Goal: Task Accomplishment & Management: Manage account settings

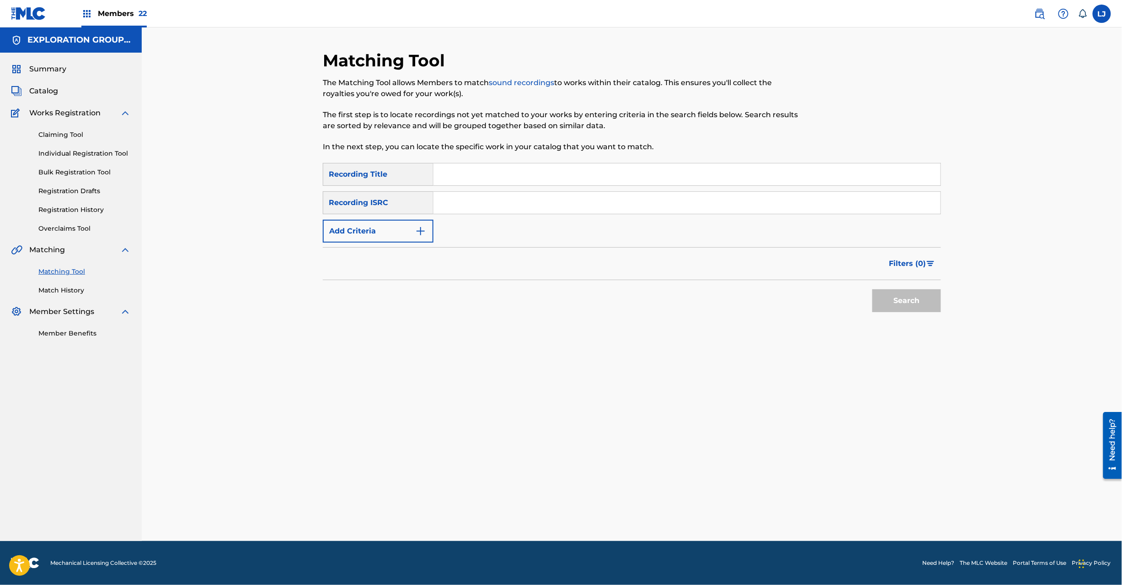
click at [461, 198] on input "Search Form" at bounding box center [687, 203] width 507 height 22
paste input "JPD101550501|JPD101550500"
click at [503, 209] on input "JPD101550501|JPD101550500" at bounding box center [687, 203] width 507 height 22
click at [902, 308] on button "Search" at bounding box center [907, 300] width 69 height 23
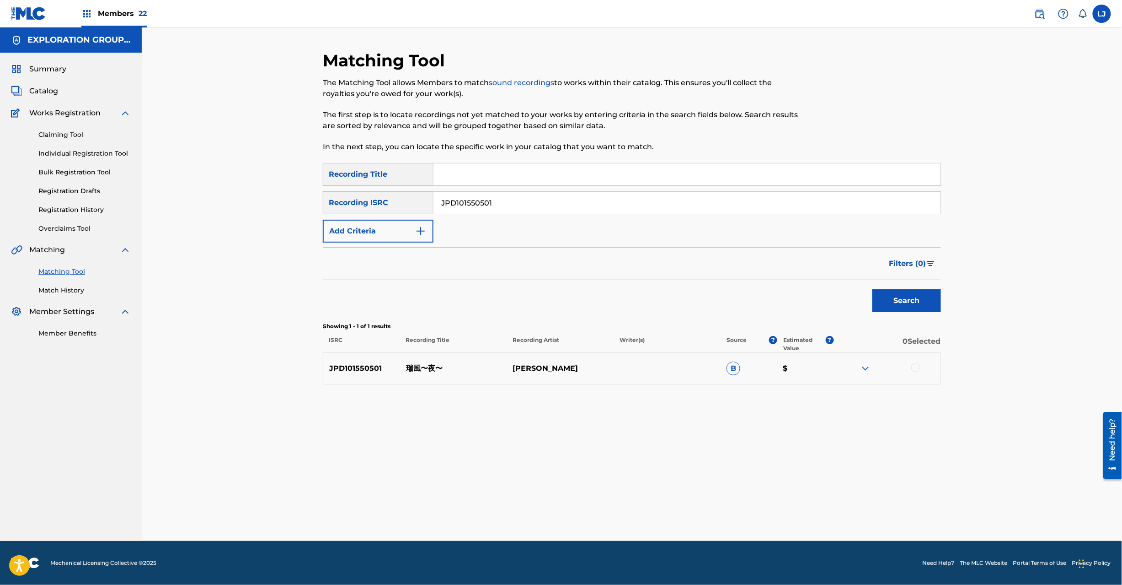
click at [471, 202] on input "JPD101550501" at bounding box center [687, 203] width 507 height 22
paste input "|JPD101550500"
click at [488, 194] on input "JPD101550501|JPD101550500" at bounding box center [687, 203] width 507 height 22
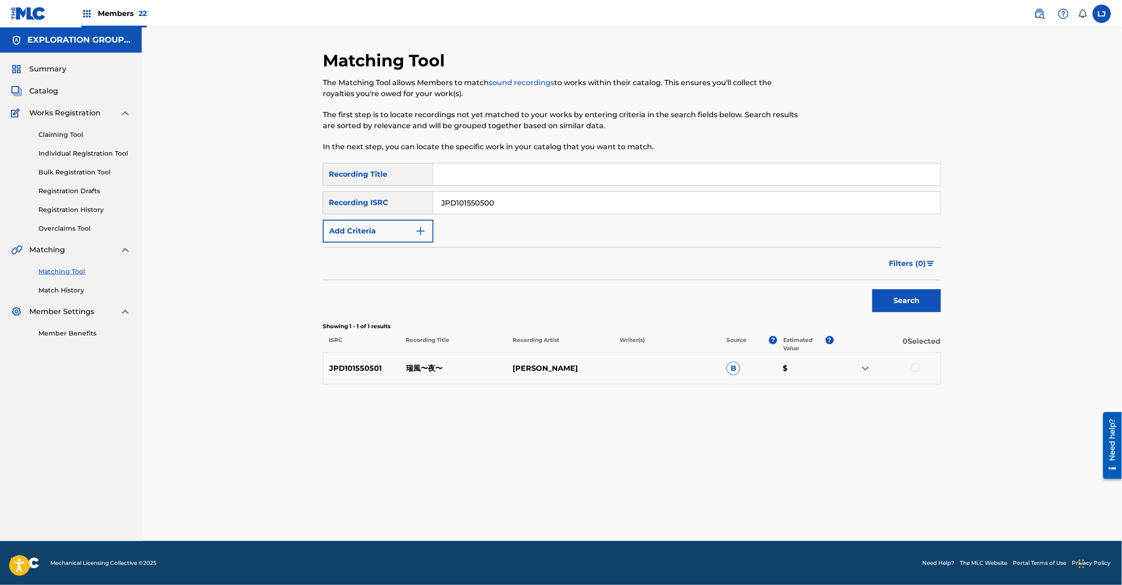
type input "JPD101550500"
click at [884, 296] on button "Search" at bounding box center [907, 300] width 69 height 23
click at [917, 367] on div at bounding box center [916, 367] width 9 height 9
click at [670, 513] on button "Match 1 Group" at bounding box center [642, 510] width 101 height 23
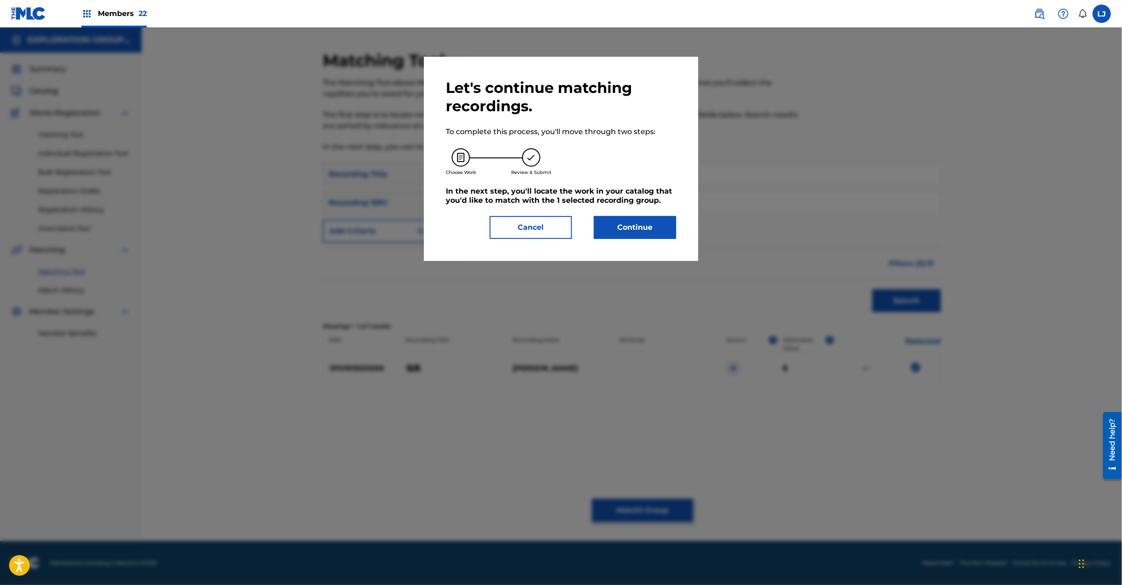
click at [632, 236] on button "Continue" at bounding box center [635, 227] width 82 height 23
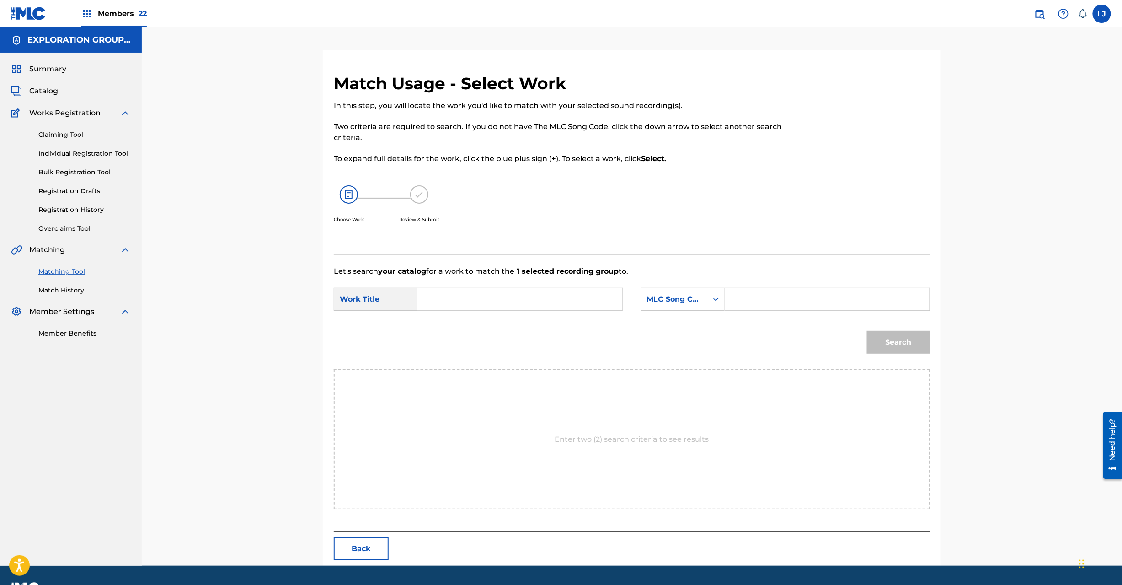
click at [524, 302] on input "Search Form" at bounding box center [519, 299] width 189 height 22
paste input "Mizukaze MV62YF"
click at [505, 297] on input "Mizukaze MV62YF" at bounding box center [519, 299] width 189 height 22
type input "Mizukaze"
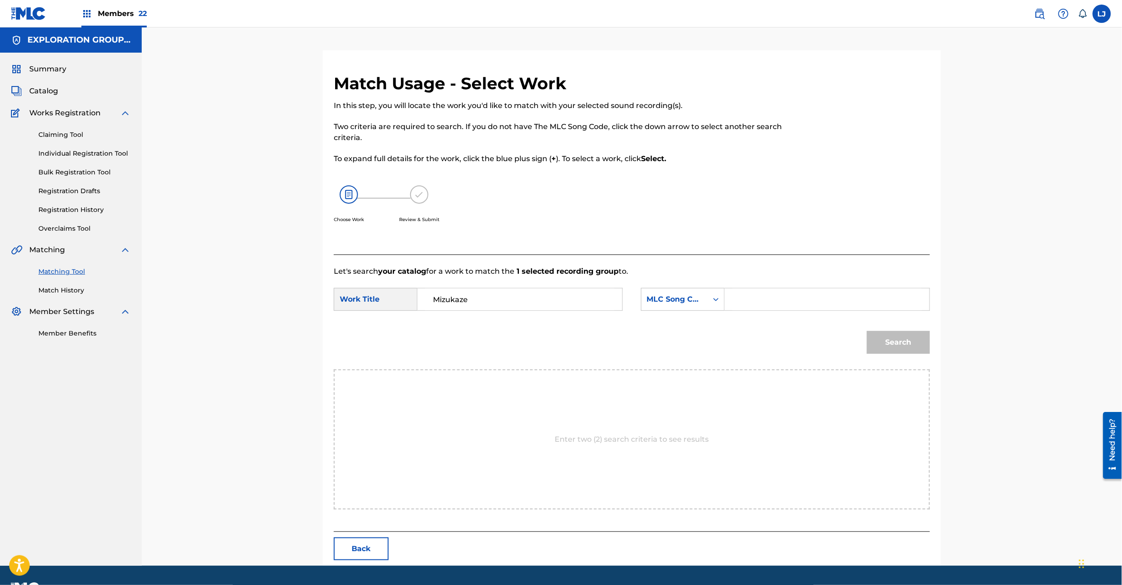
click at [816, 300] on input "Search Form" at bounding box center [827, 299] width 189 height 22
paste input "MV62YF"
type input "MV62YF"
click at [902, 340] on button "Search" at bounding box center [898, 342] width 63 height 23
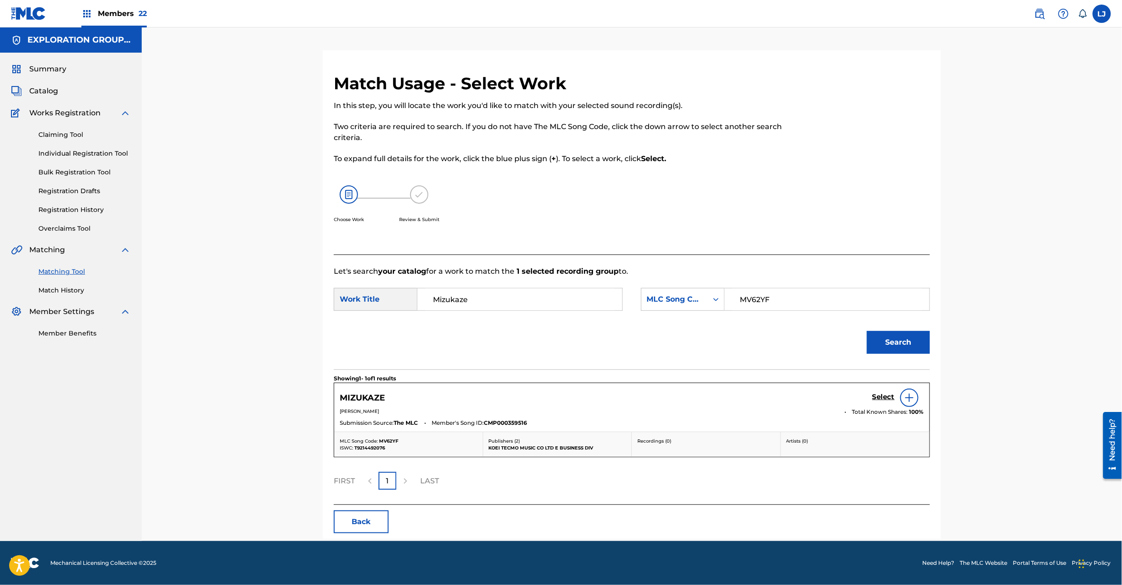
click at [881, 403] on div "Select" at bounding box center [899, 397] width 52 height 18
click at [880, 401] on h5 "Select" at bounding box center [884, 396] width 22 height 9
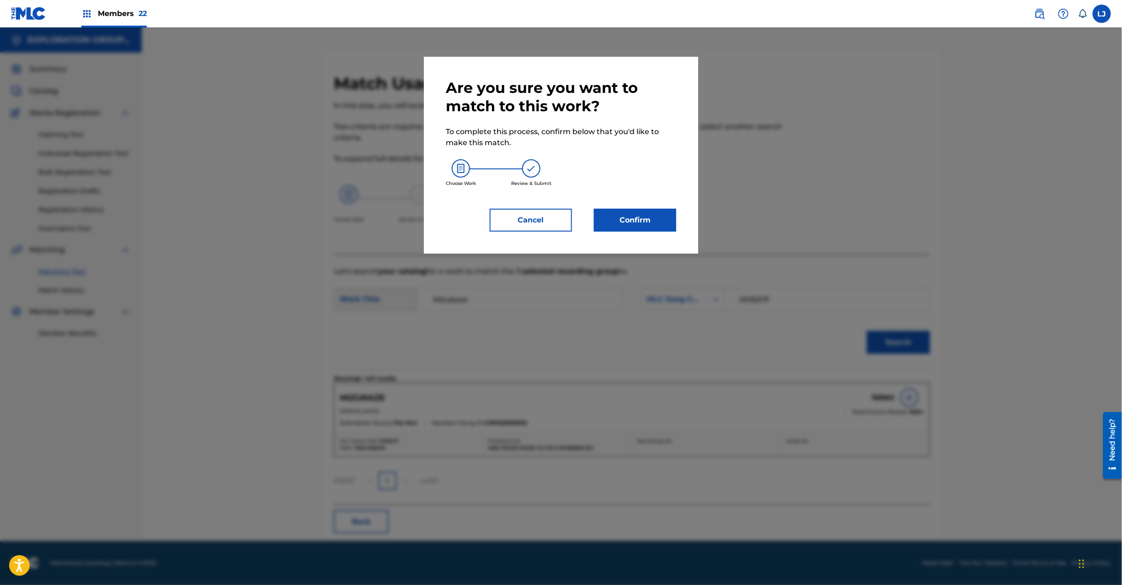
click at [626, 209] on button "Confirm" at bounding box center [635, 220] width 82 height 23
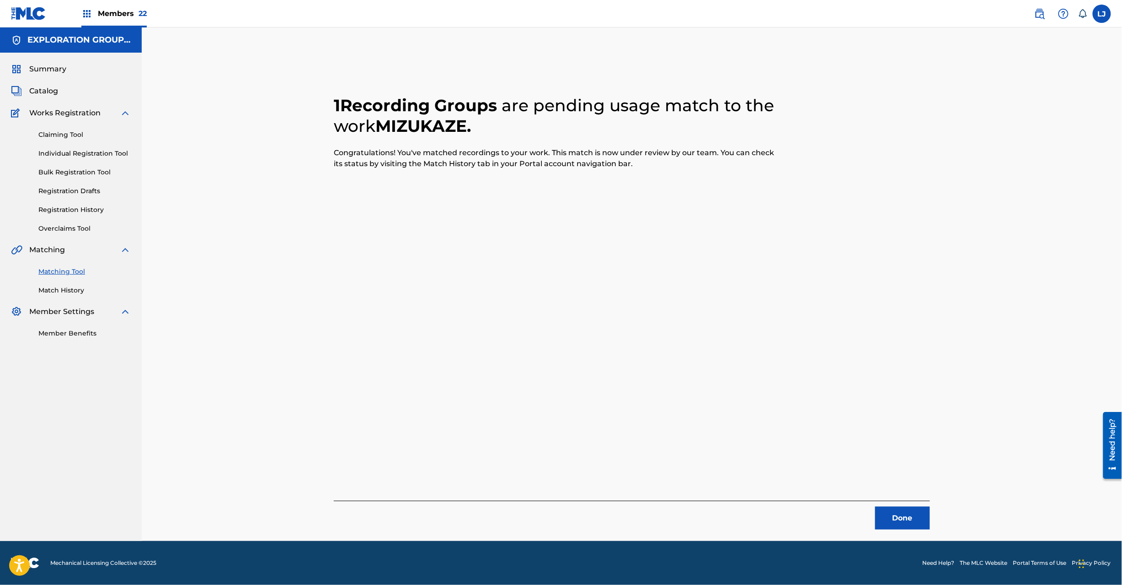
click at [896, 517] on button "Done" at bounding box center [902, 517] width 55 height 23
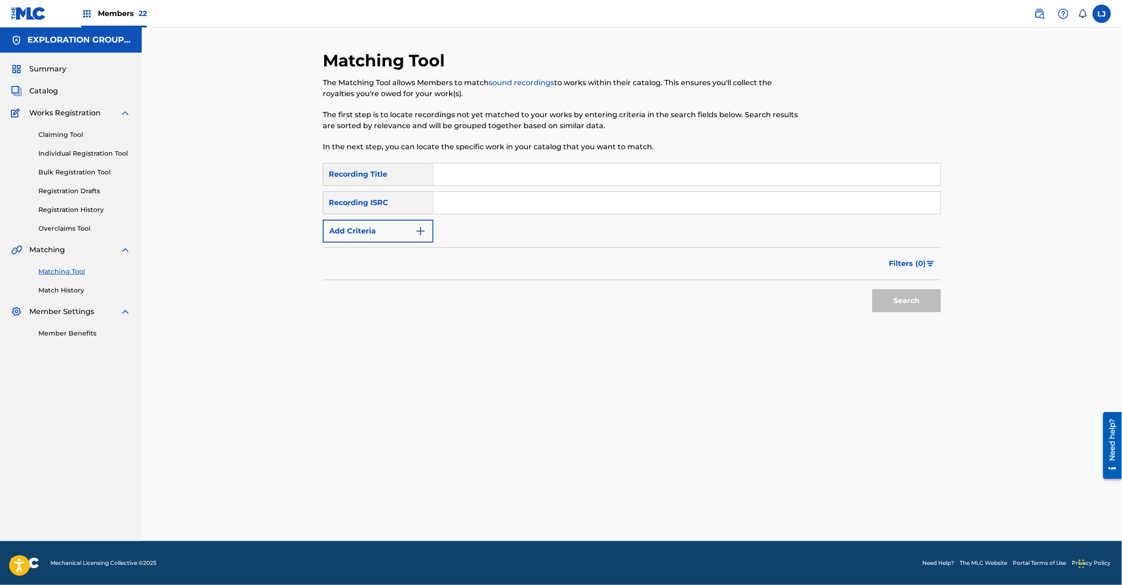
click at [513, 207] on input "Search Form" at bounding box center [687, 203] width 507 height 22
paste input "JPD101550502"
type input "JPD101550502"
click at [926, 299] on button "Search" at bounding box center [907, 300] width 69 height 23
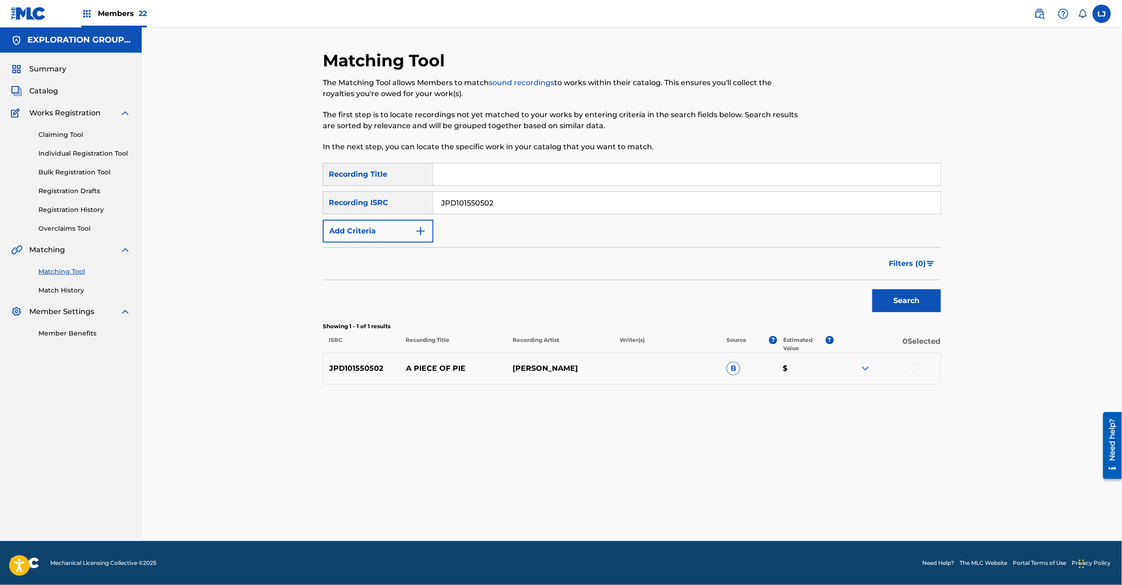
click at [916, 372] on div at bounding box center [916, 367] width 9 height 9
click at [683, 517] on button "Match 1 Group" at bounding box center [642, 510] width 101 height 23
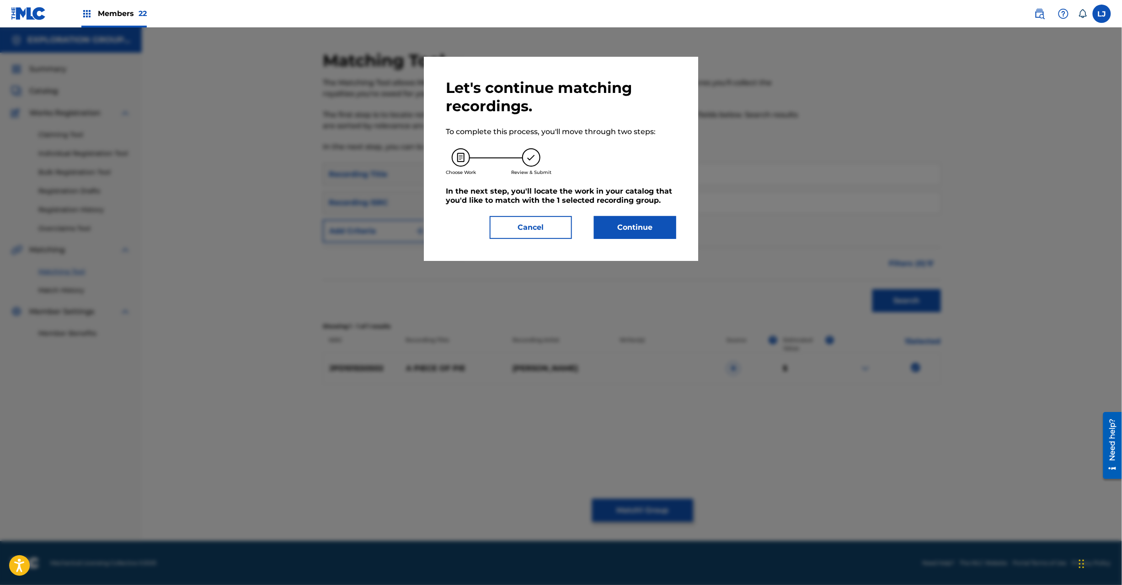
click at [643, 233] on button "Continue" at bounding box center [635, 227] width 82 height 23
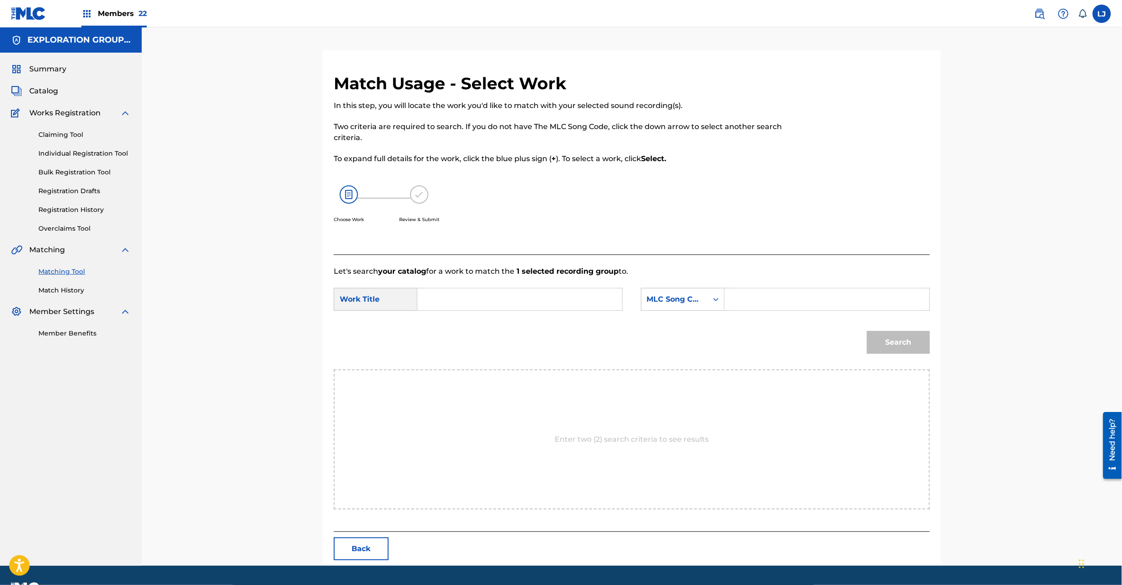
click at [511, 295] on input "Search Form" at bounding box center [519, 299] width 189 height 22
paste input "Piece Of Pie A PN7C6Z"
click at [519, 295] on input "Piece Of Pie A PN7C6Z" at bounding box center [519, 299] width 189 height 22
type input "Piece Of Pie A"
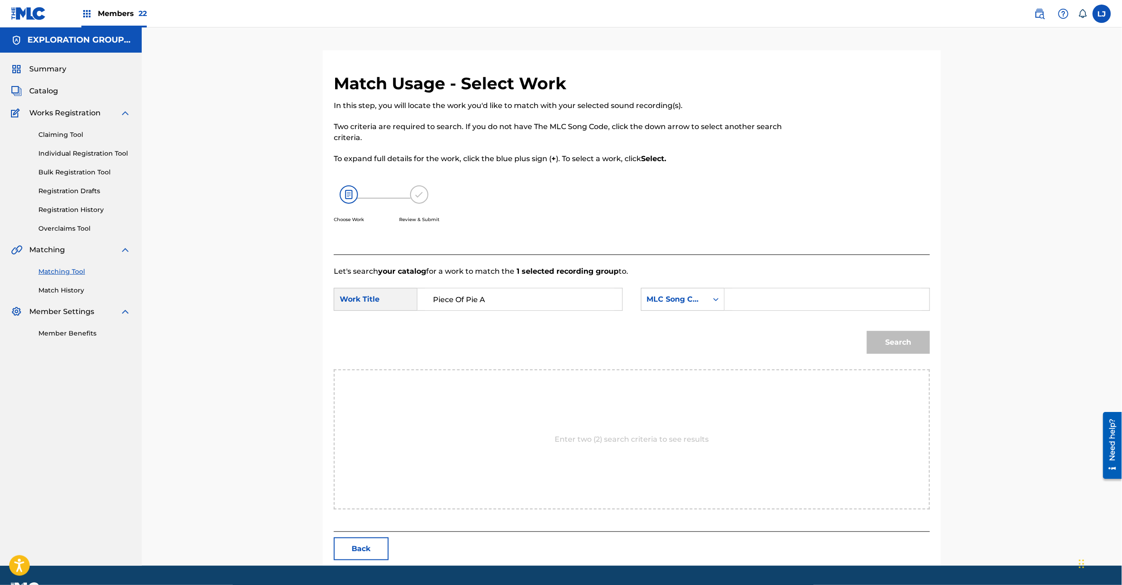
click at [798, 295] on input "Search Form" at bounding box center [827, 299] width 189 height 22
paste input "PN7C6Z"
type input "PN7C6Z"
click at [903, 343] on button "Search" at bounding box center [898, 342] width 63 height 23
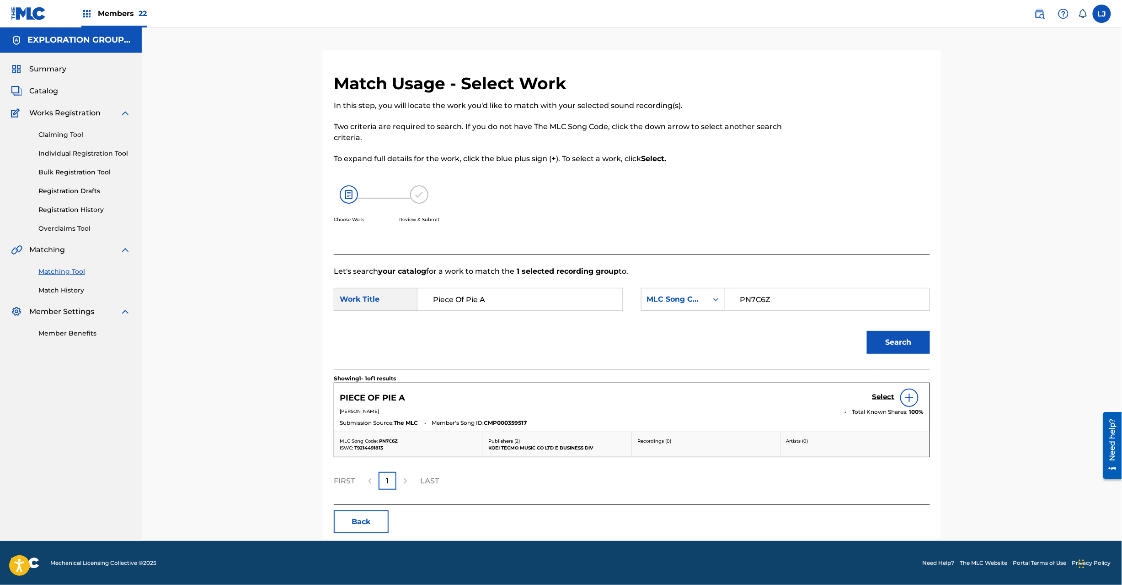
click at [879, 399] on h5 "Select" at bounding box center [884, 396] width 22 height 9
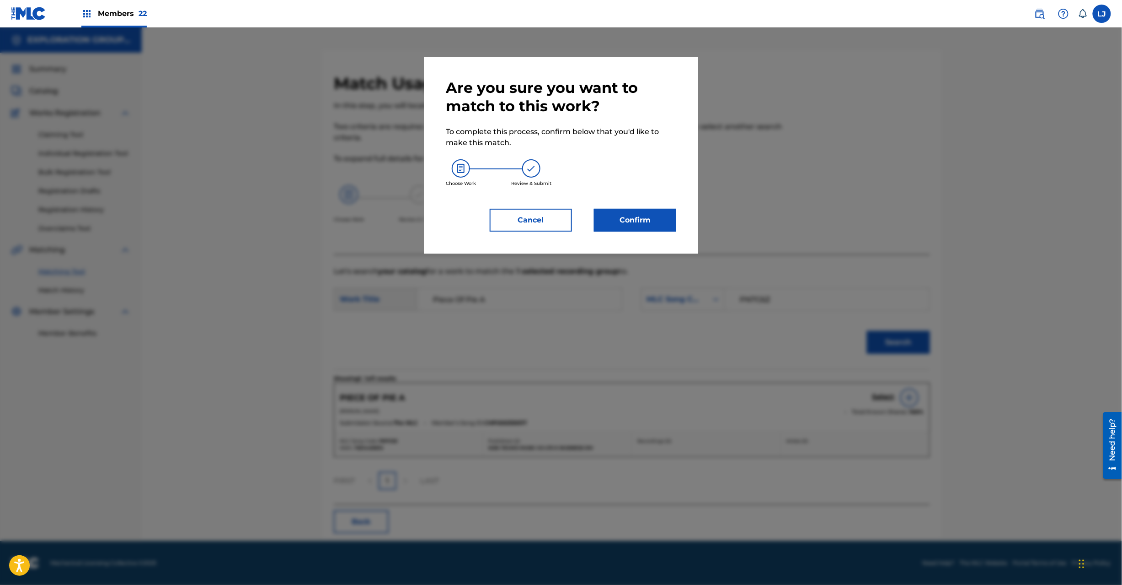
click at [610, 215] on button "Confirm" at bounding box center [635, 220] width 82 height 23
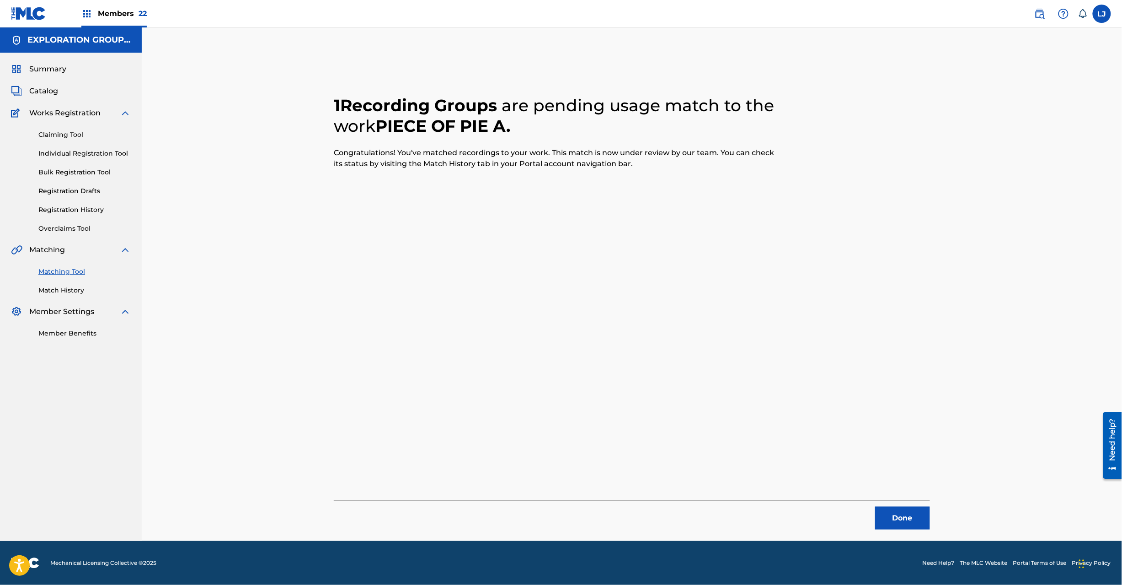
click at [906, 511] on button "Done" at bounding box center [902, 517] width 55 height 23
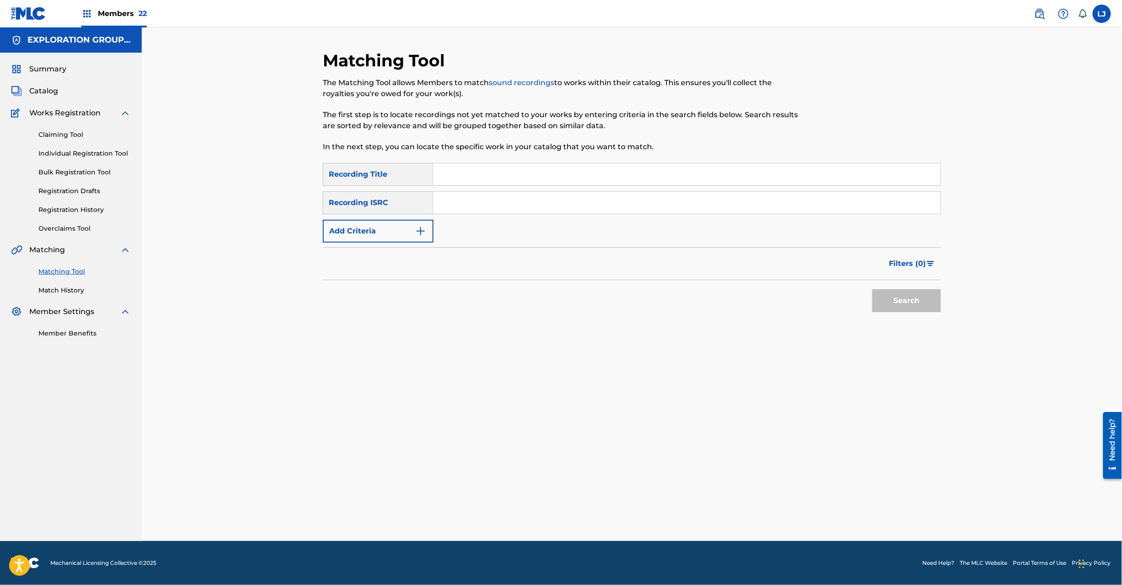
click at [504, 207] on input "Search Form" at bounding box center [687, 203] width 507 height 22
paste input "JPD101550503"
type input "JPD101550503"
click at [897, 295] on button "Search" at bounding box center [907, 300] width 69 height 23
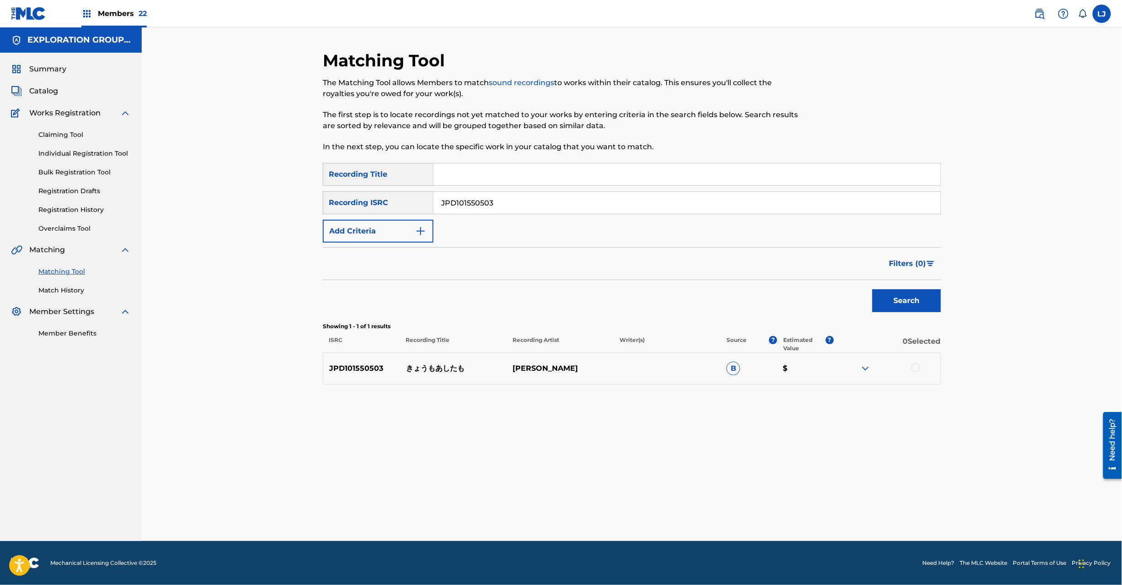
click at [924, 366] on div at bounding box center [887, 368] width 107 height 11
click at [917, 366] on div at bounding box center [916, 367] width 9 height 9
click at [657, 506] on button "Match 1 Group" at bounding box center [642, 510] width 101 height 23
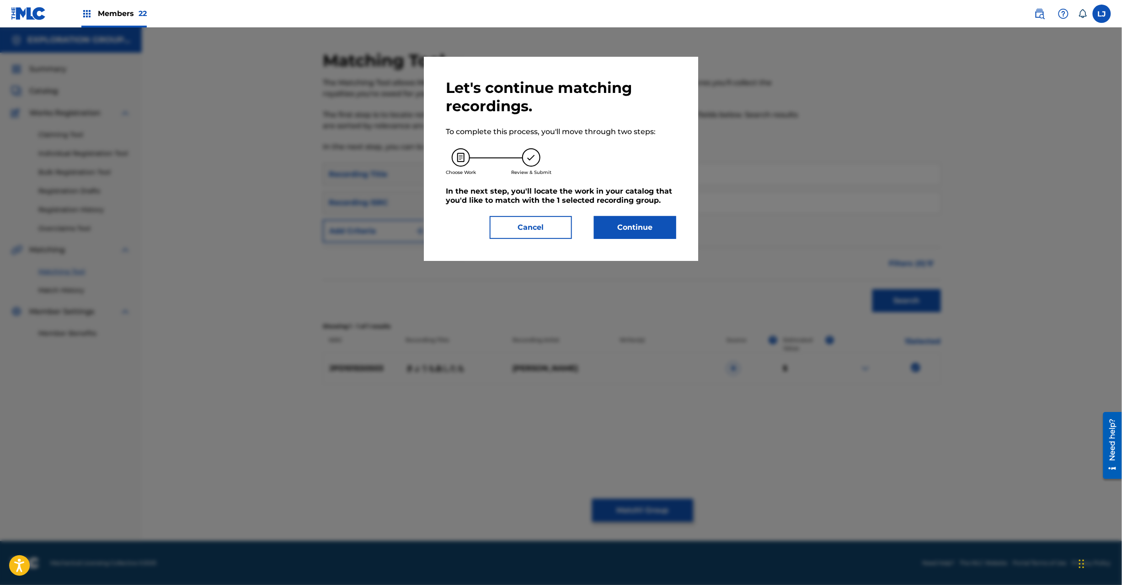
click at [622, 233] on button "Continue" at bounding box center [635, 227] width 82 height 23
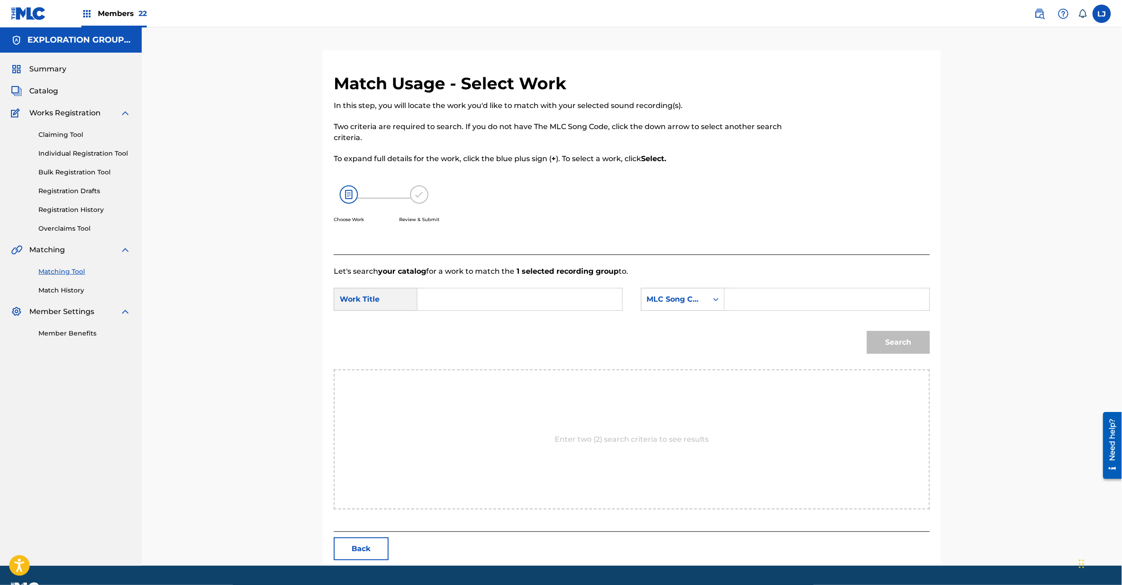
click at [438, 306] on input "Search Form" at bounding box center [519, 299] width 189 height 22
paste input "[PERSON_NAME] KI89KE"
click at [537, 292] on input "[PERSON_NAME] KI89KE" at bounding box center [519, 299] width 189 height 22
type input "[PERSON_NAME]"
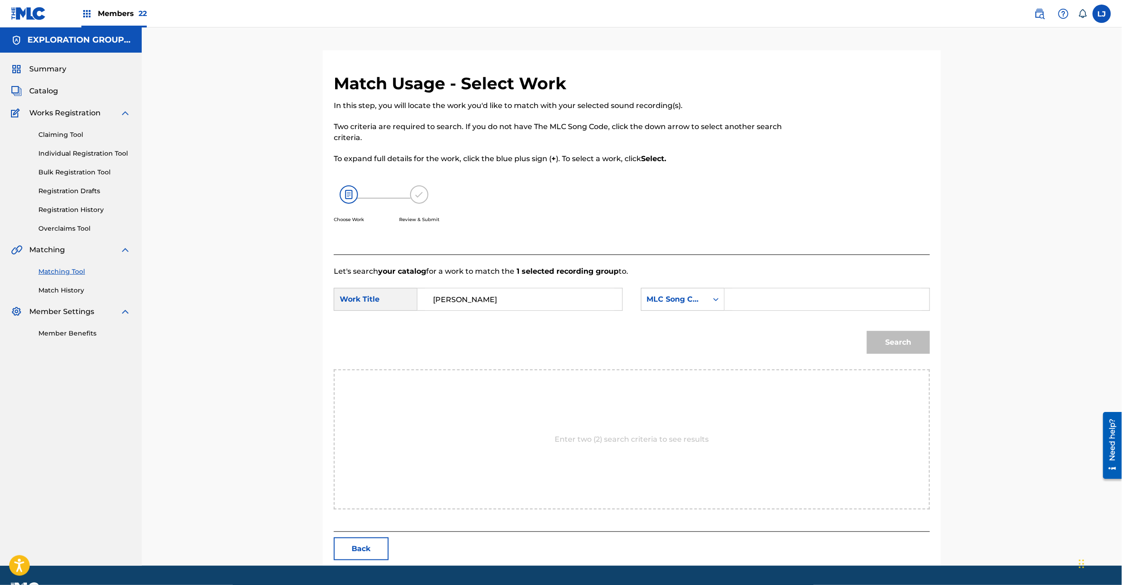
paste input "KI89KE"
click at [765, 301] on input "Search Form" at bounding box center [827, 299] width 189 height 22
type input "KI89KE"
click at [908, 339] on button "Search" at bounding box center [898, 342] width 63 height 23
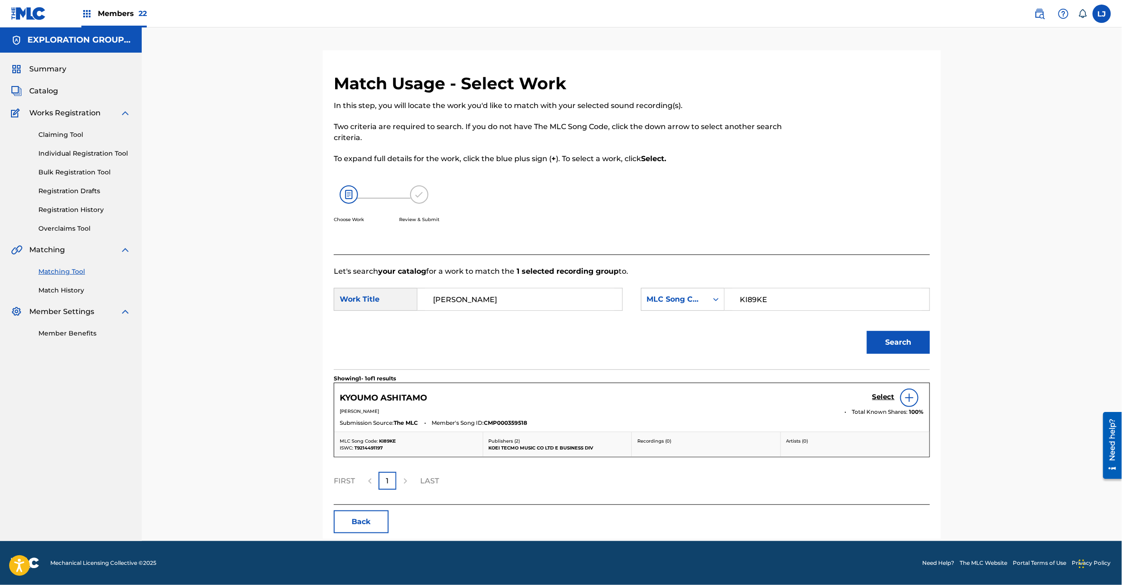
click at [885, 397] on h5 "Select" at bounding box center [884, 396] width 22 height 9
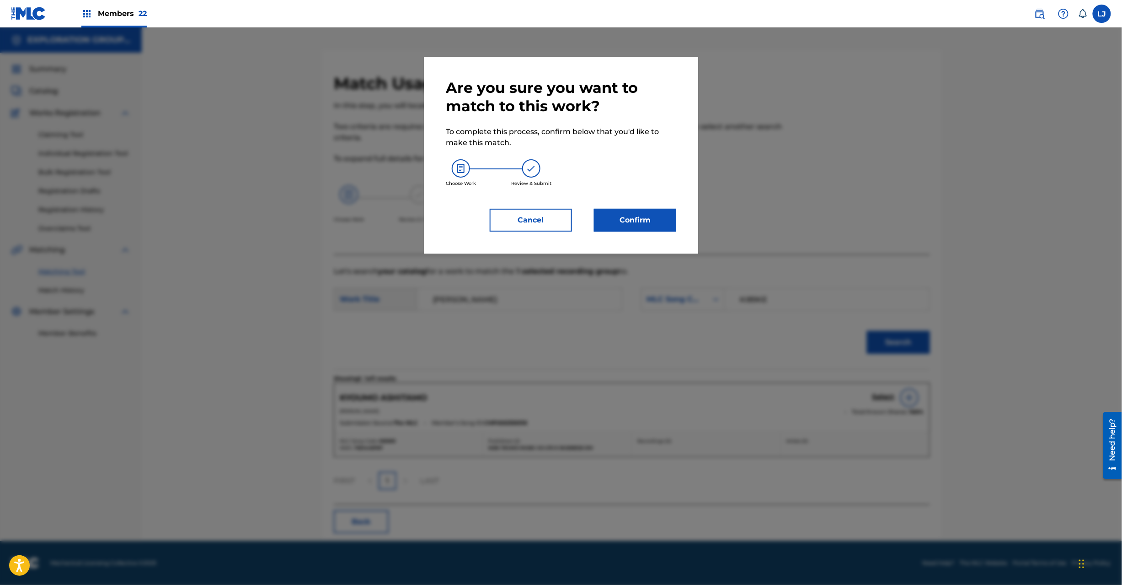
click at [624, 208] on div "Are you sure you want to match to this work? To complete this process, confirm …" at bounding box center [561, 155] width 231 height 153
click at [625, 210] on button "Confirm" at bounding box center [635, 220] width 82 height 23
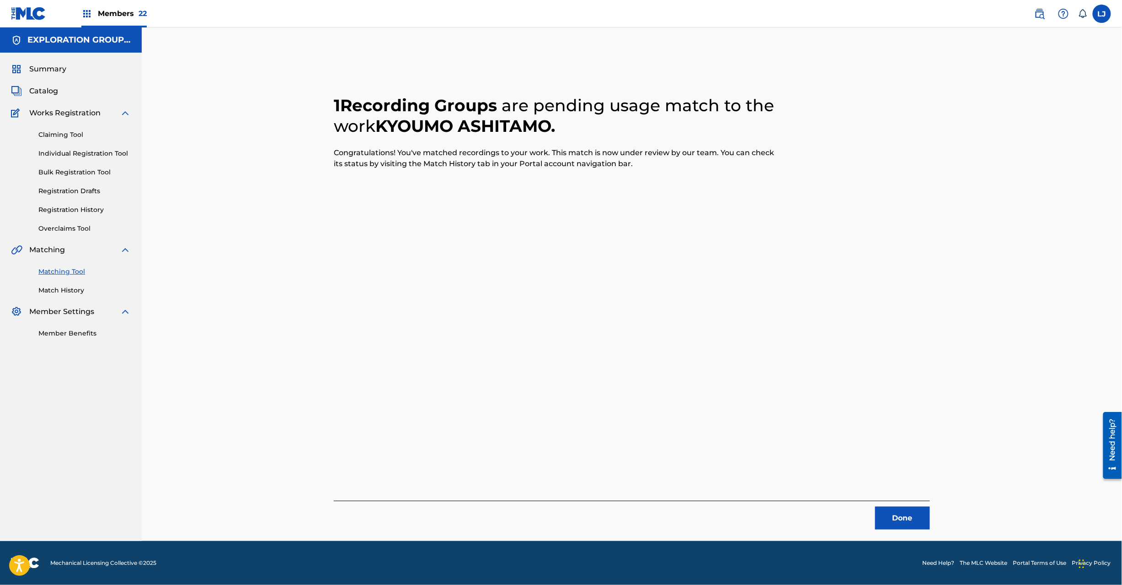
drag, startPoint x: 906, startPoint y: 532, endPoint x: 904, endPoint y: 513, distance: 19.9
click at [906, 529] on div "1 Recording Groups are pending usage match to the work [PERSON_NAME] . Congratu…" at bounding box center [632, 295] width 640 height 490
click at [904, 513] on button "Done" at bounding box center [902, 517] width 55 height 23
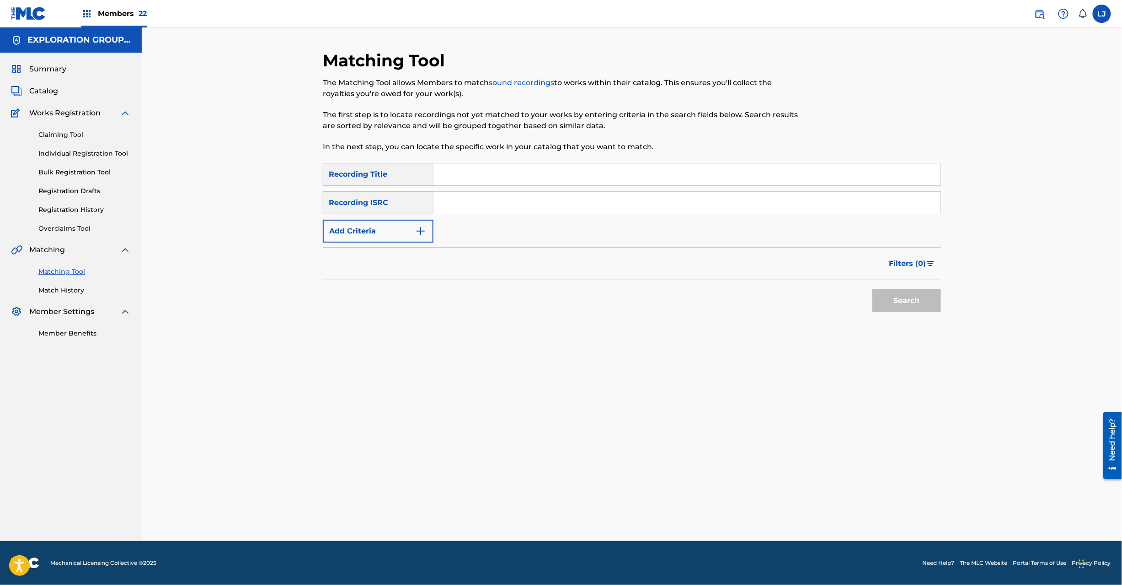
click at [503, 209] on input "Search Form" at bounding box center [687, 203] width 507 height 22
paste input "JPD101550505|JPD101550504"
click at [512, 202] on input "JPD101550505|JPD101550504" at bounding box center [687, 203] width 507 height 22
click at [896, 300] on button "Search" at bounding box center [907, 300] width 69 height 23
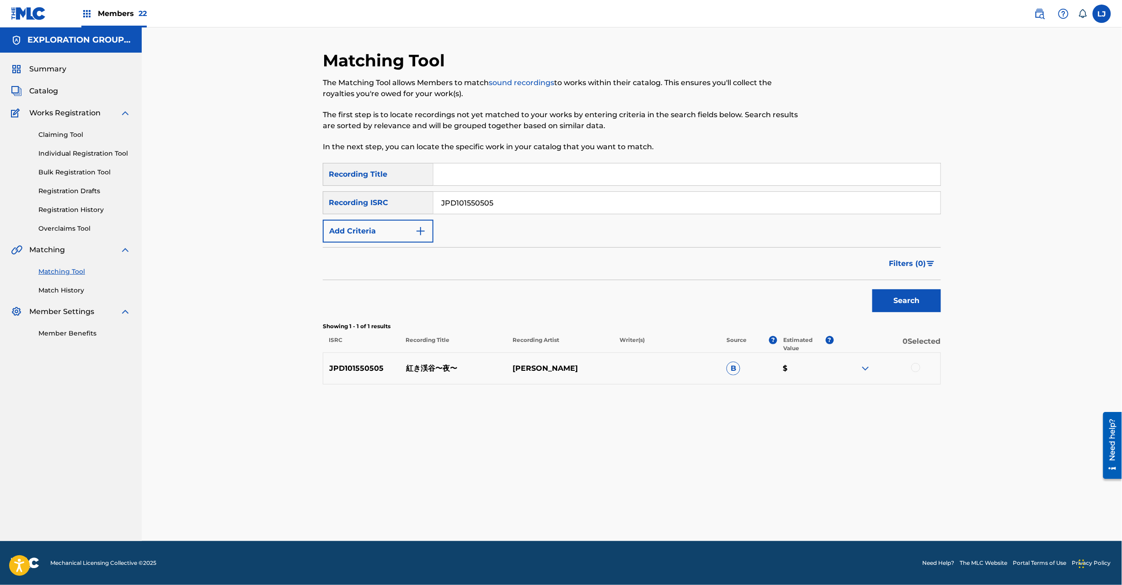
click at [485, 195] on input "JPD101550505" at bounding box center [687, 203] width 507 height 22
click at [427, 361] on div "JPD101550505 紅き渓谷〜夜〜 [PERSON_NAME] B $" at bounding box center [632, 368] width 618 height 32
copy p "紅き渓谷〜夜〜"
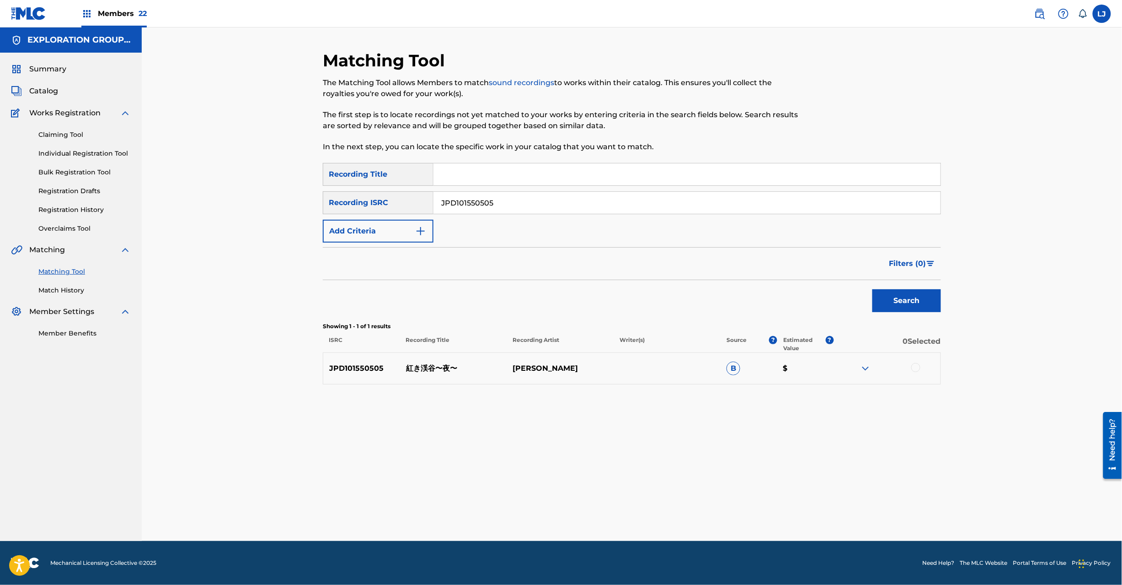
click at [511, 203] on input "JPD101550505" at bounding box center [687, 203] width 507 height 22
paste input "紅き渓谷〜夜〜"
drag, startPoint x: 449, startPoint y: 179, endPoint x: 472, endPoint y: 198, distance: 29.6
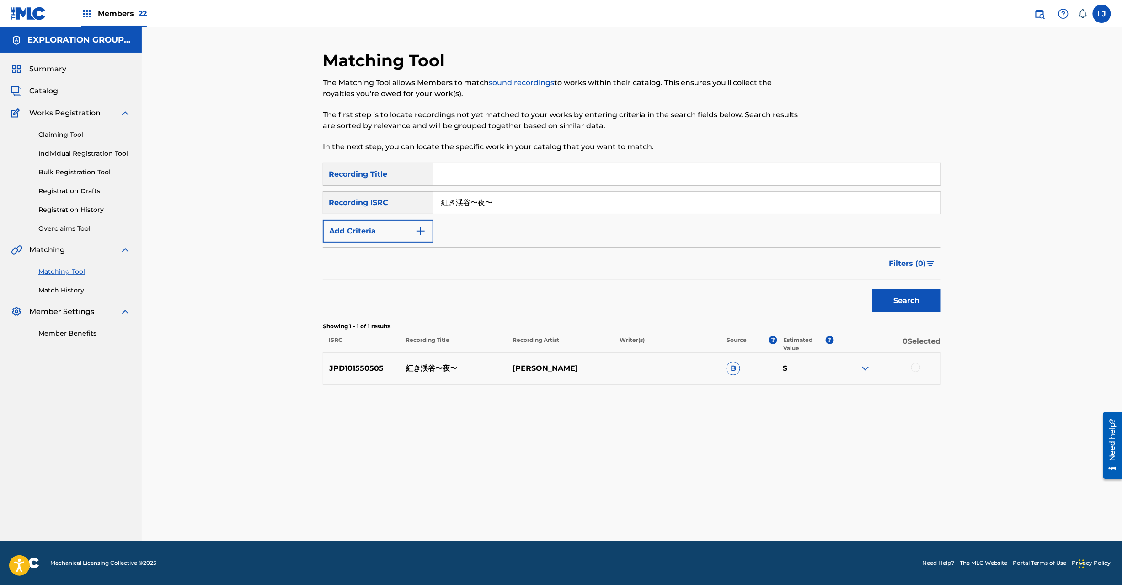
click at [449, 181] on input "Search Form" at bounding box center [687, 174] width 507 height 22
click at [472, 198] on input "紅き渓谷〜夜〜" at bounding box center [687, 203] width 507 height 22
paste input "JPD101550505|JPD101550504"
click at [472, 198] on input "JPD101550505|JPD101550504" at bounding box center [687, 203] width 507 height 22
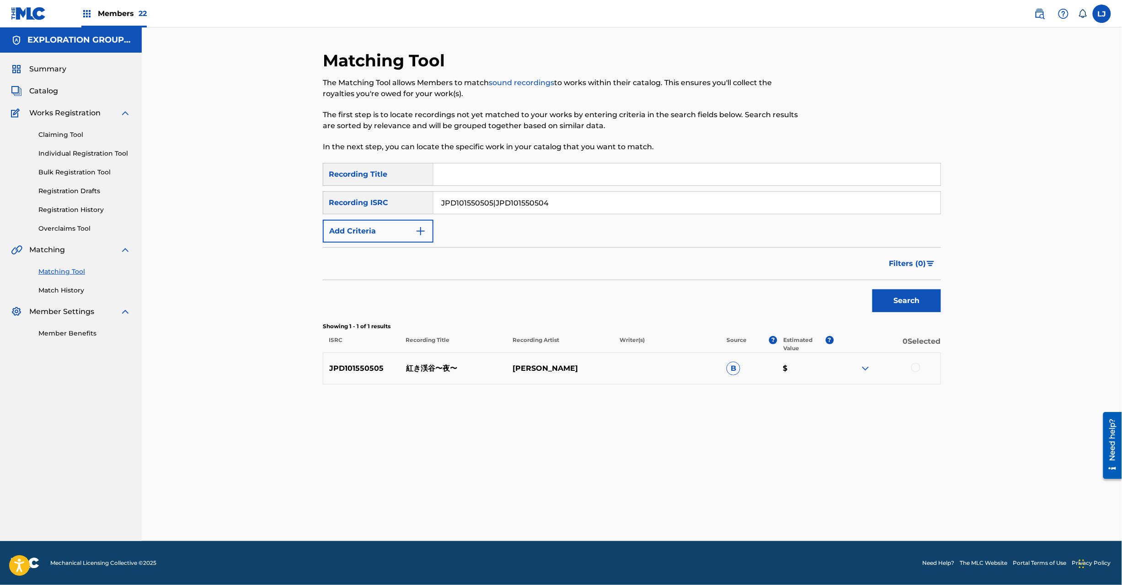
drag, startPoint x: 495, startPoint y: 203, endPoint x: 139, endPoint y: 207, distance: 355.9
click at [139, 207] on main "EXPLORATION GROUP LLC Summary Catalog Works Registration Claiming Tool Individu…" at bounding box center [561, 283] width 1122 height 513
type input "JPD101550504"
click at [903, 297] on button "Search" at bounding box center [907, 300] width 69 height 23
click at [912, 366] on div at bounding box center [916, 367] width 9 height 9
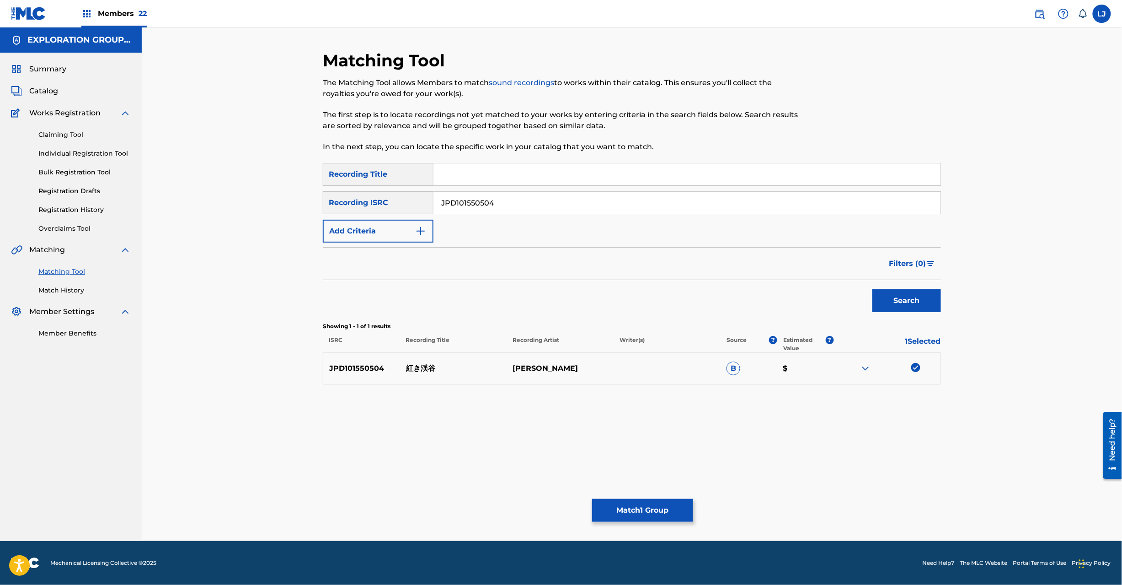
drag, startPoint x: 654, startPoint y: 532, endPoint x: 657, endPoint y: 516, distance: 16.3
click at [654, 531] on div "Matching Tool The Matching Tool allows Members to match sound recordings to wor…" at bounding box center [632, 295] width 618 height 490
click at [657, 515] on button "Match 1 Group" at bounding box center [642, 510] width 101 height 23
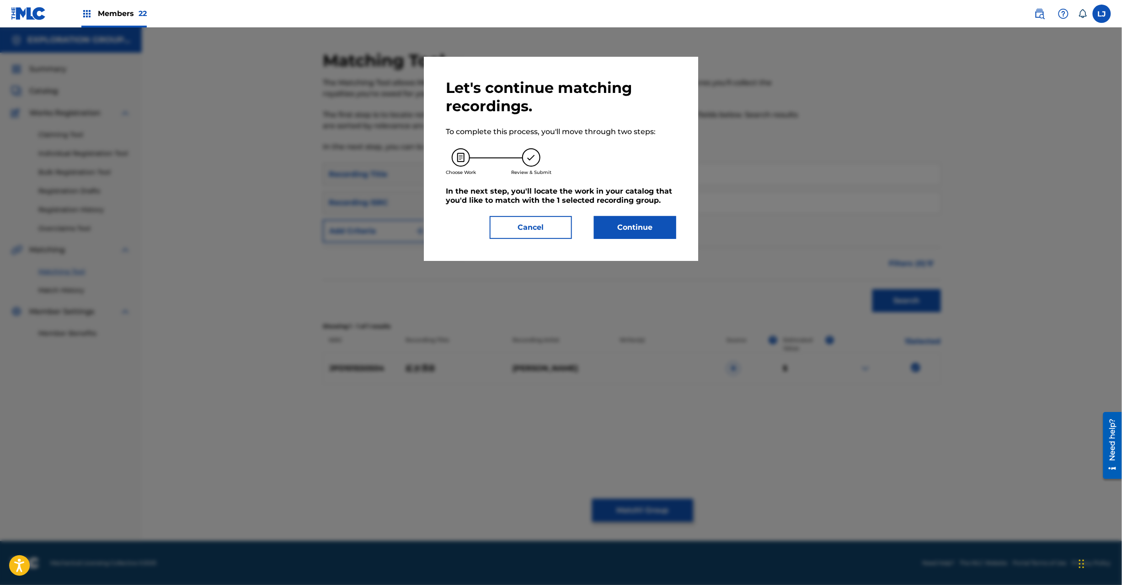
click at [645, 227] on button "Continue" at bounding box center [635, 227] width 82 height 23
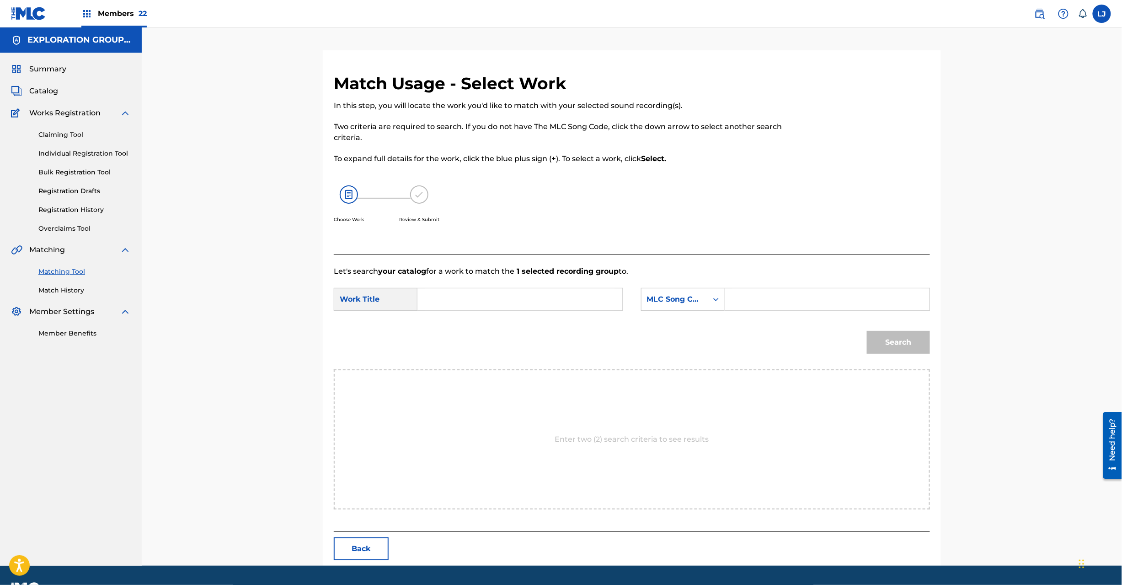
click at [482, 306] on input "Search Form" at bounding box center [519, 299] width 189 height 22
paste input "Akaki Keikoku AW55E1"
click at [522, 289] on input "Akaki Keikoku AW55E1" at bounding box center [519, 299] width 189 height 22
type input "[PERSON_NAME]"
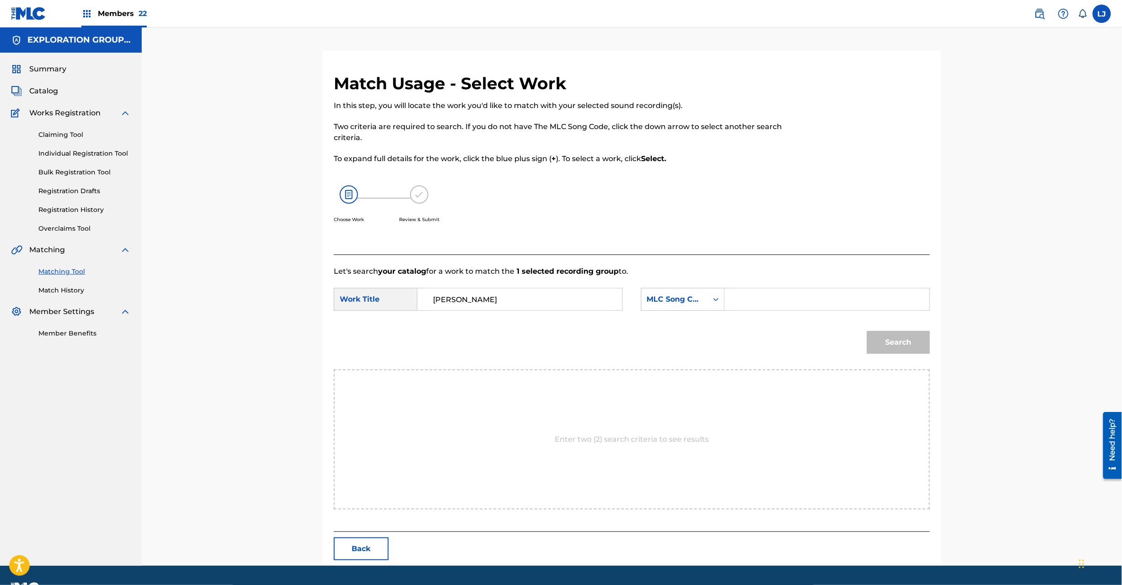
click at [753, 294] on input "Search Form" at bounding box center [827, 299] width 189 height 22
paste input "AW55E1"
type input "AW55E1"
click at [917, 346] on button "Search" at bounding box center [898, 342] width 63 height 23
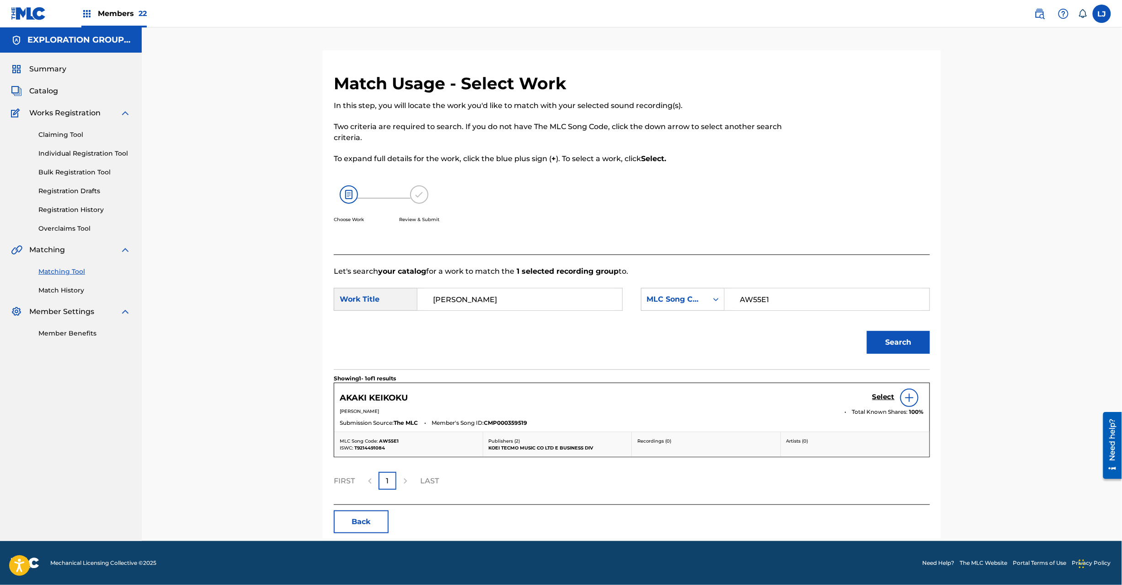
click at [876, 396] on h5 "Select" at bounding box center [884, 396] width 22 height 9
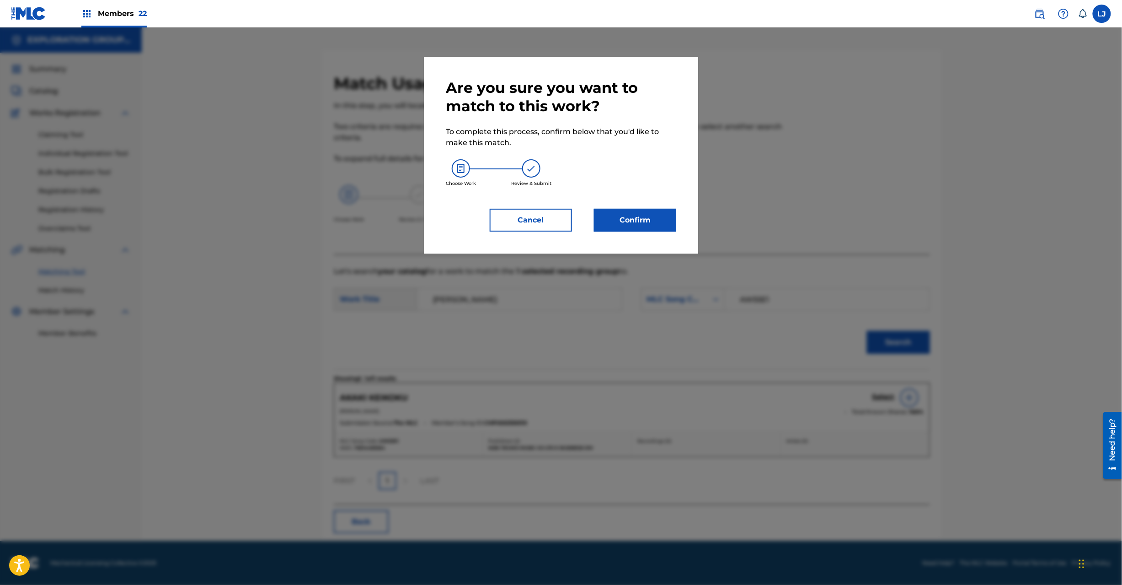
click at [601, 222] on button "Confirm" at bounding box center [635, 220] width 82 height 23
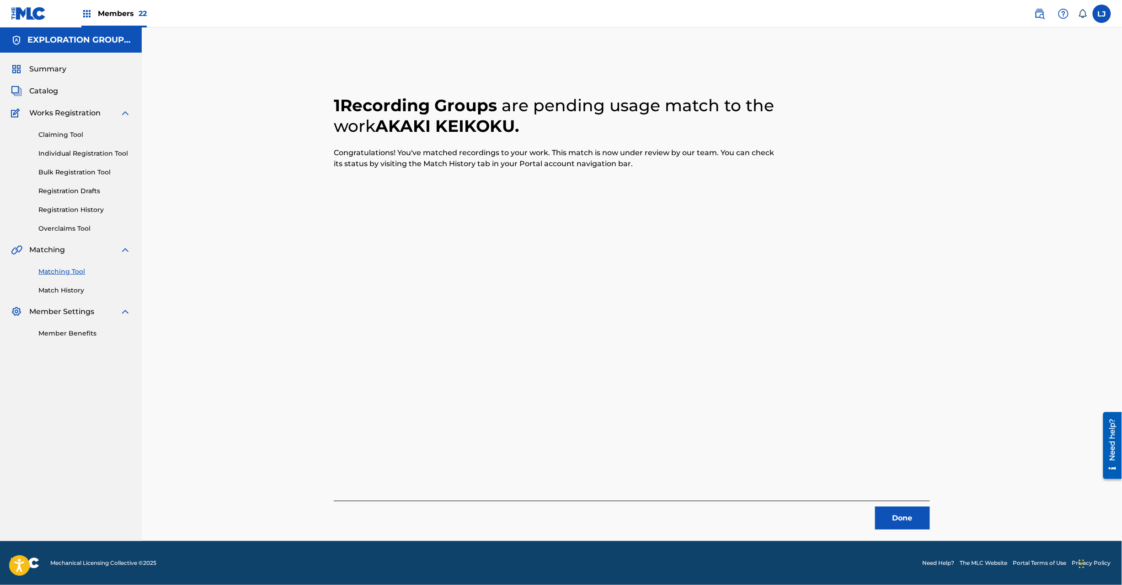
click at [886, 513] on button "Done" at bounding box center [902, 517] width 55 height 23
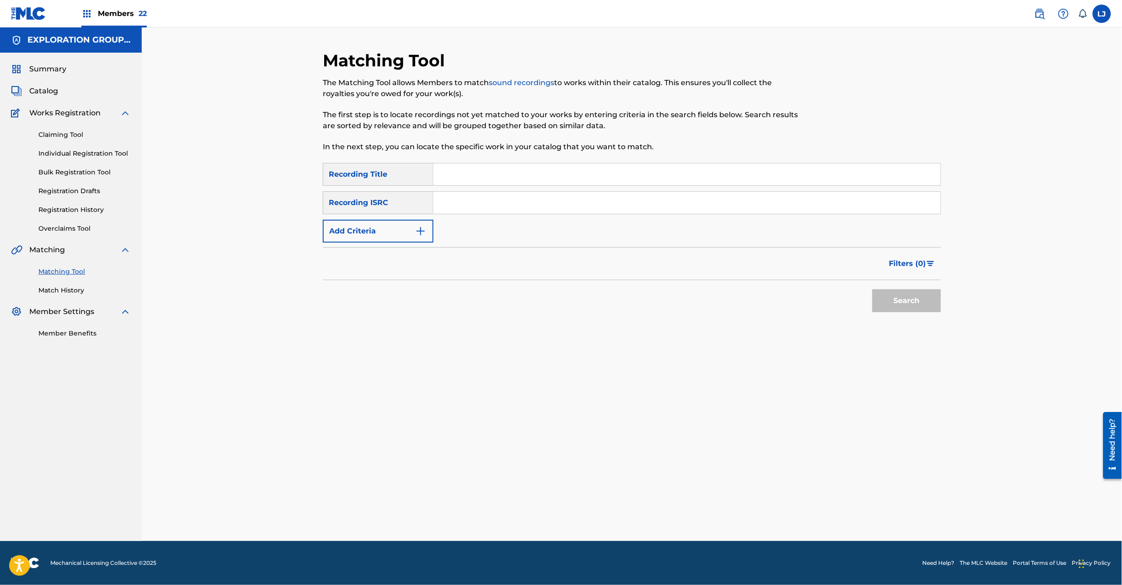
click at [515, 215] on div "SearchWithCriteria2fbc0ee0-4645-44b0-bae6-5d60fe3b707f Recording Title SearchWi…" at bounding box center [632, 203] width 618 height 80
paste input "JPD101550506"
click at [509, 204] on input "Search Form" at bounding box center [687, 203] width 507 height 22
type input "JPD101550506"
click at [881, 300] on button "Search" at bounding box center [907, 300] width 69 height 23
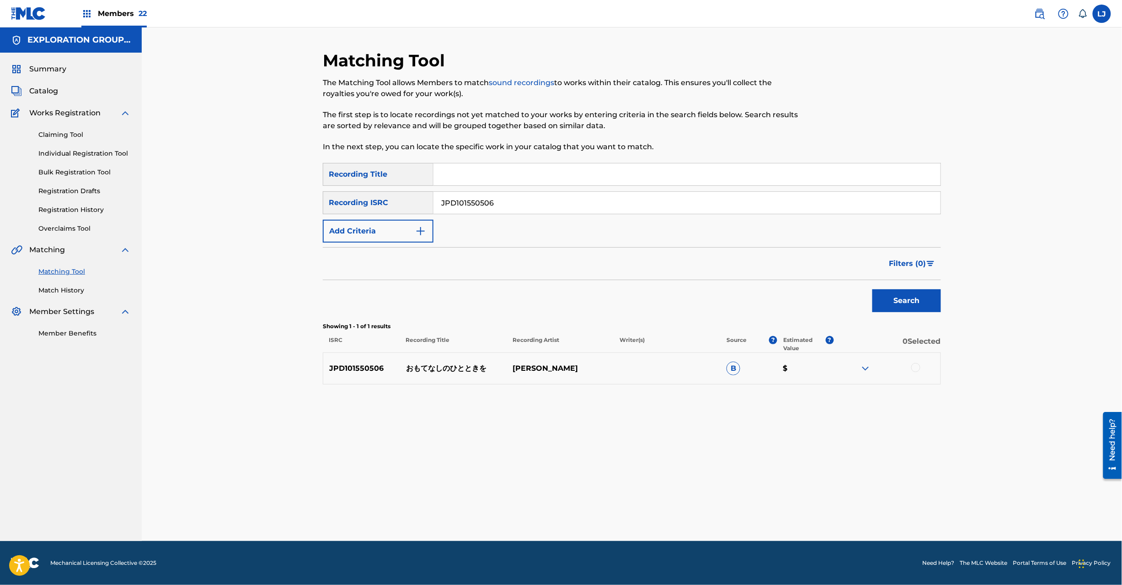
click at [917, 368] on div at bounding box center [916, 367] width 9 height 9
click at [644, 513] on button "Match 1 Group" at bounding box center [642, 510] width 101 height 23
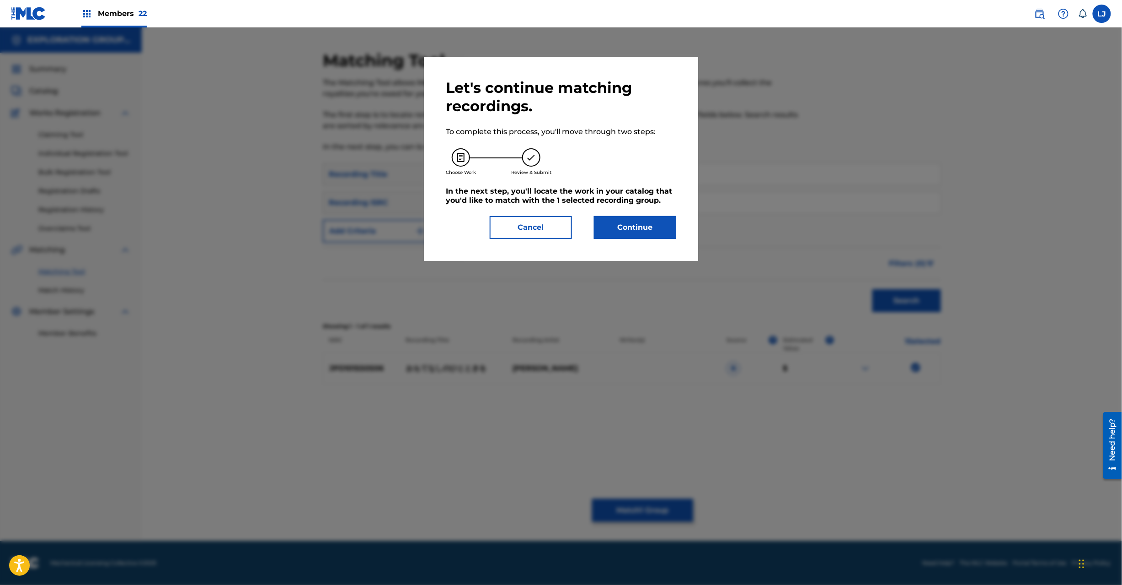
click at [644, 230] on button "Continue" at bounding box center [635, 227] width 82 height 23
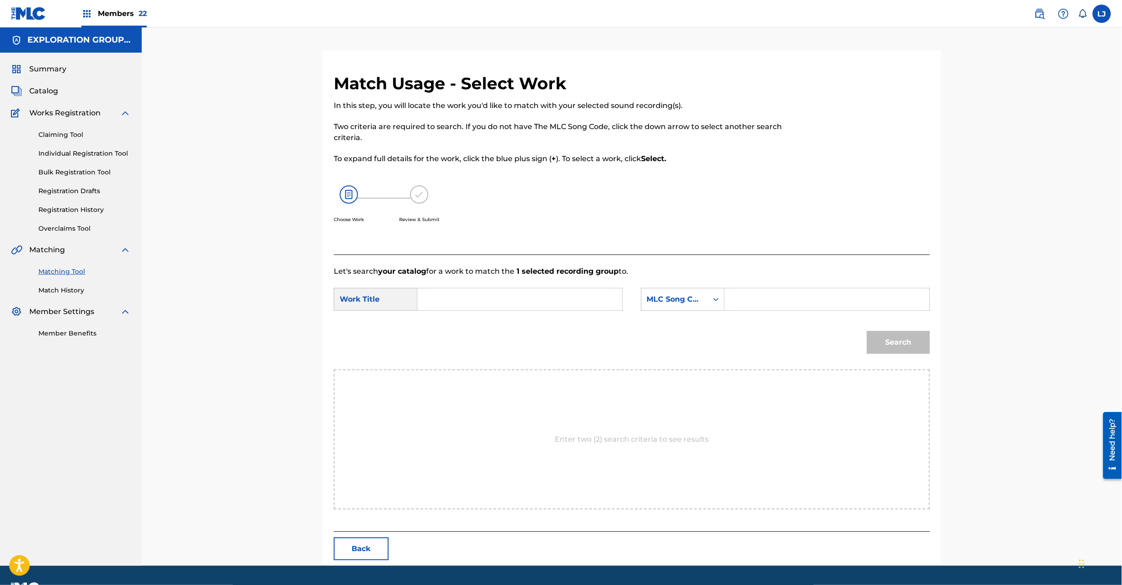
click at [486, 295] on input "Search Form" at bounding box center [519, 299] width 189 height 22
paste input "Omotenashino Hitotokio OM653K"
click at [546, 284] on form "SearchWithCriteria7622d3f2-6b77-4b47-a015-63427f9b9ceb Work Title Omotenashino …" at bounding box center [632, 323] width 596 height 92
click at [547, 300] on input "Omotenashino Hitotokio OM653K" at bounding box center [519, 299] width 189 height 22
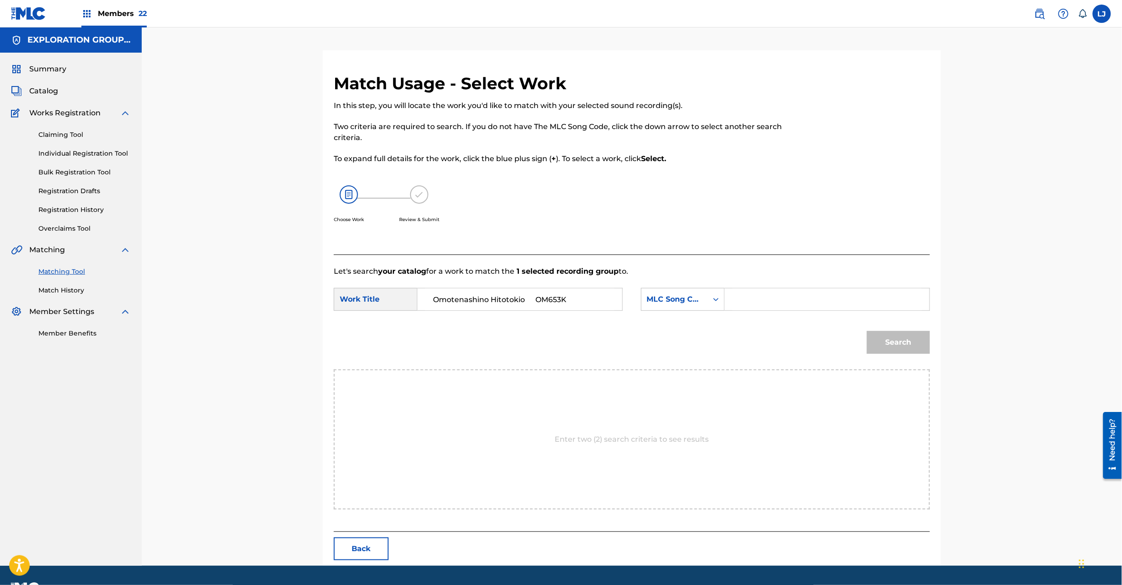
click at [547, 300] on input "Omotenashino Hitotokio OM653K" at bounding box center [519, 299] width 189 height 22
type input "Omotenashino Hitotokio"
click at [761, 301] on input "Search Form" at bounding box center [827, 299] width 189 height 22
paste input "OM653K"
type input "OM653K"
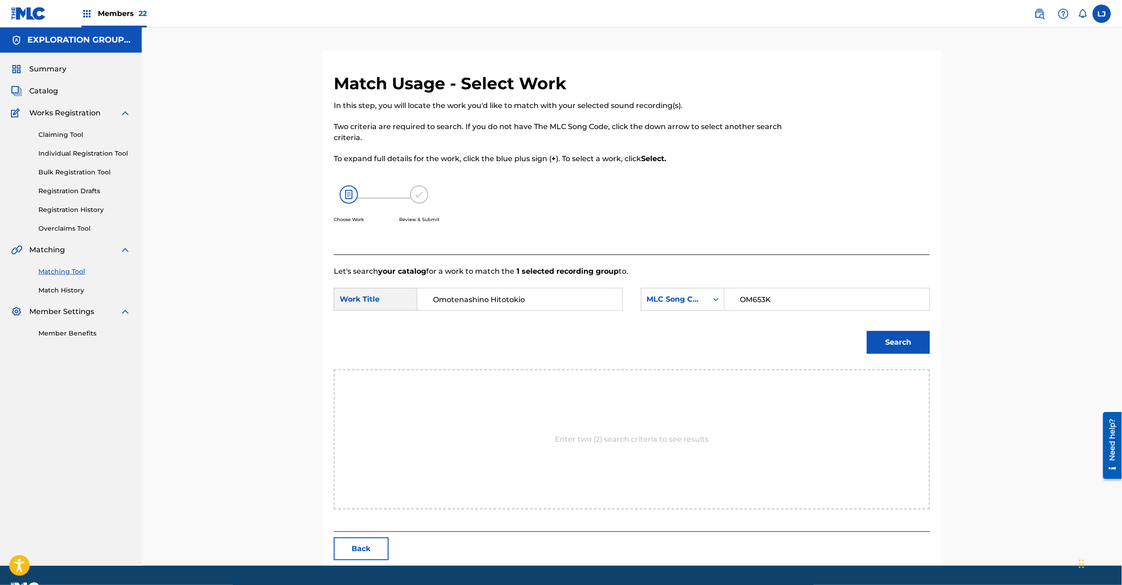
drag, startPoint x: 840, startPoint y: 327, endPoint x: 875, endPoint y: 339, distance: 37.2
click at [875, 339] on div "Search" at bounding box center [632, 346] width 596 height 48
click at [875, 339] on button "Search" at bounding box center [898, 342] width 63 height 23
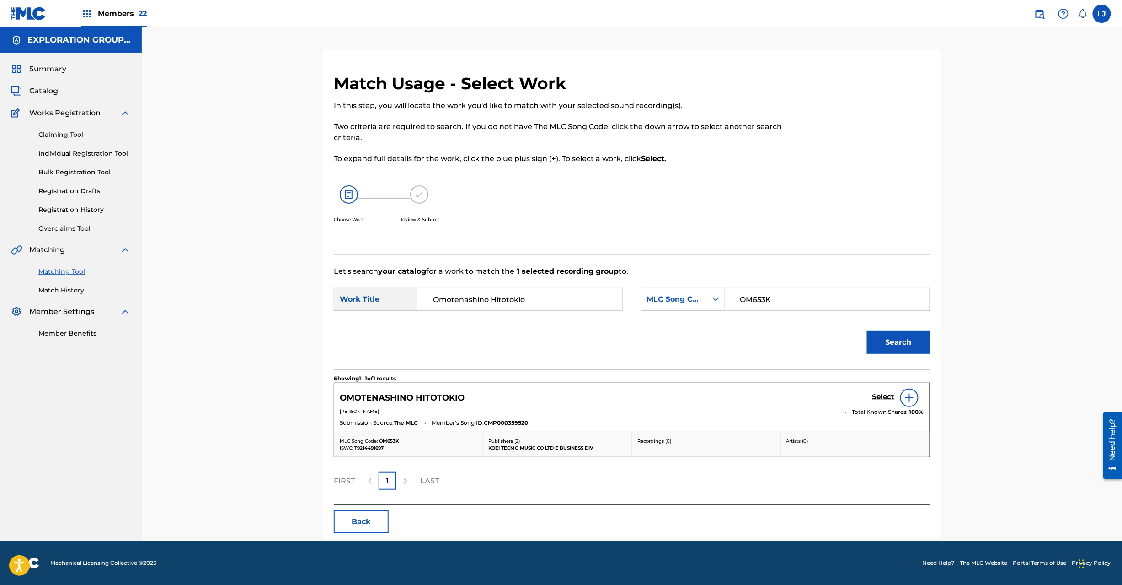
click at [879, 396] on h5 "Select" at bounding box center [884, 396] width 22 height 9
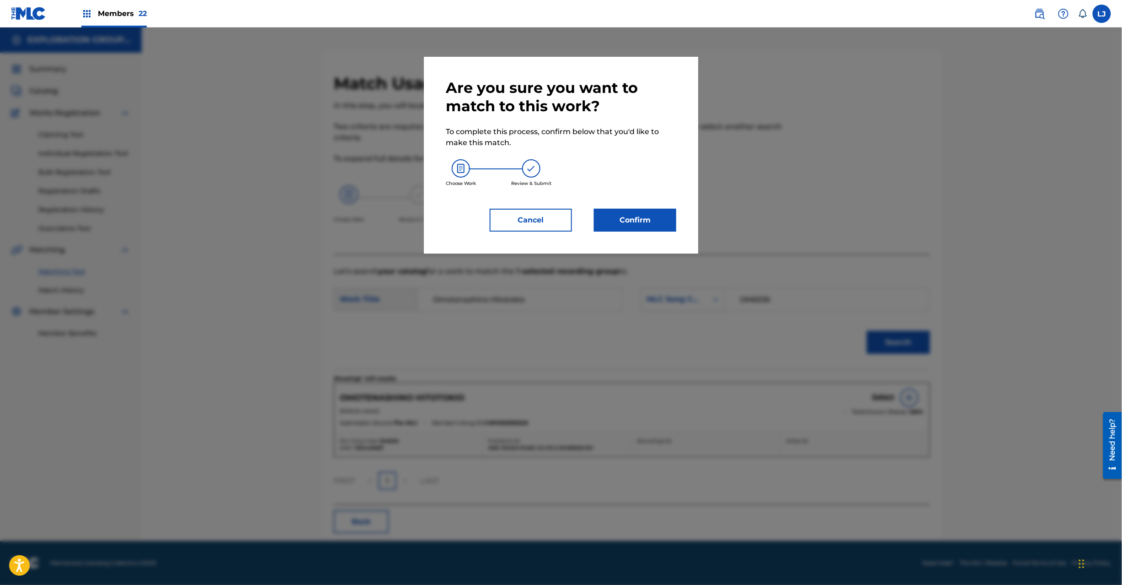
click at [681, 235] on div "Are you sure you want to match to this work? To complete this process, confirm …" at bounding box center [561, 155] width 274 height 197
click at [649, 225] on button "Confirm" at bounding box center [635, 220] width 82 height 23
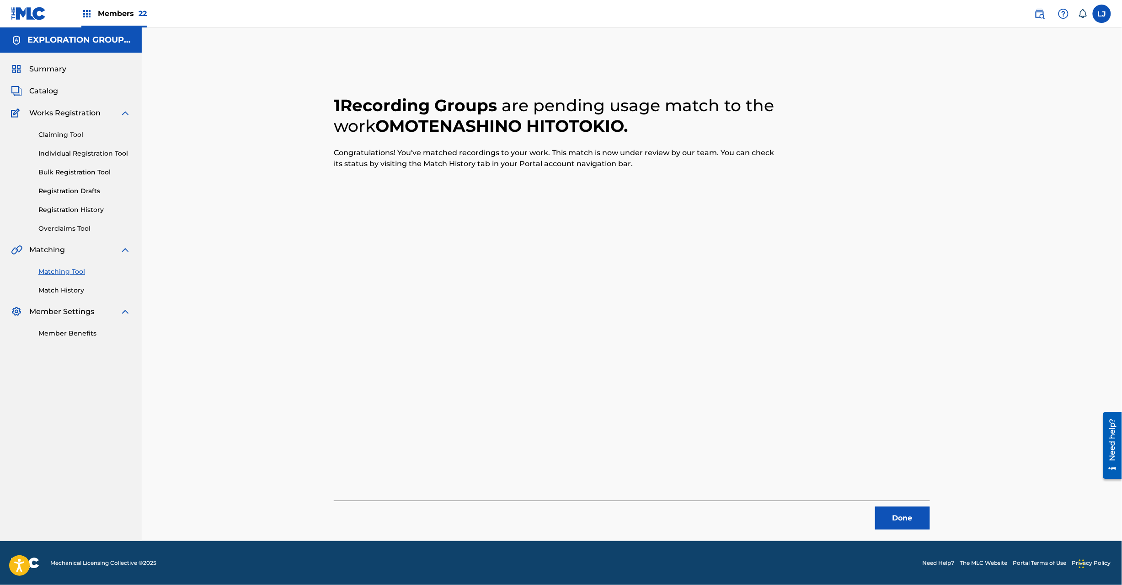
click at [893, 519] on button "Done" at bounding box center [902, 517] width 55 height 23
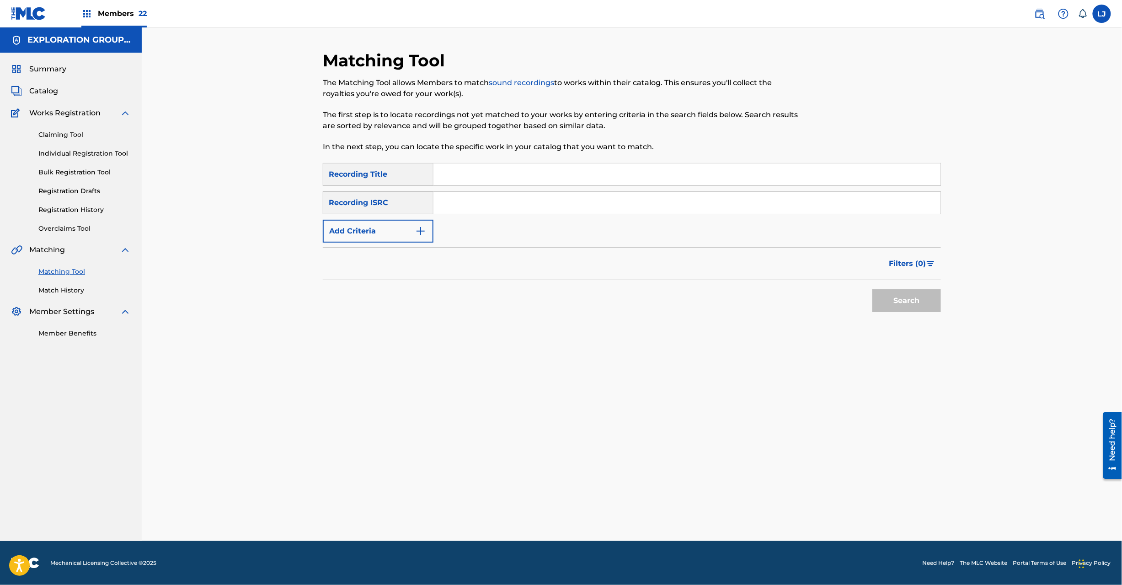
click at [470, 202] on input "Search Form" at bounding box center [687, 203] width 507 height 22
paste input "JPD101550510|JPD101550509"
click at [523, 202] on input "JPD101550510|JPD101550509" at bounding box center [687, 203] width 507 height 22
click at [886, 295] on button "Search" at bounding box center [907, 300] width 69 height 23
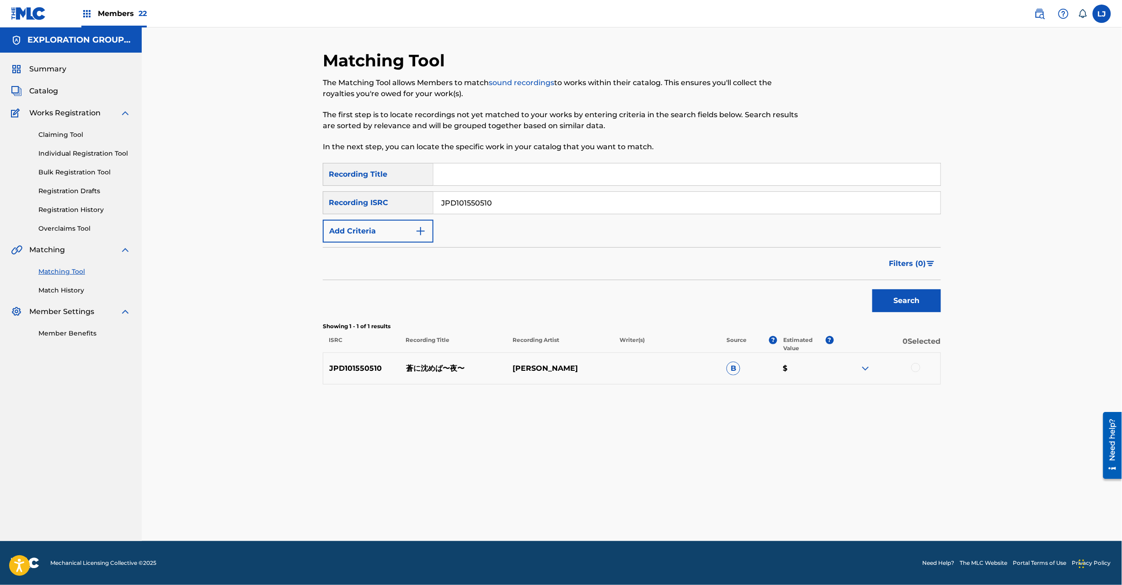
click at [476, 205] on input "JPD101550510" at bounding box center [687, 203] width 507 height 22
paste input "|JPD101550509"
click at [481, 198] on input "JPD101550510|JPD101550509" at bounding box center [687, 203] width 507 height 22
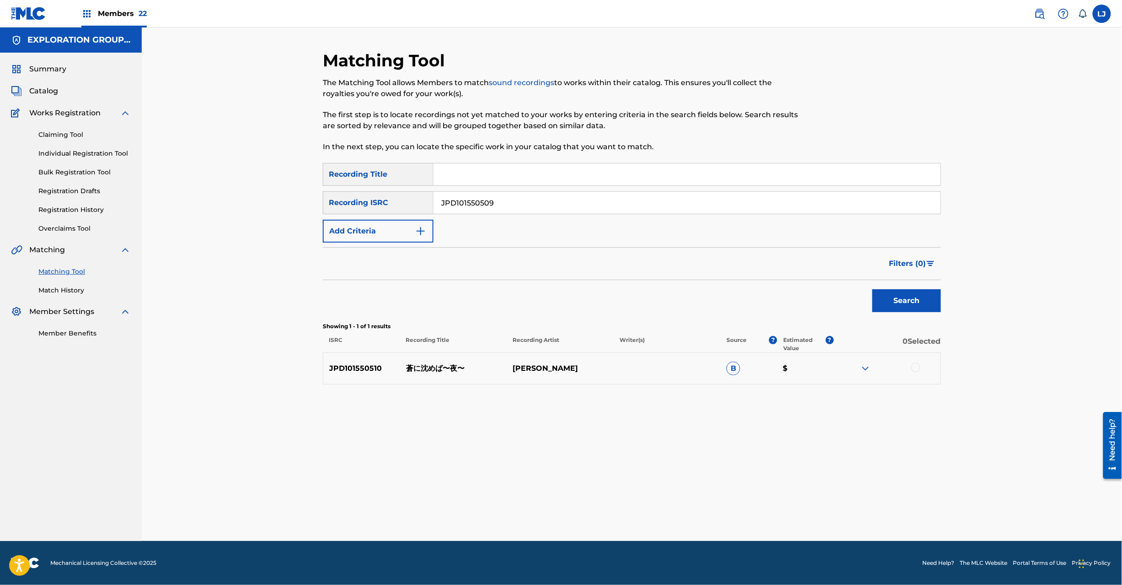
type input "JPD101550509"
click at [915, 310] on button "Search" at bounding box center [907, 300] width 69 height 23
click at [916, 368] on div at bounding box center [916, 367] width 9 height 9
click at [624, 498] on div "Matching Tool The Matching Tool allows Members to match sound recordings to wor…" at bounding box center [632, 295] width 618 height 490
click at [622, 503] on button "Match 1 Group" at bounding box center [642, 510] width 101 height 23
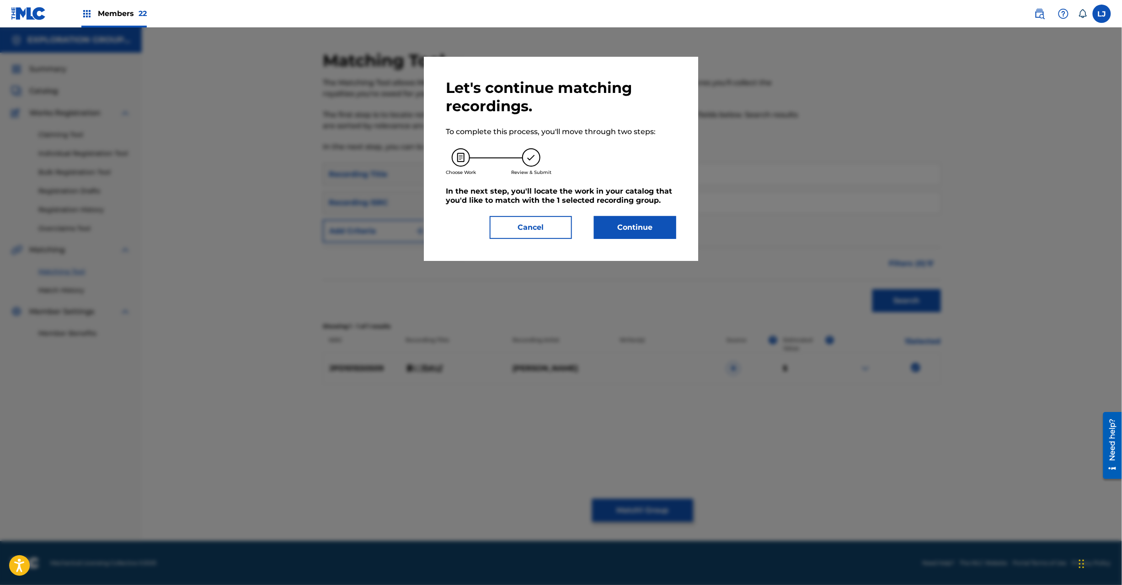
click at [636, 233] on button "Continue" at bounding box center [635, 227] width 82 height 23
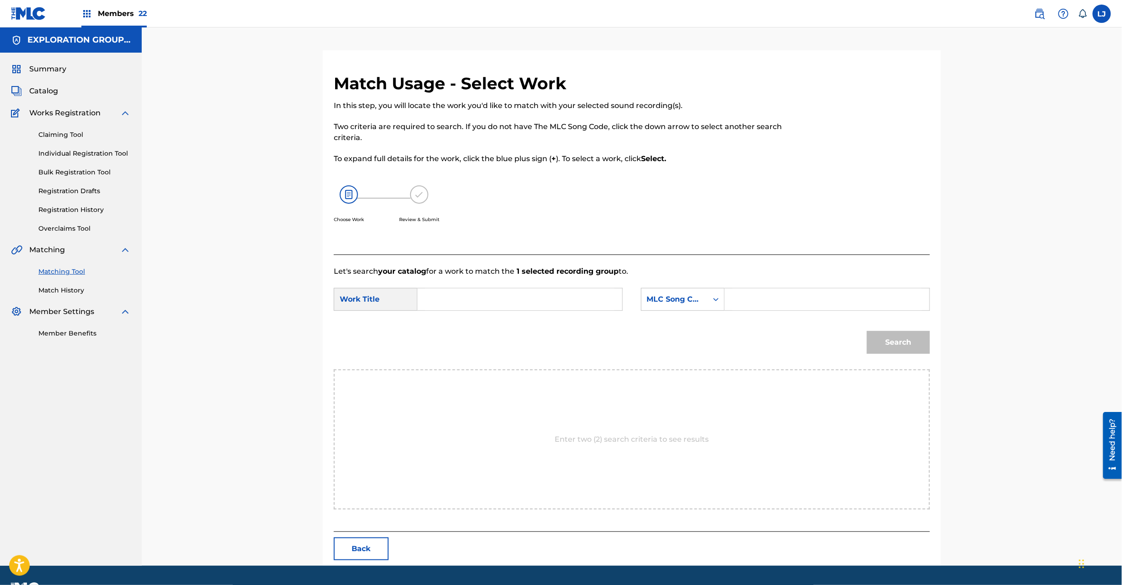
click at [496, 289] on input "Search Form" at bounding box center [519, 299] width 189 height 22
paste input "[PERSON_NAME] AW55KK"
click at [531, 291] on input "[PERSON_NAME] AW55KK" at bounding box center [519, 299] width 189 height 22
type input "[PERSON_NAME]"
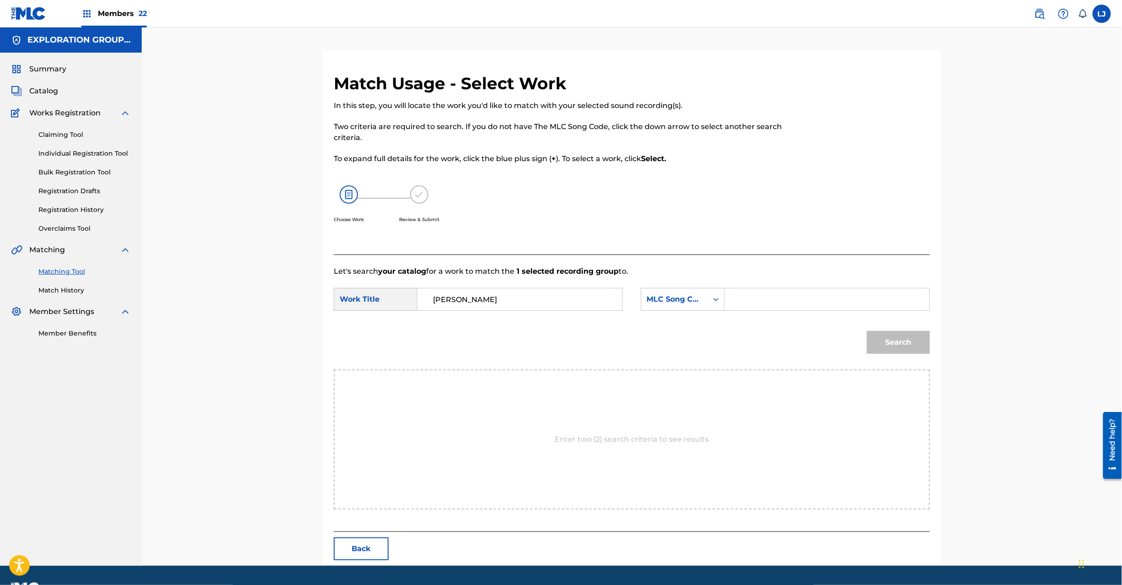
click at [840, 284] on form "SearchWithCriteria7622d3f2-6b77-4b47-a015-63427f9b9ceb Work Title Aoni Shizumeb…" at bounding box center [632, 323] width 596 height 92
click at [821, 295] on input "Search Form" at bounding box center [827, 299] width 189 height 22
paste input "AW55KK"
type input "AW55KK"
click at [921, 347] on button "Search" at bounding box center [898, 342] width 63 height 23
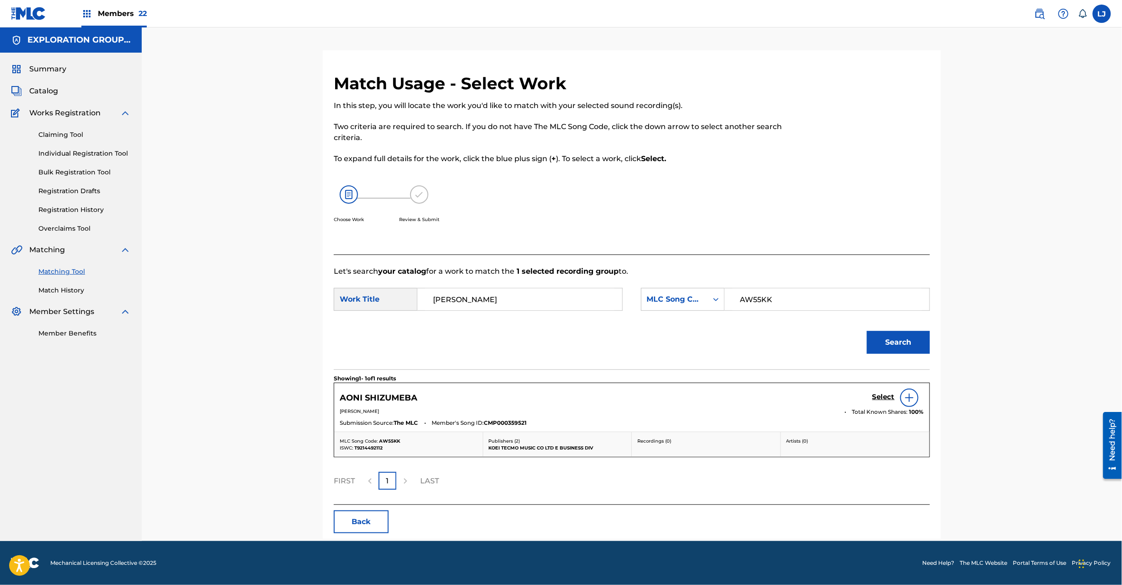
click at [886, 393] on div "Select" at bounding box center [899, 397] width 52 height 18
click at [884, 396] on h5 "Select" at bounding box center [884, 396] width 22 height 9
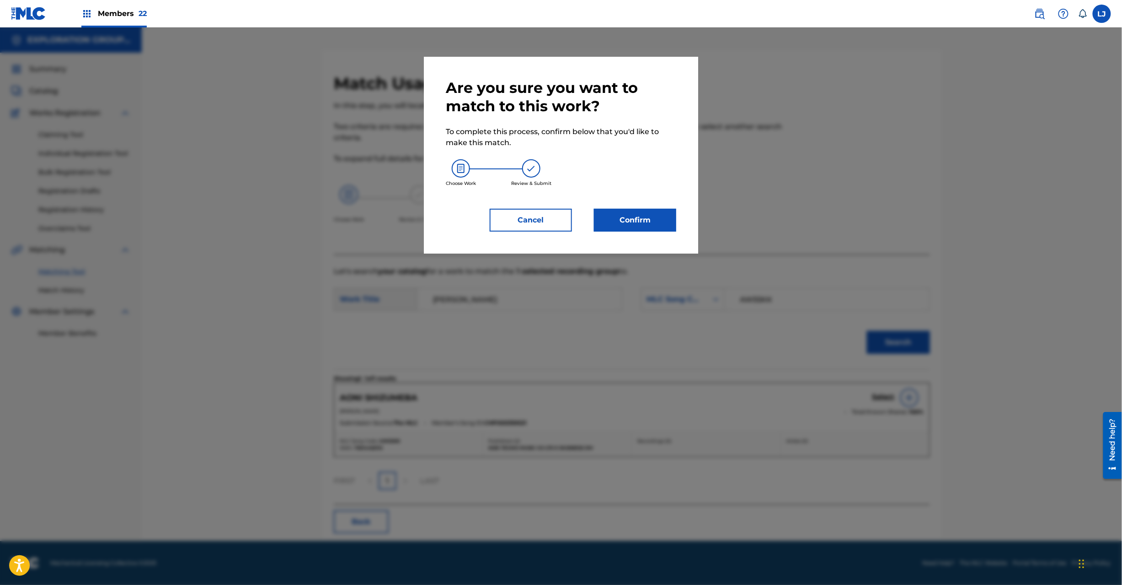
click at [633, 216] on button "Confirm" at bounding box center [635, 220] width 82 height 23
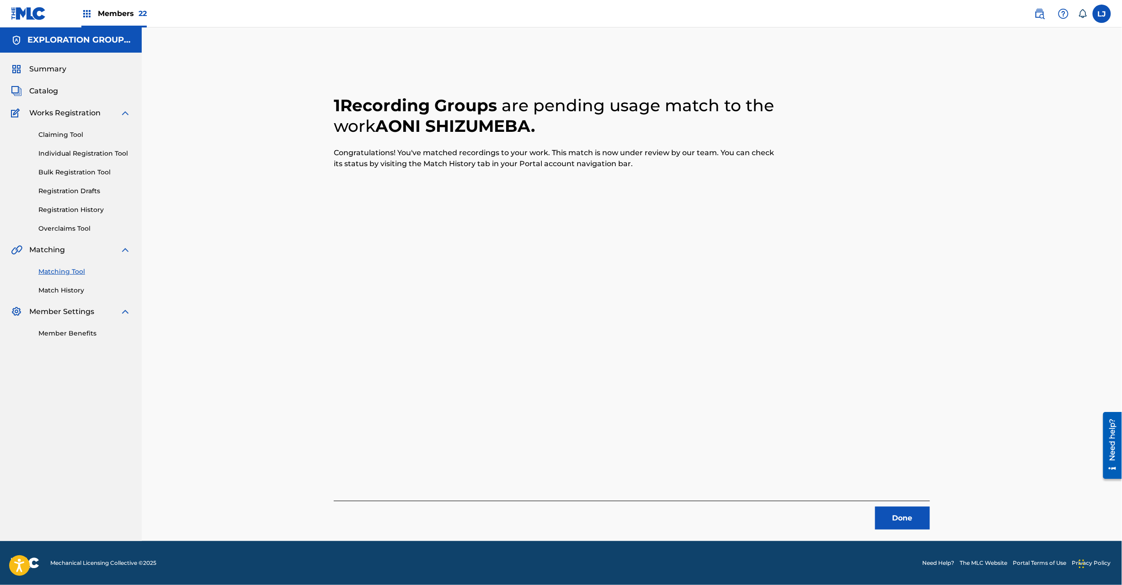
click at [894, 516] on button "Done" at bounding box center [902, 517] width 55 height 23
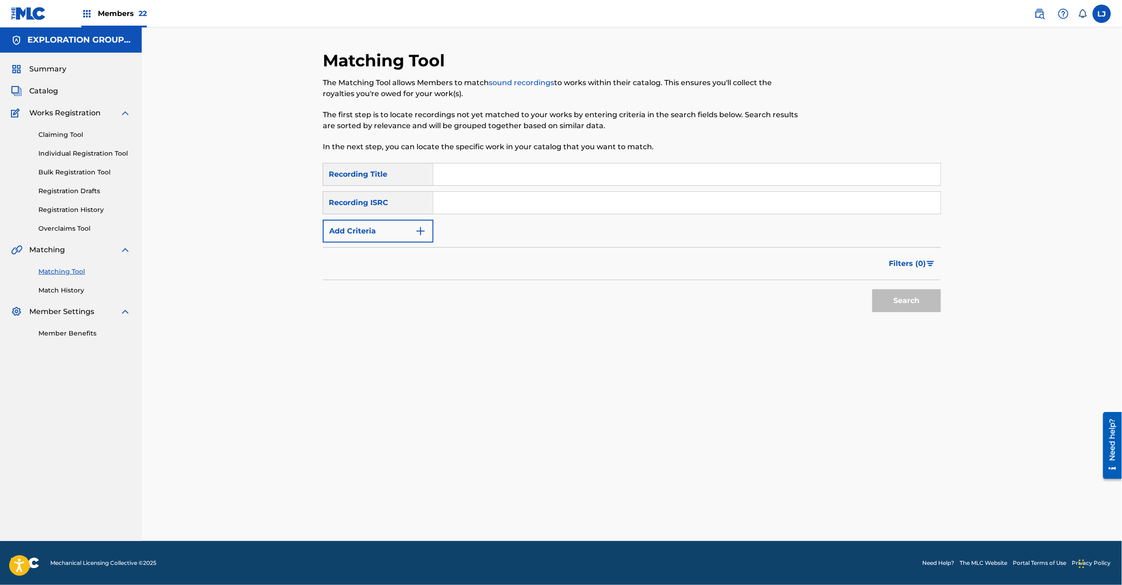
click at [514, 201] on input "Search Form" at bounding box center [687, 203] width 507 height 22
paste input "JPD101550488"
type input "JPD101550488"
click at [893, 295] on button "Search" at bounding box center [907, 300] width 69 height 23
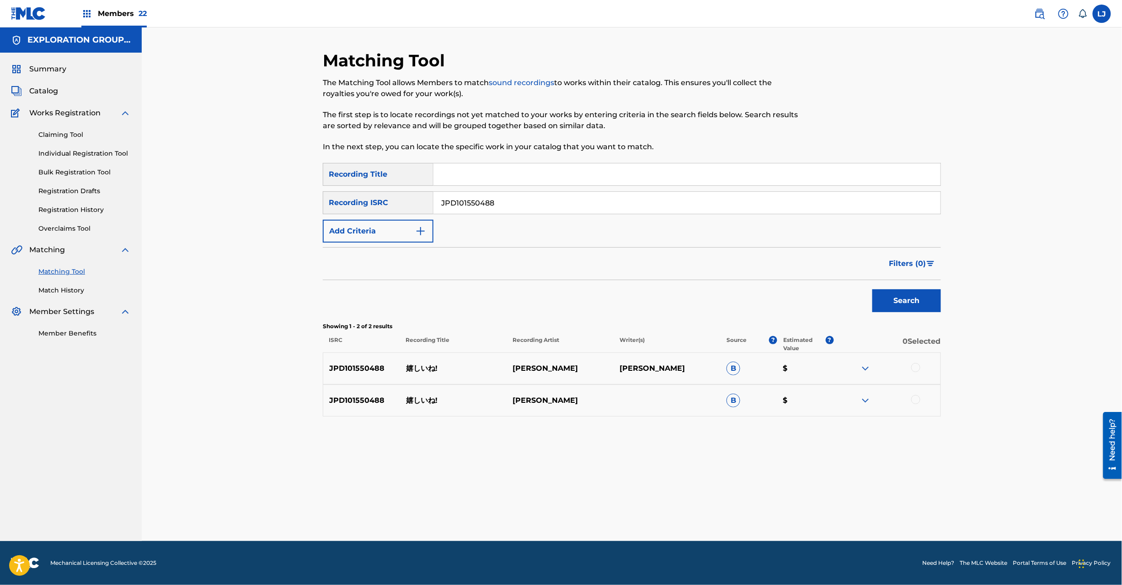
click at [922, 369] on div at bounding box center [887, 368] width 107 height 11
click at [920, 368] on div at bounding box center [916, 367] width 9 height 9
click at [917, 399] on div at bounding box center [916, 399] width 9 height 9
click at [657, 502] on button "Match 2 Groups" at bounding box center [642, 510] width 101 height 23
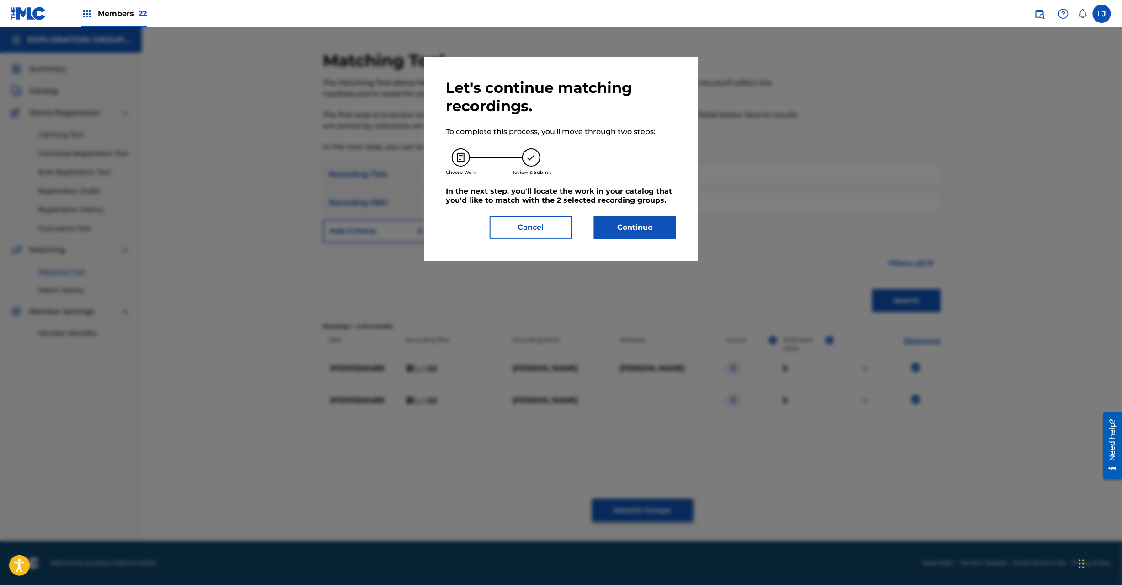
click at [627, 232] on button "Continue" at bounding box center [635, 227] width 82 height 23
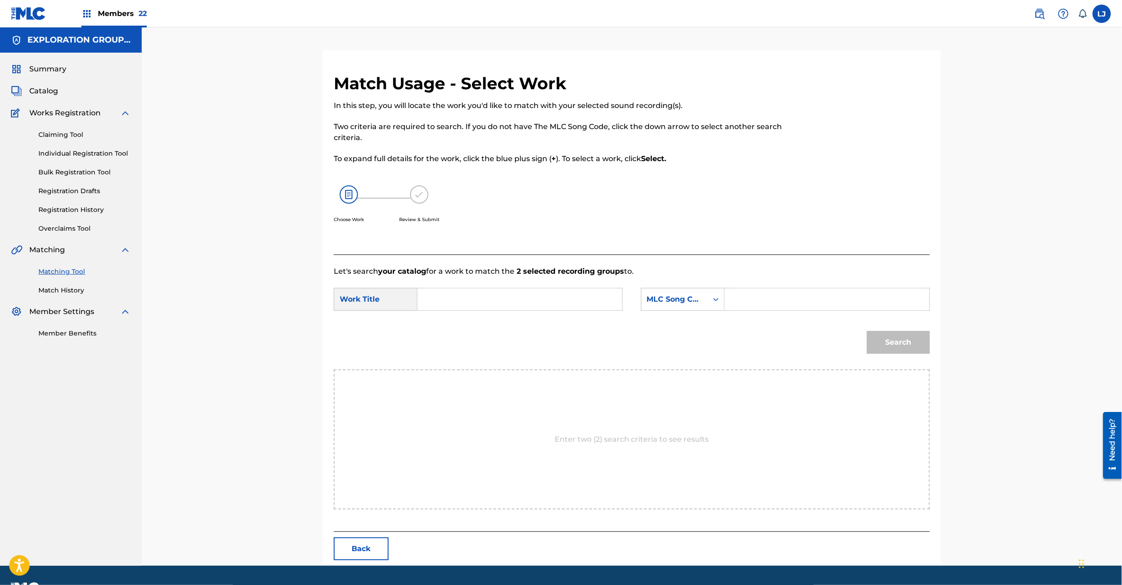
click at [455, 294] on input "Search Form" at bounding box center [519, 299] width 189 height 22
paste input "Ureshiine UX4DH0"
click at [540, 303] on input "Ureshiine UX4DH0" at bounding box center [519, 299] width 189 height 22
type input "Ureshiine"
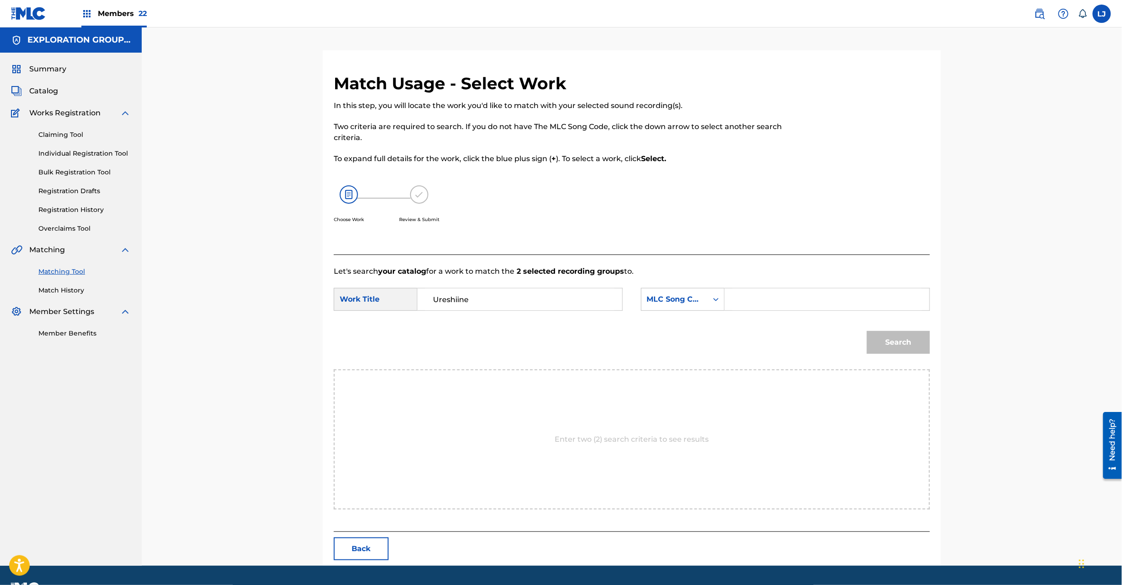
click at [823, 288] on input "Search Form" at bounding box center [827, 299] width 189 height 22
paste input "UX4DH0"
type input "UX4DH0"
click at [898, 339] on button "Search" at bounding box center [898, 342] width 63 height 23
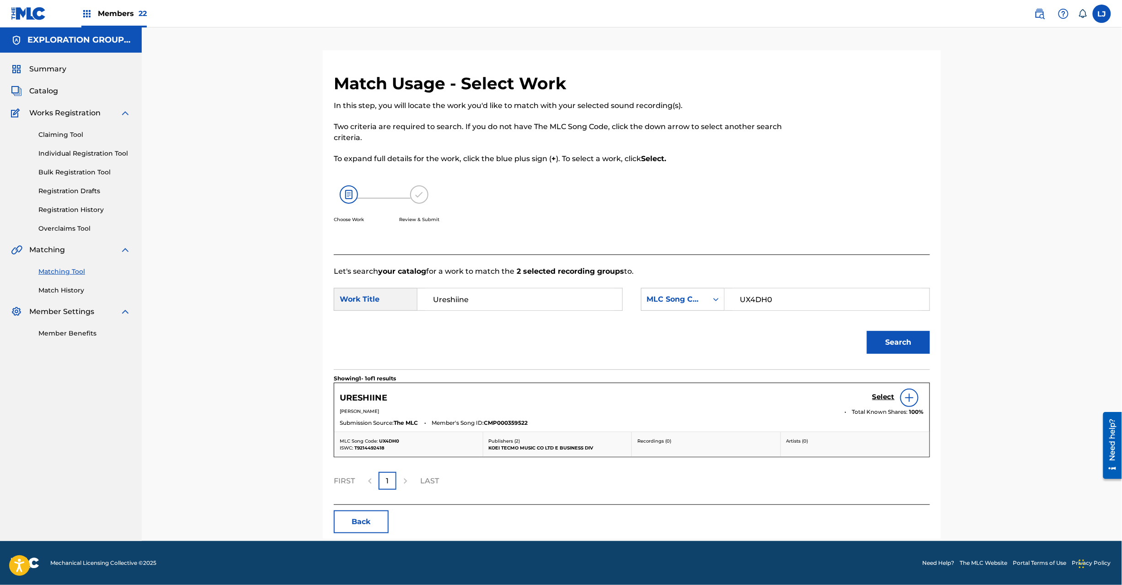
click at [879, 392] on h5 "Select" at bounding box center [884, 396] width 22 height 9
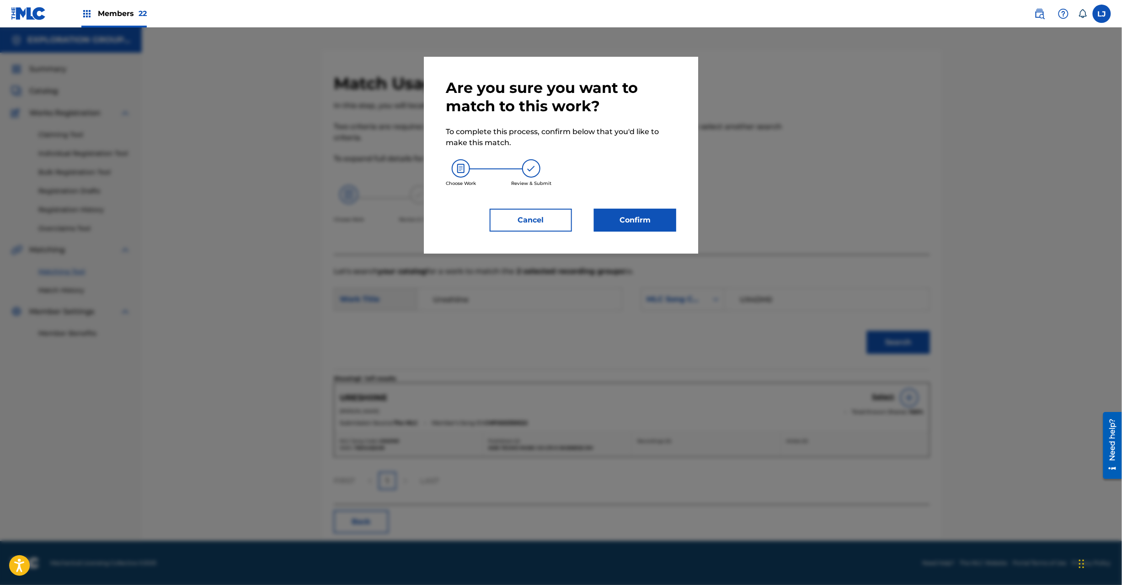
click at [641, 227] on button "Confirm" at bounding box center [635, 220] width 82 height 23
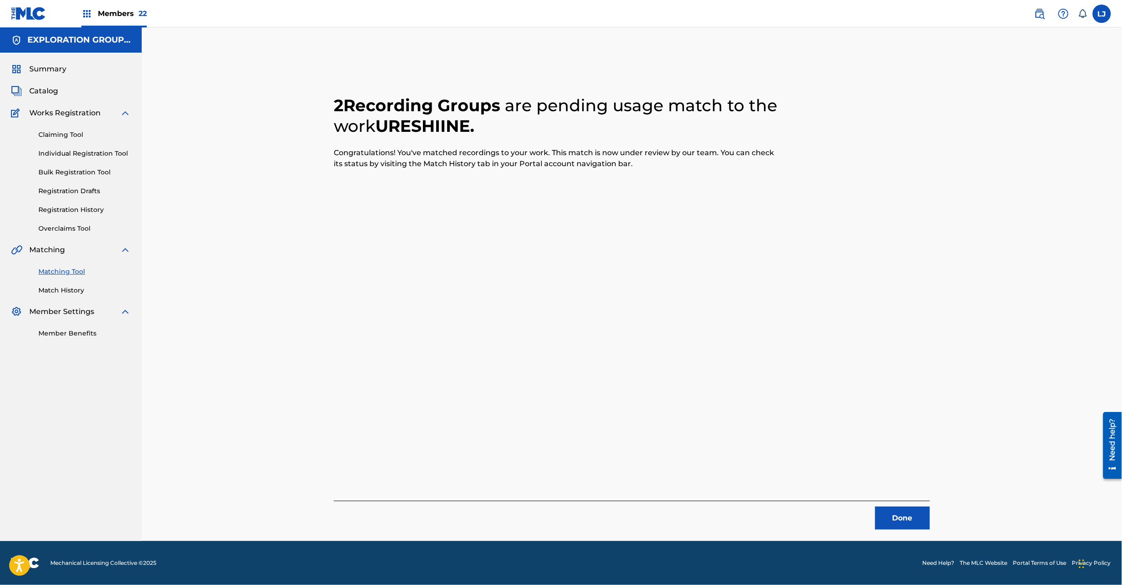
click at [904, 515] on button "Done" at bounding box center [902, 517] width 55 height 23
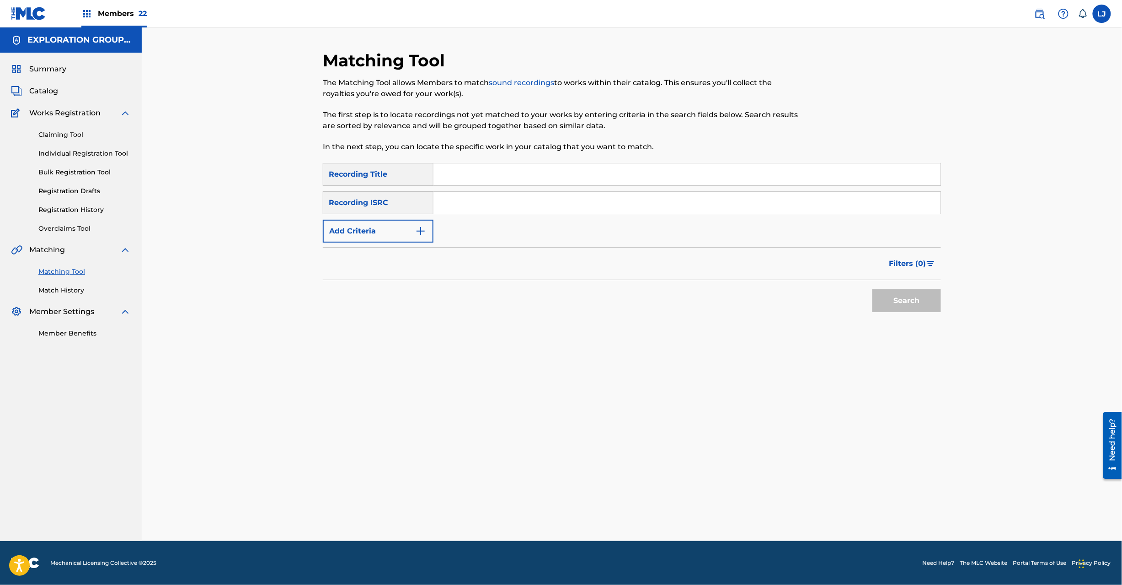
click at [504, 194] on input "Search Form" at bounding box center [687, 203] width 507 height 22
paste input "JPD101550534"
type input "JPD101550534"
click at [885, 304] on button "Search" at bounding box center [907, 300] width 69 height 23
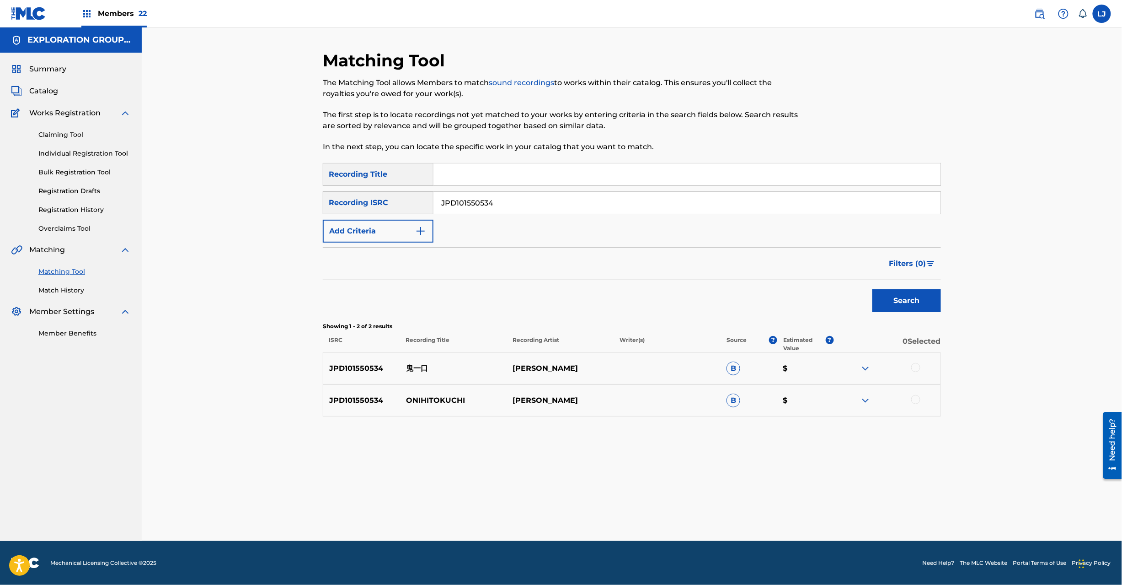
click at [917, 368] on div at bounding box center [916, 367] width 9 height 9
click at [918, 398] on div at bounding box center [916, 399] width 9 height 9
click at [601, 508] on button "Match 2 Groups" at bounding box center [642, 510] width 101 height 23
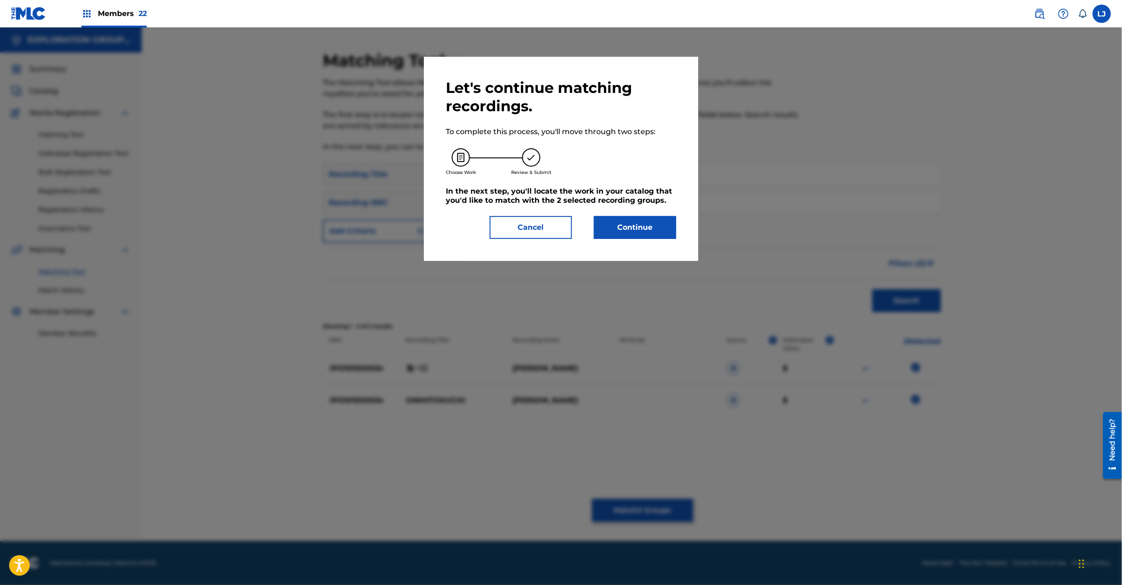
click at [661, 219] on button "Continue" at bounding box center [635, 227] width 82 height 23
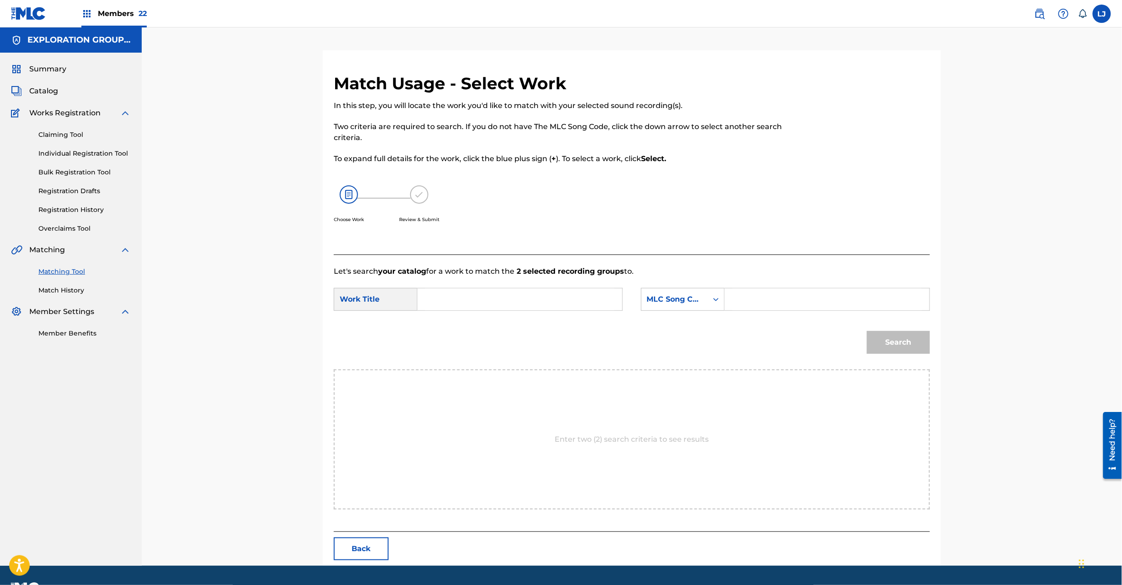
click at [561, 299] on input "Search Form" at bounding box center [519, 299] width 189 height 22
paste input "Oni Hitokuchi OM654X"
click at [508, 299] on input "Oni Hitokuchi OM654X" at bounding box center [519, 299] width 189 height 22
type input "Oni Hitokuchi"
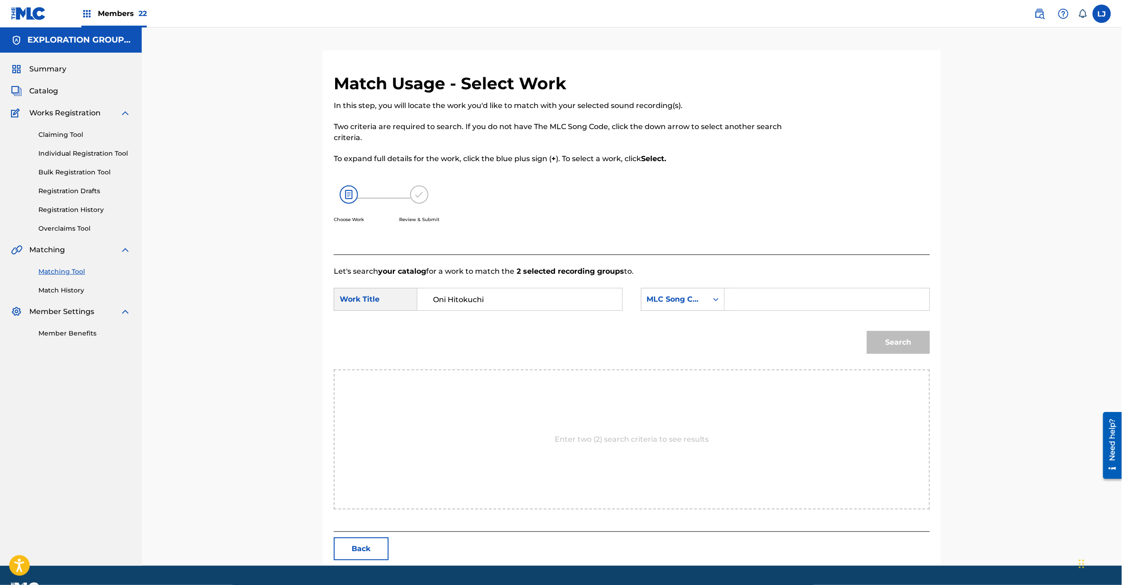
click at [780, 300] on input "Search Form" at bounding box center [827, 299] width 189 height 22
paste input "OM654X"
type input "OM654X"
drag, startPoint x: 855, startPoint y: 348, endPoint x: 883, endPoint y: 339, distance: 29.2
click at [858, 348] on div "Search" at bounding box center [632, 346] width 596 height 48
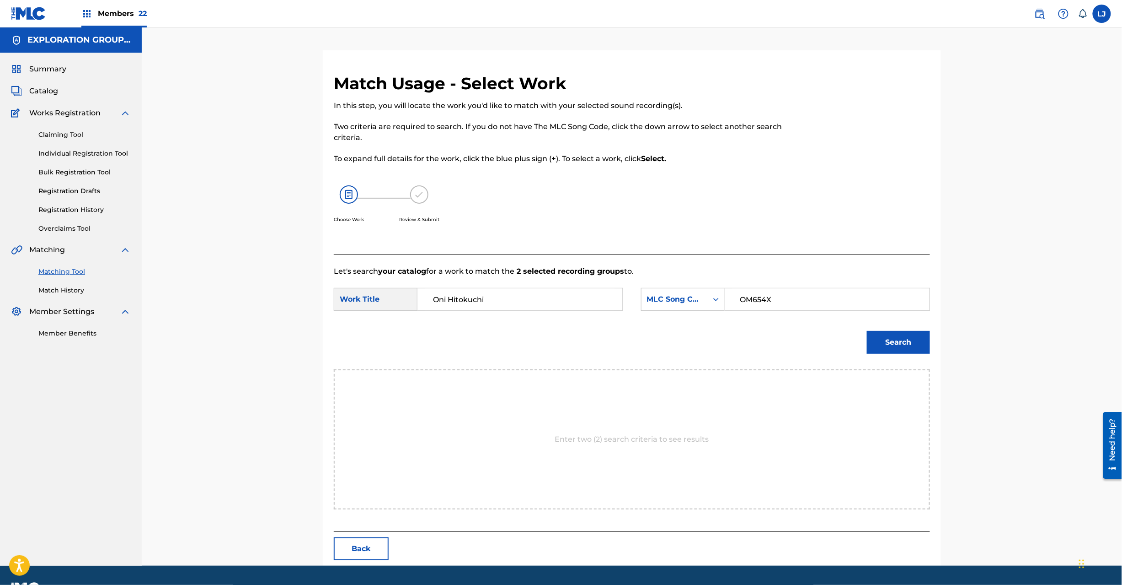
click at [882, 339] on button "Search" at bounding box center [898, 342] width 63 height 23
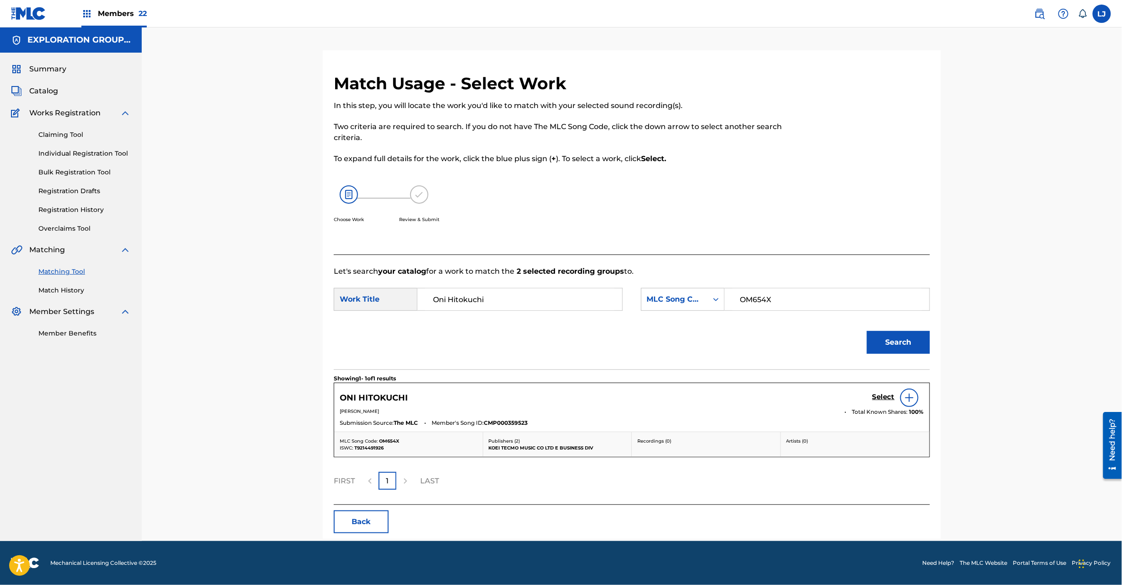
click at [884, 393] on h5 "Select" at bounding box center [884, 396] width 22 height 9
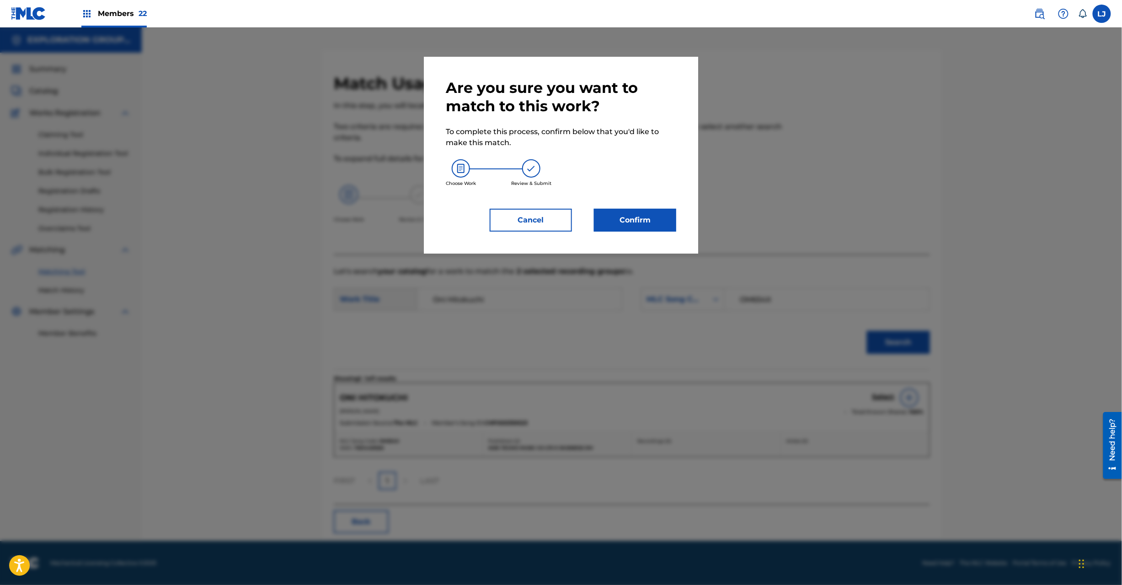
click at [639, 231] on button "Confirm" at bounding box center [635, 220] width 82 height 23
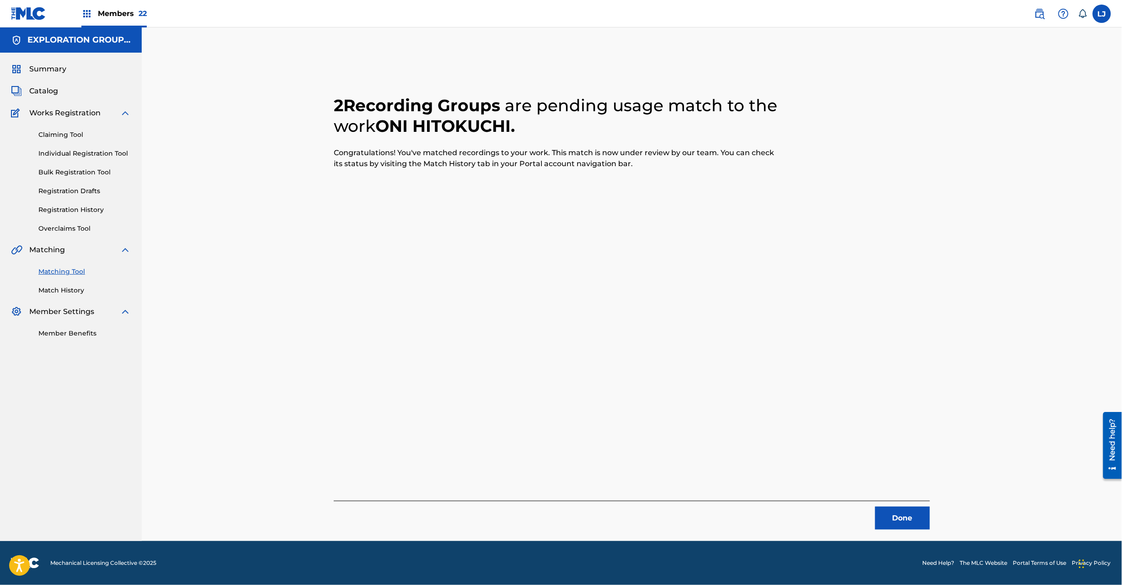
click at [891, 511] on button "Done" at bounding box center [902, 517] width 55 height 23
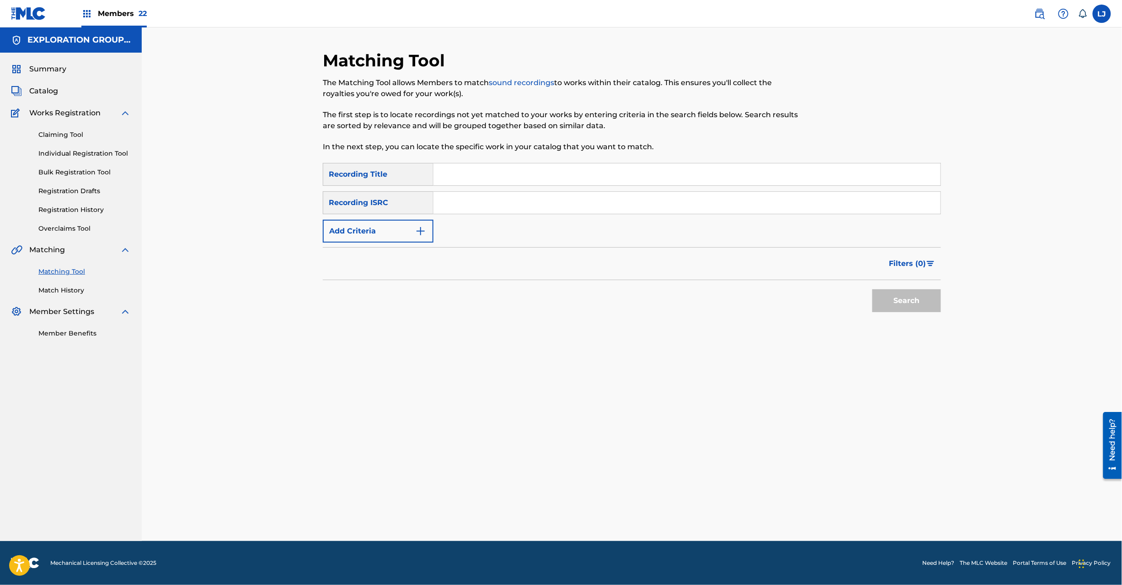
click at [491, 204] on input "Search Form" at bounding box center [687, 203] width 507 height 22
paste input "JPD101550536"
type input "JPD101550536"
click at [886, 300] on button "Search" at bounding box center [907, 300] width 69 height 23
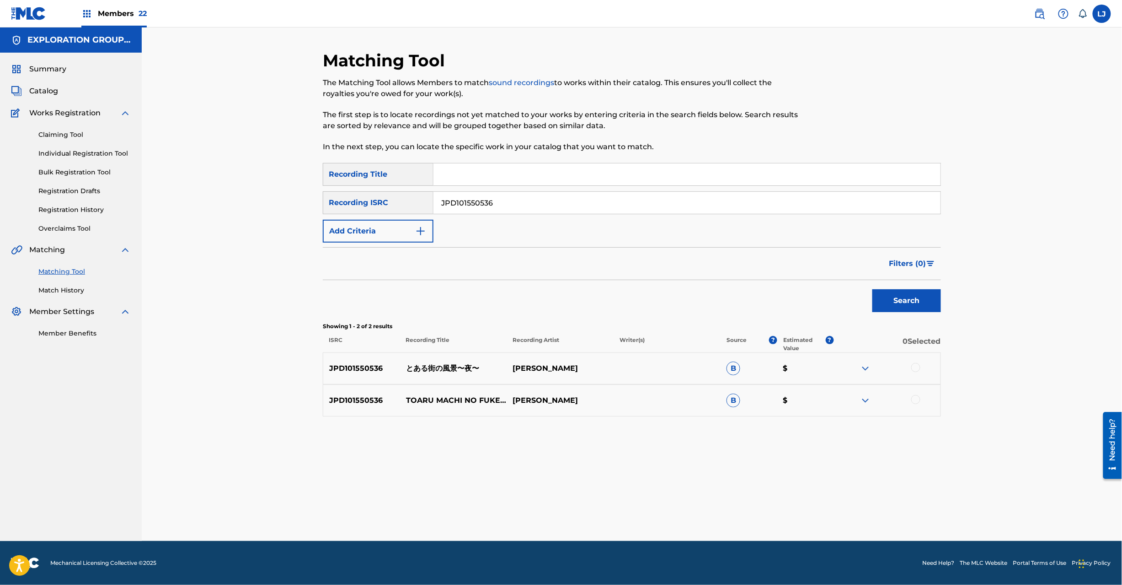
click at [919, 369] on div at bounding box center [916, 367] width 9 height 9
click at [919, 403] on div at bounding box center [887, 400] width 107 height 11
drag, startPoint x: 914, startPoint y: 399, endPoint x: 910, endPoint y: 405, distance: 6.9
click at [915, 400] on div at bounding box center [916, 399] width 9 height 9
click at [653, 505] on button "Match 2 Groups" at bounding box center [642, 510] width 101 height 23
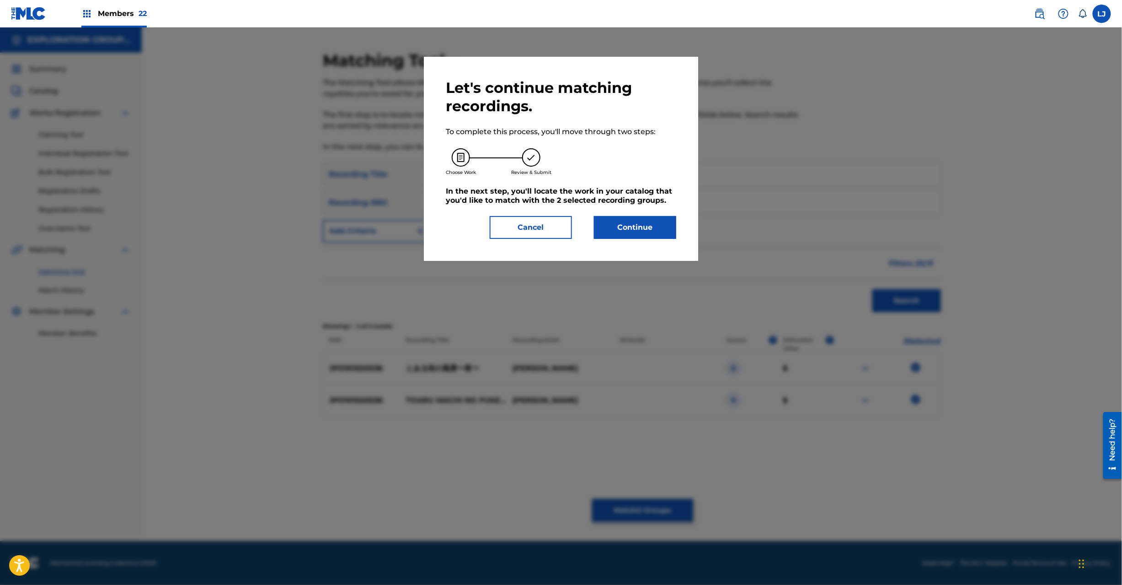
click at [633, 220] on button "Continue" at bounding box center [635, 227] width 82 height 23
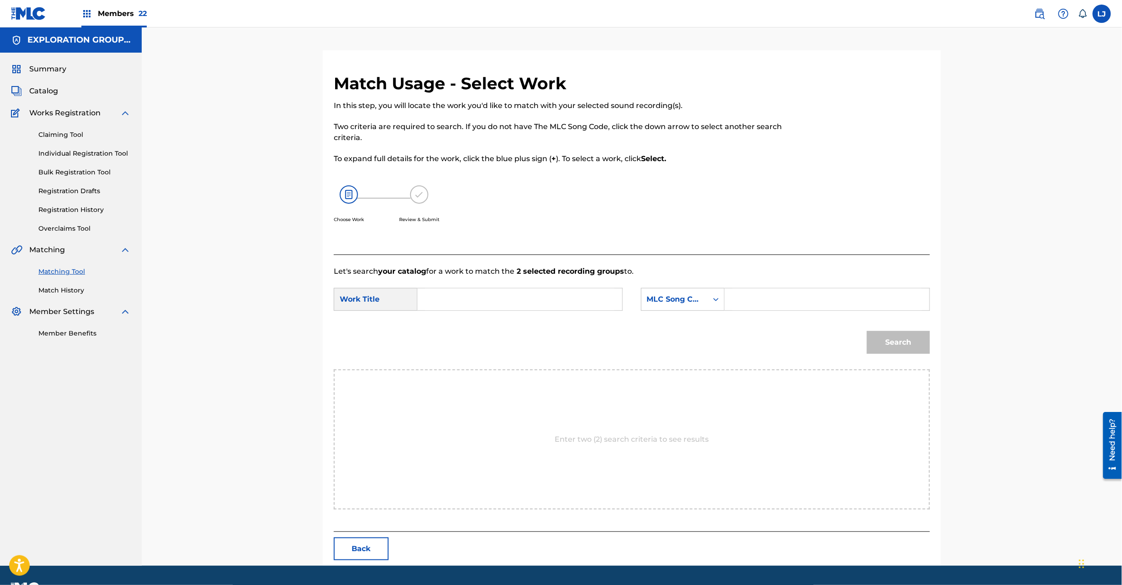
click at [569, 289] on input "Search Form" at bounding box center [519, 299] width 189 height 22
paste input "[PERSON_NAME] Fuukei Yoru TX5GIA"
click at [523, 307] on input "[PERSON_NAME] Fuukei Yoru TX5GIA" at bounding box center [519, 299] width 189 height 22
click at [561, 300] on input "[PERSON_NAME] Fuukei Yoru TX5GIA" at bounding box center [519, 299] width 189 height 22
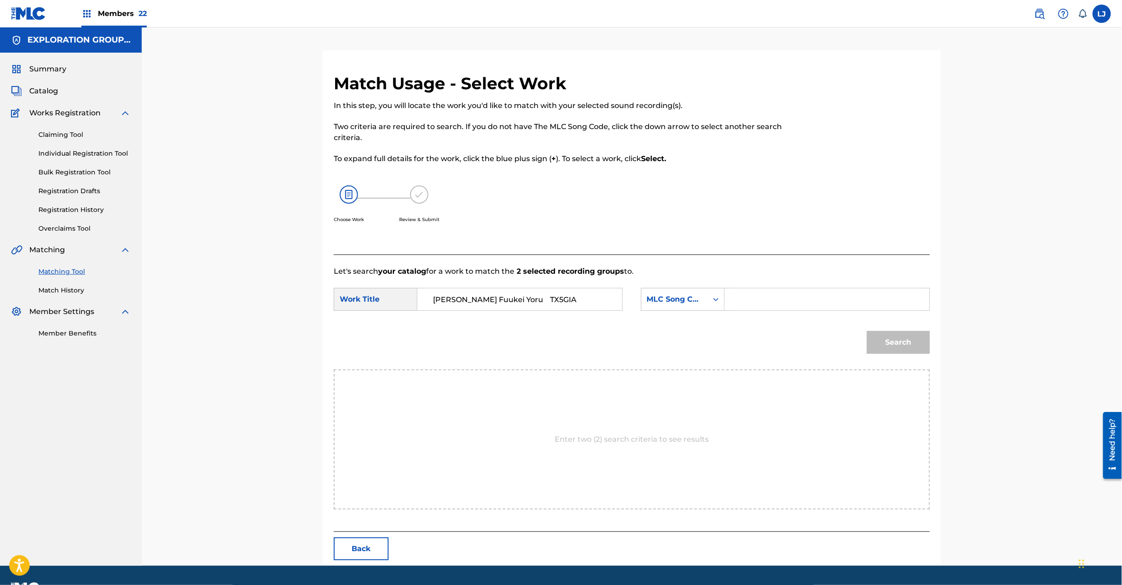
click at [561, 300] on input "[PERSON_NAME] Fuukei Yoru TX5GIA" at bounding box center [519, 299] width 189 height 22
type input "[PERSON_NAME] [PERSON_NAME]"
click at [798, 300] on input "Search Form" at bounding box center [827, 299] width 189 height 22
paste input "TX5GIA"
type input "TX5GIA"
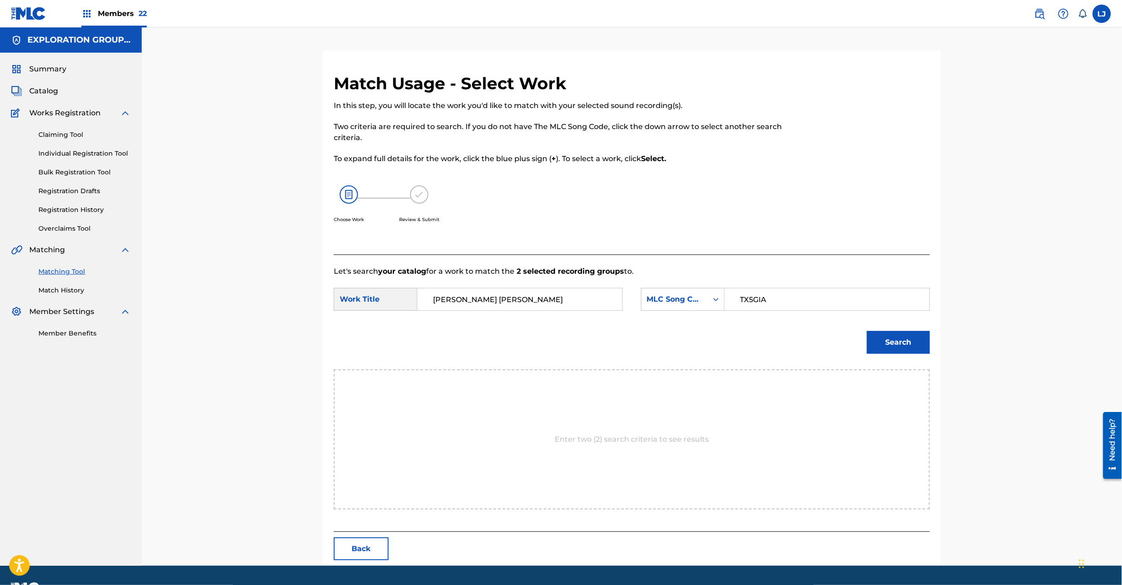
click at [893, 338] on button "Search" at bounding box center [898, 342] width 63 height 23
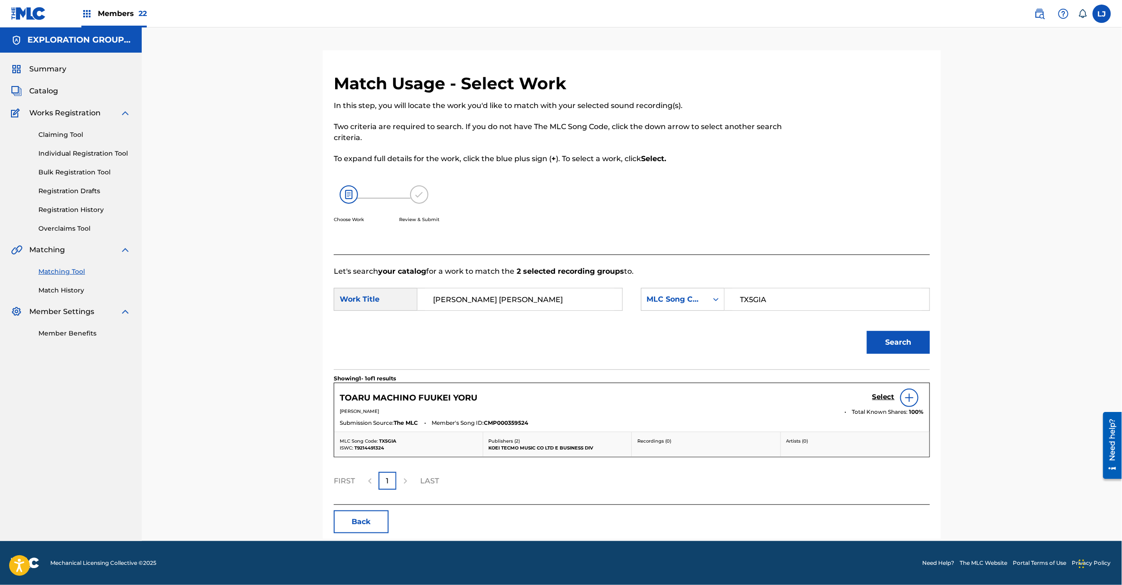
click at [882, 397] on h5 "Select" at bounding box center [884, 396] width 22 height 9
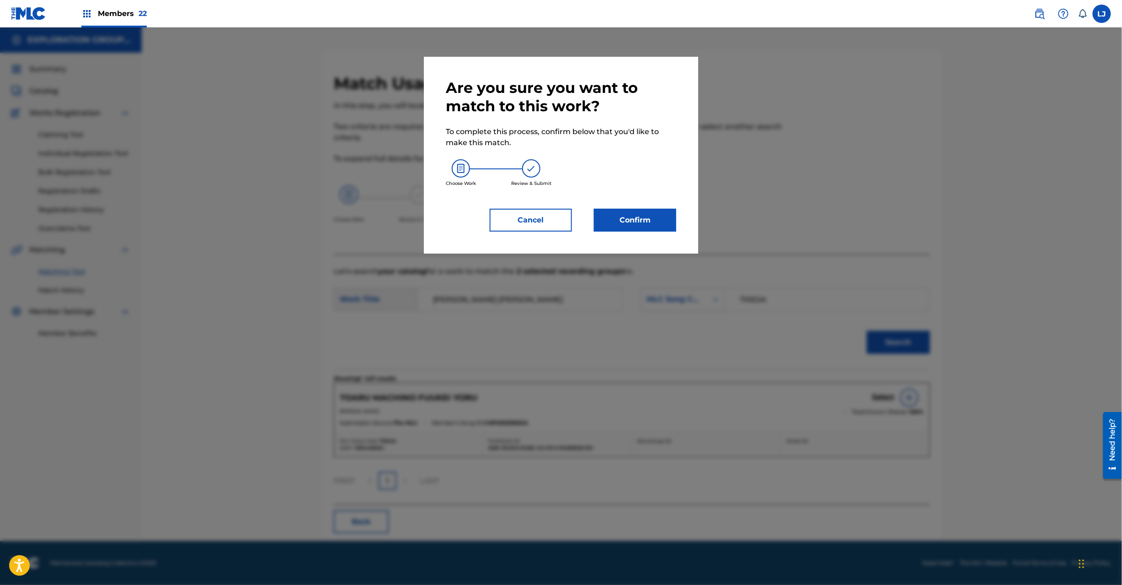
click at [627, 212] on button "Confirm" at bounding box center [635, 220] width 82 height 23
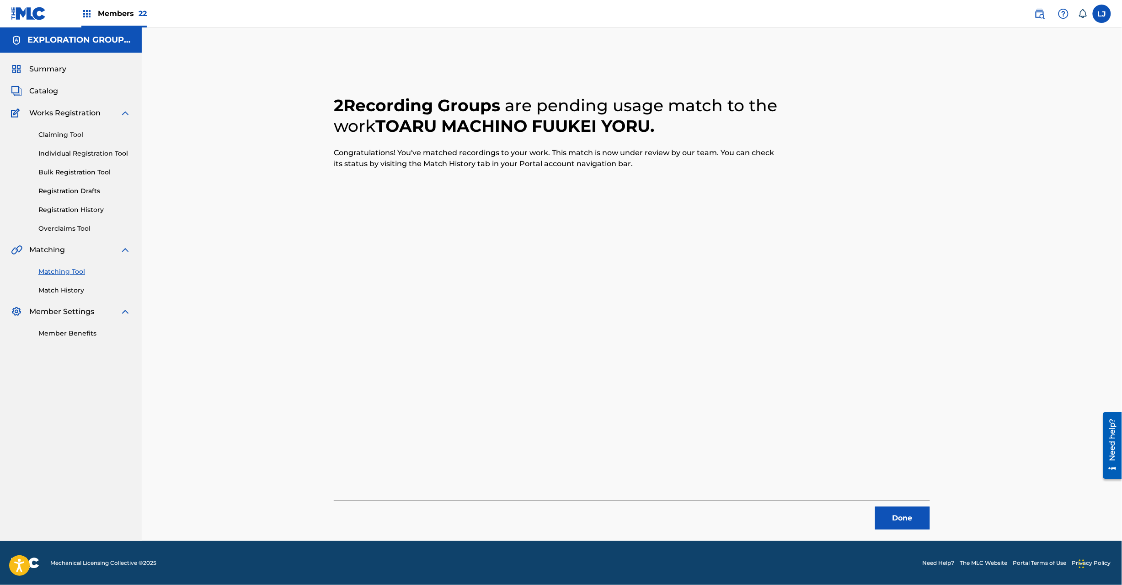
click at [890, 516] on button "Done" at bounding box center [902, 517] width 55 height 23
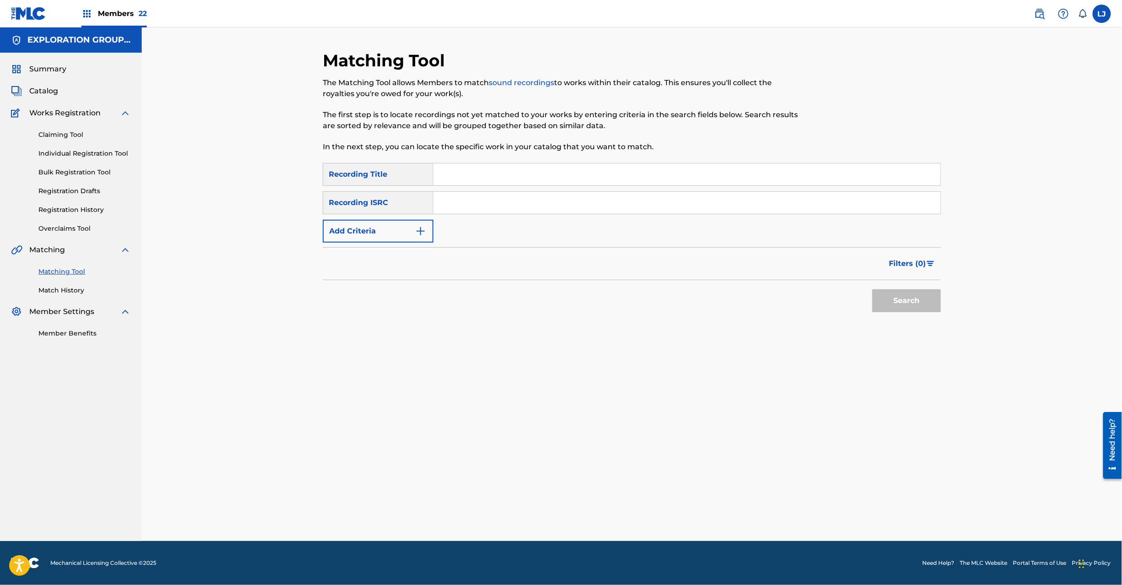
click at [456, 185] on input "Search Form" at bounding box center [687, 174] width 507 height 22
paste input "JPD101550564"
click at [461, 206] on input "JPD101550564" at bounding box center [687, 203] width 507 height 22
type input "JPD101550564"
click at [892, 288] on div "Search" at bounding box center [904, 298] width 73 height 37
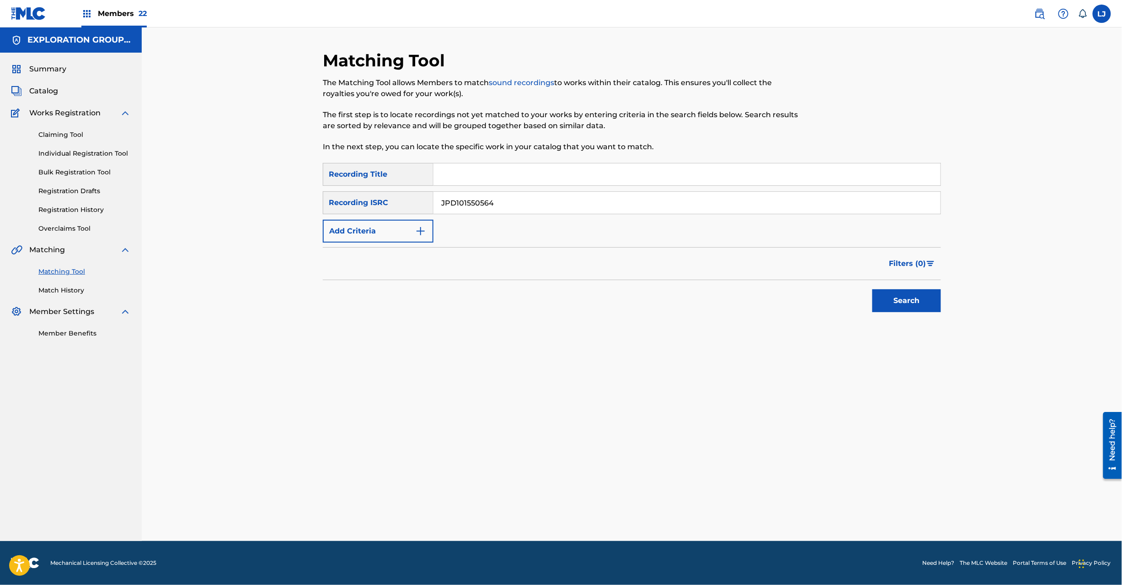
click at [899, 305] on button "Search" at bounding box center [907, 300] width 69 height 23
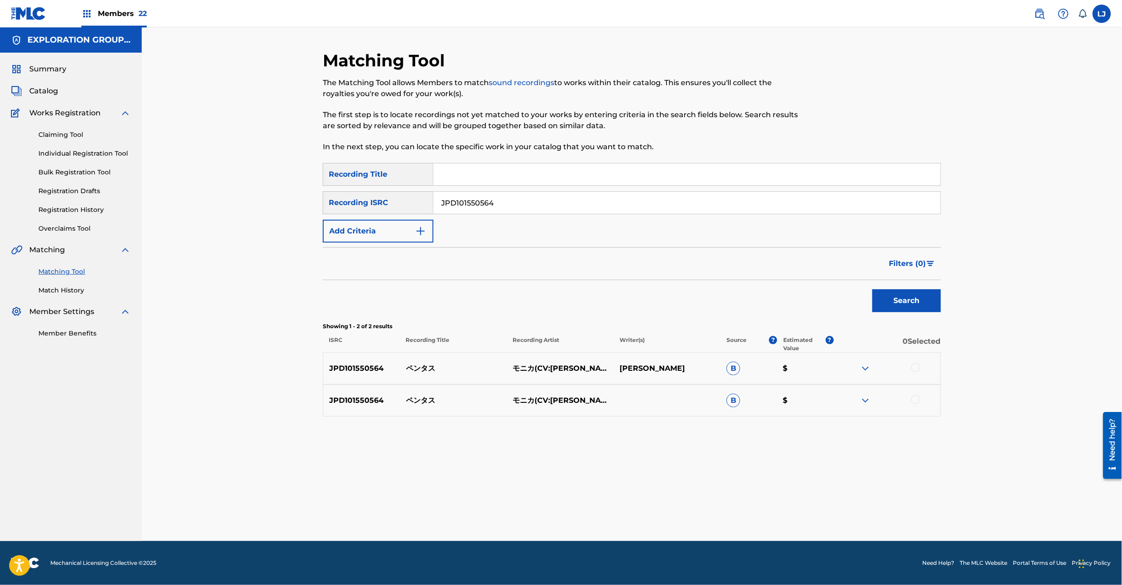
click at [915, 365] on div at bounding box center [916, 367] width 9 height 9
click at [916, 394] on div "JPD101550564 ペンタス モニカ(CV:[PERSON_NAME]) B $" at bounding box center [632, 400] width 618 height 32
click at [915, 397] on div at bounding box center [916, 399] width 9 height 9
click at [679, 502] on button "Match 2 Groups" at bounding box center [642, 510] width 101 height 23
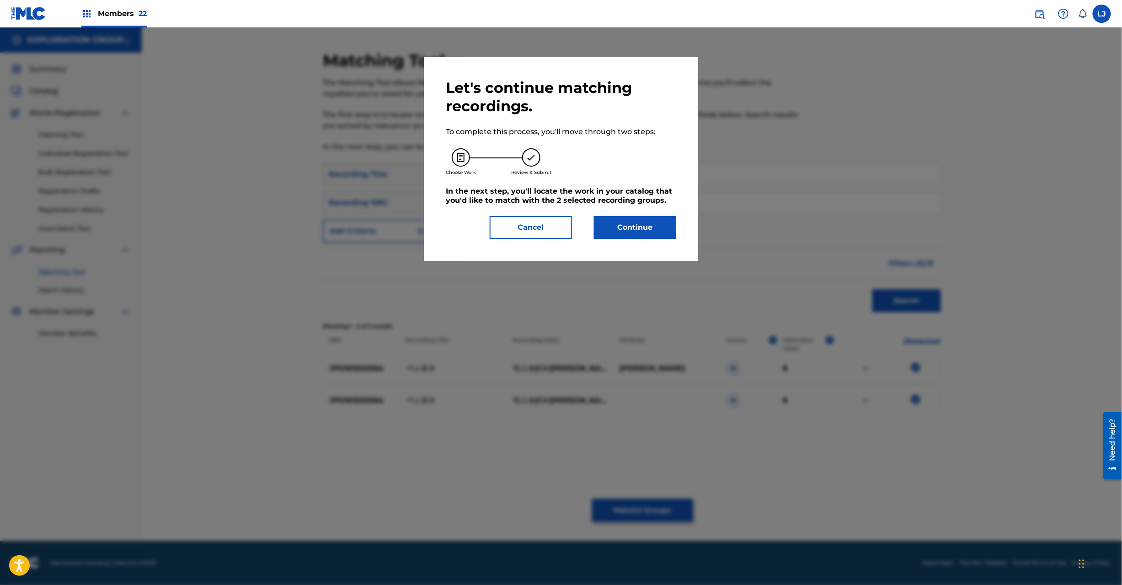
click at [621, 232] on button "Continue" at bounding box center [635, 227] width 82 height 23
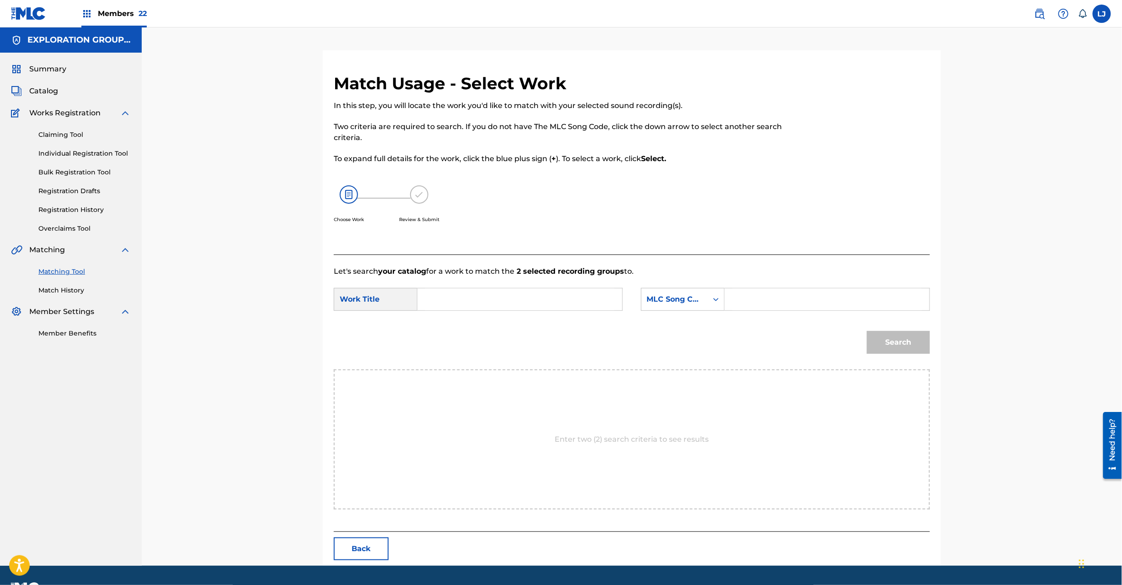
click at [456, 308] on input "Search Form" at bounding box center [519, 299] width 189 height 22
paste input "Pentasu PN7DA1"
click at [522, 295] on input "Pentasu PN7DA1" at bounding box center [519, 299] width 189 height 22
type input "Pentasu"
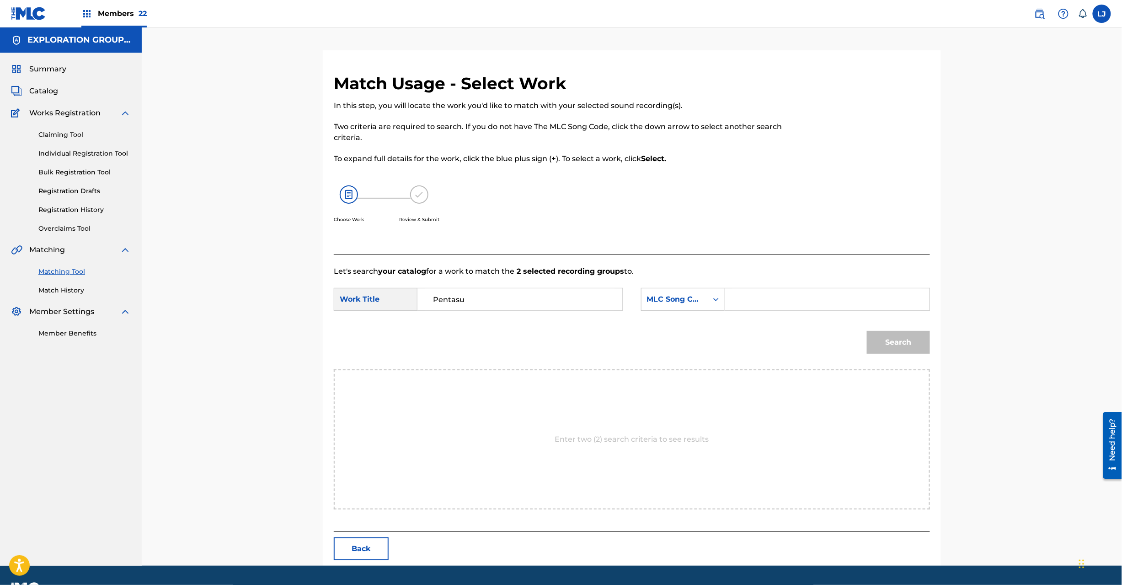
click at [781, 297] on input "Search Form" at bounding box center [827, 299] width 189 height 22
paste input "PN7DA1"
type input "PN7DA1"
click at [882, 356] on div "Search" at bounding box center [897, 340] width 68 height 37
click at [890, 344] on button "Search" at bounding box center [898, 342] width 63 height 23
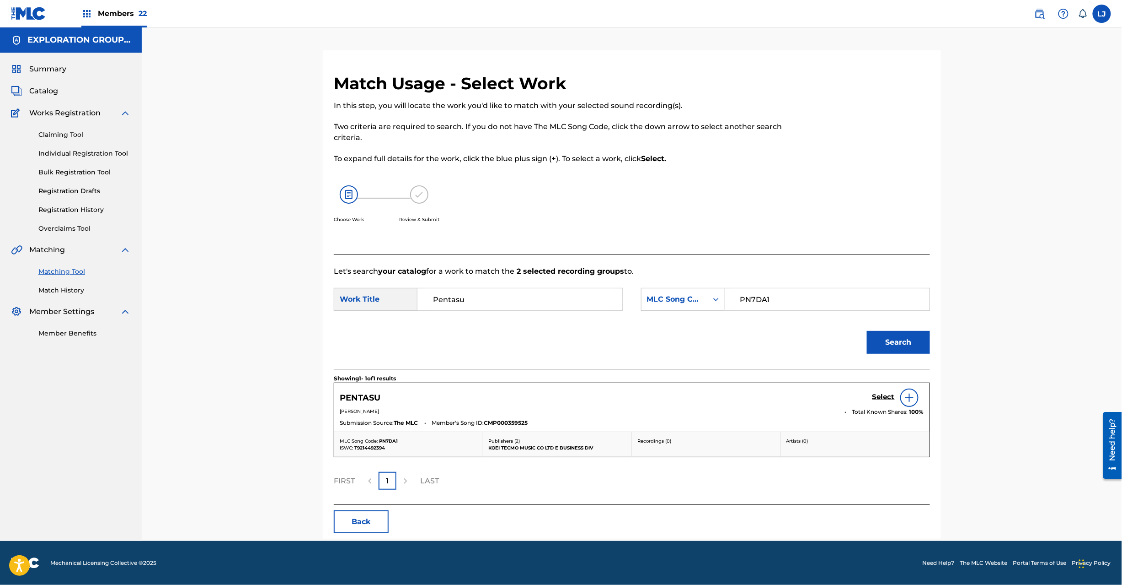
click at [882, 396] on h5 "Select" at bounding box center [884, 396] width 22 height 9
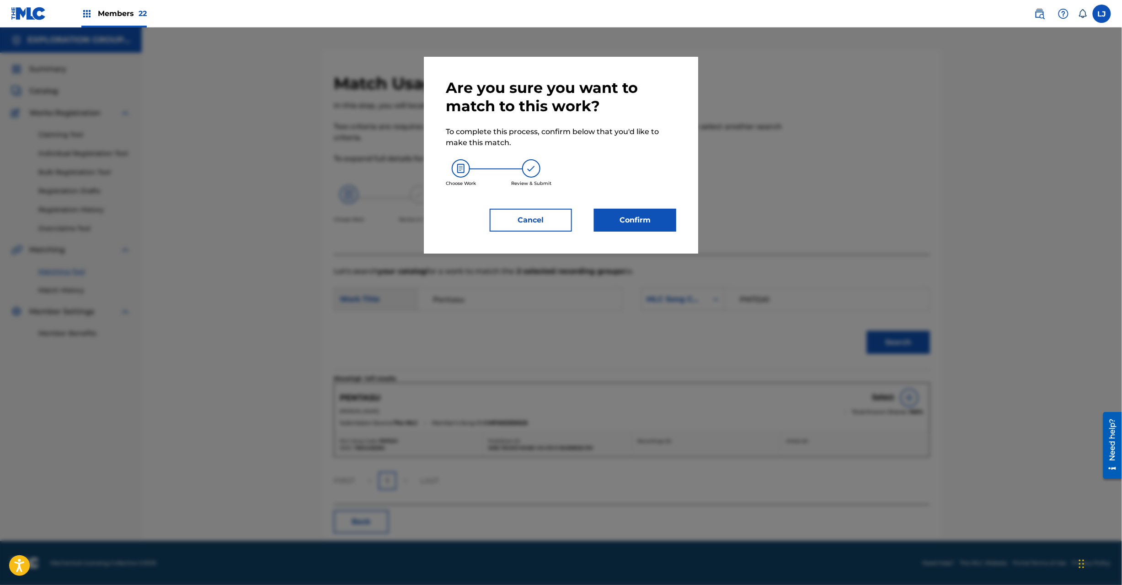
click at [644, 220] on button "Confirm" at bounding box center [635, 220] width 82 height 23
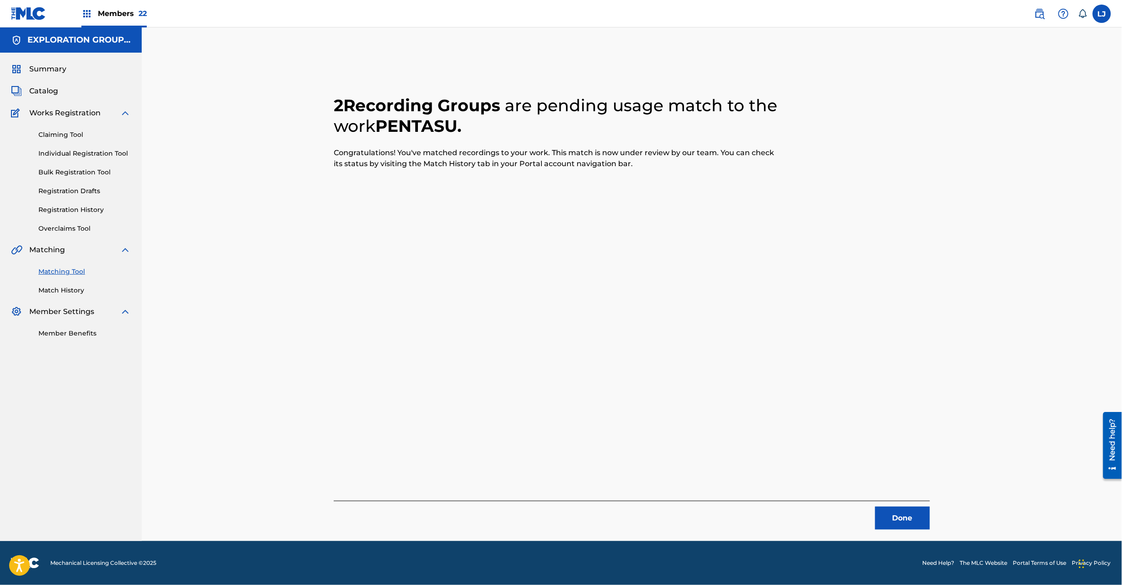
click at [899, 524] on button "Done" at bounding box center [902, 517] width 55 height 23
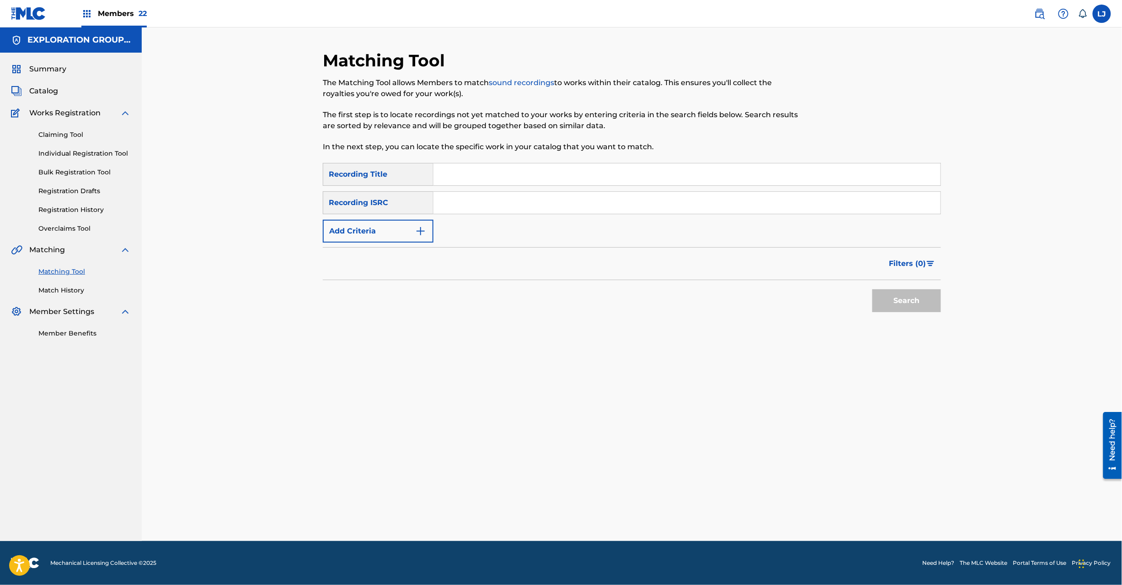
click at [462, 207] on input "Search Form" at bounding box center [687, 203] width 507 height 22
paste input "JPD101550565"
type input "JPD101550565"
click at [901, 305] on button "Search" at bounding box center [907, 300] width 69 height 23
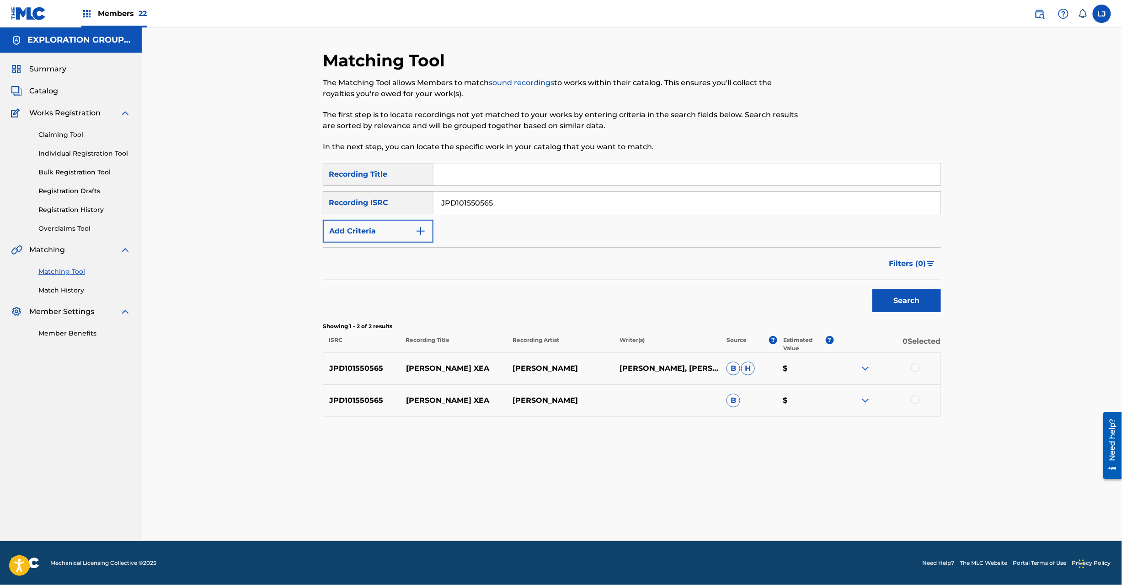
click at [919, 374] on div "JPD101550565 [PERSON_NAME] [PERSON_NAME], [PERSON_NAME]" at bounding box center [632, 368] width 618 height 32
click at [917, 365] on div at bounding box center [916, 367] width 9 height 9
drag, startPoint x: 923, startPoint y: 397, endPoint x: 912, endPoint y: 400, distance: 11.2
click at [923, 398] on div at bounding box center [887, 400] width 107 height 11
drag, startPoint x: 908, startPoint y: 401, endPoint x: 918, endPoint y: 401, distance: 10.1
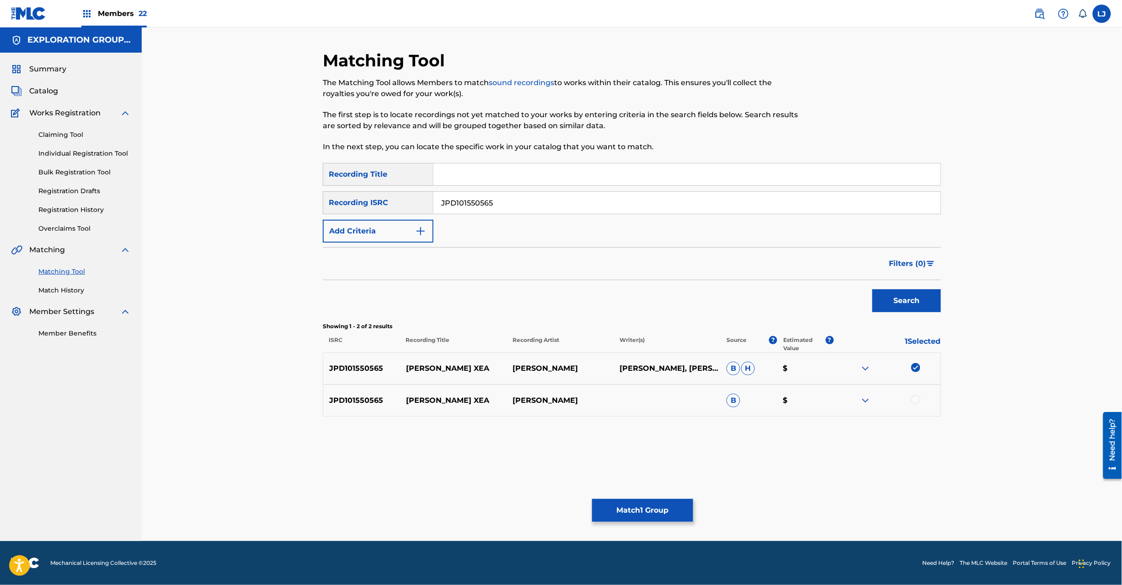
click at [912, 401] on div at bounding box center [887, 400] width 107 height 11
click at [918, 401] on div at bounding box center [916, 399] width 9 height 9
drag, startPoint x: 615, startPoint y: 531, endPoint x: 615, endPoint y: 518, distance: 12.4
click at [614, 529] on div "Matching Tool The Matching Tool allows Members to match sound recordings to wor…" at bounding box center [632, 295] width 618 height 490
click at [615, 518] on button "Match 2 Groups" at bounding box center [642, 510] width 101 height 23
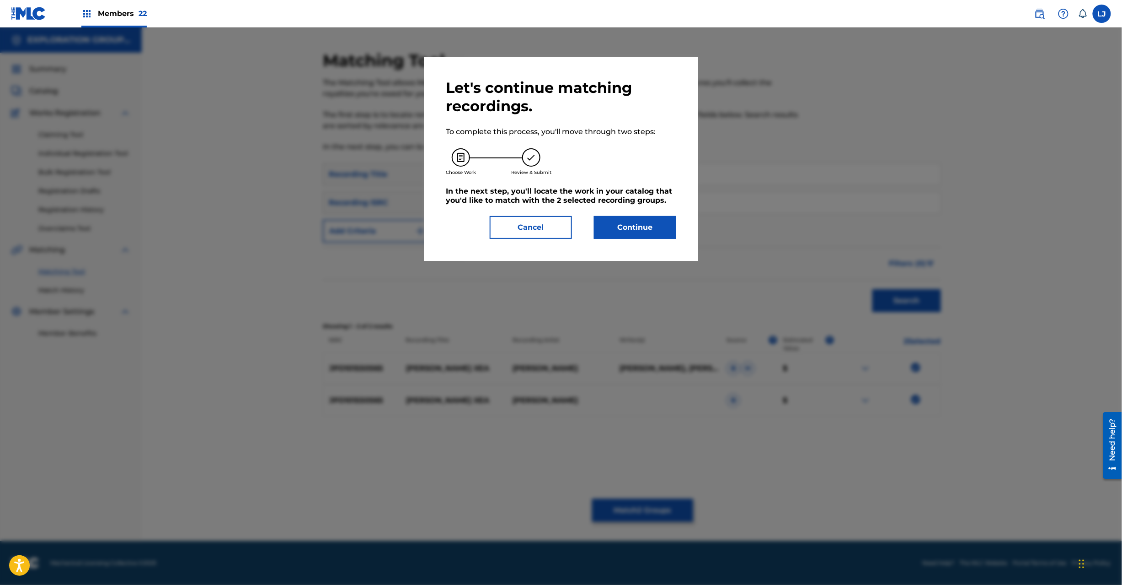
click at [618, 231] on button "Continue" at bounding box center [635, 227] width 82 height 23
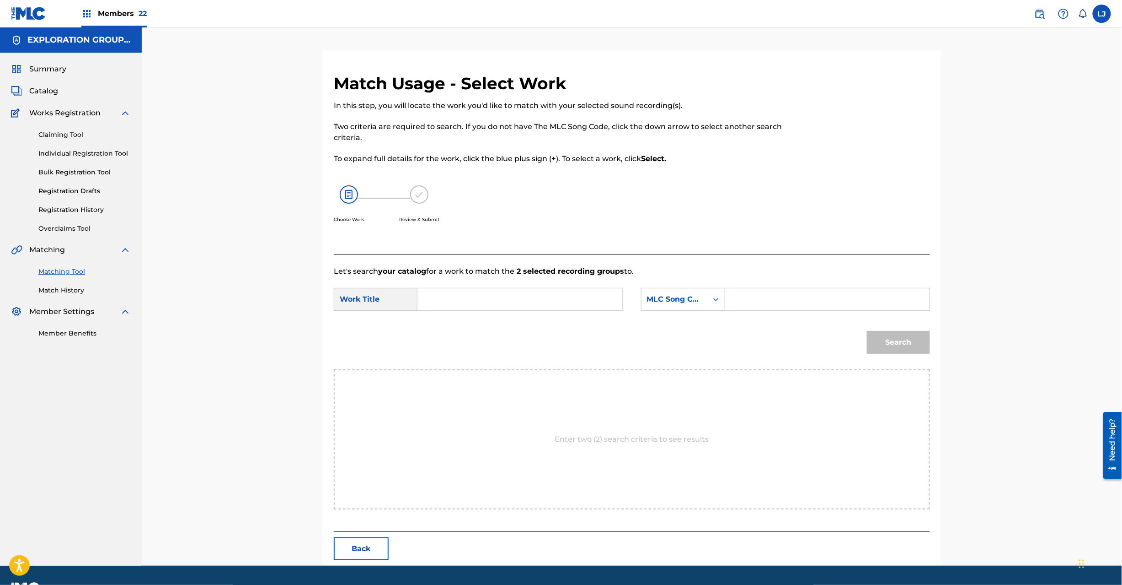
drag, startPoint x: 500, startPoint y: 315, endPoint x: 500, endPoint y: 301, distance: 13.7
click at [500, 314] on div "SearchWithCriteria7622d3f2-6b77-4b47-a015-63427f9b9ceb Work Title SearchWithCri…" at bounding box center [632, 302] width 596 height 28
click at [500, 301] on input "Search Form" at bounding box center [519, 299] width 189 height 22
paste input "[PERSON_NAME] Xea LT26ZB"
click at [514, 302] on input "[PERSON_NAME] Xea LT26ZB" at bounding box center [519, 299] width 189 height 22
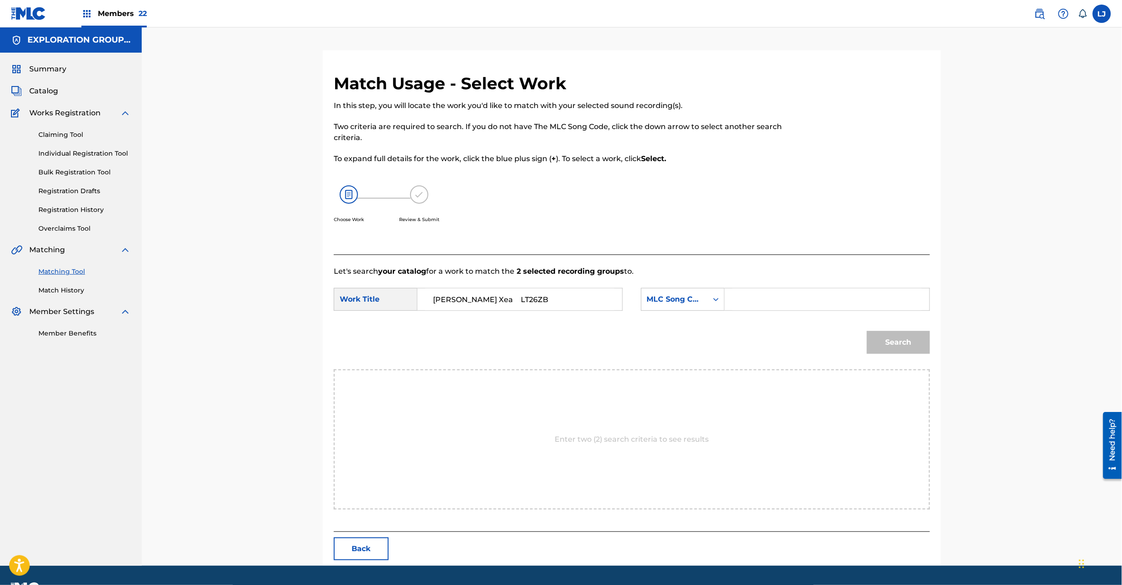
click at [514, 302] on input "[PERSON_NAME] Xea LT26ZB" at bounding box center [519, 299] width 189 height 22
type input "[PERSON_NAME] Xea"
click at [780, 311] on div "SearchWithCriteria7622d3f2-6b77-4b47-a015-63427f9b9ceb Work Title [PERSON_NAME]…" at bounding box center [632, 302] width 596 height 28
click at [781, 306] on input "Search Form" at bounding box center [827, 299] width 189 height 22
paste input "LT26ZB"
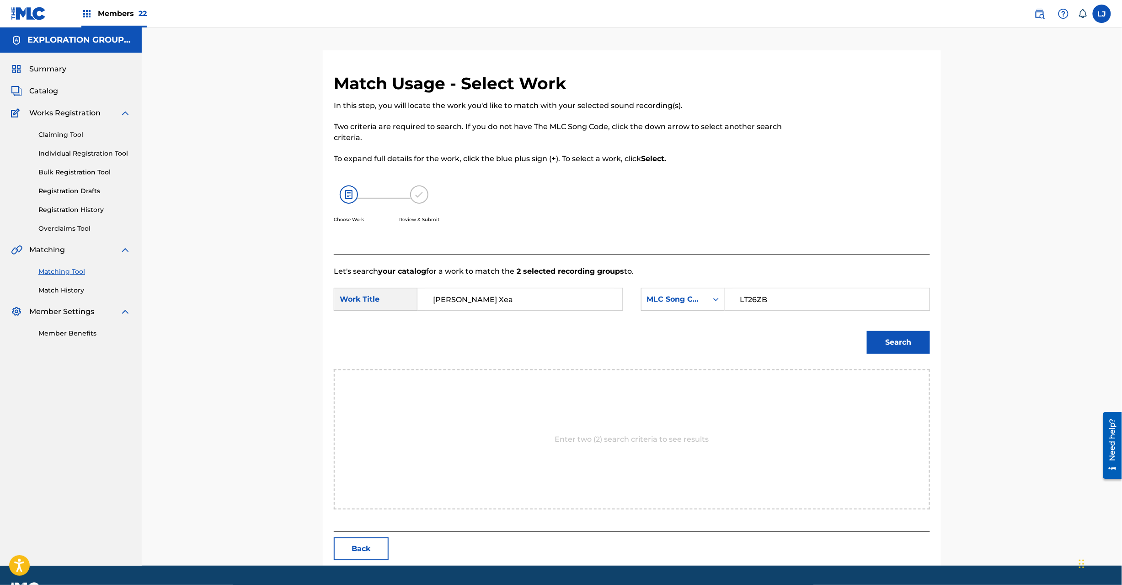
type input "LT26ZB"
click at [879, 333] on button "Search" at bounding box center [898, 342] width 63 height 23
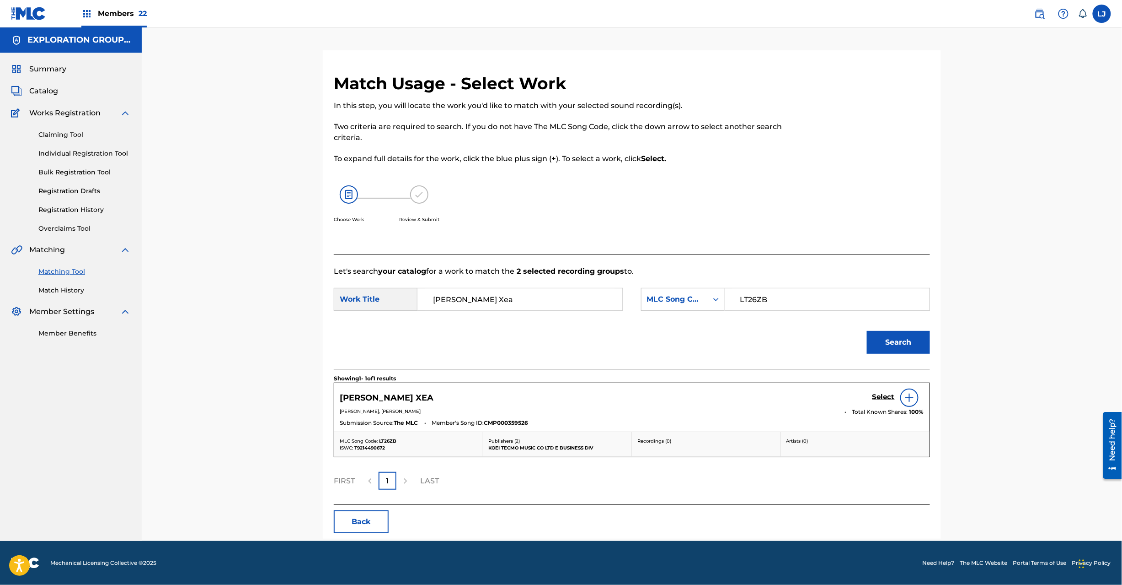
click at [885, 395] on h5 "Select" at bounding box center [884, 396] width 22 height 9
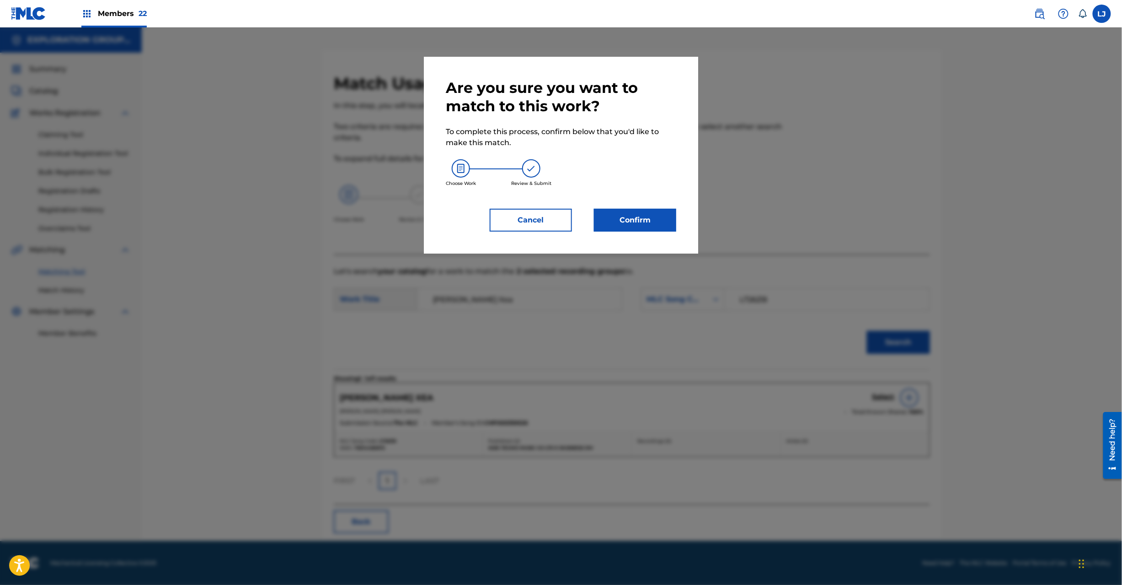
click at [635, 230] on button "Confirm" at bounding box center [635, 220] width 82 height 23
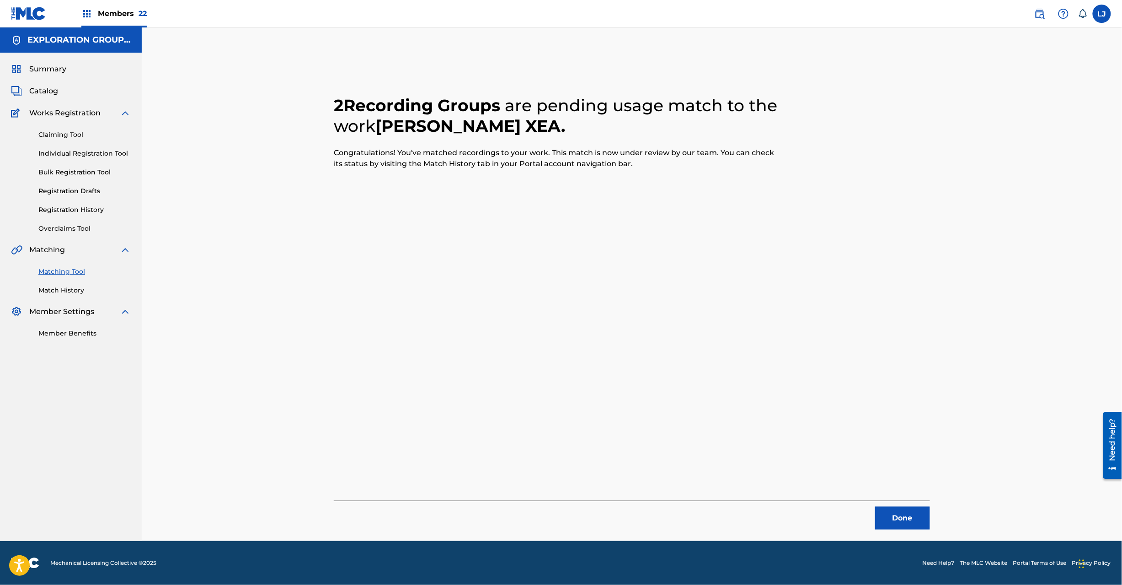
click at [898, 514] on button "Done" at bounding box center [902, 517] width 55 height 23
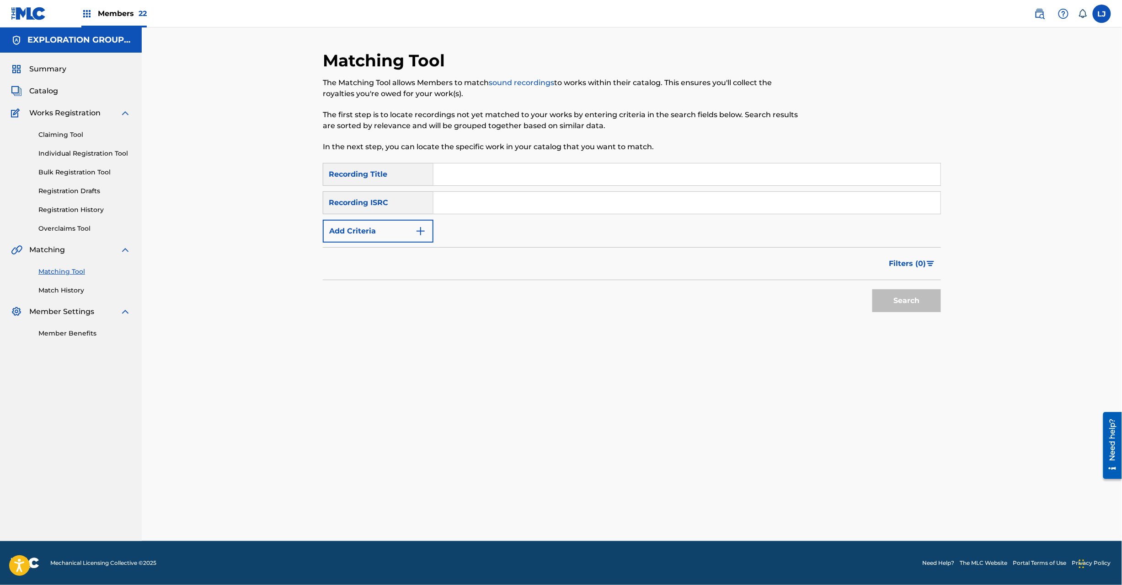
click at [542, 201] on input "Search Form" at bounding box center [687, 203] width 507 height 22
paste input "JPD101550567"
type input "JPD101550567"
click at [901, 300] on button "Search" at bounding box center [907, 300] width 69 height 23
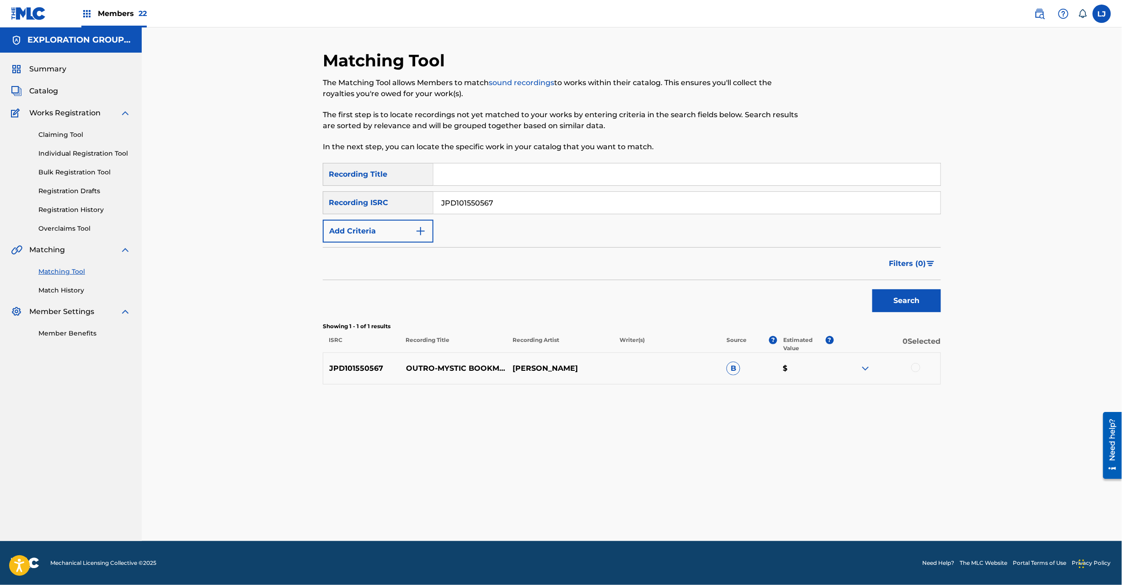
click at [913, 368] on div at bounding box center [916, 367] width 9 height 9
click at [646, 509] on button "Match 1 Group" at bounding box center [642, 510] width 101 height 23
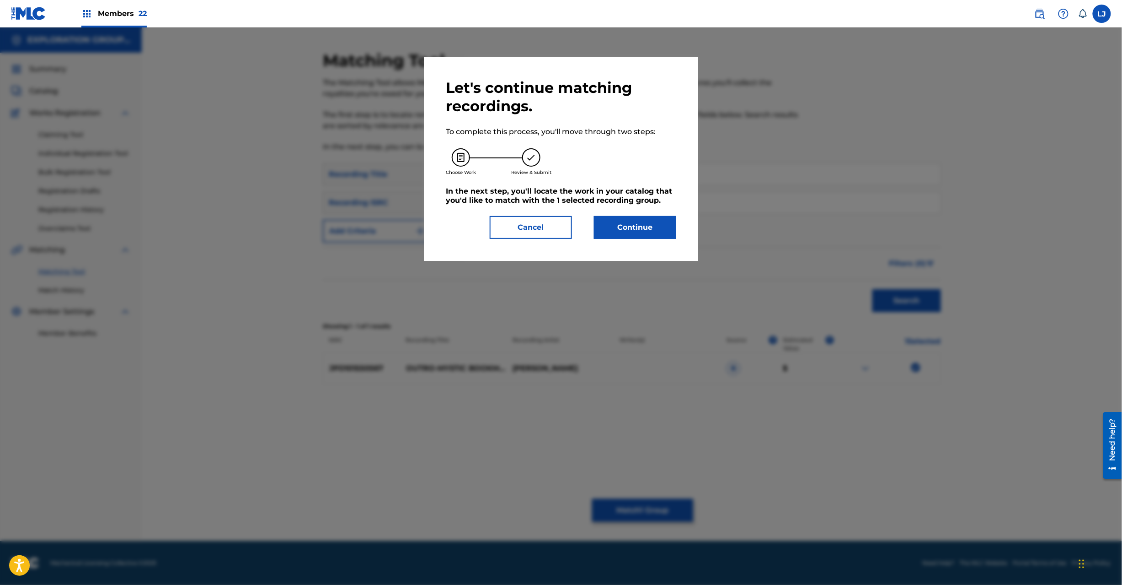
click at [630, 224] on button "Continue" at bounding box center [635, 227] width 82 height 23
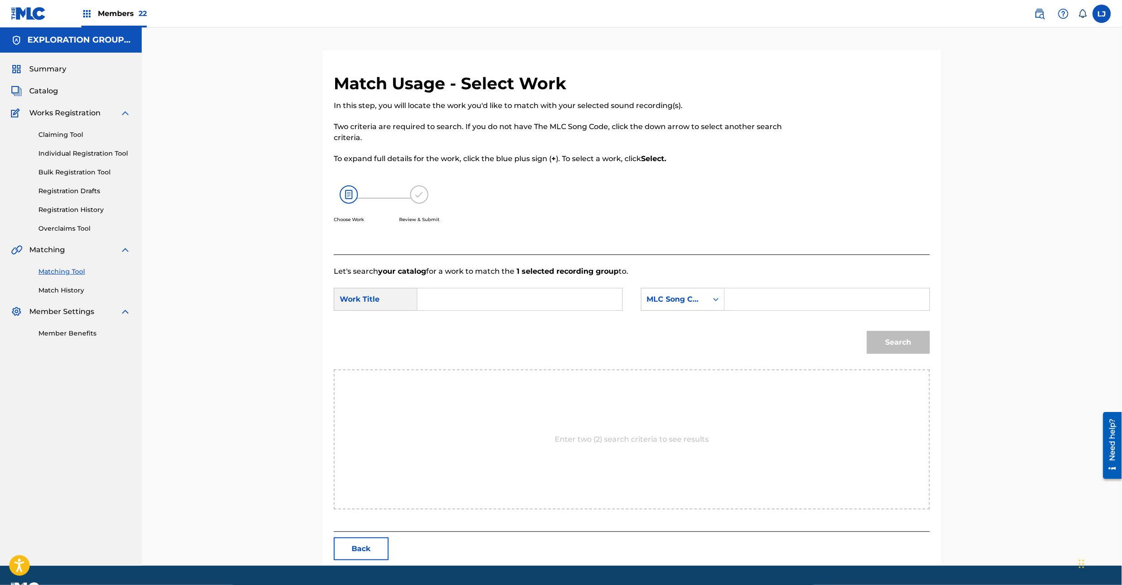
click at [464, 293] on input "Search Form" at bounding box center [519, 299] width 189 height 22
paste input "Outro-Mystic Bookmark- OM653M"
click at [553, 302] on input "Outro-Mystic Bookmark- OM653M" at bounding box center [519, 299] width 189 height 22
type input "Outro-Mystic Bookmark-"
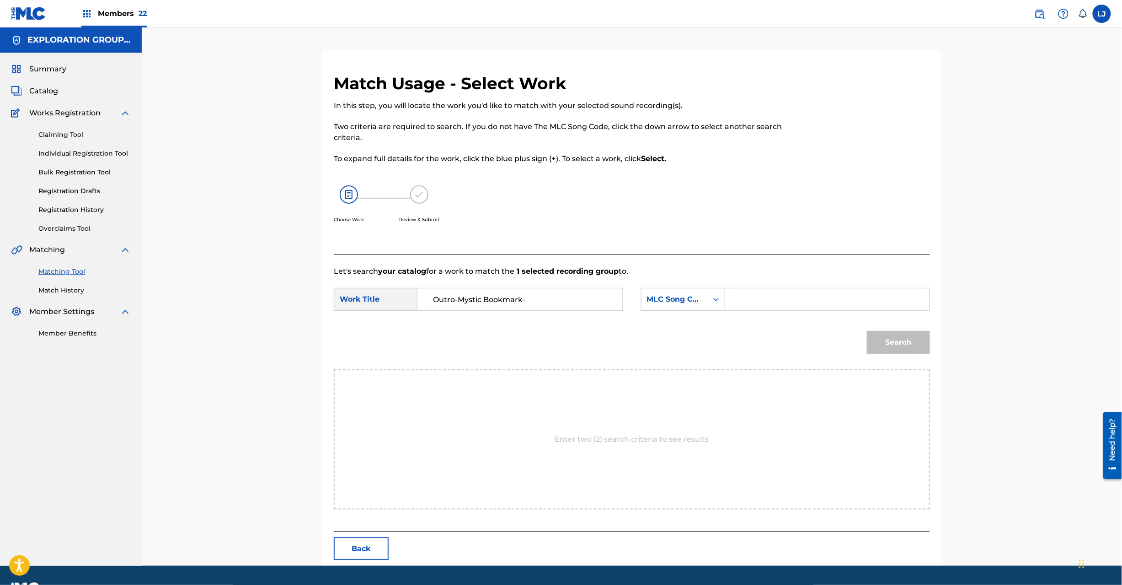
click at [767, 298] on input "Search Form" at bounding box center [827, 299] width 189 height 22
paste input "OM653M"
type input "OM653M"
click at [901, 347] on button "Search" at bounding box center [898, 342] width 63 height 23
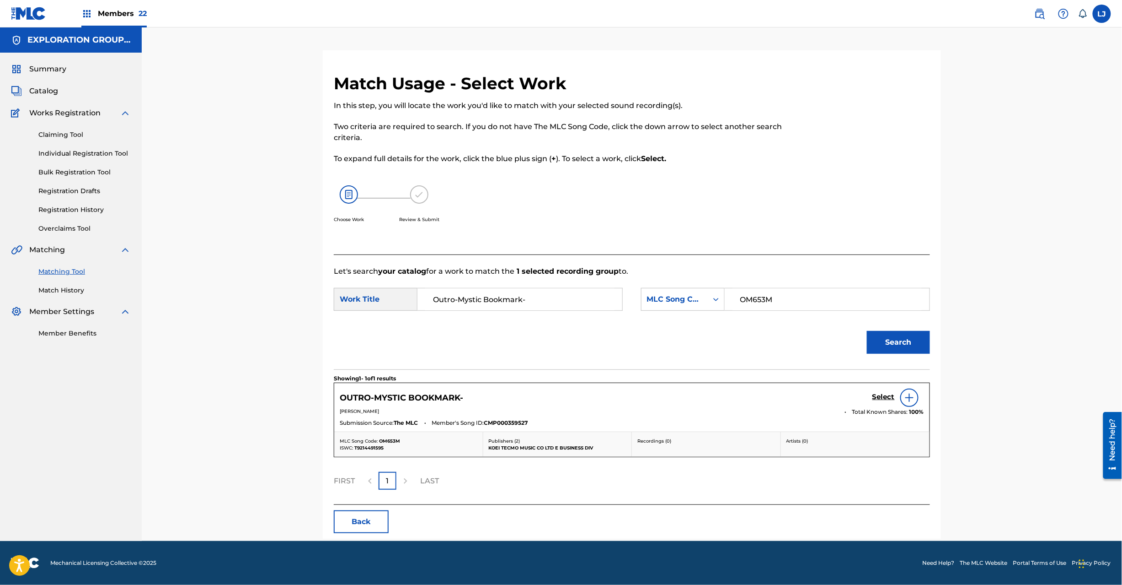
click at [876, 401] on h5 "Select" at bounding box center [884, 396] width 22 height 9
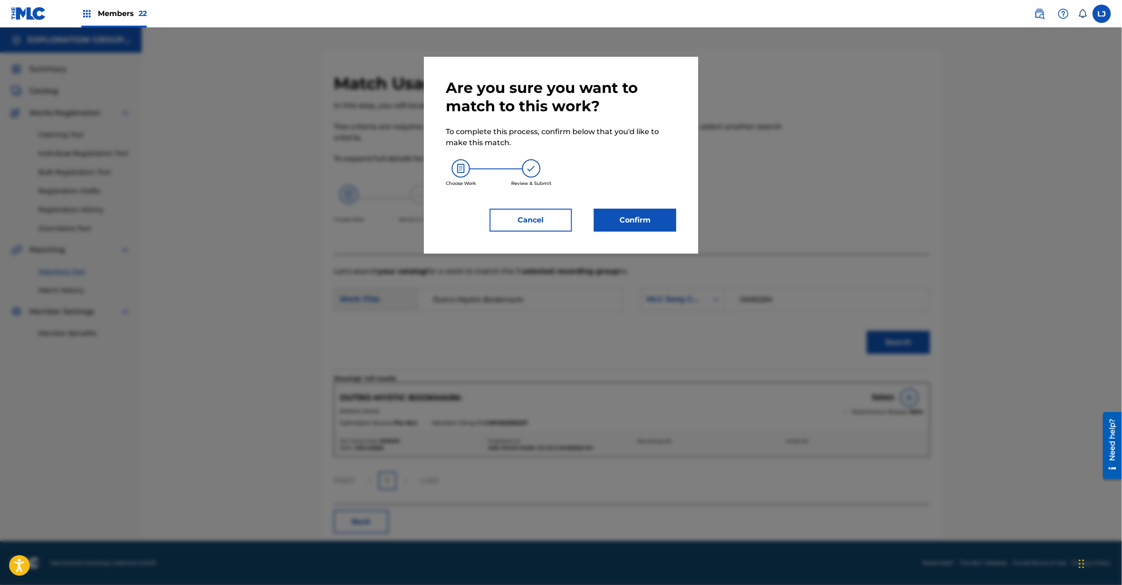
click at [659, 226] on button "Confirm" at bounding box center [635, 220] width 82 height 23
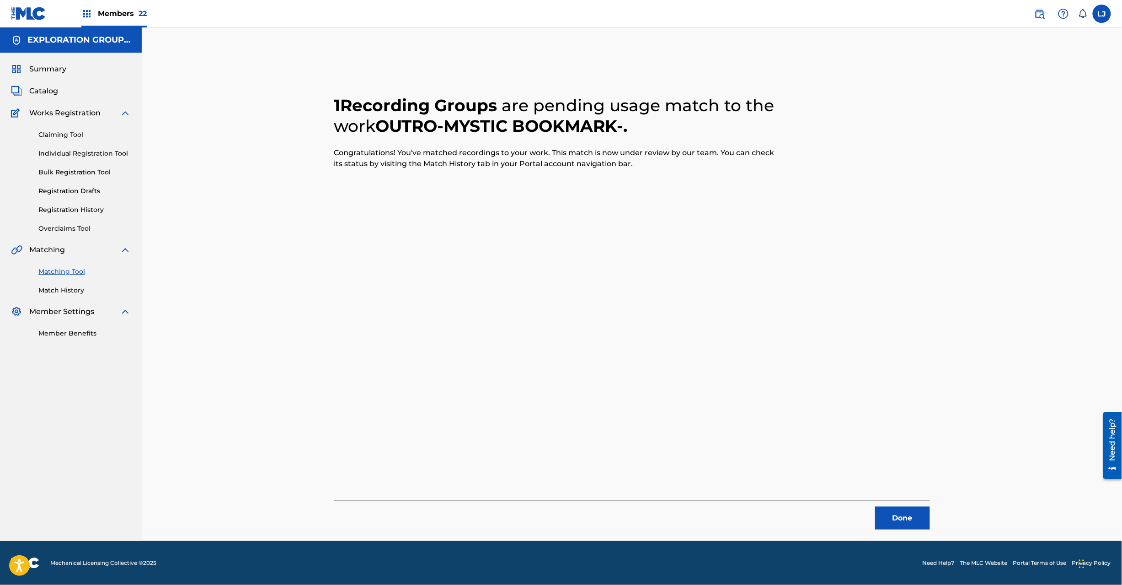
click at [896, 514] on button "Done" at bounding box center [902, 517] width 55 height 23
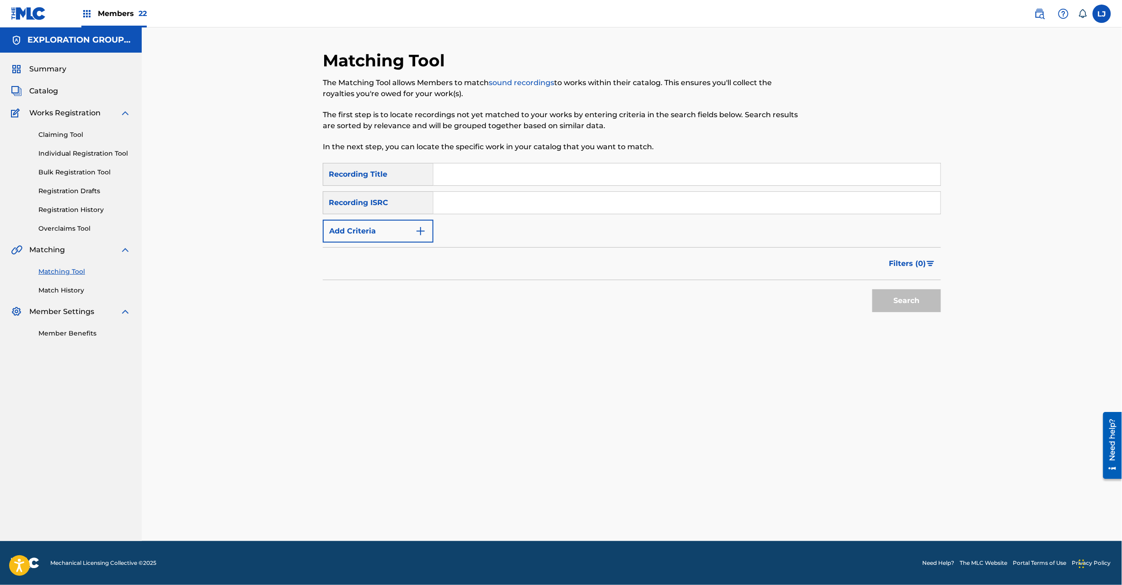
click at [503, 200] on input "Search Form" at bounding box center [687, 203] width 507 height 22
paste input "JPB622101302"
type input "JPB622101302"
click at [922, 307] on button "Search" at bounding box center [907, 300] width 69 height 23
click at [904, 295] on div "Search" at bounding box center [904, 298] width 73 height 37
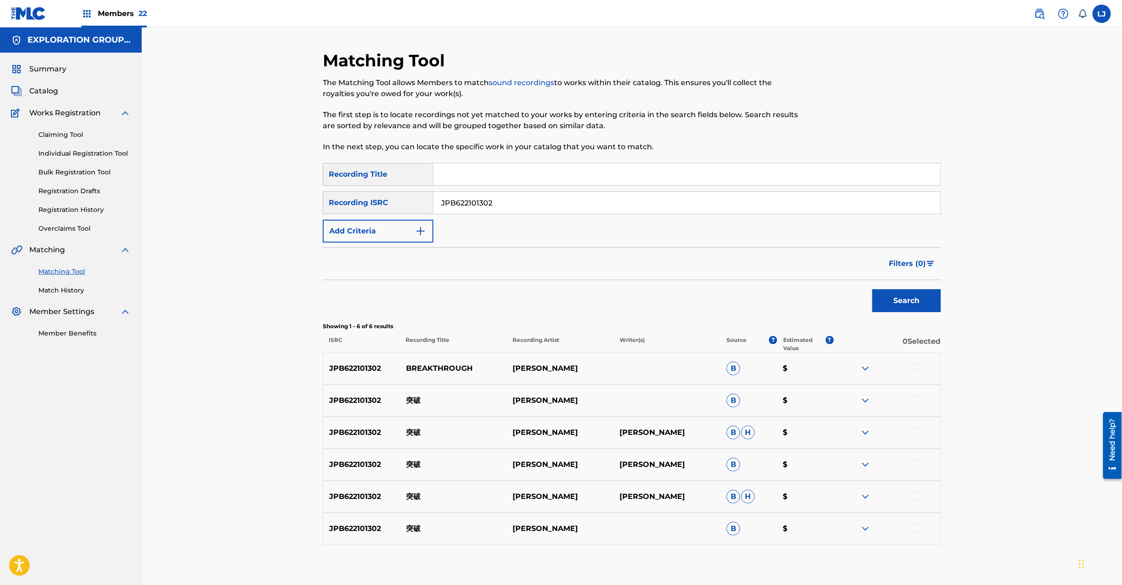
click at [412, 396] on p "突破" at bounding box center [453, 400] width 107 height 11
copy p "突破"
click at [917, 366] on div at bounding box center [916, 367] width 9 height 9
click at [917, 399] on div at bounding box center [916, 399] width 9 height 9
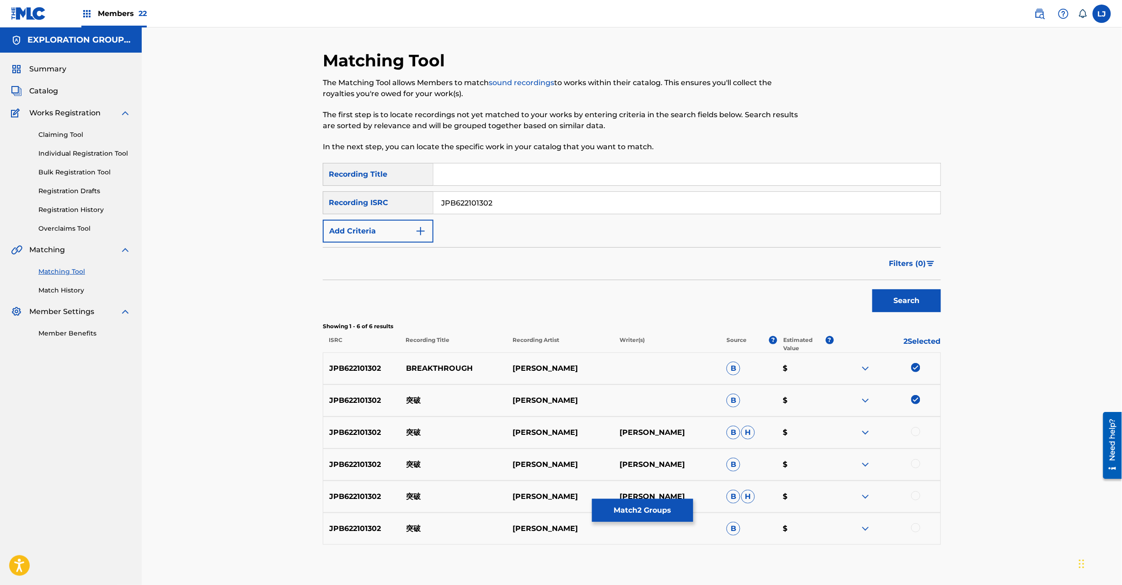
click at [917, 434] on div at bounding box center [916, 431] width 9 height 9
click at [916, 466] on div at bounding box center [916, 463] width 9 height 9
click at [914, 493] on div at bounding box center [916, 495] width 9 height 9
click at [917, 528] on div at bounding box center [916, 527] width 9 height 9
click at [633, 516] on button "Match 6 Groups" at bounding box center [642, 510] width 101 height 23
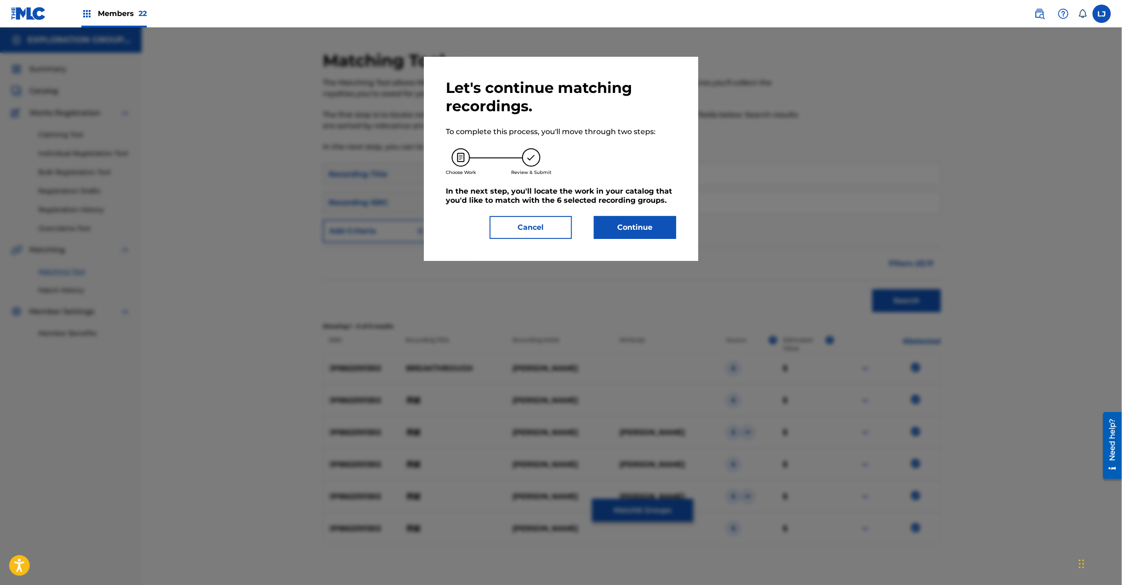
click at [645, 220] on button "Continue" at bounding box center [635, 227] width 82 height 23
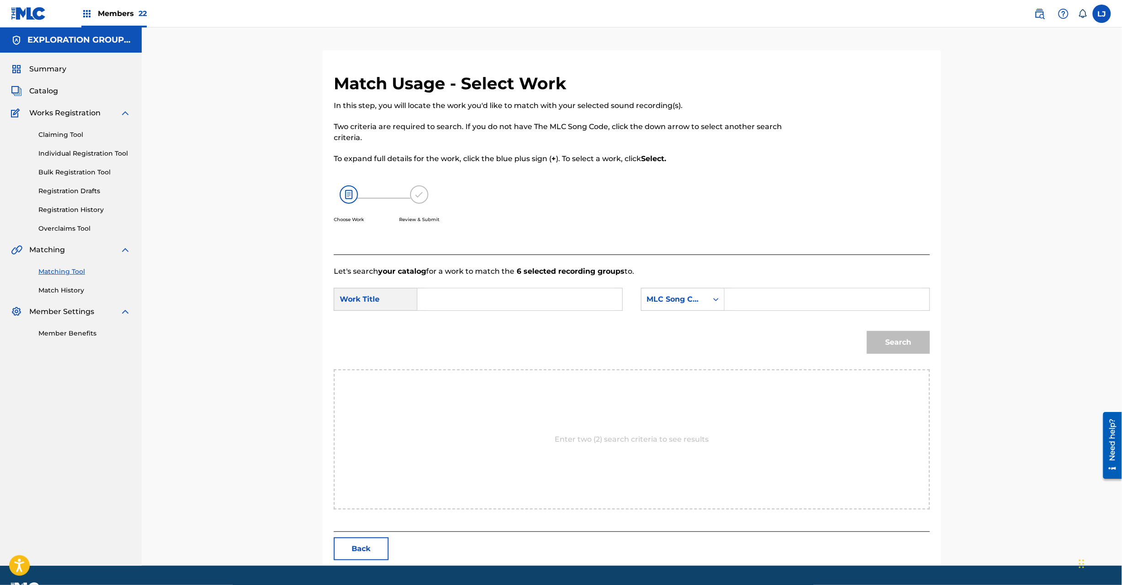
click at [518, 295] on input "Search Form" at bounding box center [519, 299] width 189 height 22
paste input "Toppa TX5GFI"
click at [505, 297] on input "Toppa TX5GFI" at bounding box center [519, 299] width 189 height 22
type input "Toppa"
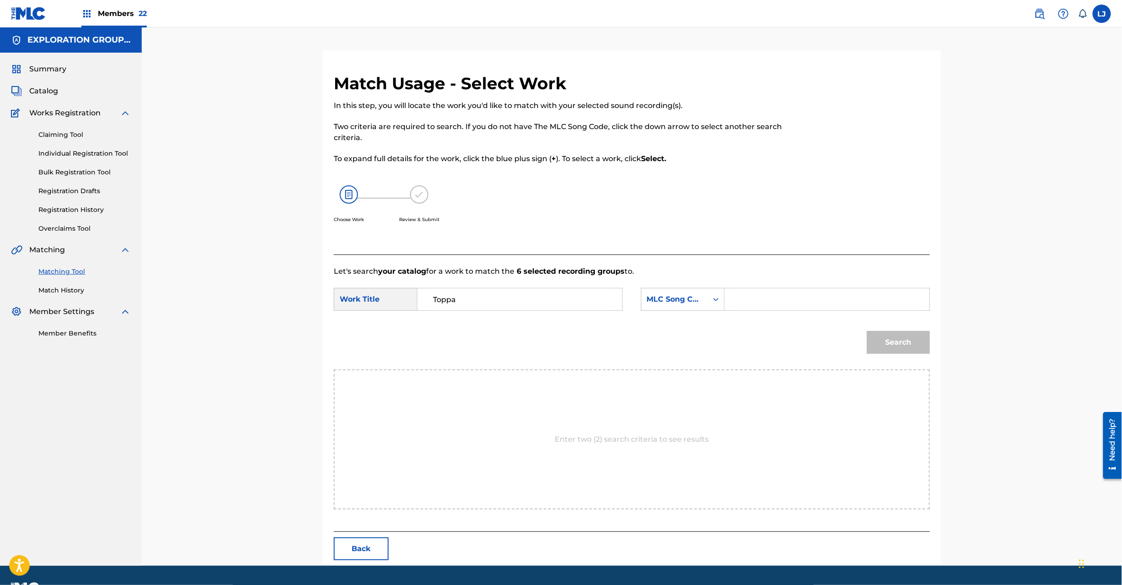
drag, startPoint x: 987, startPoint y: 295, endPoint x: 903, endPoint y: 295, distance: 84.2
click at [978, 295] on div "Match Usage - Select Work In this step, you will locate the work you'd like to …" at bounding box center [632, 296] width 981 height 538
click at [859, 296] on input "Search Form" at bounding box center [827, 299] width 189 height 22
paste input "TX5GFI"
type input "TX5GFI"
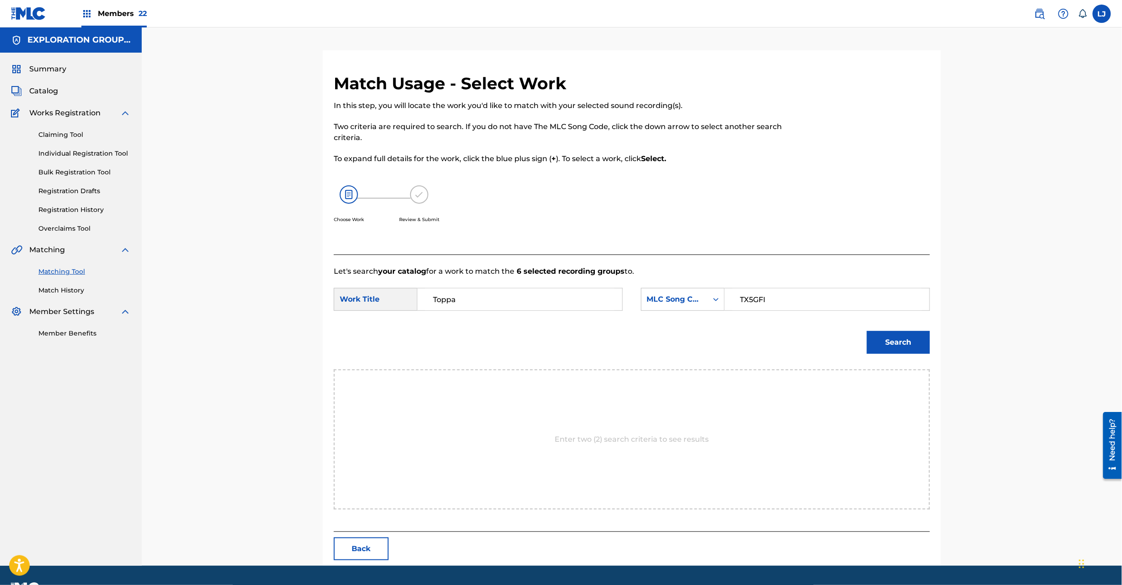
click at [909, 324] on div "Search" at bounding box center [897, 340] width 68 height 37
click at [908, 341] on button "Search" at bounding box center [898, 342] width 63 height 23
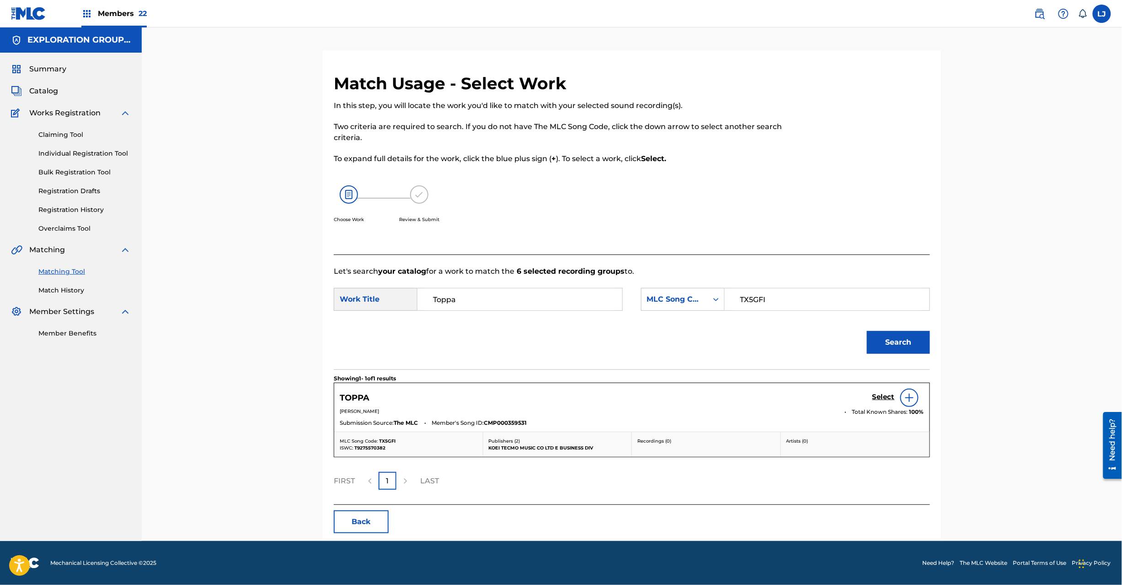
click at [882, 393] on h5 "Select" at bounding box center [884, 396] width 22 height 9
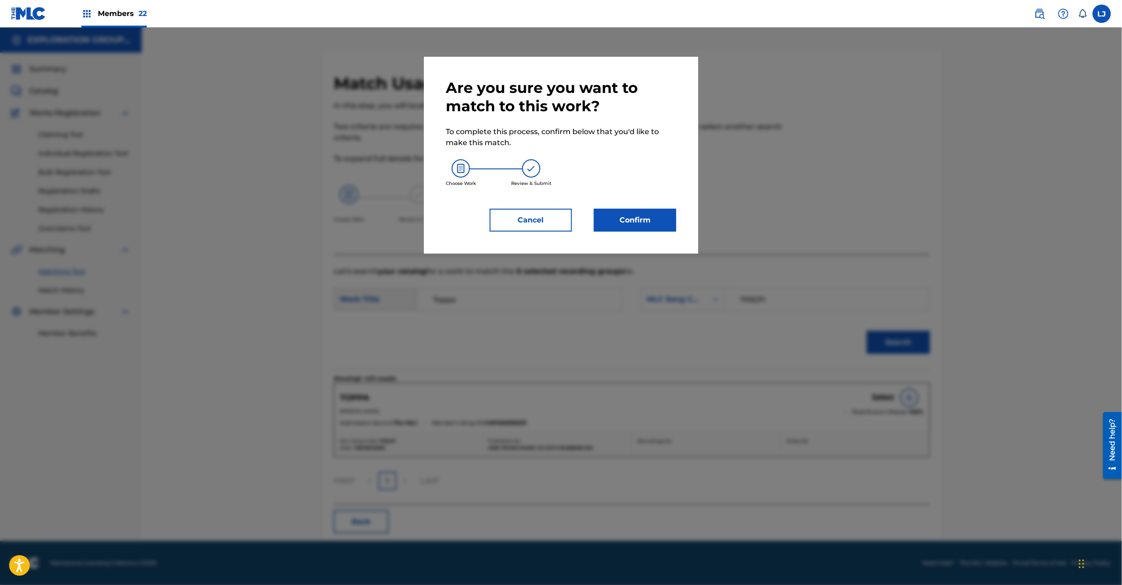
click at [629, 209] on button "Confirm" at bounding box center [635, 220] width 82 height 23
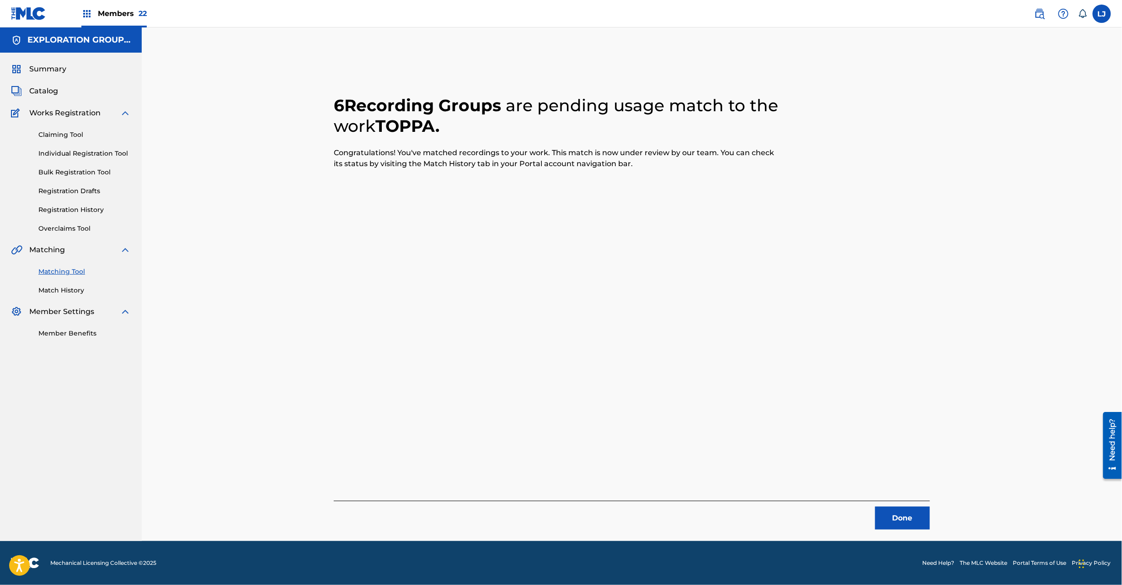
click at [910, 518] on button "Done" at bounding box center [902, 517] width 55 height 23
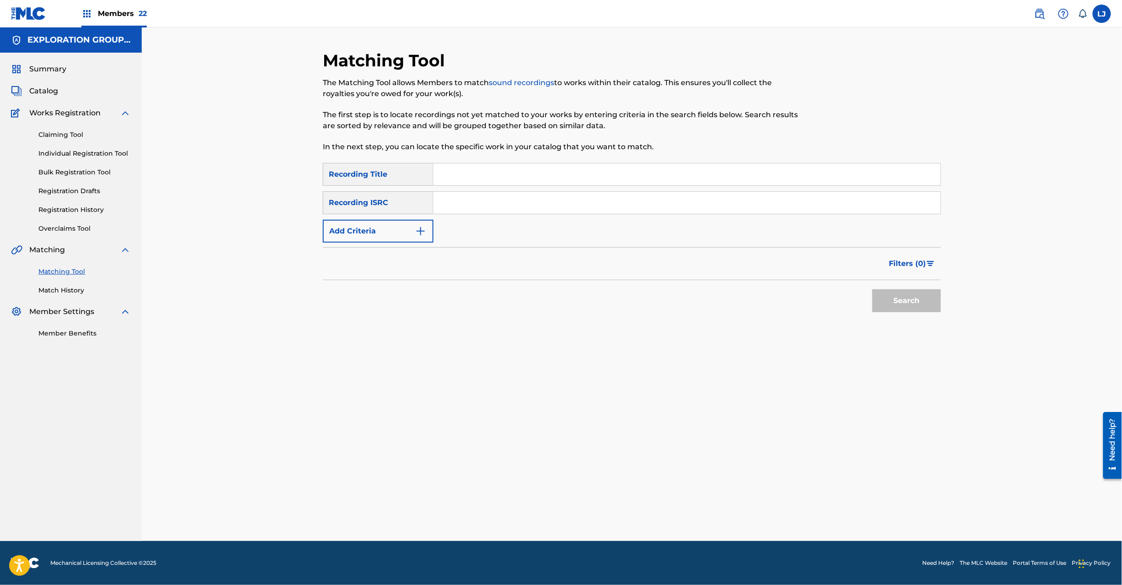
drag, startPoint x: 480, startPoint y: 227, endPoint x: 478, endPoint y: 207, distance: 20.6
click at [480, 225] on div "SearchWithCriteria2fbc0ee0-4645-44b0-bae6-5d60fe3b707f Recording Title SearchWi…" at bounding box center [632, 203] width 618 height 80
paste input "JPD731600677"
click at [478, 207] on input "Search Form" at bounding box center [687, 203] width 507 height 22
type input "JPD731600677"
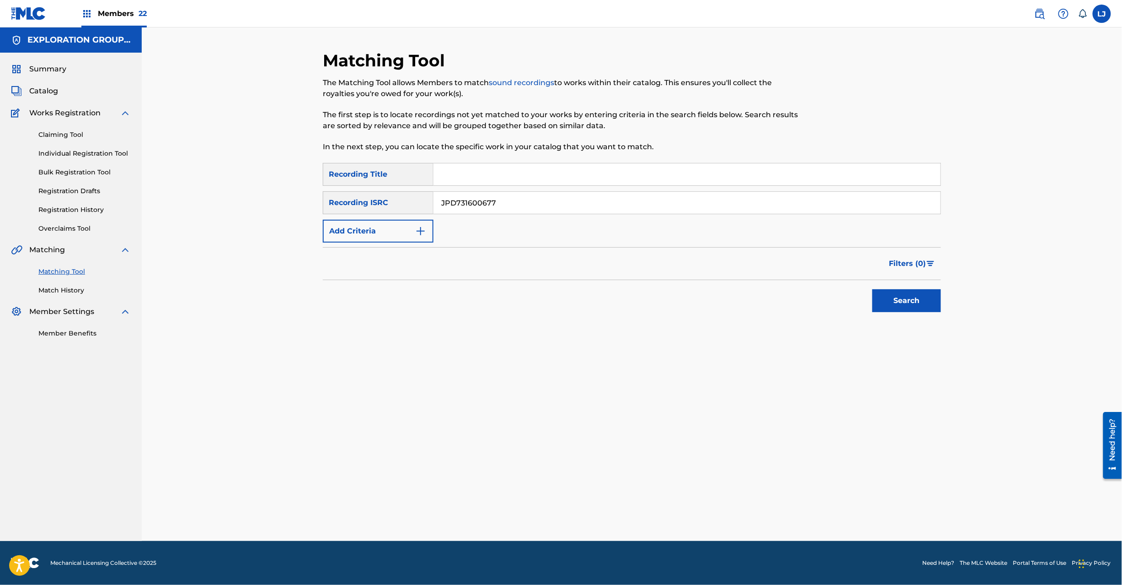
click at [908, 299] on button "Search" at bounding box center [907, 300] width 69 height 23
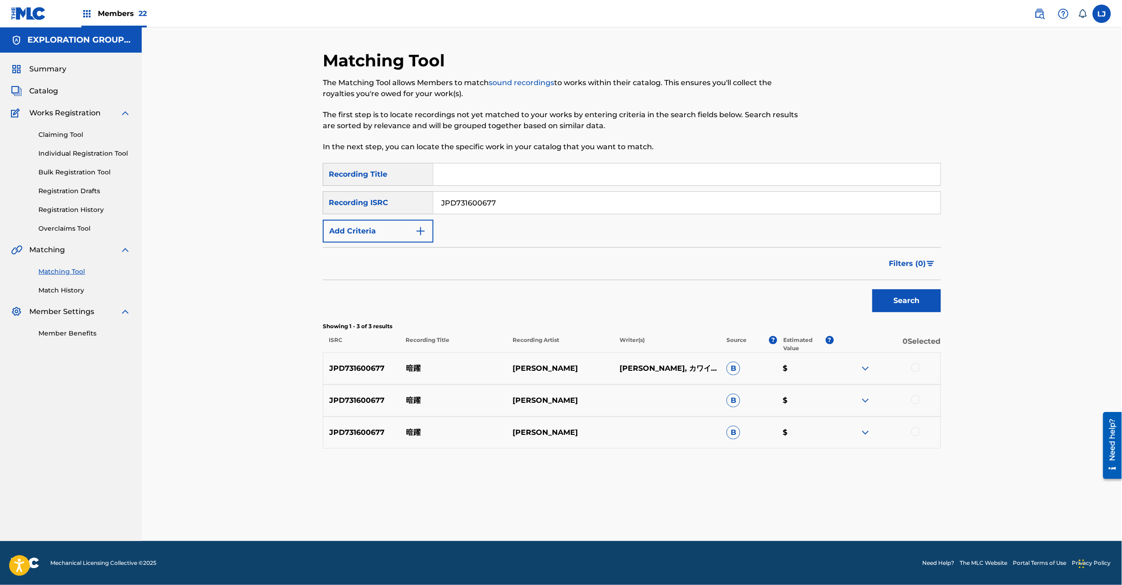
click at [915, 366] on div at bounding box center [916, 367] width 9 height 9
click at [915, 401] on div at bounding box center [916, 399] width 9 height 9
click at [915, 432] on div at bounding box center [916, 431] width 9 height 9
click at [666, 506] on button "Match 3 Groups" at bounding box center [642, 510] width 101 height 23
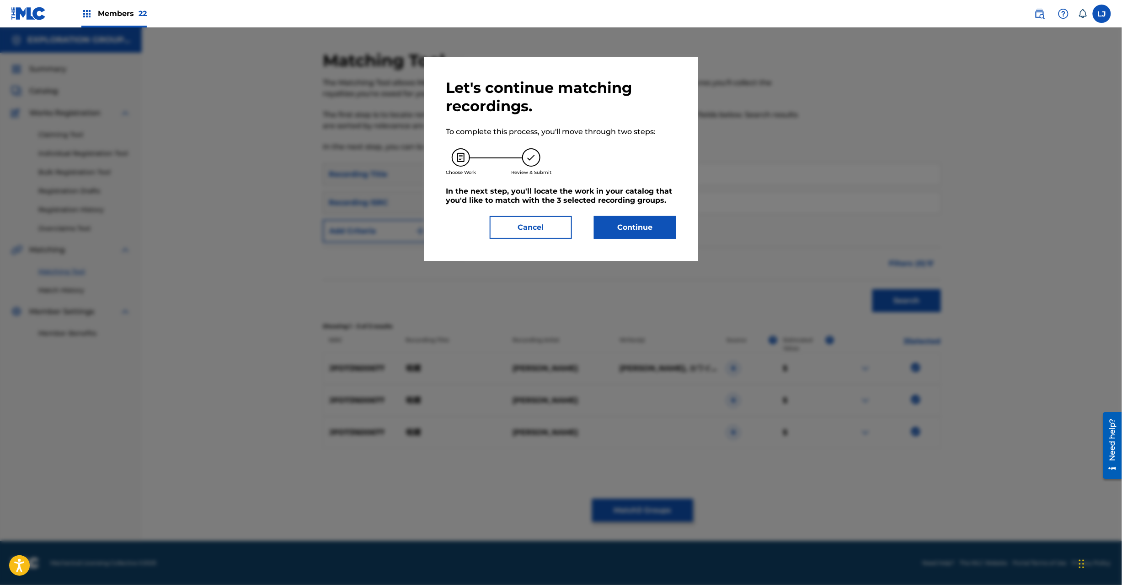
click at [638, 225] on button "Continue" at bounding box center [635, 227] width 82 height 23
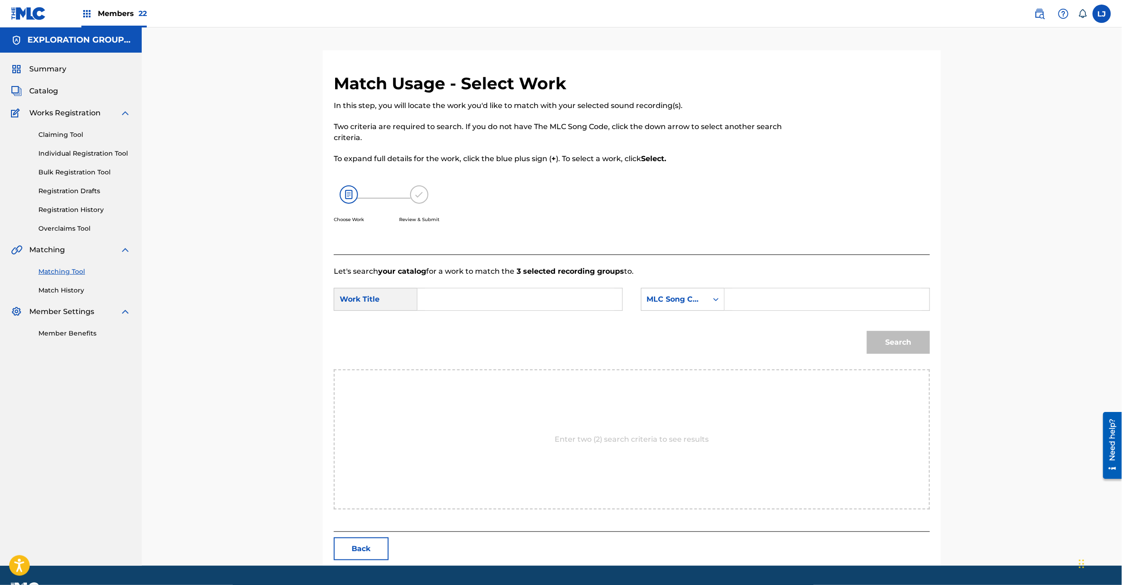
click at [493, 299] on input "Search Form" at bounding box center [519, 299] width 189 height 22
paste input "Anyaku AE06J7"
click at [536, 299] on input "Anyaku AE06J7" at bounding box center [519, 299] width 189 height 22
type input "Anyaku"
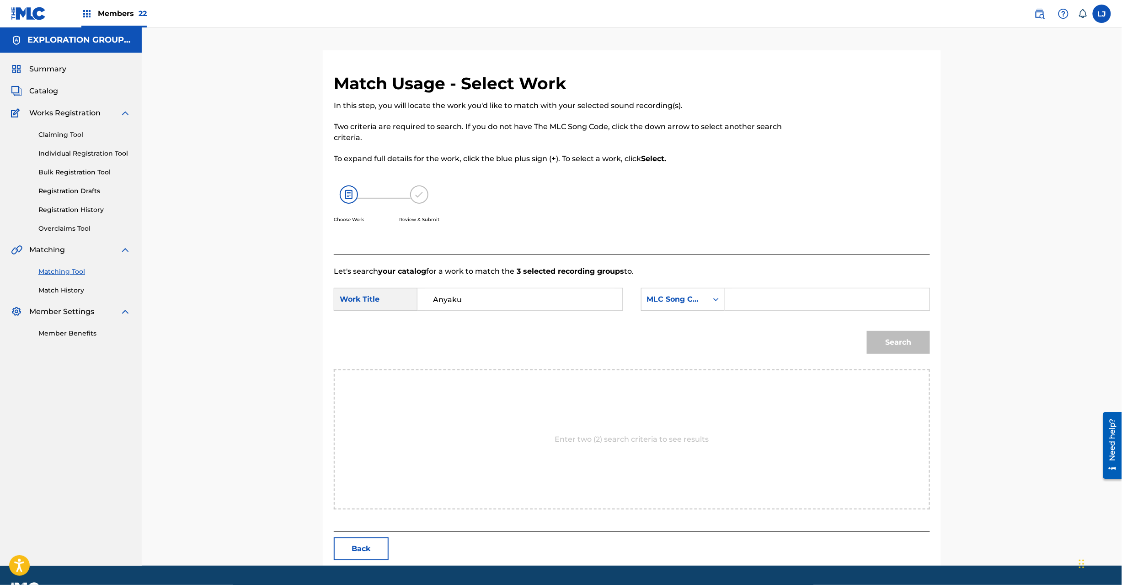
click at [756, 300] on input "Search Form" at bounding box center [827, 299] width 189 height 22
paste input "AE06J7"
type input "AE06J7"
drag, startPoint x: 835, startPoint y: 337, endPoint x: 853, endPoint y: 339, distance: 17.5
click at [853, 339] on div "Search" at bounding box center [632, 346] width 596 height 48
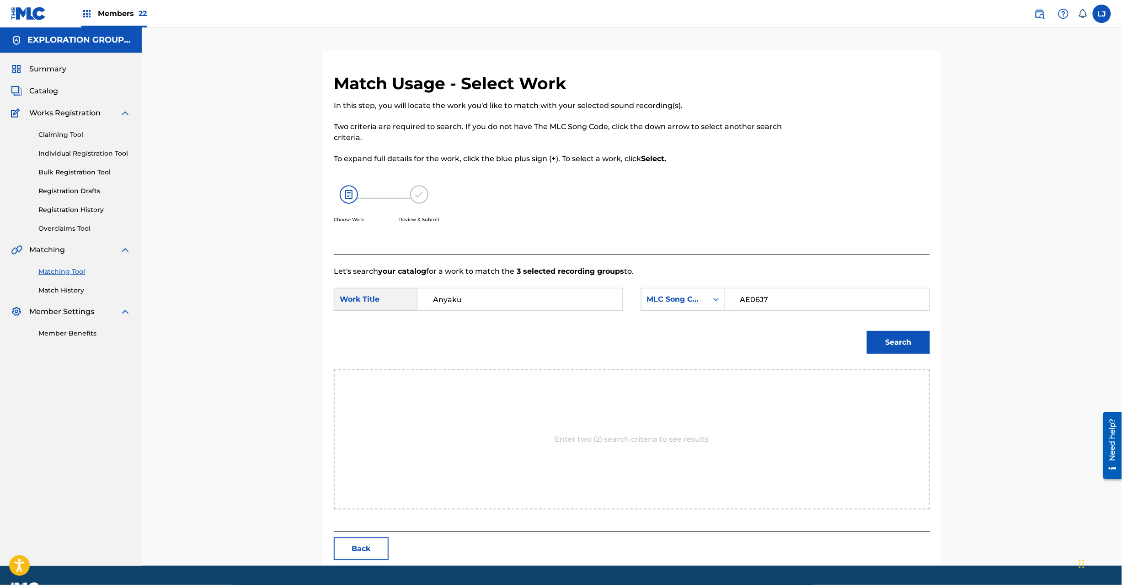
click at [880, 345] on button "Search" at bounding box center [898, 342] width 63 height 23
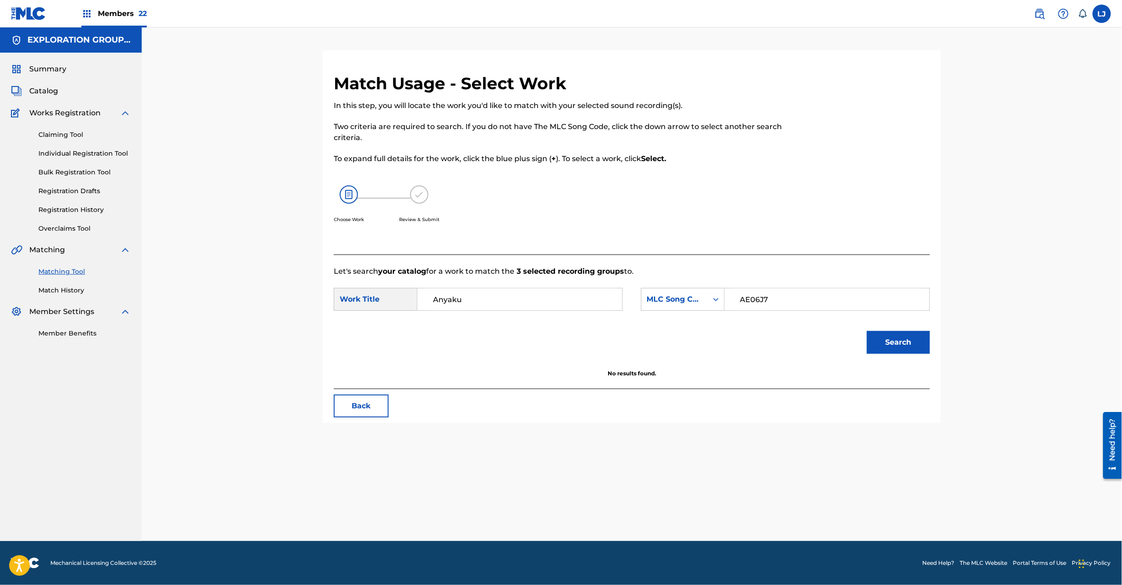
click at [364, 412] on button "Back" at bounding box center [361, 405] width 55 height 23
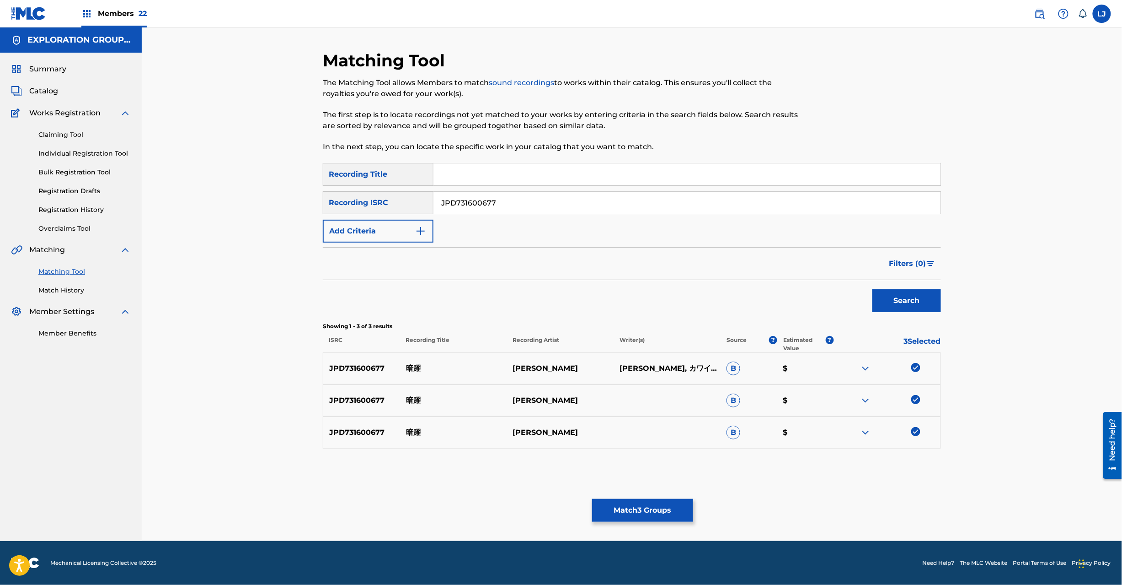
click at [1041, 19] on link at bounding box center [1040, 14] width 18 height 18
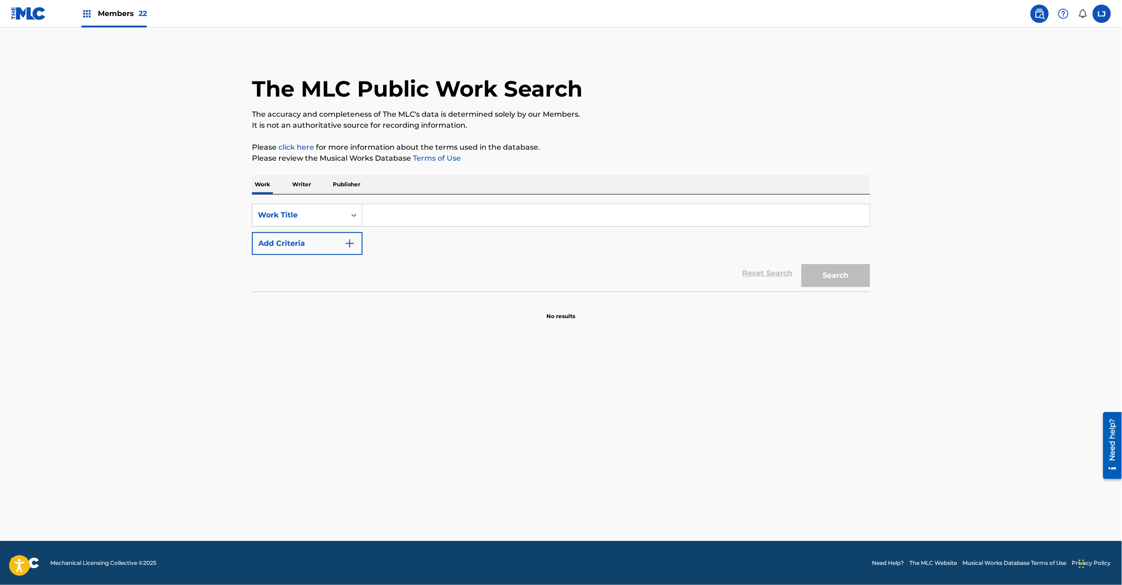
click at [524, 213] on input "Search Form" at bounding box center [616, 215] width 507 height 22
click at [305, 209] on div "Work Title" at bounding box center [299, 214] width 82 height 11
click at [321, 235] on div "MLC Song Code" at bounding box center [307, 237] width 110 height 23
click at [458, 209] on input "Search Form" at bounding box center [616, 215] width 507 height 22
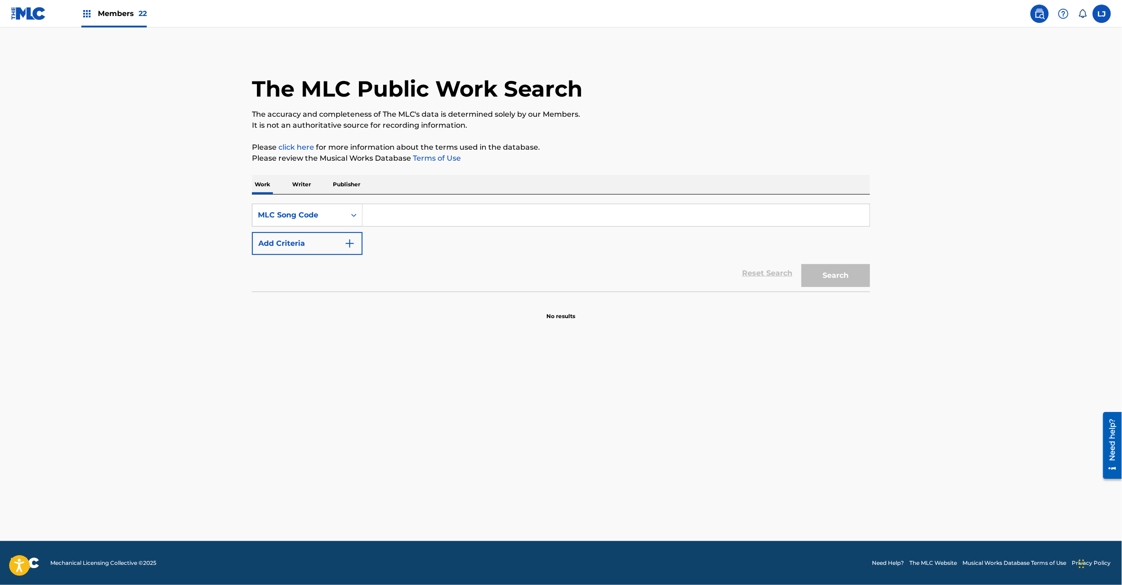
paste input "AE06J7"
type input "AE06J7"
click at [840, 288] on div "Search" at bounding box center [833, 273] width 73 height 37
click at [833, 278] on button "Search" at bounding box center [836, 275] width 69 height 23
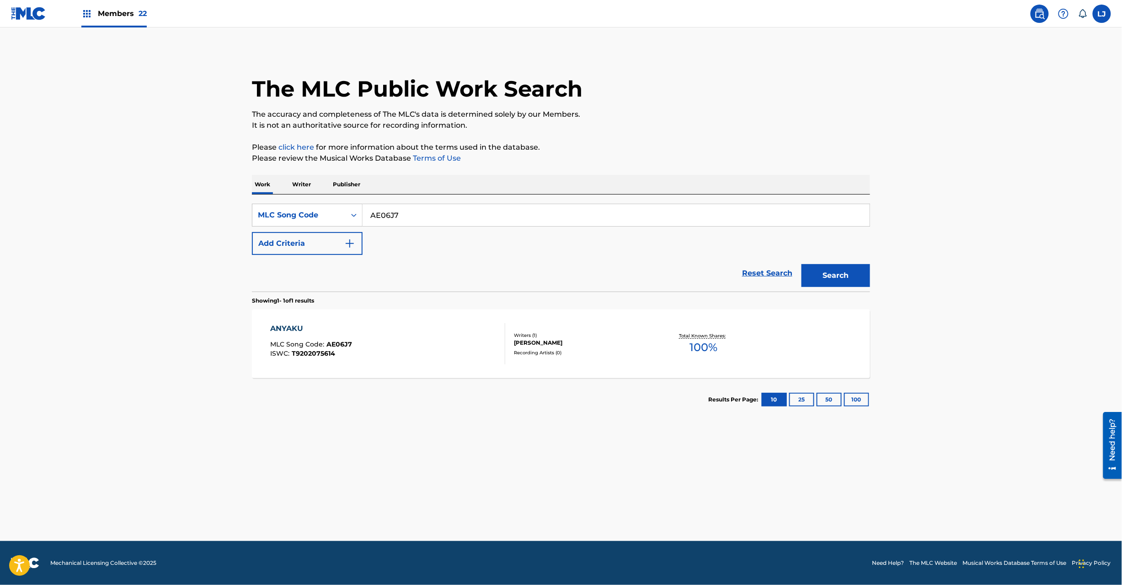
click at [458, 352] on div "ANYAKU MLC Song Code : AE06J7 ISWC : T9202075614" at bounding box center [388, 343] width 235 height 41
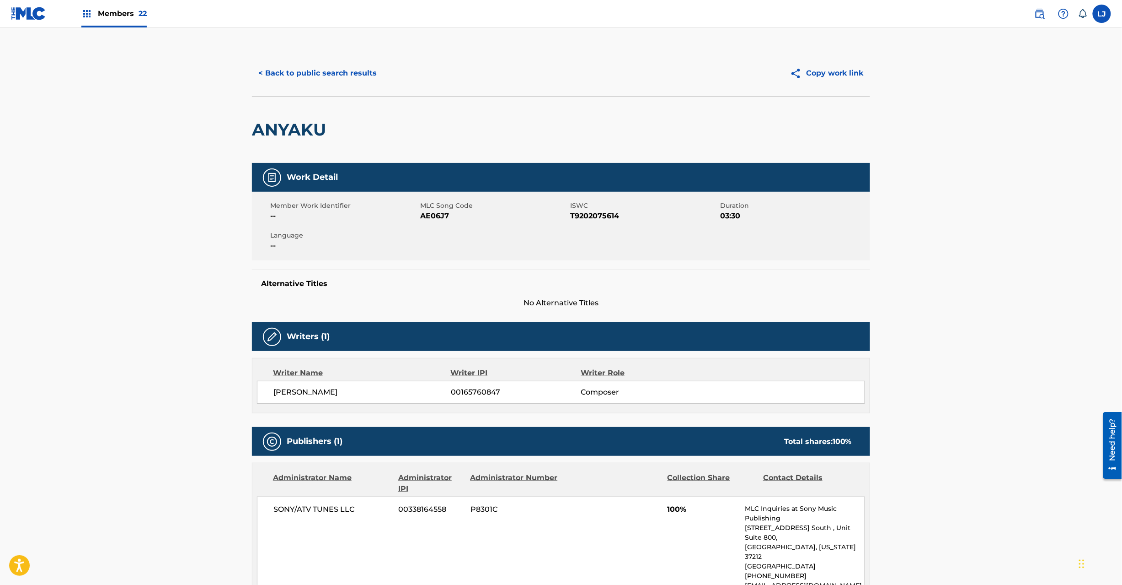
click at [319, 74] on button "< Back to public search results" at bounding box center [317, 73] width 131 height 23
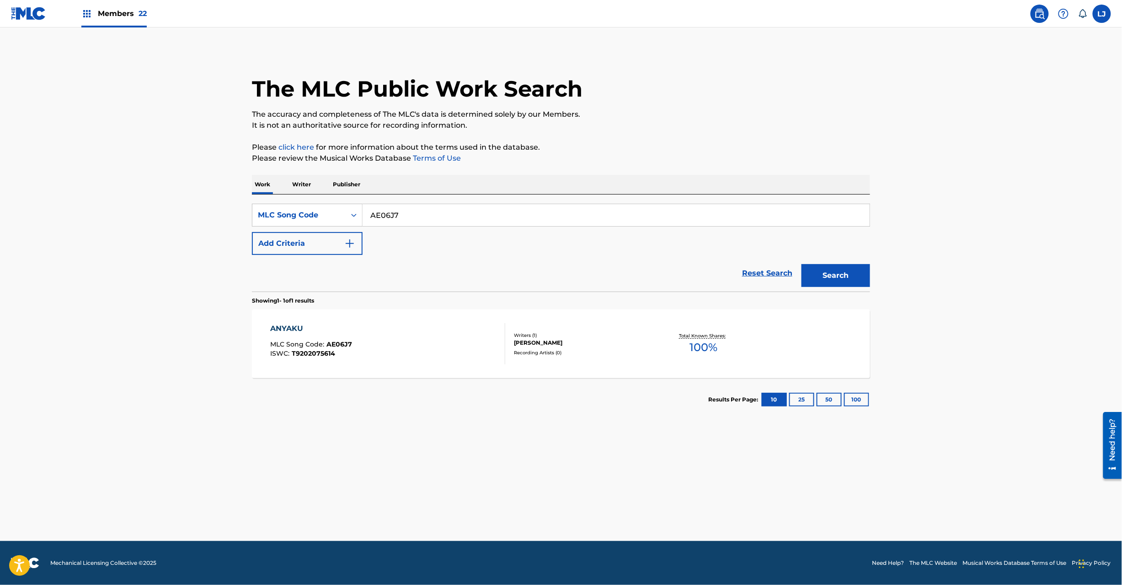
click at [37, 8] on img at bounding box center [28, 13] width 35 height 13
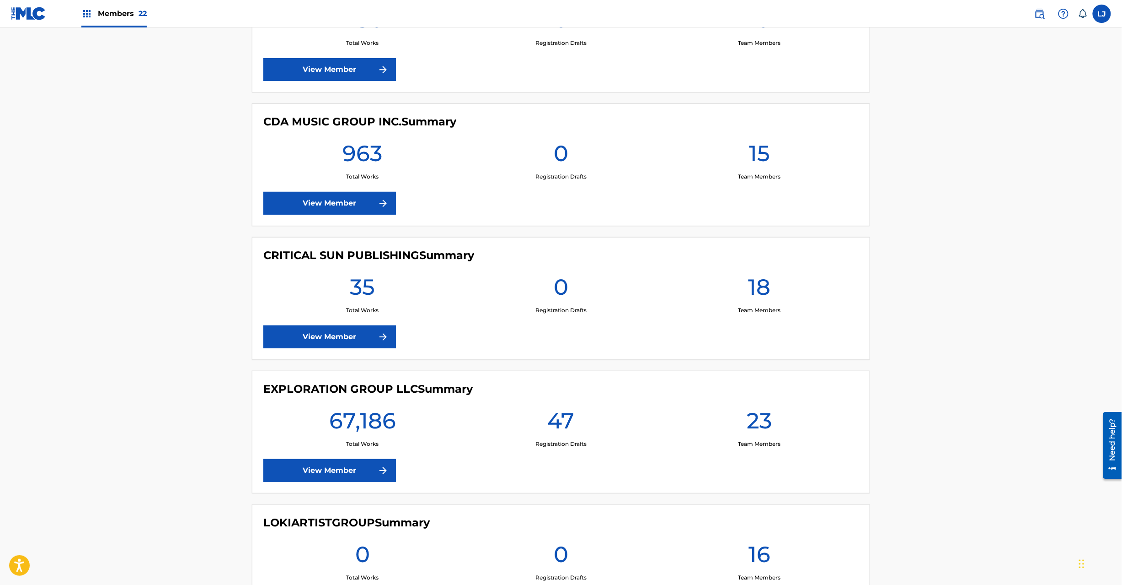
scroll to position [1464, 0]
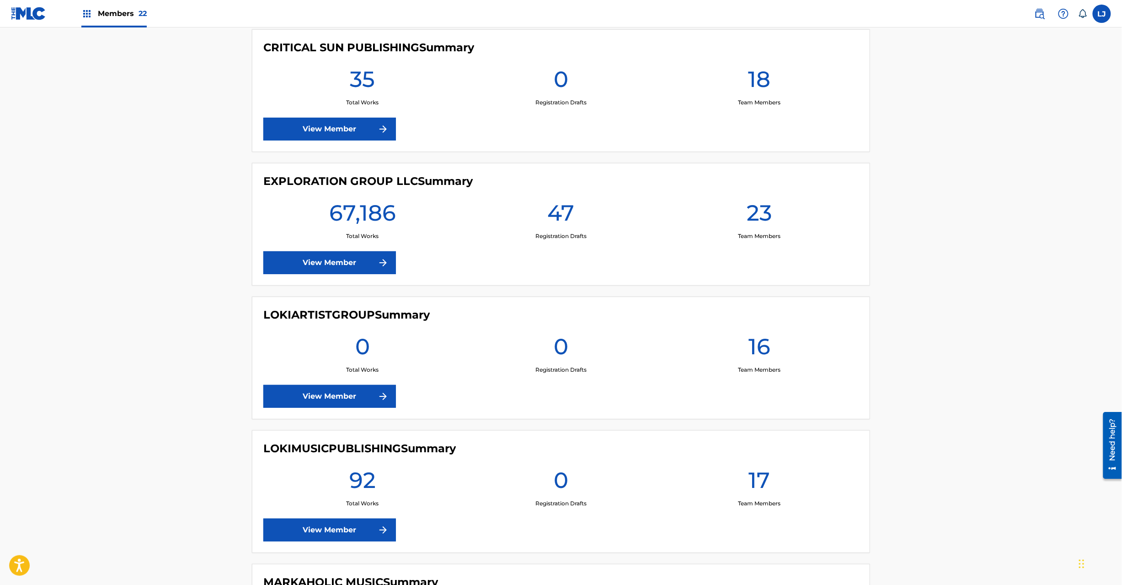
click at [337, 257] on link "View Member" at bounding box center [329, 262] width 133 height 23
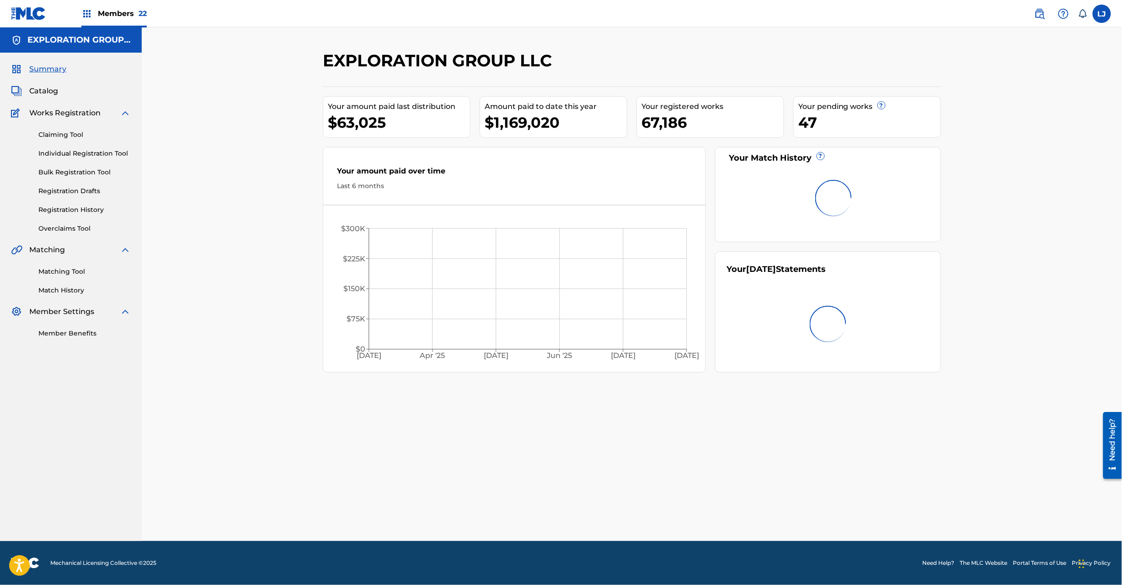
click at [70, 290] on link "Match History" at bounding box center [84, 290] width 92 height 10
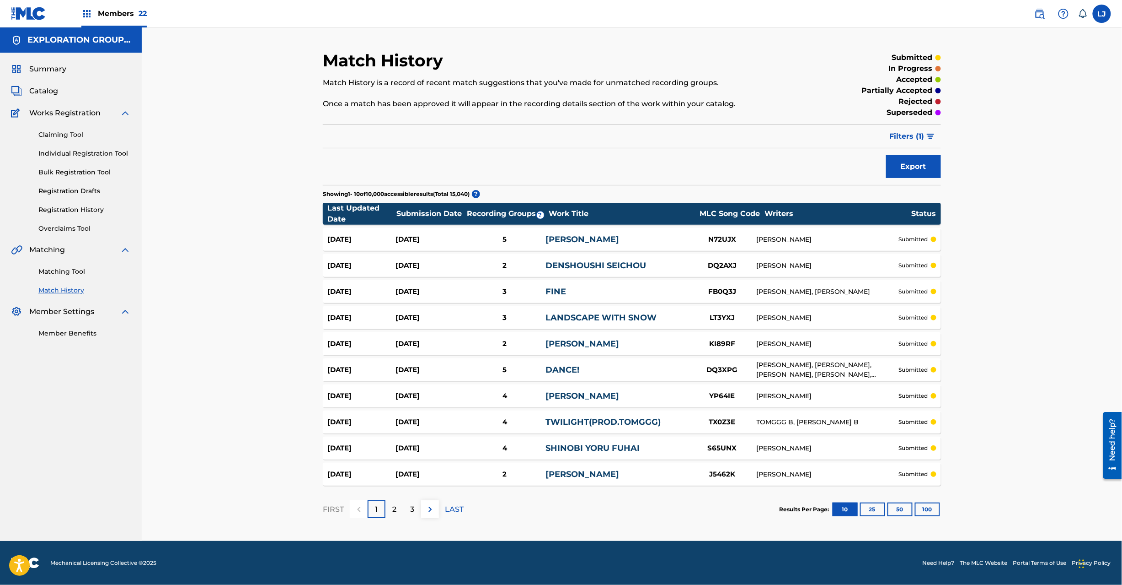
click at [57, 273] on link "Matching Tool" at bounding box center [84, 272] width 92 height 10
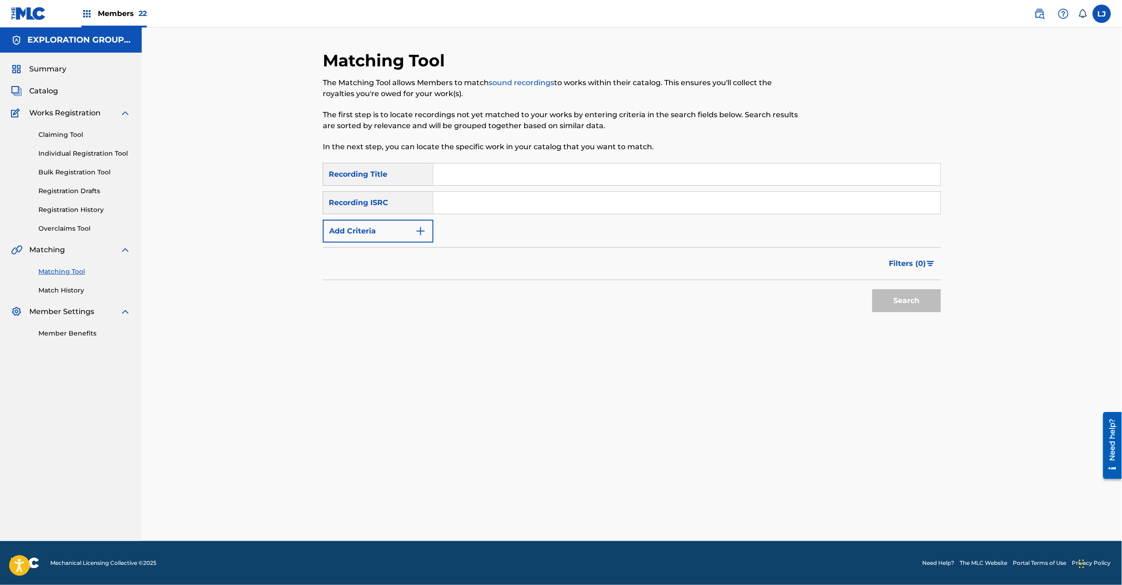
click at [467, 203] on input "Search Form" at bounding box center [687, 203] width 507 height 22
paste input "JPD102000149|JPD101501023"
click at [524, 204] on input "JPD102000149|JPD101501023" at bounding box center [687, 203] width 507 height 22
drag, startPoint x: 907, startPoint y: 303, endPoint x: 812, endPoint y: 269, distance: 101.0
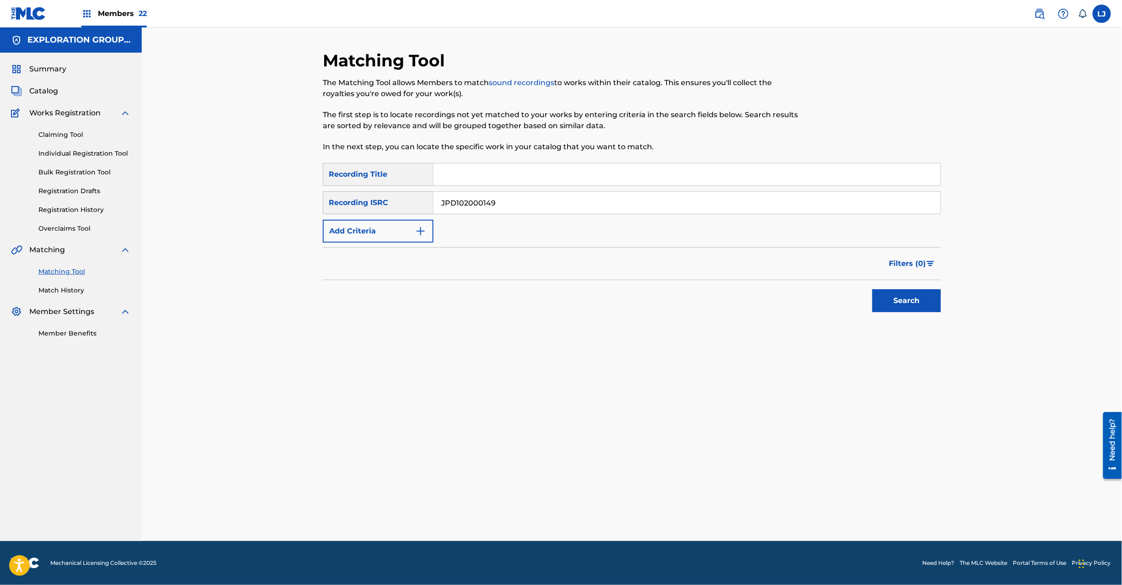
click at [908, 303] on button "Search" at bounding box center [907, 300] width 69 height 23
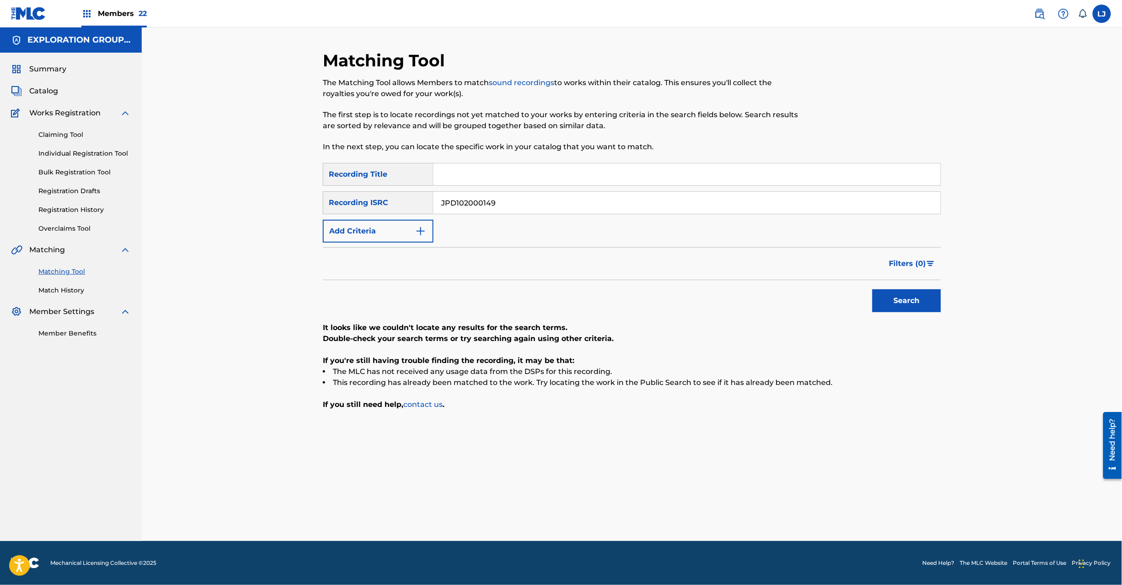
click at [487, 203] on input "JPD102000149" at bounding box center [687, 203] width 507 height 22
paste input "|JPD101501023"
click at [463, 205] on input "JPD102000149|JPD101501023" at bounding box center [687, 203] width 507 height 22
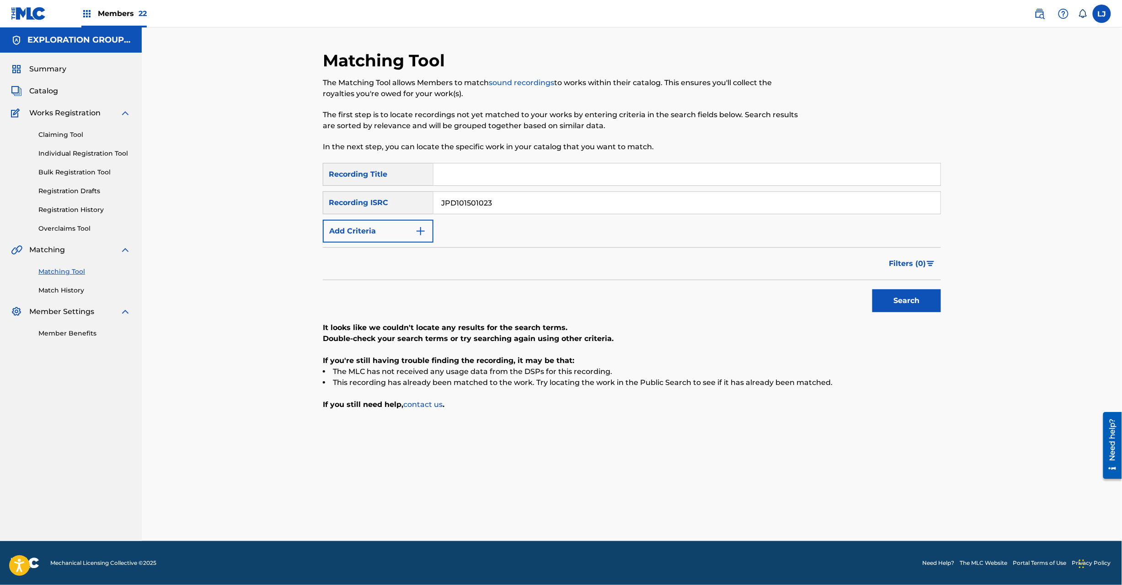
click at [907, 302] on button "Search" at bounding box center [907, 300] width 69 height 23
click at [906, 302] on button "Search" at bounding box center [907, 300] width 69 height 23
click at [518, 198] on input "JPD101501023" at bounding box center [687, 203] width 507 height 22
paste input "5056"
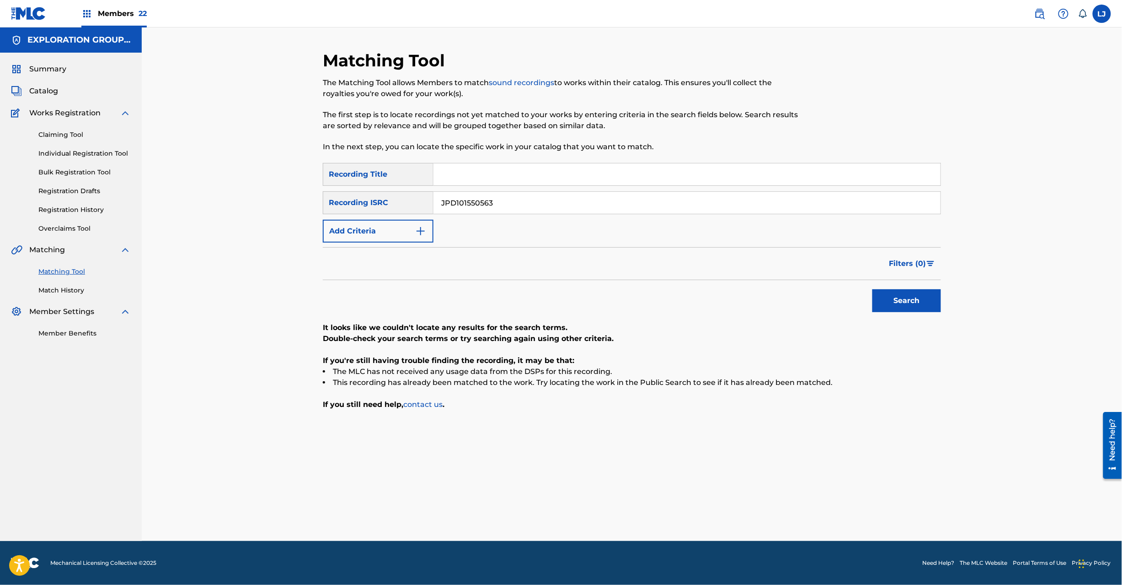
type input "JPD101550563"
click at [899, 302] on button "Search" at bounding box center [907, 300] width 69 height 23
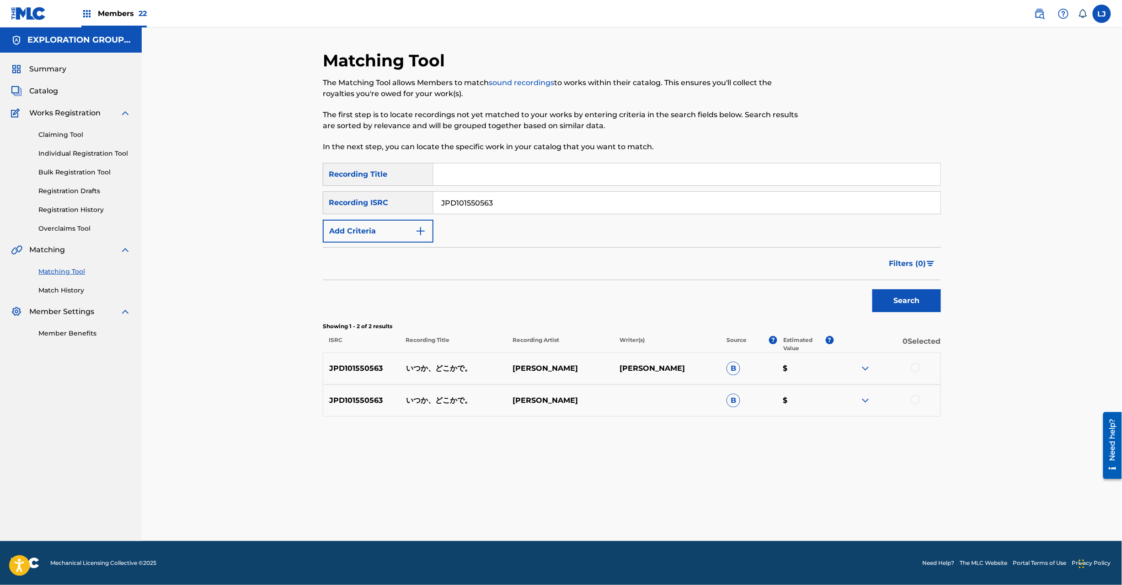
click at [913, 367] on div at bounding box center [916, 367] width 9 height 9
drag, startPoint x: 913, startPoint y: 402, endPoint x: 923, endPoint y: 398, distance: 10.7
click at [915, 402] on div at bounding box center [916, 399] width 9 height 9
click at [645, 505] on button "Match 2 Groups" at bounding box center [642, 510] width 101 height 23
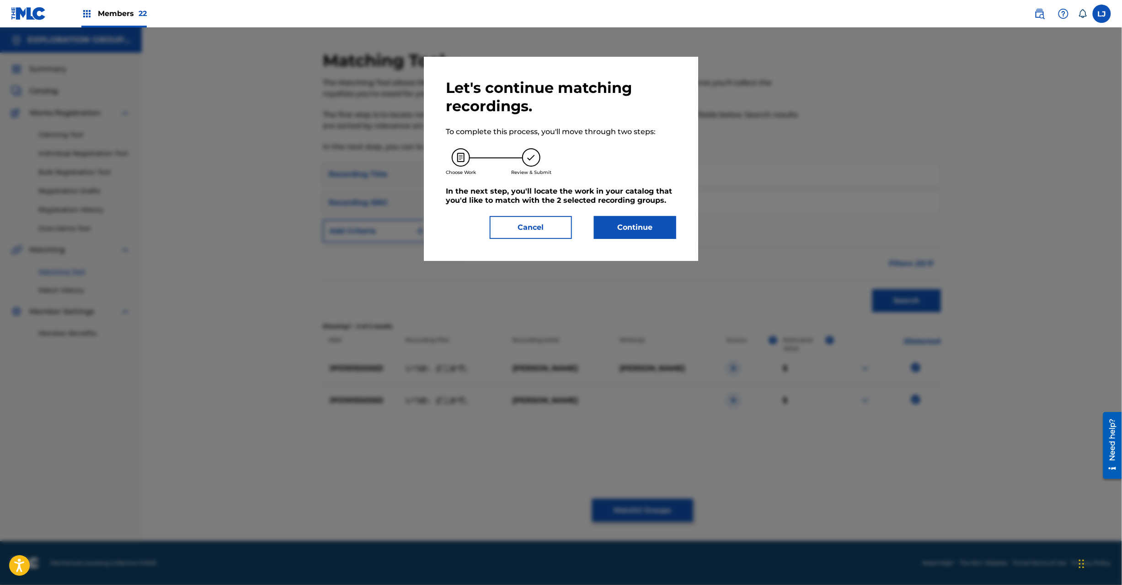
drag, startPoint x: 626, startPoint y: 207, endPoint x: 628, endPoint y: 220, distance: 12.7
click at [628, 217] on div "Let's continue matching recordings. To complete this process, you'll move throu…" at bounding box center [561, 159] width 231 height 160
click at [628, 220] on button "Continue" at bounding box center [635, 227] width 82 height 23
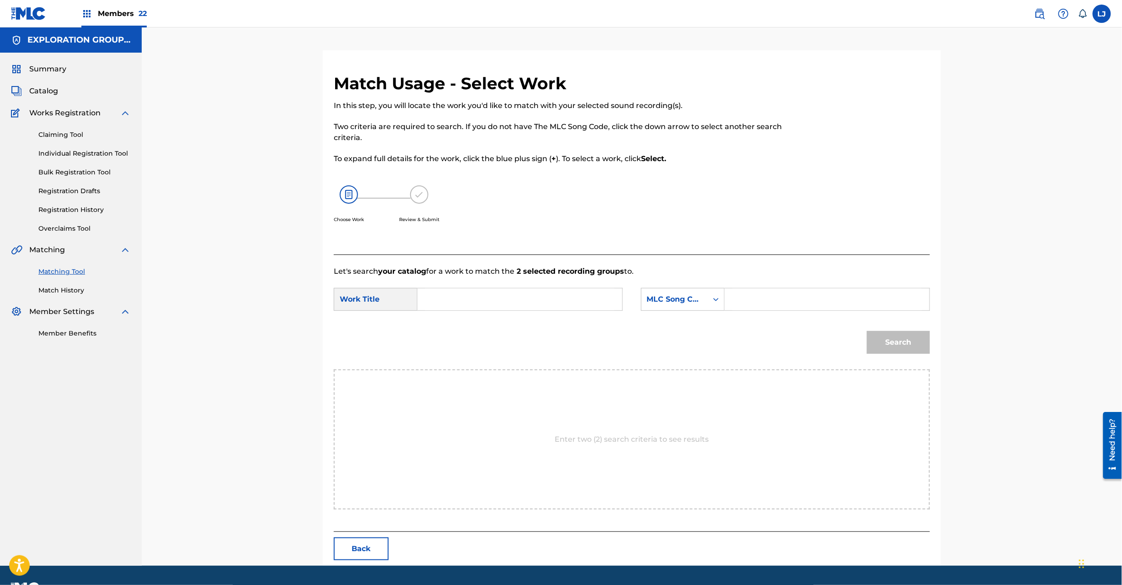
click at [483, 316] on form "SearchWithCriteria7622d3f2-6b77-4b47-a015-63427f9b9ceb Work Title SearchWithCri…" at bounding box center [632, 323] width 596 height 92
click at [484, 300] on input "Search Form" at bounding box center [519, 299] width 189 height 22
paste input "Itsuka Dokokade I26GM9"
click at [526, 294] on input "Itsuka Dokokade I26GM9" at bounding box center [519, 299] width 189 height 22
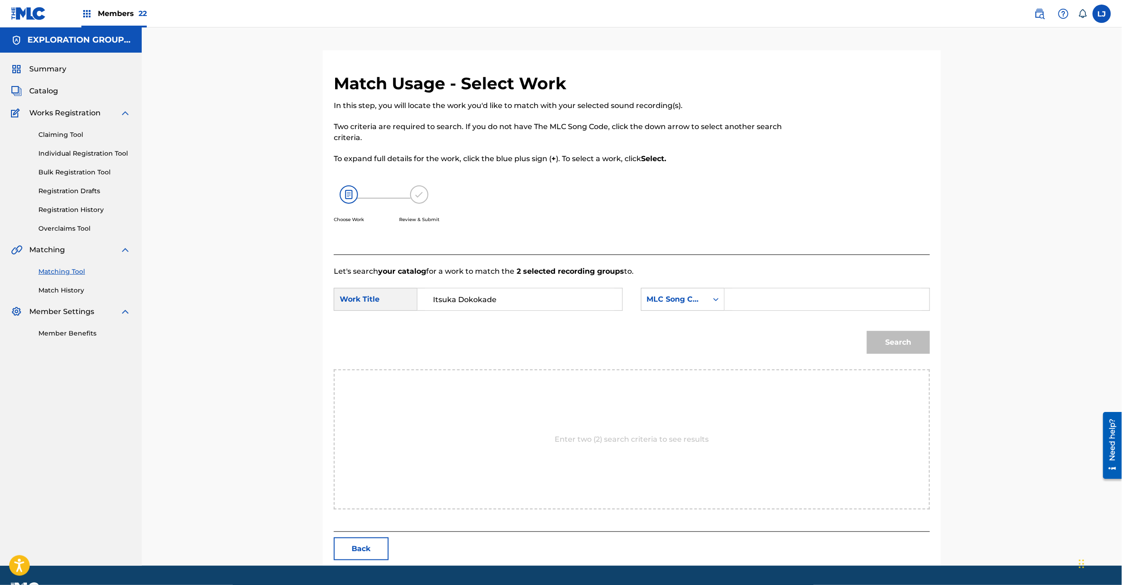
type input "Itsuka Dokokade"
click at [789, 295] on input "Search Form" at bounding box center [827, 299] width 189 height 22
paste input "I26GM9"
type input "I26GM9"
click at [900, 336] on button "Search" at bounding box center [898, 342] width 63 height 23
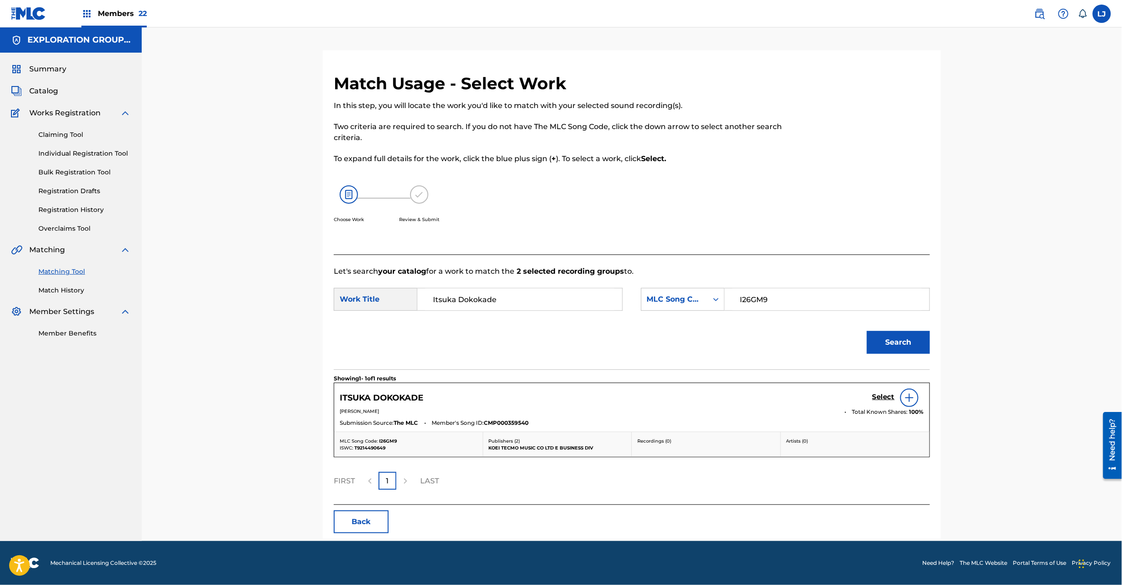
click at [879, 397] on h5 "Select" at bounding box center [884, 396] width 22 height 9
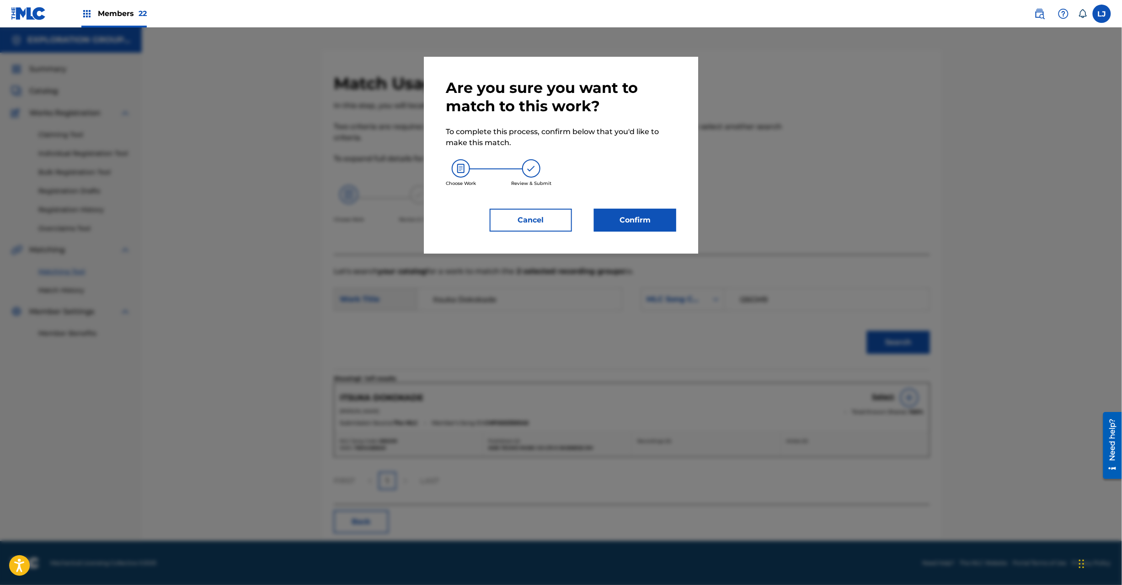
click at [626, 213] on button "Confirm" at bounding box center [635, 220] width 82 height 23
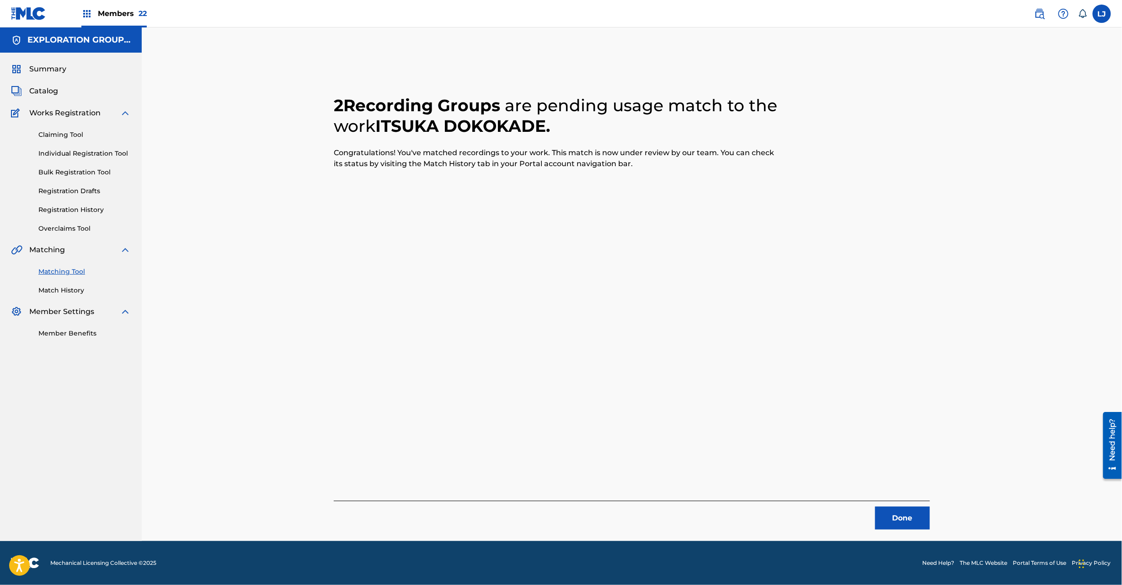
click at [904, 515] on button "Done" at bounding box center [902, 517] width 55 height 23
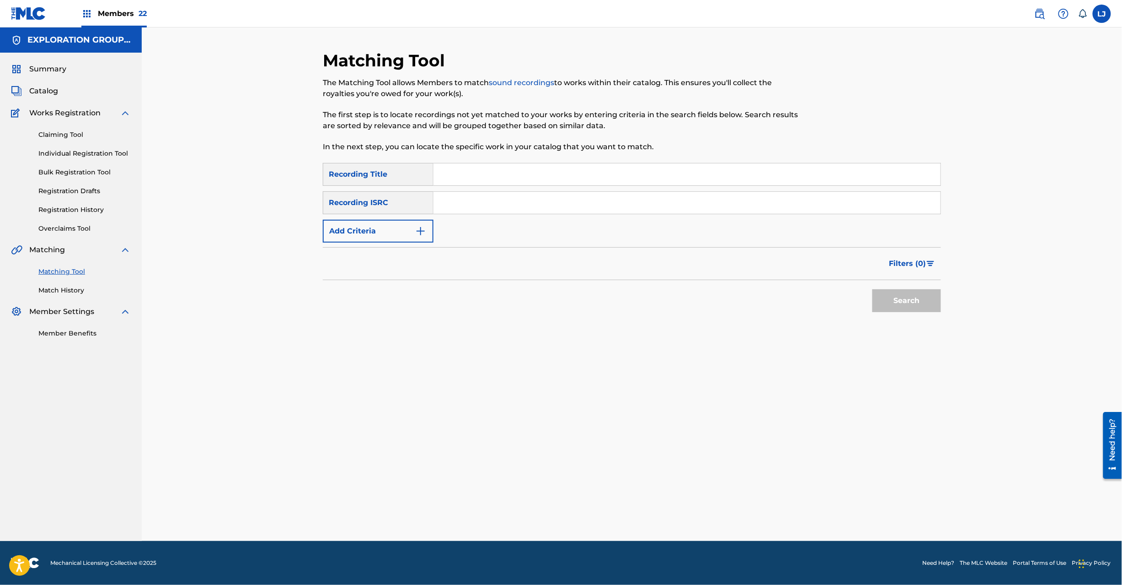
click at [498, 207] on input "Search Form" at bounding box center [687, 203] width 507 height 22
paste input "JPD101550535"
type input "JPD101550535"
click at [913, 295] on button "Search" at bounding box center [907, 300] width 69 height 23
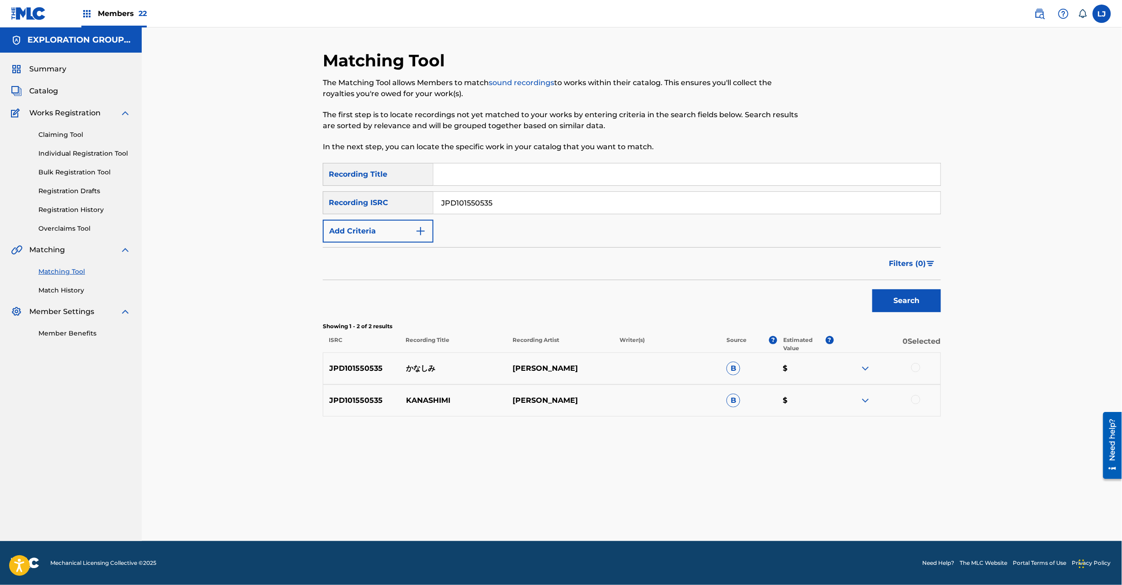
click at [907, 365] on div at bounding box center [887, 368] width 107 height 11
click at [915, 372] on div at bounding box center [887, 368] width 107 height 11
click at [917, 397] on div at bounding box center [916, 399] width 9 height 9
click at [918, 369] on div at bounding box center [916, 367] width 9 height 9
click at [647, 504] on button "Match 2 Groups" at bounding box center [642, 510] width 101 height 23
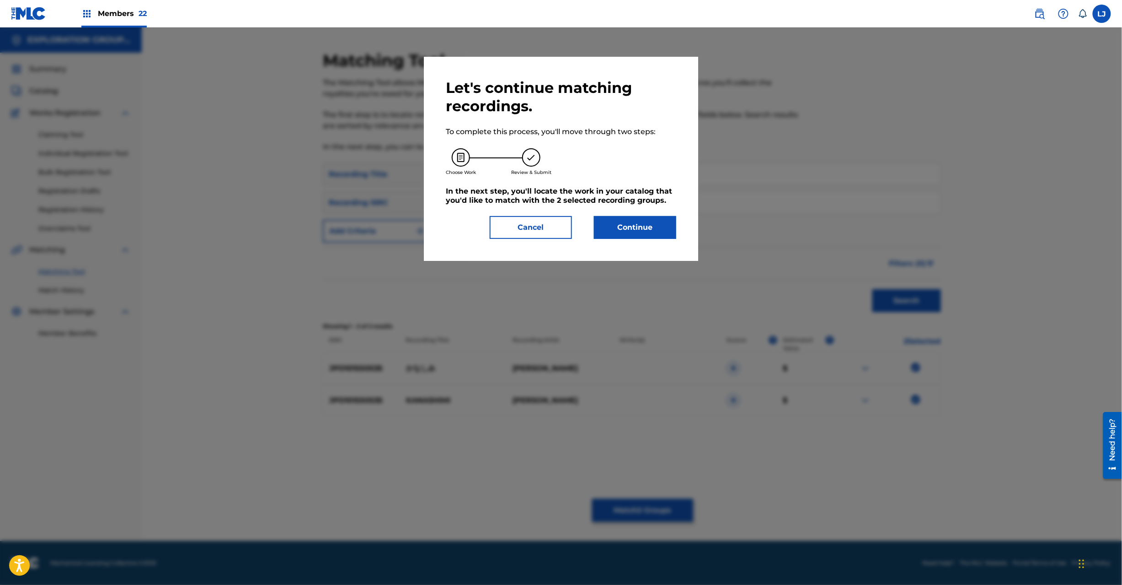
click at [630, 231] on button "Continue" at bounding box center [635, 227] width 82 height 23
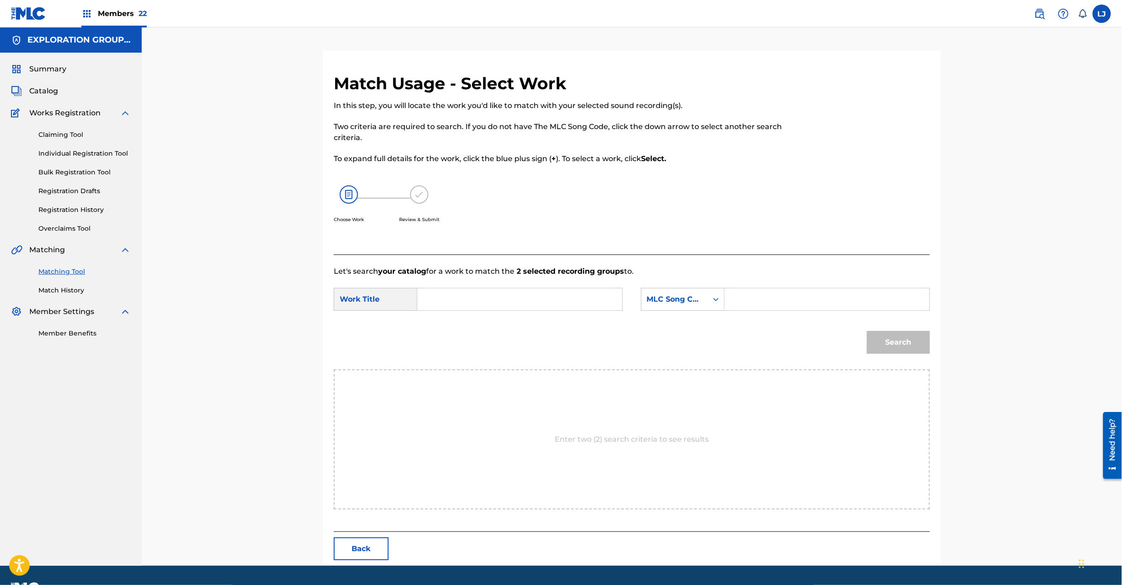
click at [552, 295] on input "Search Form" at bounding box center [519, 299] width 189 height 22
paste input "Kanashimi KI89LV"
click at [506, 301] on input "Kanashimi KI89LV" at bounding box center [519, 299] width 189 height 22
type input "Kanashimi"
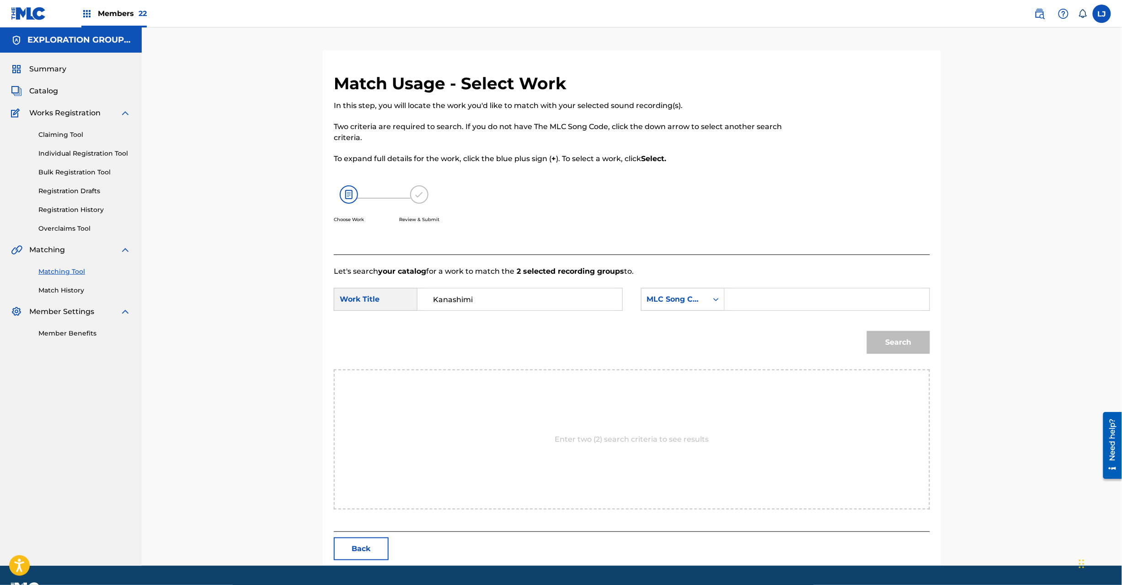
click at [793, 302] on input "Search Form" at bounding box center [827, 299] width 189 height 22
paste input "KI89LV"
type input "KI89LV"
click at [891, 344] on button "Search" at bounding box center [898, 342] width 63 height 23
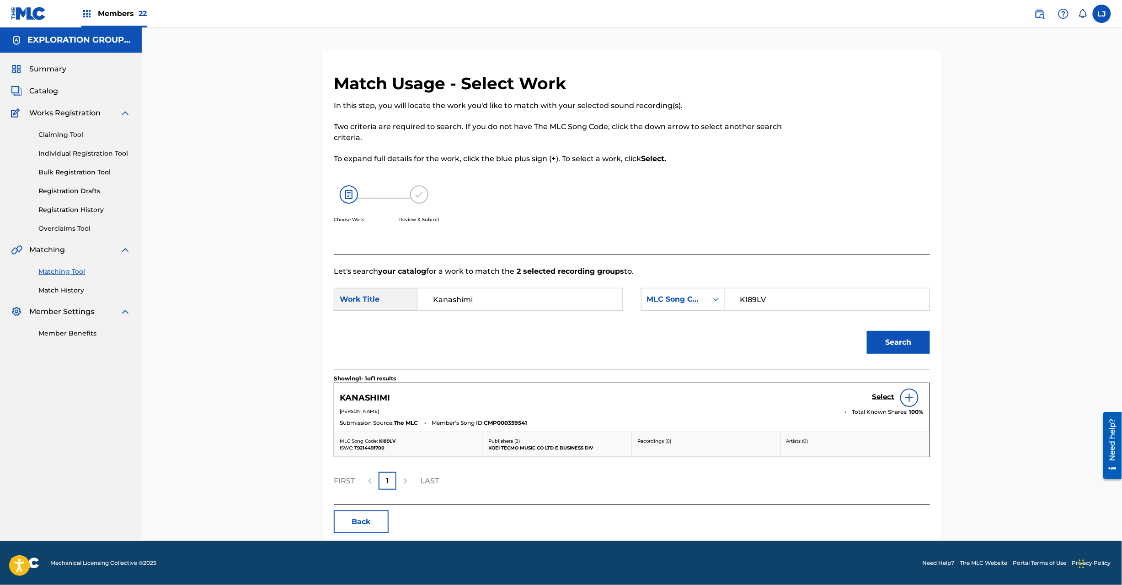
click at [880, 399] on h5 "Select" at bounding box center [884, 396] width 22 height 9
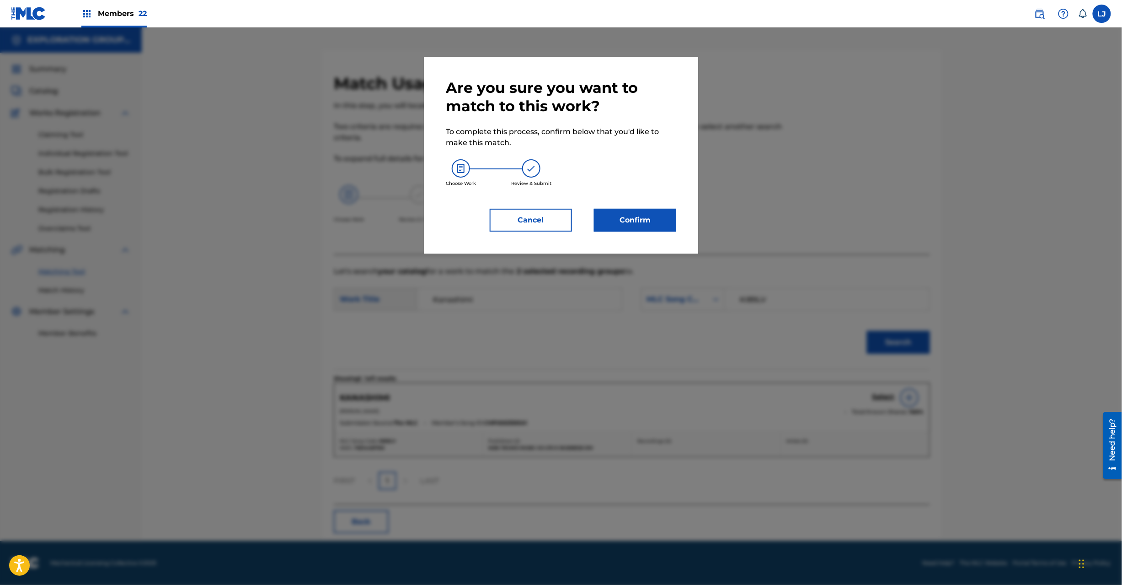
drag, startPoint x: 682, startPoint y: 241, endPoint x: 590, endPoint y: 218, distance: 95.2
click at [679, 240] on div "Are you sure you want to match to this work? To complete this process, confirm …" at bounding box center [561, 155] width 274 height 197
click at [590, 218] on div "Confirm" at bounding box center [629, 220] width 93 height 23
click at [606, 219] on button "Confirm" at bounding box center [635, 220] width 82 height 23
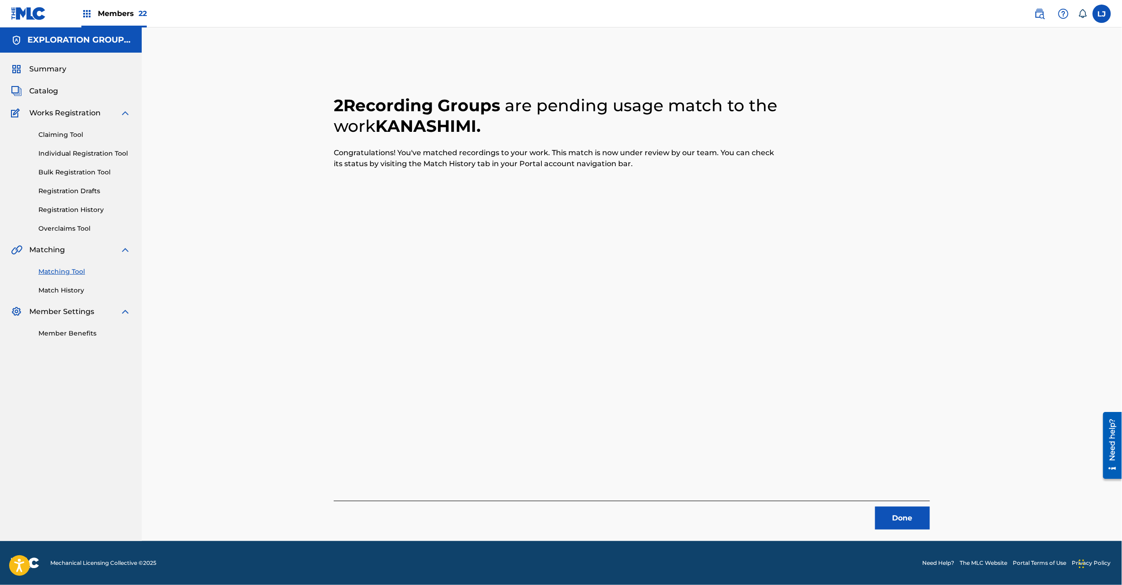
click at [902, 511] on button "Done" at bounding box center [902, 517] width 55 height 23
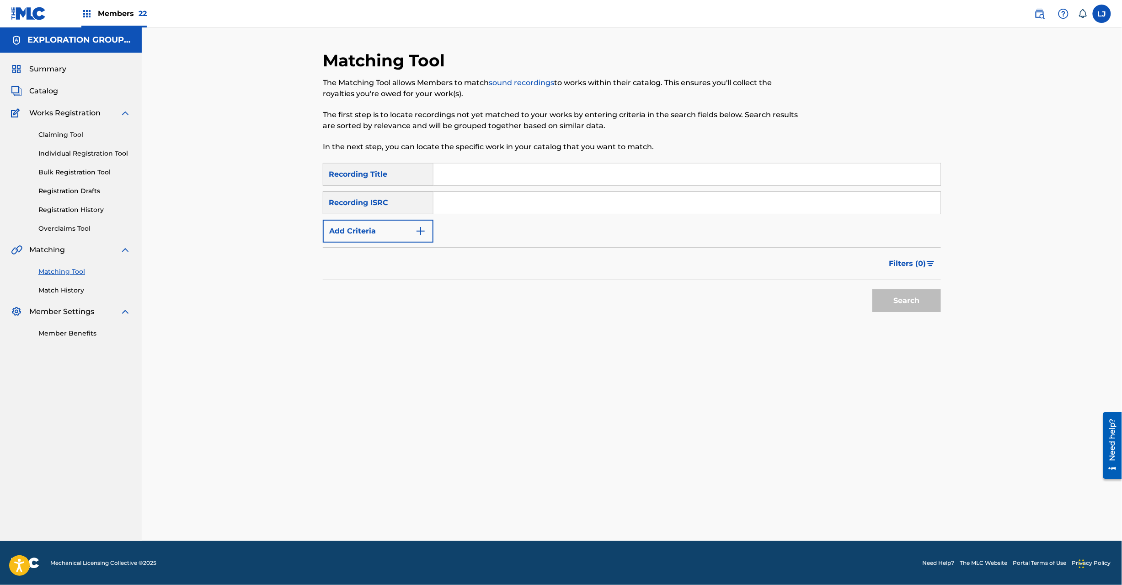
click at [506, 197] on input "Search Form" at bounding box center [687, 203] width 507 height 22
paste input "JPD101550562"
type input "JPD101550562"
click at [902, 297] on button "Search" at bounding box center [907, 300] width 69 height 23
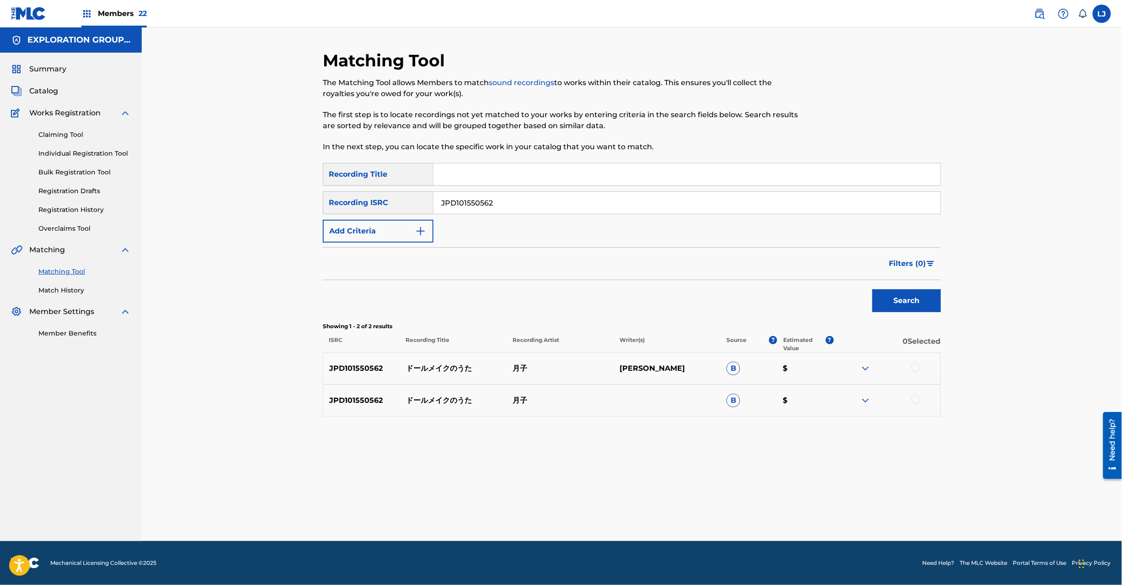
click at [917, 369] on div at bounding box center [916, 367] width 9 height 9
click at [915, 402] on div at bounding box center [916, 399] width 9 height 9
click at [601, 518] on button "Match 2 Groups" at bounding box center [642, 510] width 101 height 23
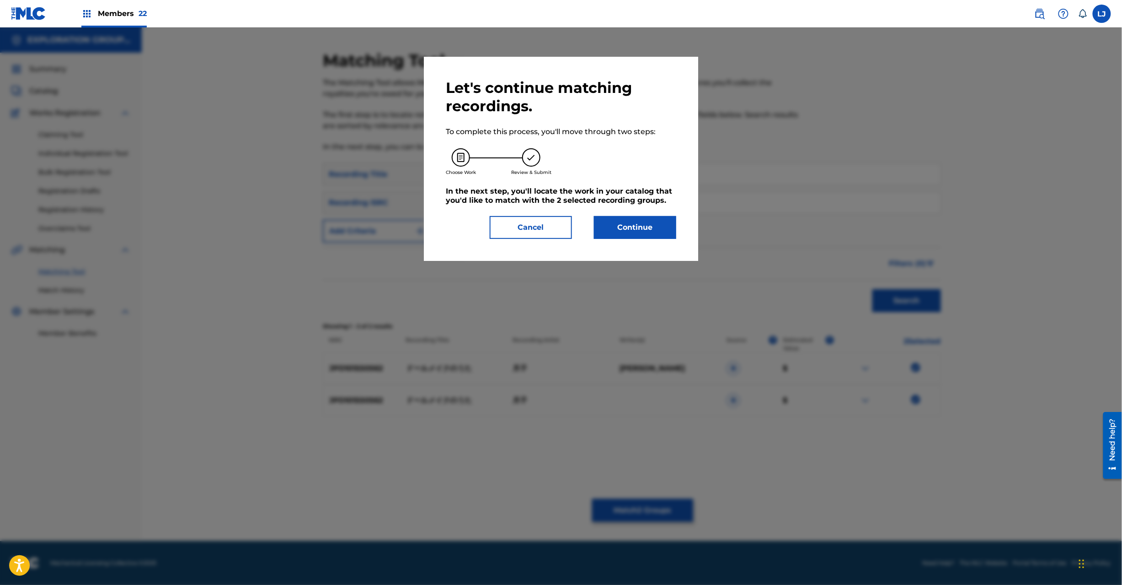
click at [622, 231] on button "Continue" at bounding box center [635, 227] width 82 height 23
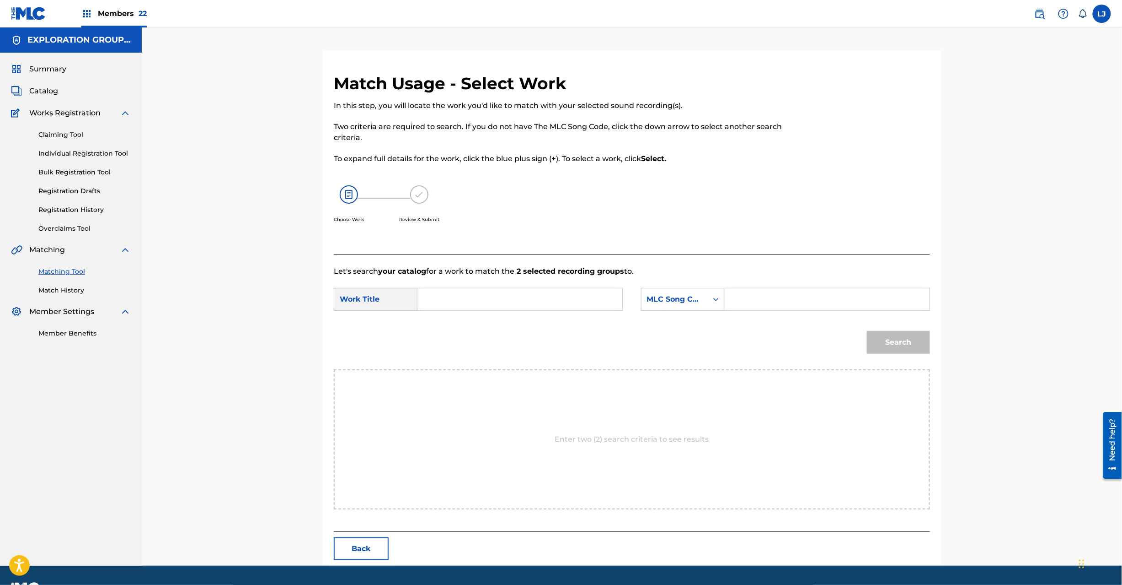
click at [350, 541] on button "Back" at bounding box center [361, 548] width 55 height 23
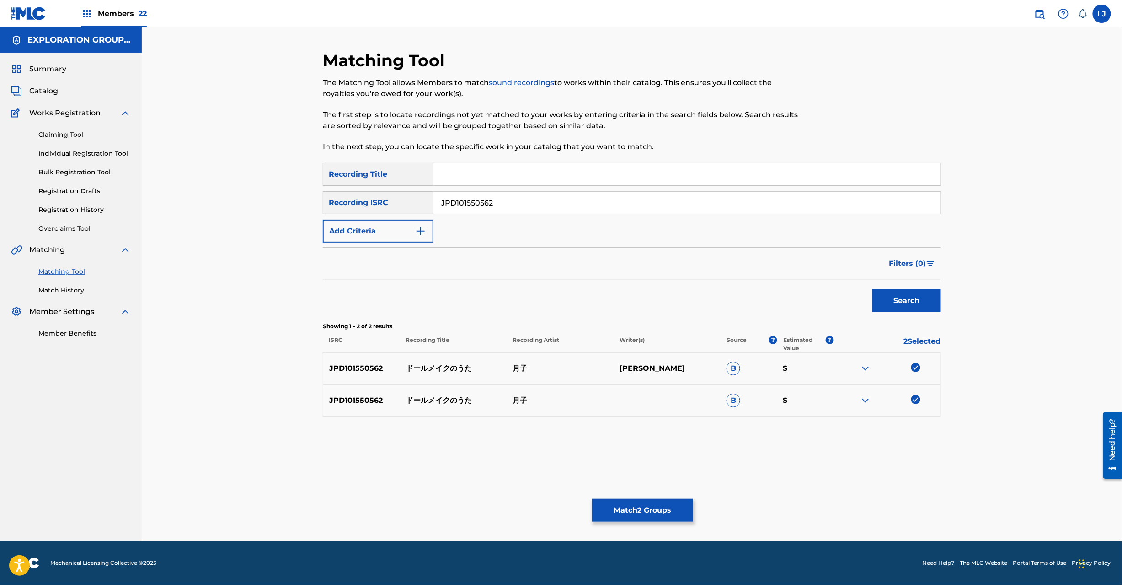
click at [626, 516] on button "Match 2 Groups" at bounding box center [642, 510] width 101 height 23
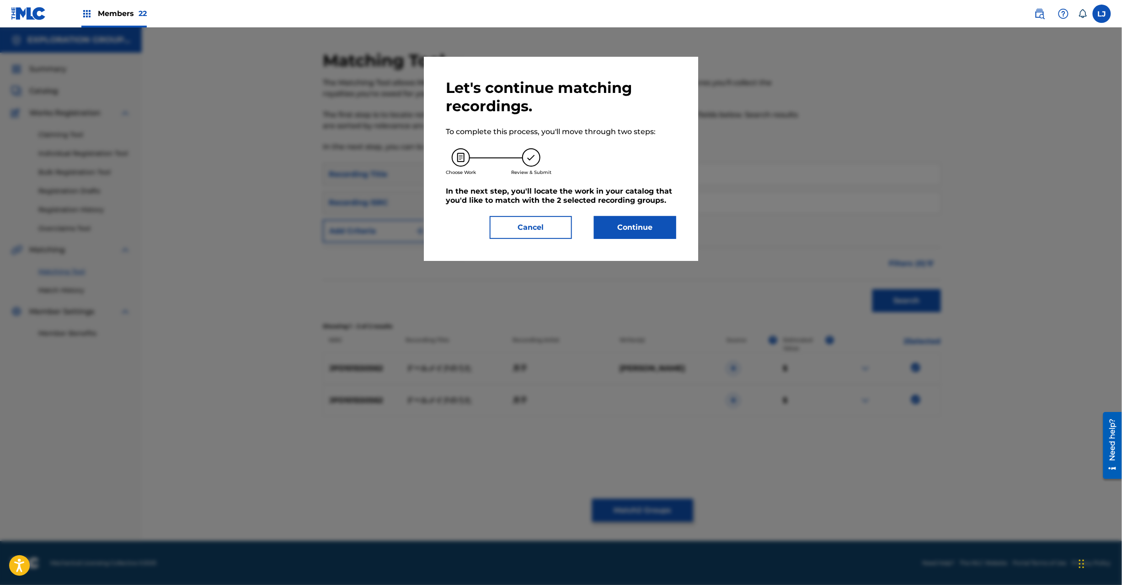
click at [640, 227] on button "Continue" at bounding box center [635, 227] width 82 height 23
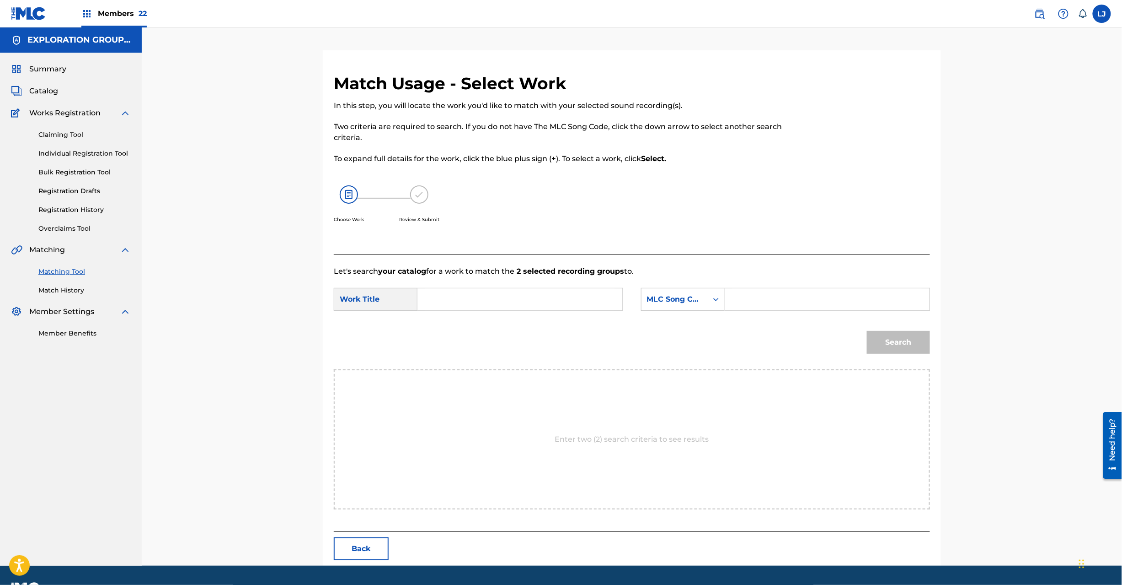
click at [509, 292] on input "Search Form" at bounding box center [519, 299] width 189 height 22
paste input "Dooru Meikuno Uta DQ2AZG"
click at [511, 304] on input "Dooru Meikuno Uta DQ2AZG" at bounding box center [519, 299] width 189 height 22
type input "Dooru Meikuno Uta"
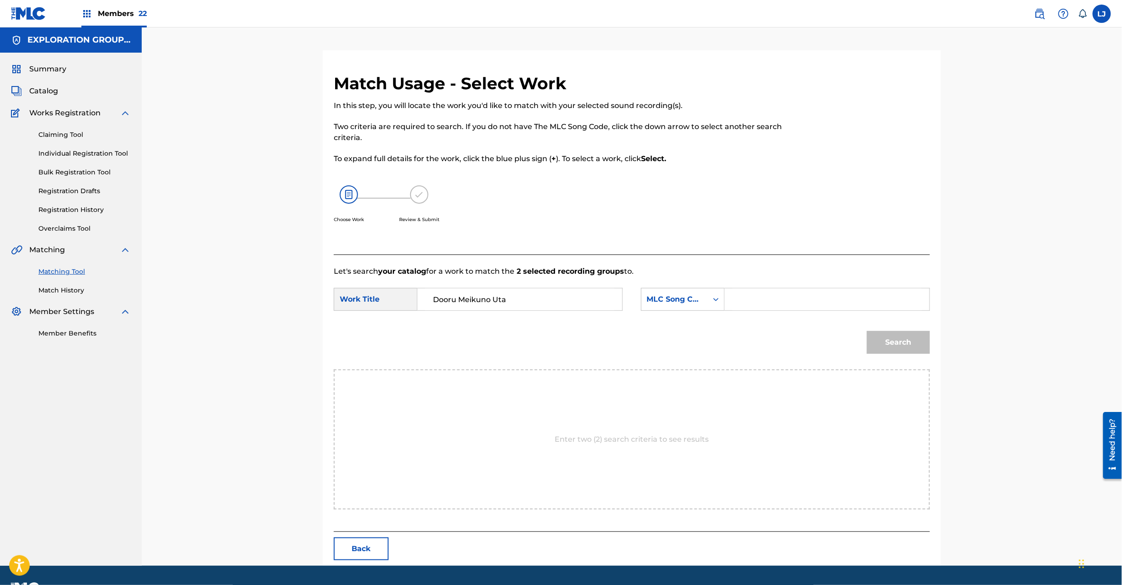
click at [782, 308] on input "Search Form" at bounding box center [827, 299] width 189 height 22
paste input "DQ2AZG"
type input "DQ2AZG"
click at [893, 346] on button "Search" at bounding box center [898, 342] width 63 height 23
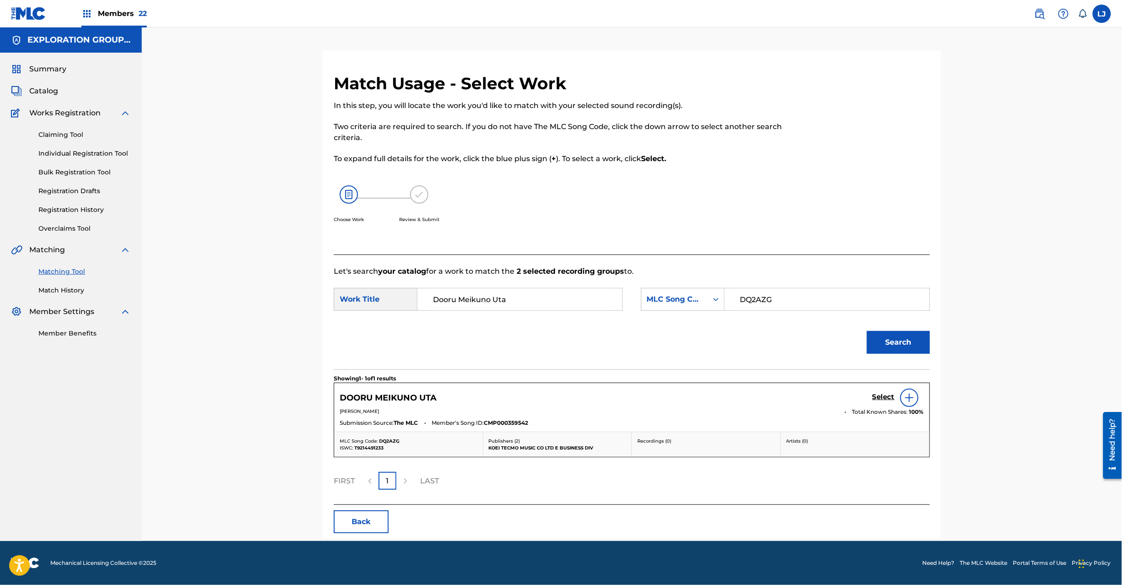
click at [878, 395] on h5 "Select" at bounding box center [884, 396] width 22 height 9
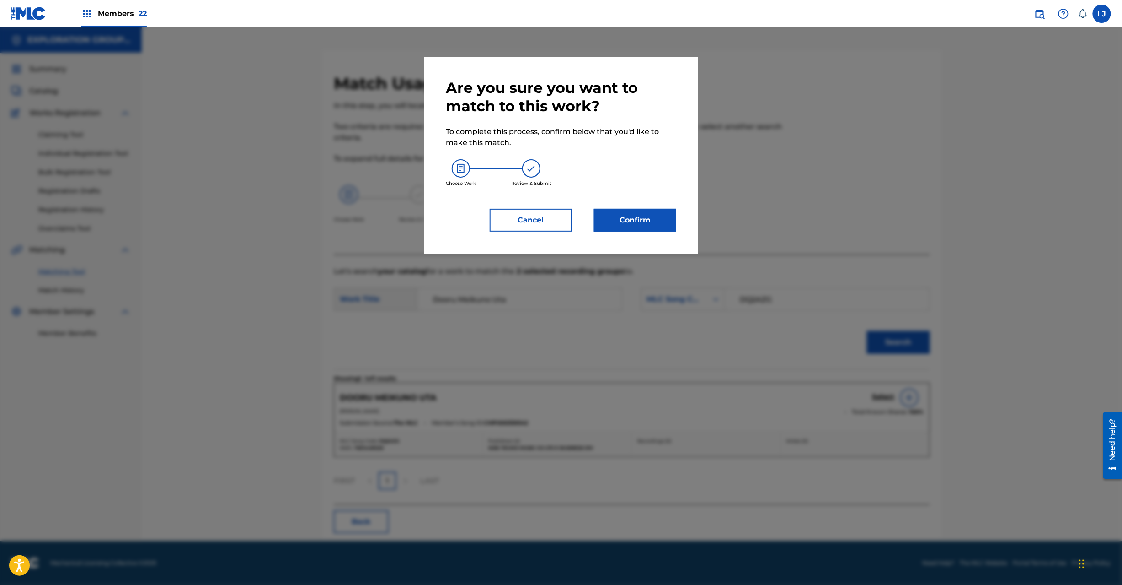
click at [644, 226] on button "Confirm" at bounding box center [635, 220] width 82 height 23
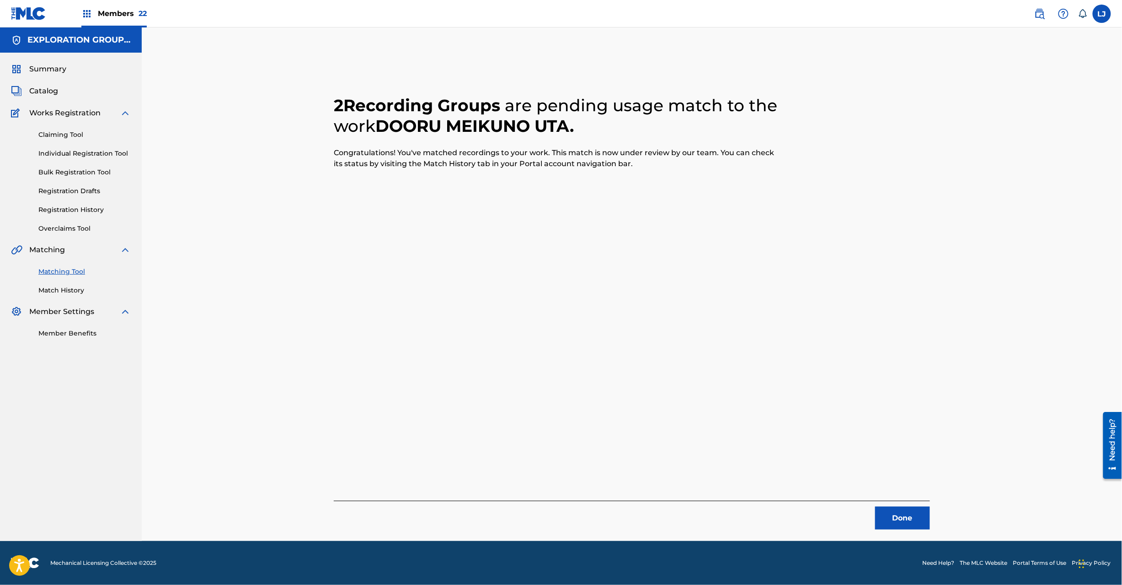
click at [890, 511] on button "Done" at bounding box center [902, 517] width 55 height 23
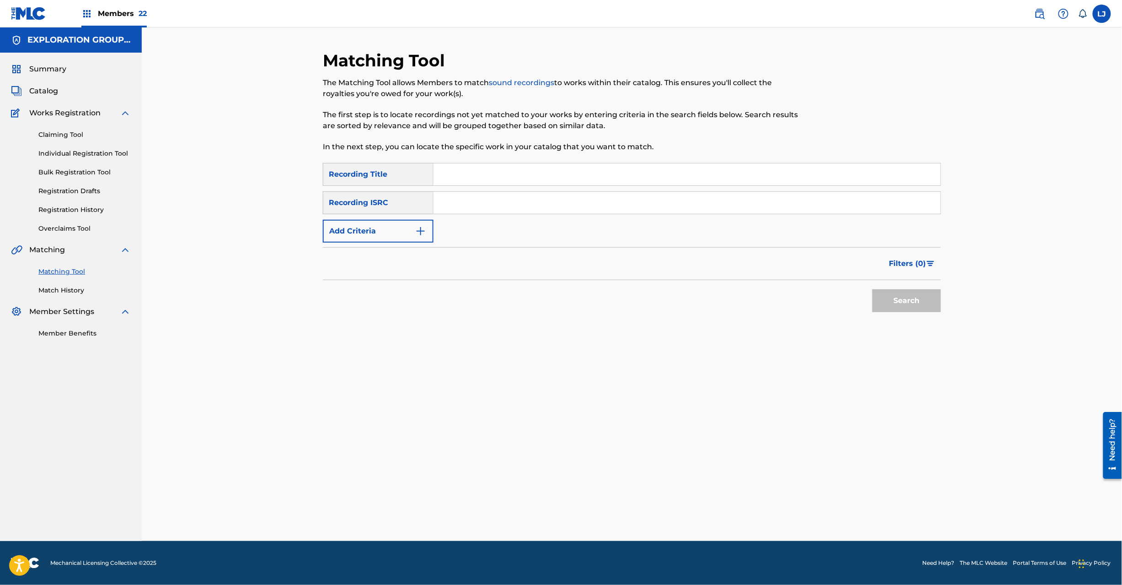
click at [467, 181] on input "Search Form" at bounding box center [687, 174] width 507 height 22
paste input "JPD101850105|JPD101550560"
click at [467, 200] on input "Search Form" at bounding box center [687, 203] width 507 height 22
click at [535, 213] on input "JPD101850105|JPD101550560" at bounding box center [687, 203] width 507 height 22
click at [536, 213] on input "JPD101850105|JPD101550560" at bounding box center [687, 203] width 507 height 22
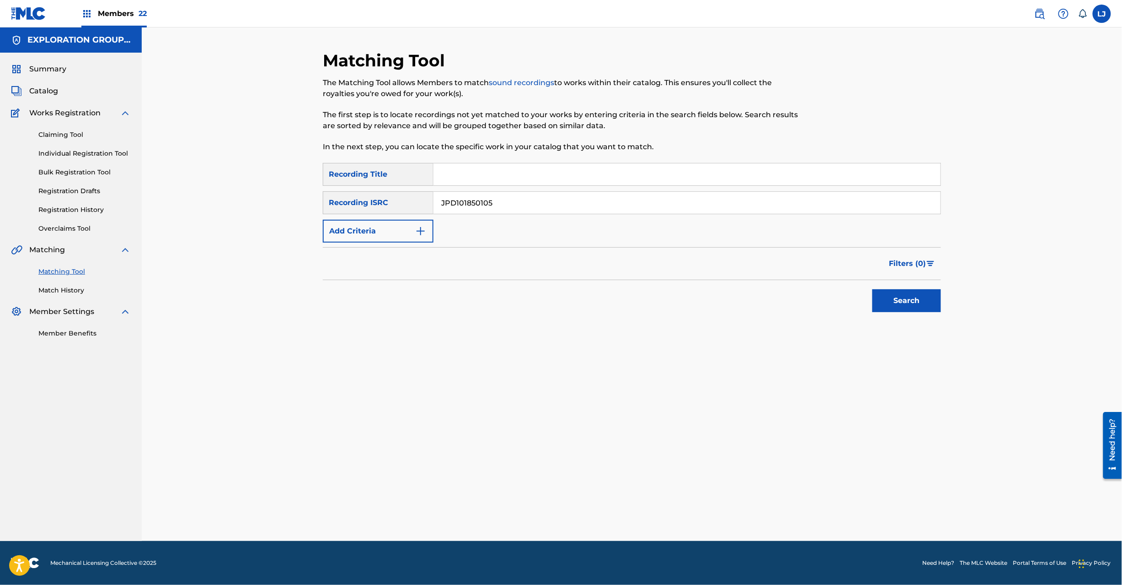
click at [890, 309] on button "Search" at bounding box center [907, 300] width 69 height 23
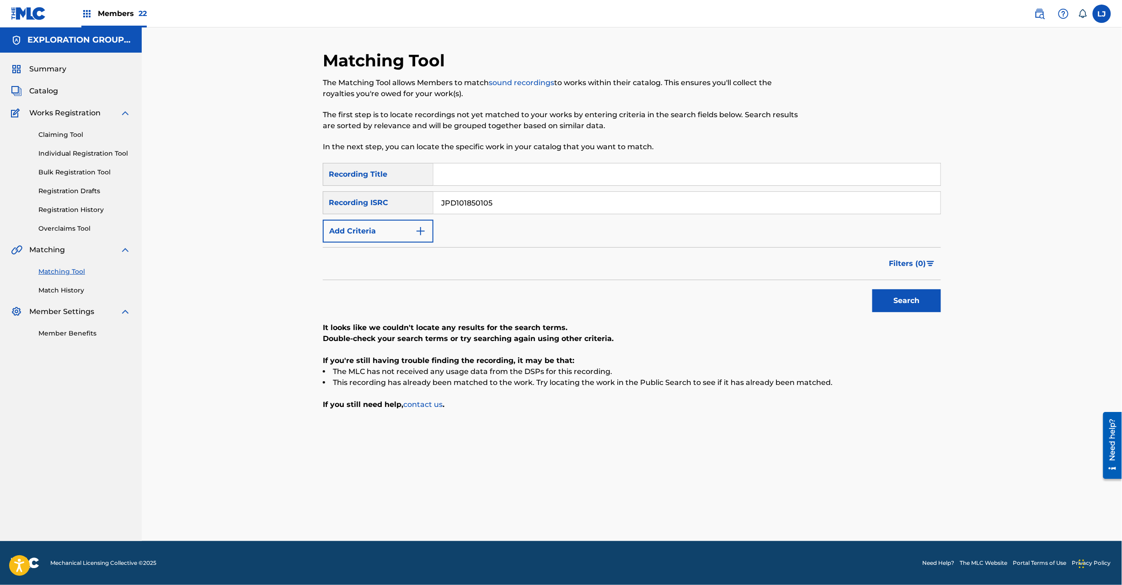
click at [493, 181] on input "Search Form" at bounding box center [687, 174] width 507 height 22
click at [487, 196] on input "JPD101850105" at bounding box center [687, 203] width 507 height 22
paste input "|JPD101550560"
click at [476, 198] on input "JPD101850105|JPD101550560" at bounding box center [687, 203] width 507 height 22
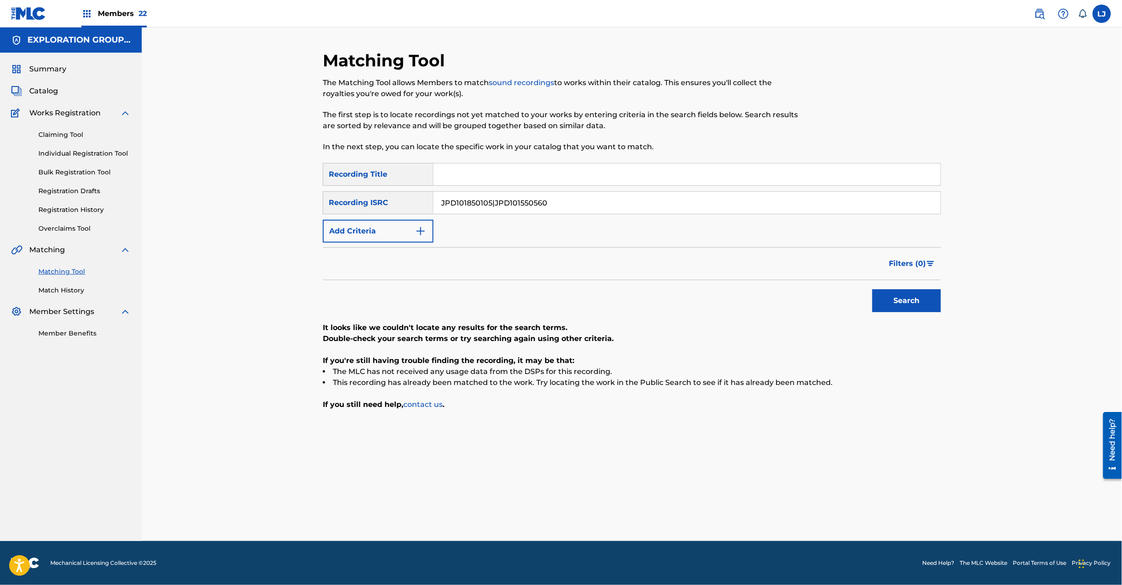
click at [476, 198] on input "JPD101850105|JPD101550560" at bounding box center [687, 203] width 507 height 22
type input "JPD101550560"
click at [900, 290] on div "Search" at bounding box center [904, 298] width 73 height 37
click at [900, 291] on button "Search" at bounding box center [907, 300] width 69 height 23
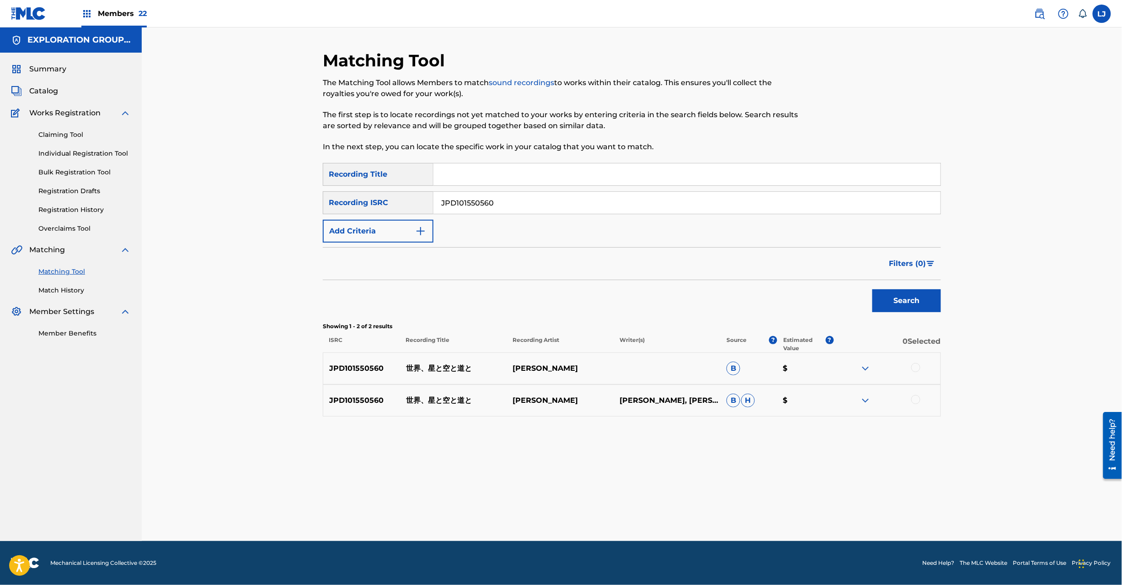
click at [917, 368] on div at bounding box center [916, 367] width 9 height 9
click at [917, 397] on div at bounding box center [916, 399] width 9 height 9
click at [666, 497] on div "Matching Tool The Matching Tool allows Members to match sound recordings to wor…" at bounding box center [632, 295] width 618 height 490
click at [606, 531] on div "Matching Tool The Matching Tool allows Members to match sound recordings to wor…" at bounding box center [632, 295] width 618 height 490
click at [615, 516] on button "Match 2 Groups" at bounding box center [642, 510] width 101 height 23
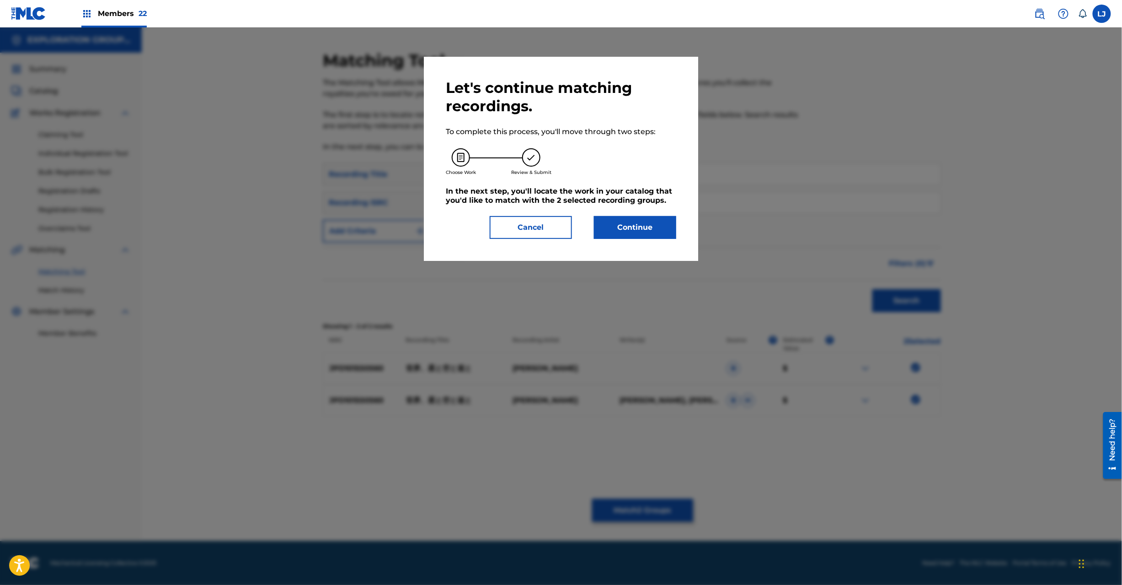
click at [631, 216] on button "Continue" at bounding box center [635, 227] width 82 height 23
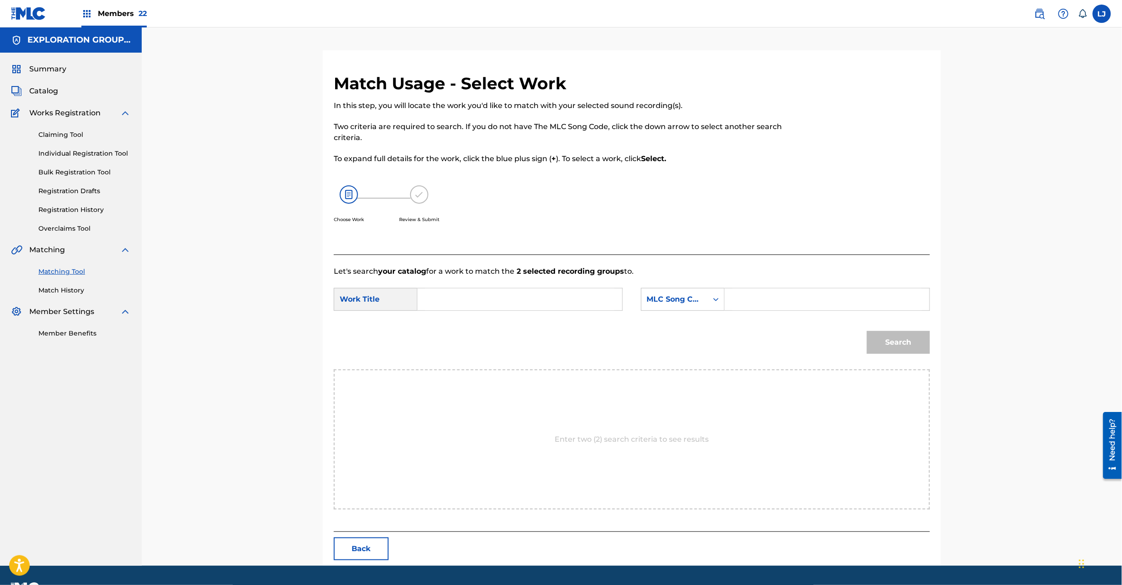
click at [487, 302] on input "Search Form" at bounding box center [519, 299] width 189 height 22
paste input "[PERSON_NAME] [PERSON_NAME] S65PAY"
click at [553, 291] on input "[PERSON_NAME] [PERSON_NAME] S65PAY" at bounding box center [519, 299] width 189 height 22
type input "[PERSON_NAME] [PERSON_NAME]"
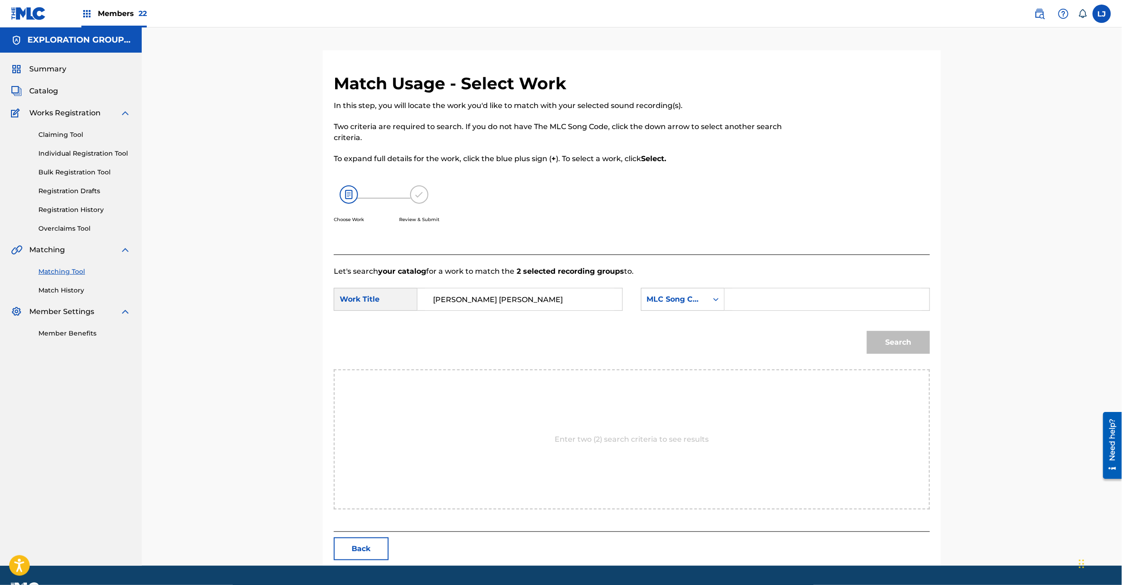
click at [762, 304] on input "Search Form" at bounding box center [827, 299] width 189 height 22
paste input "S65PAY"
type input "S65PAY"
click at [873, 342] on button "Search" at bounding box center [898, 342] width 63 height 23
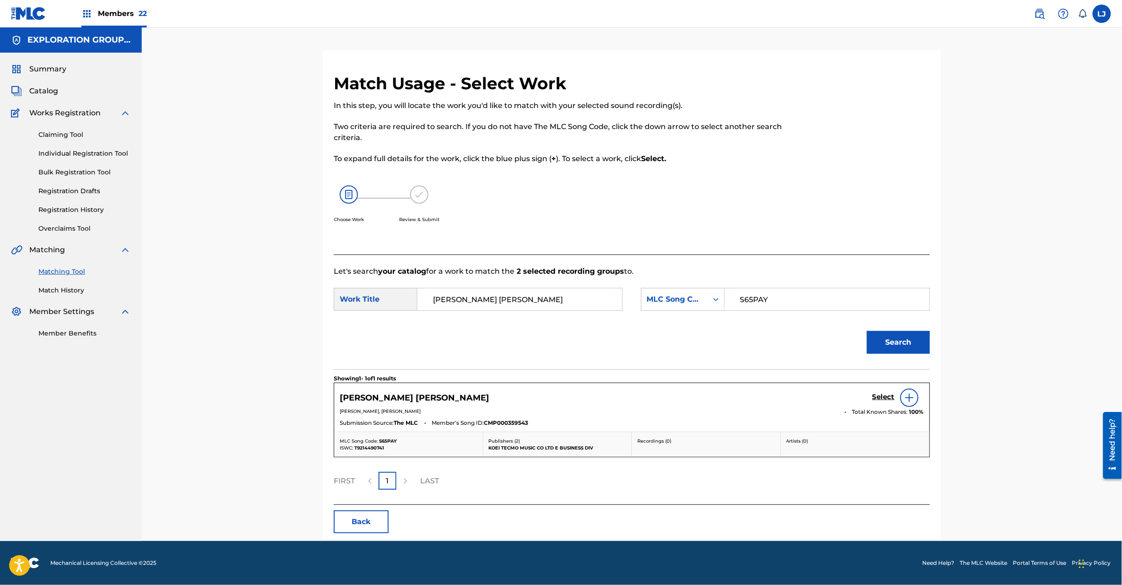
click at [882, 397] on h5 "Select" at bounding box center [884, 396] width 22 height 9
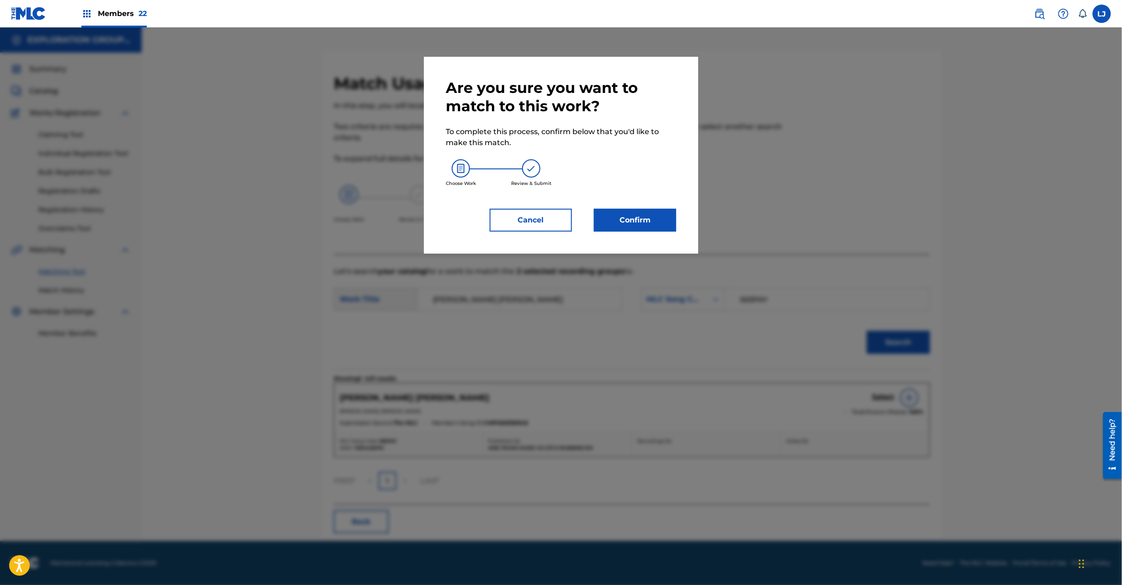
click at [626, 215] on button "Confirm" at bounding box center [635, 220] width 82 height 23
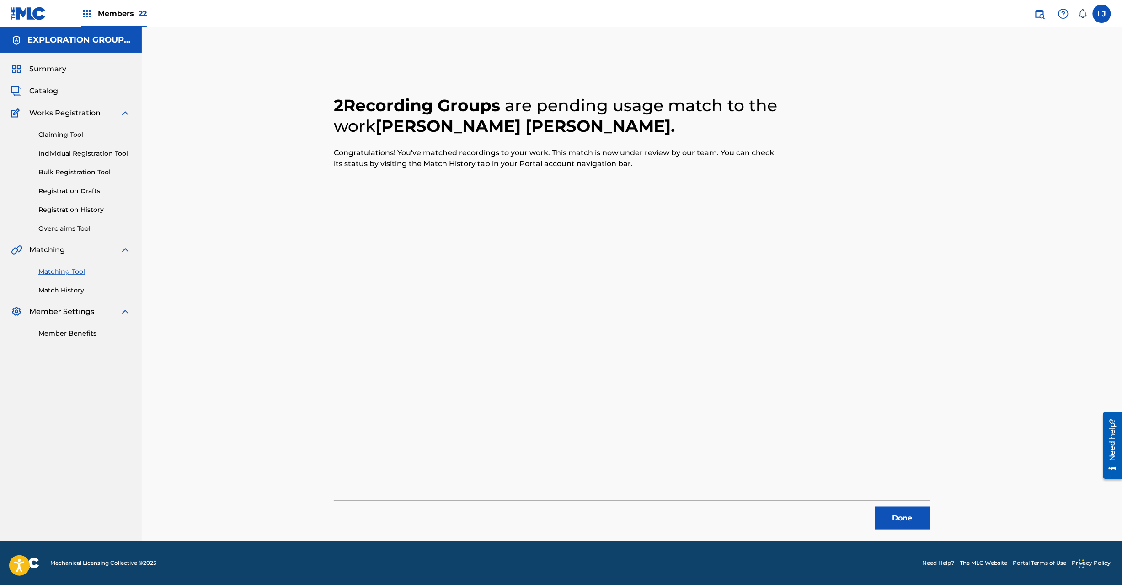
click at [902, 513] on button "Done" at bounding box center [902, 517] width 55 height 23
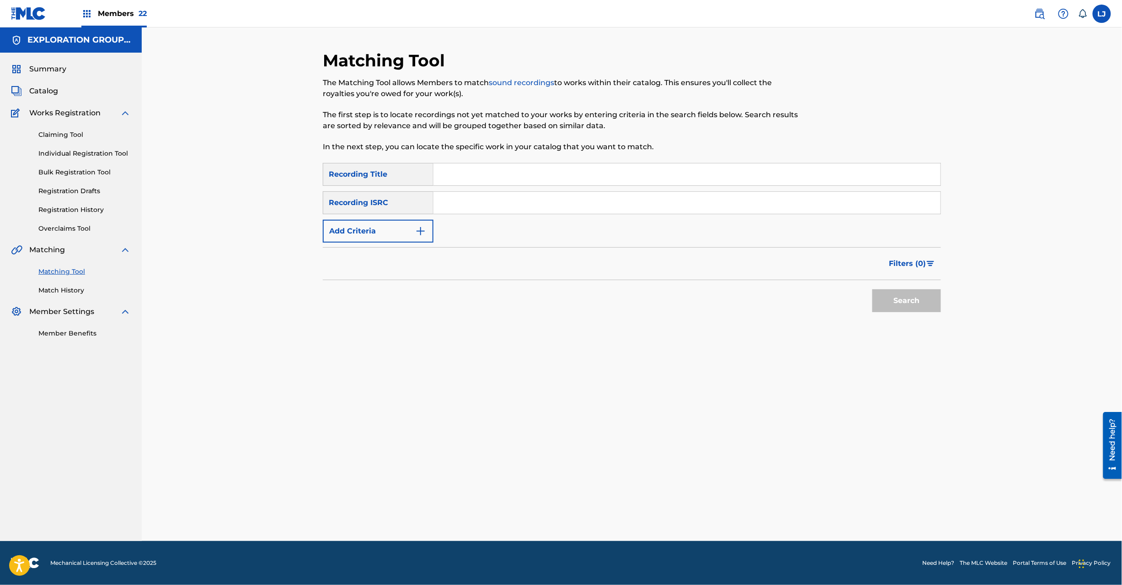
click at [462, 203] on input "Search Form" at bounding box center [687, 203] width 507 height 22
paste input "JPD101550537"
type input "JPD101550537"
click at [893, 314] on div "Search" at bounding box center [904, 298] width 73 height 37
click at [891, 308] on button "Search" at bounding box center [907, 300] width 69 height 23
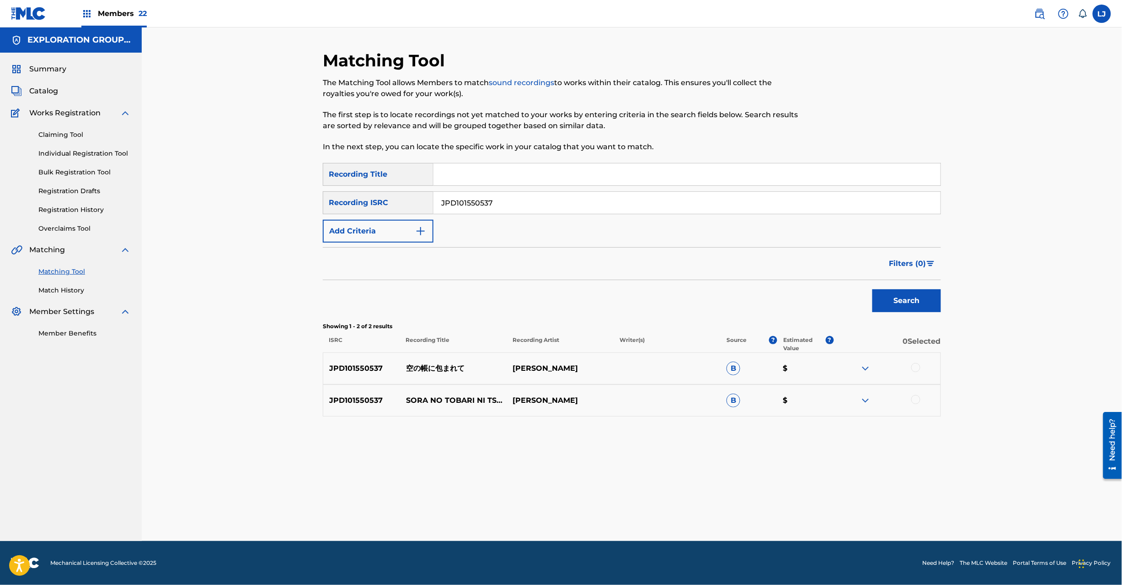
click at [911, 366] on div at bounding box center [887, 368] width 107 height 11
click at [919, 368] on div at bounding box center [916, 367] width 9 height 9
drag, startPoint x: 917, startPoint y: 396, endPoint x: 912, endPoint y: 408, distance: 13.2
click at [917, 397] on div at bounding box center [916, 399] width 9 height 9
click at [654, 507] on button "Match 2 Groups" at bounding box center [642, 510] width 101 height 23
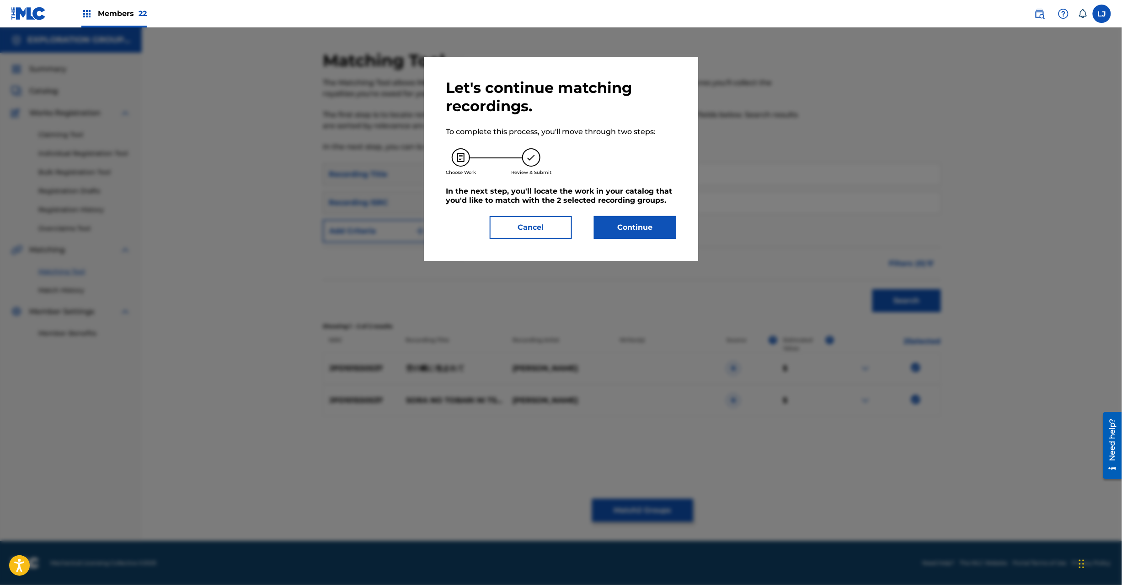
click at [623, 226] on button "Continue" at bounding box center [635, 227] width 82 height 23
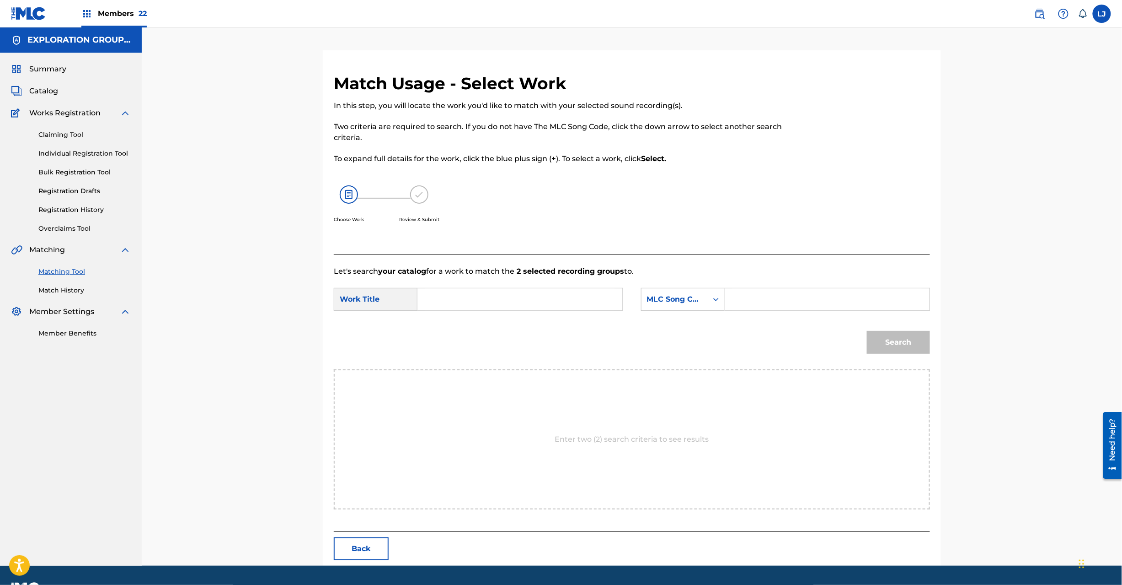
click at [481, 286] on form "SearchWithCriteria7622d3f2-6b77-4b47-a015-63427f9b9ceb Work Title SearchWithCri…" at bounding box center [632, 323] width 596 height 92
click at [482, 299] on input "Search Form" at bounding box center [519, 299] width 189 height 22
paste input "[PERSON_NAME] Tsutsumarete S65PBL"
click at [608, 291] on input "[PERSON_NAME] Tsutsumarete S65PBL" at bounding box center [519, 299] width 189 height 22
click at [572, 297] on input "[PERSON_NAME] Tsutsumarete S65PBL" at bounding box center [519, 299] width 189 height 22
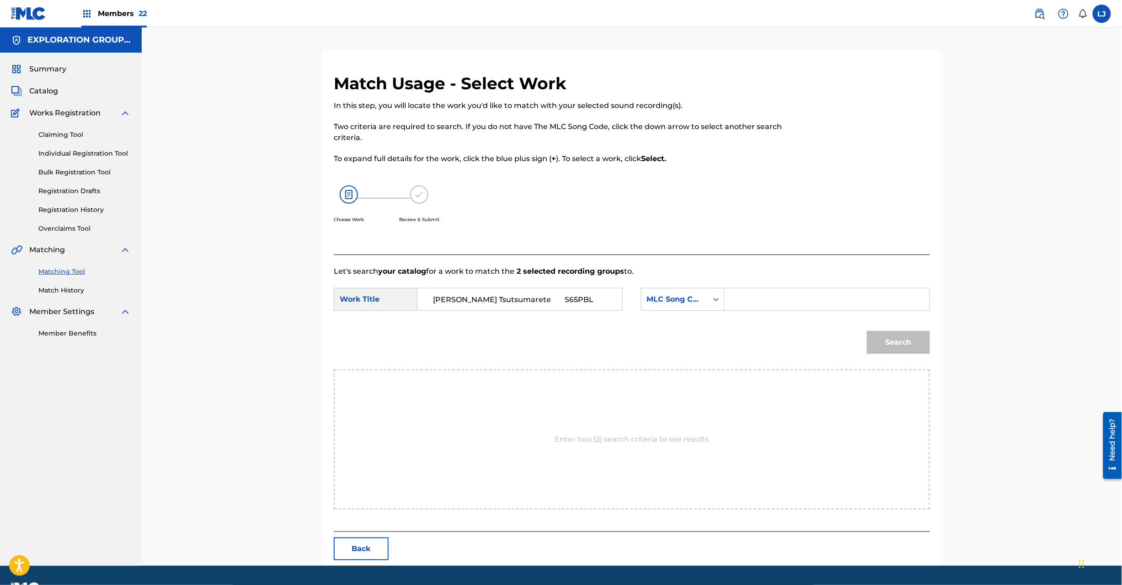
click at [572, 297] on input "[PERSON_NAME] Tsutsumarete S65PBL" at bounding box center [519, 299] width 189 height 22
type input "[PERSON_NAME]"
drag, startPoint x: 758, startPoint y: 295, endPoint x: 769, endPoint y: 297, distance: 11.2
click at [759, 295] on input "Search Form" at bounding box center [827, 299] width 189 height 22
paste input "S65PBL"
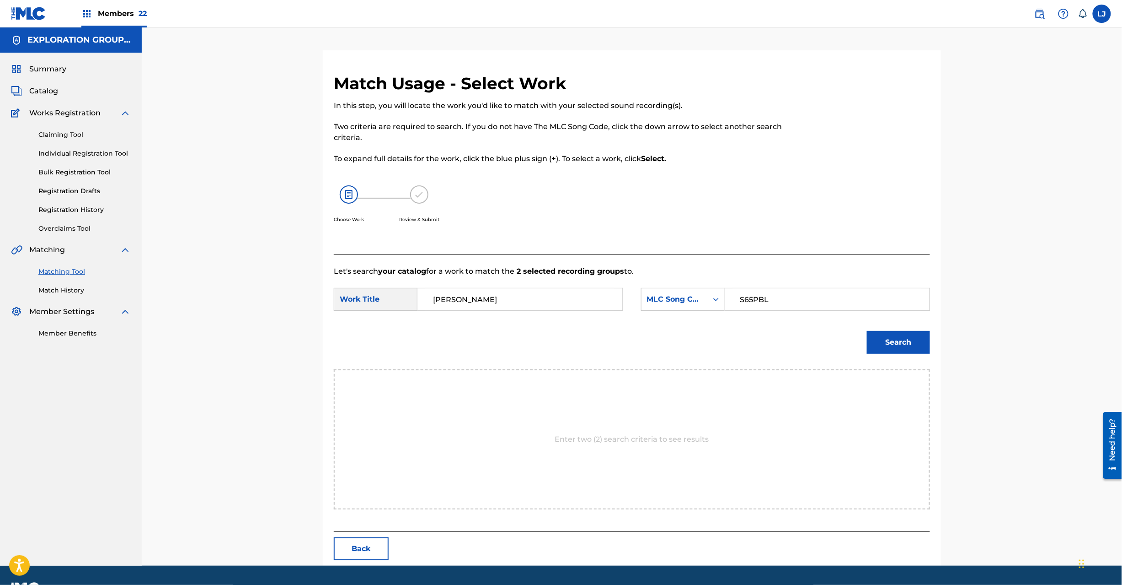
type input "S65PBL"
drag, startPoint x: 865, startPoint y: 332, endPoint x: 879, endPoint y: 338, distance: 14.5
click at [868, 332] on div "Search" at bounding box center [897, 340] width 68 height 37
click at [880, 339] on button "Search" at bounding box center [898, 342] width 63 height 23
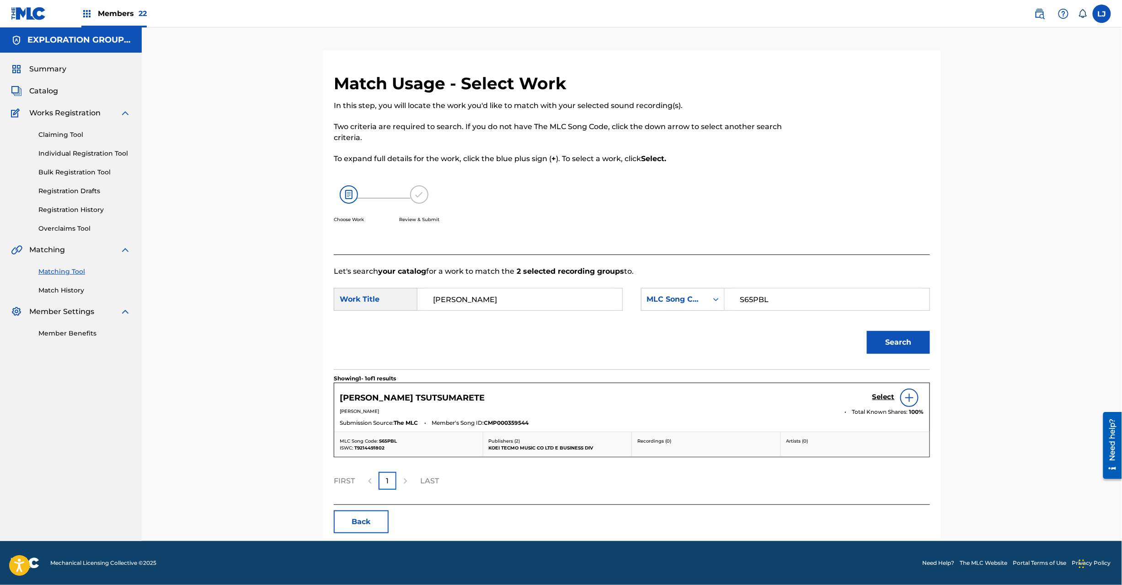
click at [880, 396] on h5 "Select" at bounding box center [884, 396] width 22 height 9
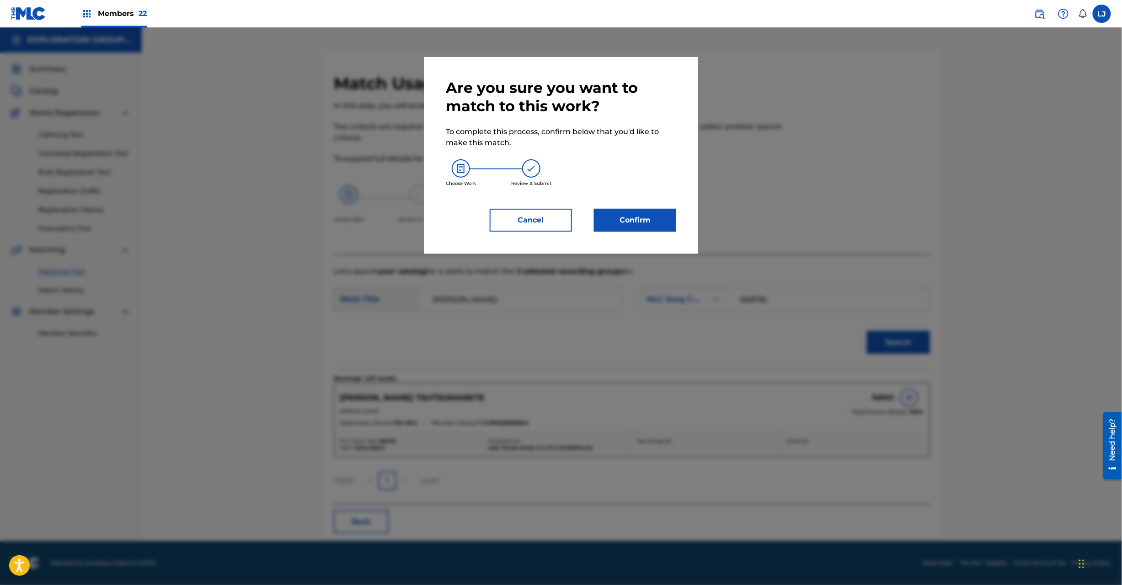
click at [641, 224] on button "Confirm" at bounding box center [635, 220] width 82 height 23
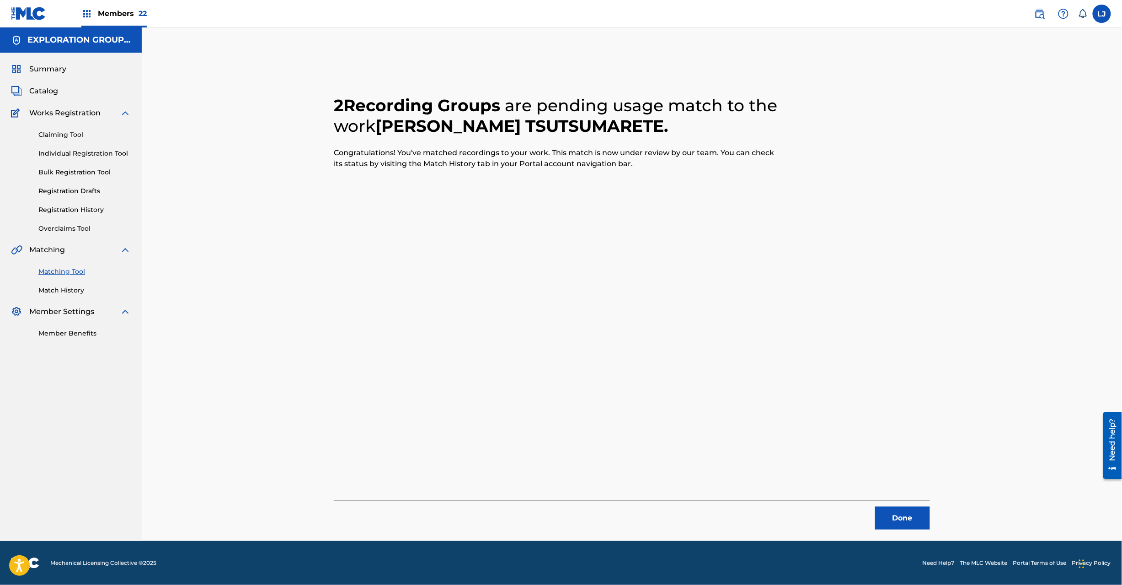
click at [883, 511] on button "Done" at bounding box center [902, 517] width 55 height 23
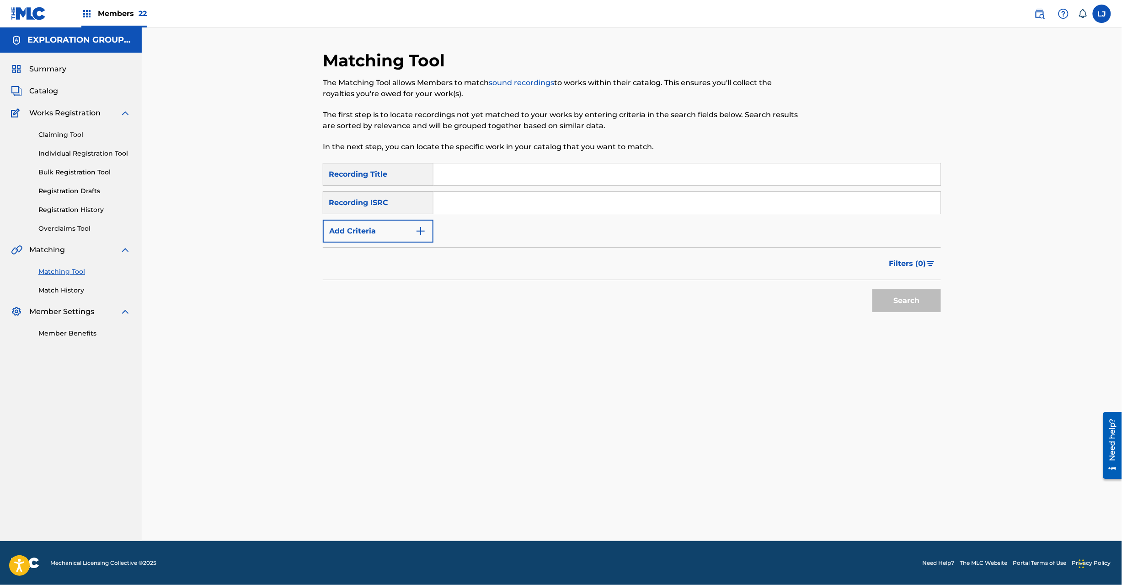
click at [520, 207] on input "Search Form" at bounding box center [687, 203] width 507 height 22
paste input "JPD101550539"
type input "JPD101550539"
click at [890, 299] on button "Search" at bounding box center [907, 300] width 69 height 23
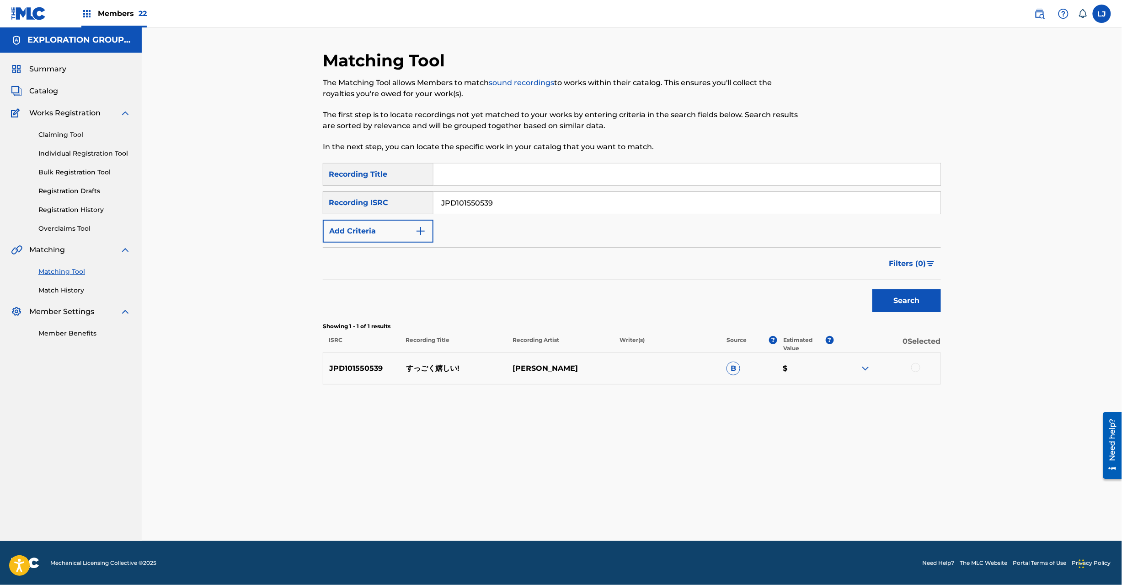
click at [915, 366] on div at bounding box center [916, 367] width 9 height 9
click at [659, 507] on button "Match 1 Group" at bounding box center [642, 510] width 101 height 23
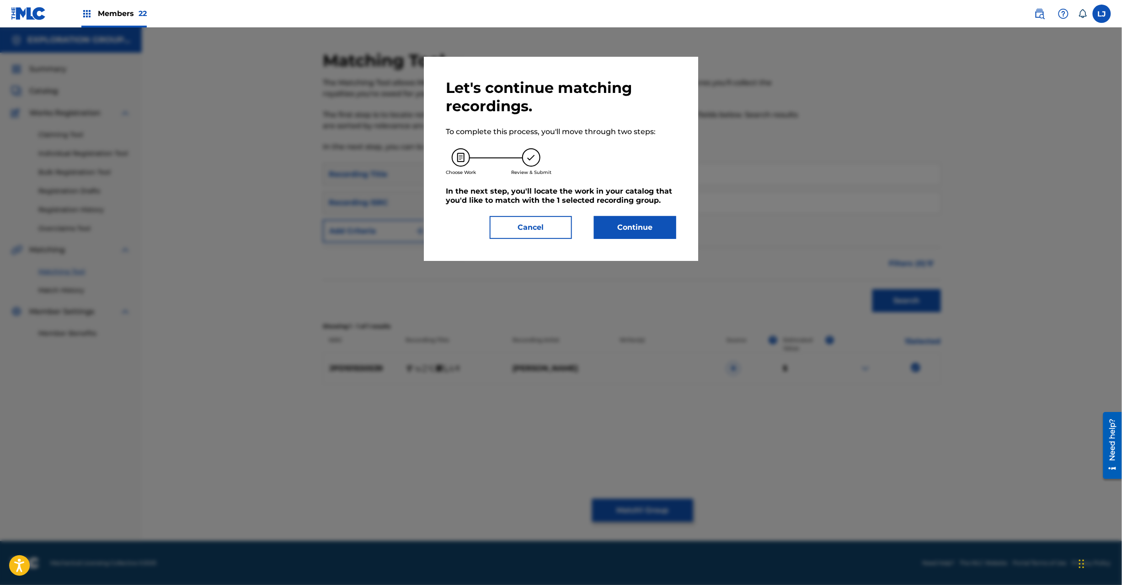
click at [646, 220] on button "Continue" at bounding box center [635, 227] width 82 height 23
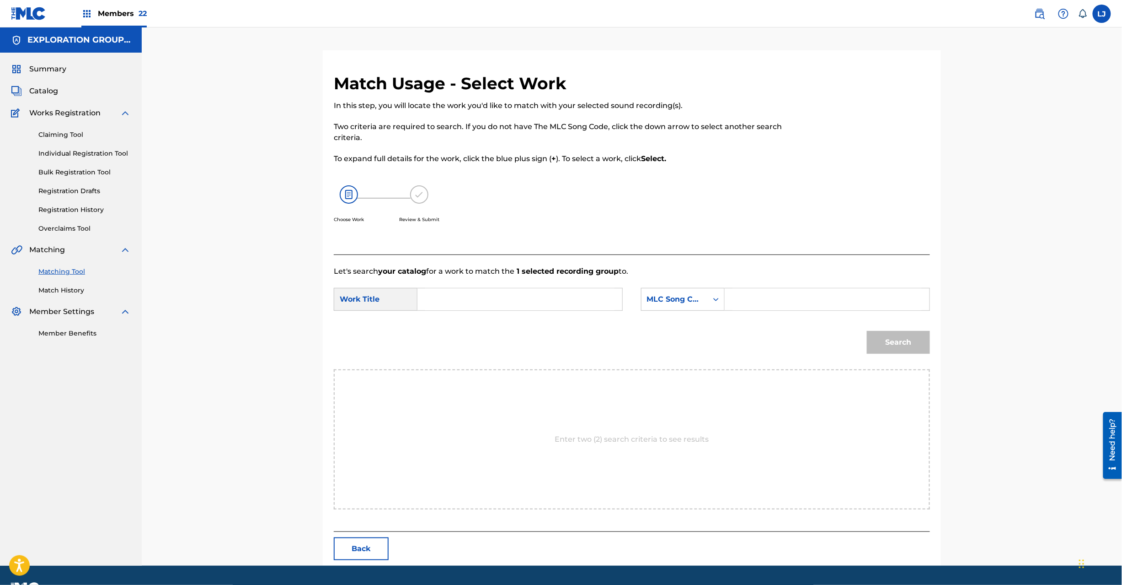
click at [508, 304] on input "Search Form" at bounding box center [519, 299] width 189 height 22
paste input "Suggoku Ureshii S65PB7"
click at [529, 304] on input "Suggoku Ureshii S65PB7" at bounding box center [519, 299] width 189 height 22
type input "Suggoku Ureshii"
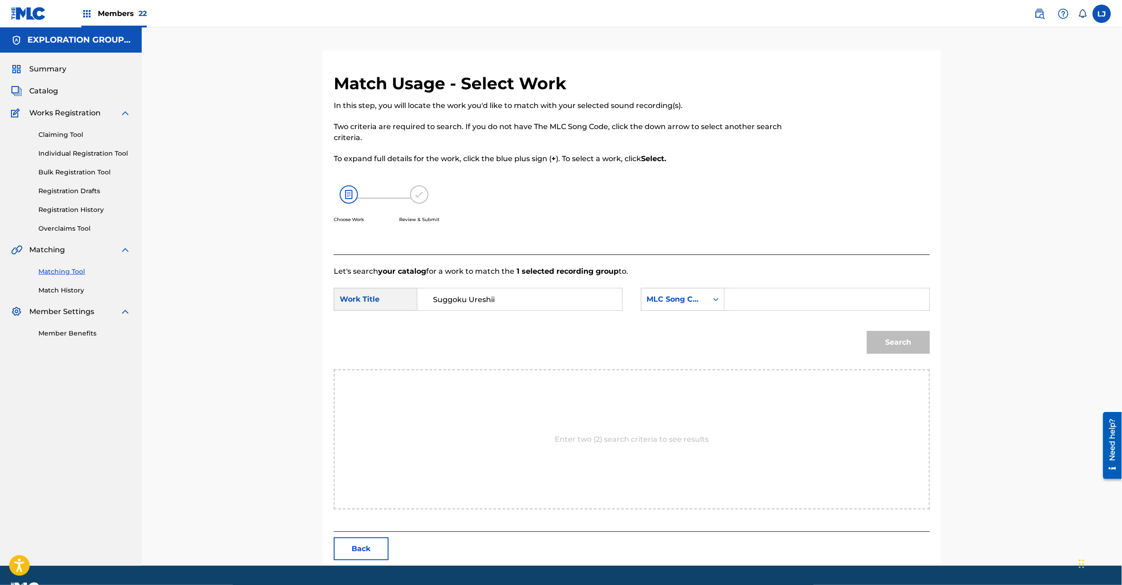
click at [751, 298] on input "Search Form" at bounding box center [827, 299] width 189 height 22
paste input "S65PB7"
type input "S65PB7"
click at [908, 344] on button "Search" at bounding box center [898, 342] width 63 height 23
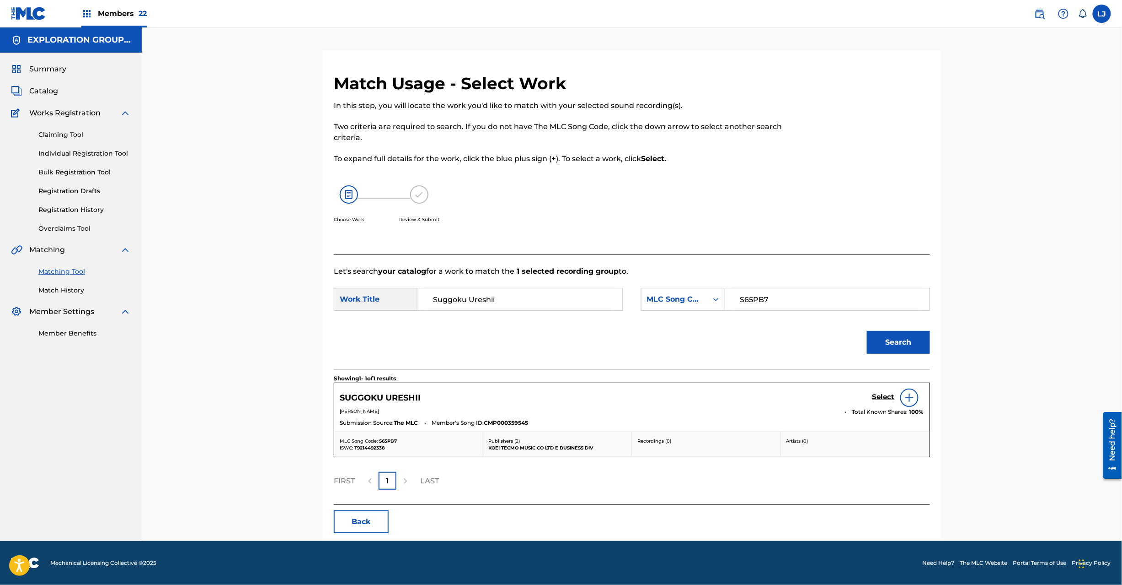
click at [882, 394] on h5 "Select" at bounding box center [884, 396] width 22 height 9
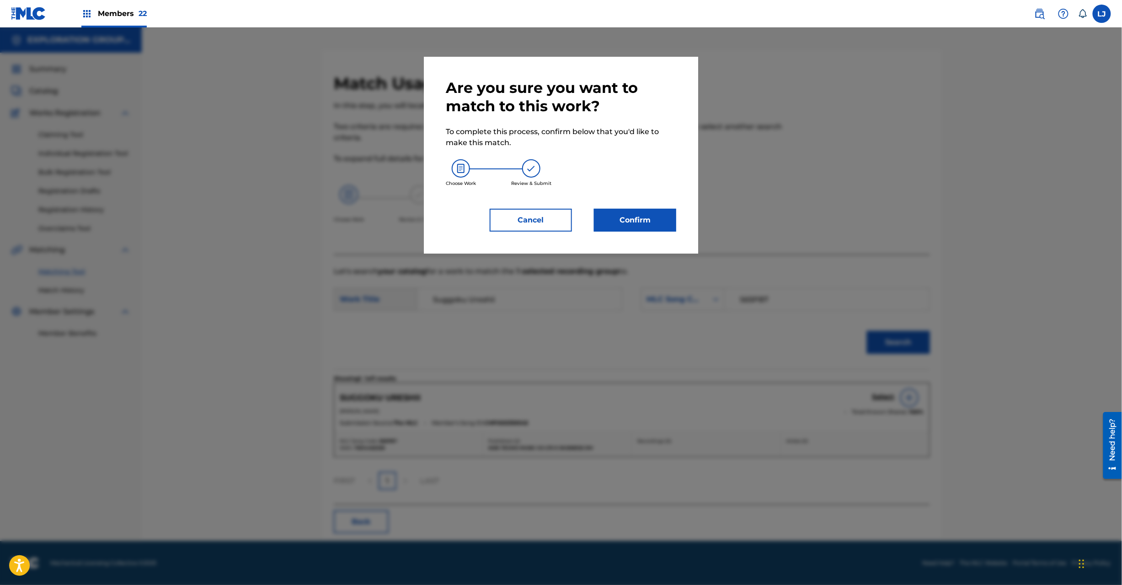
click at [646, 234] on div "Are you sure you want to match to this work? To complete this process, confirm …" at bounding box center [561, 155] width 274 height 197
click at [645, 220] on button "Confirm" at bounding box center [635, 220] width 82 height 23
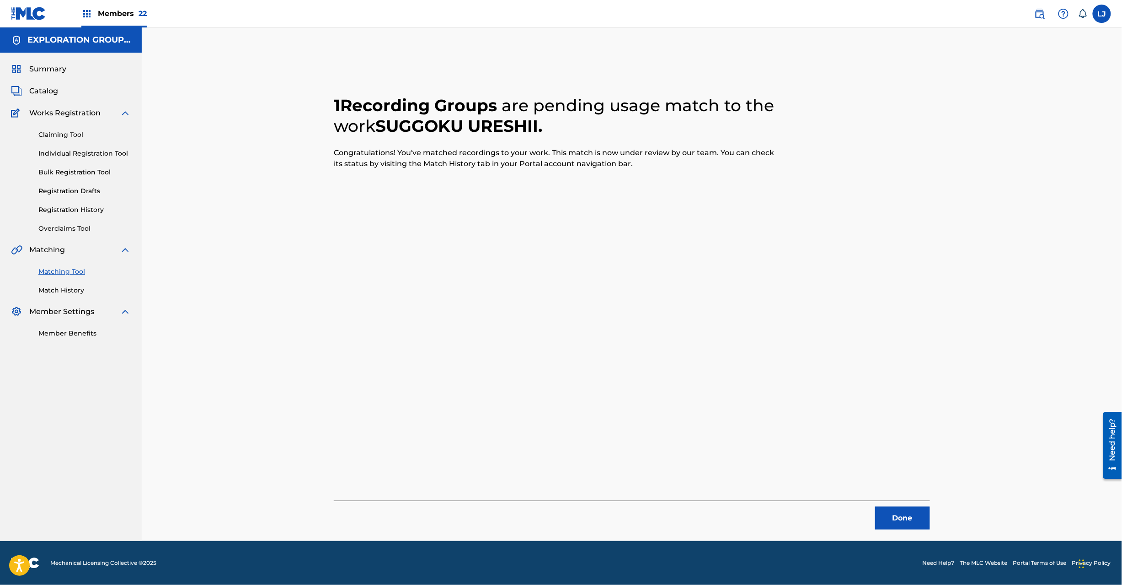
drag, startPoint x: 908, startPoint y: 505, endPoint x: 908, endPoint y: 515, distance: 9.1
click at [908, 506] on div "Done" at bounding box center [632, 514] width 596 height 29
click at [908, 515] on button "Done" at bounding box center [902, 517] width 55 height 23
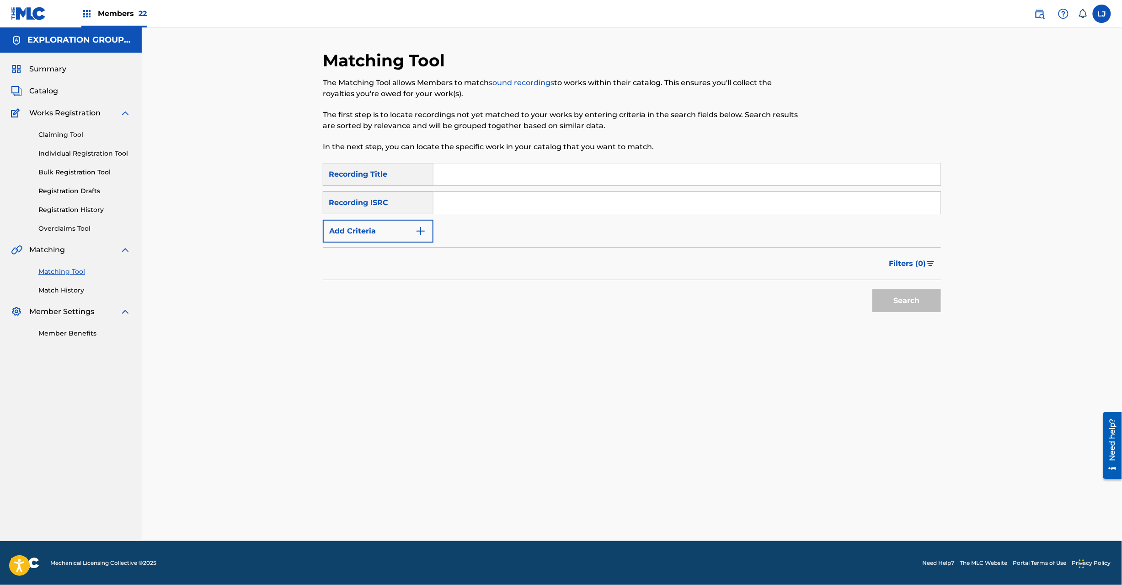
click at [41, 102] on div "Summary Catalog Works Registration Claiming Tool Individual Registration Tool B…" at bounding box center [71, 201] width 142 height 296
click at [46, 90] on span "Catalog" at bounding box center [43, 91] width 29 height 11
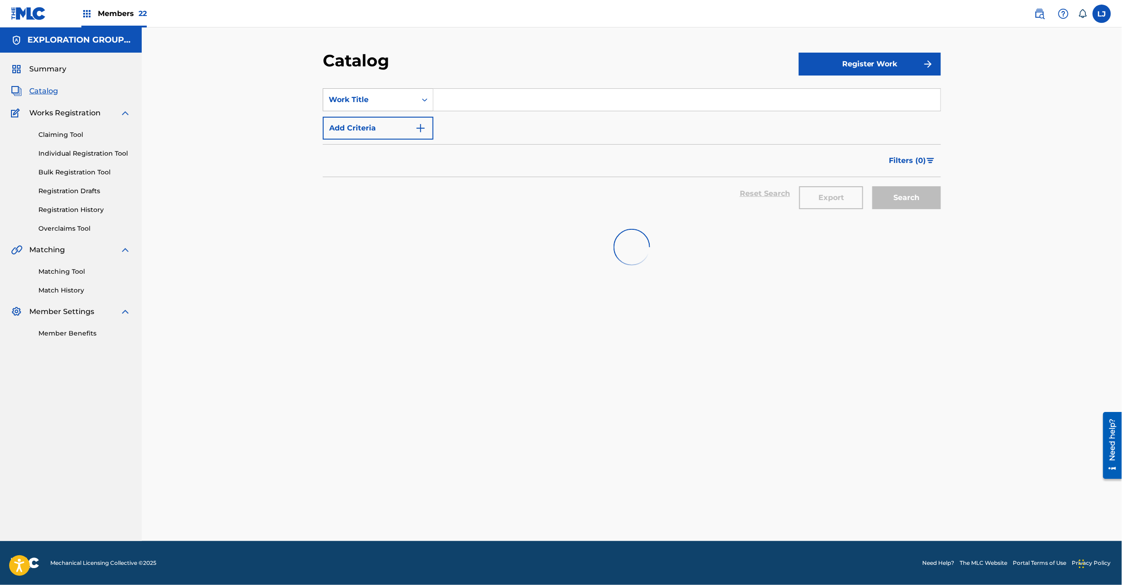
click at [400, 109] on div "Work Title" at bounding box center [378, 99] width 111 height 23
click at [407, 188] on div "MLC Song Code" at bounding box center [378, 191] width 110 height 23
click at [478, 105] on input "Search Form" at bounding box center [687, 100] width 507 height 22
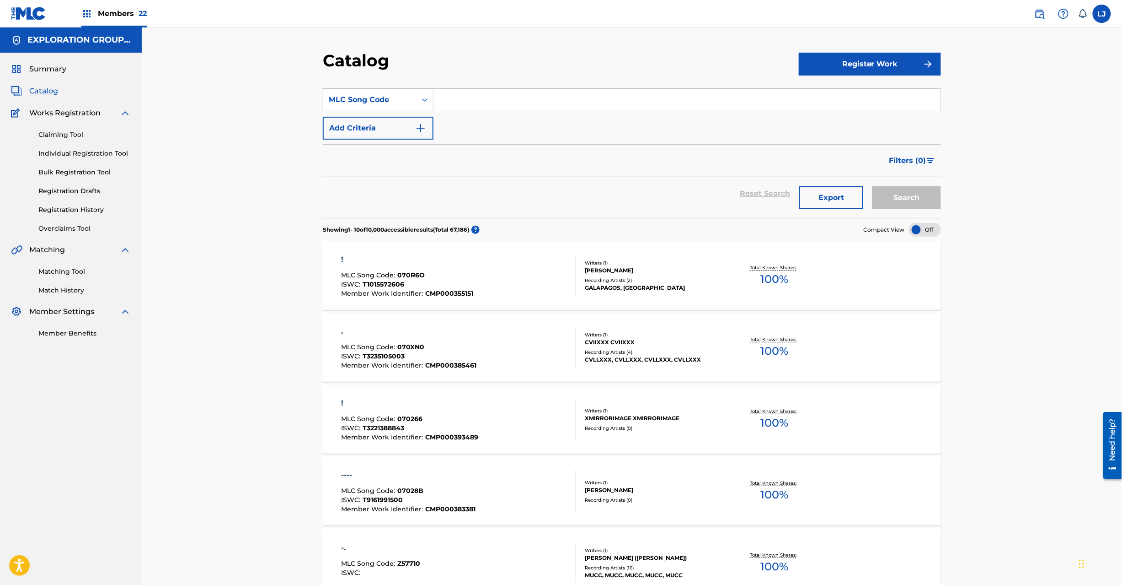
paste input "FA4AXY"
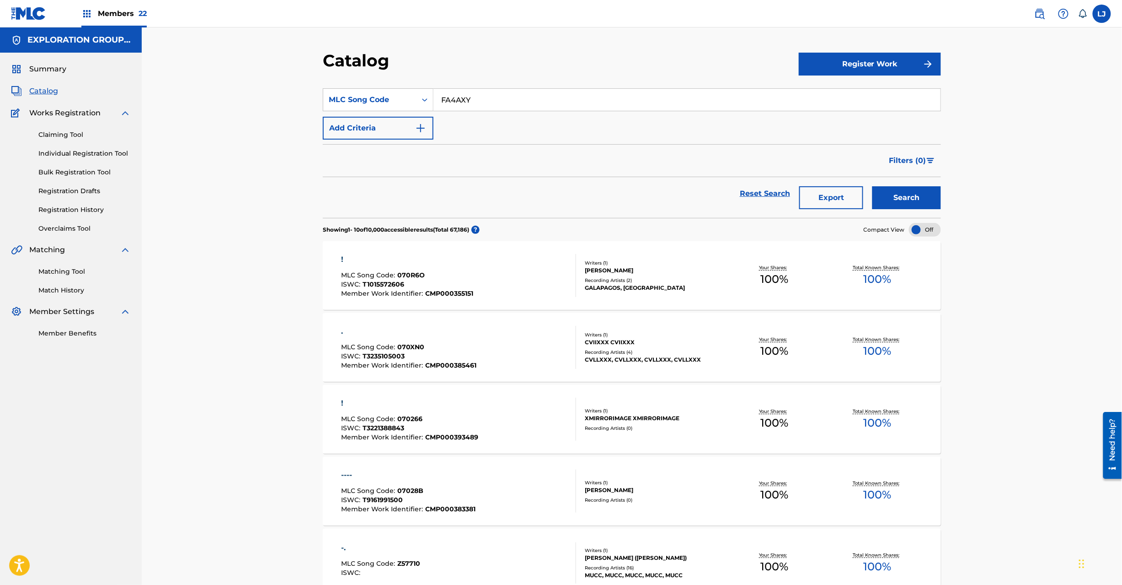
type input "FA4AXY"
click at [903, 198] on button "Search" at bounding box center [907, 197] width 69 height 23
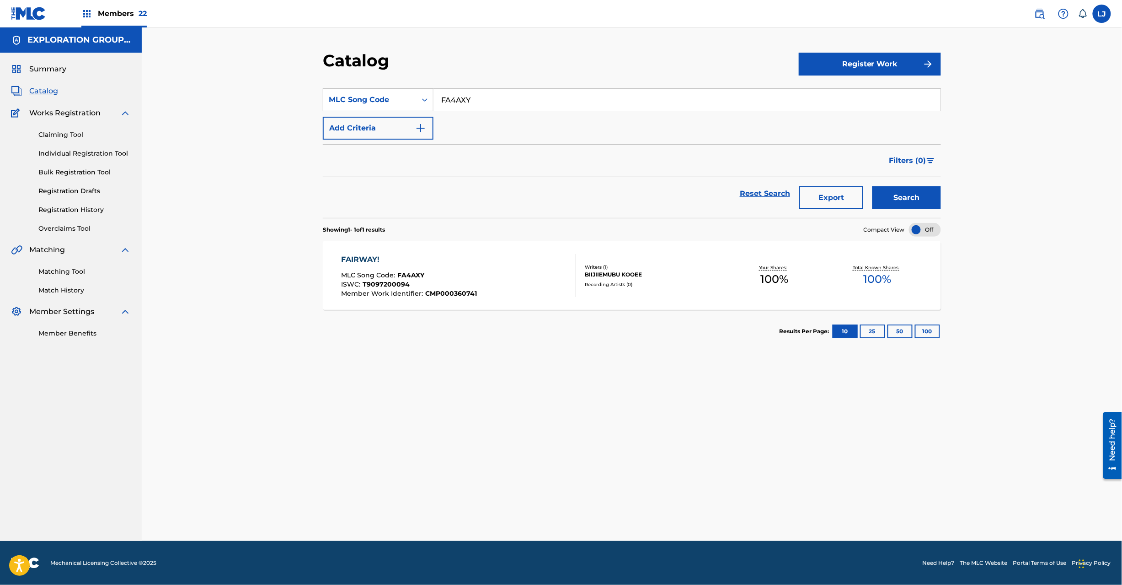
click at [511, 284] on div "FAIRWAY! MLC Song Code : FA4AXY ISWC : T9097200094 Member Work Identifier : CMP…" at bounding box center [459, 275] width 235 height 43
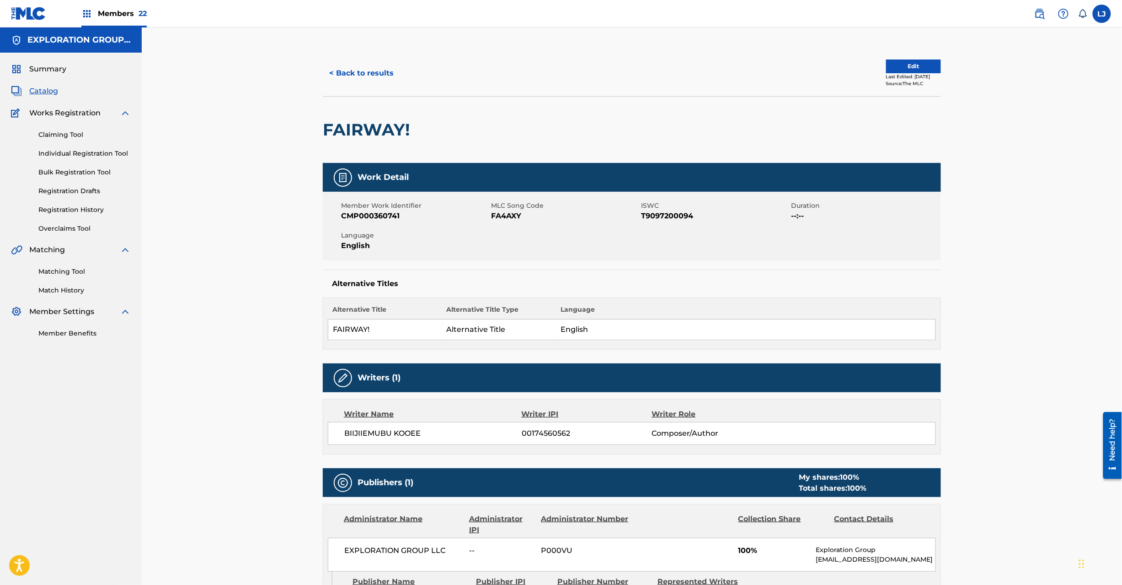
click at [901, 61] on button "Edit" at bounding box center [913, 66] width 55 height 14
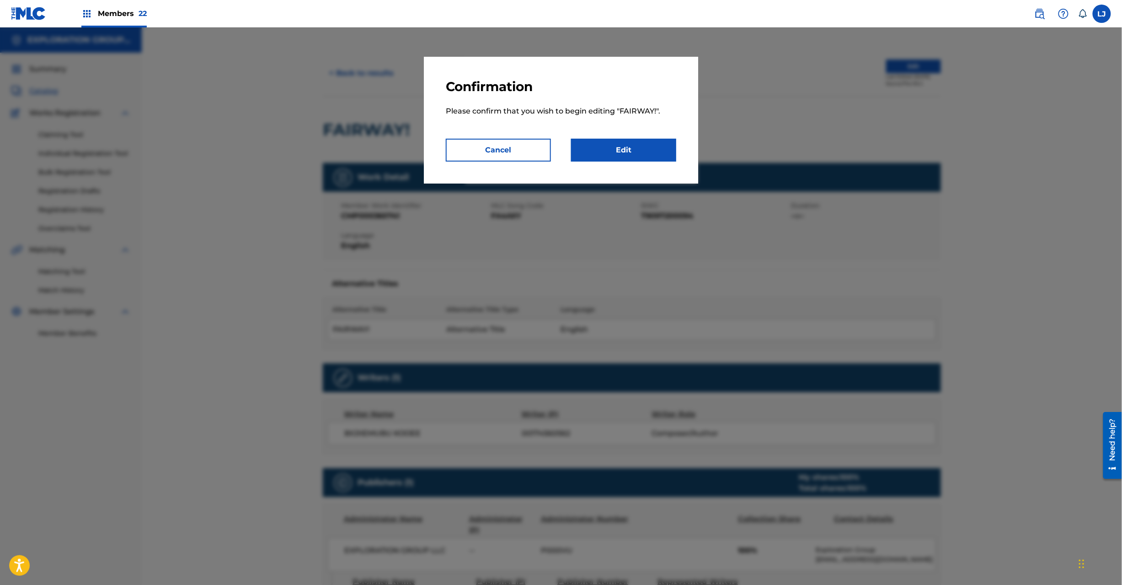
click at [622, 150] on link "Edit" at bounding box center [623, 150] width 105 height 23
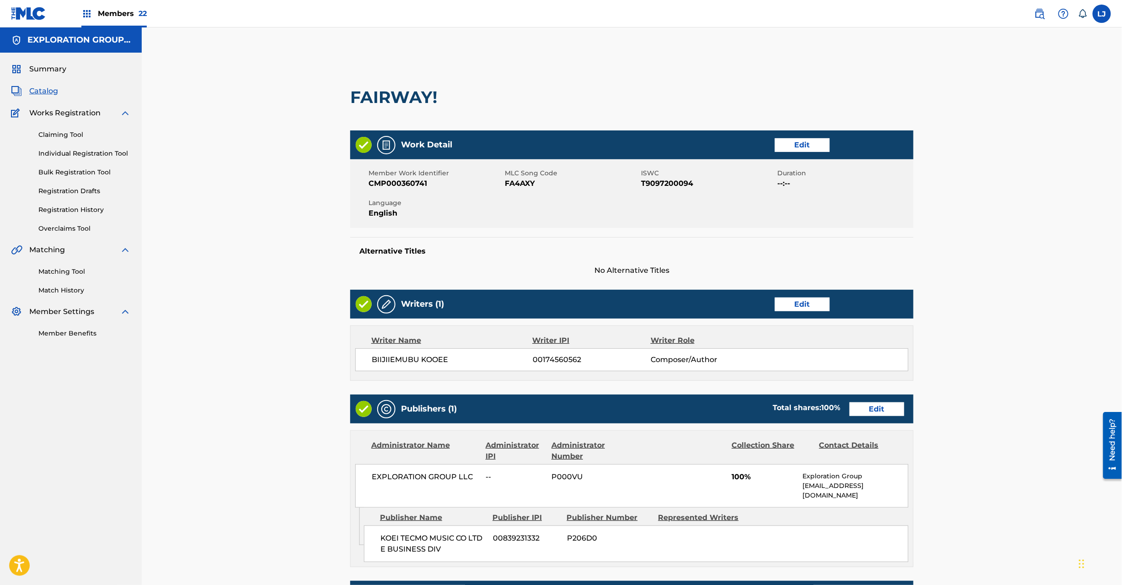
click at [864, 412] on link "Edit" at bounding box center [877, 409] width 55 height 14
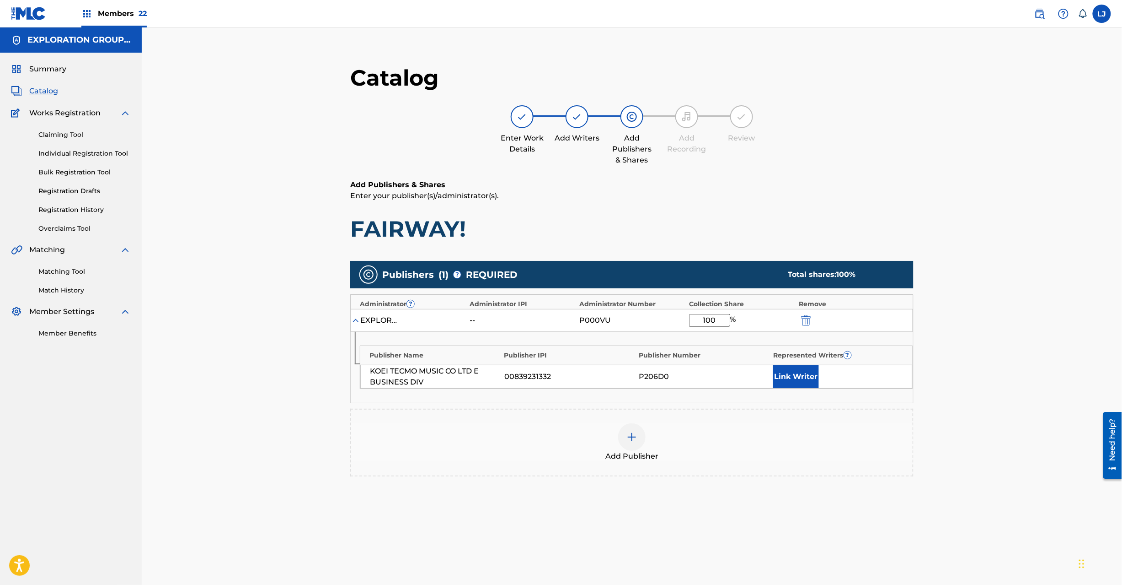
click at [803, 316] on img "submit" at bounding box center [806, 320] width 10 height 11
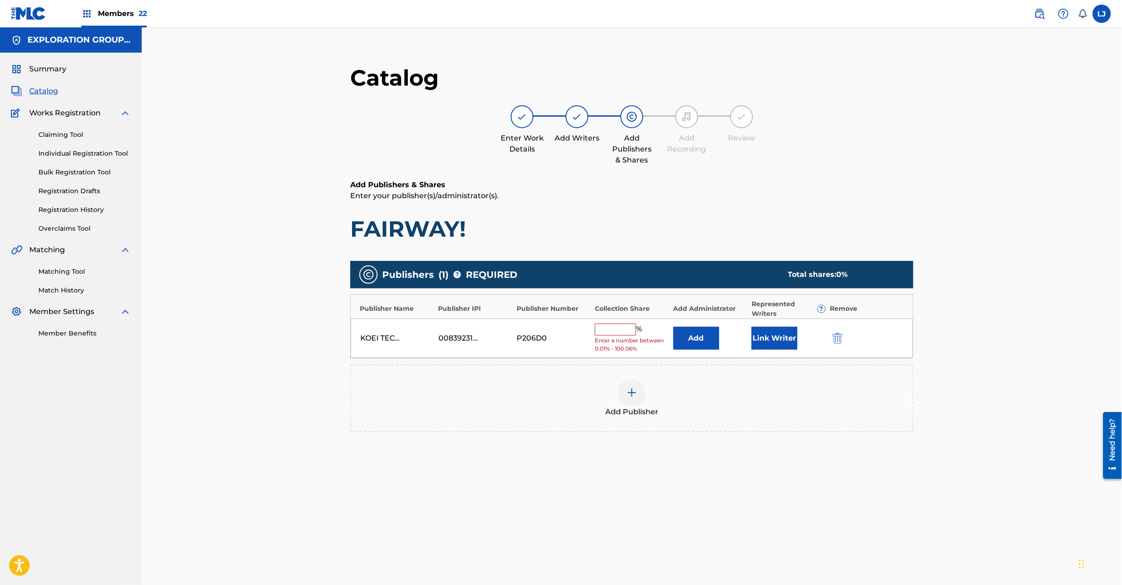
click at [707, 344] on button "Add" at bounding box center [697, 338] width 46 height 23
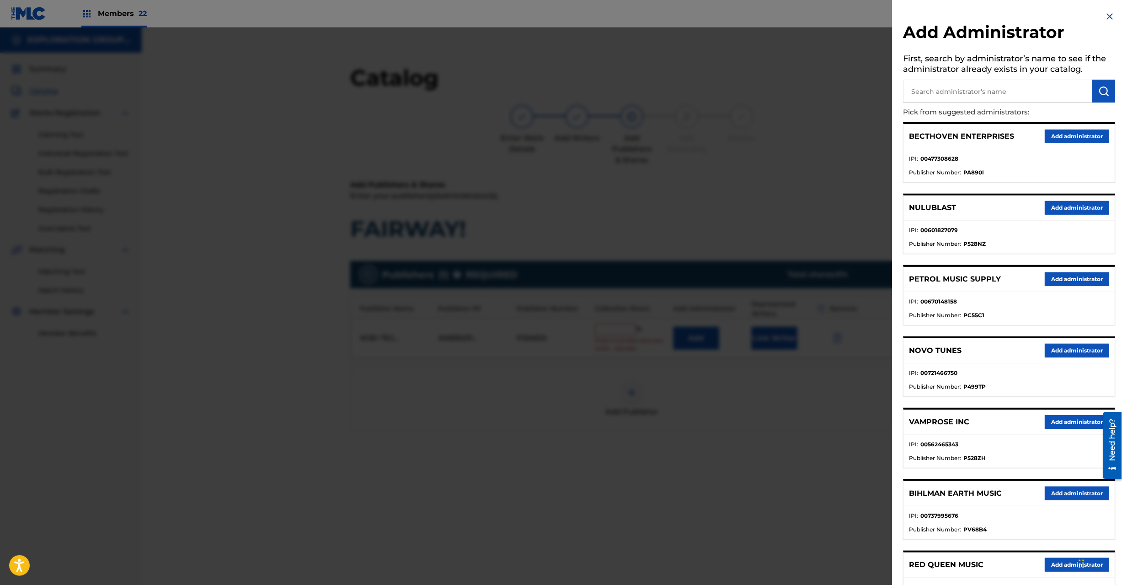
click at [1089, 14] on div "Add Administrator First, search by administrator’s name to see if the administr…" at bounding box center [1010, 411] width 234 height 823
click at [1108, 11] on img at bounding box center [1110, 16] width 11 height 11
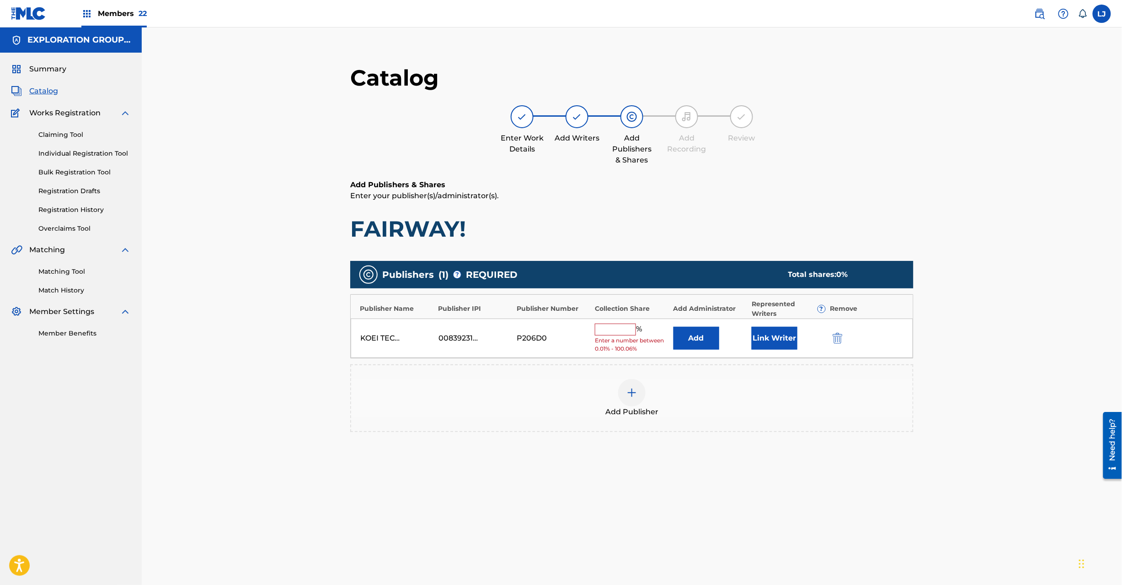
click at [838, 339] on img "submit" at bounding box center [838, 338] width 10 height 11
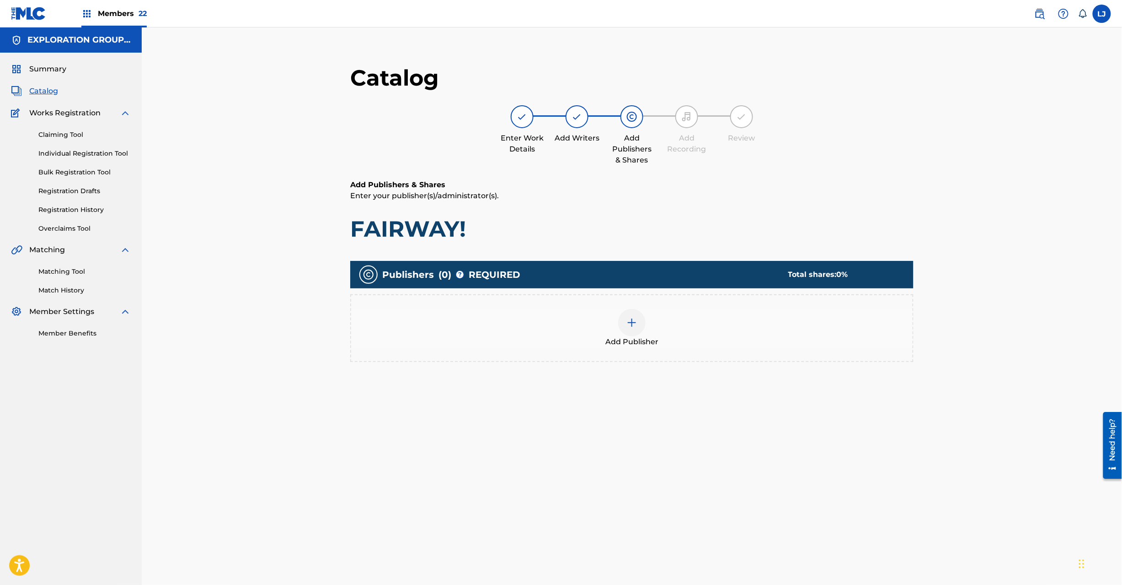
click at [645, 325] on div at bounding box center [631, 322] width 27 height 27
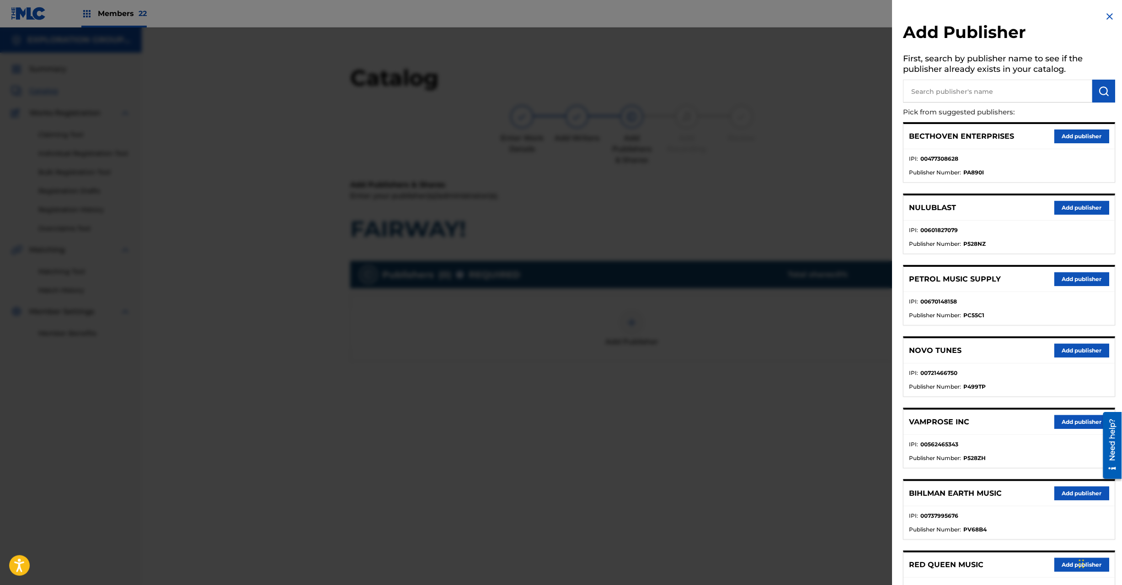
click at [984, 91] on input "text" at bounding box center [998, 91] width 189 height 23
paste input "Koei Tecmo Music Co Ltd N Business Div"
type input "Koei Tecmo Music Co Ltd N Business Div"
click at [1100, 90] on img "submit" at bounding box center [1104, 91] width 11 height 11
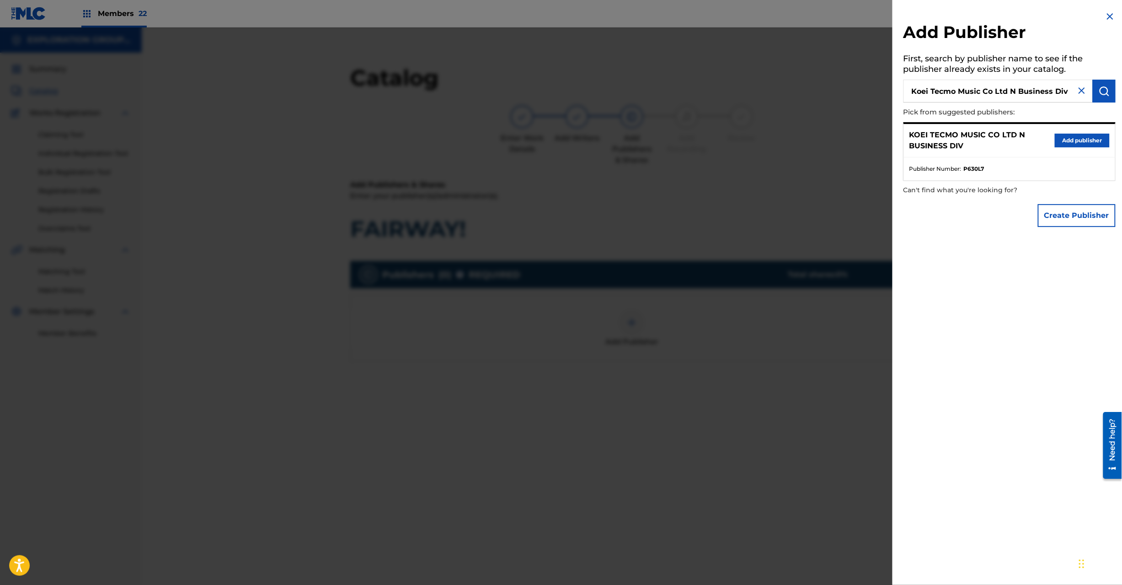
click at [1074, 139] on button "Add publisher" at bounding box center [1082, 141] width 55 height 14
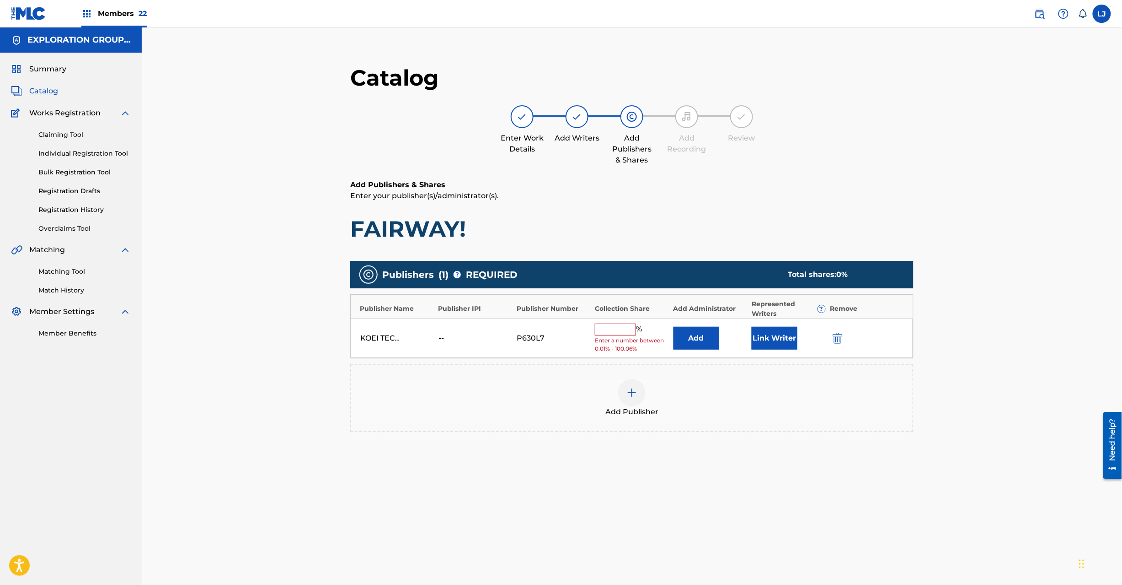
click at [694, 341] on button "Add" at bounding box center [697, 338] width 46 height 23
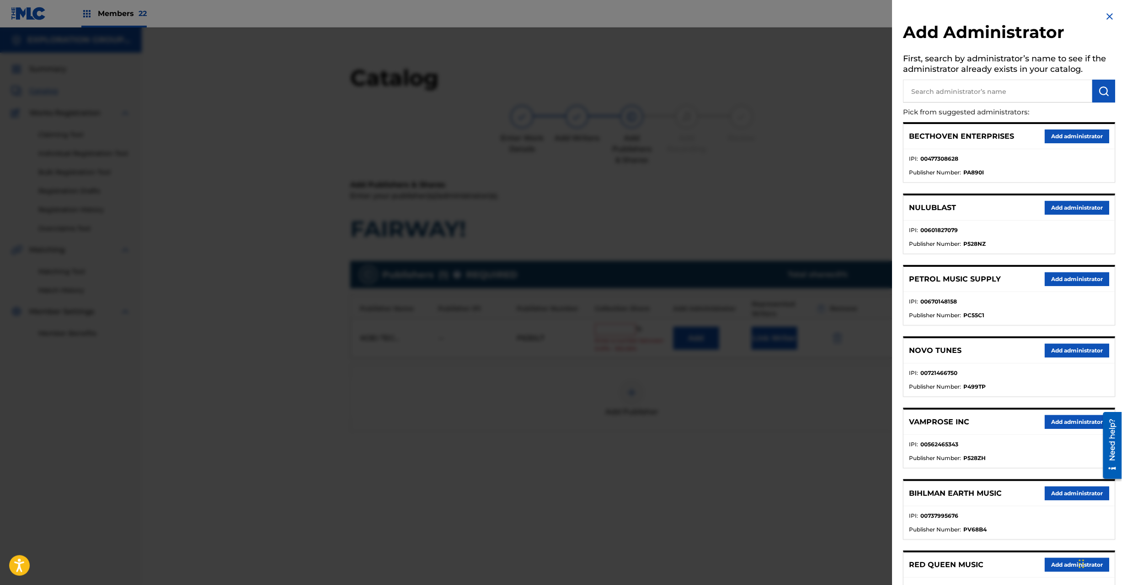
drag, startPoint x: 974, startPoint y: 89, endPoint x: 1038, endPoint y: 92, distance: 63.7
click at [976, 88] on input "text" at bounding box center [998, 91] width 189 height 23
paste input "Exploration Group LLC"
type input "Exploration Group LLC"
click at [1110, 88] on button "submit" at bounding box center [1104, 91] width 23 height 23
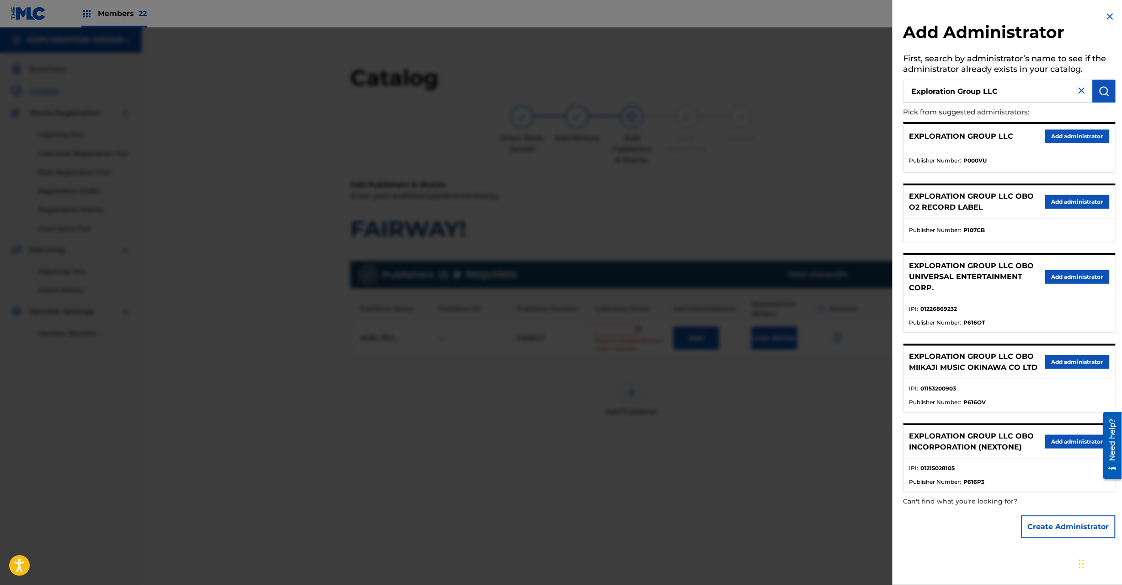
click at [1081, 136] on button "Add administrator" at bounding box center [1078, 136] width 64 height 14
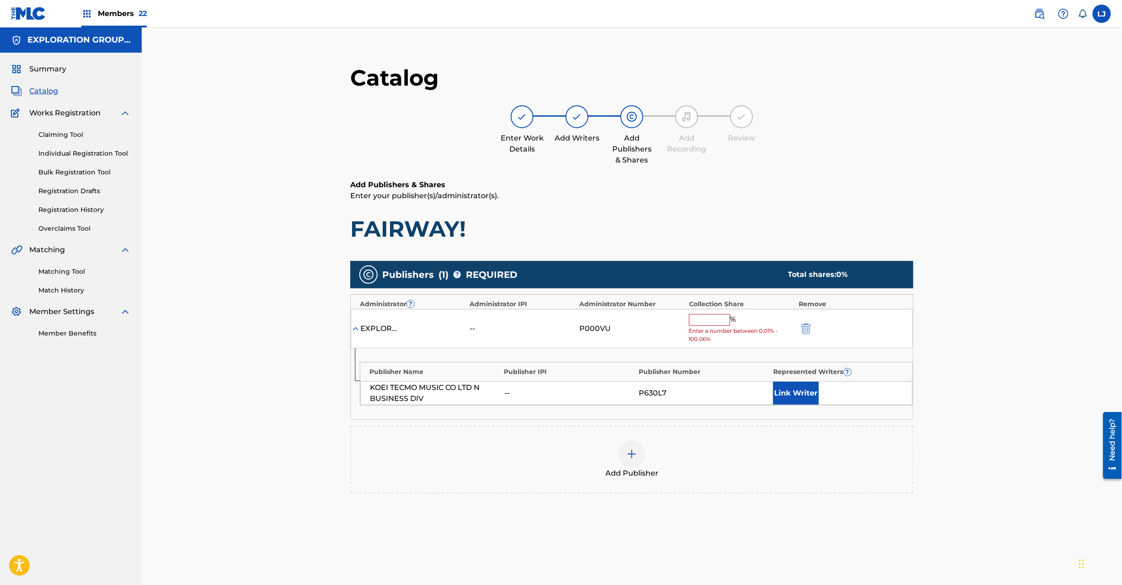
click at [691, 326] on input "text" at bounding box center [709, 320] width 41 height 12
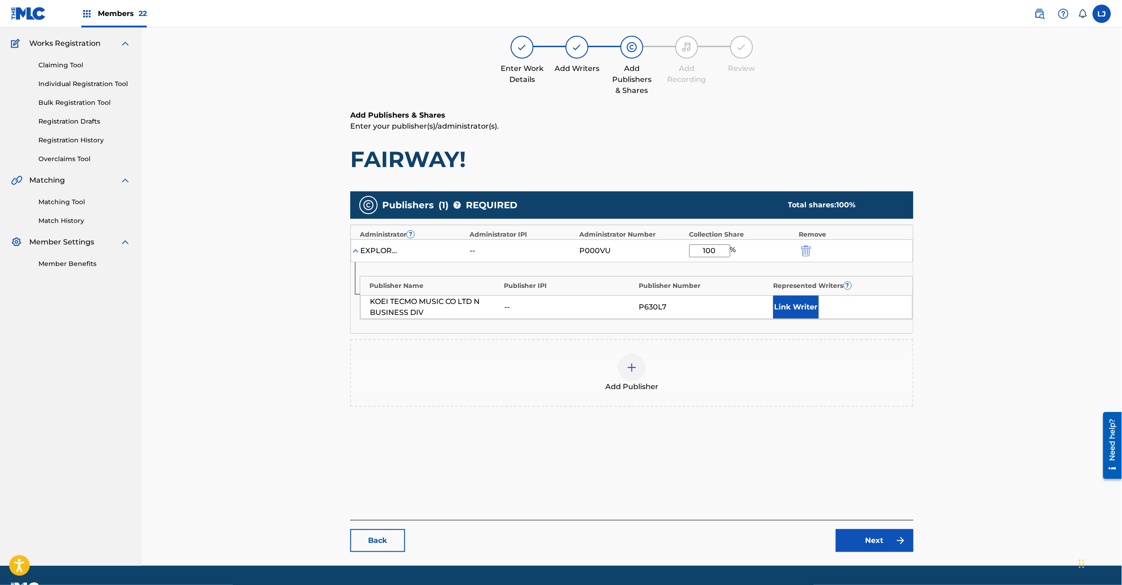
scroll to position [94, 0]
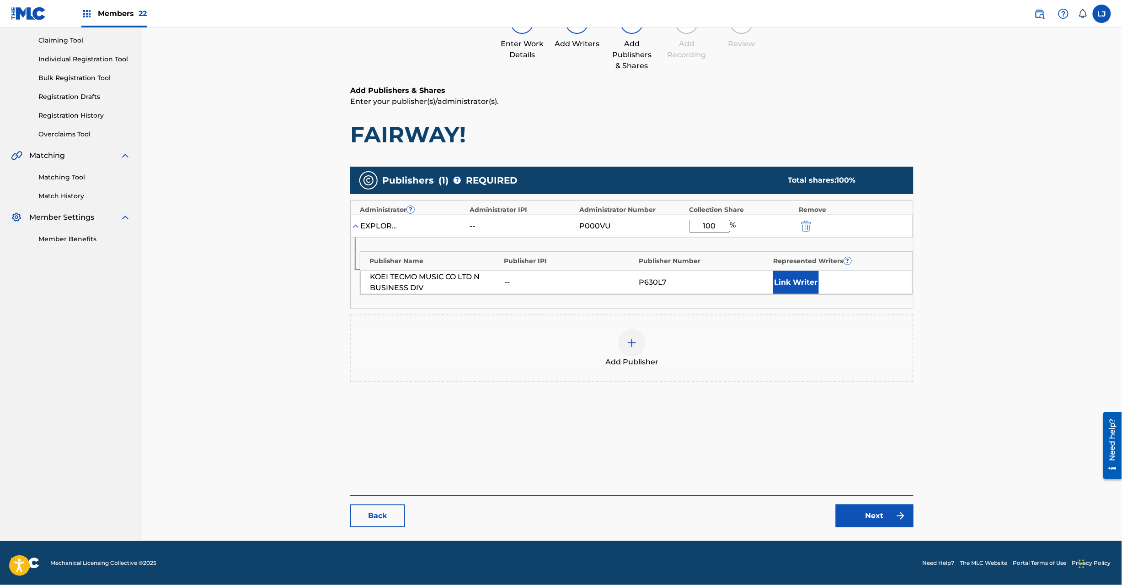
type input "100"
click at [867, 515] on link "Next" at bounding box center [875, 515] width 78 height 23
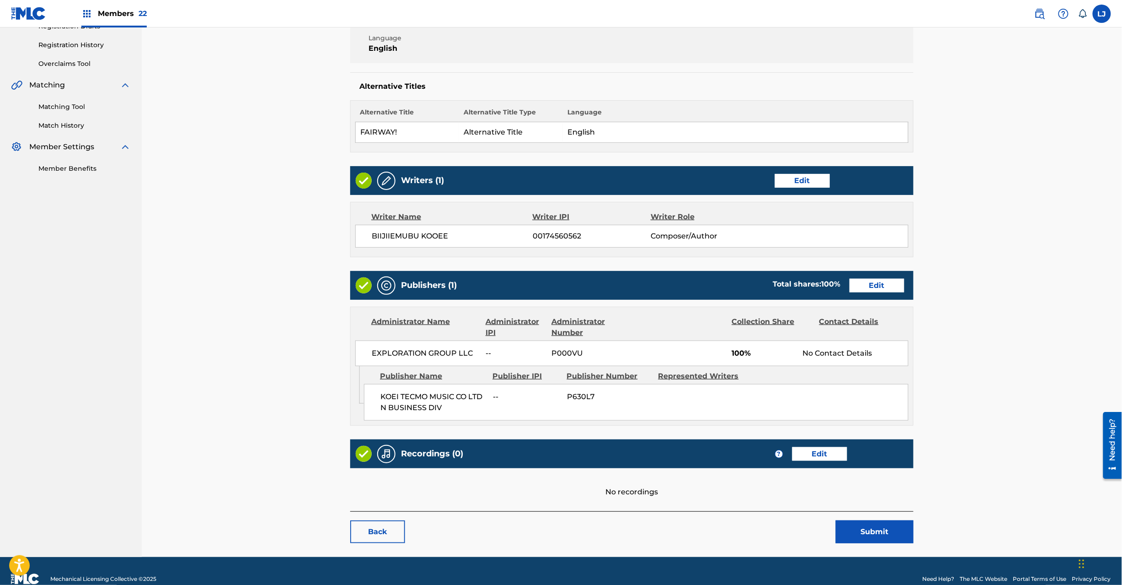
scroll to position [182, 0]
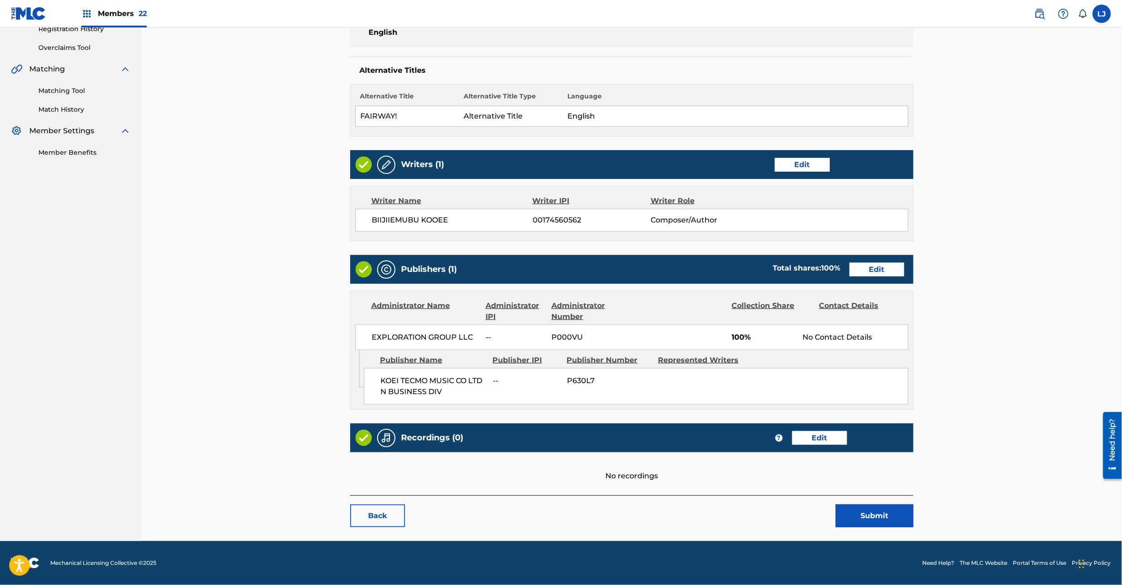
click at [862, 516] on button "Submit" at bounding box center [875, 515] width 78 height 23
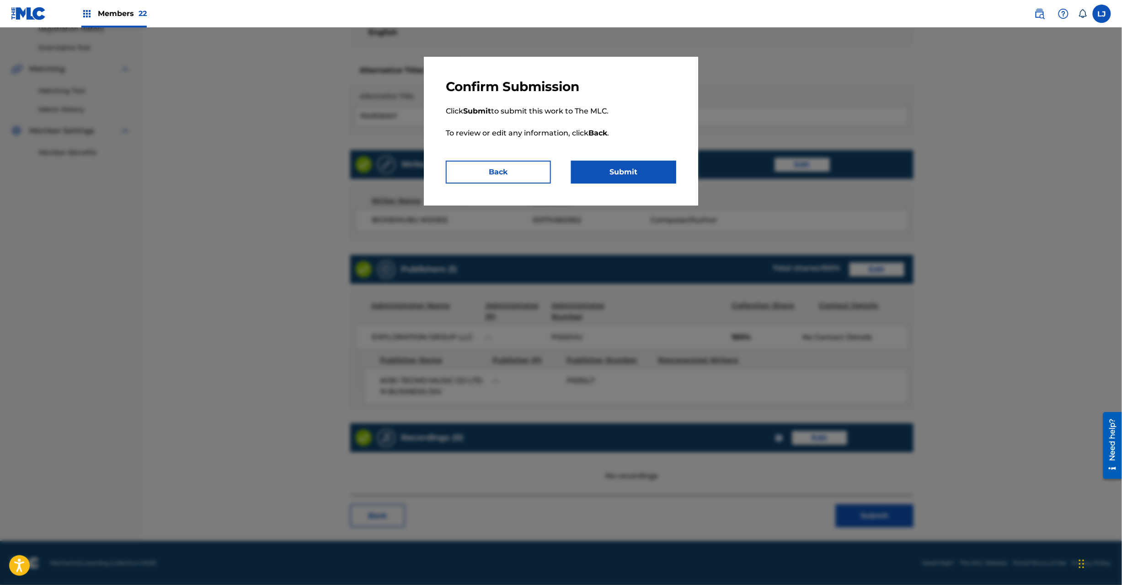
click at [614, 165] on button "Submit" at bounding box center [623, 172] width 105 height 23
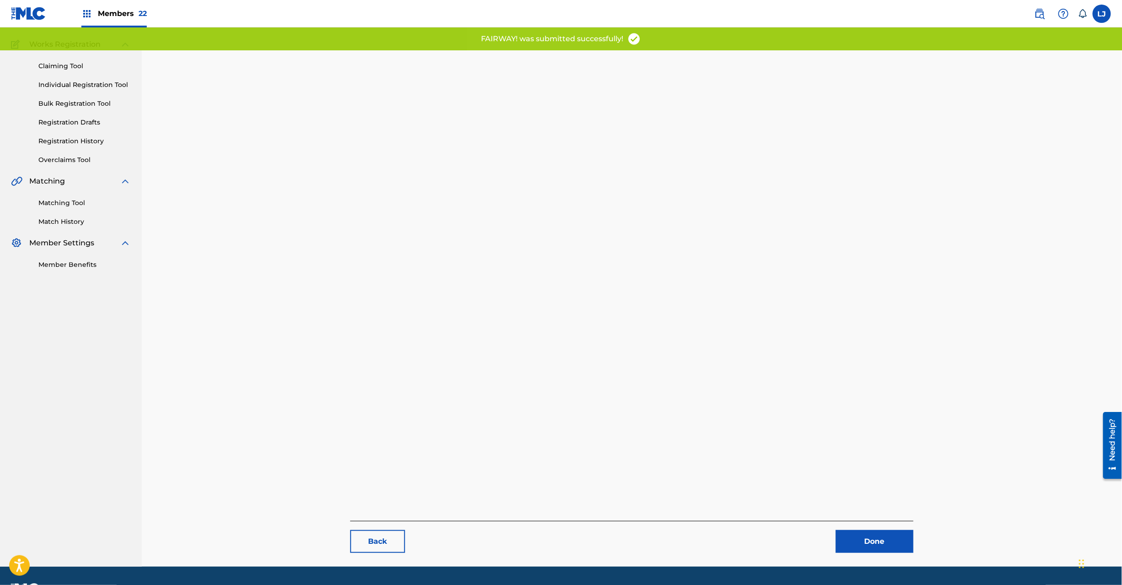
scroll to position [94, 0]
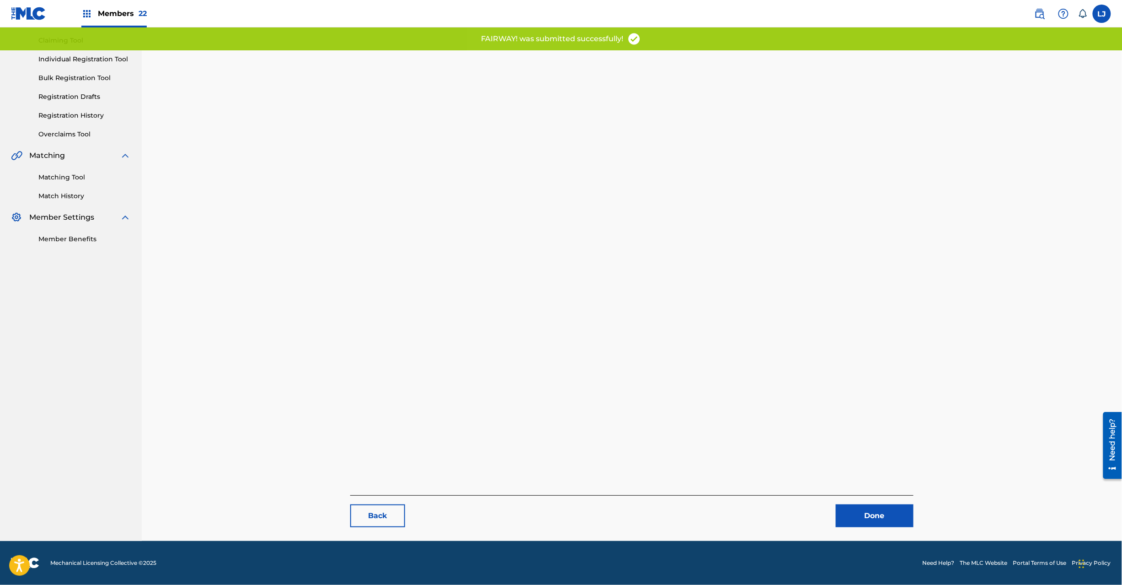
click at [893, 517] on link "Done" at bounding box center [875, 515] width 78 height 23
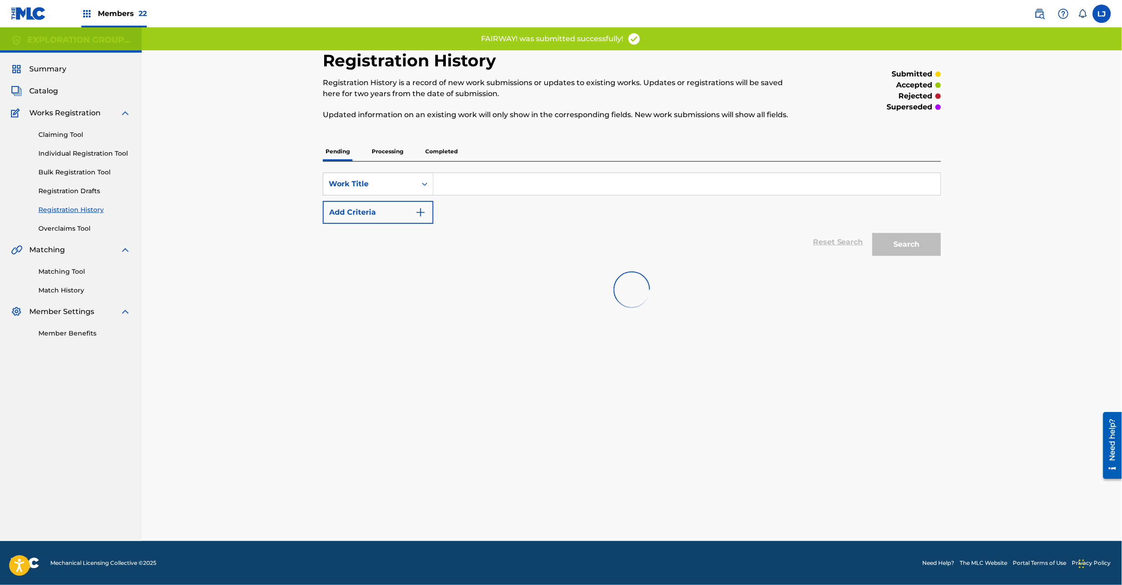
click at [35, 90] on span "Catalog" at bounding box center [43, 91] width 29 height 11
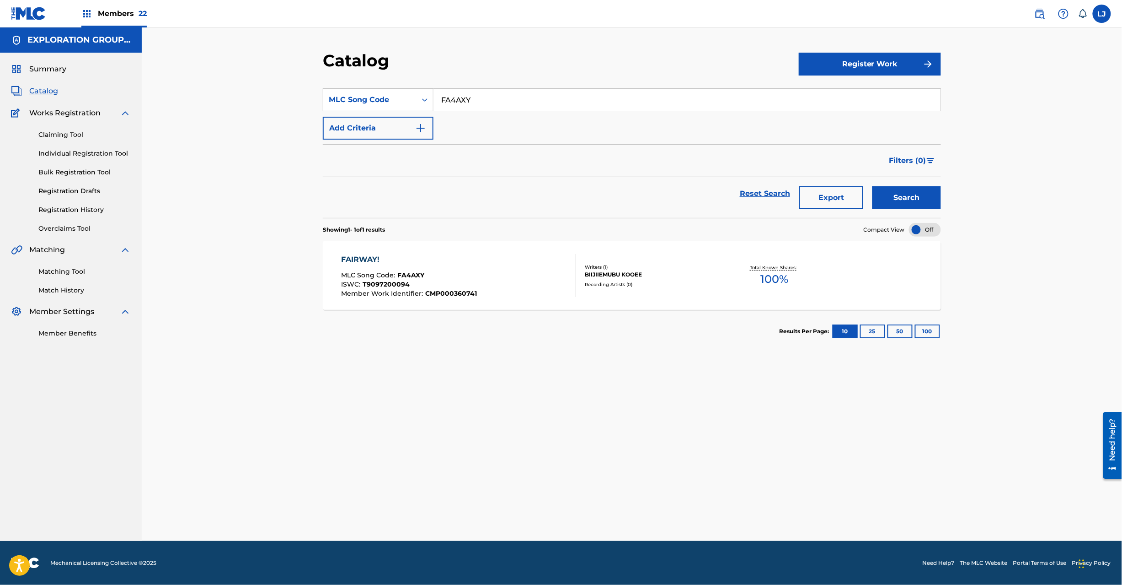
click at [464, 99] on input "FA4AXY" at bounding box center [687, 100] width 507 height 22
paste input "ZQ"
type input "FA4AZQ"
click at [899, 213] on div "Reset Search Export Search" at bounding box center [632, 197] width 618 height 41
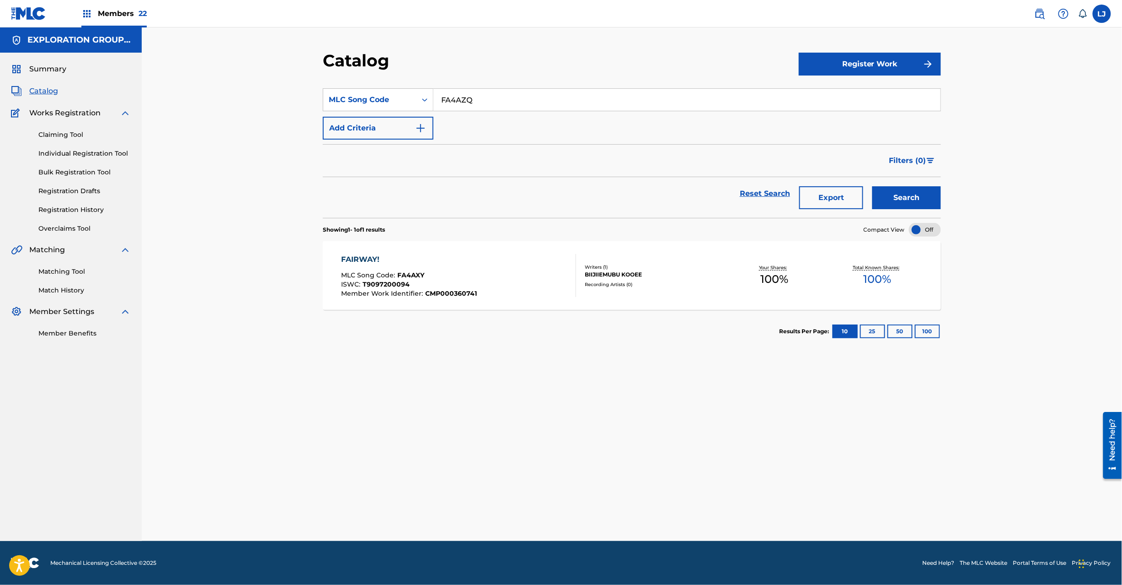
click at [899, 207] on button "Search" at bounding box center [907, 197] width 69 height 23
click at [540, 273] on div "FANFAARE MLC Song Code : FA4AZQ ISWC : T1011702080 Member Work Identifier : CMP…" at bounding box center [459, 275] width 235 height 43
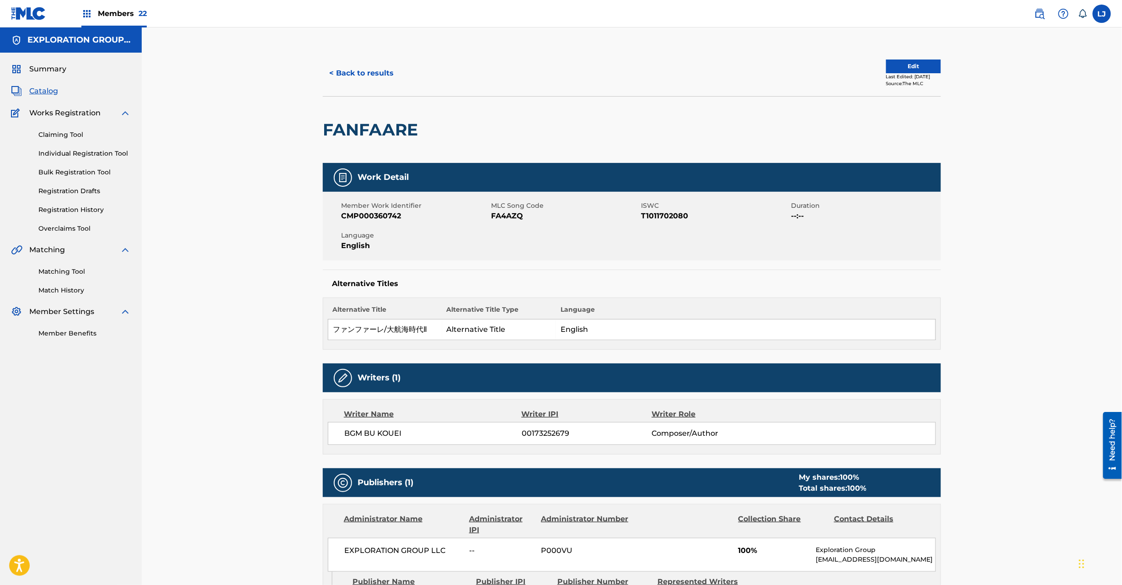
click at [906, 70] on button "Edit" at bounding box center [913, 66] width 55 height 14
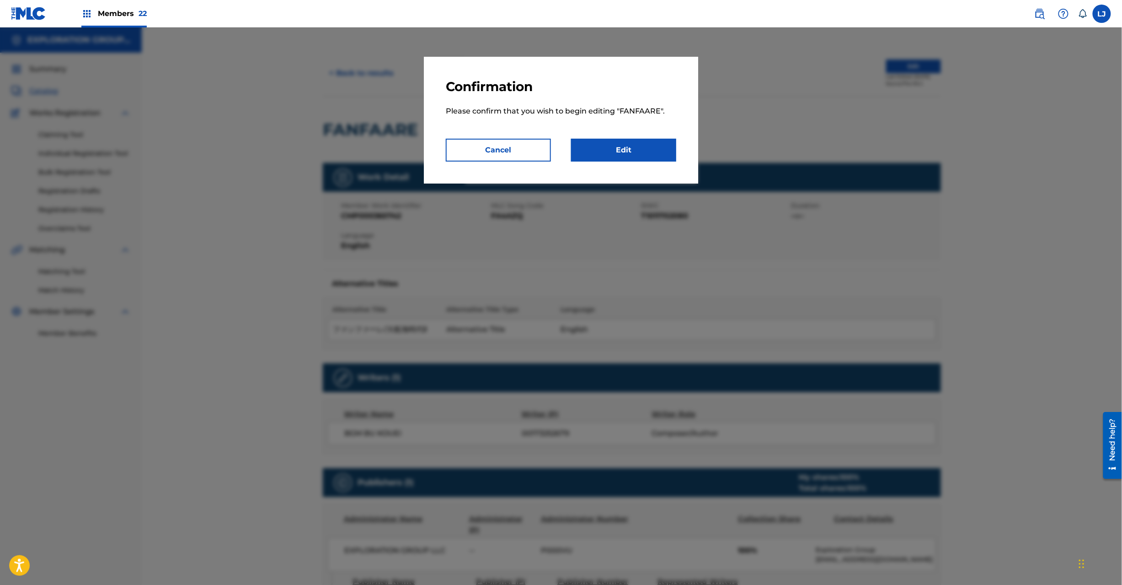
click at [670, 150] on link "Edit" at bounding box center [623, 150] width 105 height 23
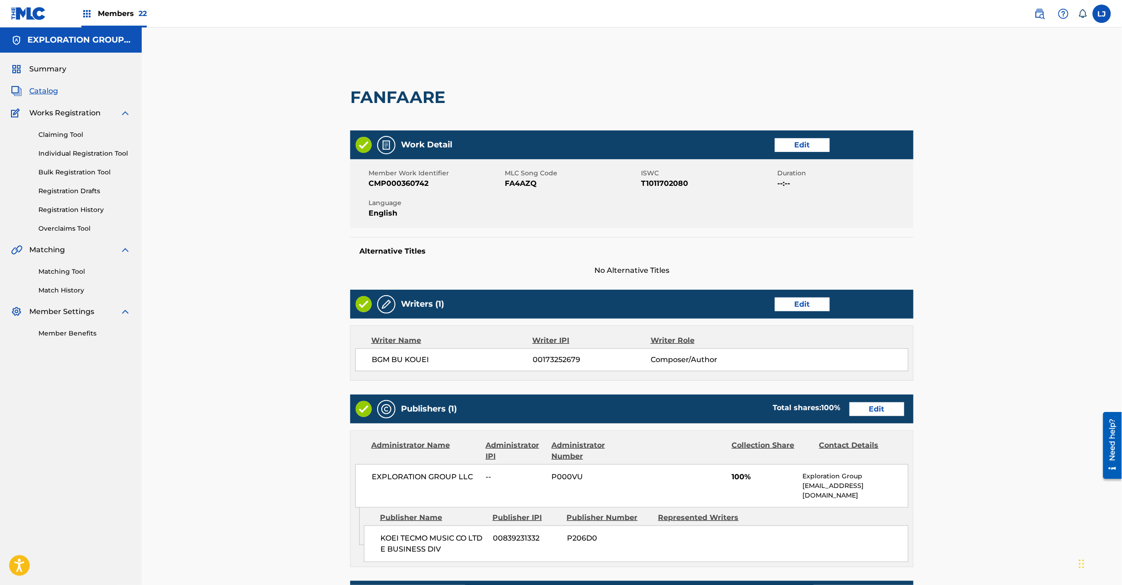
click at [877, 403] on link "Edit" at bounding box center [877, 409] width 55 height 14
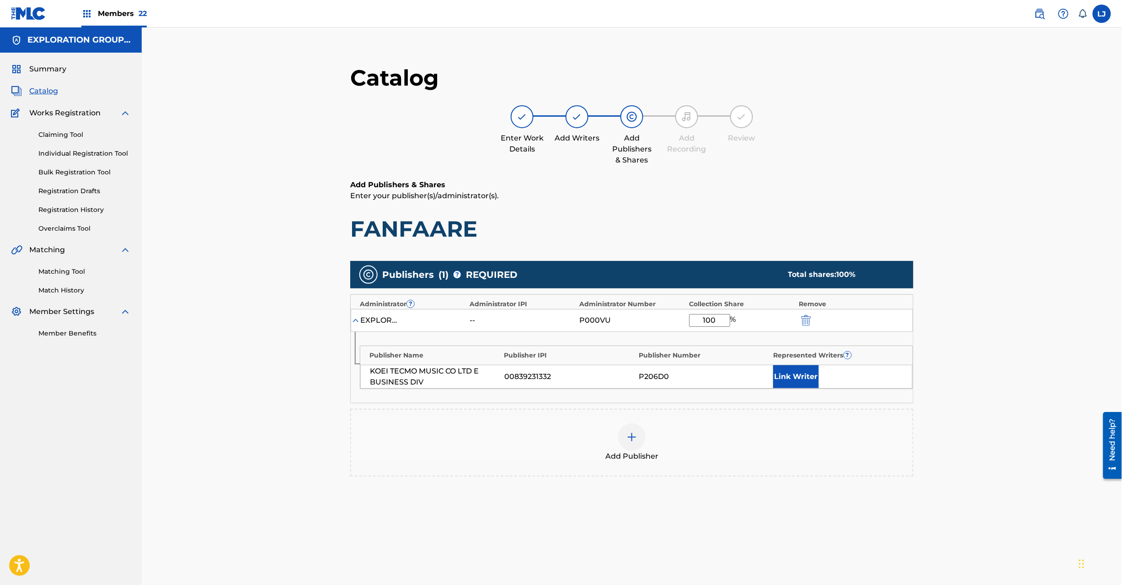
click at [809, 320] on img "submit" at bounding box center [806, 320] width 10 height 11
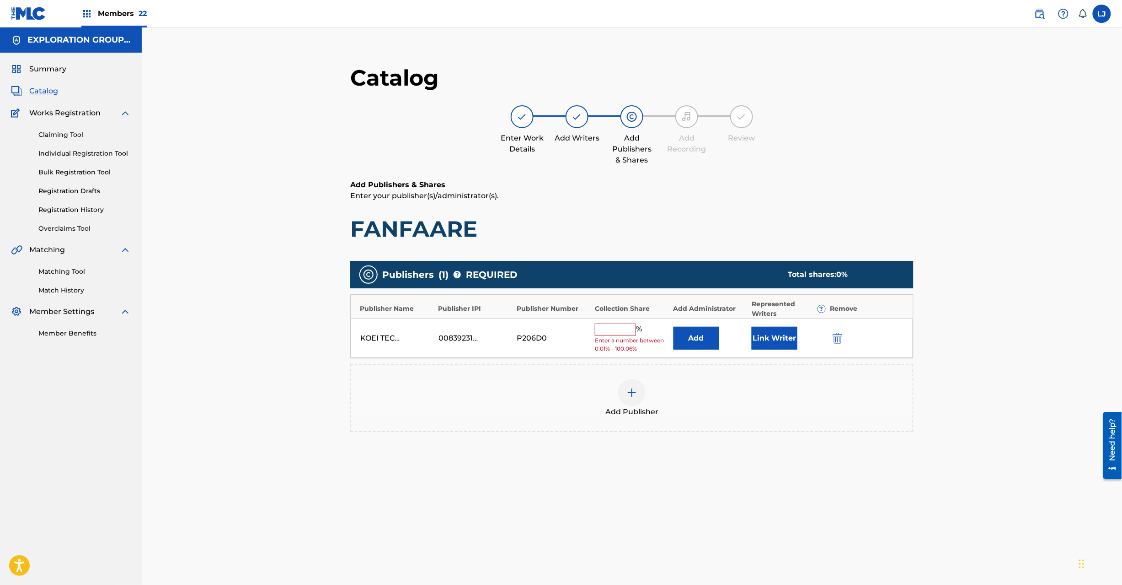
click at [835, 341] on img "submit" at bounding box center [838, 338] width 10 height 11
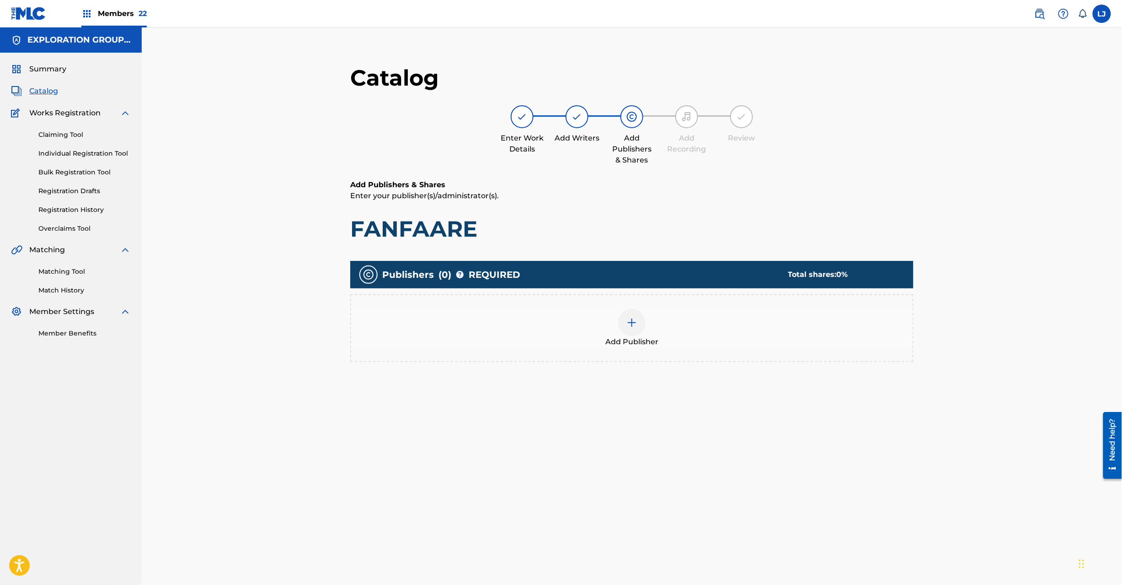
click at [637, 330] on div at bounding box center [631, 322] width 27 height 27
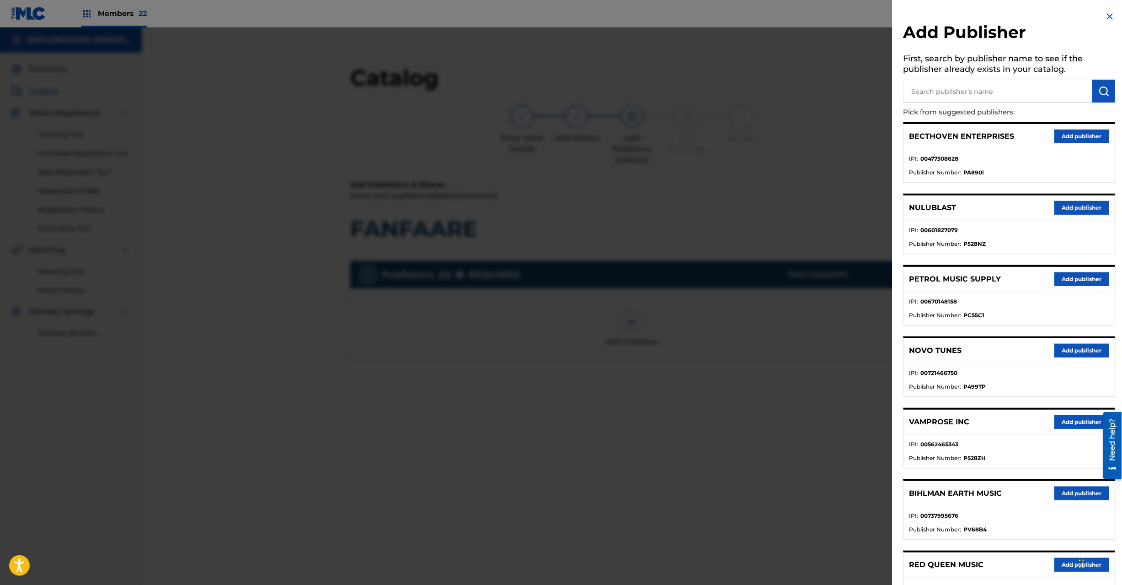
click at [987, 85] on input "text" at bounding box center [998, 91] width 189 height 23
paste input "Koei Tecmo Music Co Ltd N Business Div"
type input "Koei Tecmo Music Co Ltd N Business Div"
click at [1102, 91] on img "submit" at bounding box center [1104, 91] width 11 height 11
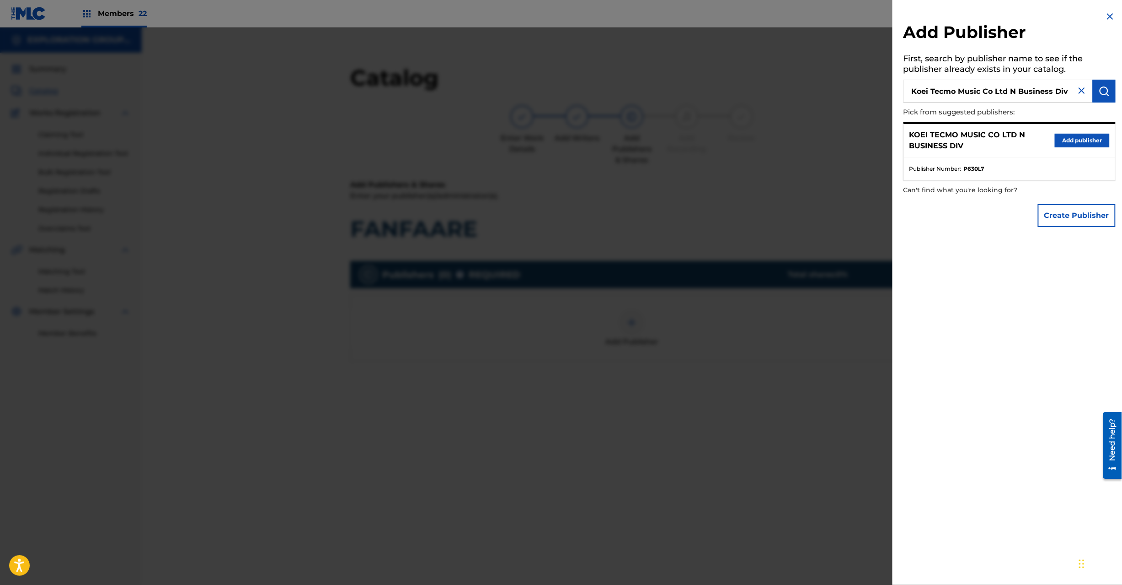
click at [1084, 138] on button "Add publisher" at bounding box center [1082, 141] width 55 height 14
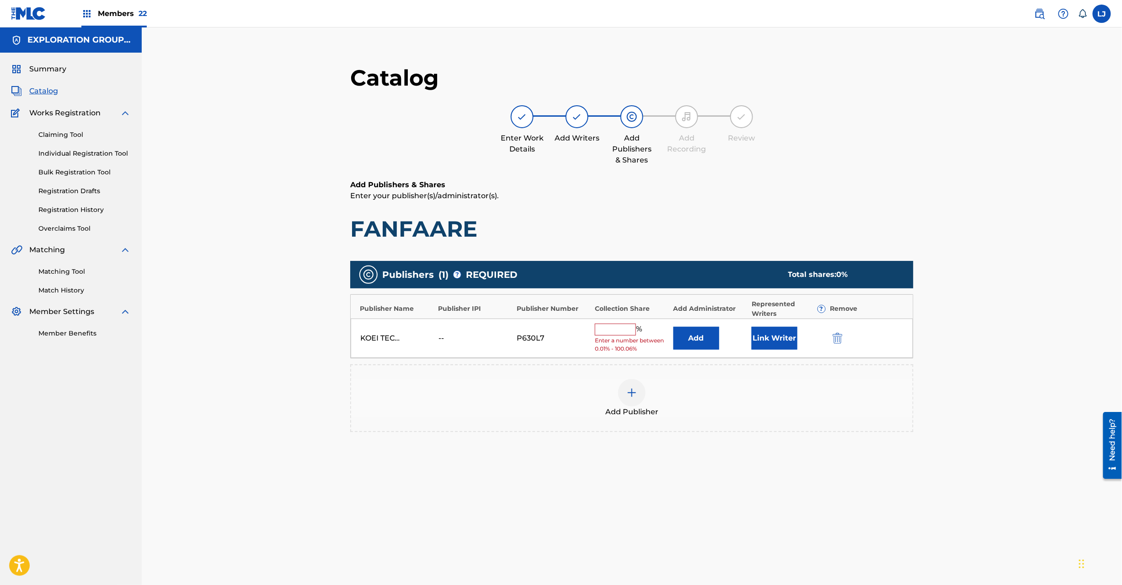
click at [708, 338] on button "Add" at bounding box center [697, 338] width 46 height 23
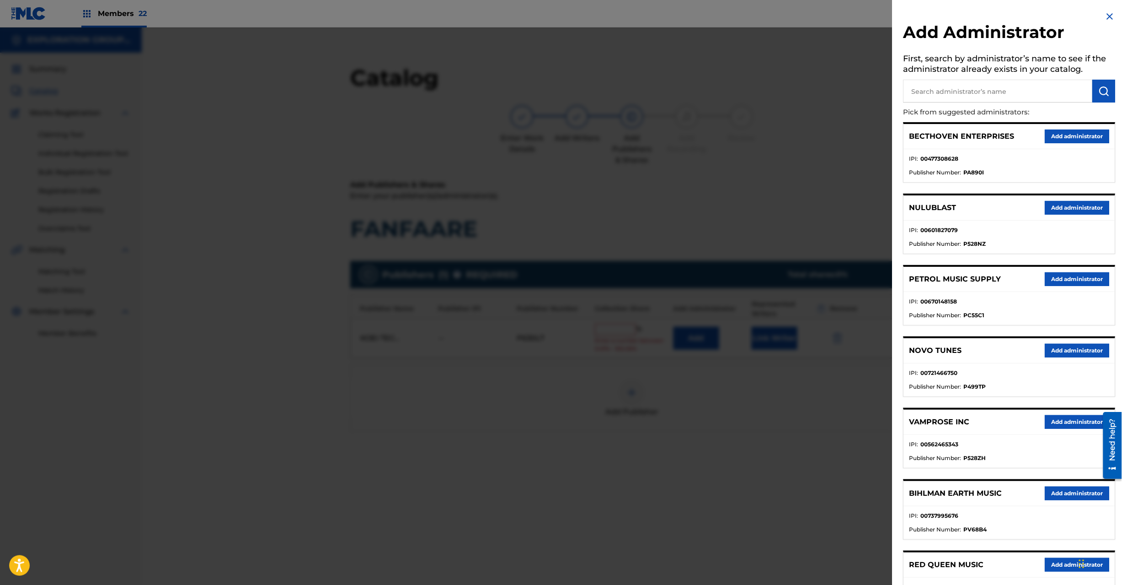
click at [988, 92] on input "text" at bounding box center [998, 91] width 189 height 23
paste input "Exploration Group LLC"
type input "Exploration Group LLC"
click at [1104, 94] on img "submit" at bounding box center [1104, 91] width 11 height 11
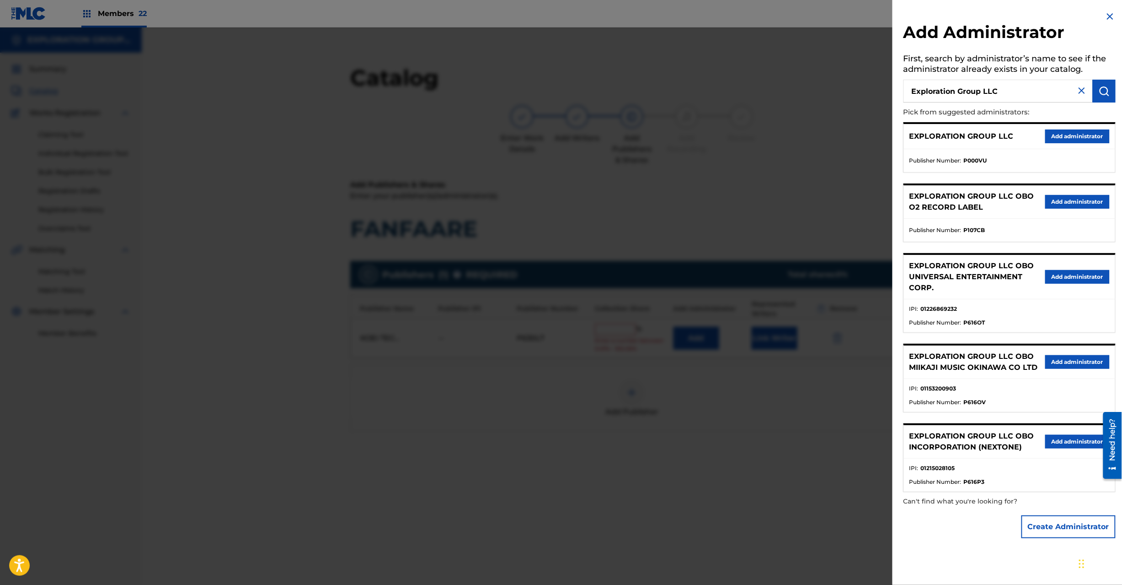
click at [1060, 141] on button "Add administrator" at bounding box center [1078, 136] width 64 height 14
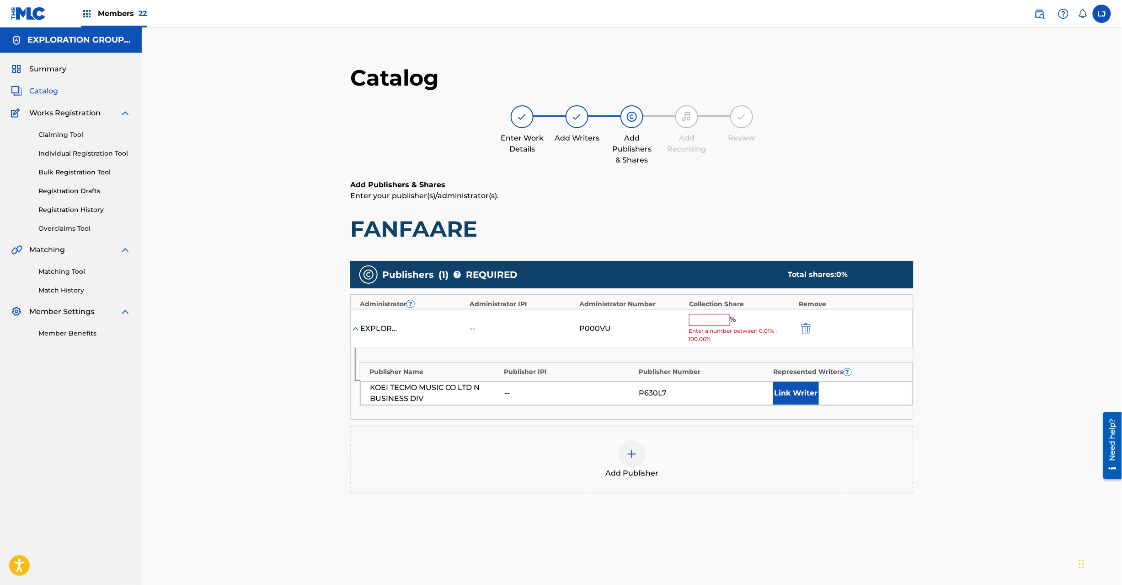
click at [712, 320] on input "text" at bounding box center [709, 320] width 41 height 12
type input "0"
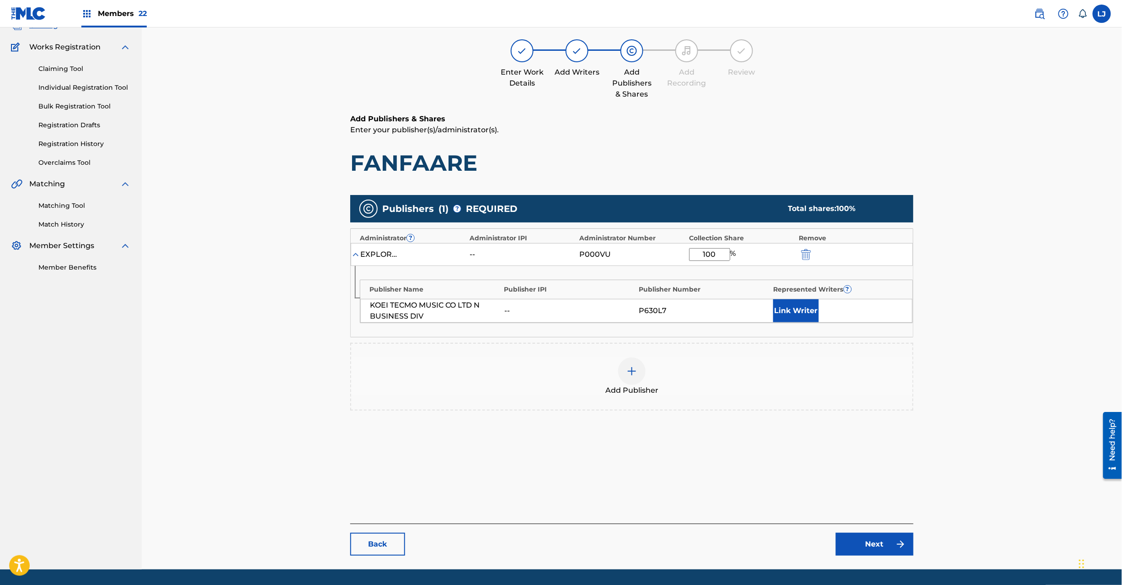
scroll to position [94, 0]
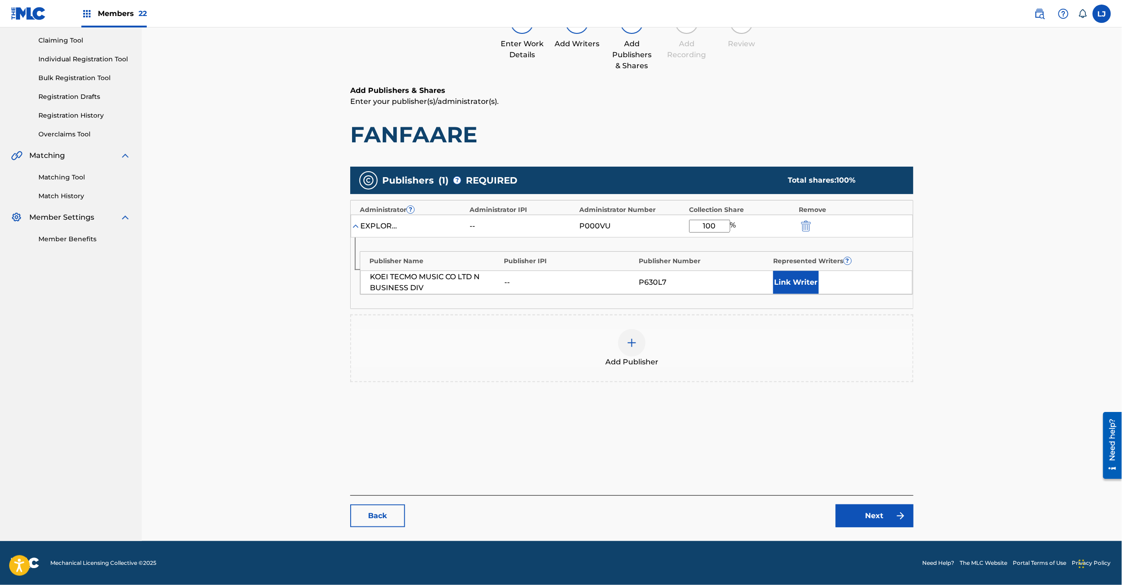
type input "100"
click at [880, 515] on link "Next" at bounding box center [875, 515] width 78 height 23
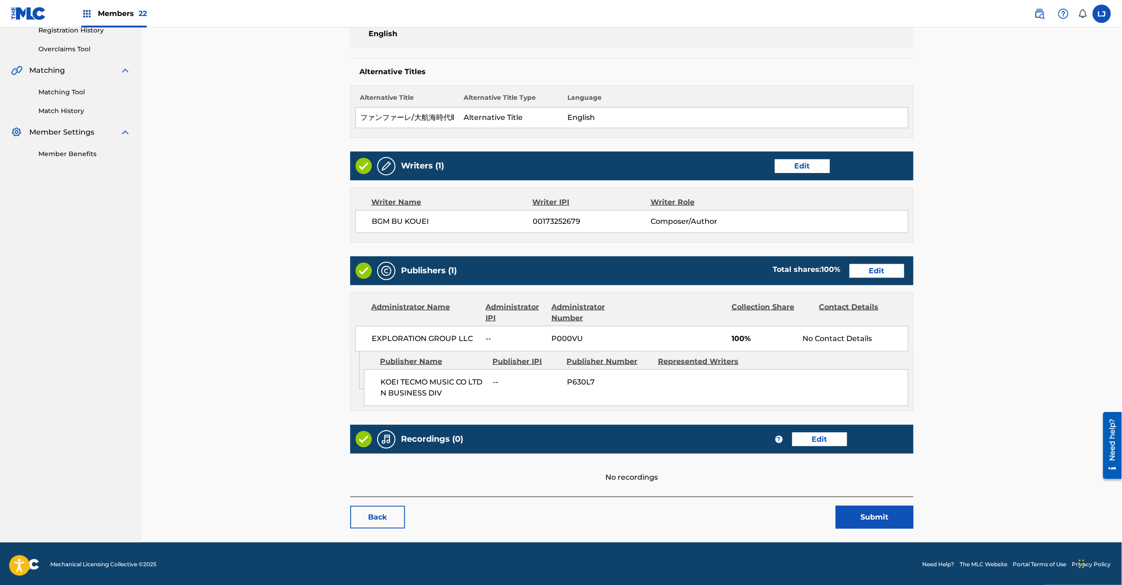
scroll to position [182, 0]
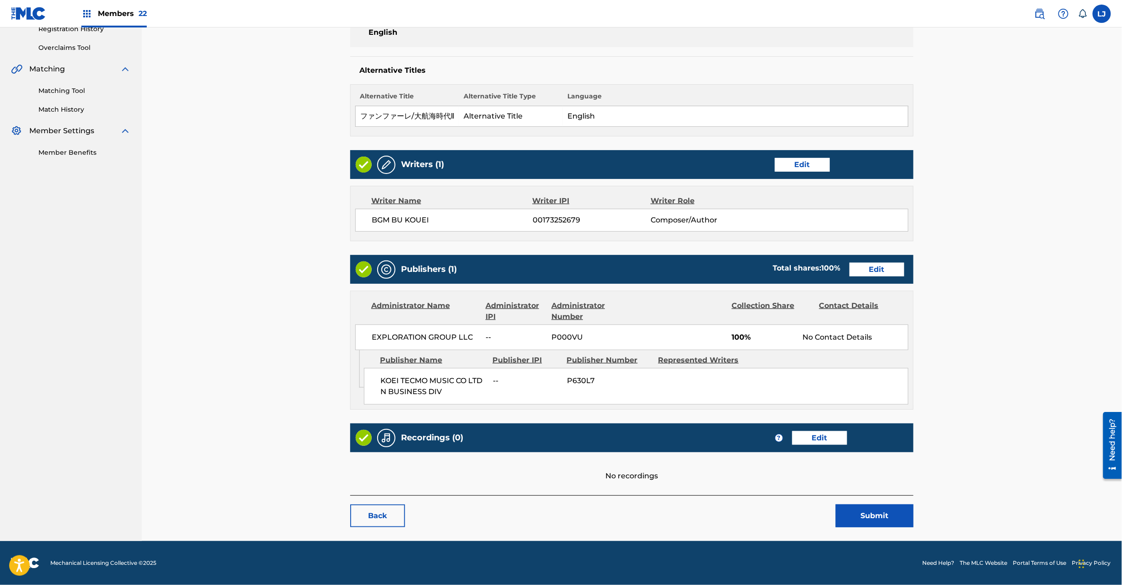
click at [851, 518] on button "Submit" at bounding box center [875, 515] width 78 height 23
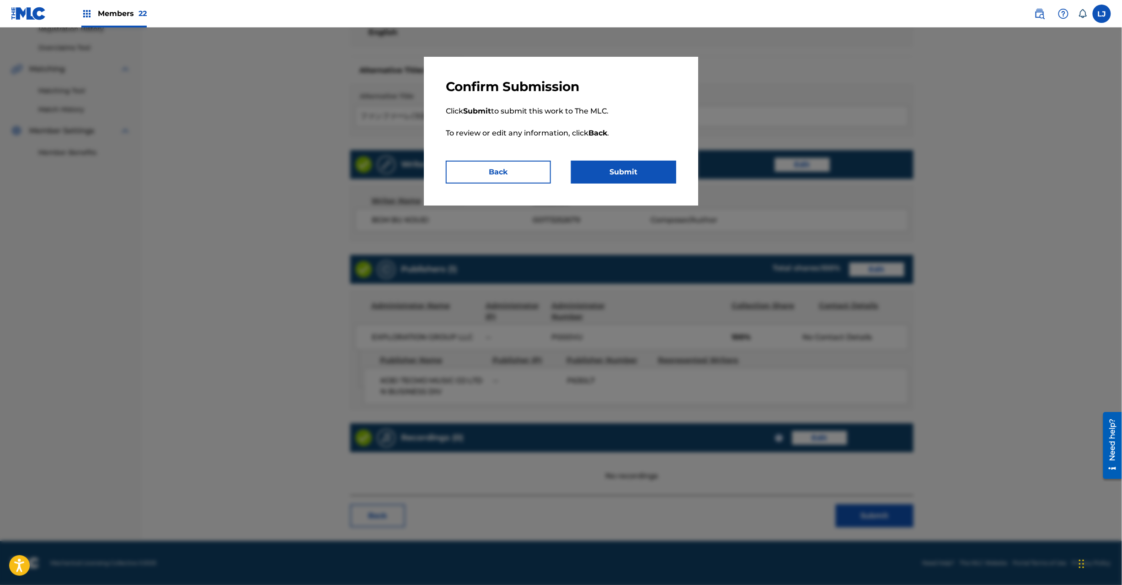
click at [633, 178] on button "Submit" at bounding box center [623, 172] width 105 height 23
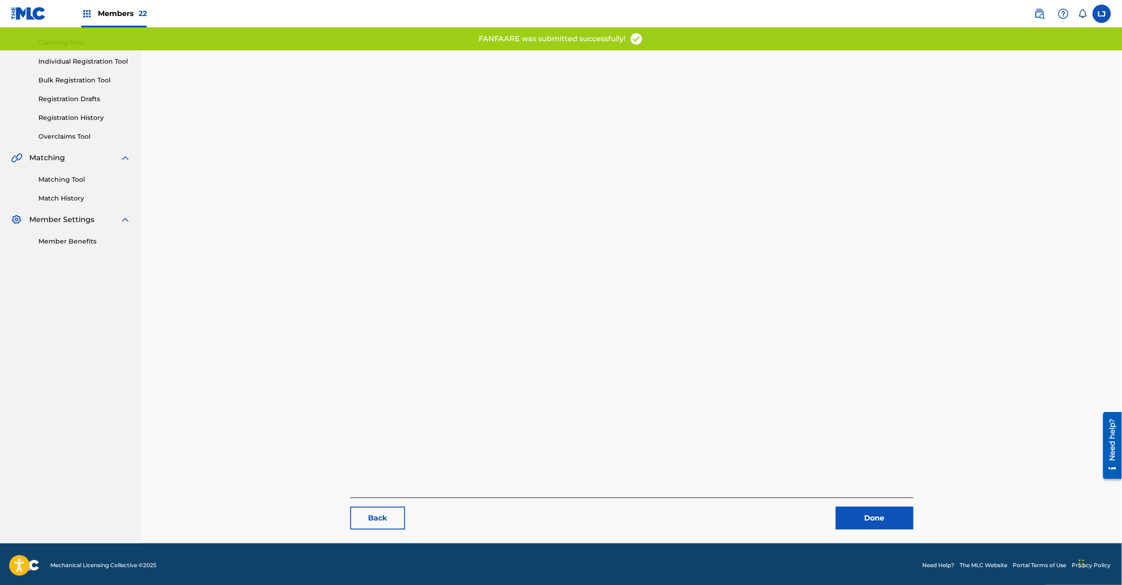
scroll to position [94, 0]
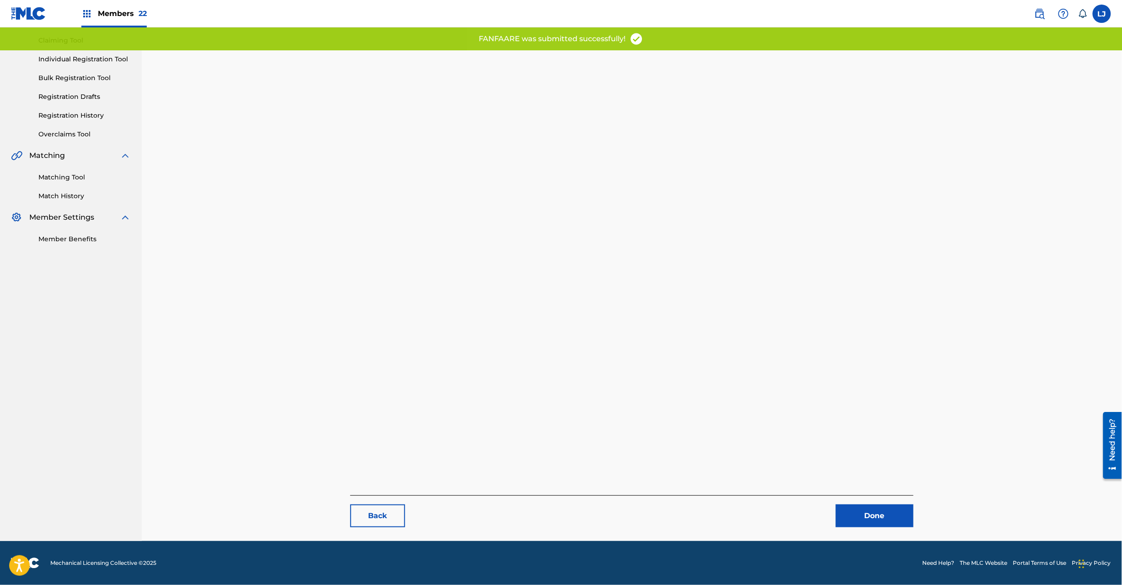
click at [870, 518] on link "Done" at bounding box center [875, 515] width 78 height 23
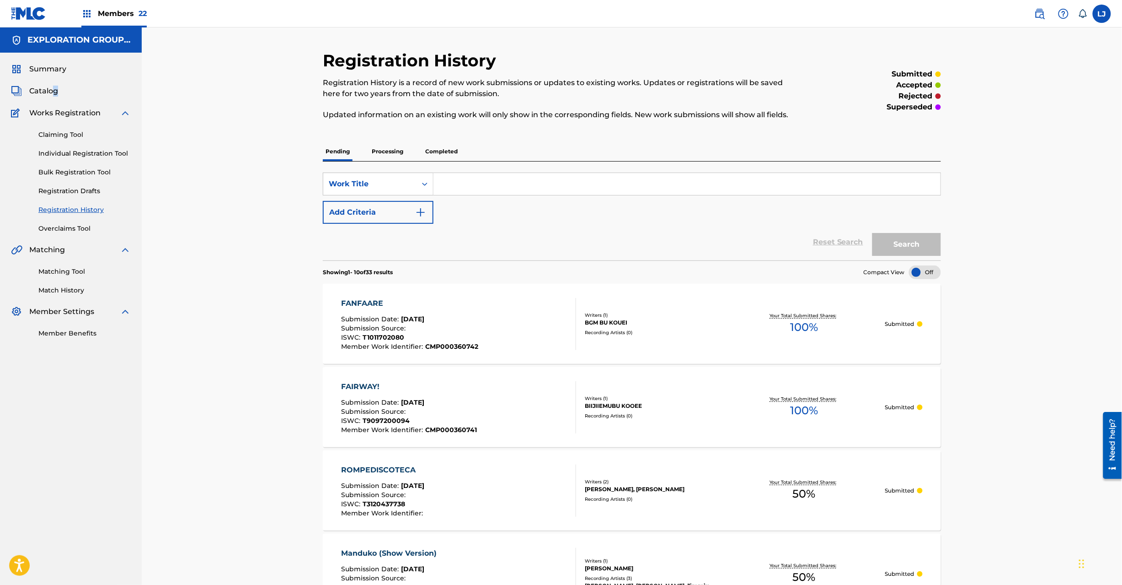
click at [55, 93] on div "Catalog" at bounding box center [71, 91] width 120 height 11
click at [42, 89] on span "Catalog" at bounding box center [43, 91] width 29 height 11
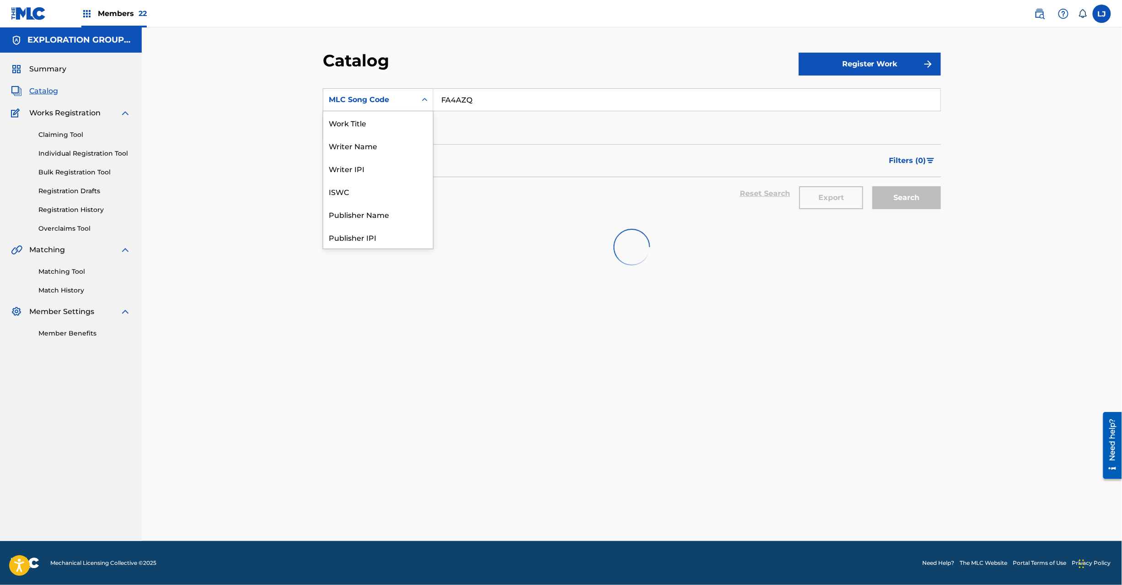
click at [388, 93] on div "MLC Song Code" at bounding box center [369, 99] width 93 height 17
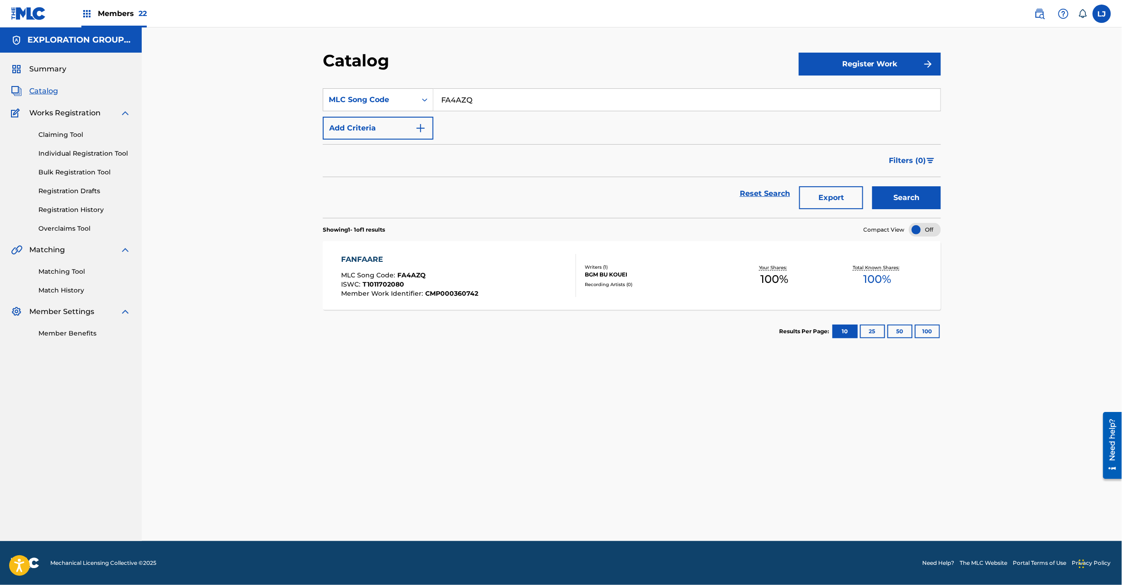
click at [465, 105] on input "FA4AZQ" at bounding box center [687, 100] width 507 height 22
paste input "YB"
type input "FA4AYB"
click at [887, 188] on button "Search" at bounding box center [907, 197] width 69 height 23
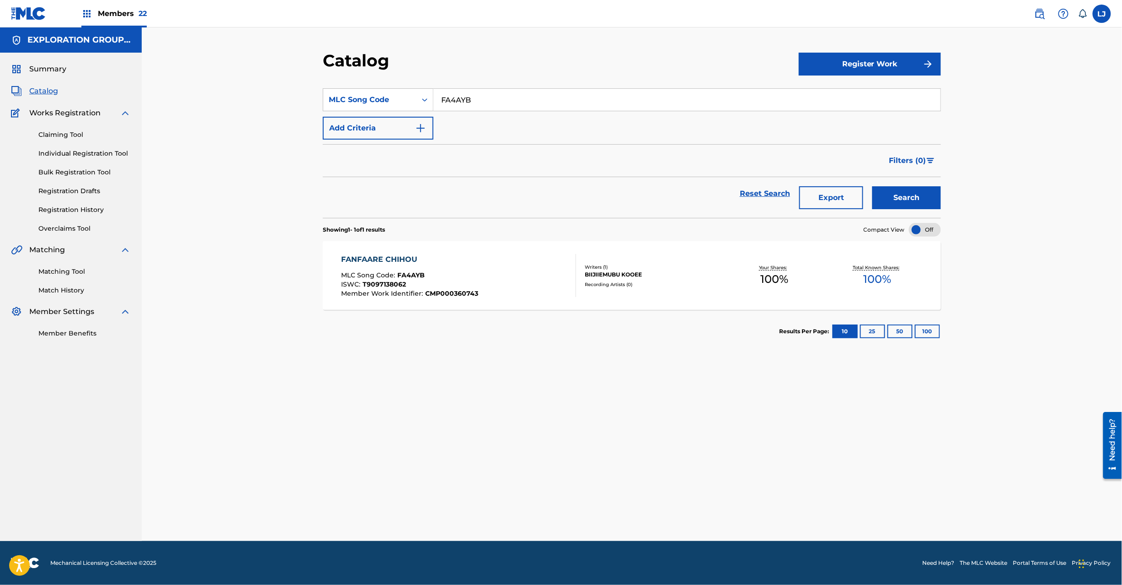
click at [551, 264] on div "FANFAARE CHIHOU MLC Song Code : FA4AYB ISWC : T9097138062 Member Work Identifie…" at bounding box center [459, 275] width 235 height 43
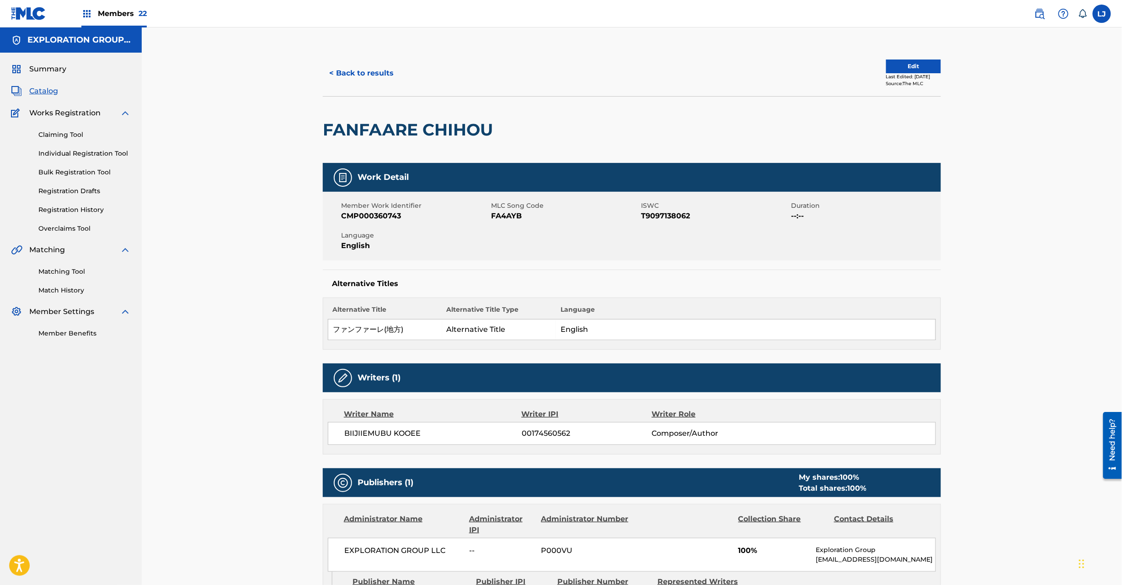
click at [899, 59] on div "< Back to results Edit Last Edited: [DATE] Source: The MLC" at bounding box center [632, 73] width 618 height 46
click at [893, 69] on button "Edit" at bounding box center [913, 66] width 55 height 14
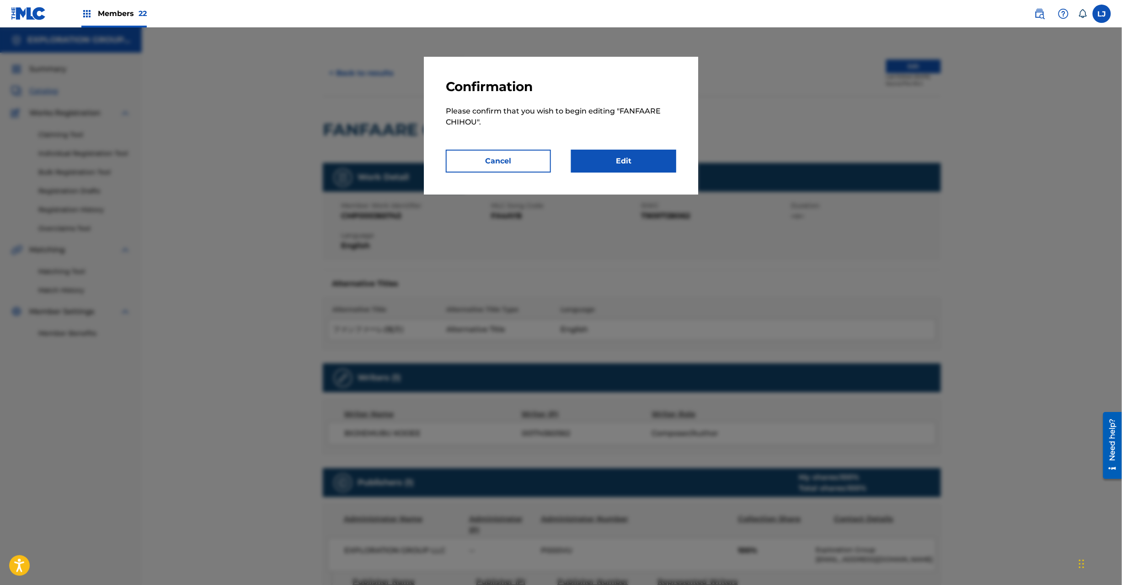
click at [619, 174] on div "Confirmation Please confirm that you wish to begin editing " FANFAARE CHIHOU ".…" at bounding box center [561, 126] width 274 height 138
click at [628, 167] on link "Edit" at bounding box center [623, 161] width 105 height 23
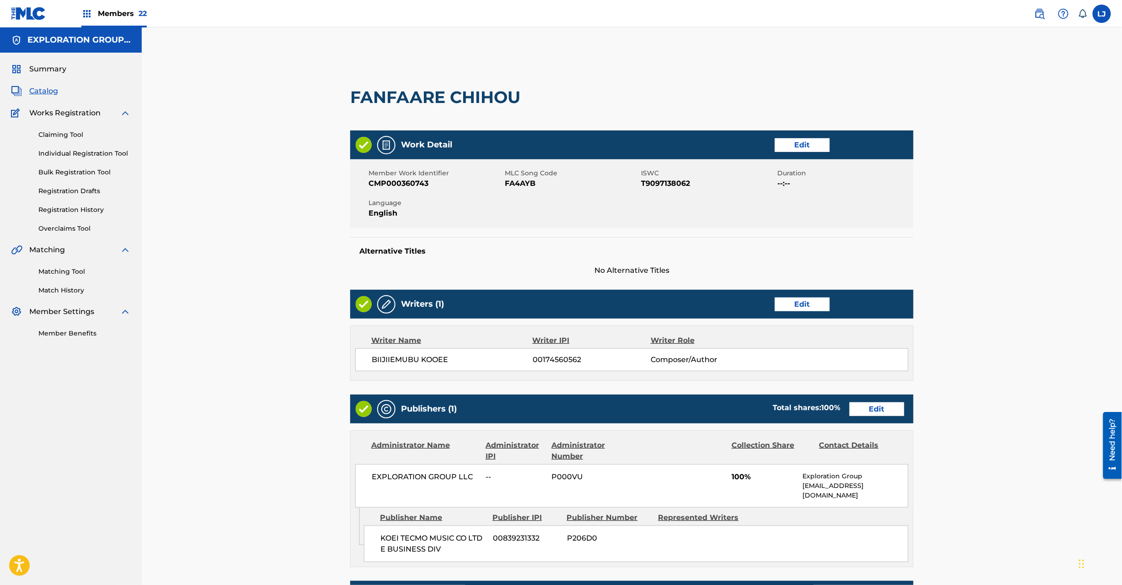
click at [861, 413] on link "Edit" at bounding box center [877, 409] width 55 height 14
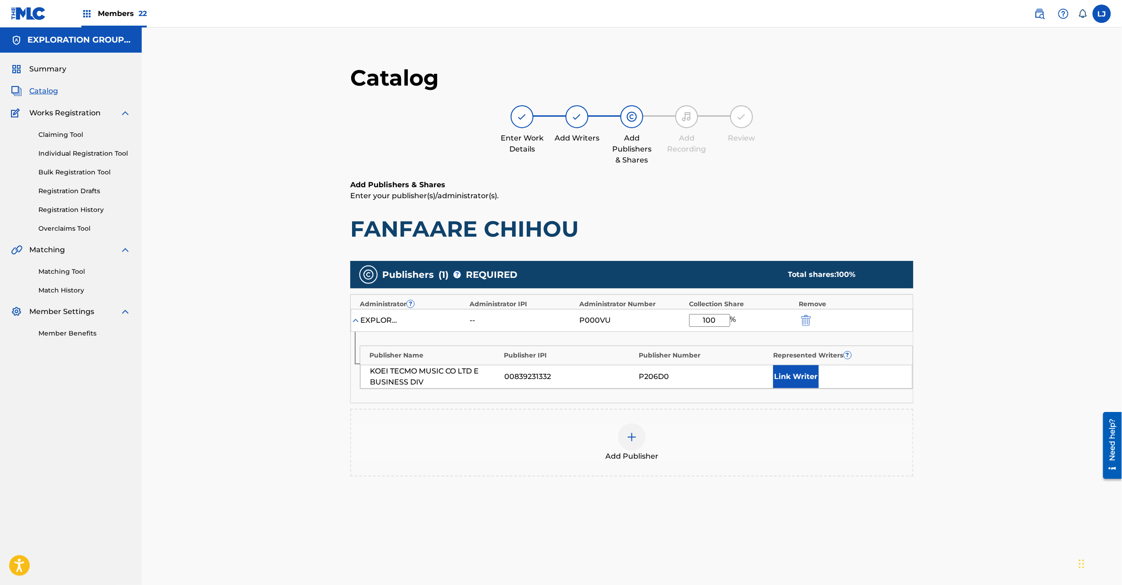
click at [813, 323] on div at bounding box center [819, 320] width 41 height 11
click at [813, 322] on div at bounding box center [819, 320] width 41 height 11
click at [807, 321] on img "submit" at bounding box center [806, 320] width 10 height 11
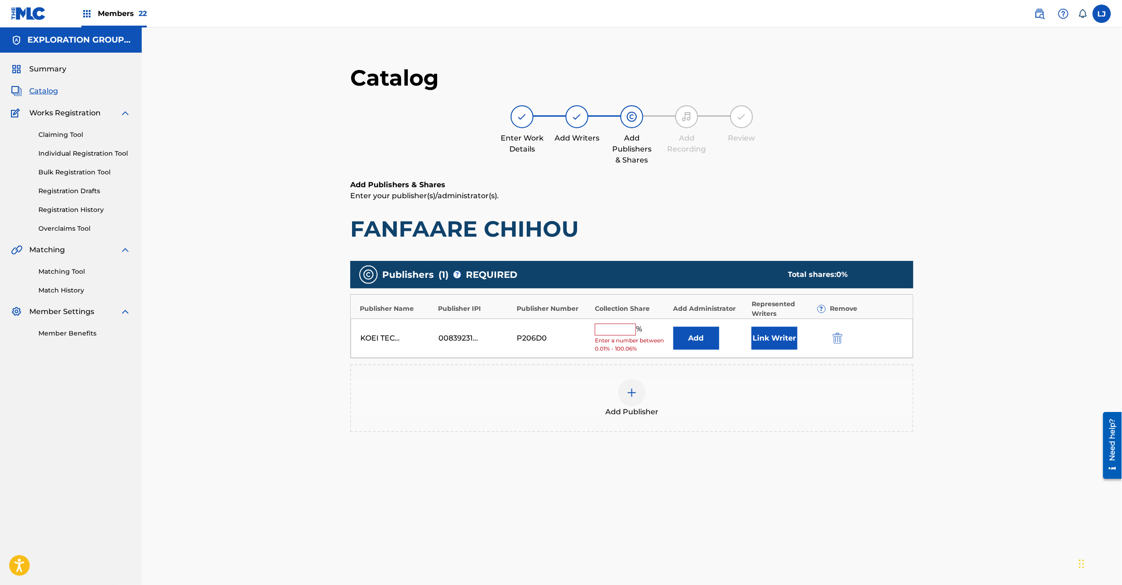
click at [841, 334] on img "submit" at bounding box center [838, 338] width 10 height 11
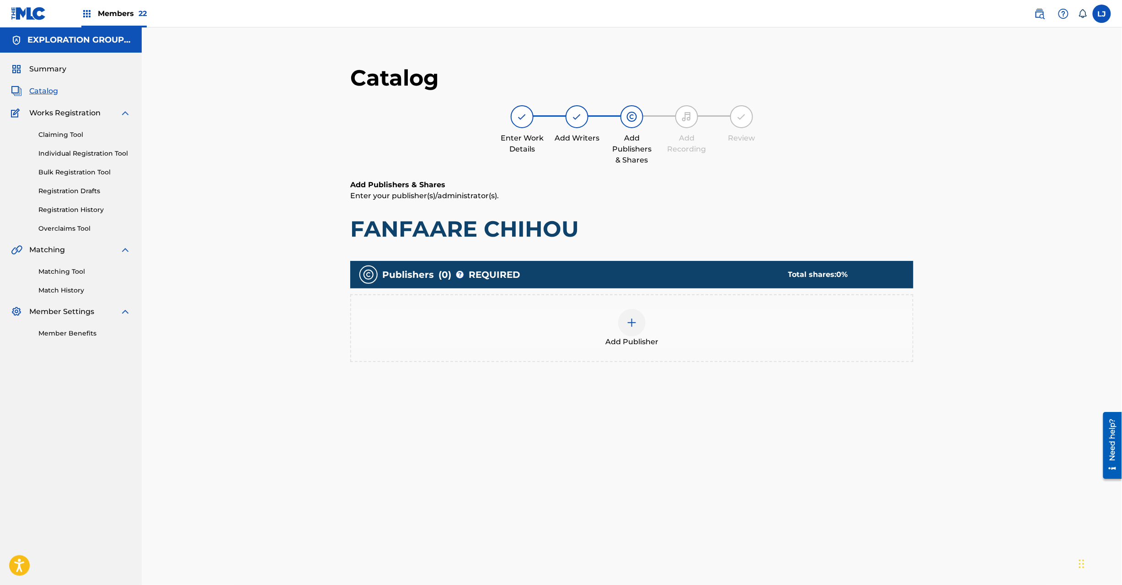
click at [661, 328] on div "Add Publisher" at bounding box center [632, 328] width 562 height 38
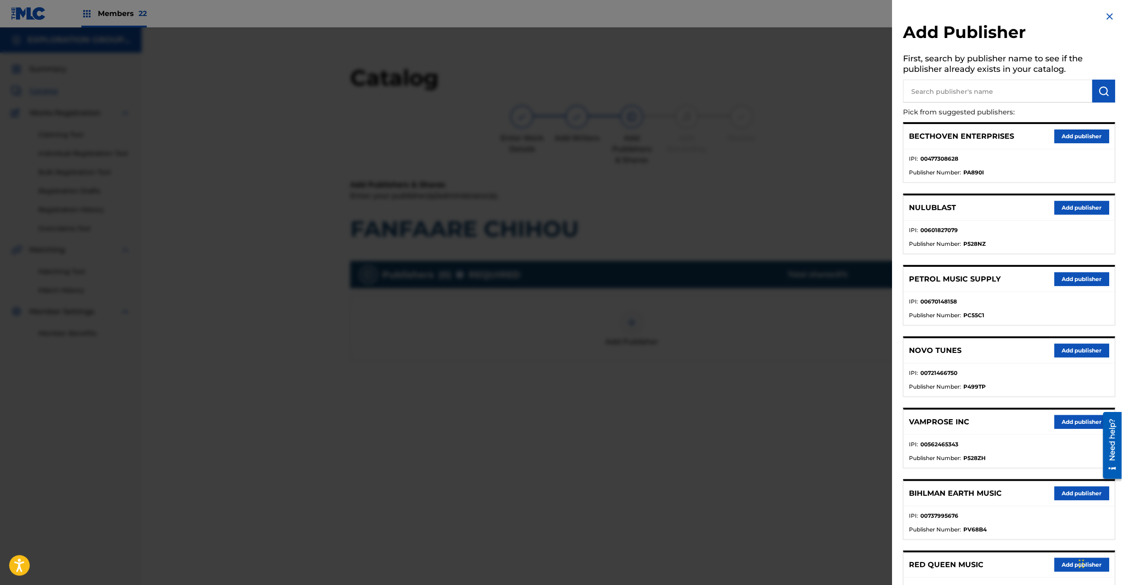
drag, startPoint x: 1027, startPoint y: 110, endPoint x: 1025, endPoint y: 100, distance: 10.3
click at [1027, 107] on p "Pick from suggested publishers:" at bounding box center [984, 112] width 160 height 20
click at [1023, 95] on input "text" at bounding box center [998, 91] width 189 height 23
paste input "Koei Tecmo Music Co Ltd N Business Div"
type input "Koei Tecmo Music Co Ltd N Business Div"
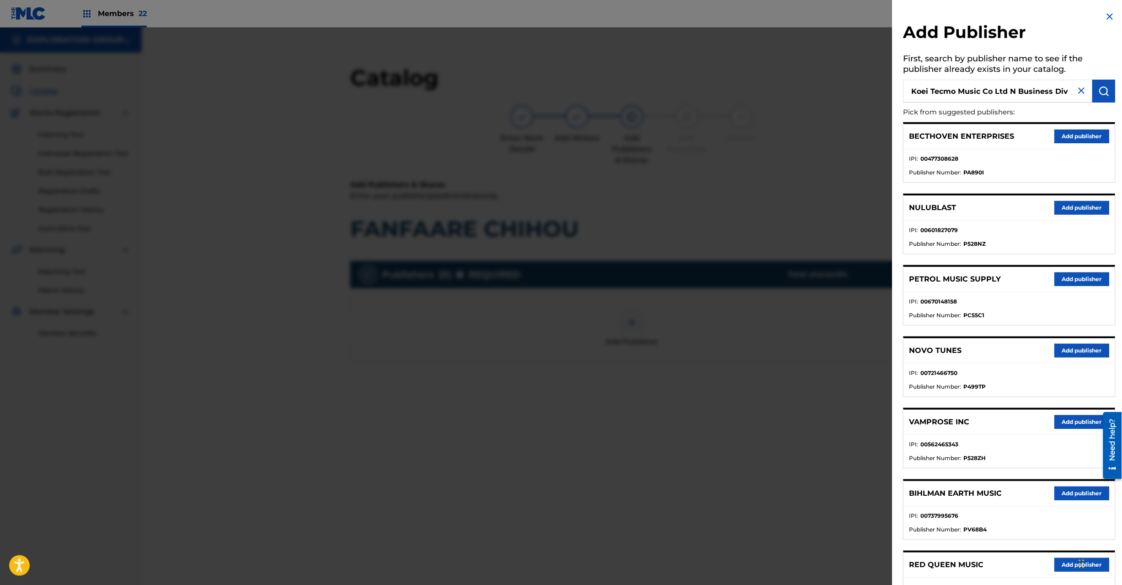
click at [1099, 97] on button "submit" at bounding box center [1104, 91] width 23 height 23
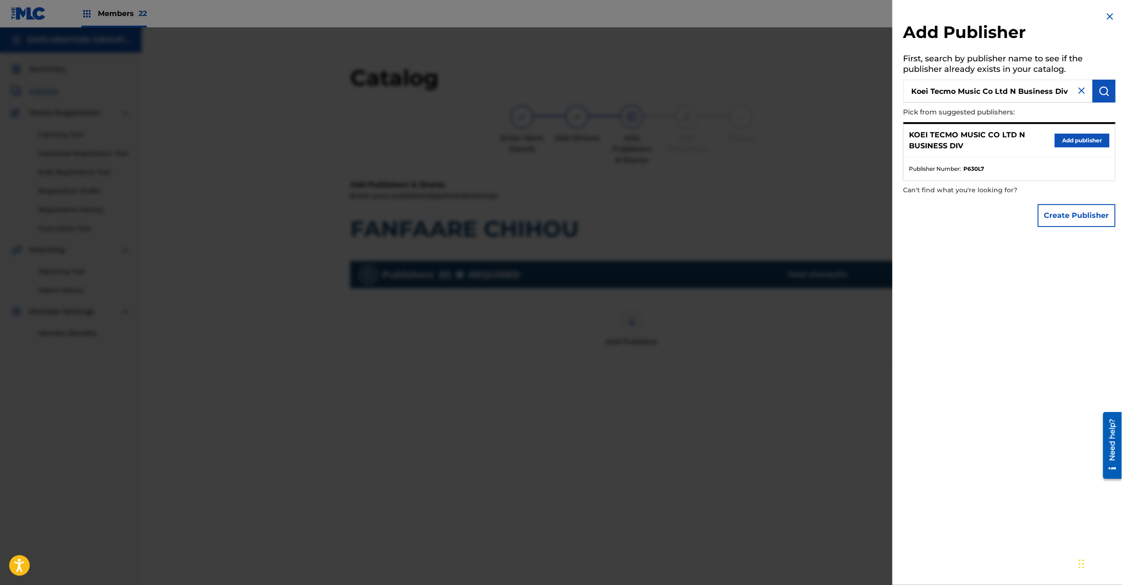
click at [1070, 140] on button "Add publisher" at bounding box center [1082, 141] width 55 height 14
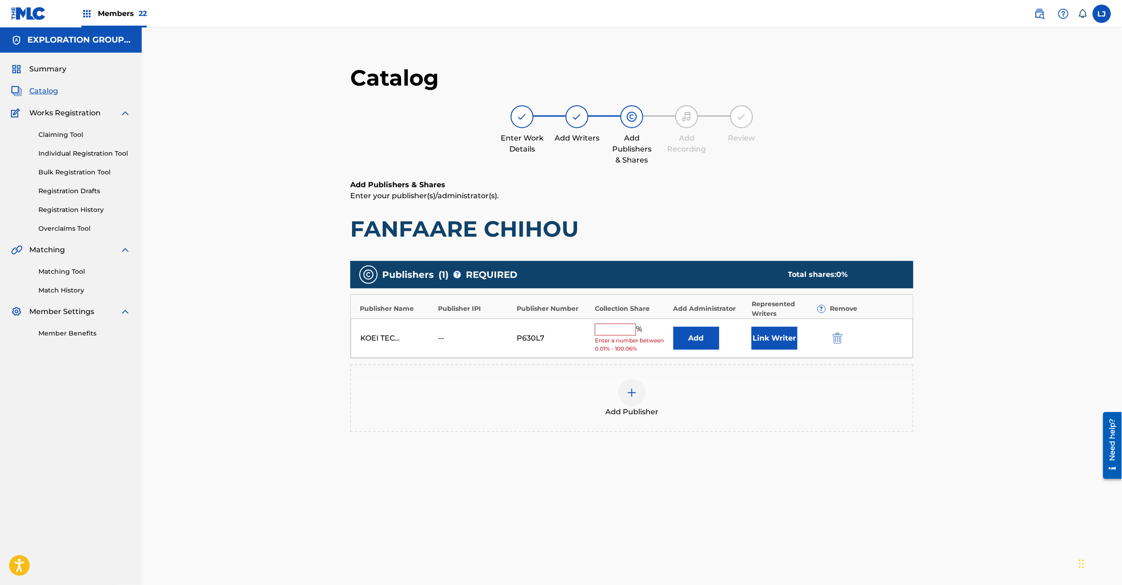
click at [706, 339] on button "Add" at bounding box center [697, 338] width 46 height 23
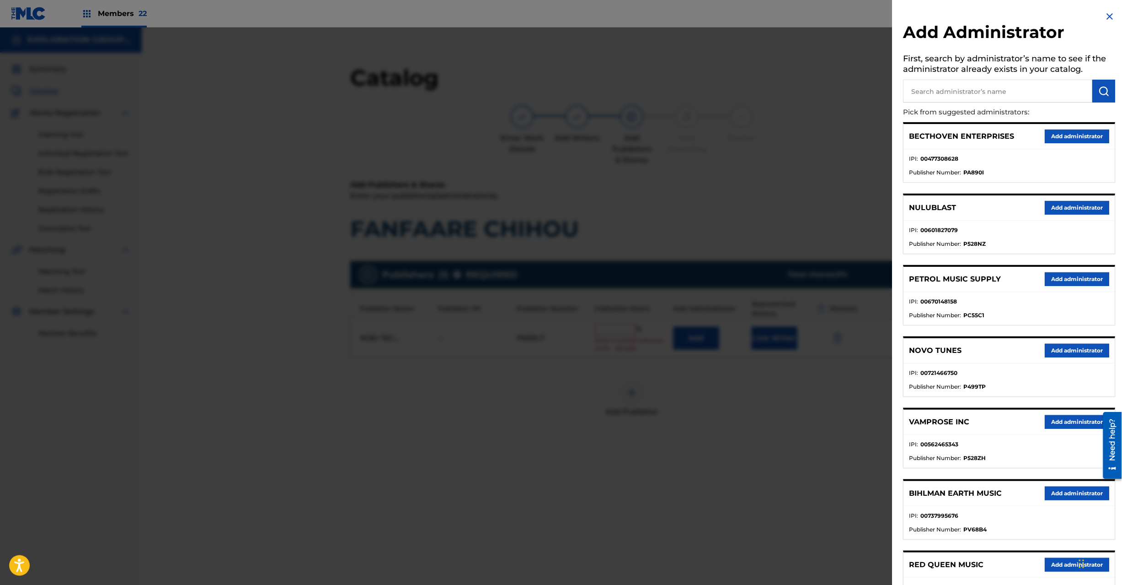
click at [983, 84] on input "text" at bounding box center [998, 91] width 189 height 23
paste input "Exploration Group LLC"
type input "Exploration Group LLC"
click at [1100, 88] on img "submit" at bounding box center [1104, 91] width 11 height 11
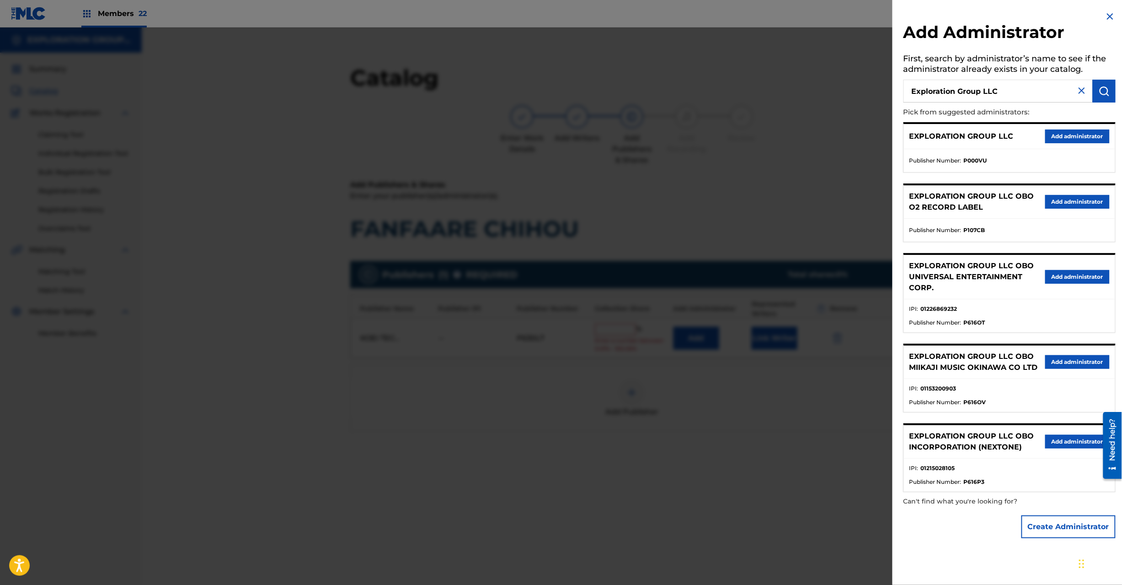
click at [1053, 139] on button "Add administrator" at bounding box center [1078, 136] width 64 height 14
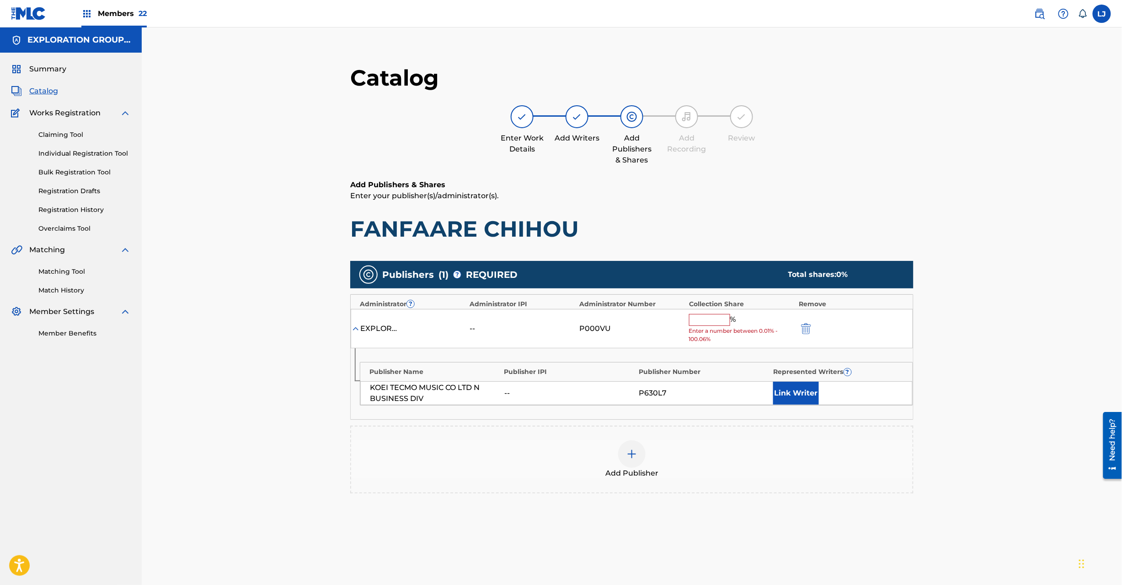
click at [692, 328] on span "Enter a number between 0.01% - 100.06%" at bounding box center [741, 335] width 105 height 16
click at [692, 323] on input "text" at bounding box center [709, 320] width 41 height 12
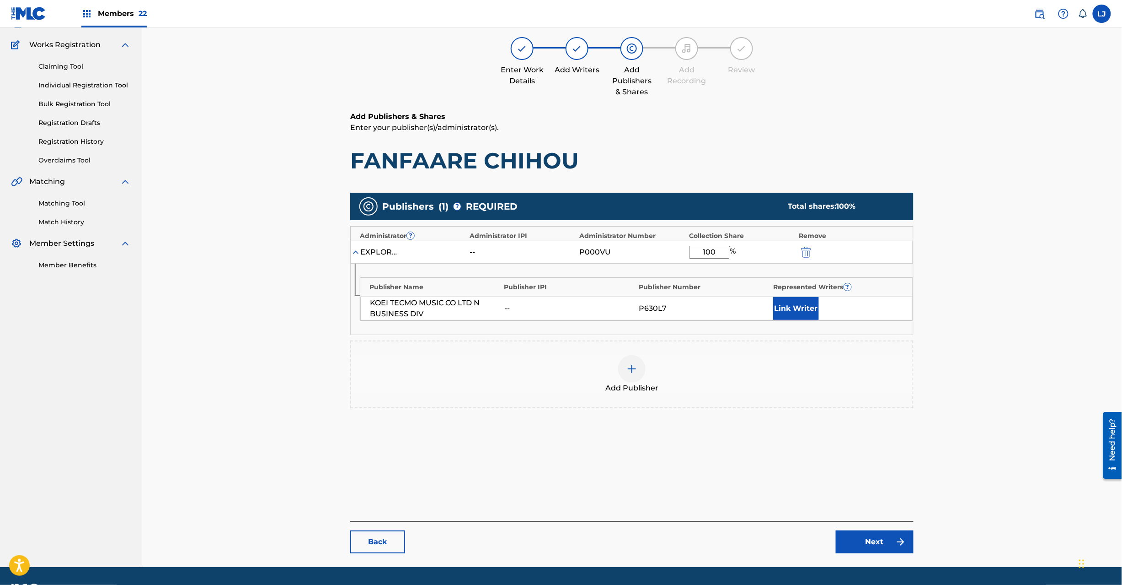
scroll to position [94, 0]
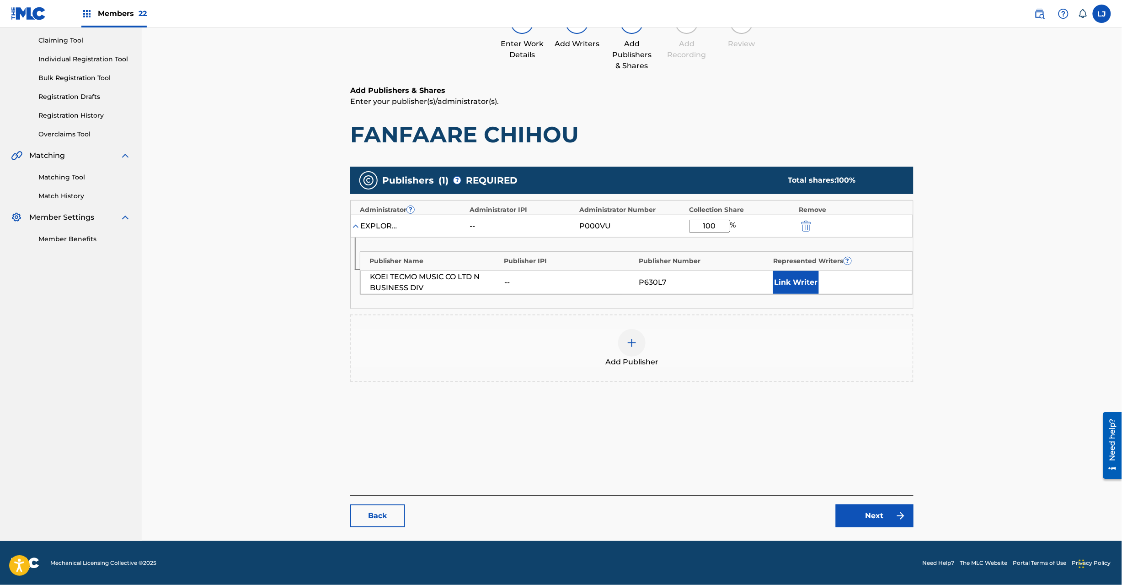
type input "100"
click at [877, 520] on link "Next" at bounding box center [875, 515] width 78 height 23
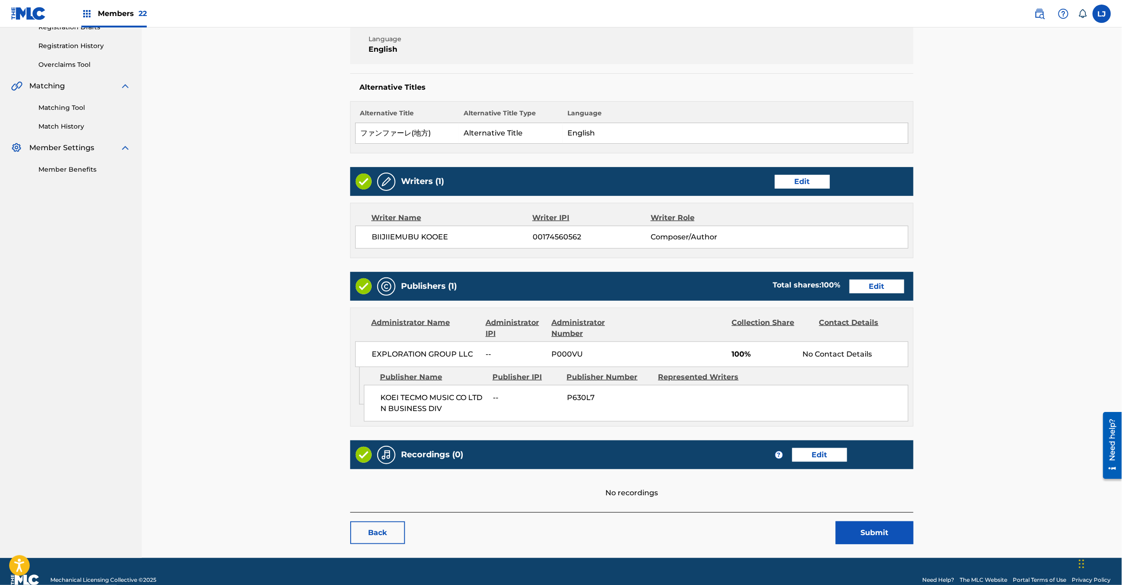
scroll to position [182, 0]
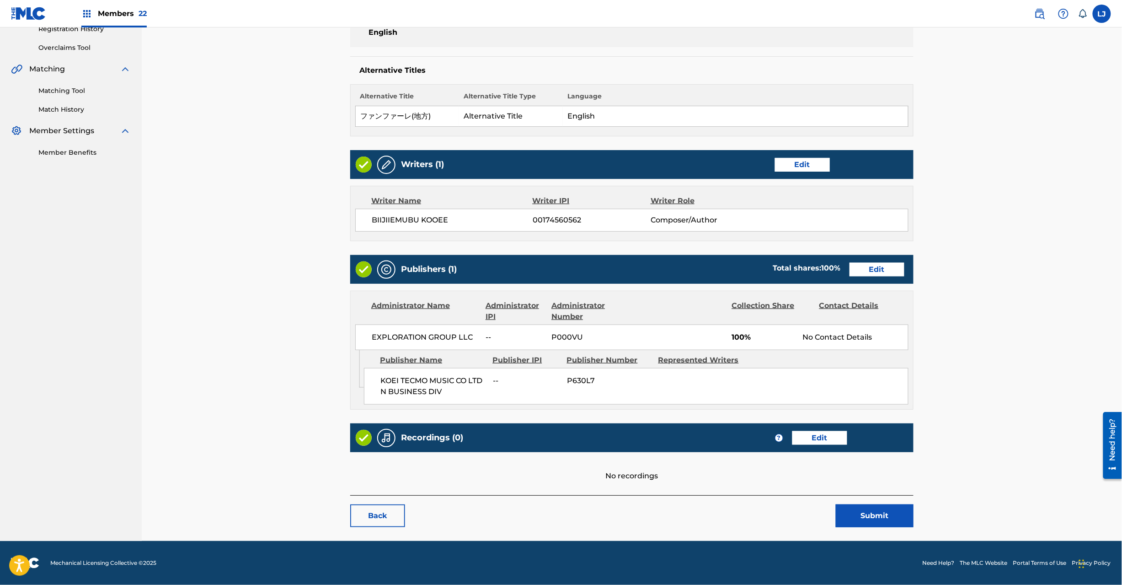
click at [874, 517] on button "Submit" at bounding box center [875, 515] width 78 height 23
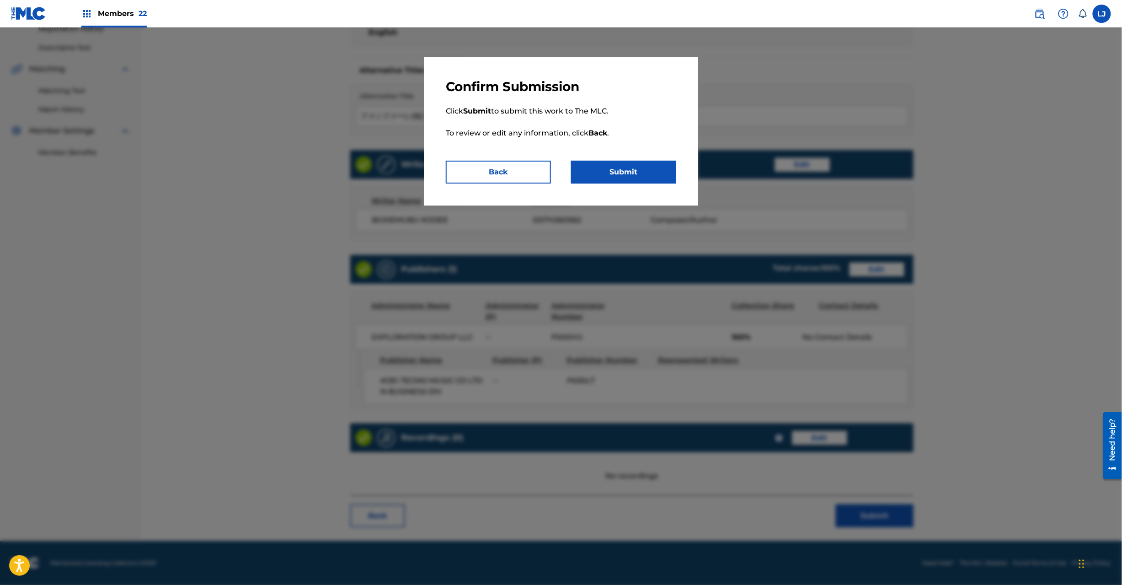
click at [632, 161] on button "Submit" at bounding box center [623, 172] width 105 height 23
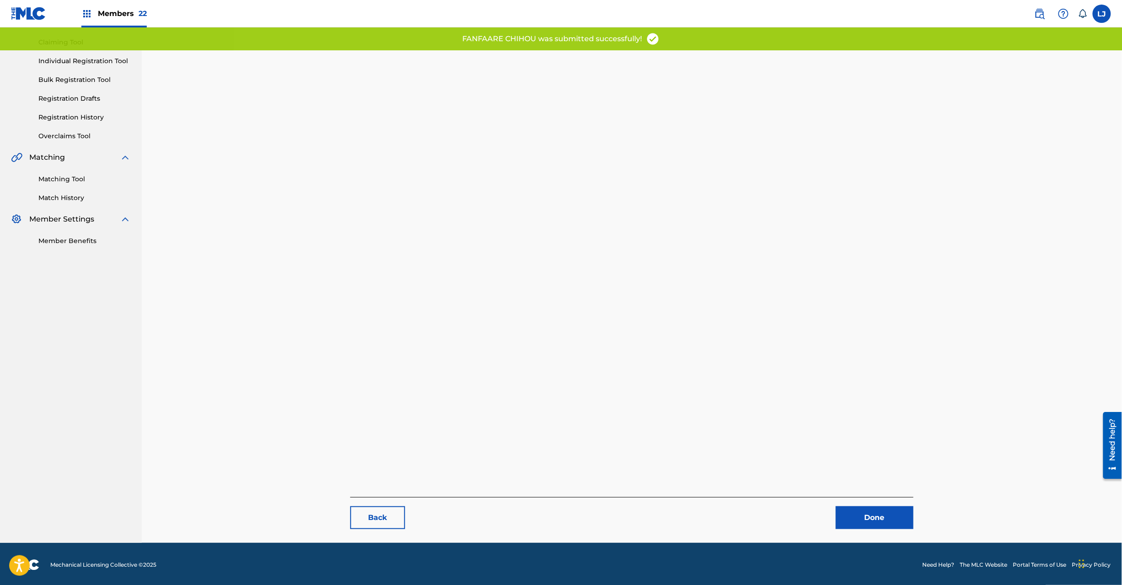
scroll to position [94, 0]
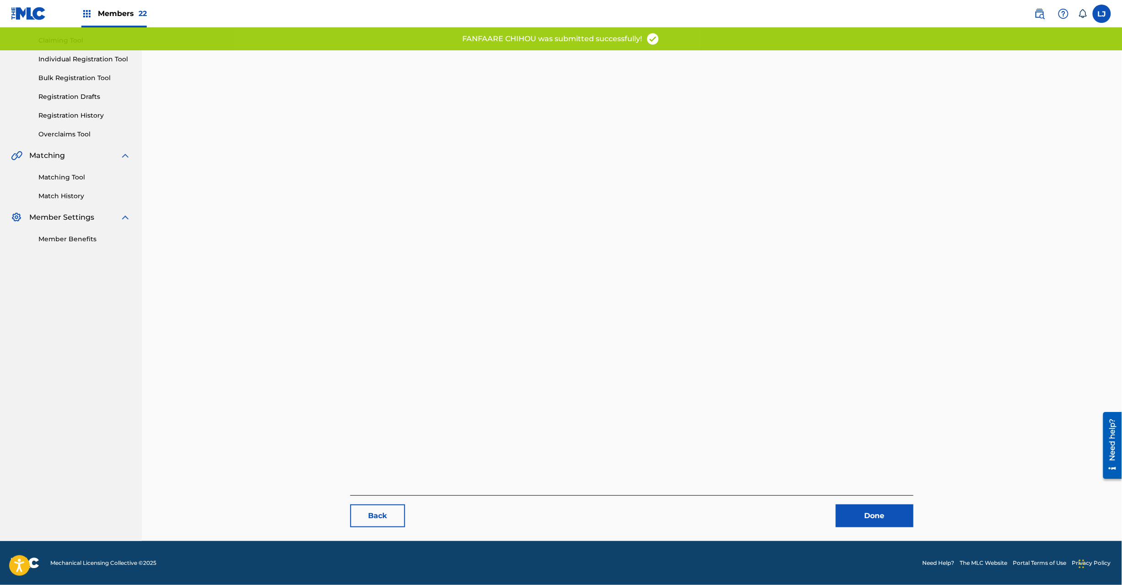
click at [869, 511] on link "Done" at bounding box center [875, 515] width 78 height 23
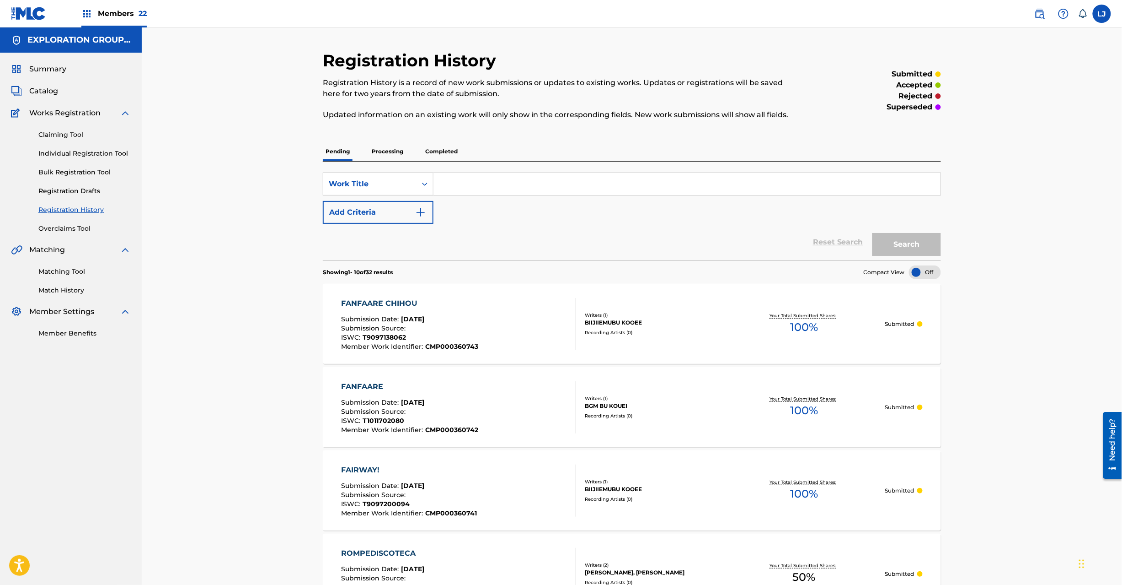
click at [32, 90] on span "Catalog" at bounding box center [43, 91] width 29 height 11
click at [56, 92] on span "Catalog" at bounding box center [43, 91] width 29 height 11
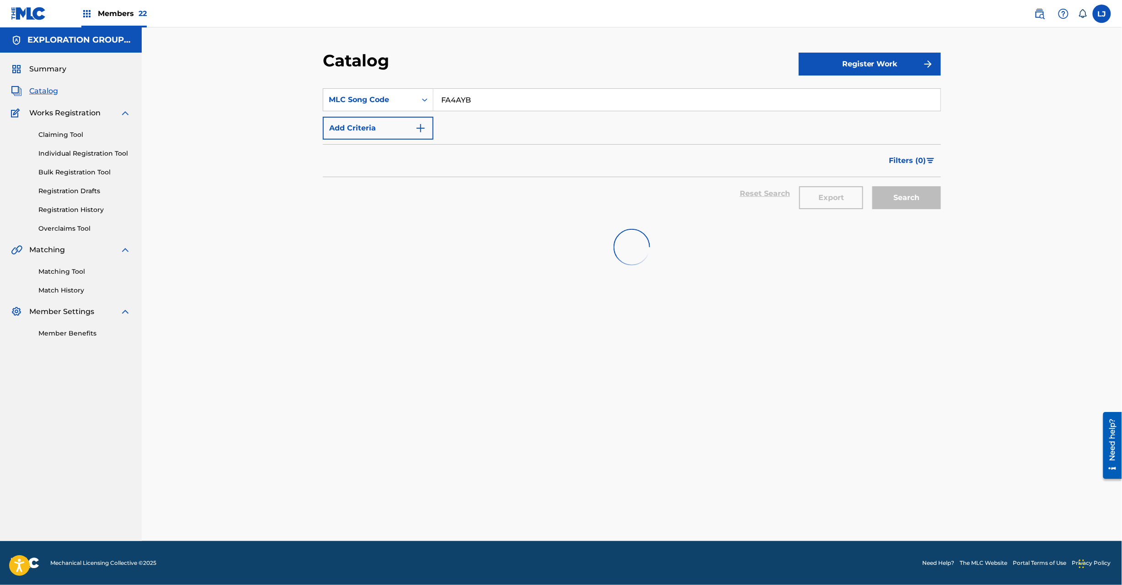
click at [481, 97] on input "FA4AYB" at bounding box center [687, 100] width 507 height 22
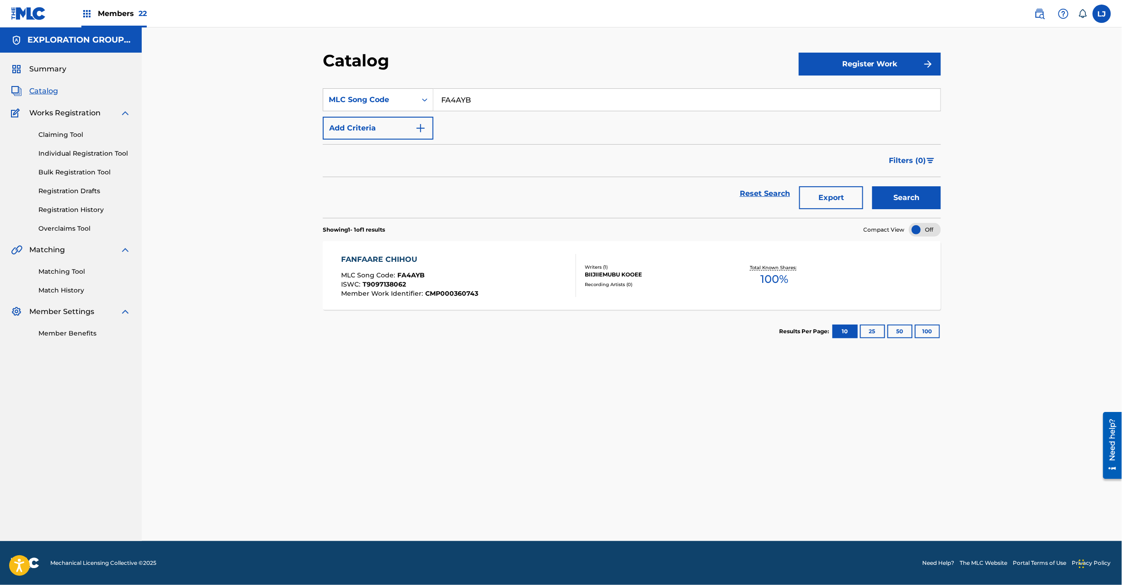
paste input "Z"
type input "FA4AYZ"
click at [910, 194] on button "Search" at bounding box center [907, 197] width 69 height 23
click at [569, 284] on div at bounding box center [572, 275] width 7 height 43
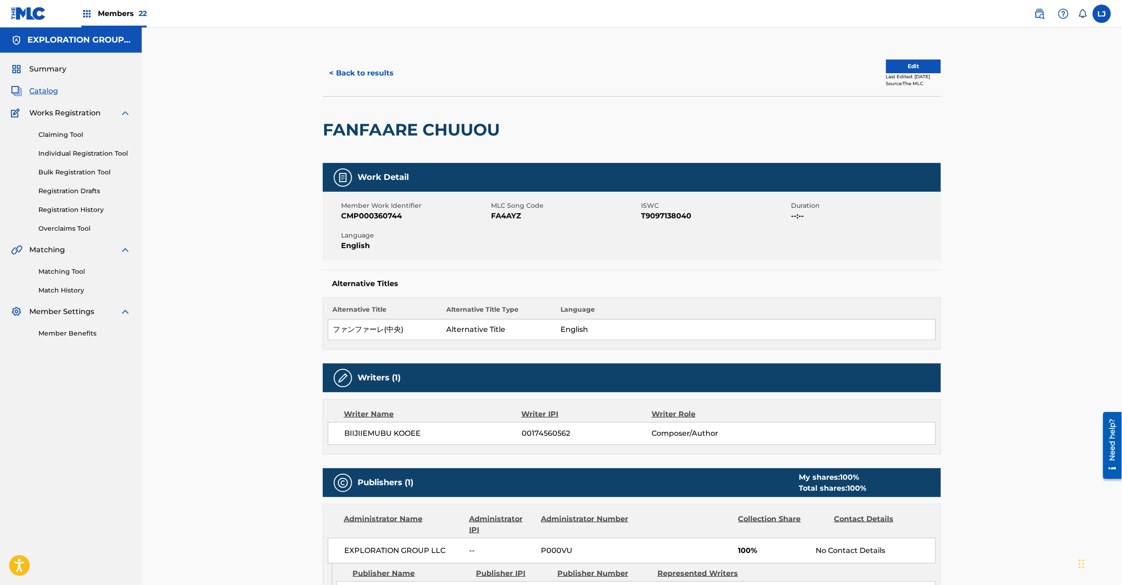
click at [896, 60] on button "Edit" at bounding box center [913, 66] width 55 height 14
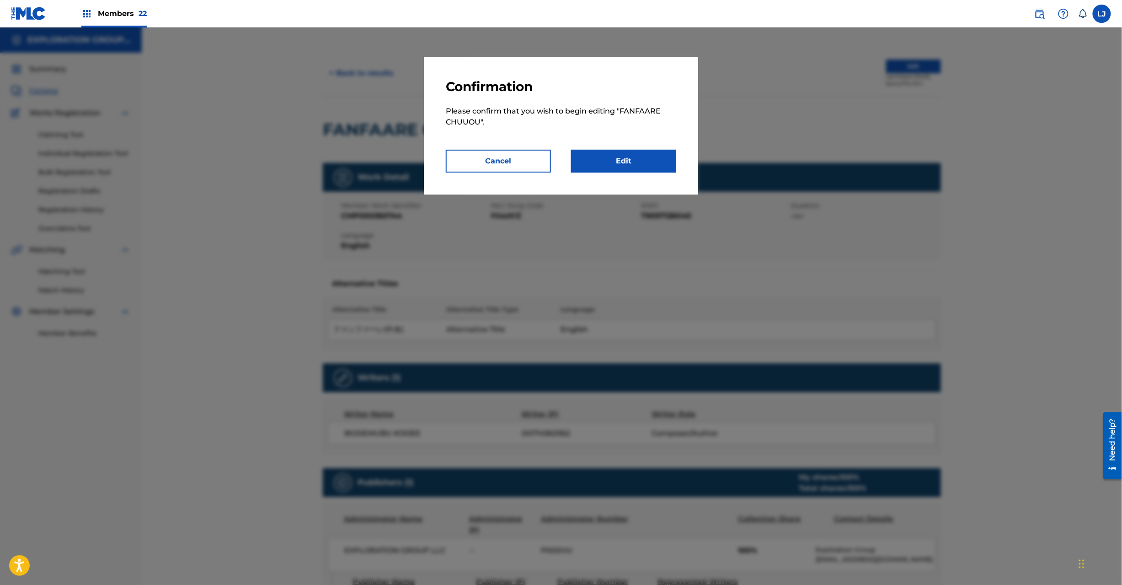
click at [620, 161] on link "Edit" at bounding box center [623, 161] width 105 height 23
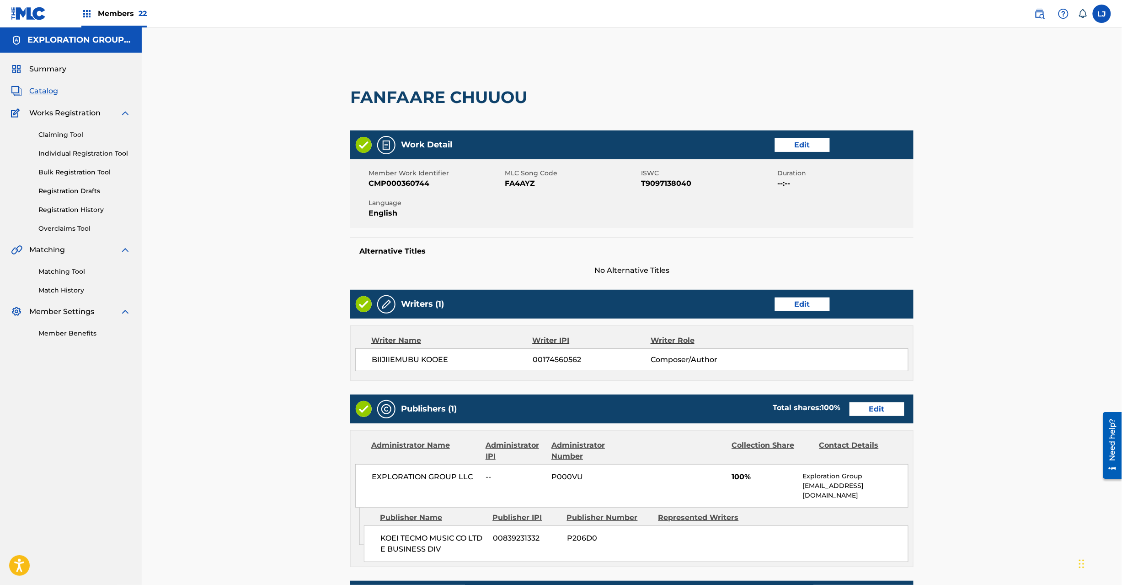
click at [873, 411] on link "Edit" at bounding box center [877, 409] width 55 height 14
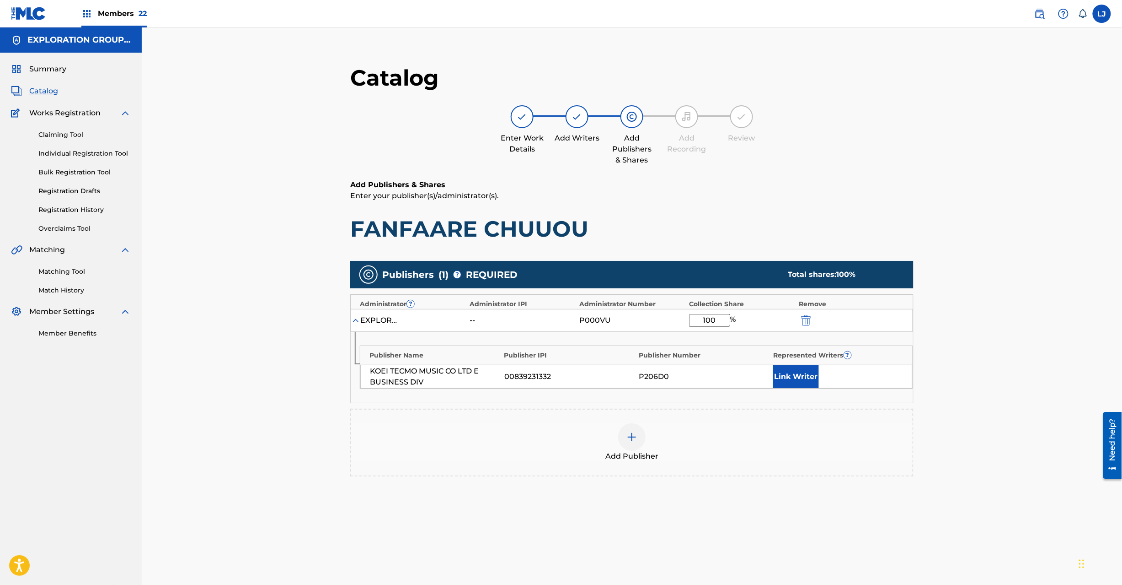
drag, startPoint x: 794, startPoint y: 321, endPoint x: 801, endPoint y: 321, distance: 6.9
click at [794, 321] on div "EXPLORATION GROUP LLC -- P000VU 100 %" at bounding box center [632, 320] width 563 height 23
click at [805, 320] on img "submit" at bounding box center [806, 320] width 10 height 11
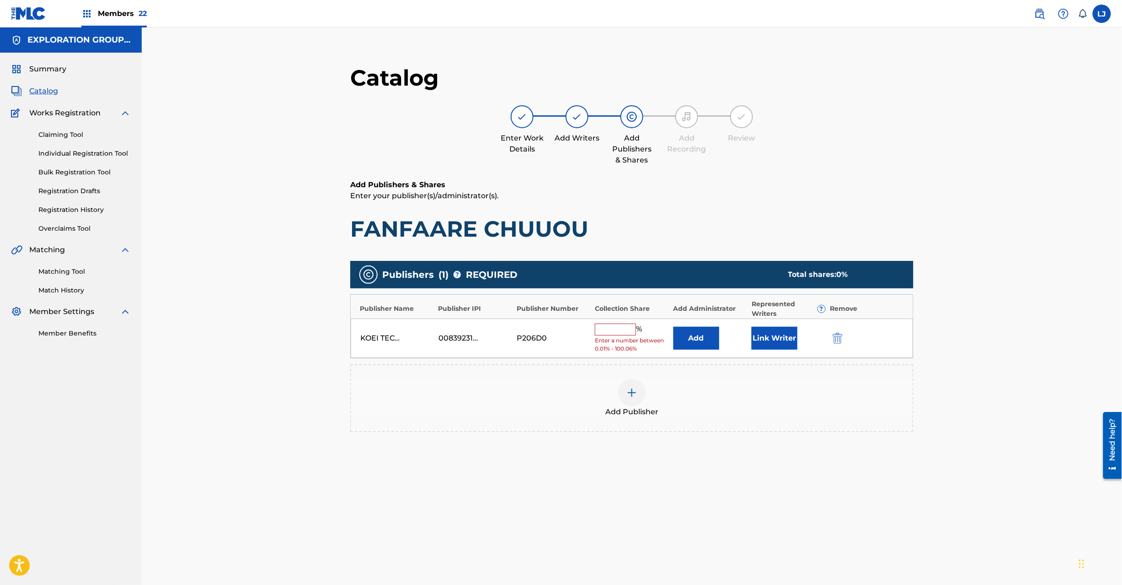
click at [831, 336] on button "submit" at bounding box center [837, 338] width 14 height 11
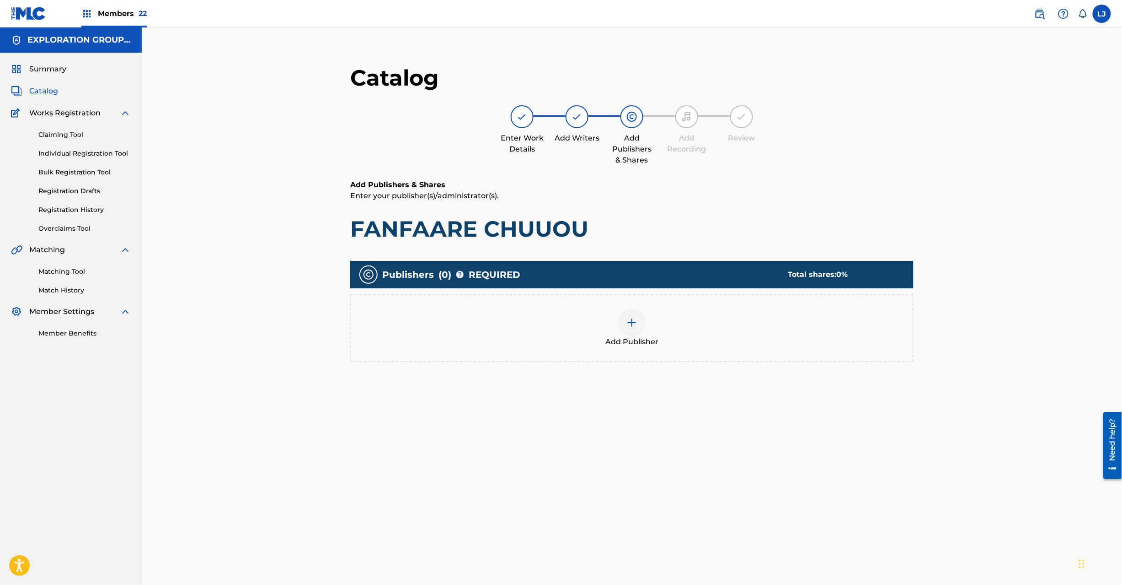
click at [616, 319] on div "Add Publisher" at bounding box center [632, 328] width 562 height 38
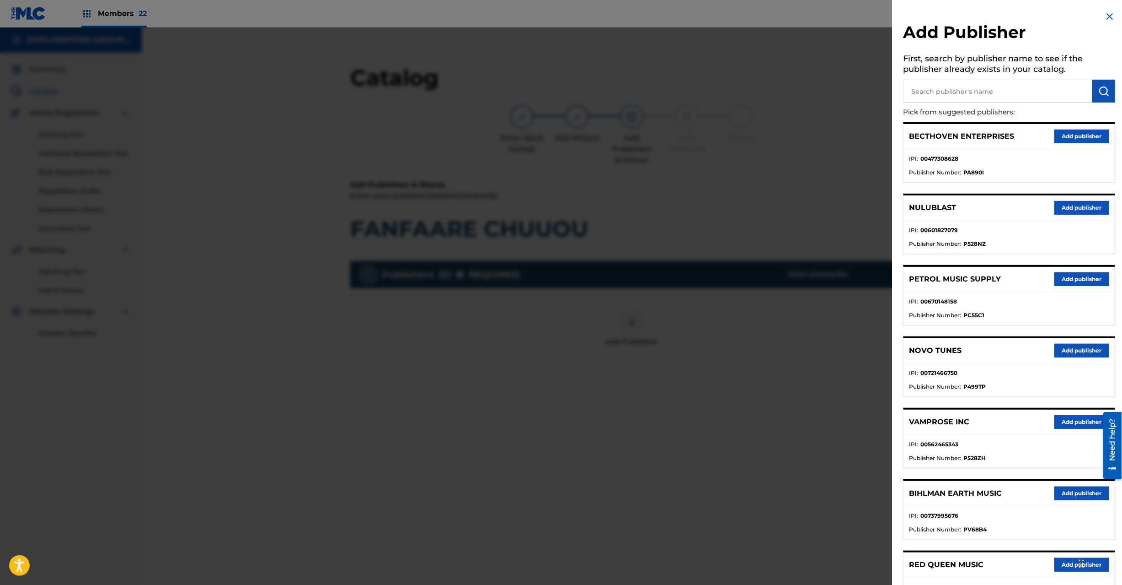
click at [924, 99] on input "text" at bounding box center [998, 91] width 189 height 23
paste input "Koei Tecmo Music Co Ltd N Business Div"
type input "Koei Tecmo Music Co Ltd N Business Div"
click at [1099, 86] on img "submit" at bounding box center [1104, 91] width 11 height 11
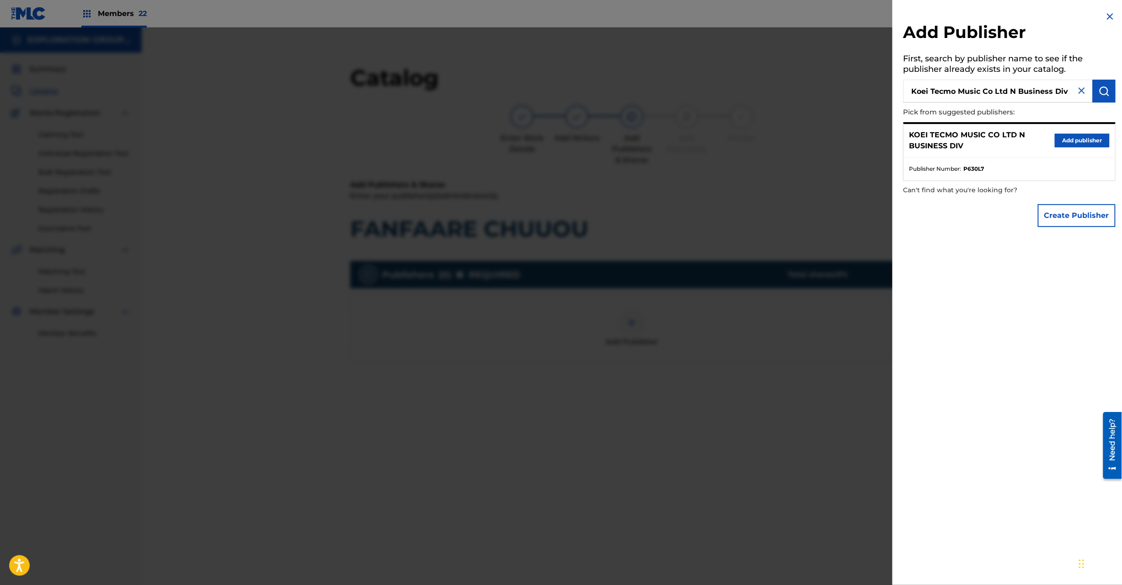
click at [1064, 145] on button "Add publisher" at bounding box center [1082, 141] width 55 height 14
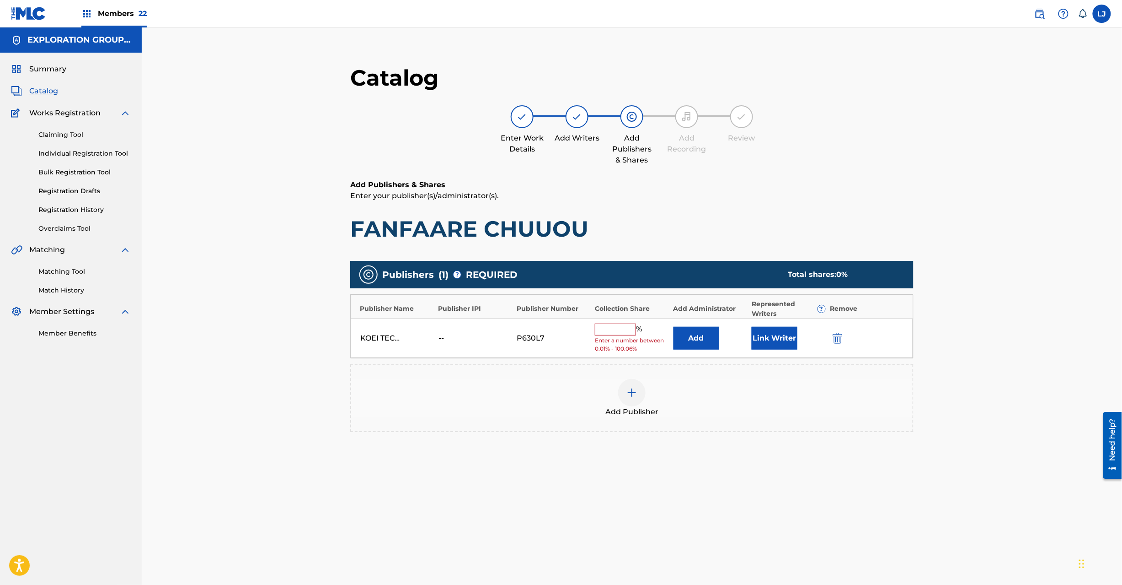
click at [694, 339] on button "Add" at bounding box center [697, 338] width 46 height 23
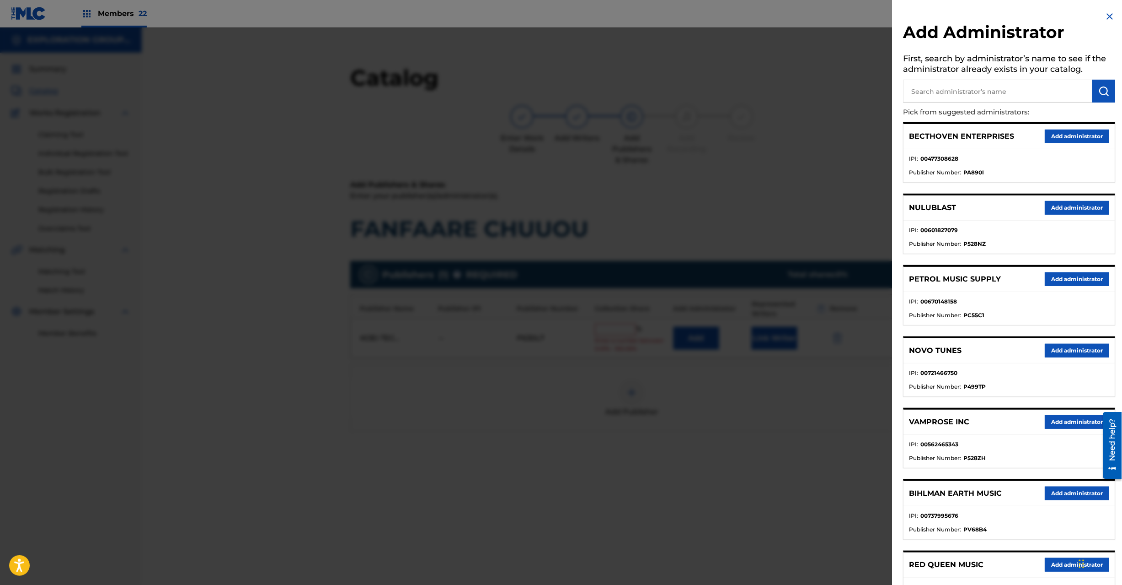
click at [971, 90] on input "text" at bounding box center [998, 91] width 189 height 23
paste input "Exploration Group LLC"
type input "Exploration Group LLC"
click at [1110, 103] on div "Add Administrator First, search by administrator’s name to see if the administr…" at bounding box center [1010, 411] width 234 height 823
click at [1107, 99] on button "submit" at bounding box center [1104, 91] width 23 height 23
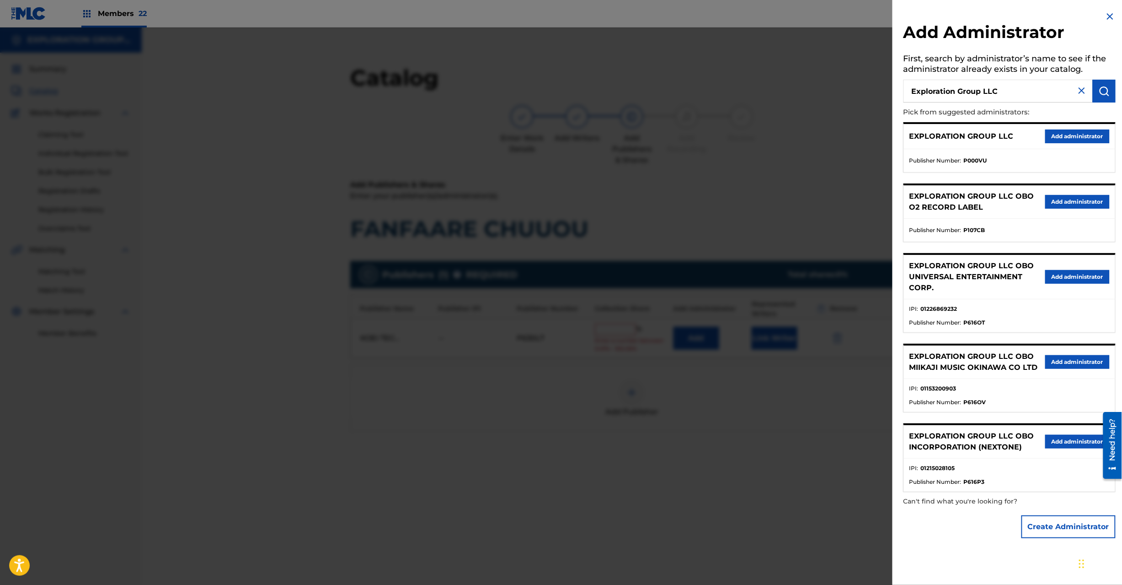
click at [1051, 141] on button "Add administrator" at bounding box center [1078, 136] width 64 height 14
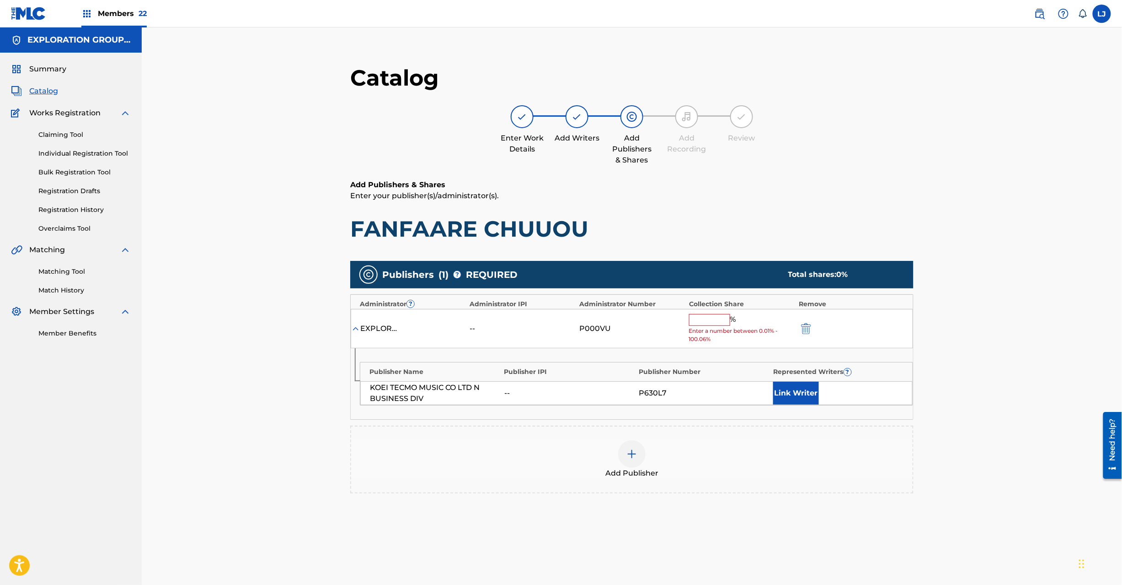
click at [721, 321] on input "text" at bounding box center [709, 320] width 41 height 12
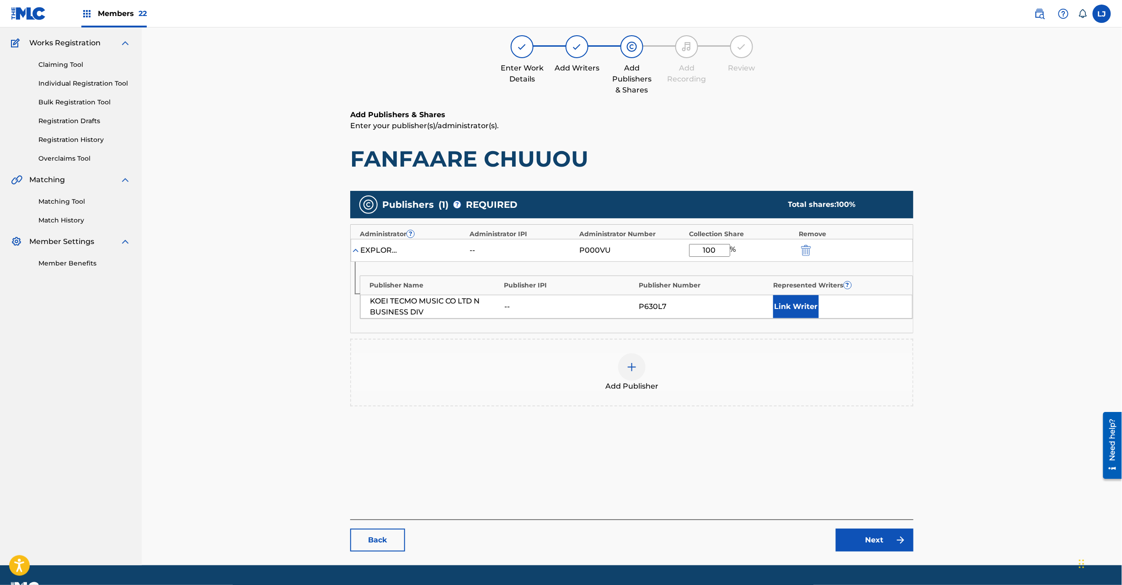
scroll to position [94, 0]
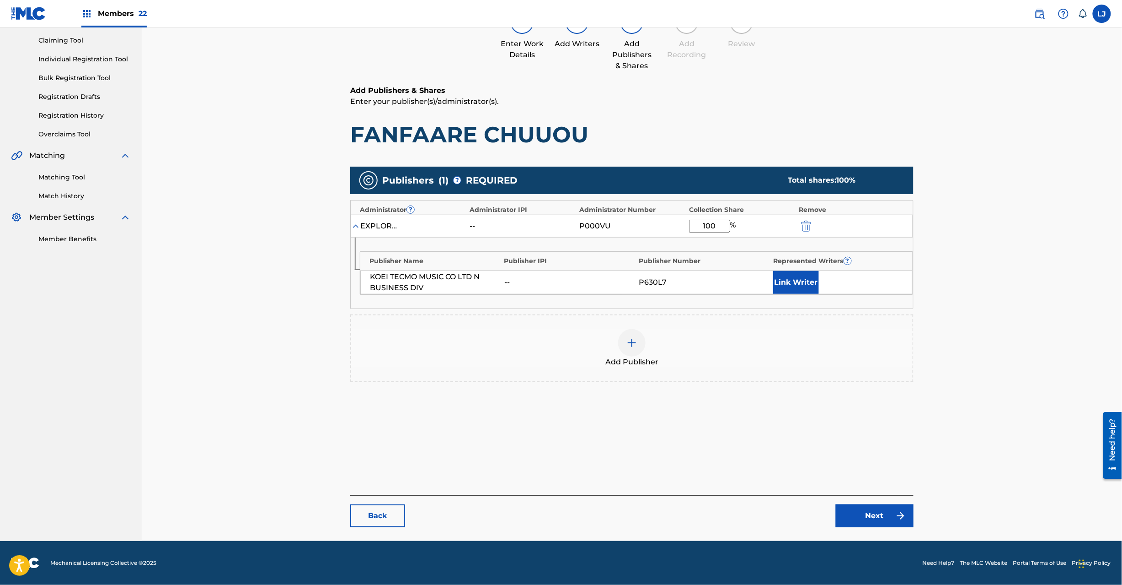
type input "100"
click at [877, 515] on link "Next" at bounding box center [875, 515] width 78 height 23
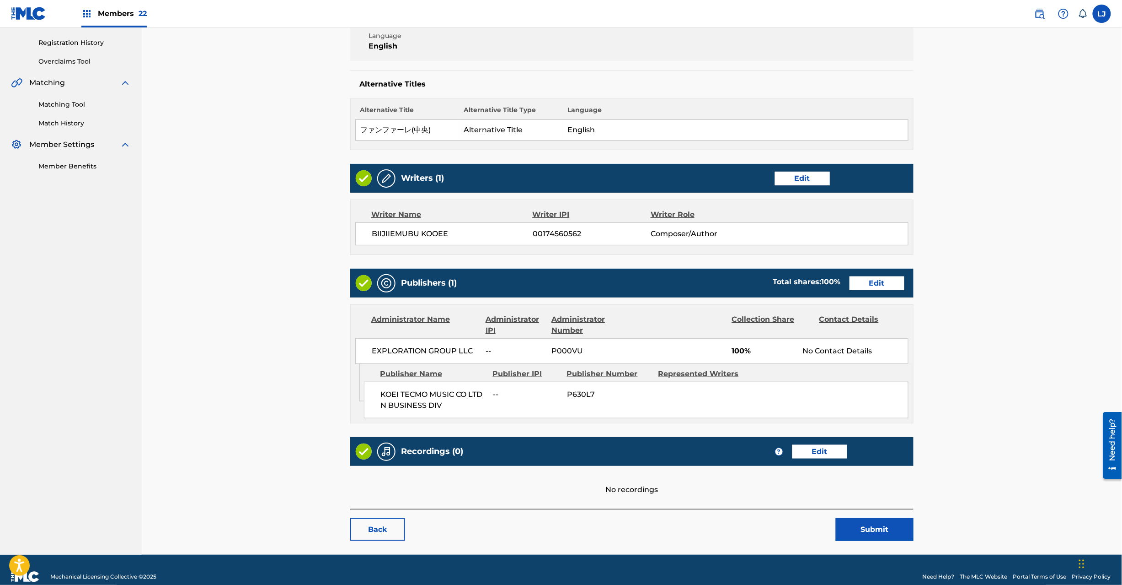
scroll to position [182, 0]
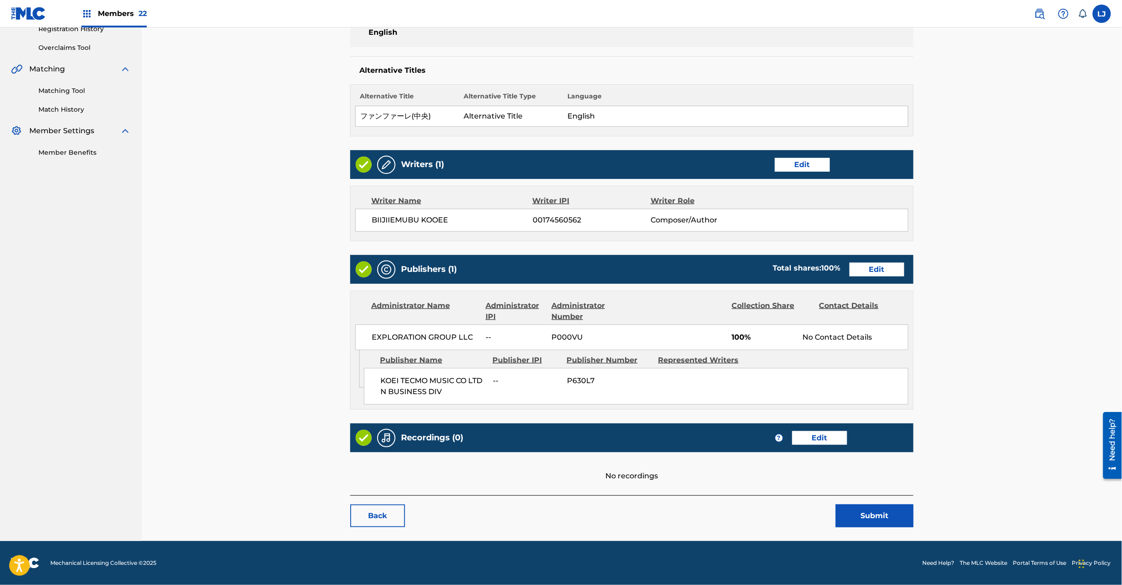
click at [850, 516] on button "Submit" at bounding box center [875, 515] width 78 height 23
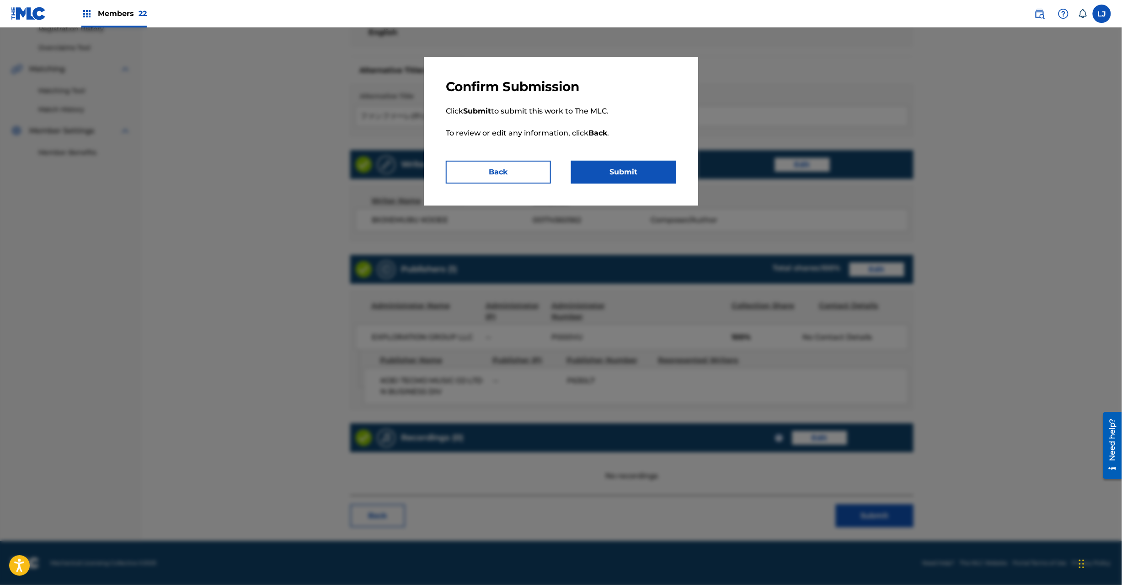
click at [617, 154] on p "Click Submit to submit this work to The MLC. To review or edit any information,…" at bounding box center [561, 128] width 231 height 66
click at [618, 163] on button "Submit" at bounding box center [623, 172] width 105 height 23
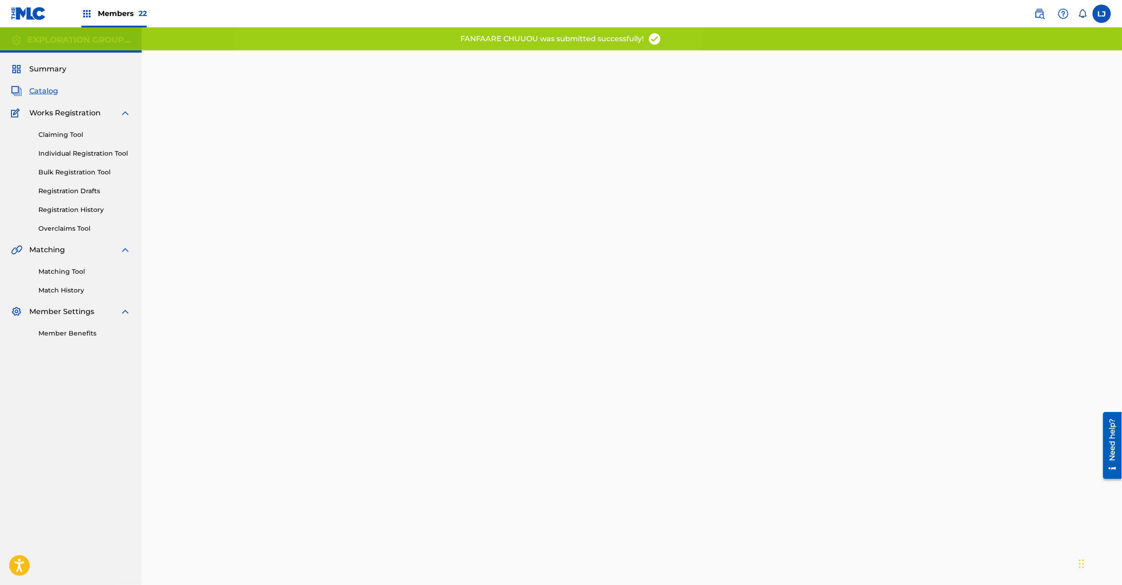
scroll to position [94, 0]
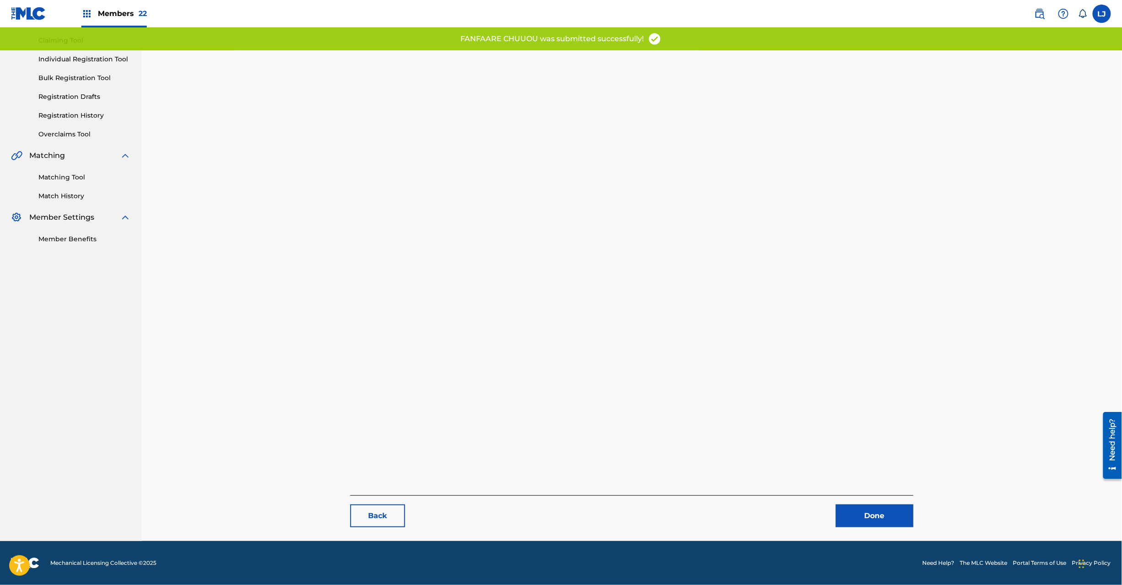
click at [875, 513] on link "Done" at bounding box center [875, 515] width 78 height 23
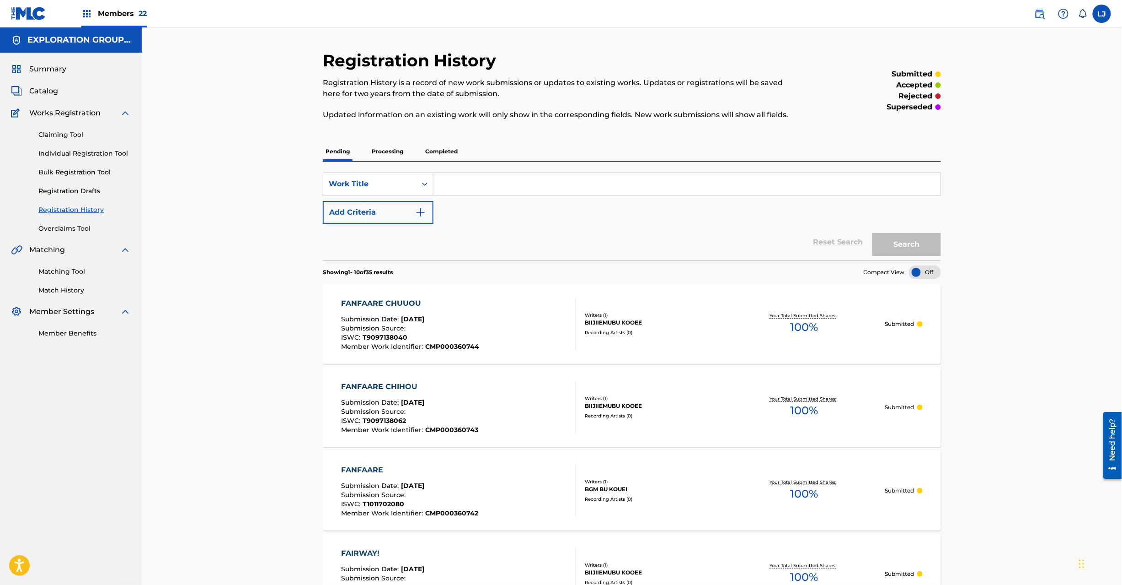
click at [51, 80] on div "Summary Catalog Works Registration Claiming Tool Individual Registration Tool B…" at bounding box center [71, 201] width 142 height 296
click at [47, 88] on span "Catalog" at bounding box center [43, 91] width 29 height 11
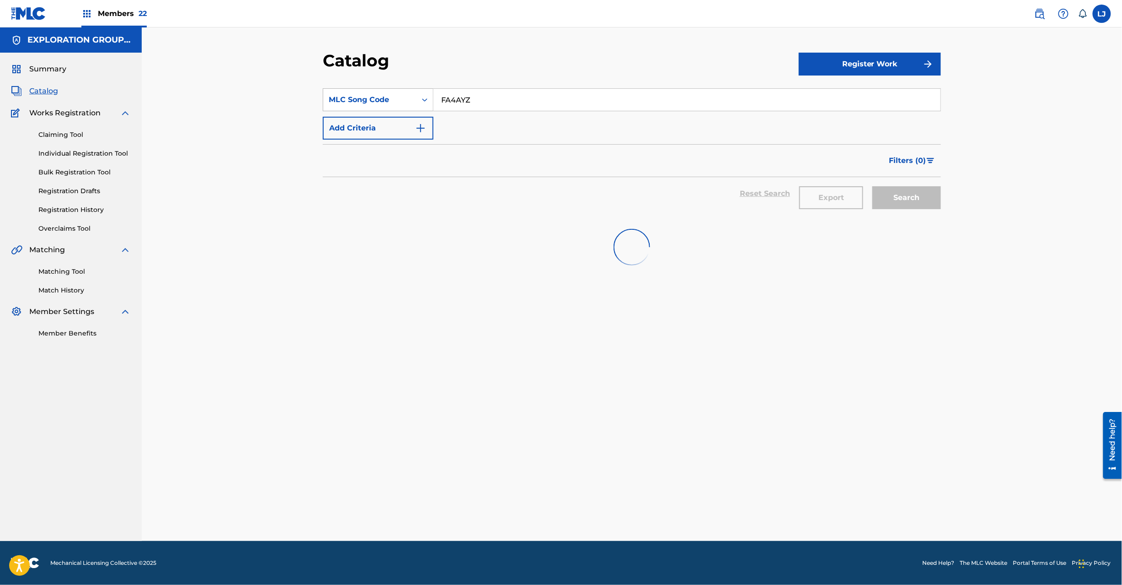
click at [361, 102] on div "MLC Song Code" at bounding box center [370, 99] width 82 height 11
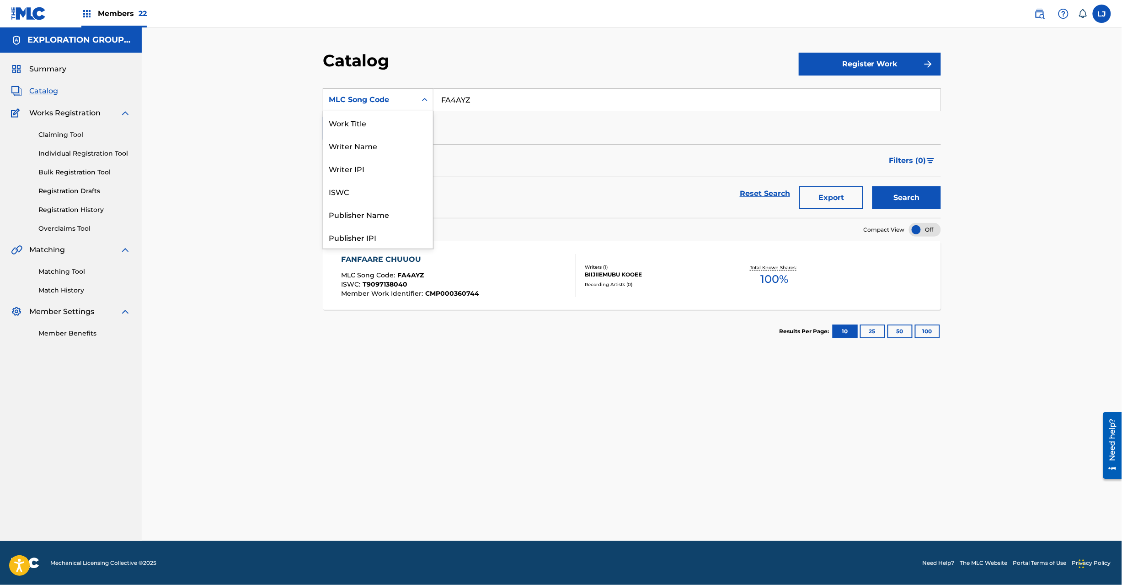
scroll to position [148, 0]
click at [481, 101] on input "FA4AYZ" at bounding box center [687, 100] width 507 height 22
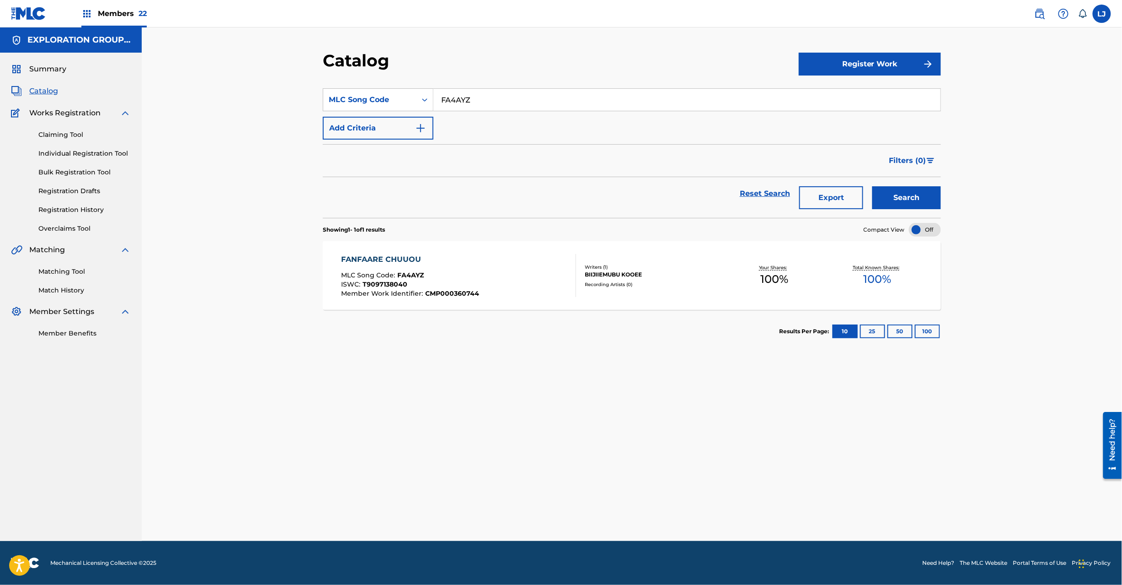
click at [481, 101] on input "FA4AYZ" at bounding box center [687, 100] width 507 height 22
paste input "ZU"
type input "FA4AZU"
click at [942, 202] on div "Catalog Register Work SearchWithCriteria8bc87135-cd89-4156-a5b7-8a25b667b262 ML…" at bounding box center [632, 295] width 640 height 490
click at [917, 197] on button "Search" at bounding box center [907, 197] width 69 height 23
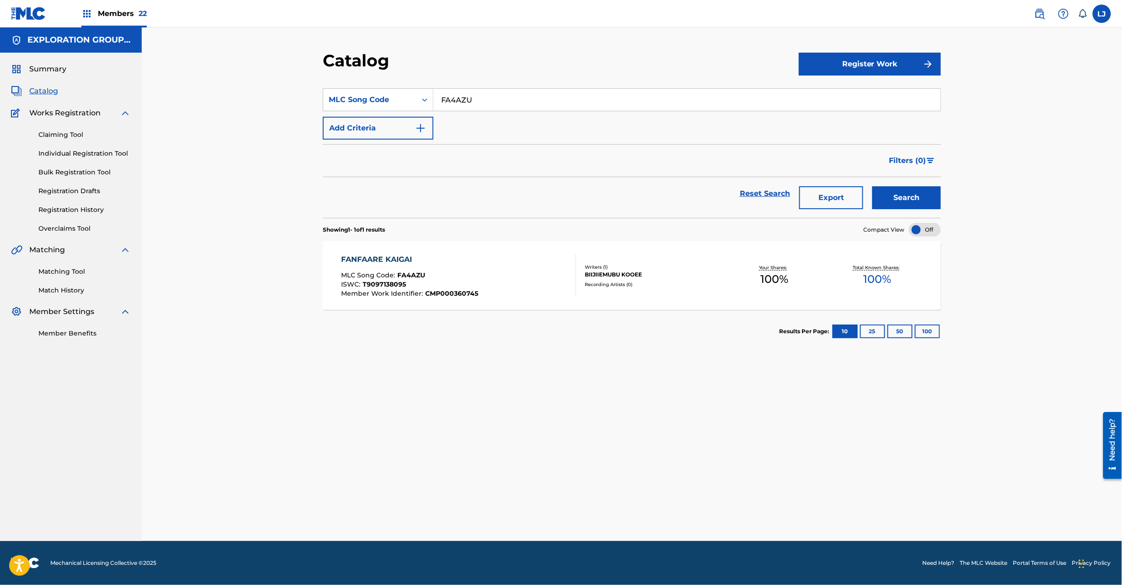
click at [496, 264] on div "FANFAARE KAIGAI MLC Song Code : FA4AZU ISWC : T9097138095 Member Work Identifie…" at bounding box center [459, 275] width 235 height 43
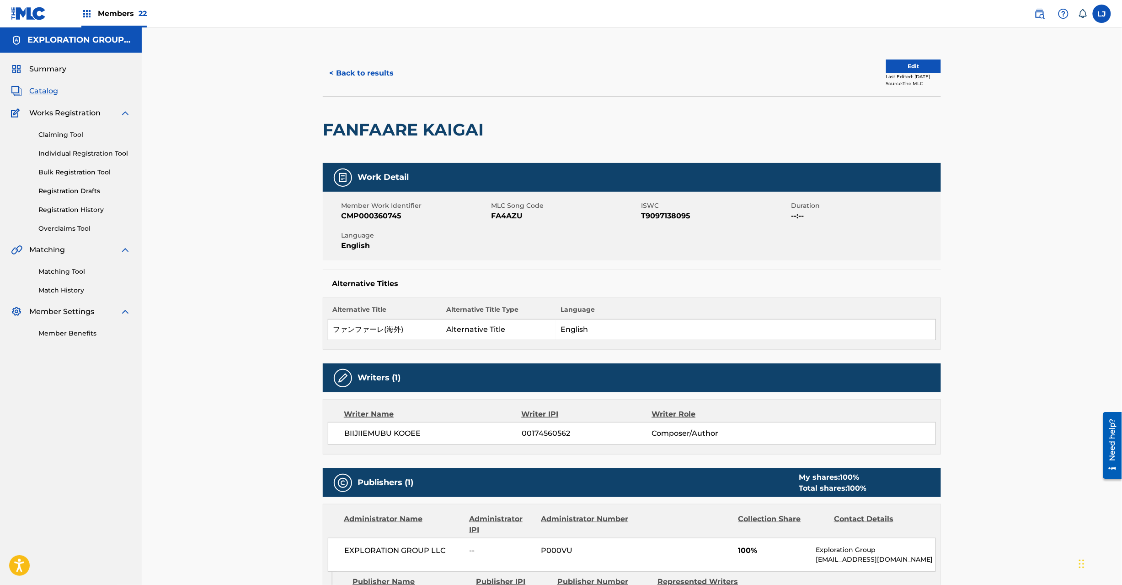
click at [899, 59] on div "< Back to results Edit Last Edited: [DATE] Source: The MLC" at bounding box center [632, 73] width 618 height 46
click at [897, 60] on button "Edit" at bounding box center [913, 66] width 55 height 14
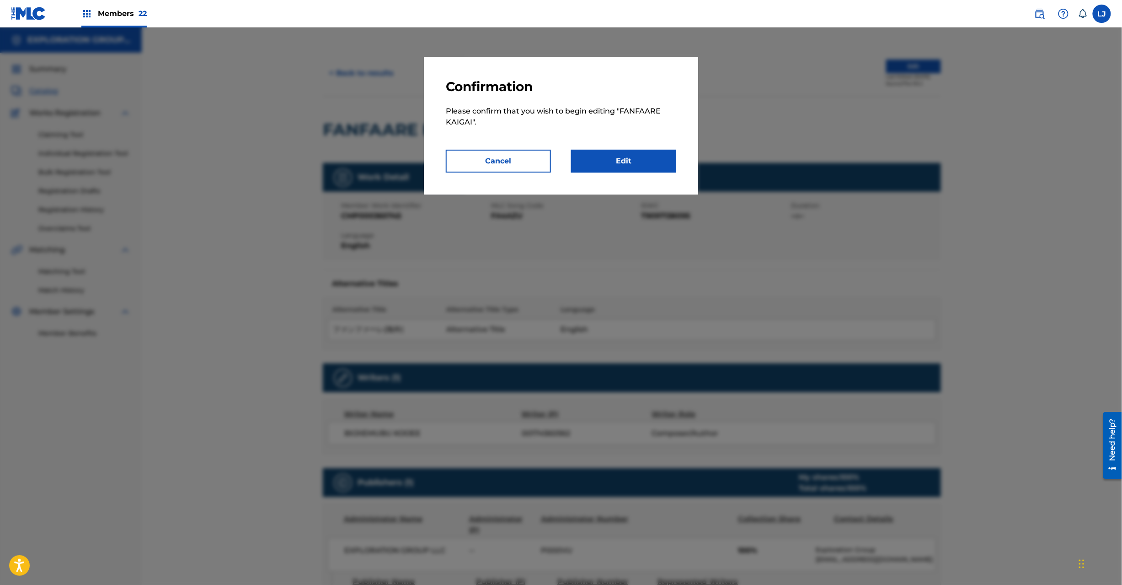
click at [624, 161] on link "Edit" at bounding box center [623, 161] width 105 height 23
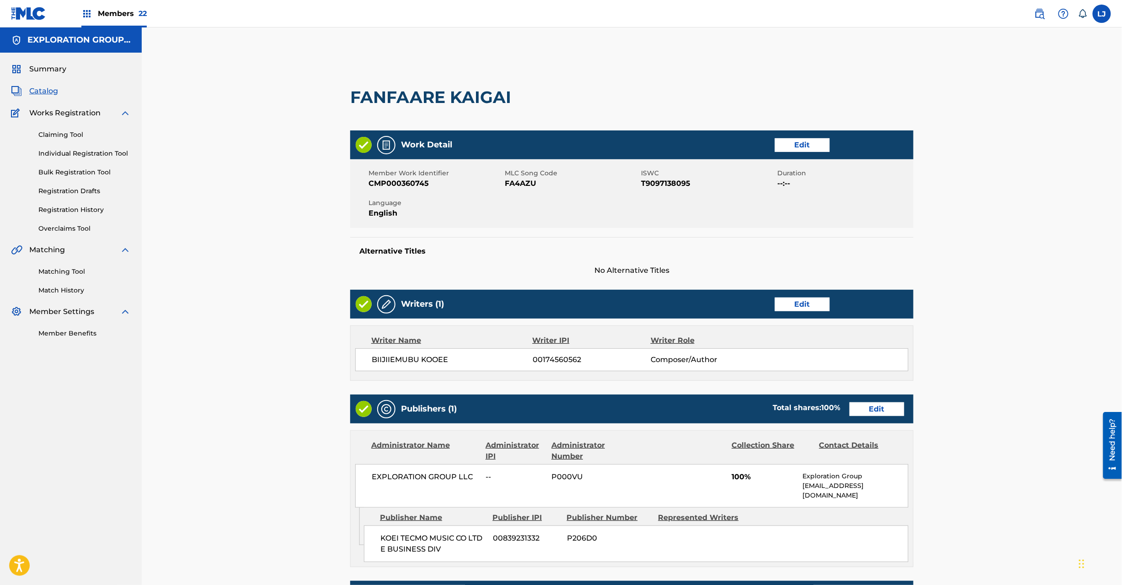
click at [860, 408] on link "Edit" at bounding box center [877, 409] width 55 height 14
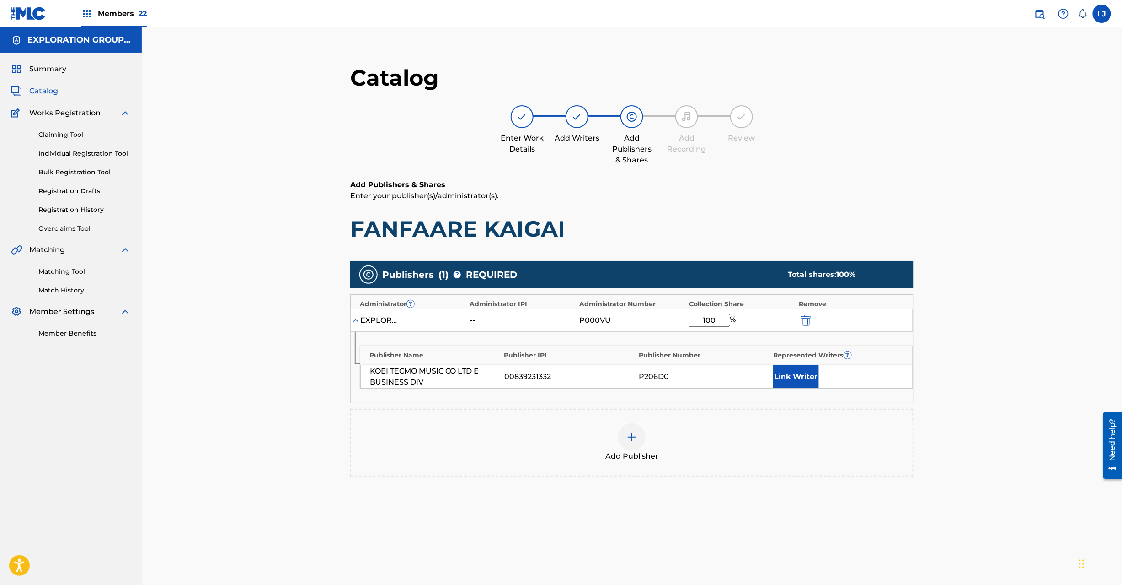
click at [813, 322] on div at bounding box center [819, 320] width 41 height 11
click at [799, 316] on button "submit" at bounding box center [806, 320] width 14 height 11
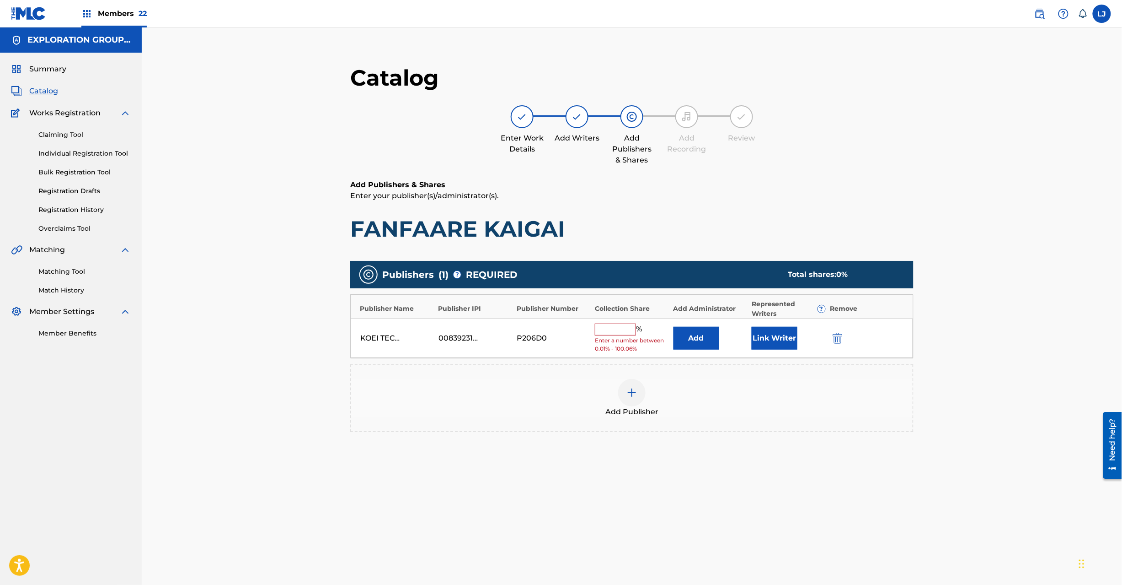
drag, startPoint x: 830, startPoint y: 329, endPoint x: 833, endPoint y: 333, distance: 5.2
click at [833, 333] on div "KOEI TECMO MUSIC CO LTD E BUSINESS DIV 00839231332 P206D0 % Enter a number betw…" at bounding box center [632, 338] width 563 height 40
click at [833, 333] on img "submit" at bounding box center [838, 338] width 10 height 11
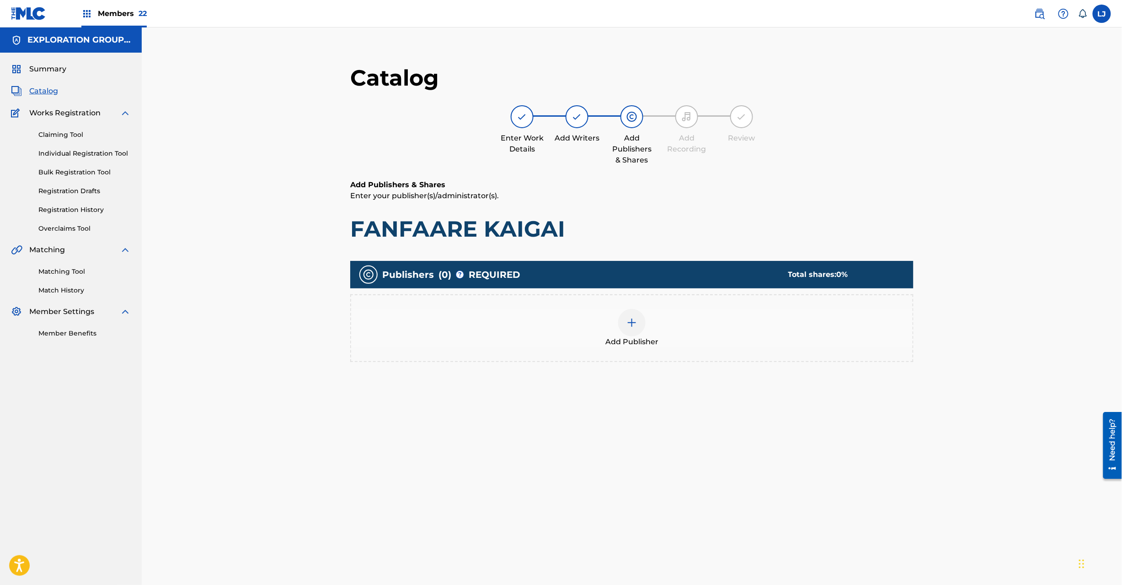
click at [623, 319] on div at bounding box center [631, 322] width 27 height 27
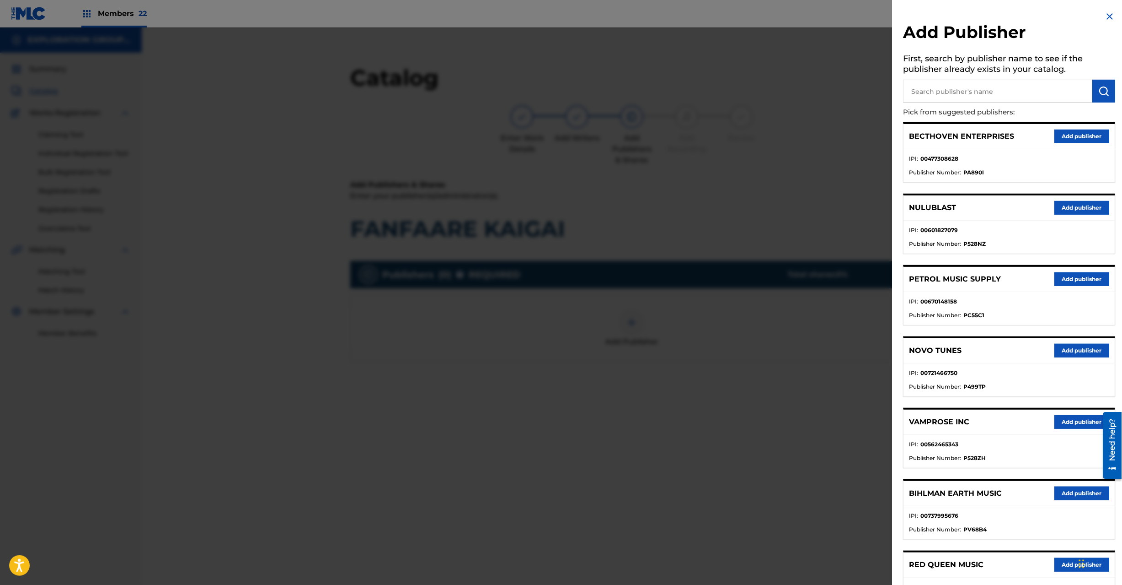
click at [931, 102] on p "Pick from suggested publishers:" at bounding box center [984, 112] width 160 height 20
click at [933, 94] on input "text" at bounding box center [998, 91] width 189 height 23
paste input "Koei Tecmo Music Co Ltd N Business Div"
type input "Koei Tecmo Music Co Ltd N Business Div"
click at [1100, 86] on img "submit" at bounding box center [1104, 91] width 11 height 11
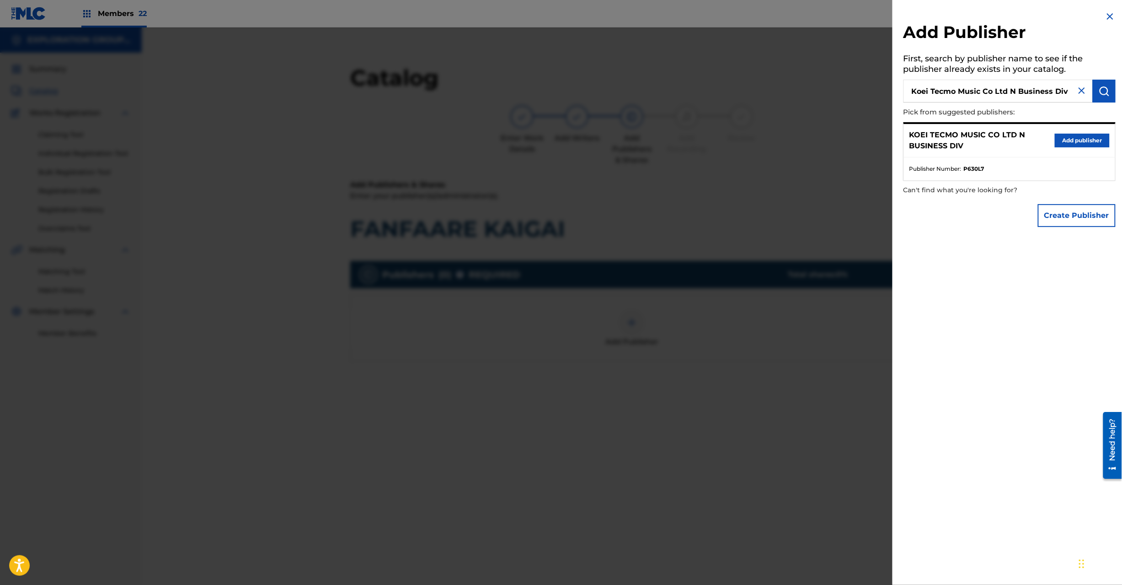
click at [1078, 141] on button "Add publisher" at bounding box center [1082, 141] width 55 height 14
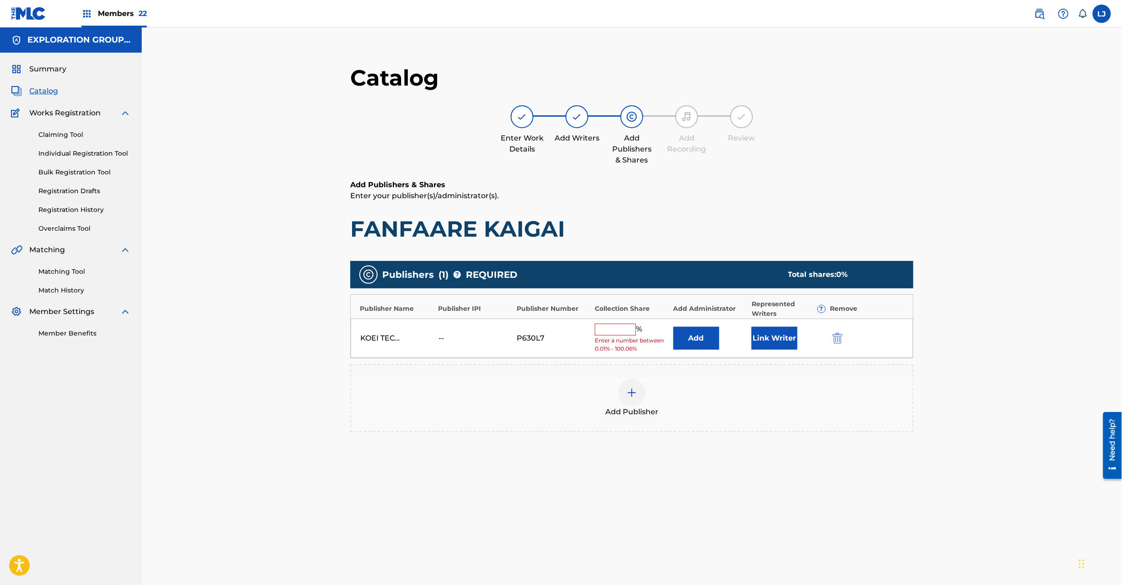
click at [700, 333] on button "Add" at bounding box center [697, 338] width 46 height 23
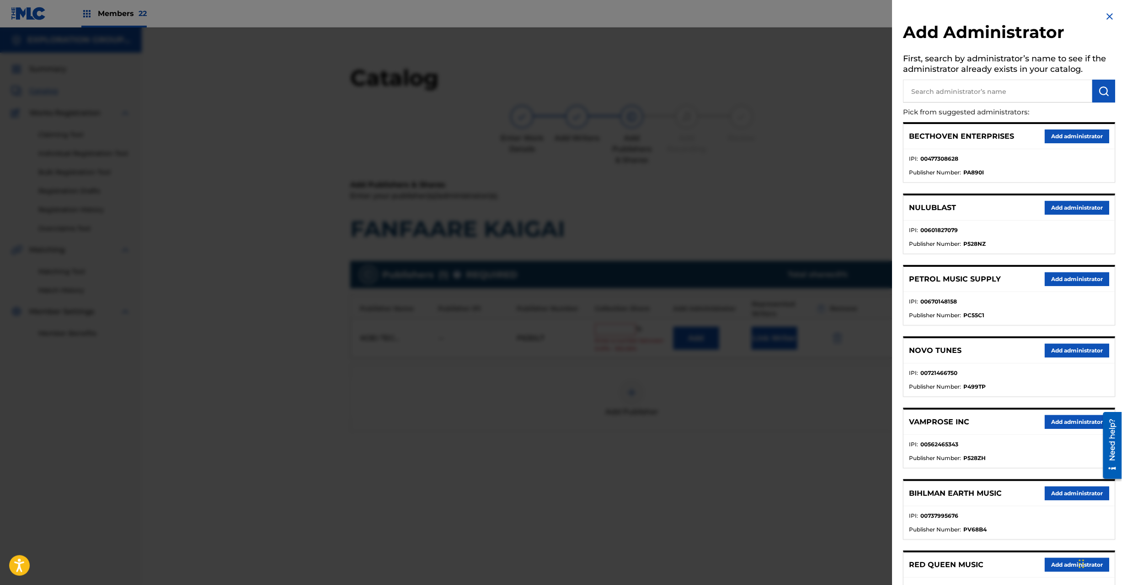
click at [1027, 86] on input "text" at bounding box center [998, 91] width 189 height 23
paste input "Exploration Group LLC"
type input "Exploration Group LLC"
click at [1109, 85] on button "submit" at bounding box center [1104, 91] width 23 height 23
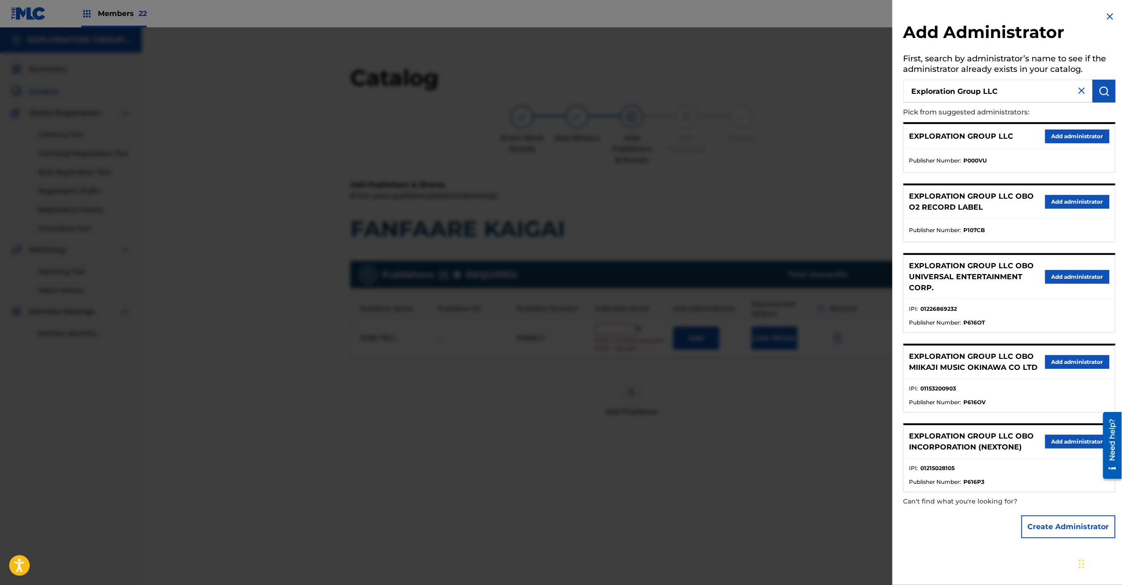
click at [1070, 132] on button "Add administrator" at bounding box center [1078, 136] width 64 height 14
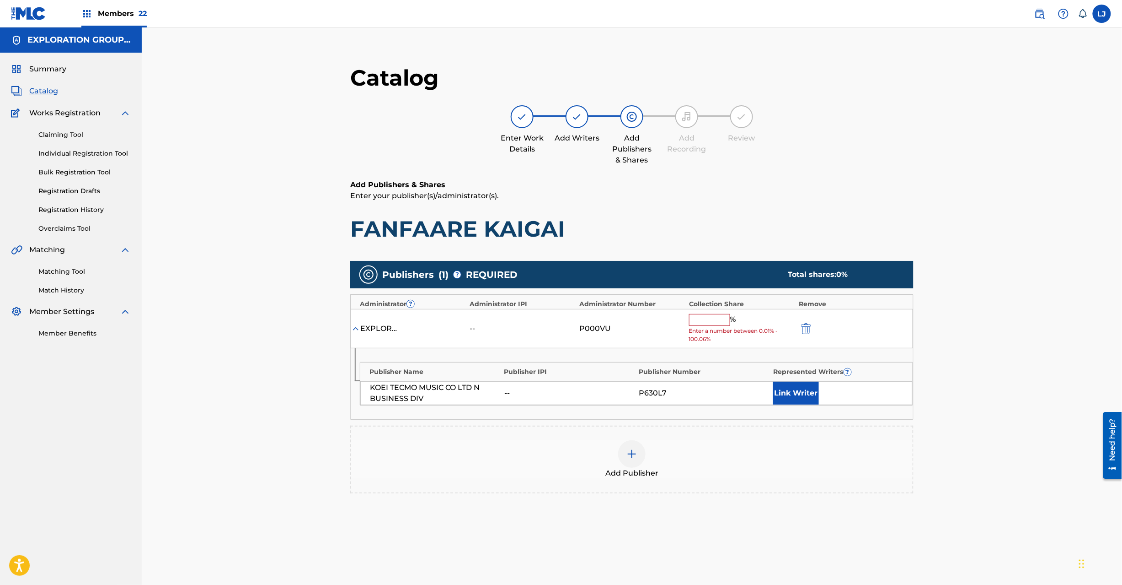
click at [713, 313] on div "EXPLORATION GROUP LLC -- P000VU % Enter a number between 0.01% - 100.06%" at bounding box center [632, 329] width 563 height 40
click at [713, 316] on input "text" at bounding box center [709, 320] width 41 height 12
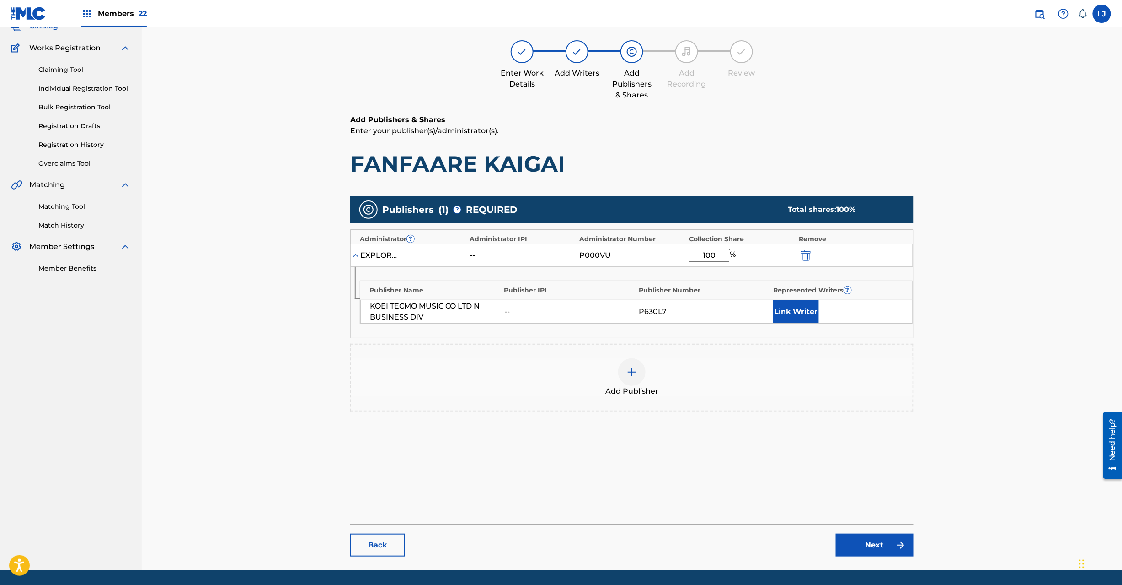
scroll to position [94, 0]
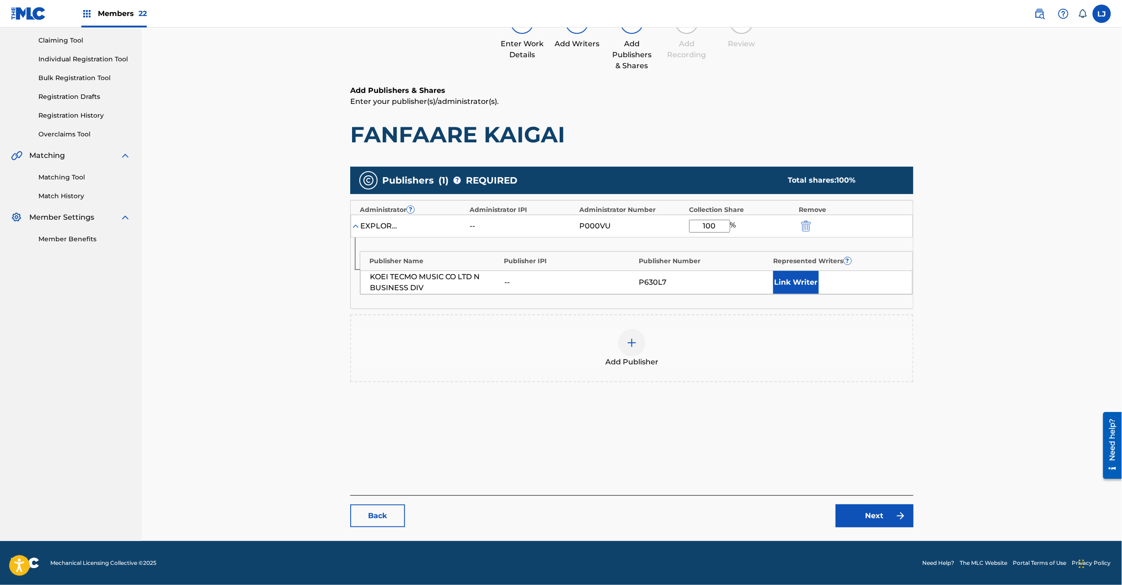
type input "100"
click at [861, 517] on link "Next" at bounding box center [875, 515] width 78 height 23
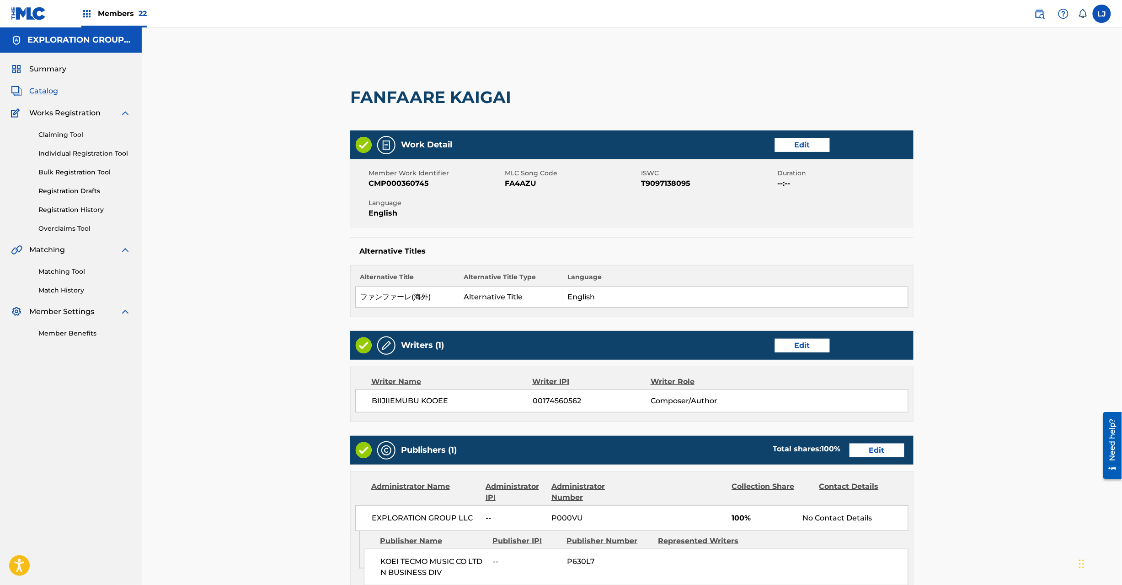
scroll to position [182, 0]
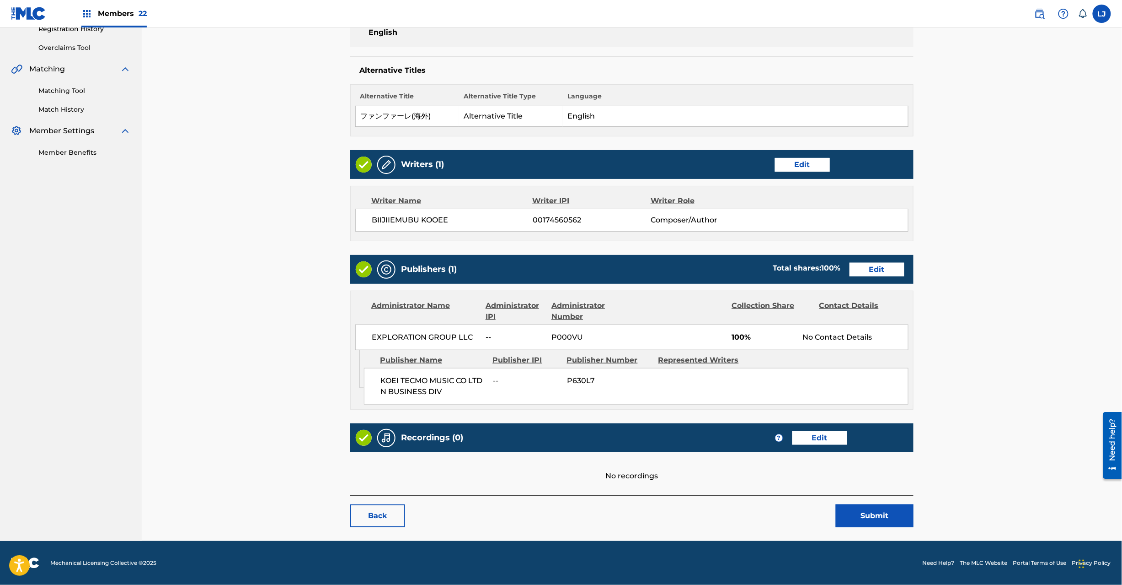
click at [868, 510] on button "Submit" at bounding box center [875, 515] width 78 height 23
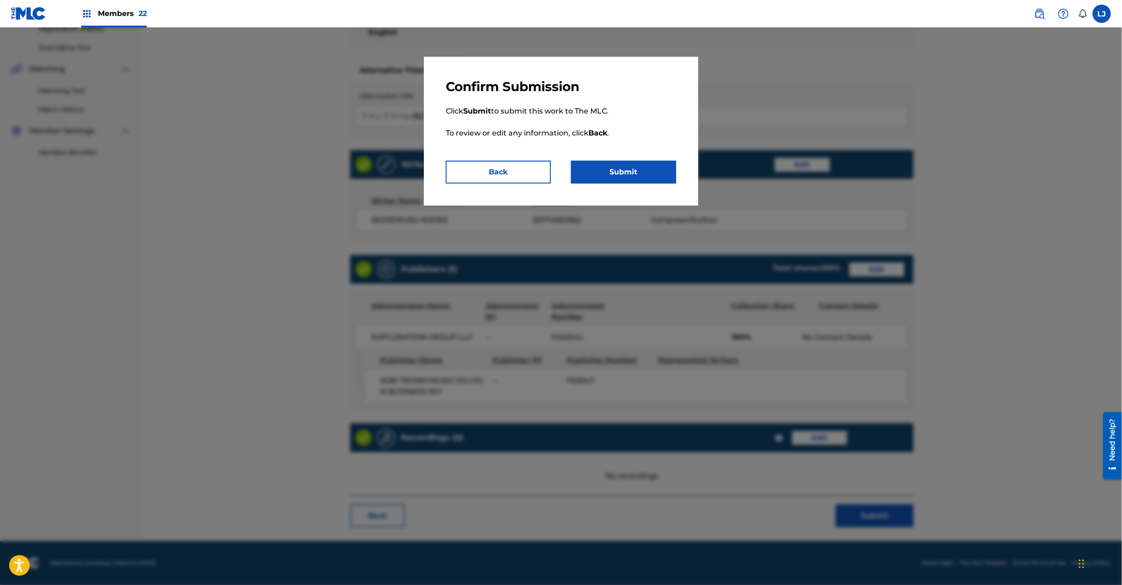
click at [621, 163] on button "Submit" at bounding box center [623, 172] width 105 height 23
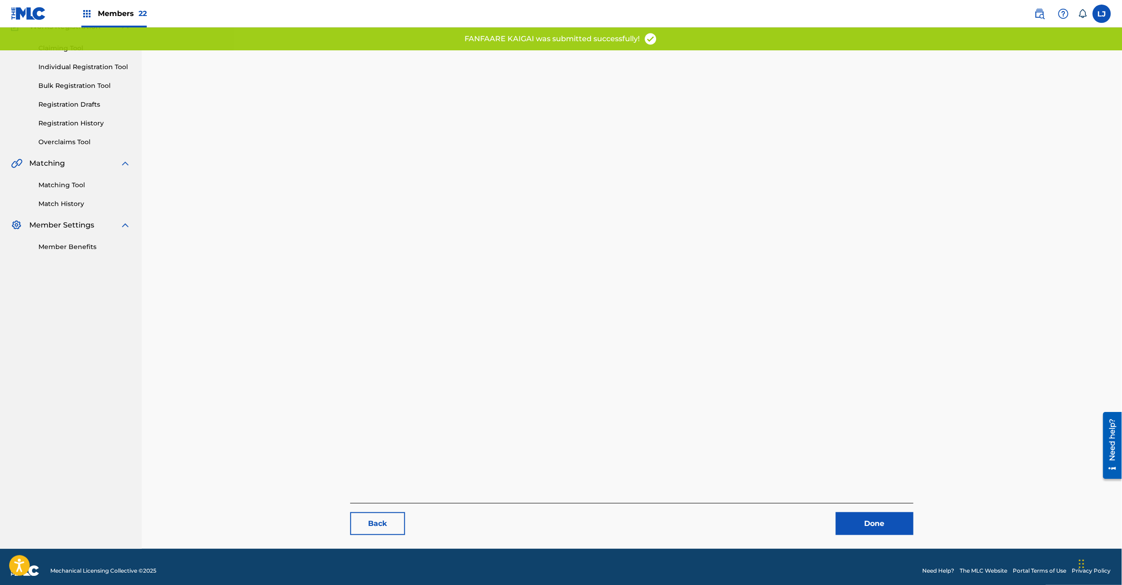
scroll to position [94, 0]
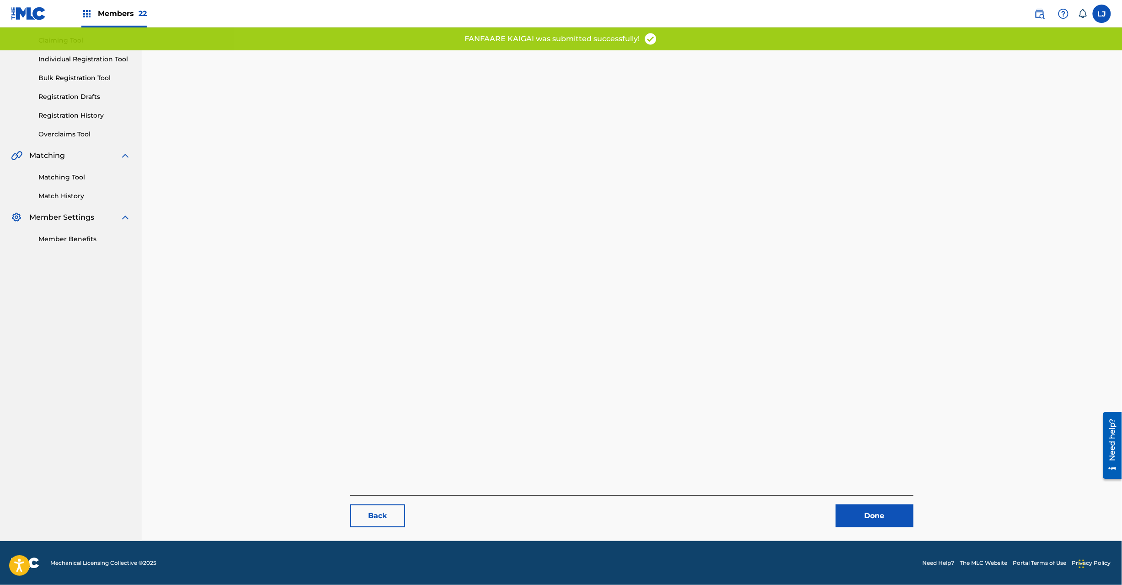
click at [868, 509] on link "Done" at bounding box center [875, 515] width 78 height 23
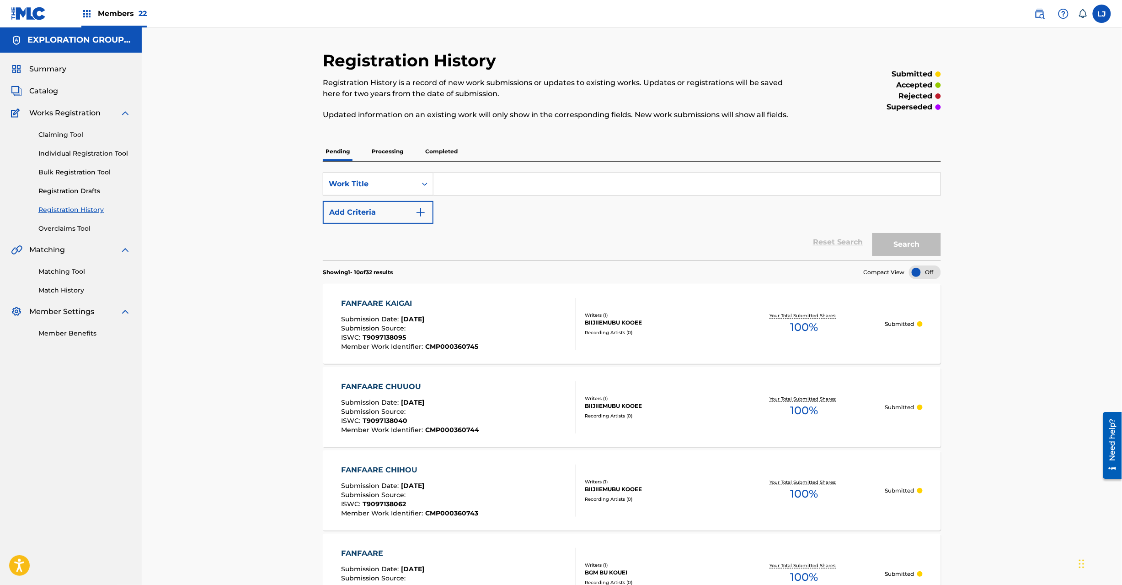
click at [37, 88] on span "Catalog" at bounding box center [43, 91] width 29 height 11
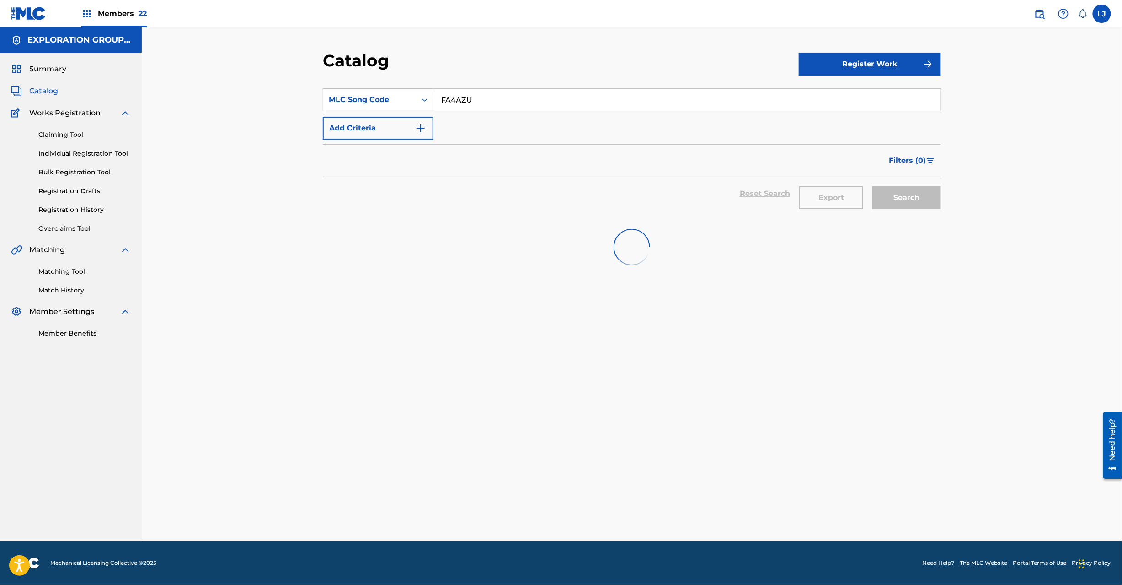
click at [471, 100] on input "FA4AZU" at bounding box center [687, 100] width 507 height 22
paste input "YK"
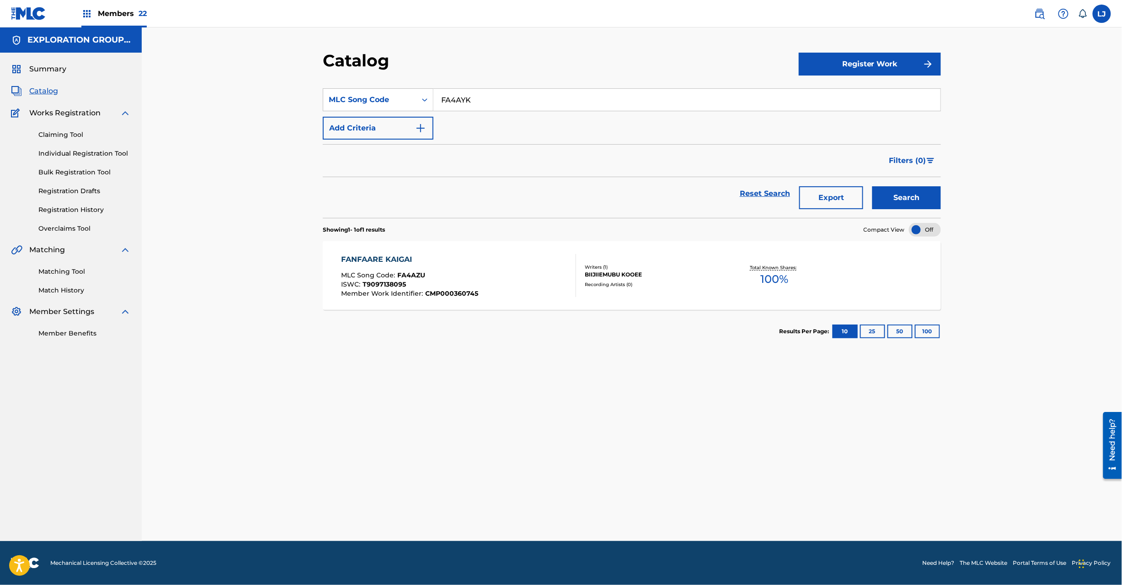
type input "FA4AYK"
click at [915, 201] on button "Search" at bounding box center [907, 197] width 69 height 23
click at [500, 280] on div "FANNO TEEMA 1 MLC Song Code : FA4AYK ISWC : Member Work Identifier : CMP0003607…" at bounding box center [459, 275] width 235 height 43
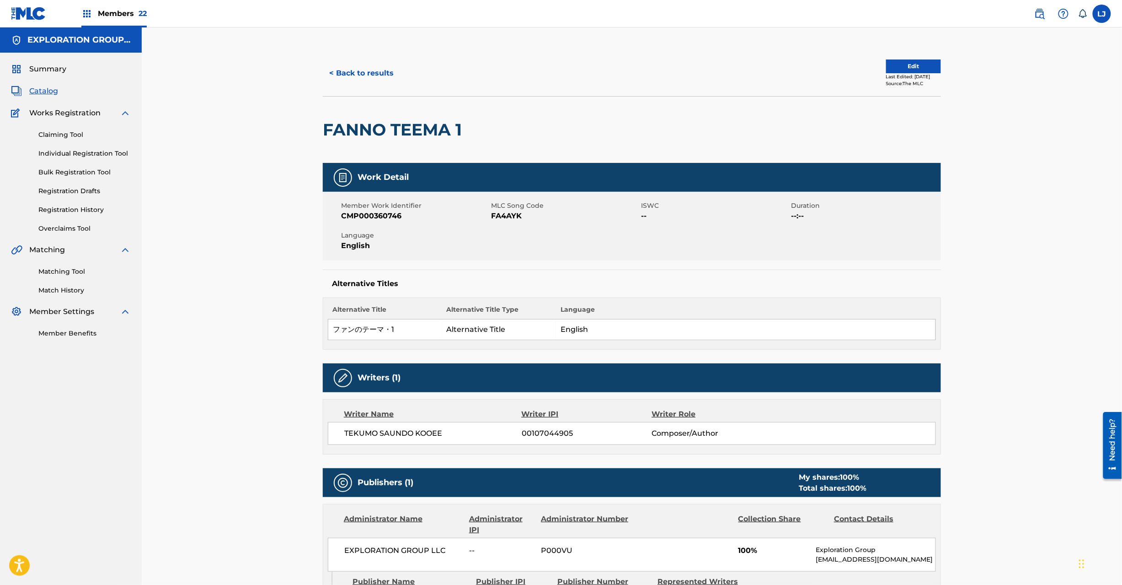
click at [886, 60] on button "Edit" at bounding box center [913, 66] width 55 height 14
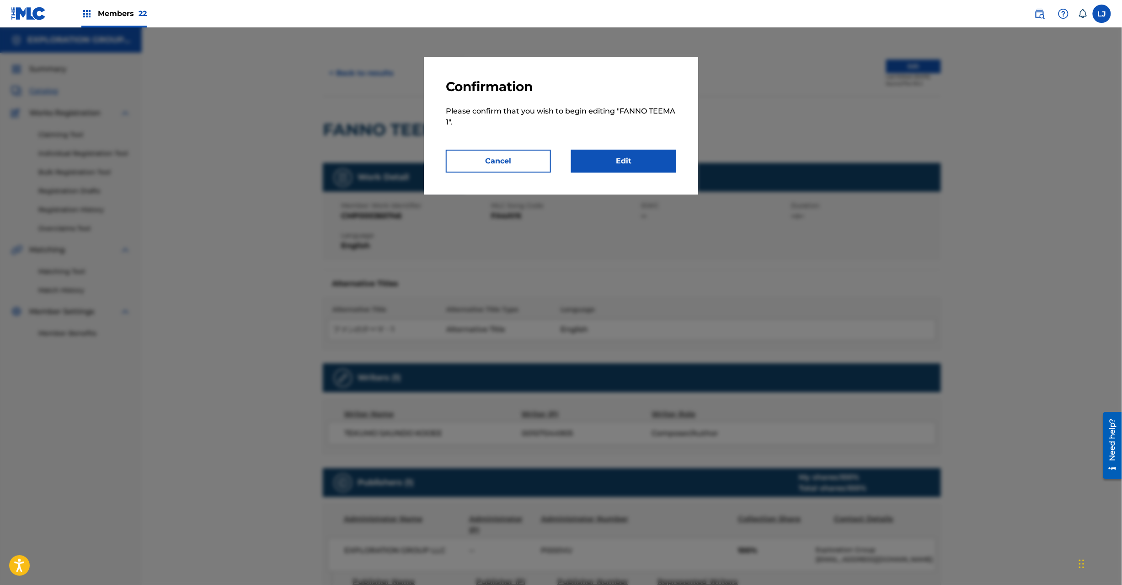
click at [638, 160] on link "Edit" at bounding box center [623, 161] width 105 height 23
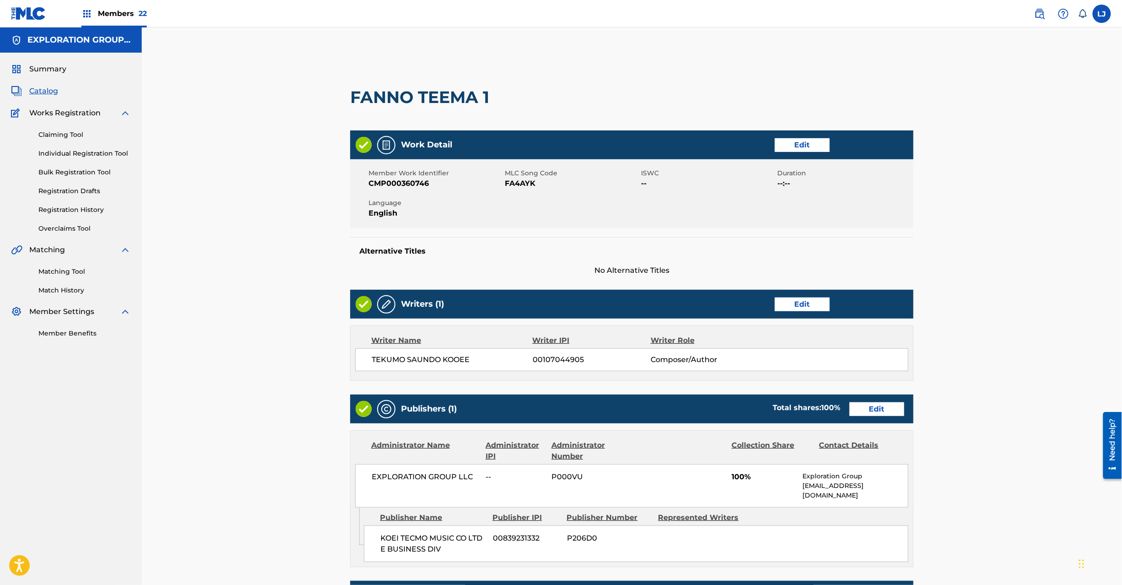
click at [885, 405] on link "Edit" at bounding box center [877, 409] width 55 height 14
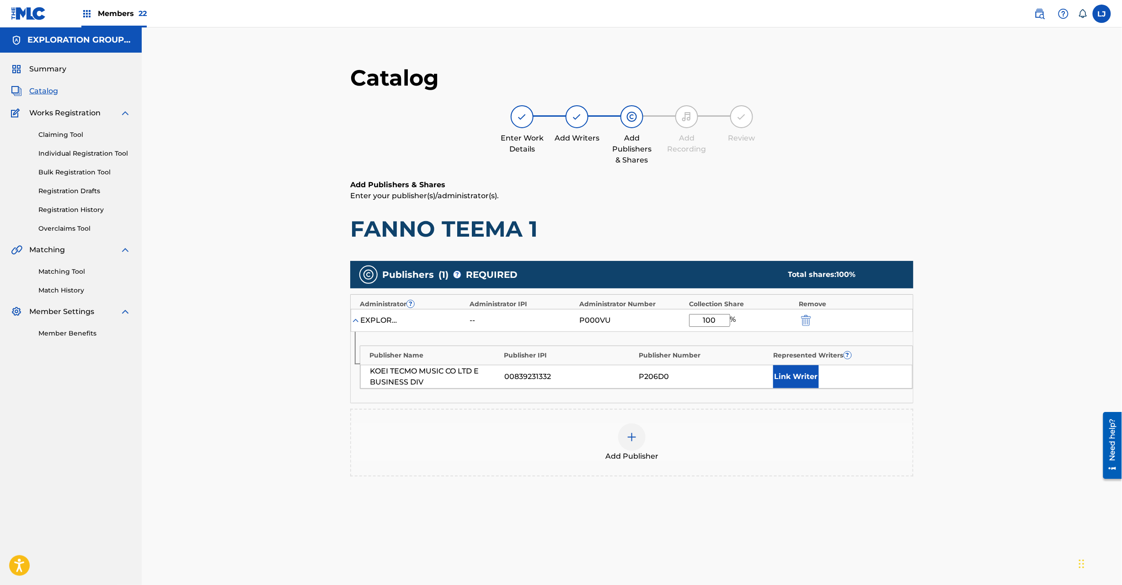
click at [813, 324] on div at bounding box center [819, 320] width 41 height 11
click at [806, 319] on img "submit" at bounding box center [806, 320] width 10 height 11
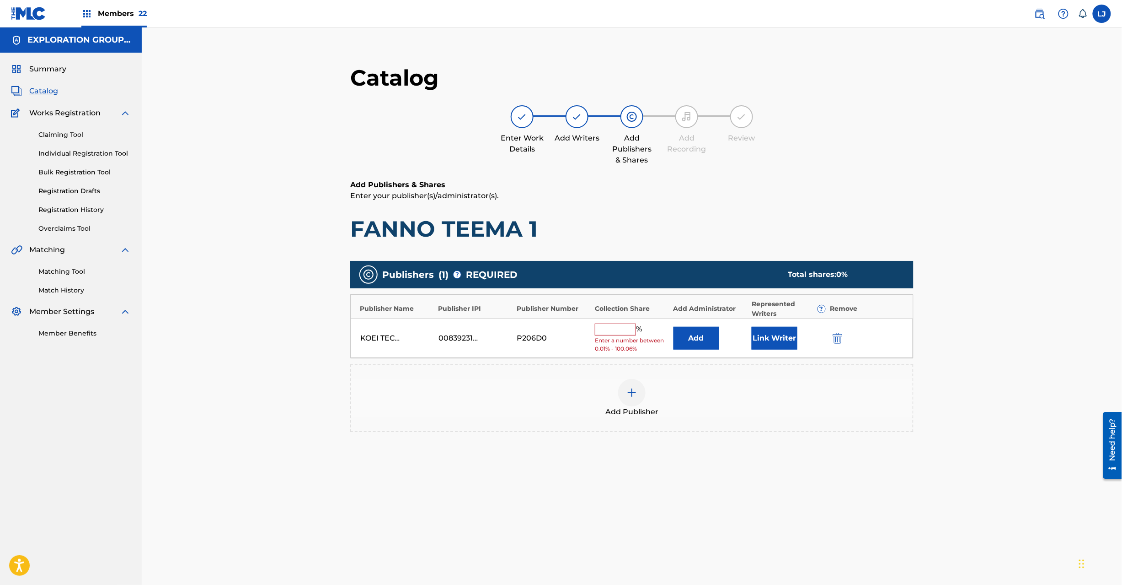
click at [834, 338] on img "submit" at bounding box center [838, 338] width 10 height 11
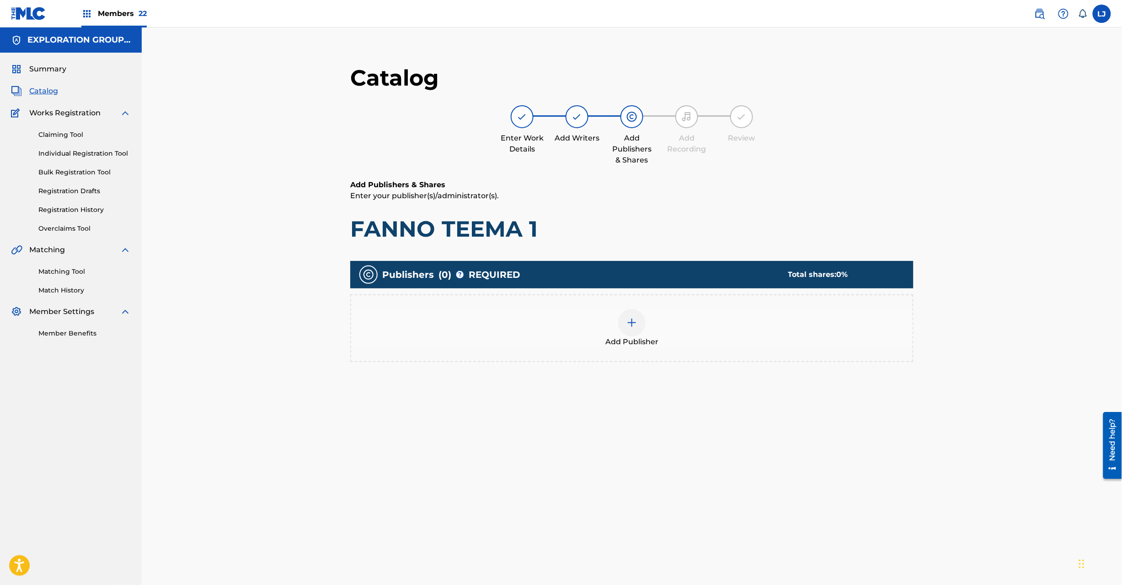
click at [624, 322] on div at bounding box center [631, 322] width 27 height 27
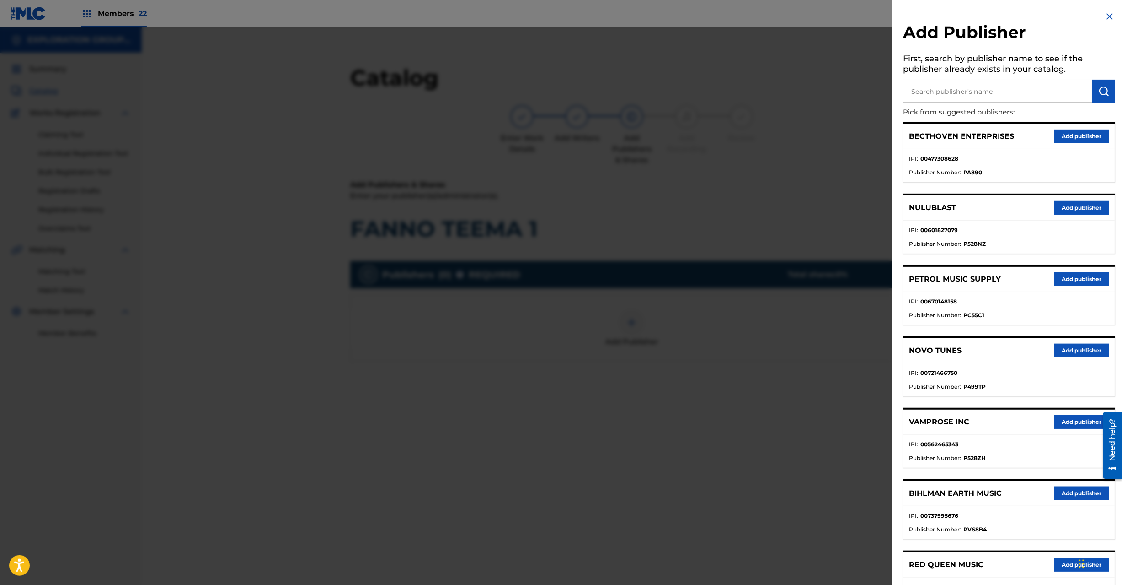
click at [1001, 86] on input "text" at bounding box center [998, 91] width 189 height 23
paste input "Koei Tecmo Music Co Ltd N Business Div"
type input "Koei Tecmo Music Co Ltd N Business Div"
click at [1099, 86] on img "submit" at bounding box center [1104, 91] width 11 height 11
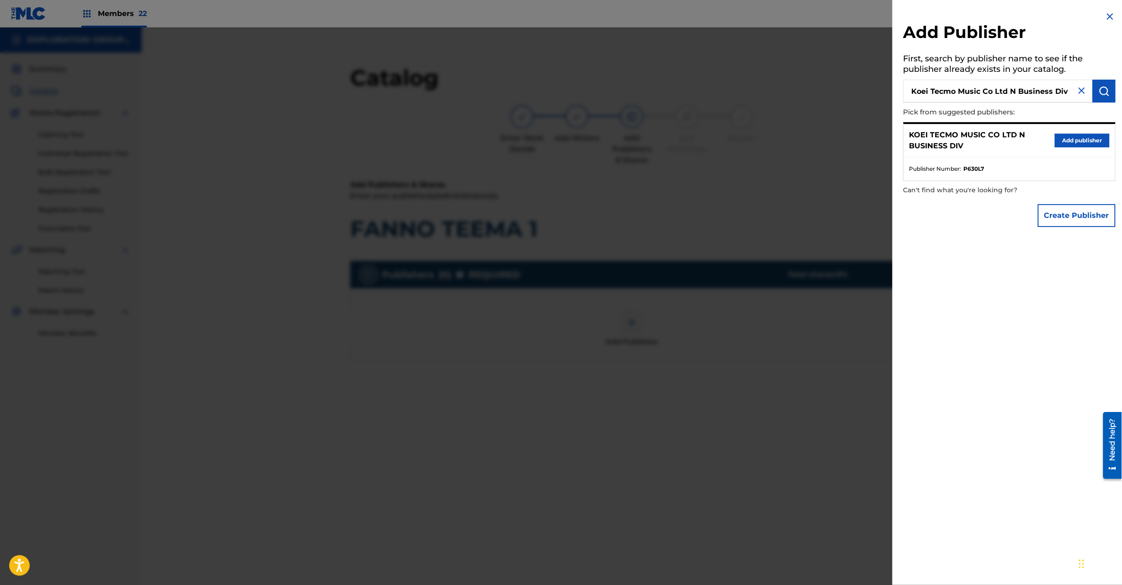
click at [1060, 138] on button "Add publisher" at bounding box center [1082, 141] width 55 height 14
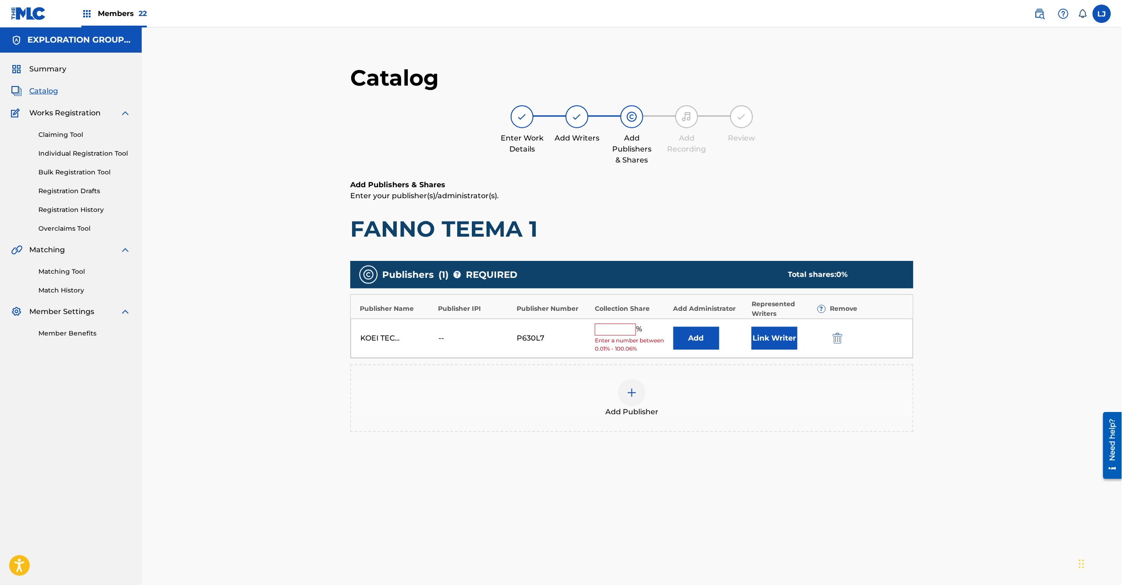
click at [692, 342] on button "Add" at bounding box center [697, 338] width 46 height 23
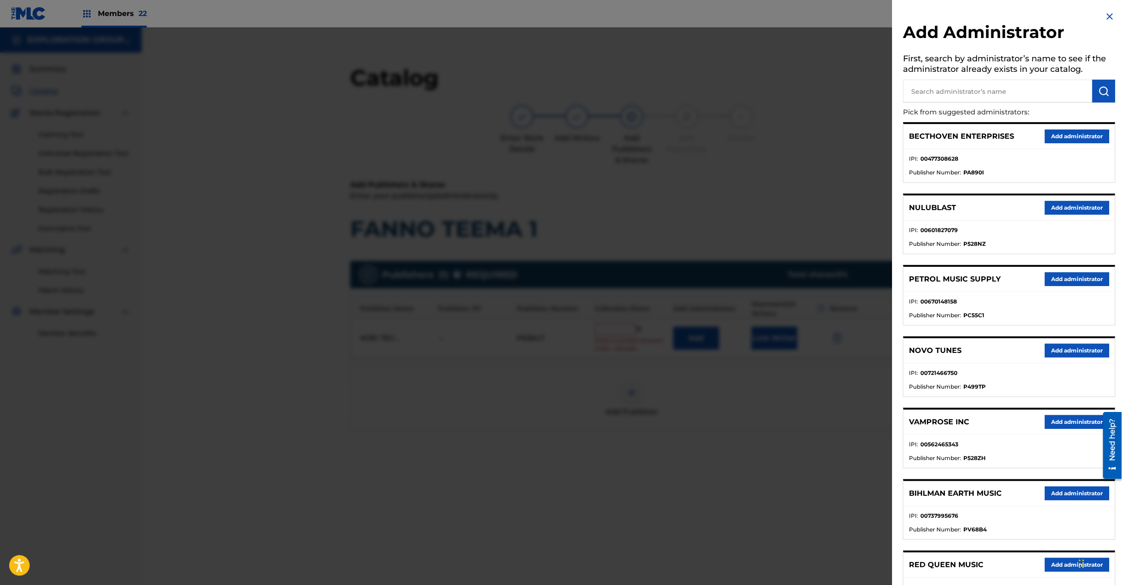
click at [944, 101] on input "text" at bounding box center [998, 91] width 189 height 23
paste input "Exploration Group LLC"
type input "Exploration Group LLC"
click at [1099, 92] on img "submit" at bounding box center [1104, 91] width 11 height 11
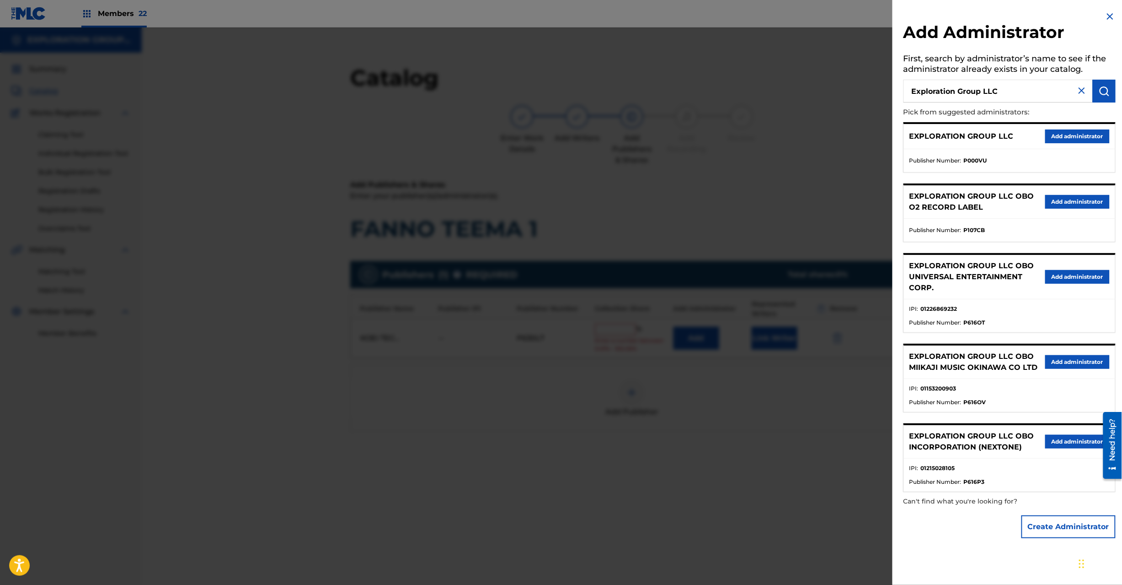
click at [1074, 130] on button "Add administrator" at bounding box center [1078, 136] width 64 height 14
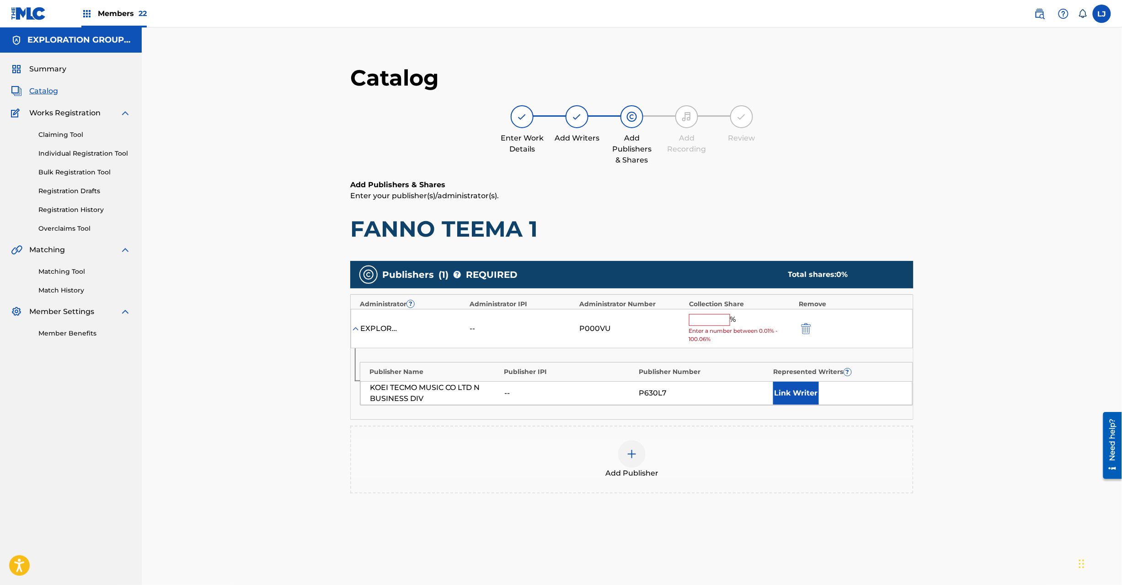
click at [704, 321] on input "text" at bounding box center [709, 320] width 41 height 12
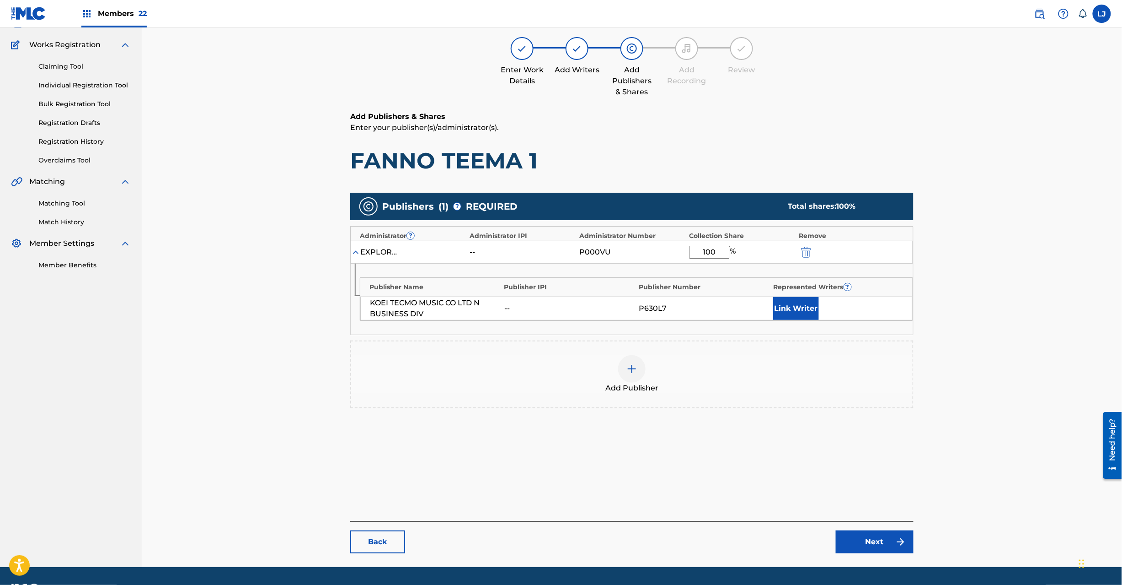
scroll to position [94, 0]
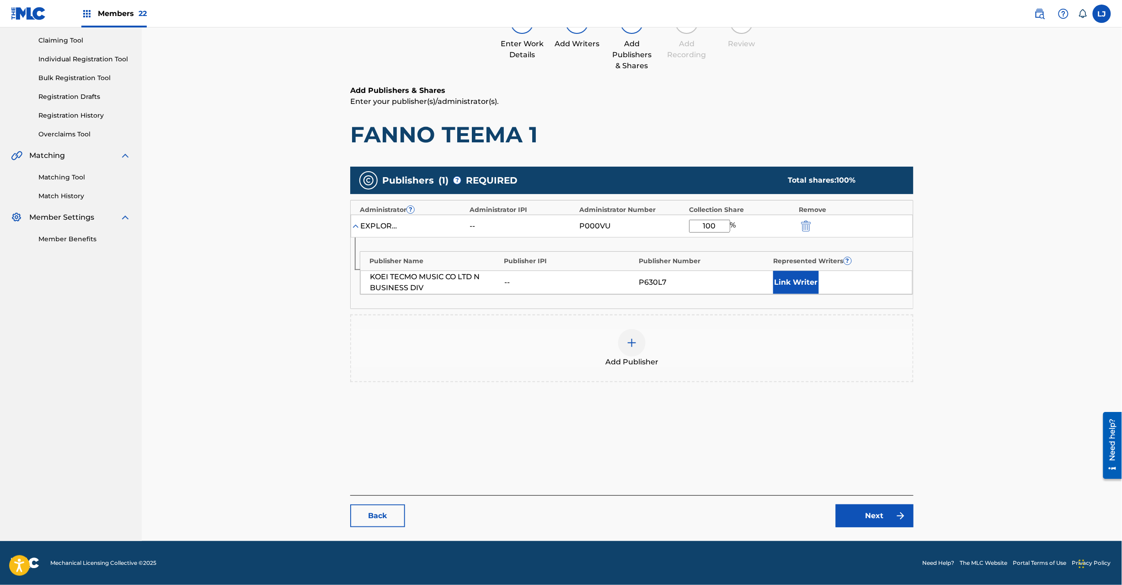
type input "100"
click at [867, 515] on link "Next" at bounding box center [875, 515] width 78 height 23
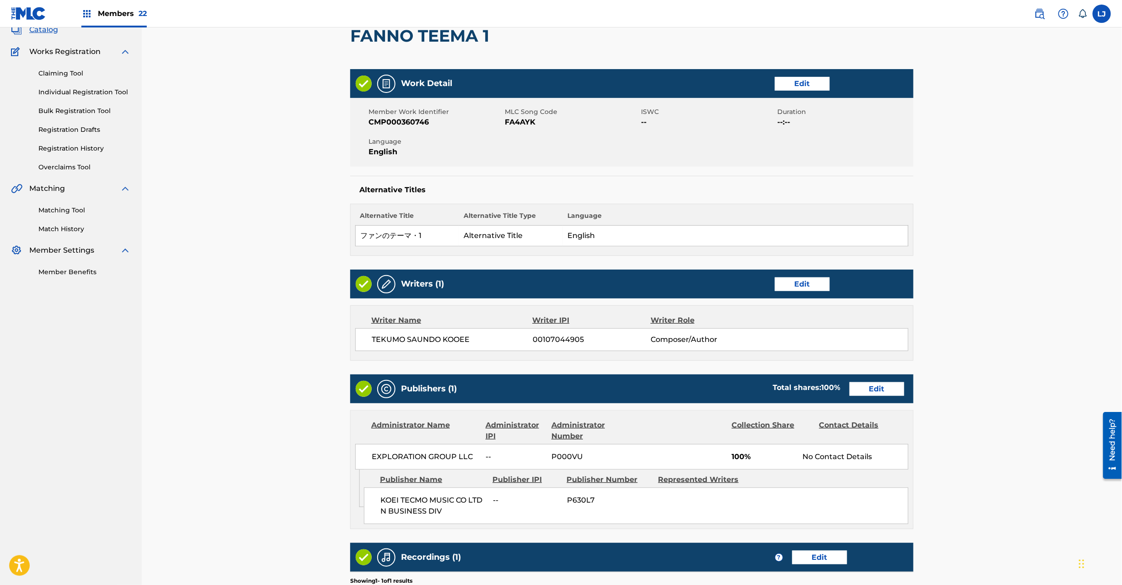
scroll to position [213, 0]
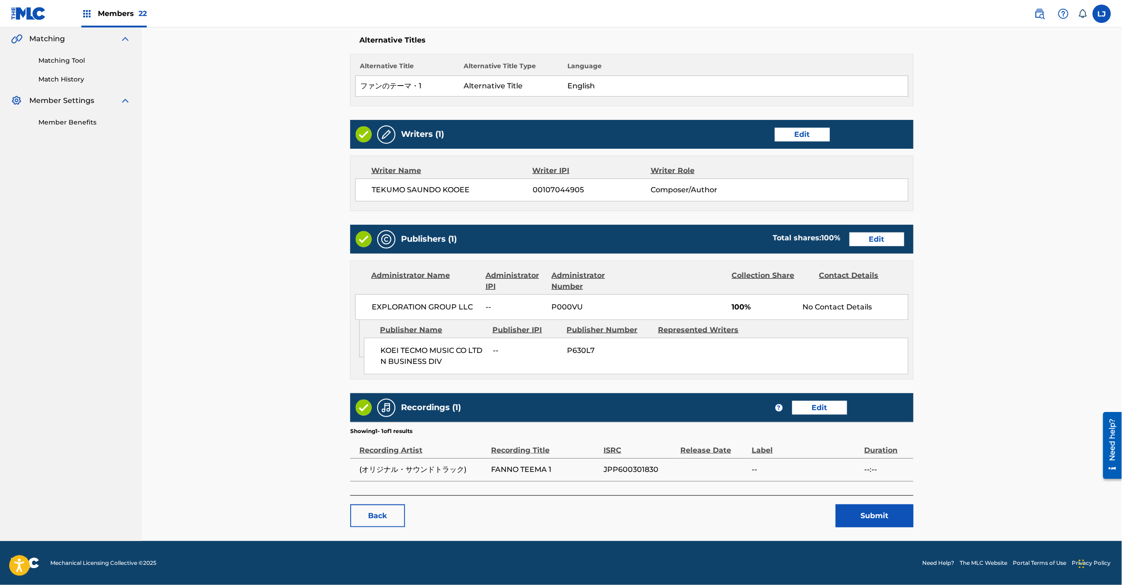
click at [871, 515] on button "Submit" at bounding box center [875, 515] width 78 height 23
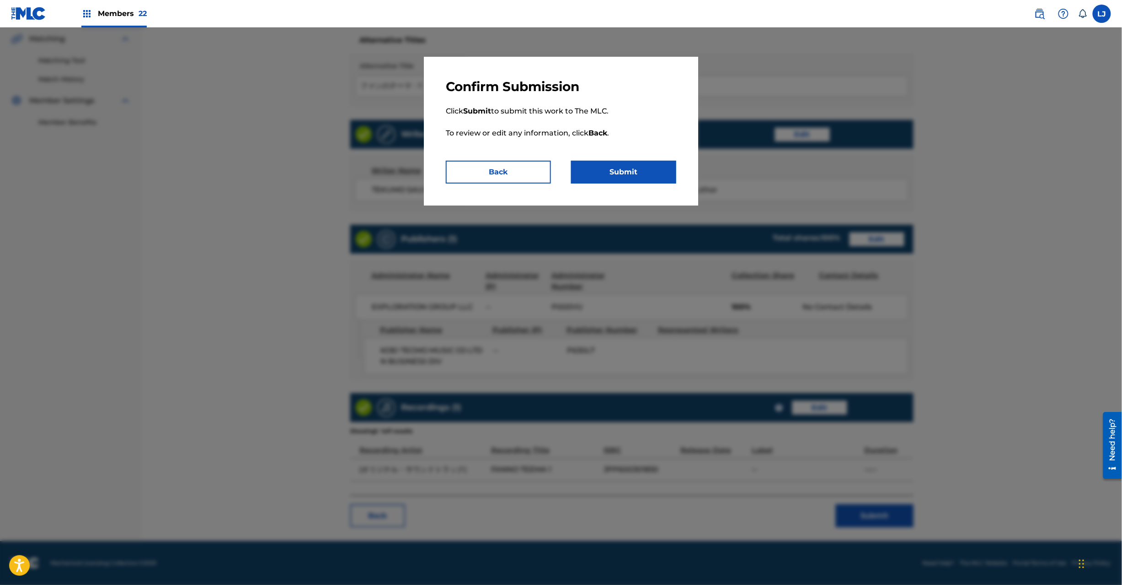
click at [616, 180] on button "Submit" at bounding box center [623, 172] width 105 height 23
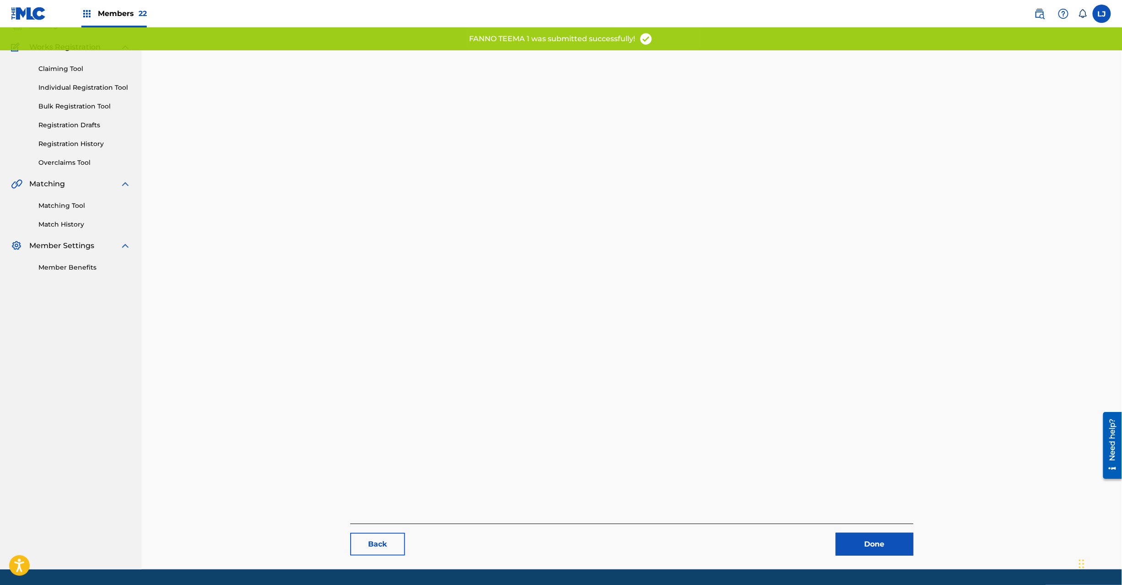
scroll to position [94, 0]
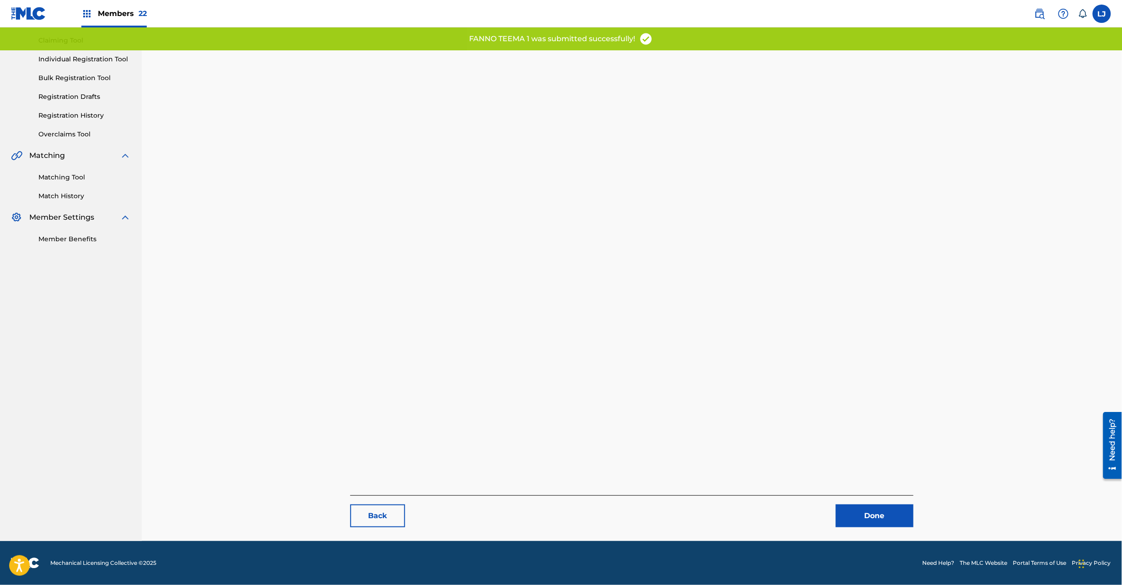
click at [874, 515] on link "Done" at bounding box center [875, 515] width 78 height 23
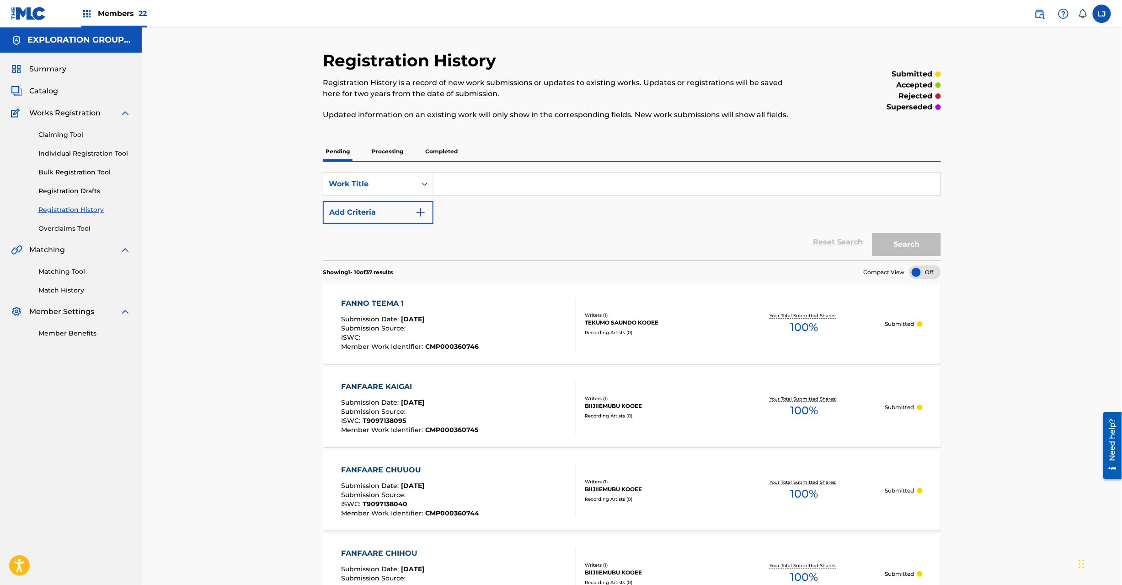
click at [45, 90] on span "Catalog" at bounding box center [43, 91] width 29 height 11
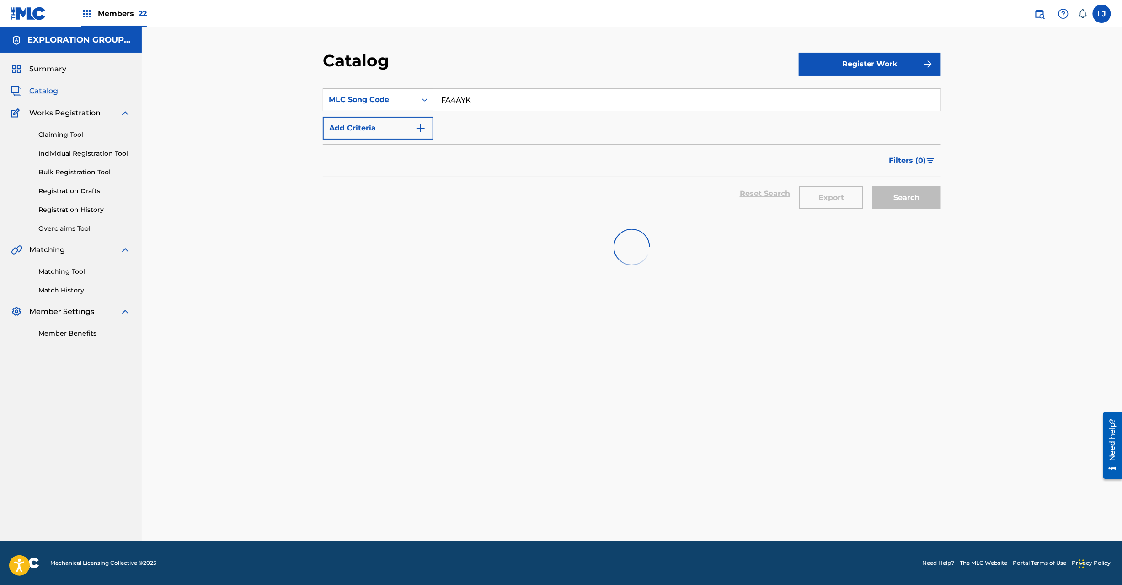
click at [441, 89] on input "FA4AYK" at bounding box center [687, 100] width 507 height 22
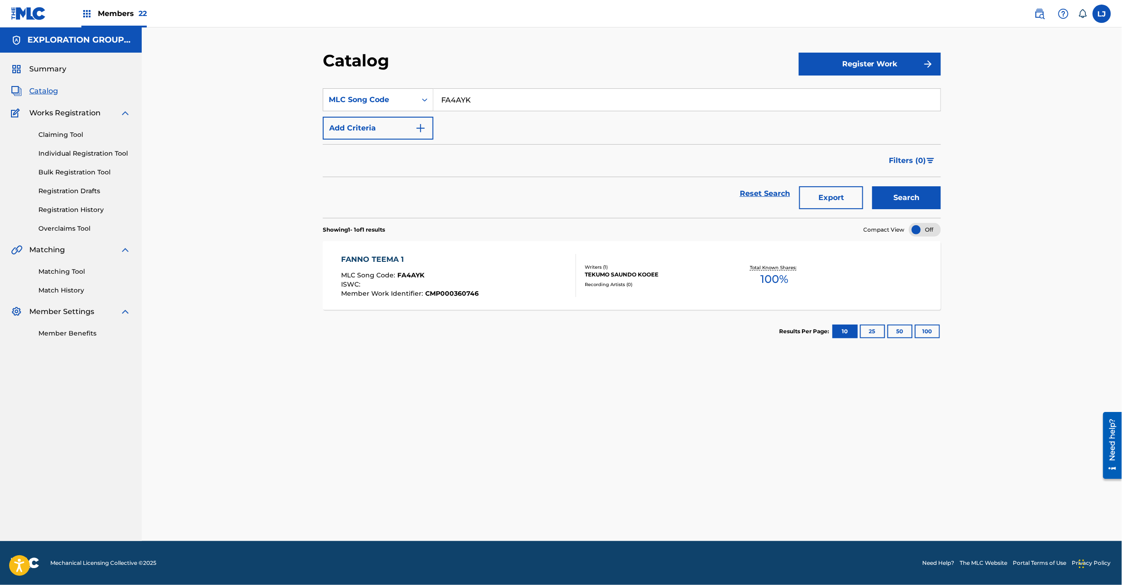
click at [441, 89] on input "FA4AYK" at bounding box center [687, 100] width 507 height 22
paste input "XR"
type input "FA4AXR"
click at [911, 189] on button "Search" at bounding box center [907, 197] width 69 height 23
click at [474, 272] on div "MLC Song Code : FA4AXR" at bounding box center [410, 276] width 137 height 9
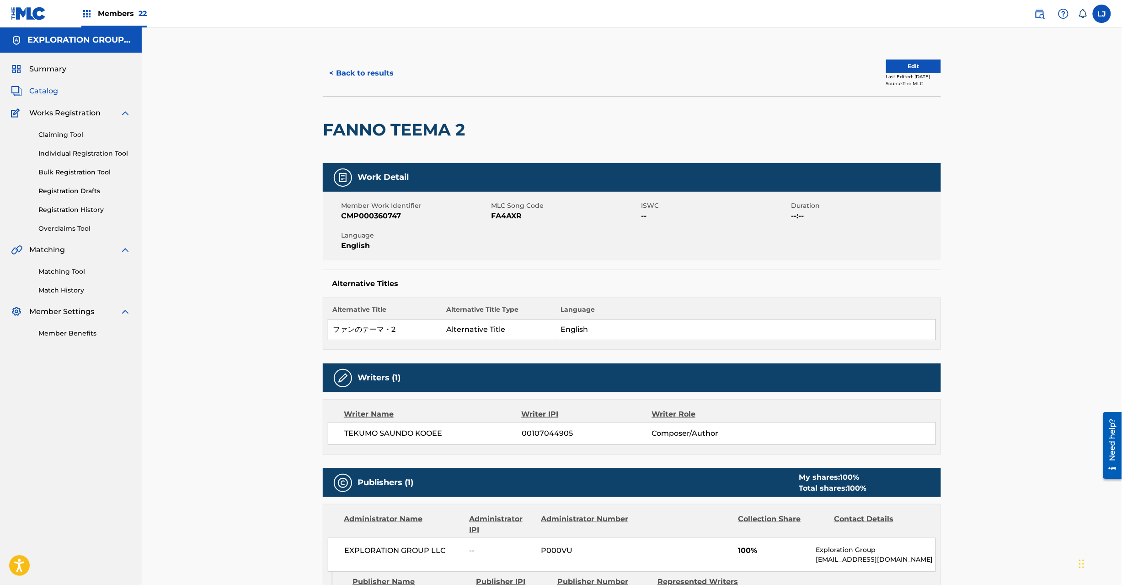
click at [892, 72] on button "Edit" at bounding box center [913, 66] width 55 height 14
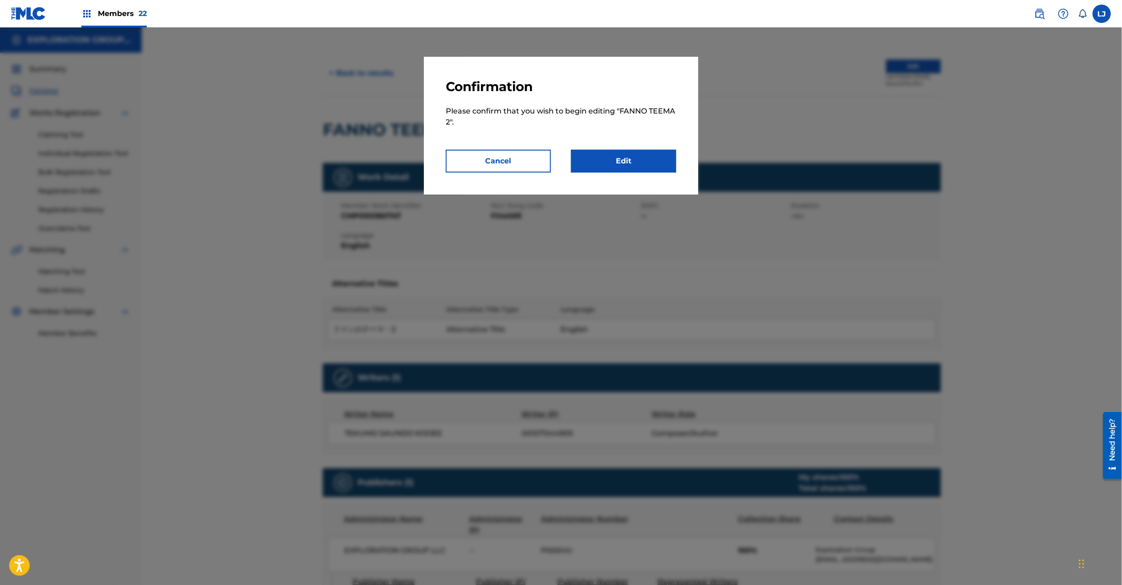
click at [638, 166] on link "Edit" at bounding box center [623, 161] width 105 height 23
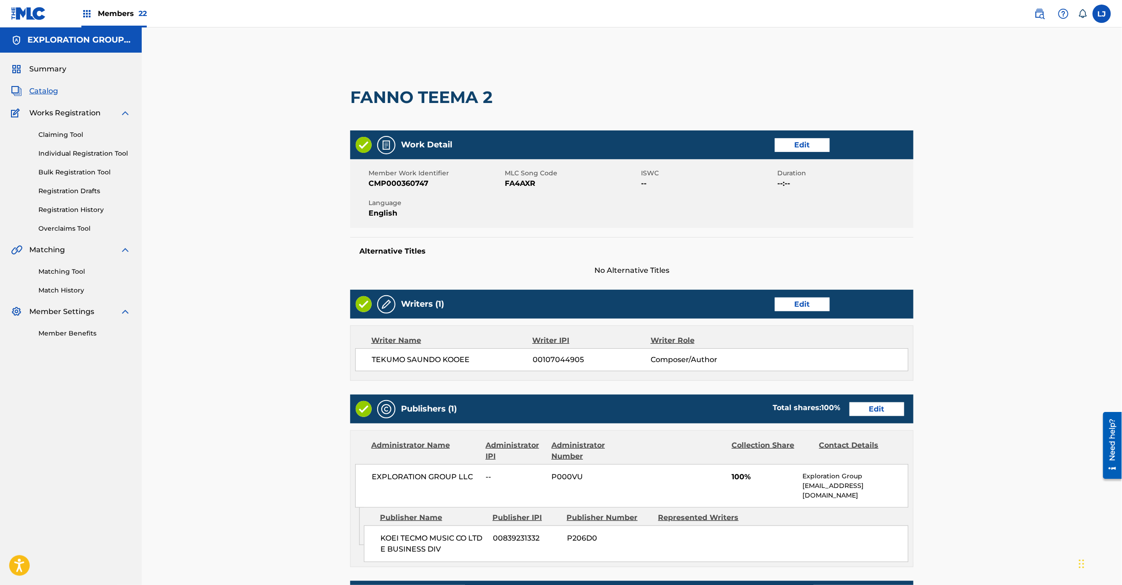
click at [877, 408] on link "Edit" at bounding box center [877, 409] width 55 height 14
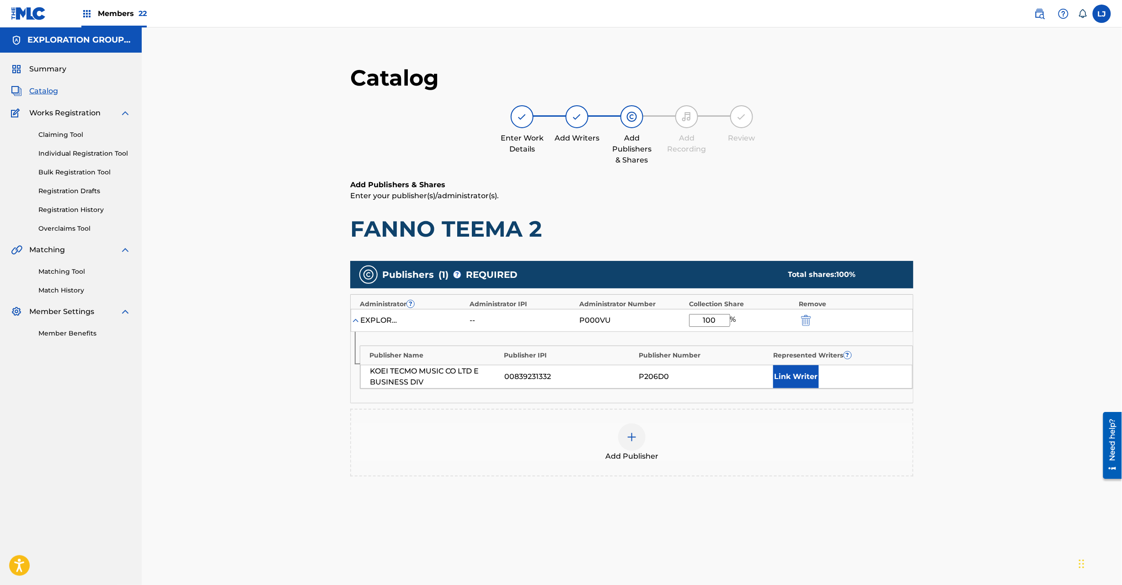
click at [805, 319] on img "submit" at bounding box center [806, 320] width 10 height 11
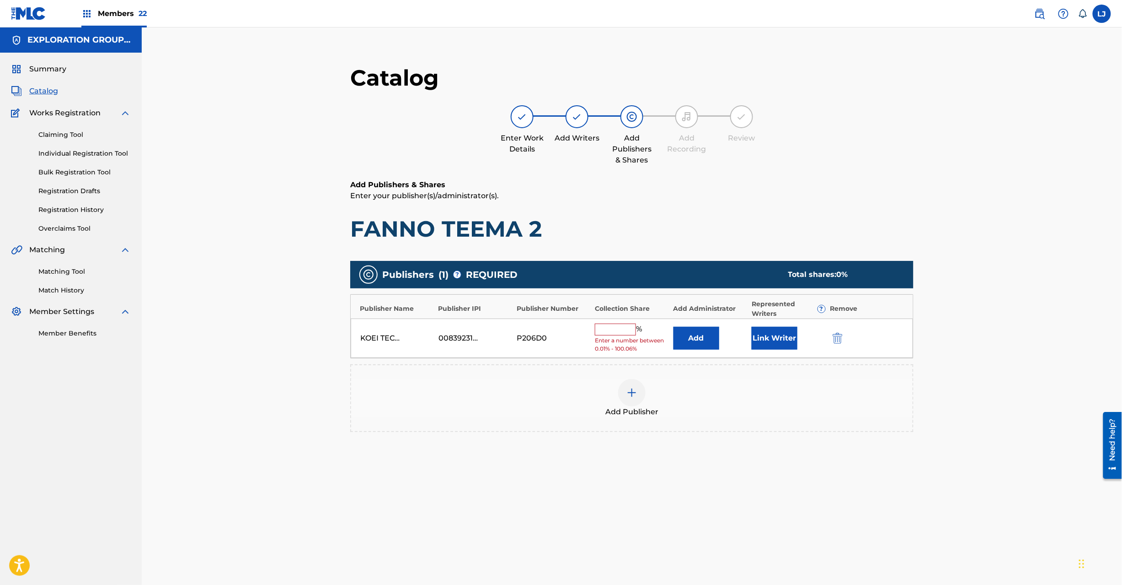
click at [842, 341] on img "submit" at bounding box center [838, 338] width 10 height 11
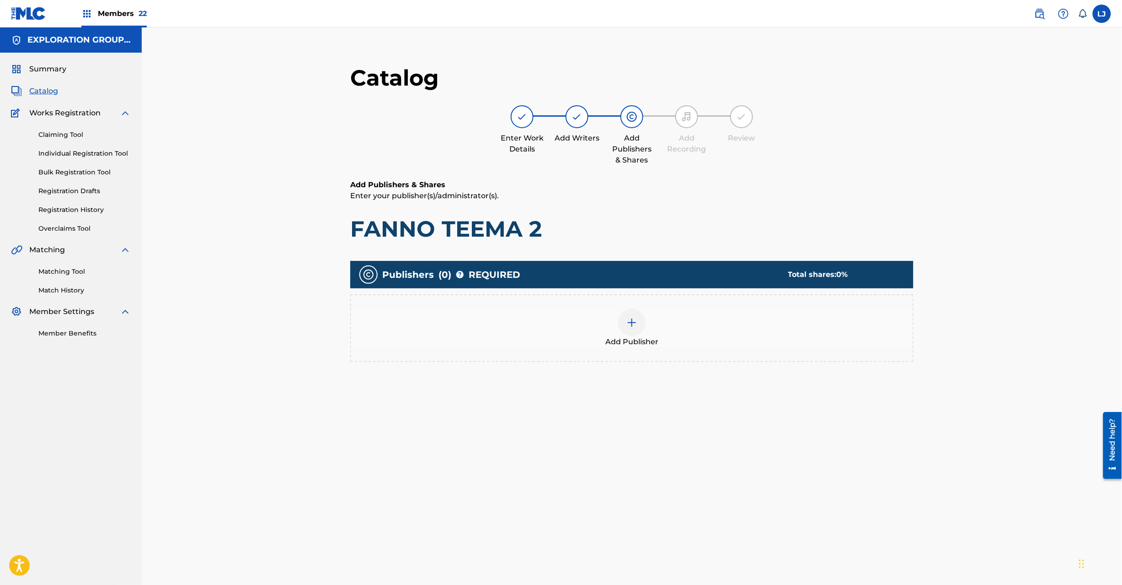
click at [633, 325] on img at bounding box center [632, 322] width 11 height 11
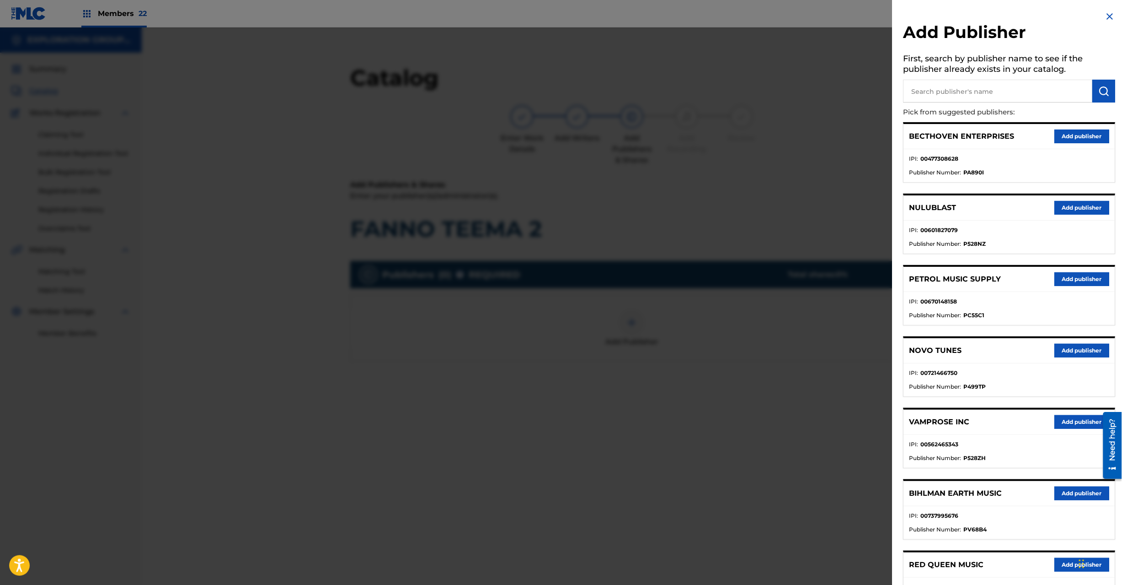
drag, startPoint x: 991, startPoint y: 97, endPoint x: 1093, endPoint y: 103, distance: 102.2
click at [990, 97] on input "text" at bounding box center [998, 91] width 189 height 23
paste input "Koei Tecmo Music Co Ltd N Business Div"
type input "Koei Tecmo Music Co Ltd N Business Div"
click at [1100, 94] on img "submit" at bounding box center [1104, 91] width 11 height 11
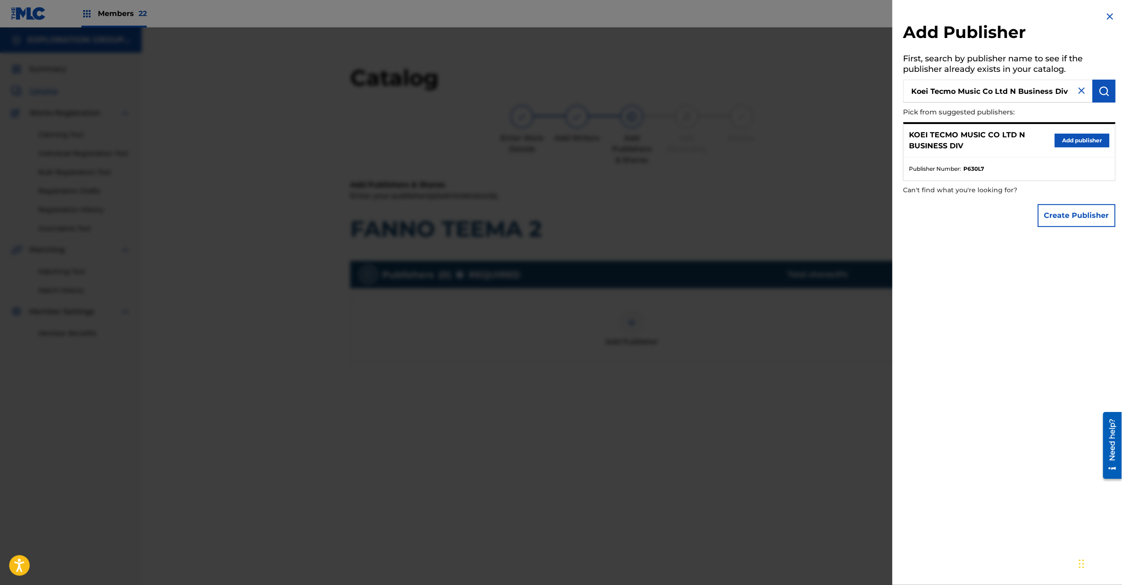
click at [1075, 140] on button "Add publisher" at bounding box center [1082, 141] width 55 height 14
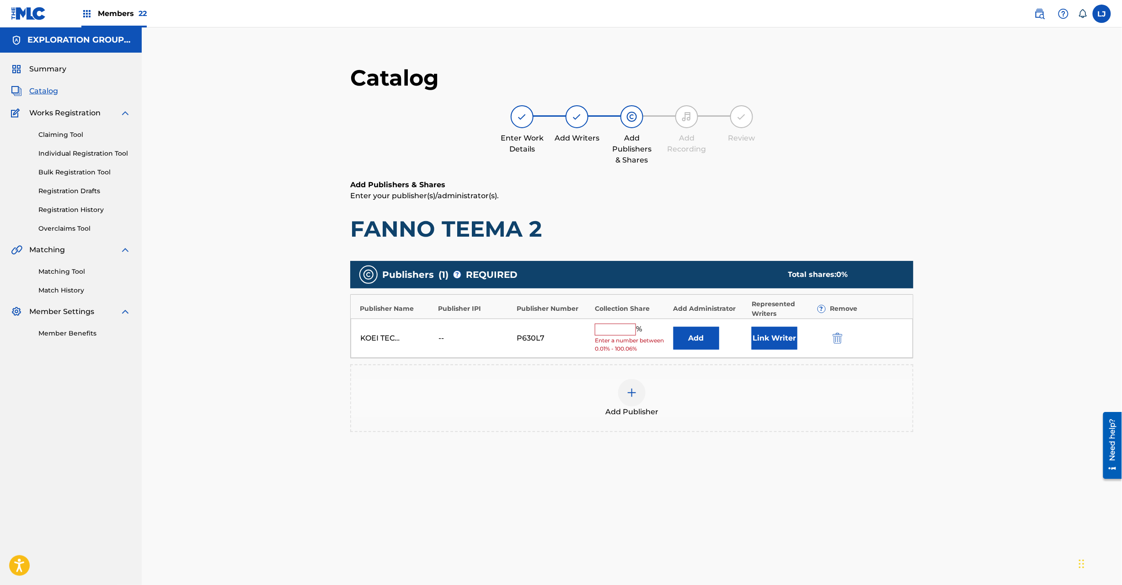
click at [688, 343] on button "Add" at bounding box center [697, 338] width 46 height 23
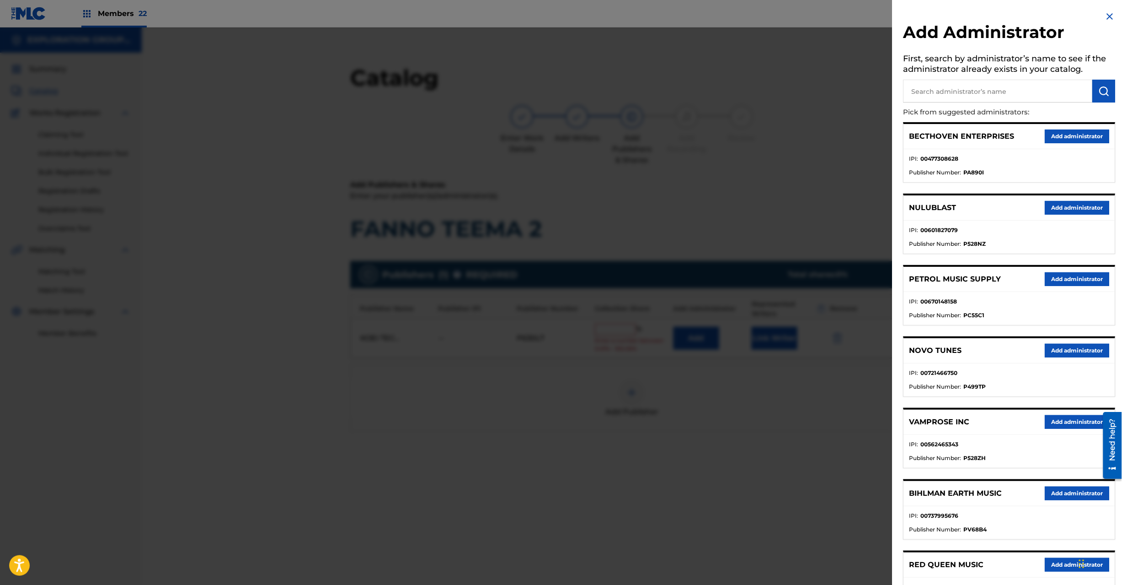
click at [998, 101] on input "text" at bounding box center [998, 91] width 189 height 23
paste input "Exploration Group LLC"
type input "Exploration Group LLC"
click at [1107, 94] on img "submit" at bounding box center [1104, 91] width 11 height 11
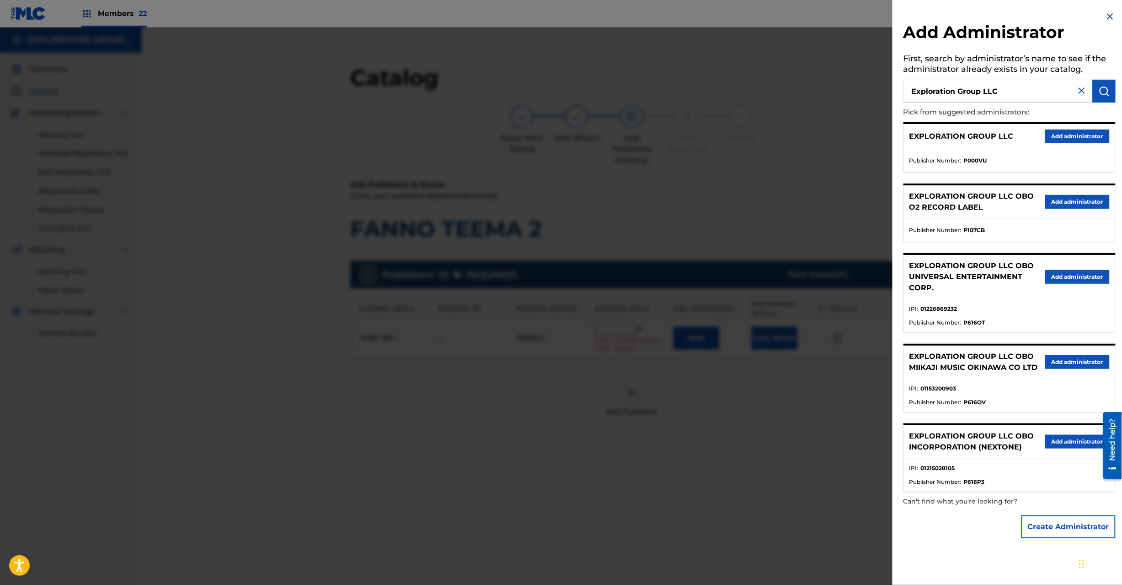
click at [1074, 132] on button "Add administrator" at bounding box center [1078, 136] width 64 height 14
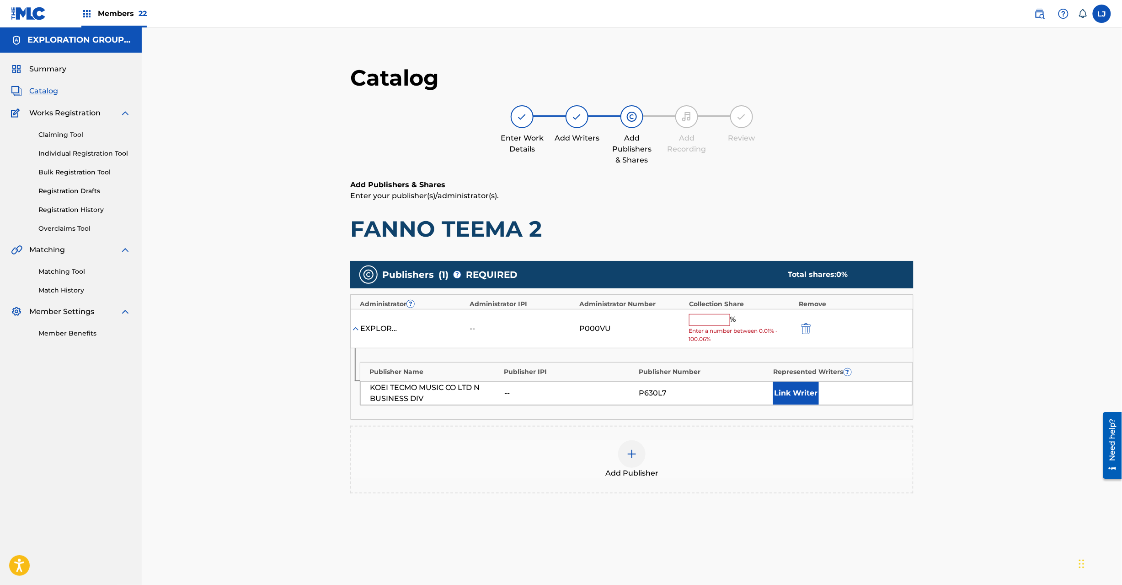
click at [716, 323] on input "text" at bounding box center [709, 320] width 41 height 12
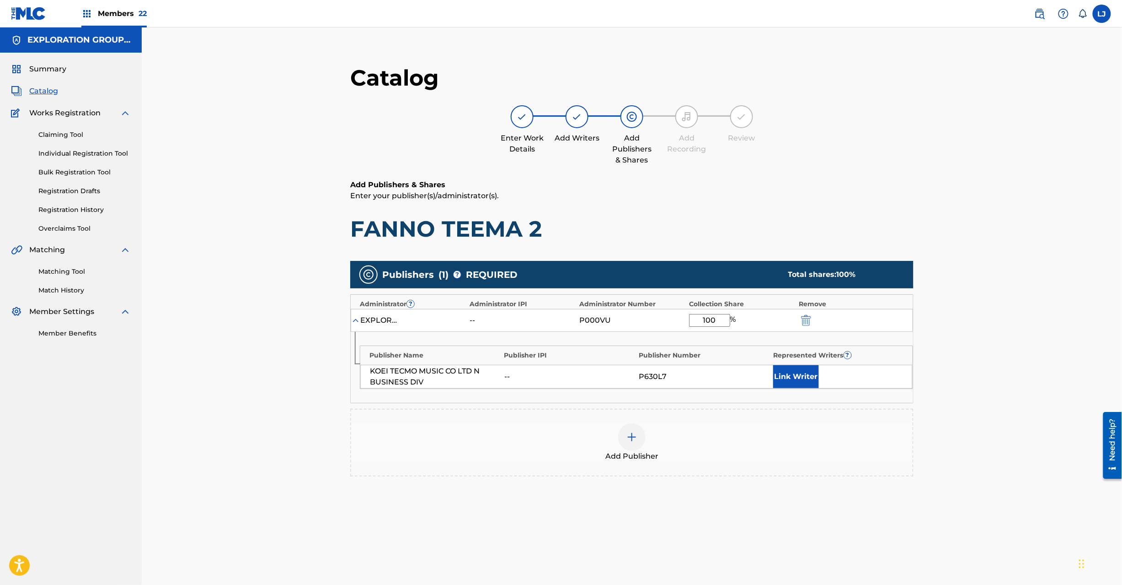
scroll to position [94, 0]
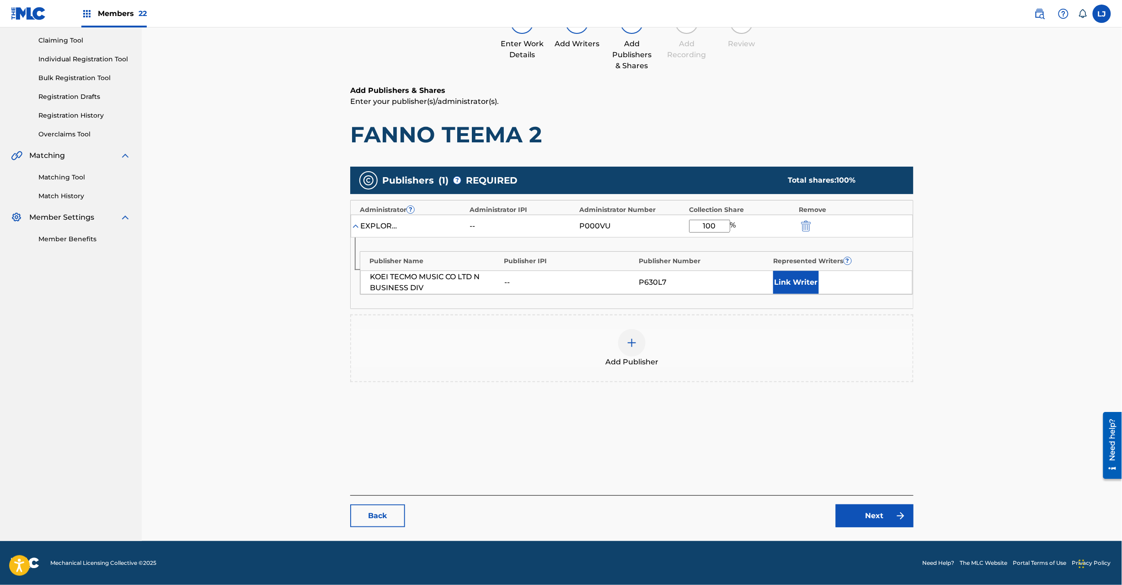
type input "100"
click at [853, 511] on link "Next" at bounding box center [875, 515] width 78 height 23
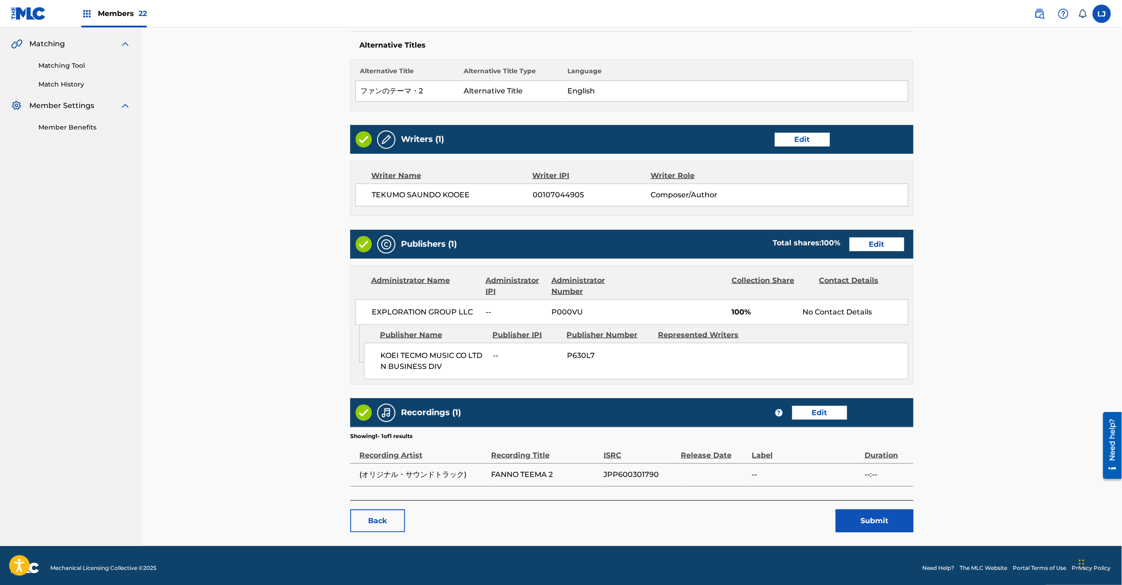
scroll to position [213, 0]
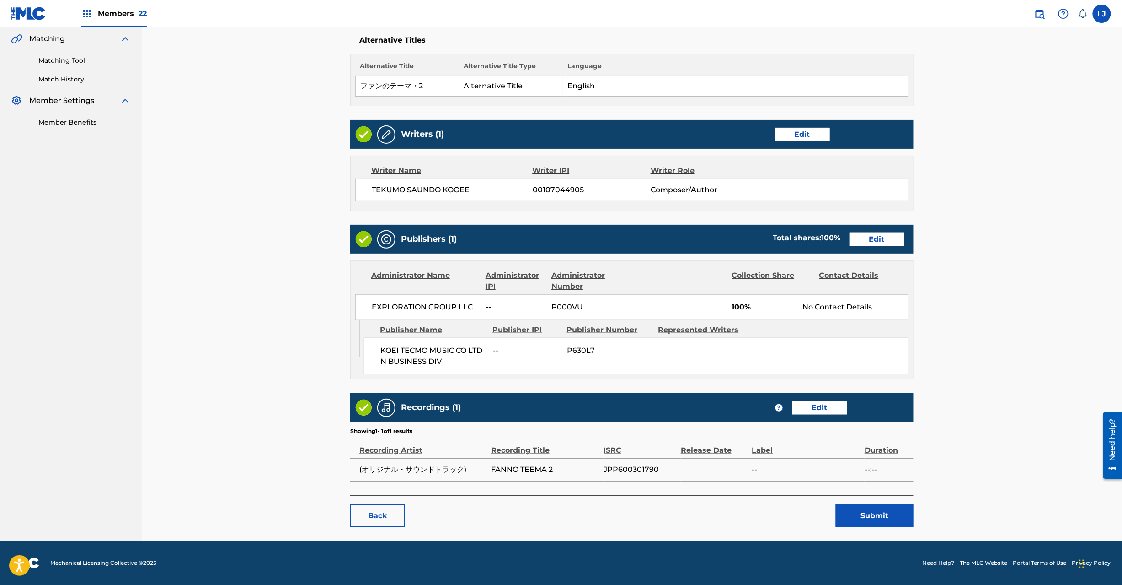
click at [873, 516] on button "Submit" at bounding box center [875, 515] width 78 height 23
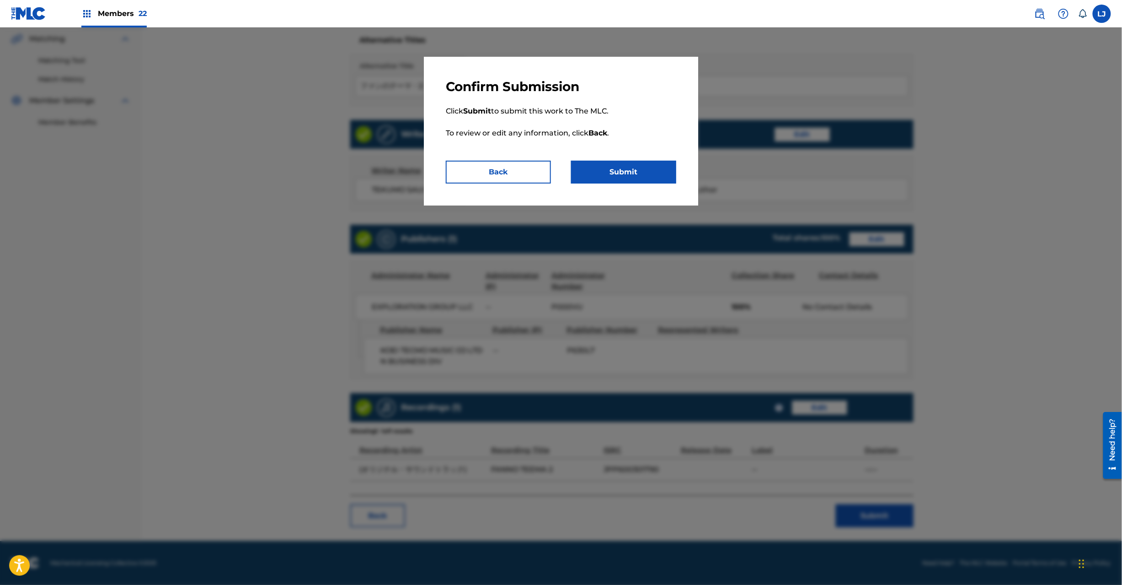
click at [648, 165] on button "Submit" at bounding box center [623, 172] width 105 height 23
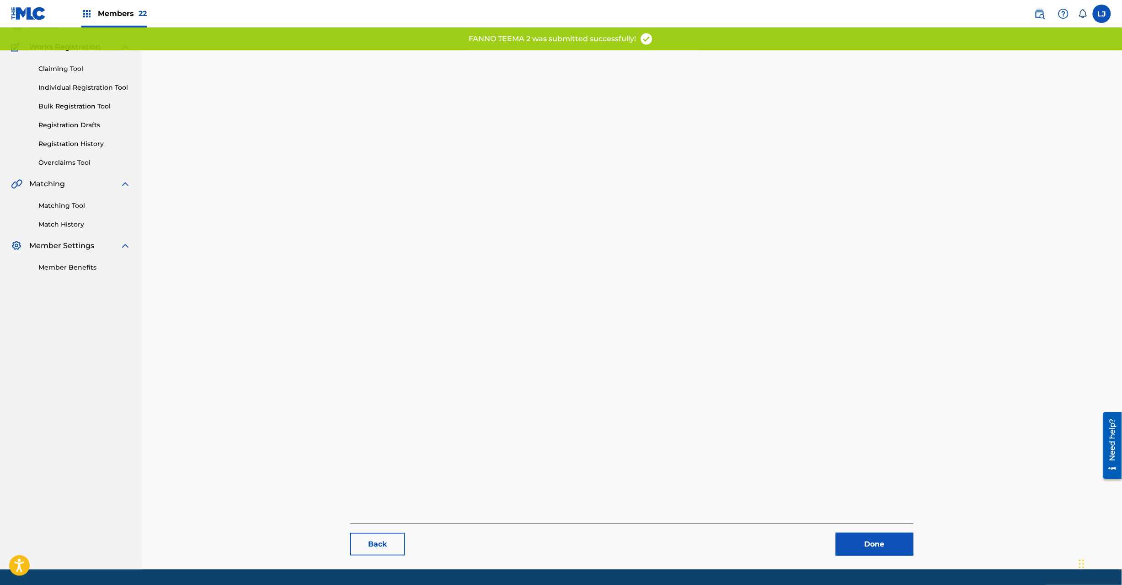
scroll to position [94, 0]
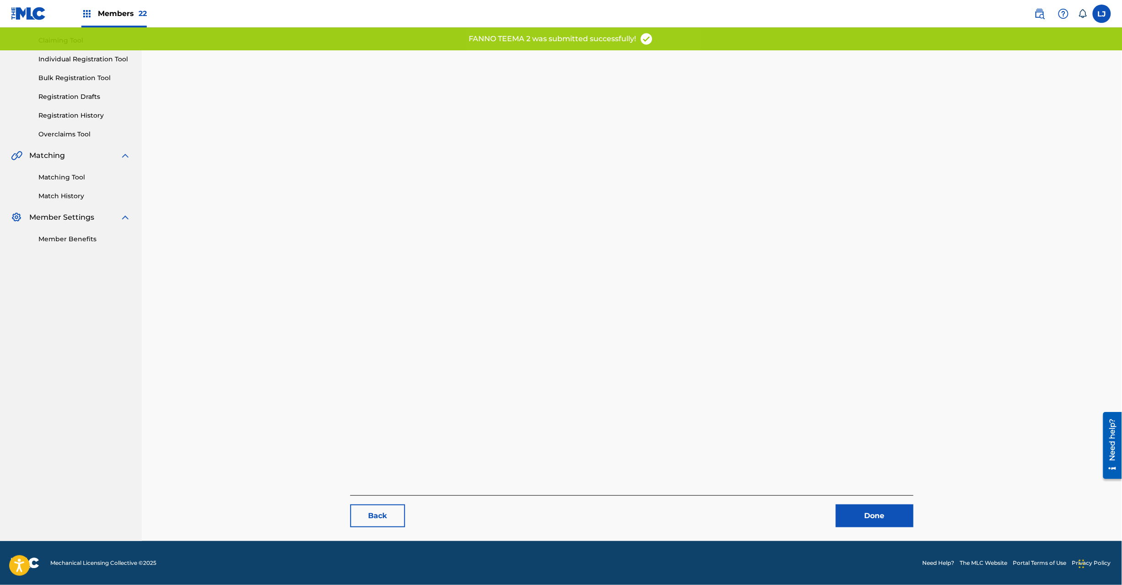
click at [884, 521] on link "Done" at bounding box center [875, 515] width 78 height 23
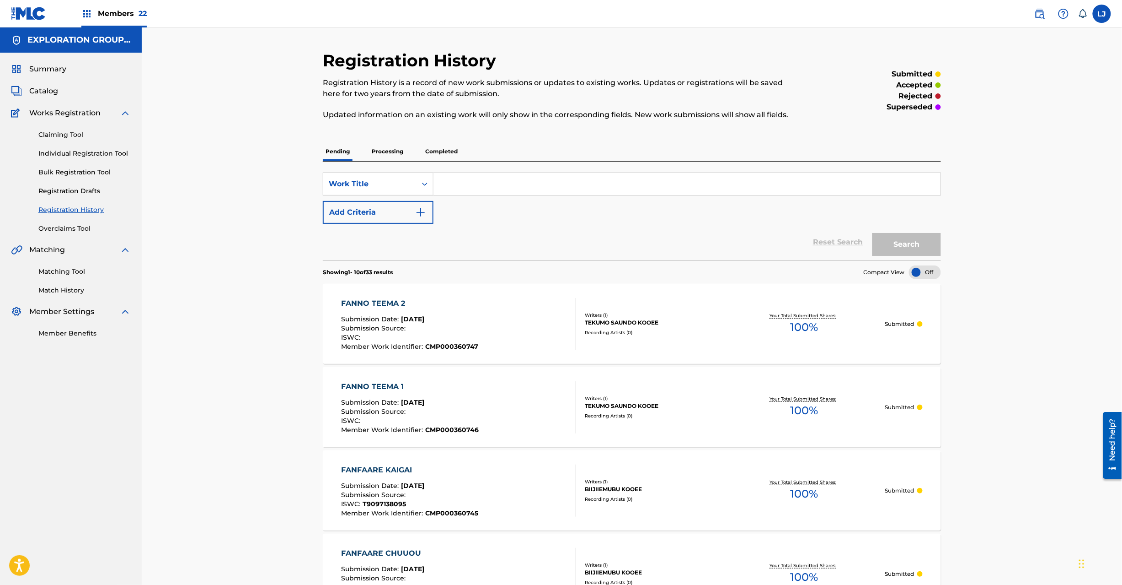
click at [46, 87] on span "Catalog" at bounding box center [43, 91] width 29 height 11
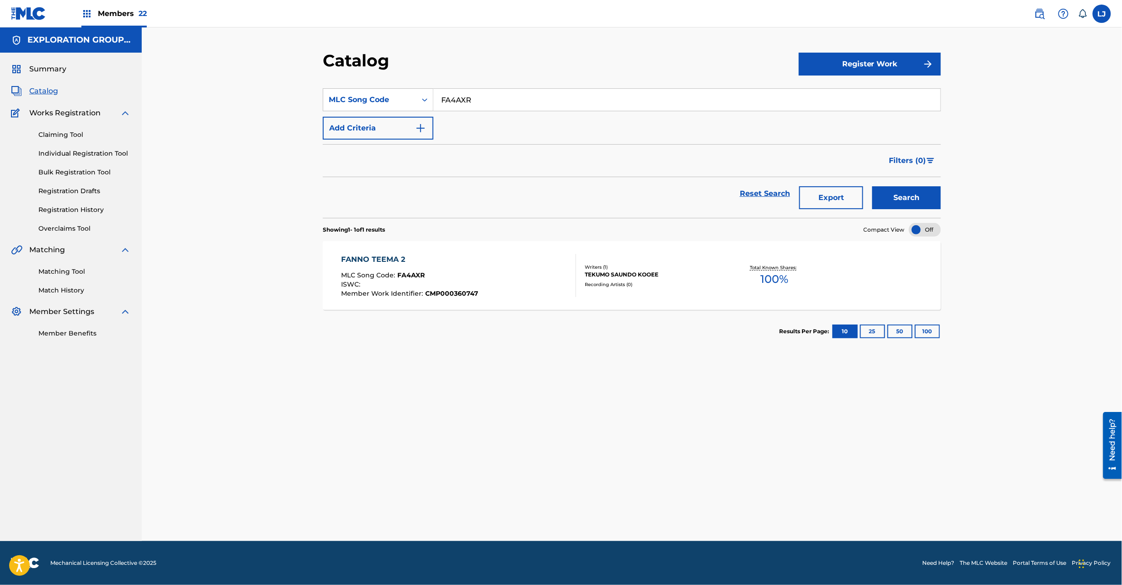
click at [468, 86] on section "SearchWithCriteria8bc87135-cd89-4156-a5b7-8a25b667b262 MLC Song Code FA4AXR Add…" at bounding box center [632, 147] width 618 height 140
click at [467, 94] on input "FA4AXR" at bounding box center [687, 100] width 507 height 22
drag, startPoint x: 467, startPoint y: 94, endPoint x: 478, endPoint y: 98, distance: 11.6
click at [469, 96] on input "FA4AXR" at bounding box center [687, 100] width 507 height 22
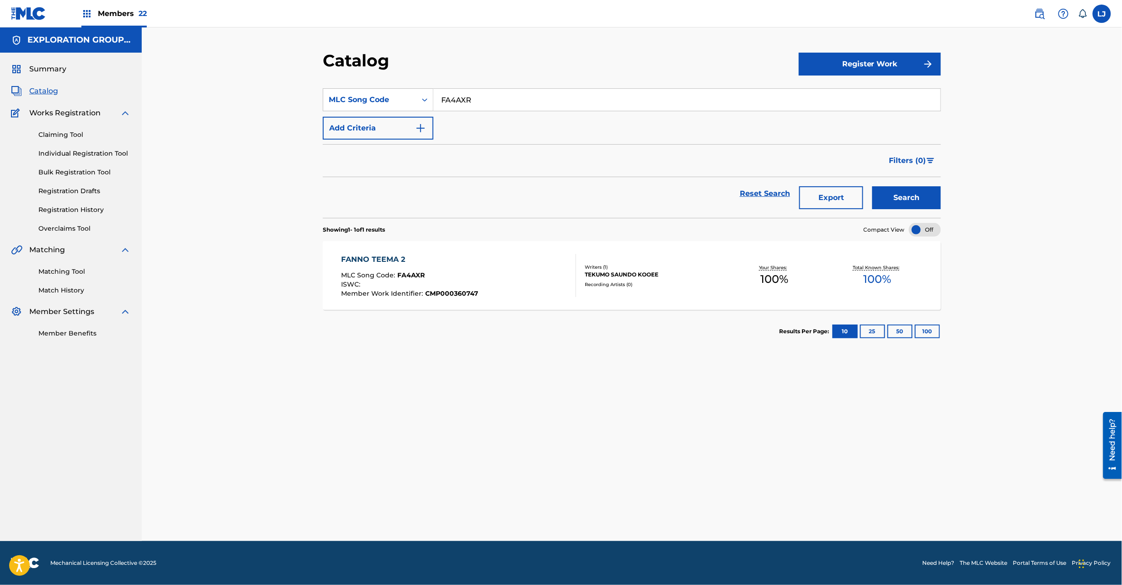
paste input "ZX"
type input "FA4AZX"
click at [906, 192] on button "Search" at bounding box center [907, 197] width 69 height 23
click at [488, 271] on div "FANTOMUTO [MEDICAL_DATA] MLC Song Code : FA4AZX ISWC : Member Work Identifier :…" at bounding box center [459, 275] width 235 height 43
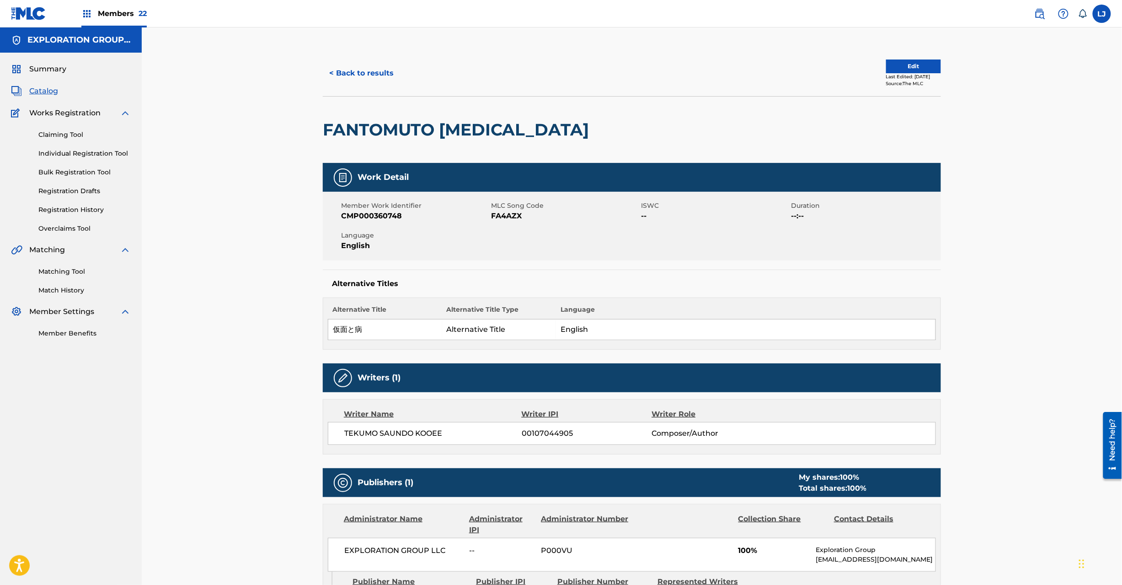
click at [896, 64] on button "Edit" at bounding box center [913, 66] width 55 height 14
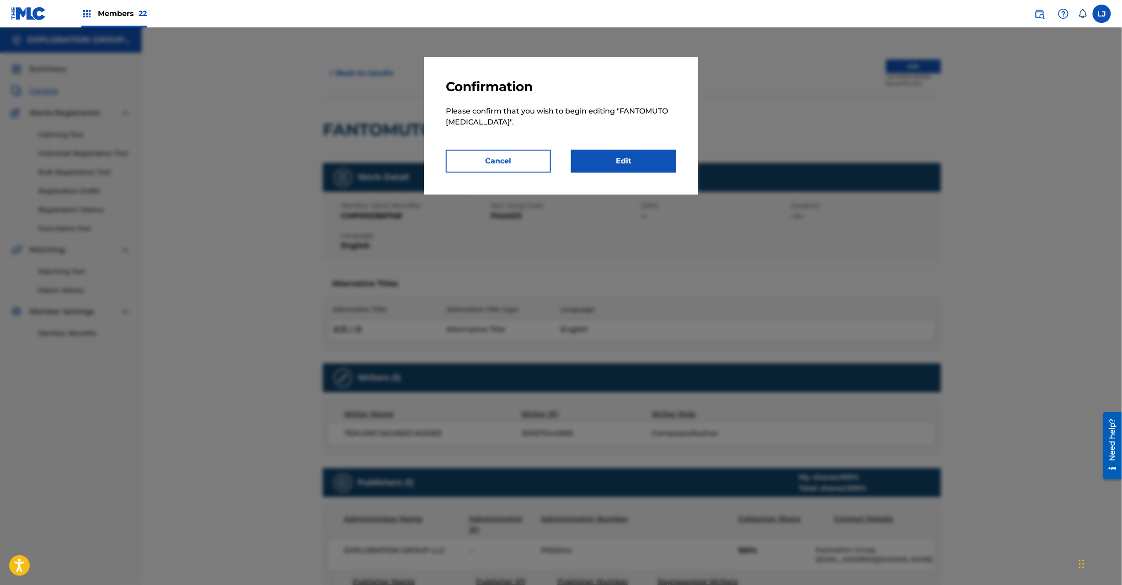
click at [617, 167] on link "Edit" at bounding box center [623, 161] width 105 height 23
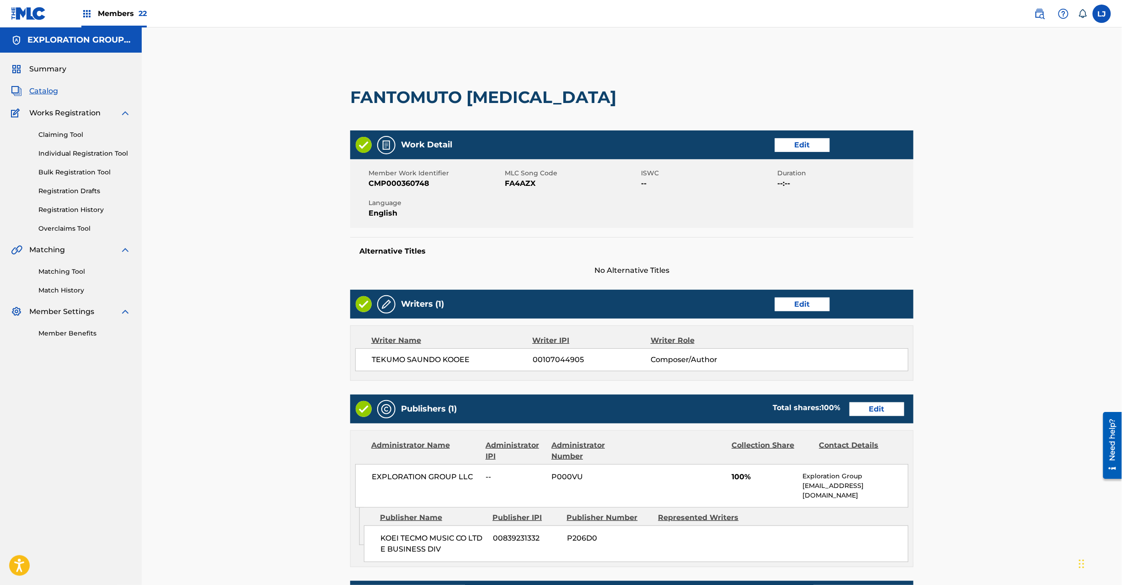
click at [872, 407] on link "Edit" at bounding box center [877, 409] width 55 height 14
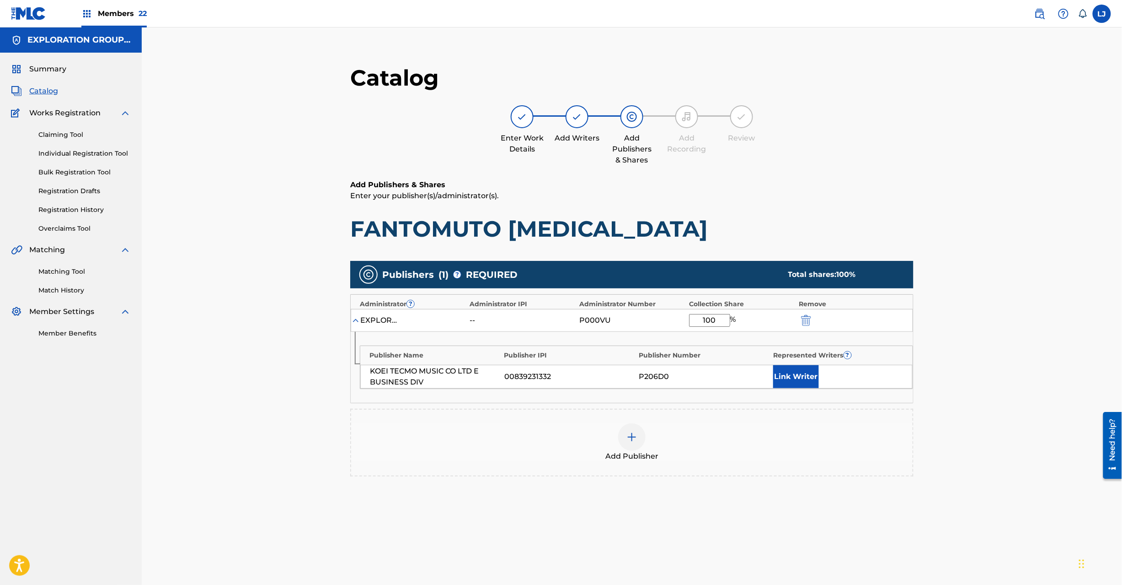
click at [809, 319] on img "submit" at bounding box center [806, 320] width 10 height 11
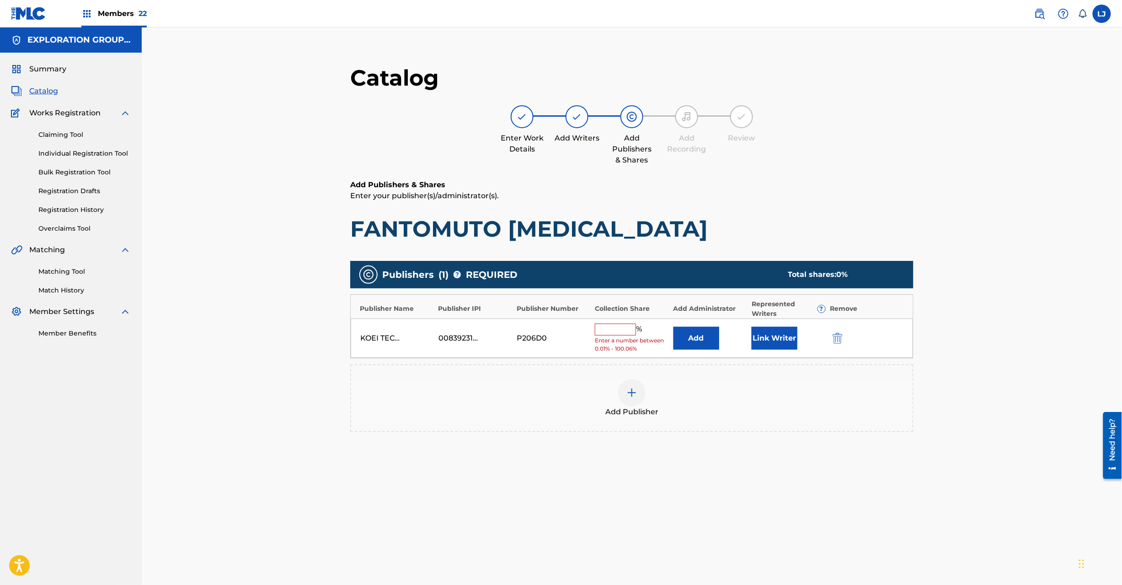
click at [841, 339] on div at bounding box center [850, 338] width 41 height 11
click at [842, 336] on img "submit" at bounding box center [838, 338] width 10 height 11
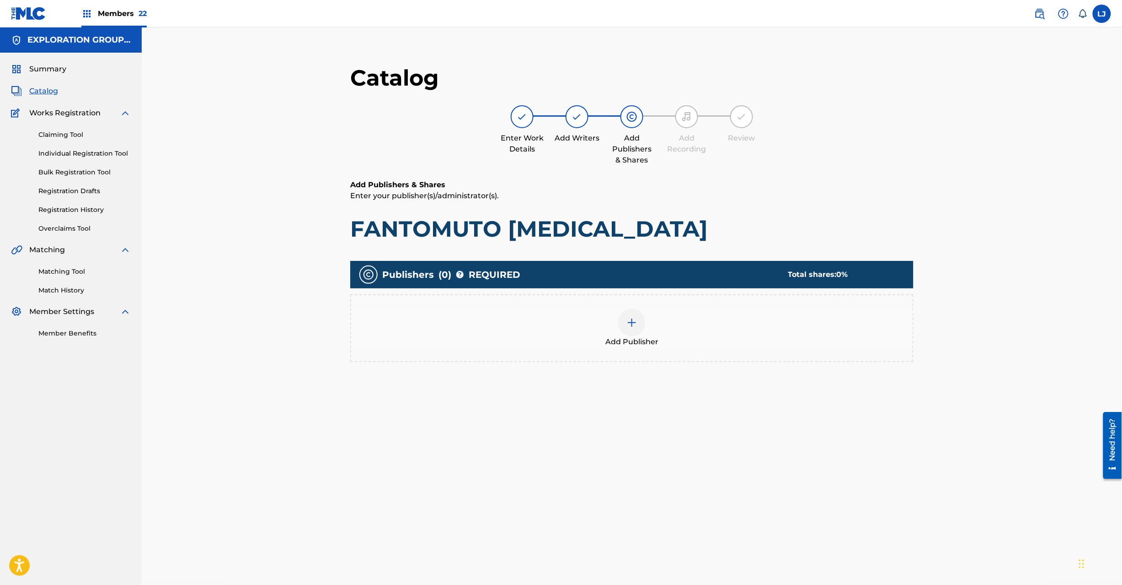
click at [621, 335] on div "Add Publisher" at bounding box center [632, 328] width 562 height 38
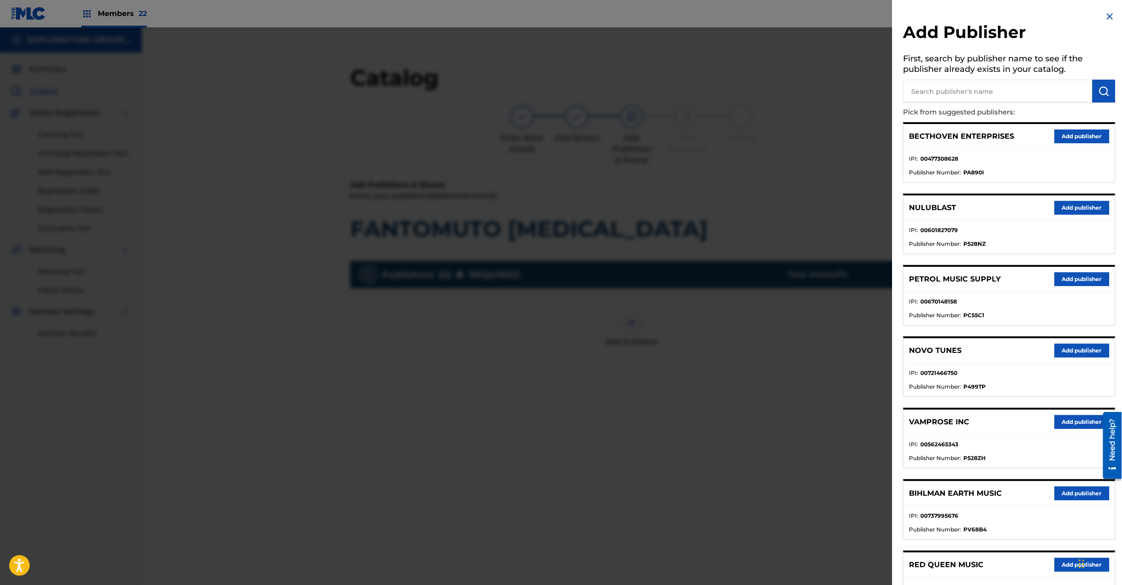
click at [1028, 89] on input "text" at bounding box center [998, 91] width 189 height 23
paste input "Koei Tecmo Music Co Ltd N Business Div"
type input "Koei Tecmo Music Co Ltd N Business Div"
click at [1100, 90] on img "submit" at bounding box center [1104, 91] width 11 height 11
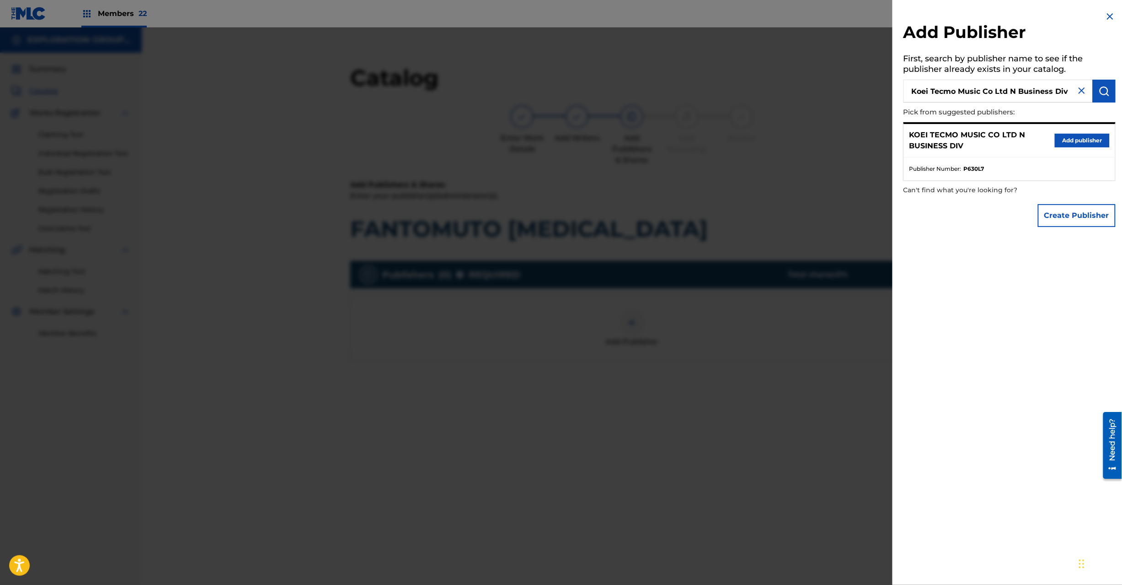
click at [1075, 145] on button "Add publisher" at bounding box center [1082, 141] width 55 height 14
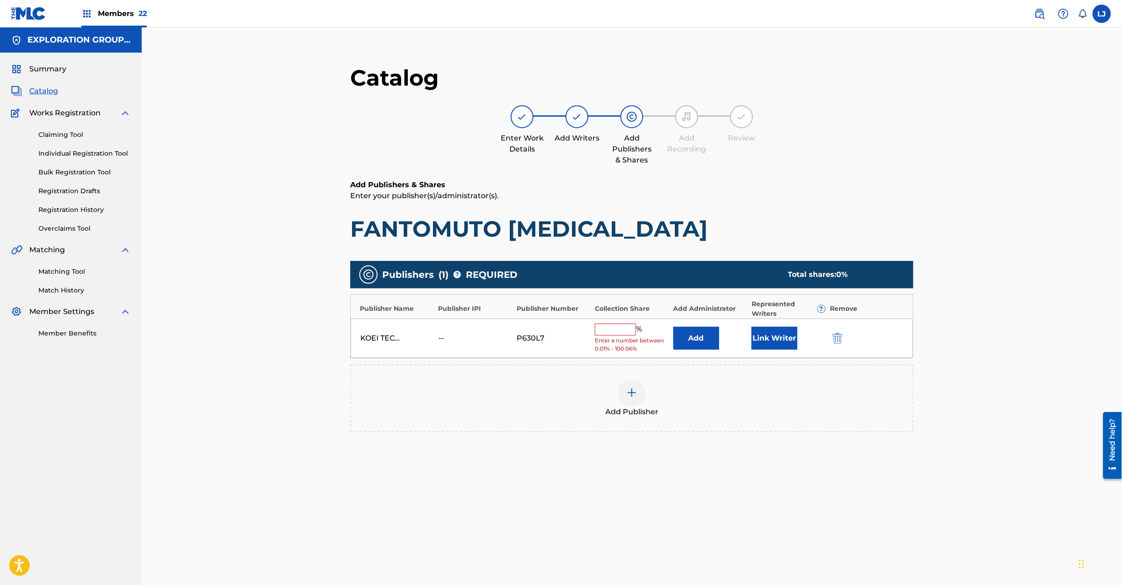
click at [683, 332] on button "Add" at bounding box center [697, 338] width 46 height 23
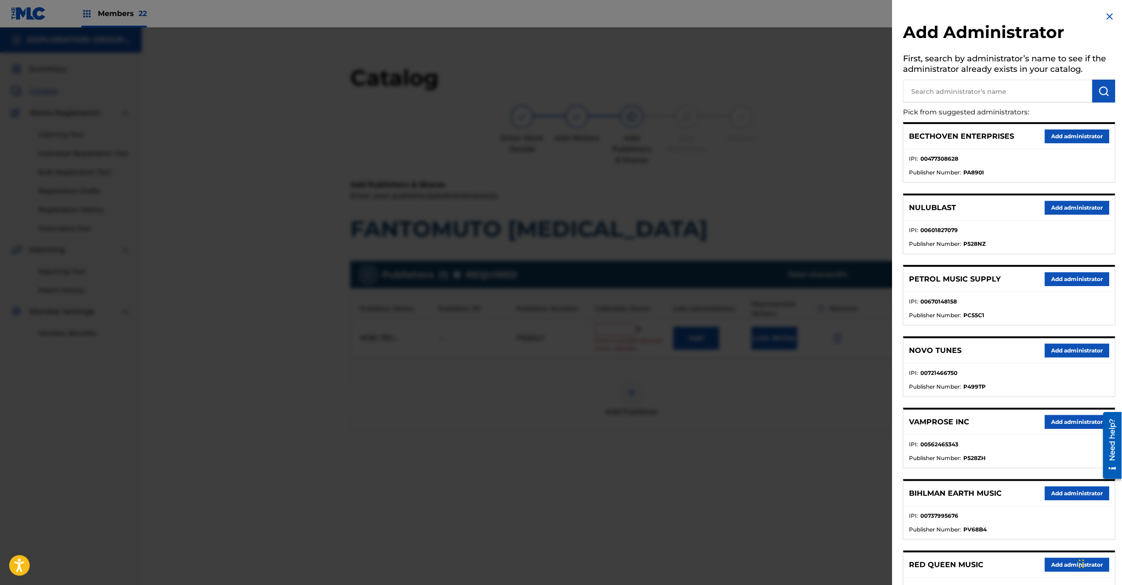
click at [1004, 90] on input "text" at bounding box center [998, 91] width 189 height 23
paste input "Exploration Group LLC"
type input "Exploration Group LLC"
click at [1094, 96] on button "submit" at bounding box center [1104, 91] width 23 height 23
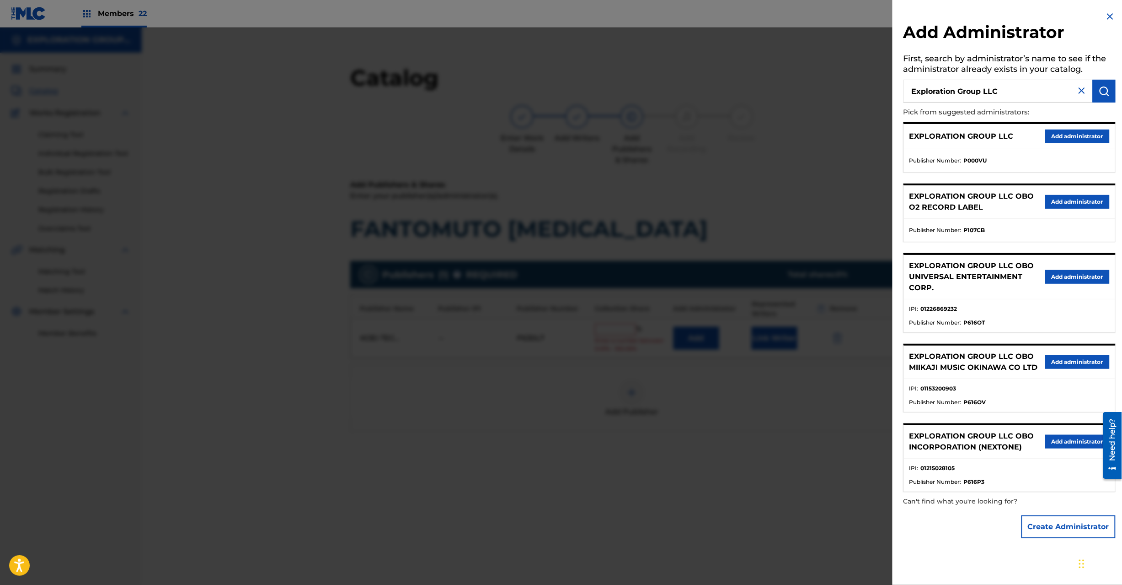
click at [1078, 133] on button "Add administrator" at bounding box center [1078, 136] width 64 height 14
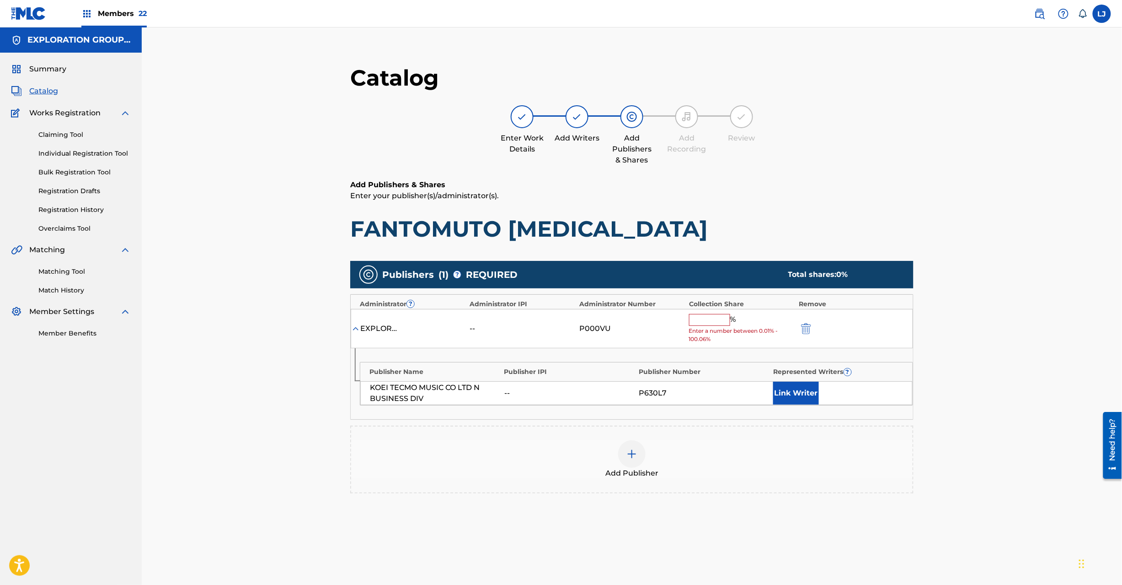
click at [709, 320] on input "text" at bounding box center [709, 320] width 41 height 12
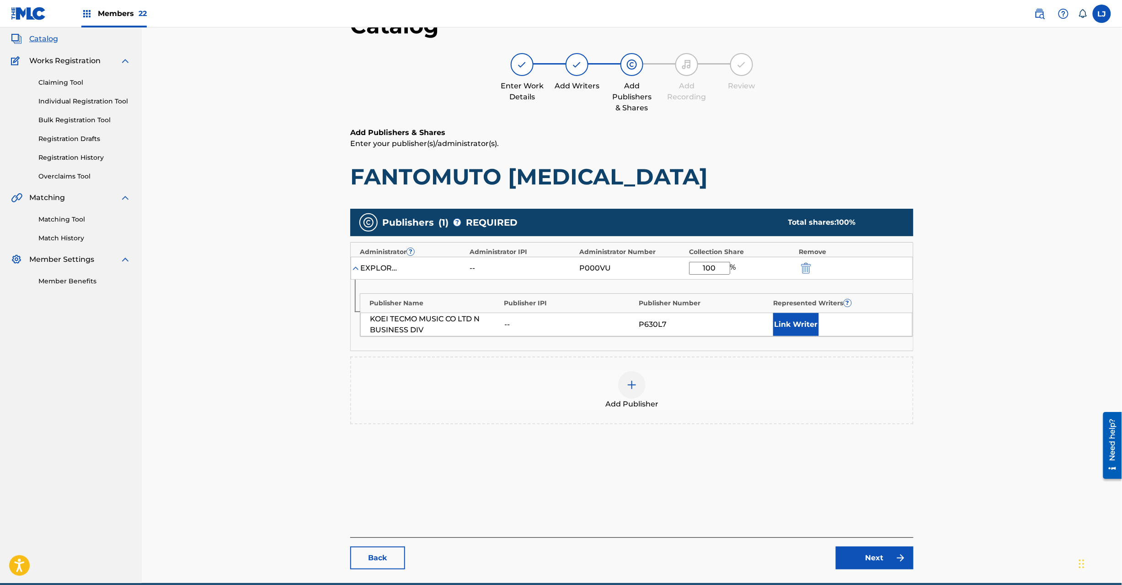
scroll to position [94, 0]
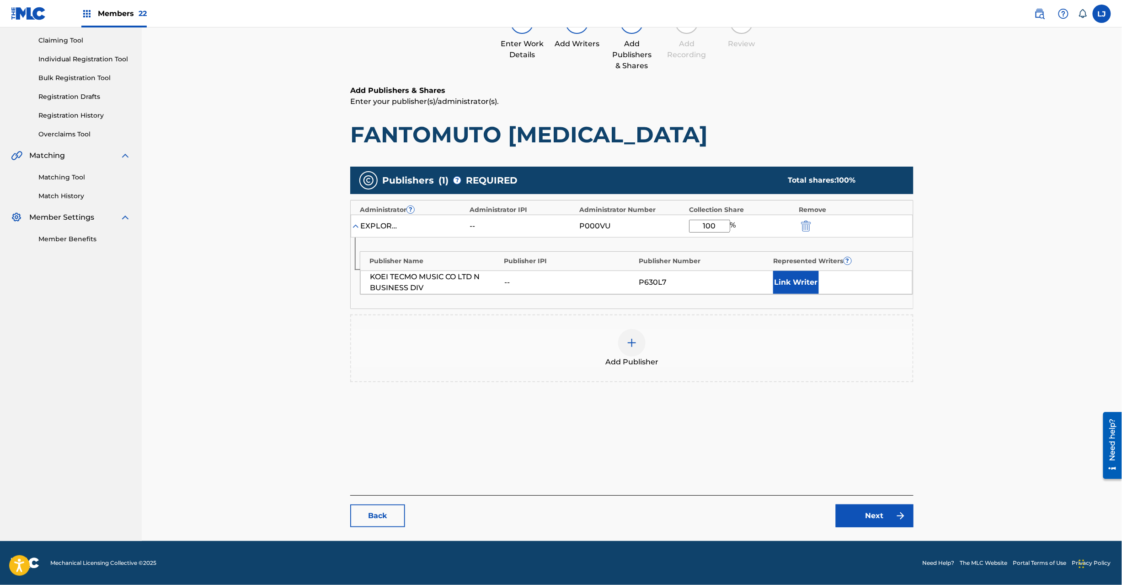
type input "100"
click at [874, 522] on link "Next" at bounding box center [875, 515] width 78 height 23
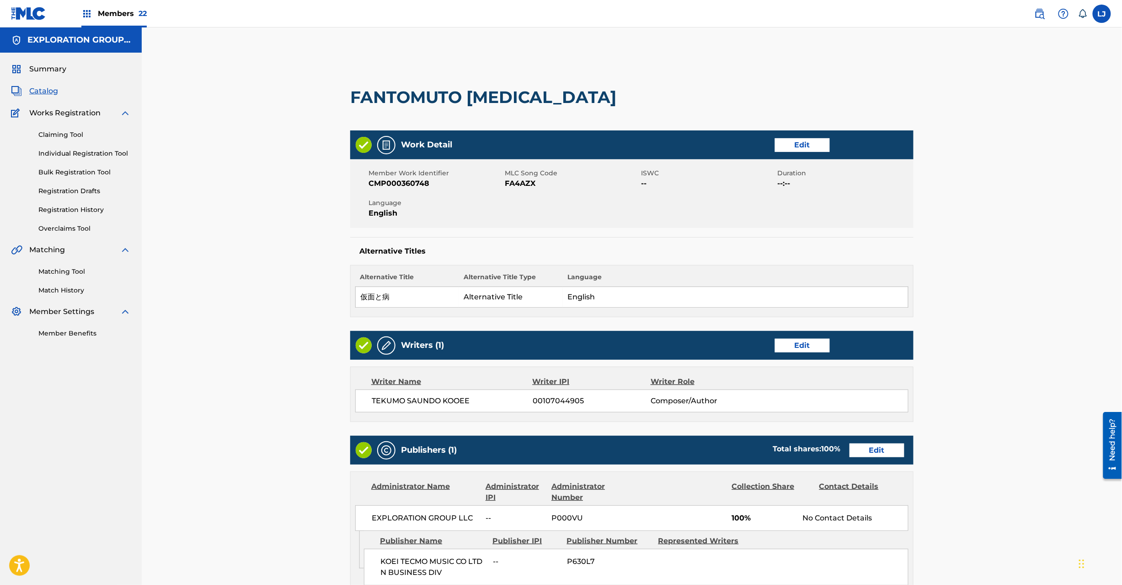
scroll to position [213, 0]
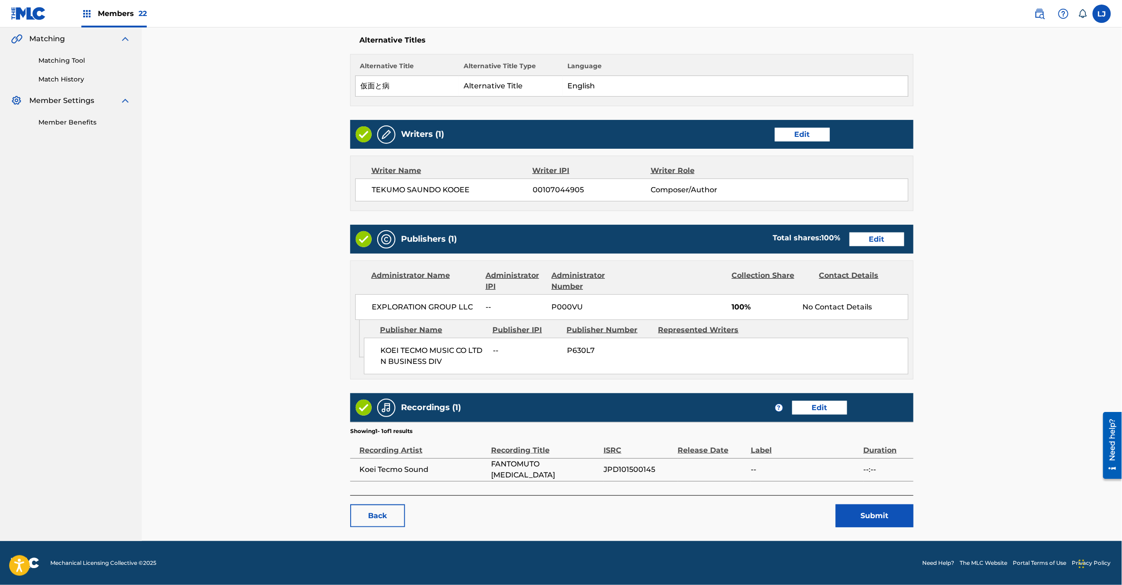
click at [869, 514] on button "Submit" at bounding box center [875, 515] width 78 height 23
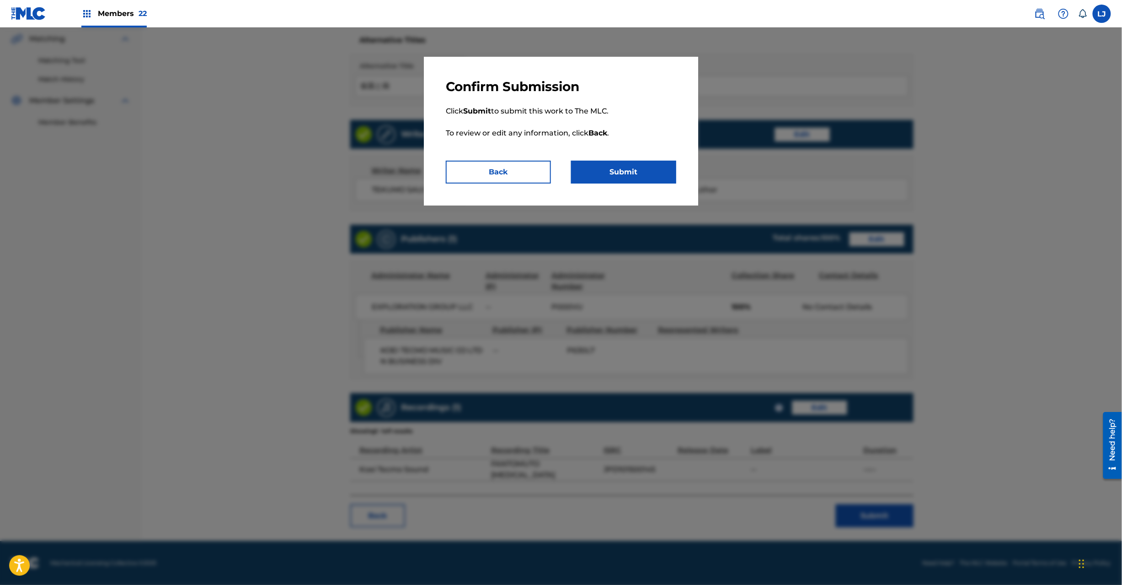
click at [632, 183] on button "Submit" at bounding box center [623, 172] width 105 height 23
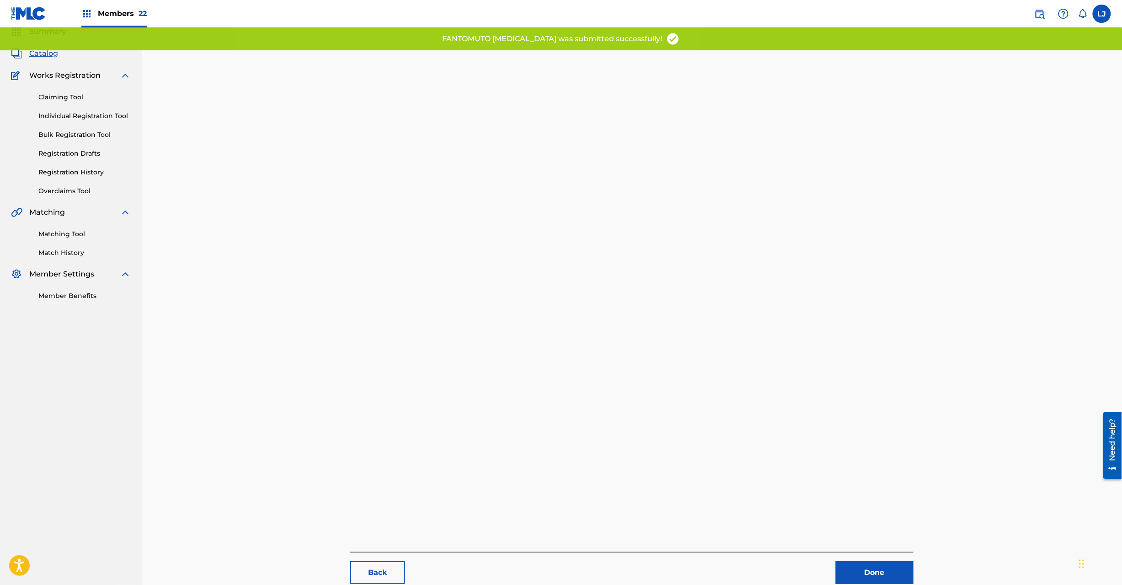
scroll to position [94, 0]
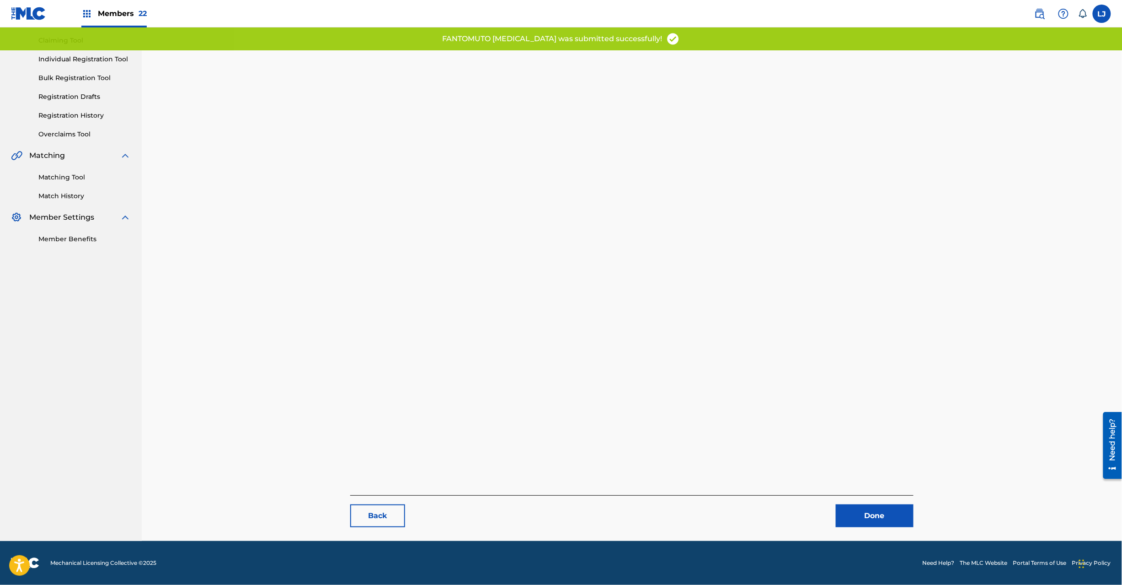
click at [860, 508] on link "Done" at bounding box center [875, 515] width 78 height 23
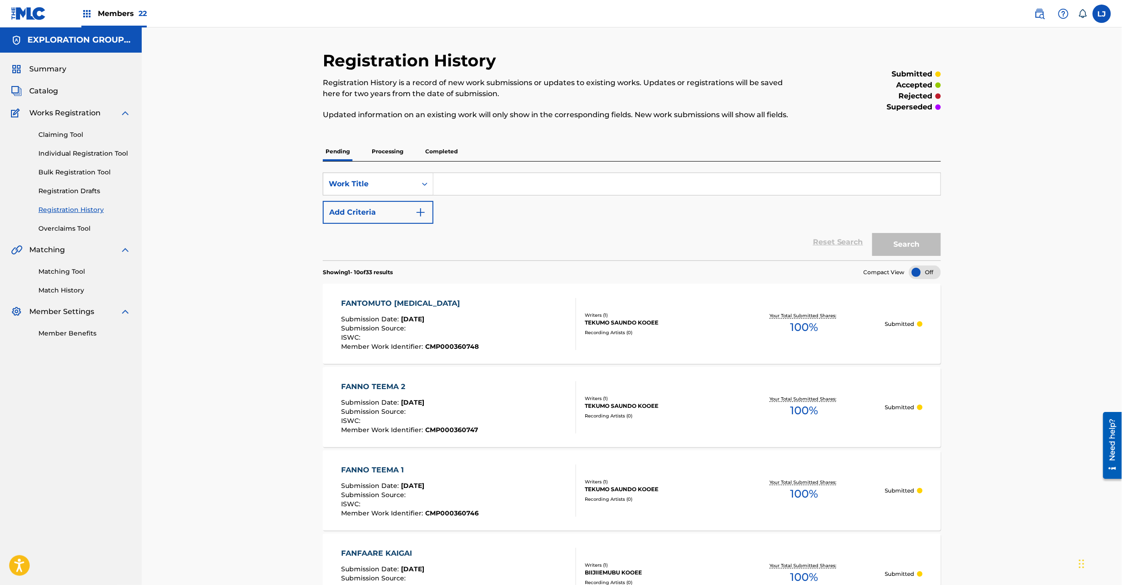
click at [46, 92] on span "Catalog" at bounding box center [43, 91] width 29 height 11
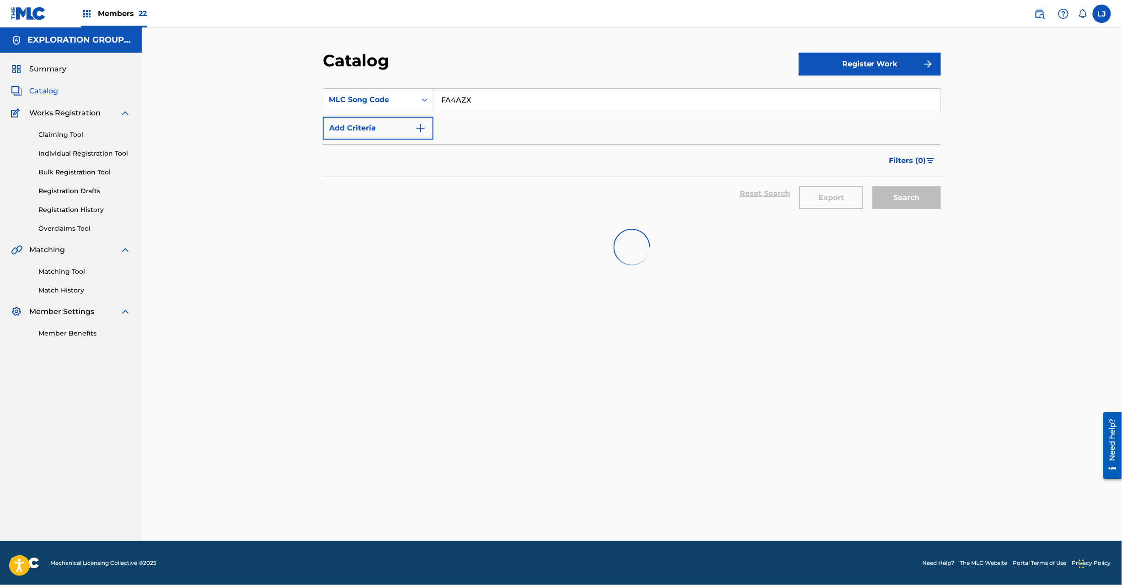
click at [469, 107] on input "FA4AZX" at bounding box center [687, 100] width 507 height 22
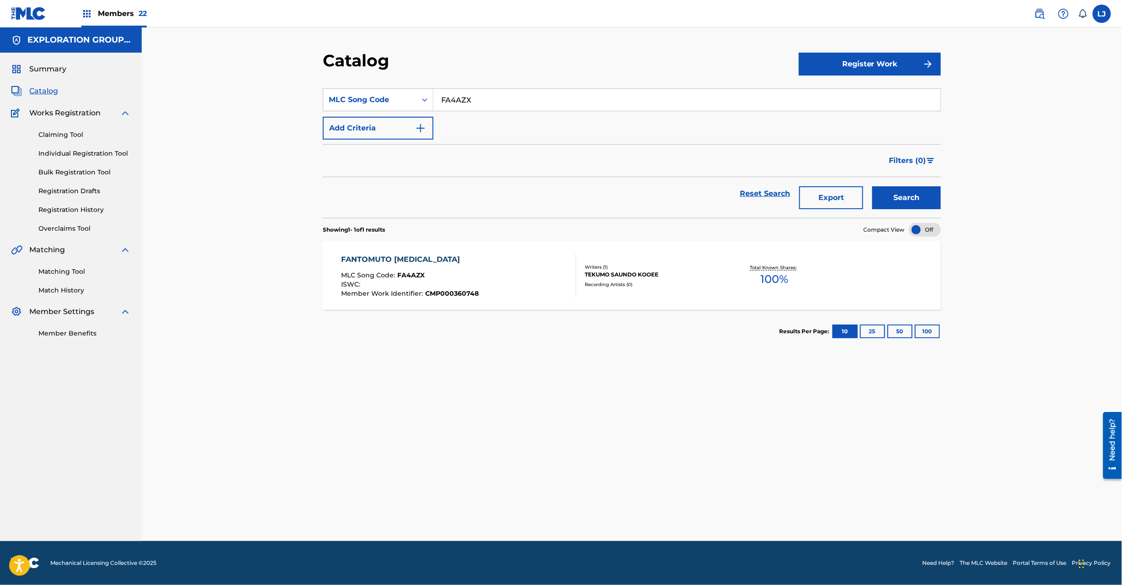
click at [469, 107] on input "FA4AZX" at bounding box center [687, 100] width 507 height 22
paste input "X2"
type input "FA4AX2"
click at [926, 196] on button "Search" at bounding box center [907, 197] width 69 height 23
click at [549, 271] on div "FASSHON BATORU HAIBOKU MLC Song Code : FA4AX2 ISWC : T9097514324 Member Work Id…" at bounding box center [459, 275] width 235 height 43
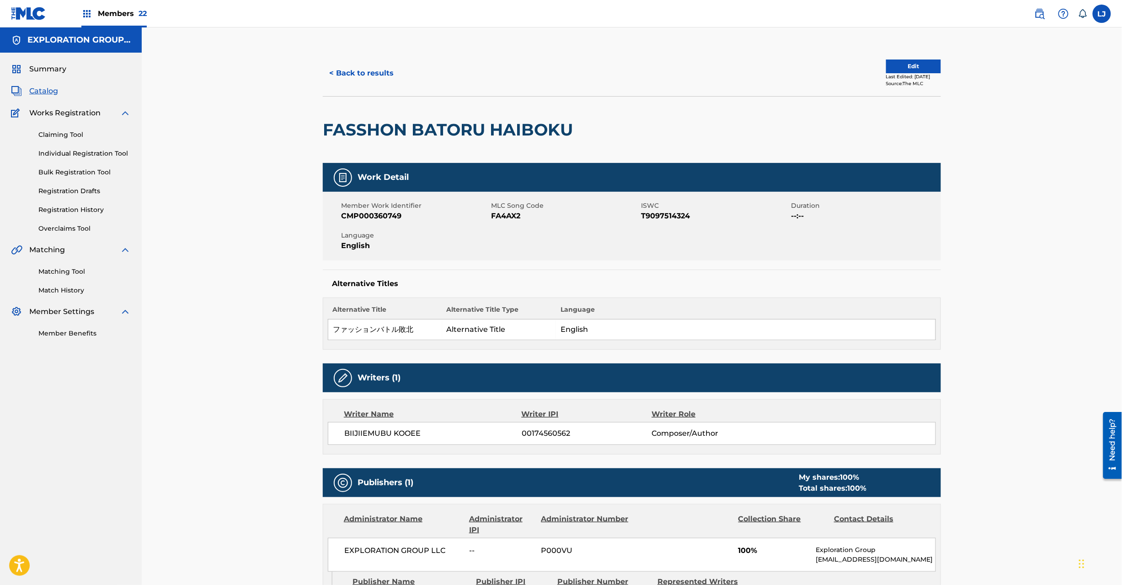
click at [904, 68] on button "Edit" at bounding box center [913, 66] width 55 height 14
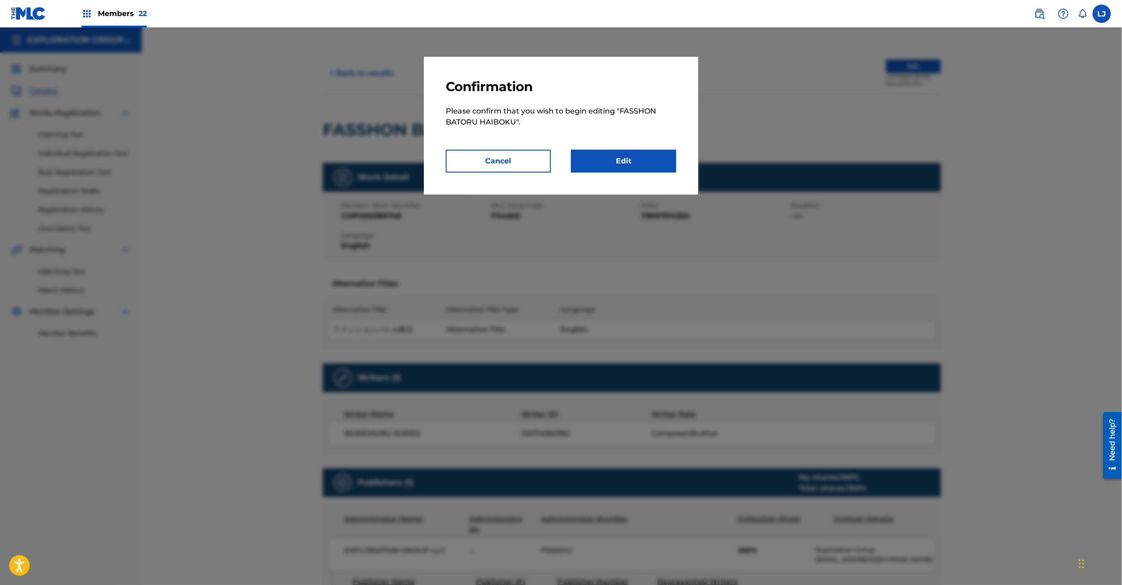
click at [658, 160] on link "Edit" at bounding box center [623, 161] width 105 height 23
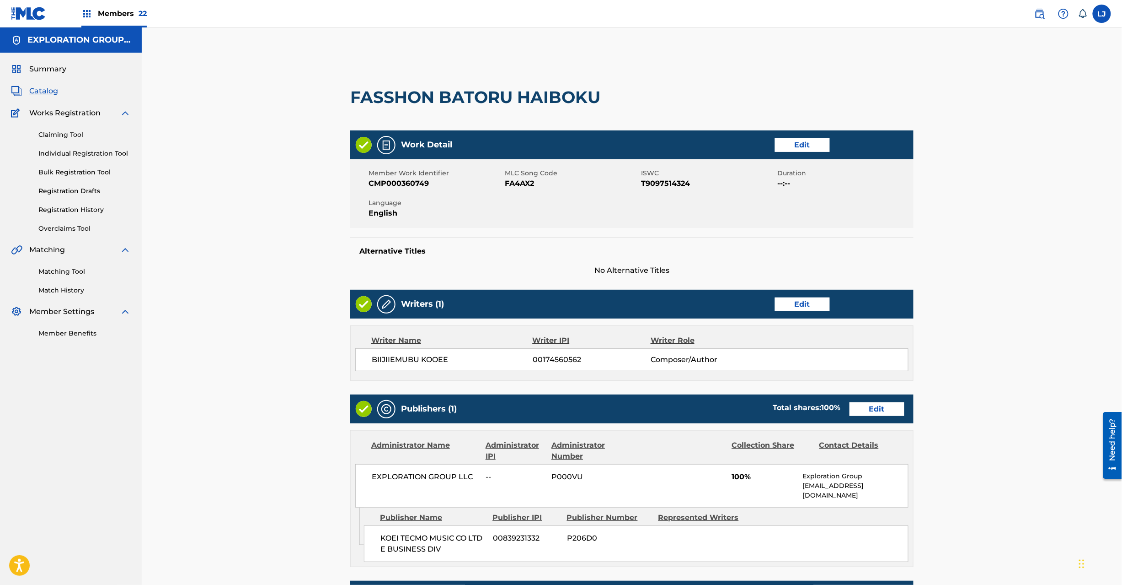
click at [874, 408] on link "Edit" at bounding box center [877, 409] width 55 height 14
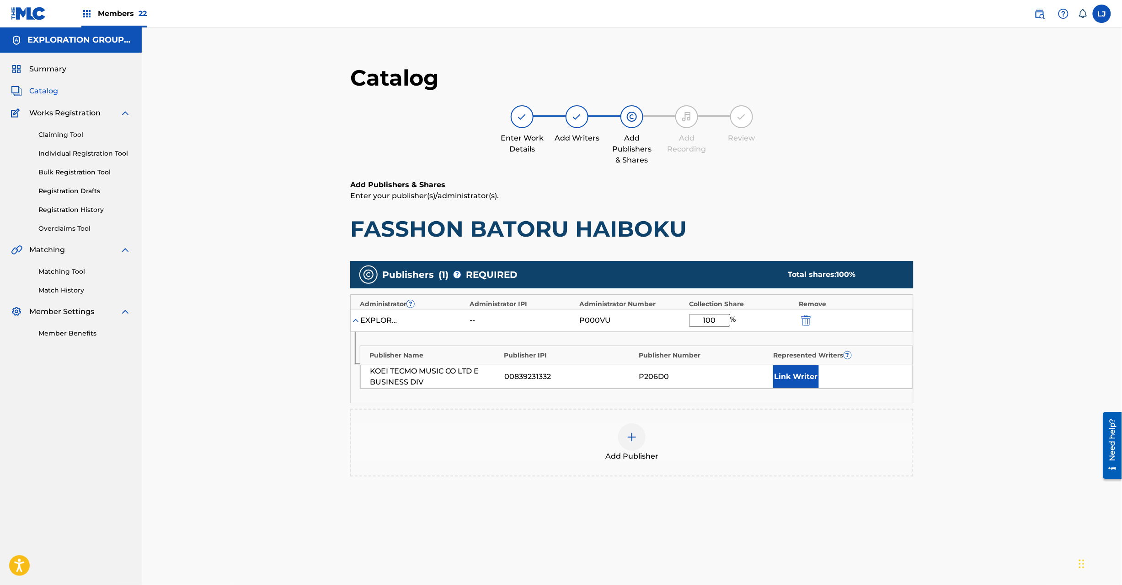
click at [804, 316] on img "submit" at bounding box center [806, 320] width 10 height 11
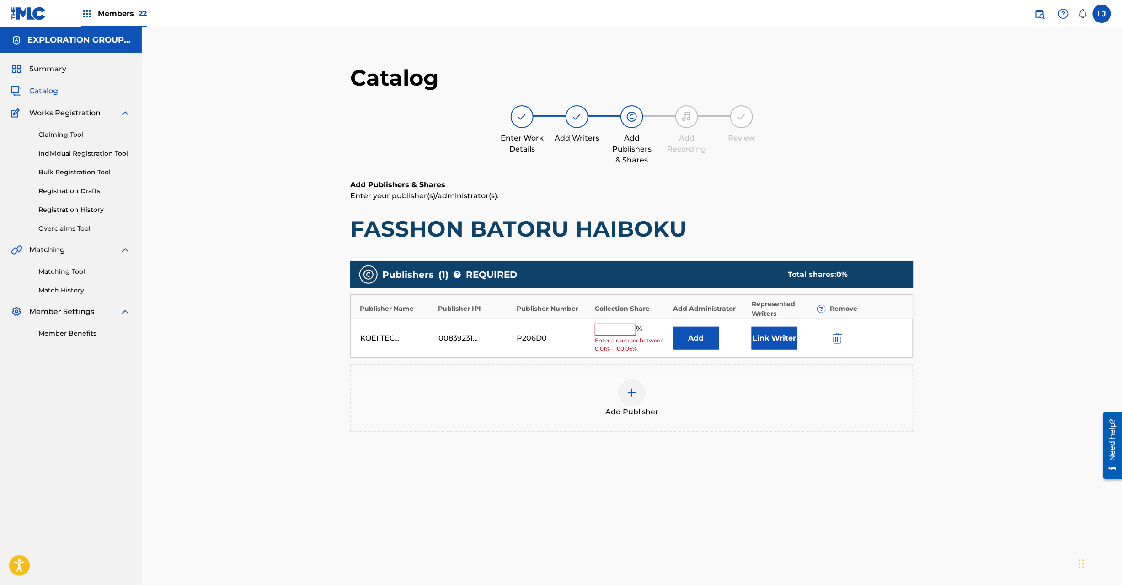
click at [833, 343] on img "submit" at bounding box center [838, 338] width 10 height 11
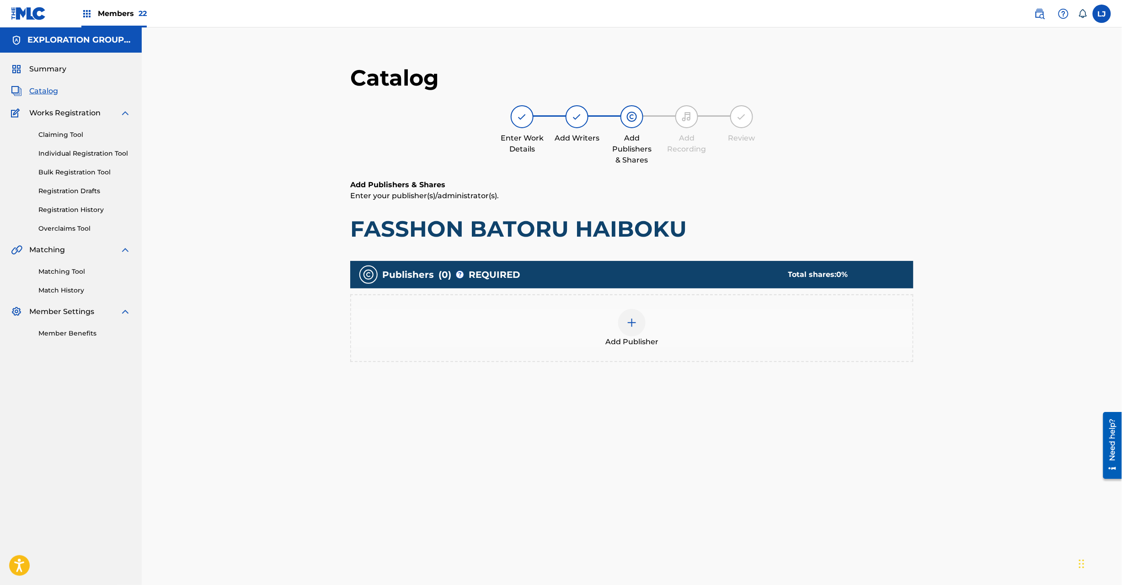
click at [647, 317] on div "Add Publisher" at bounding box center [632, 328] width 562 height 38
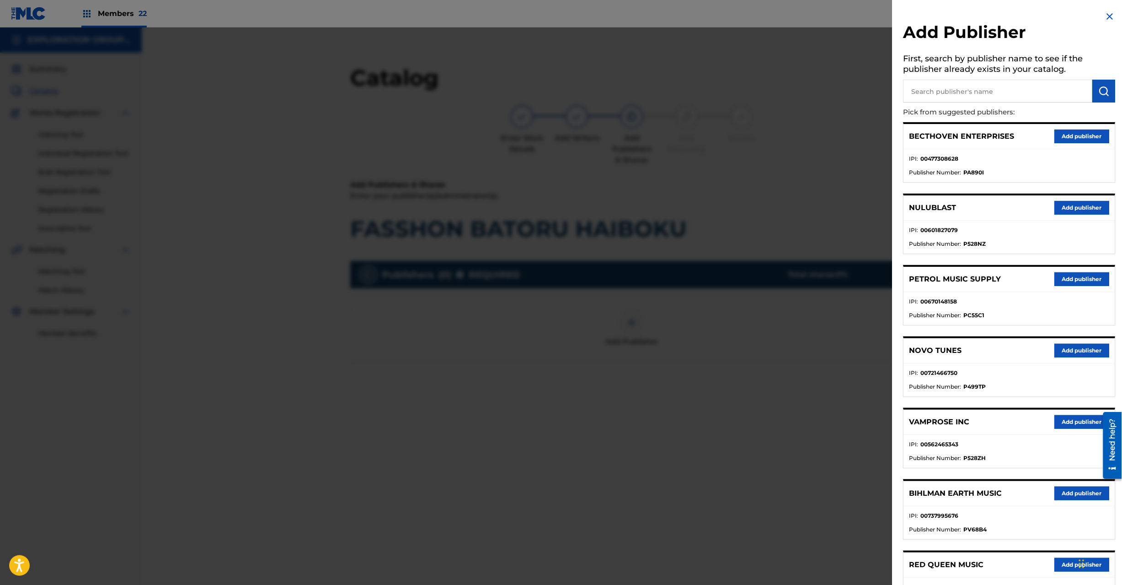
paste input "Koei Tecmo Music Co Ltd N Business Div"
drag, startPoint x: 1030, startPoint y: 95, endPoint x: 1045, endPoint y: 96, distance: 14.2
click at [1031, 96] on input "text" at bounding box center [998, 91] width 189 height 23
type input "Koei Tecmo Music Co Ltd N Business Div"
click at [1105, 80] on button "submit" at bounding box center [1104, 91] width 23 height 23
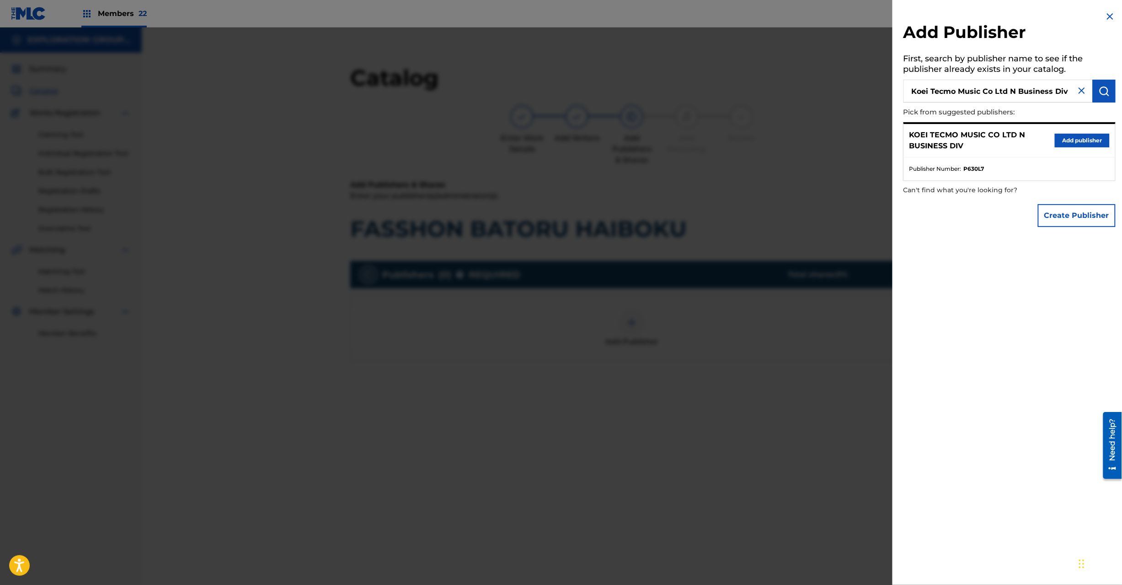
click at [1067, 138] on button "Add publisher" at bounding box center [1082, 141] width 55 height 14
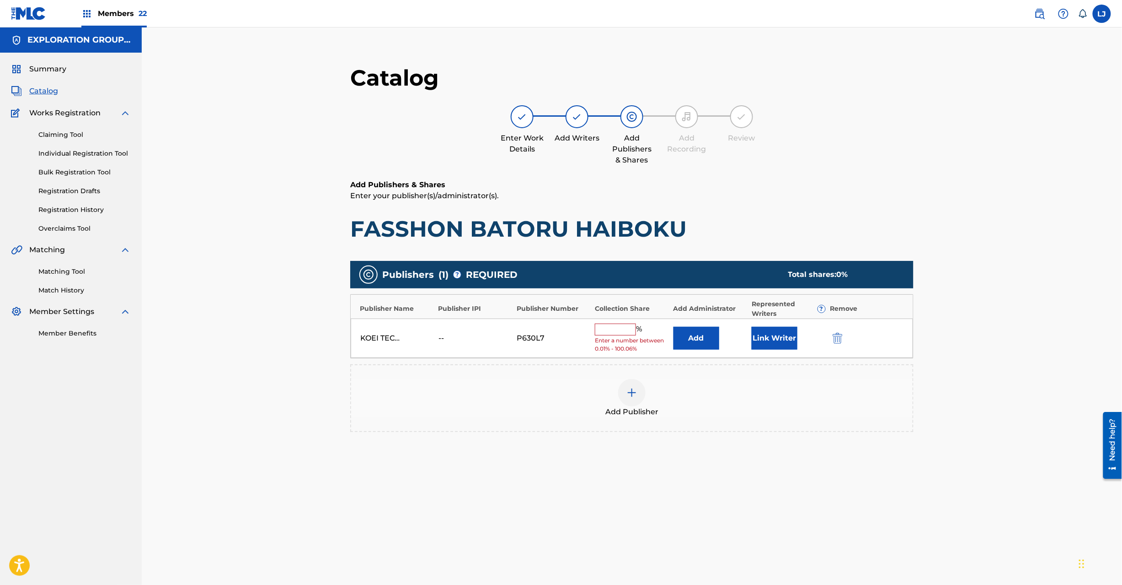
click at [683, 343] on button "Add" at bounding box center [697, 338] width 46 height 23
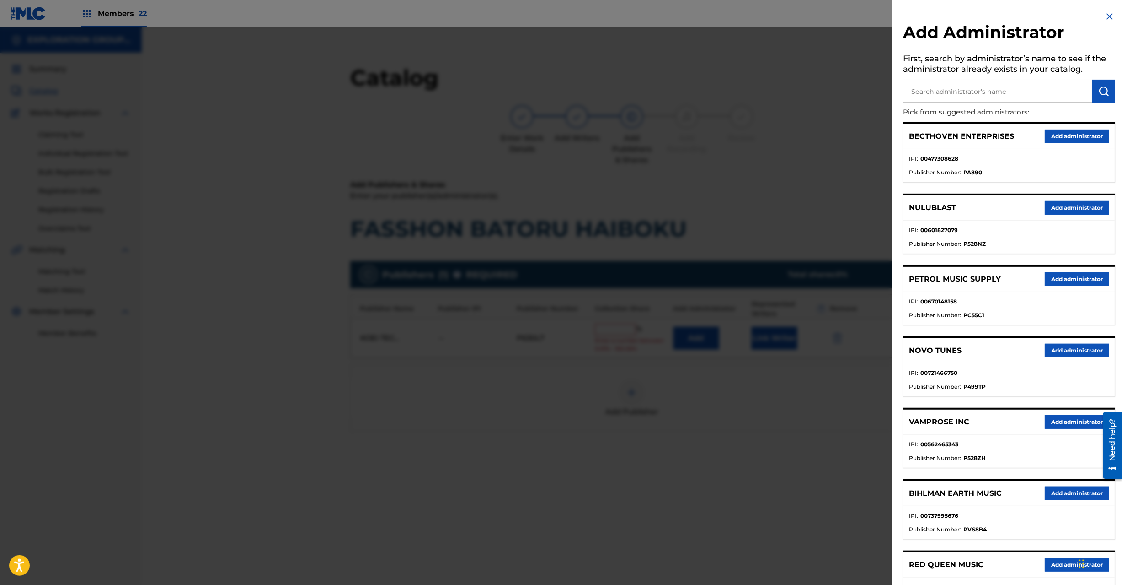
click at [928, 97] on input "text" at bounding box center [998, 91] width 189 height 23
paste input "Exploration Group LLC"
type input "Exploration Group LLC"
click at [1100, 92] on img "submit" at bounding box center [1104, 91] width 11 height 11
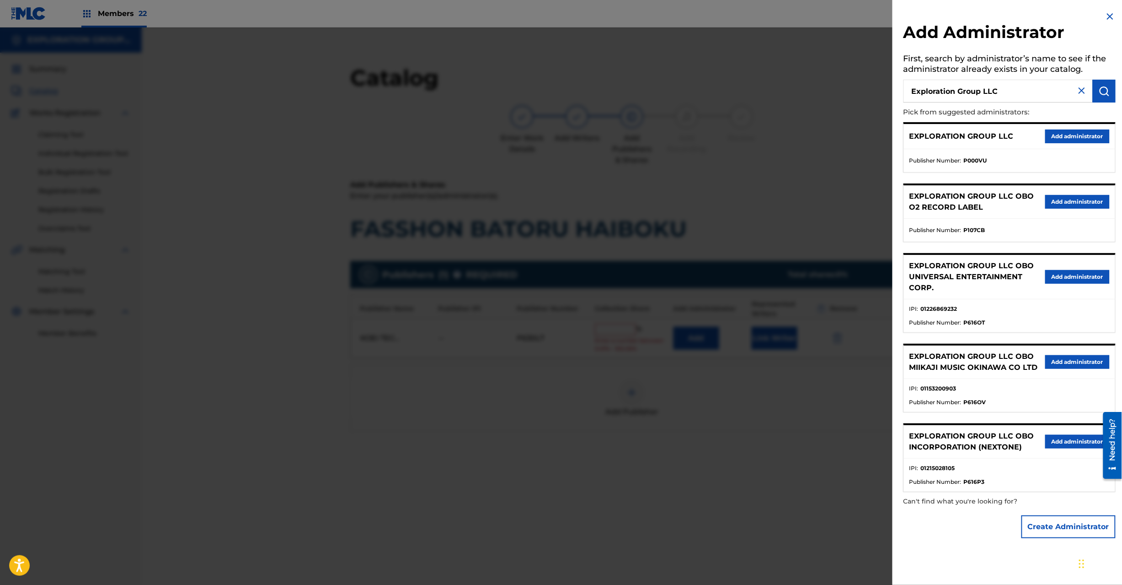
click at [1070, 138] on button "Add administrator" at bounding box center [1078, 136] width 64 height 14
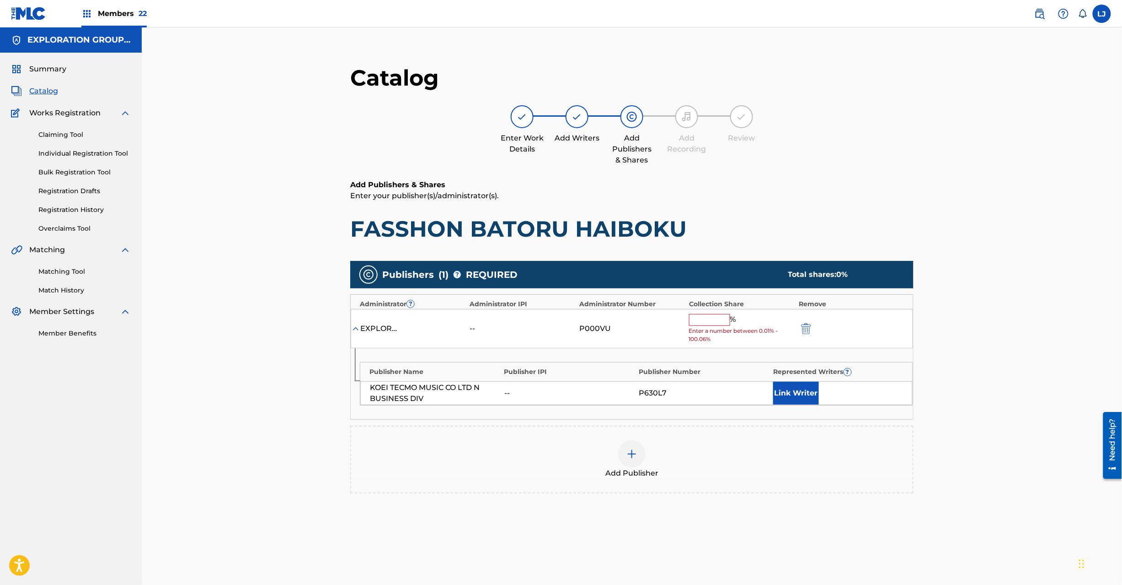
click at [704, 324] on input "text" at bounding box center [709, 320] width 41 height 12
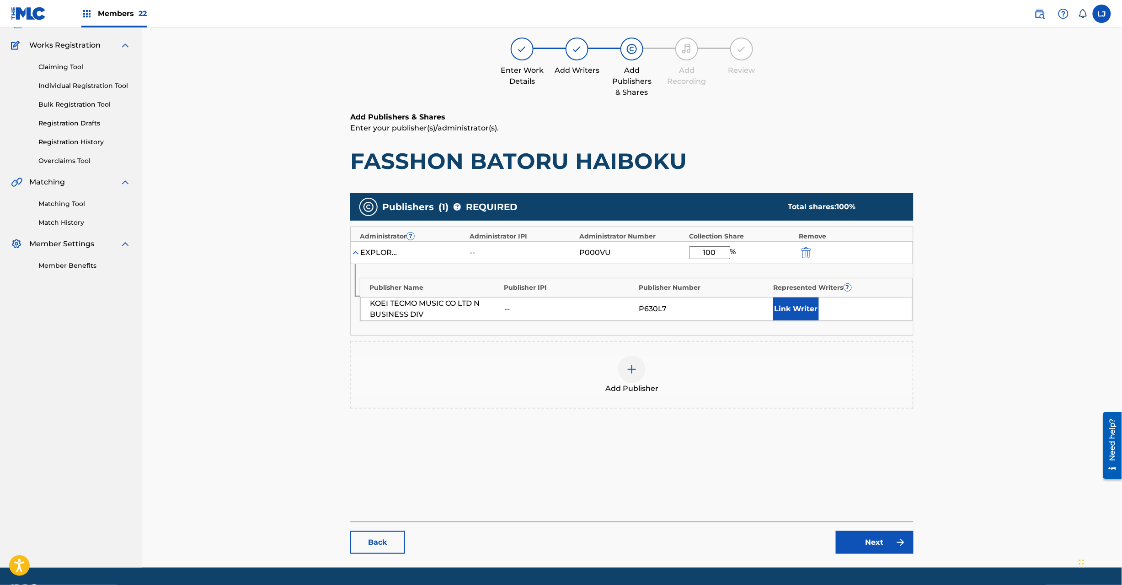
scroll to position [94, 0]
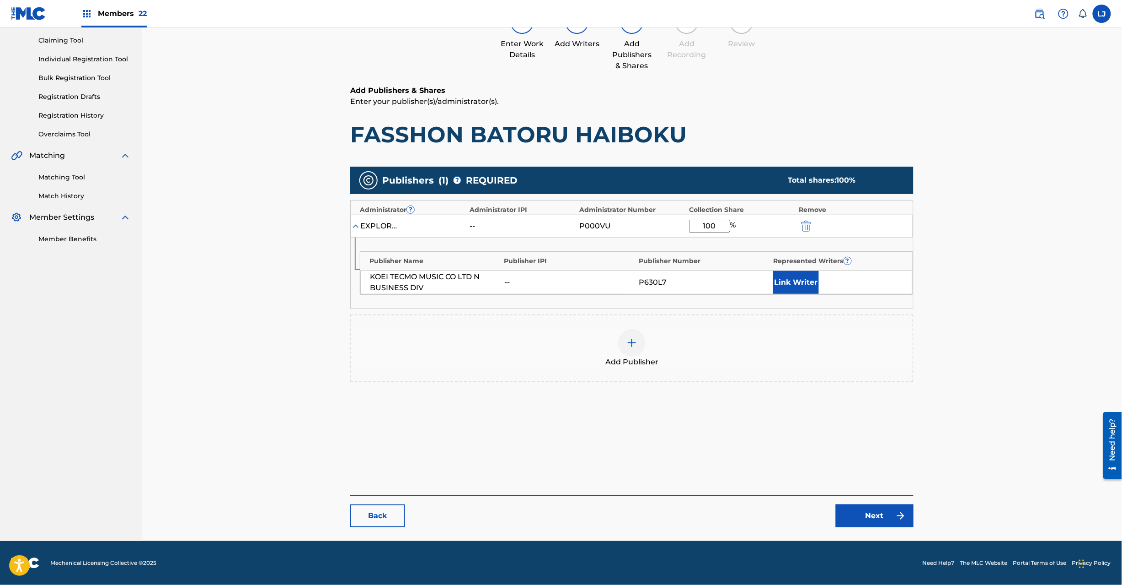
type input "100"
click at [866, 516] on link "Next" at bounding box center [875, 515] width 78 height 23
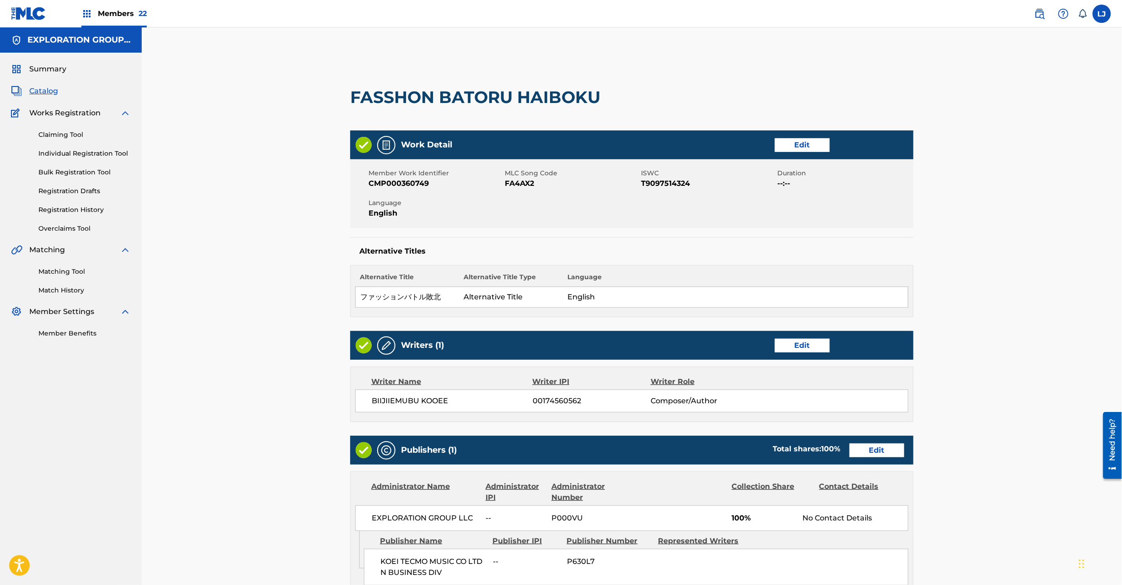
scroll to position [182, 0]
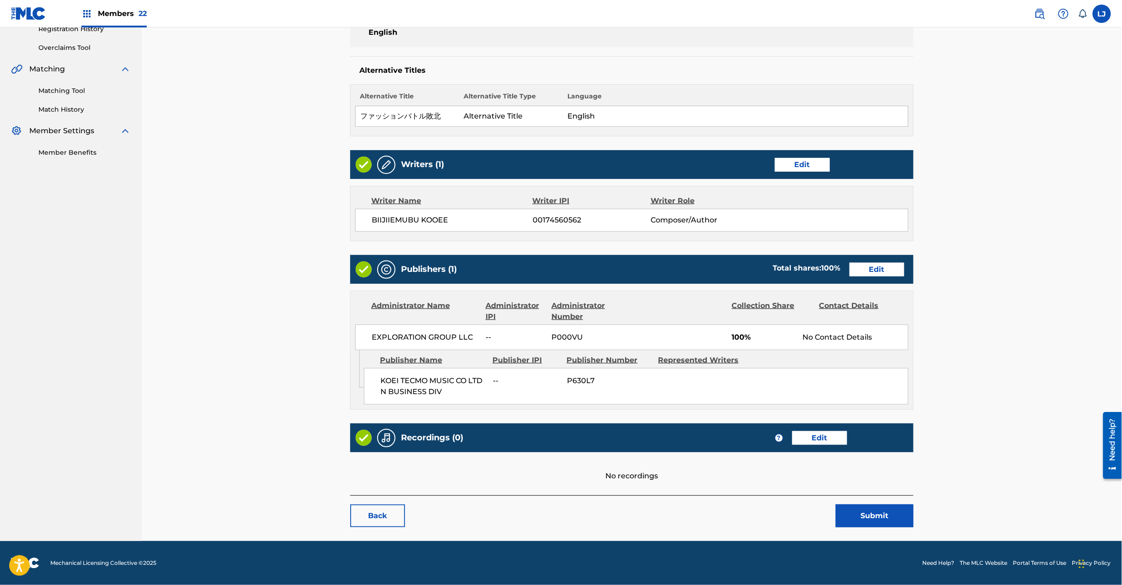
click at [858, 511] on button "Submit" at bounding box center [875, 515] width 78 height 23
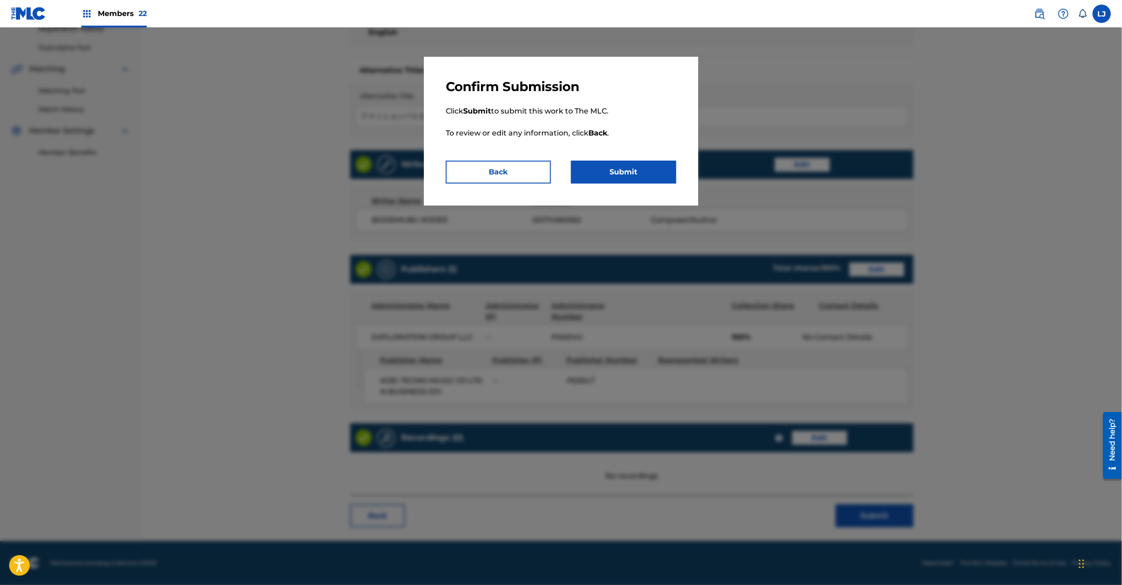
click at [622, 163] on button "Submit" at bounding box center [623, 172] width 105 height 23
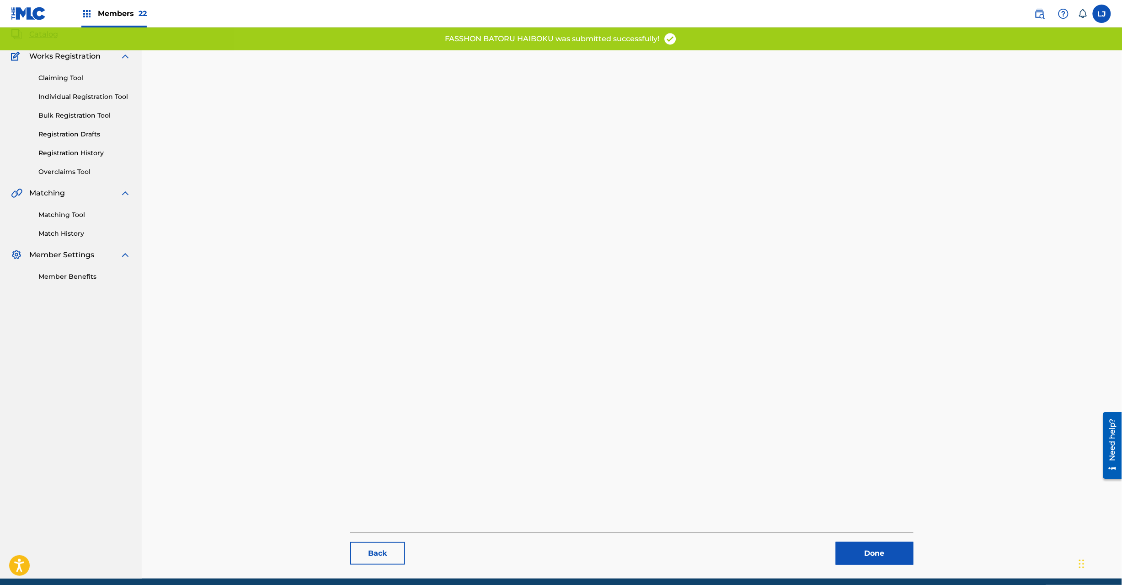
scroll to position [94, 0]
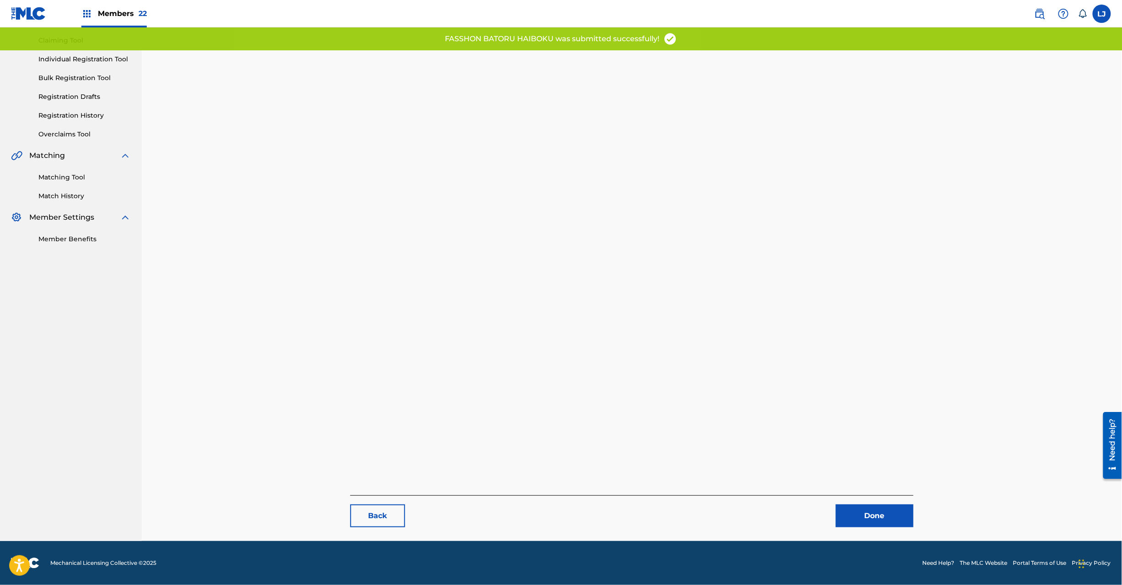
click at [876, 511] on link "Done" at bounding box center [875, 515] width 78 height 23
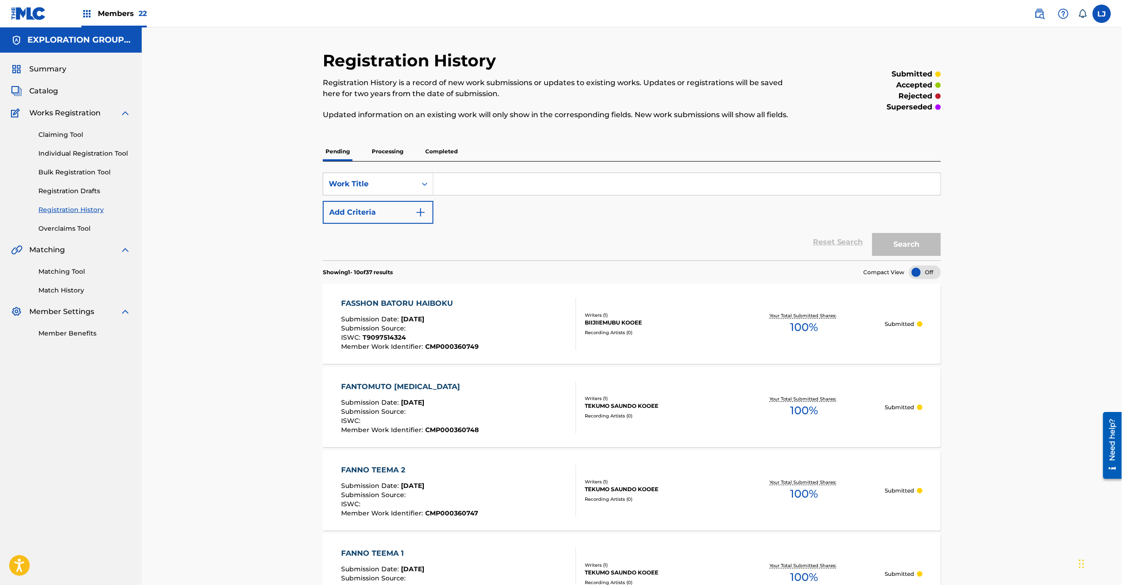
click at [44, 96] on span "Catalog" at bounding box center [43, 91] width 29 height 11
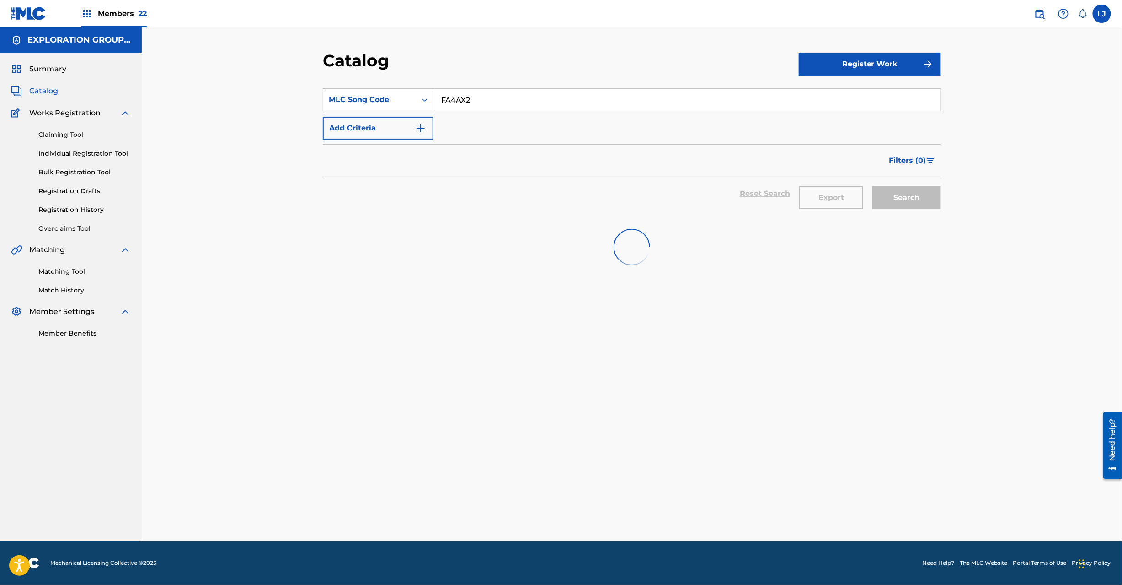
click at [441, 97] on input "FA4AX2" at bounding box center [687, 100] width 507 height 22
paste input "ZS"
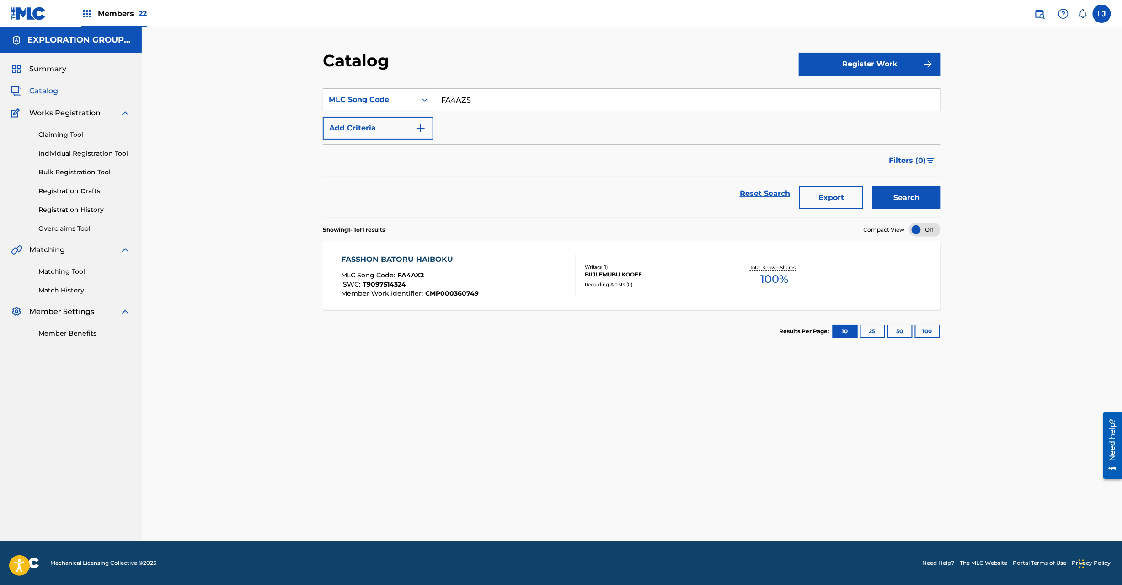
type input "FA4AZS"
click at [909, 205] on button "Search" at bounding box center [907, 197] width 69 height 23
click at [480, 277] on div "FASSHON BATORU SHOURI MLC Song Code : FA4AZS ISWC : T9097514335 Member Work Ide…" at bounding box center [459, 275] width 235 height 43
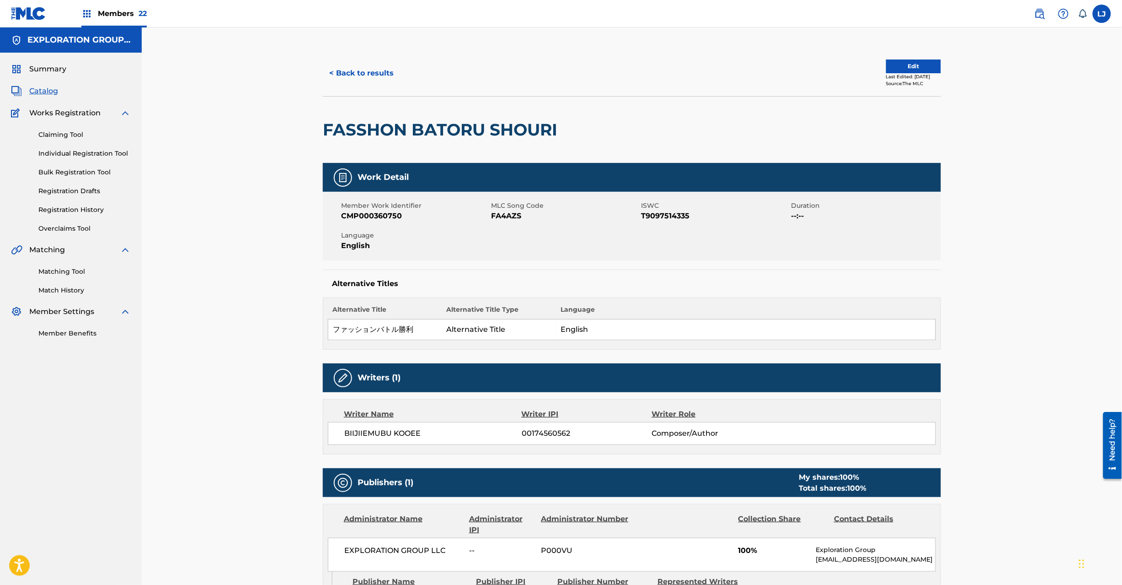
click at [910, 73] on div "Last Edited: [DATE]" at bounding box center [913, 76] width 55 height 7
click at [902, 69] on button "Edit" at bounding box center [913, 66] width 55 height 14
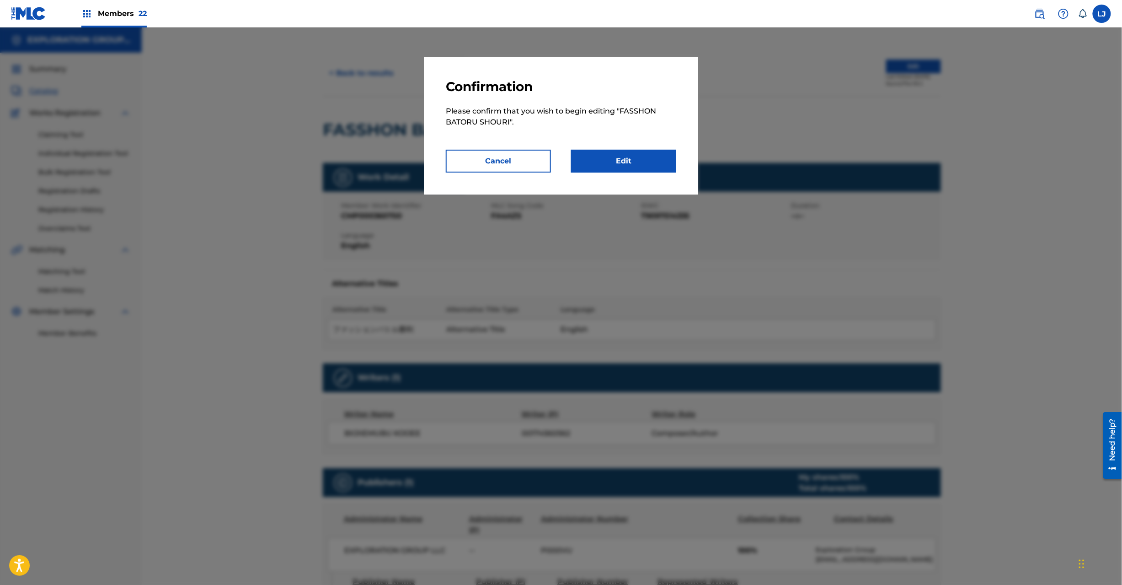
click at [663, 162] on link "Edit" at bounding box center [623, 161] width 105 height 23
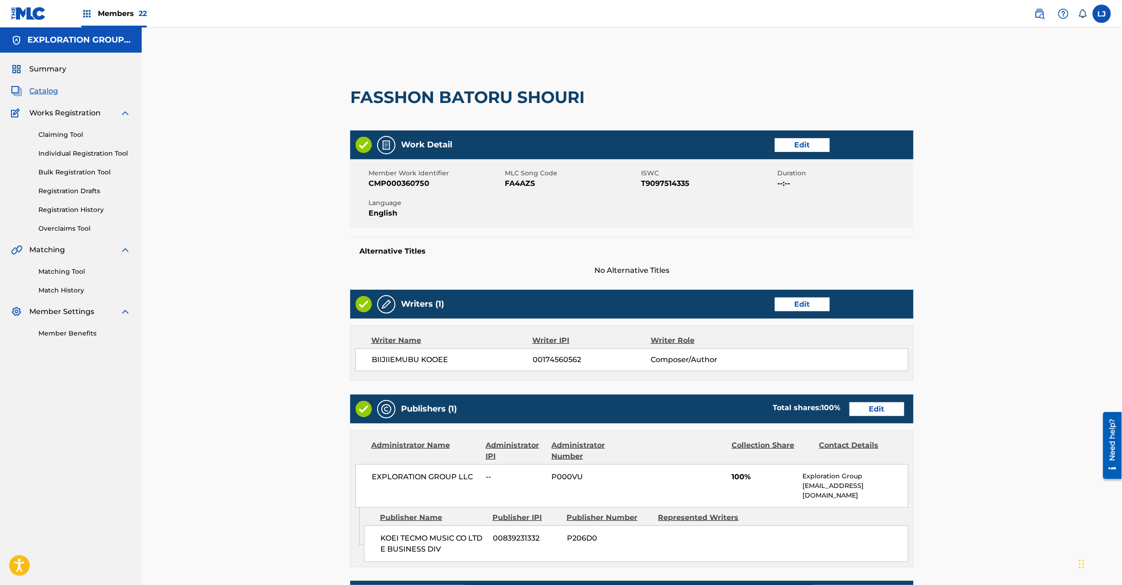
click at [880, 403] on link "Edit" at bounding box center [877, 409] width 55 height 14
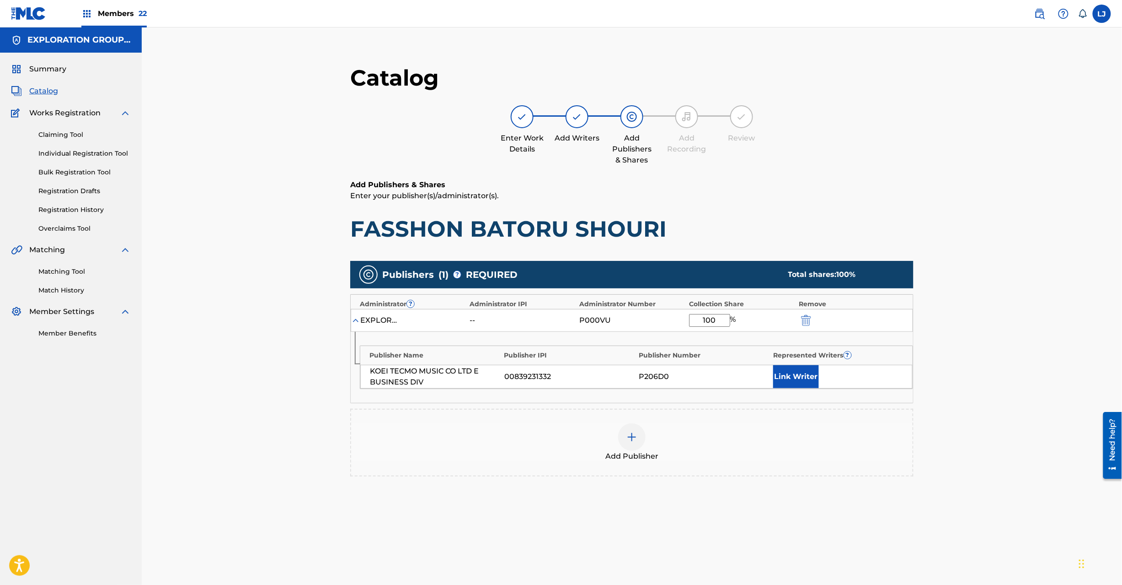
click at [813, 321] on div at bounding box center [819, 320] width 41 height 11
click at [801, 319] on img "submit" at bounding box center [806, 320] width 10 height 11
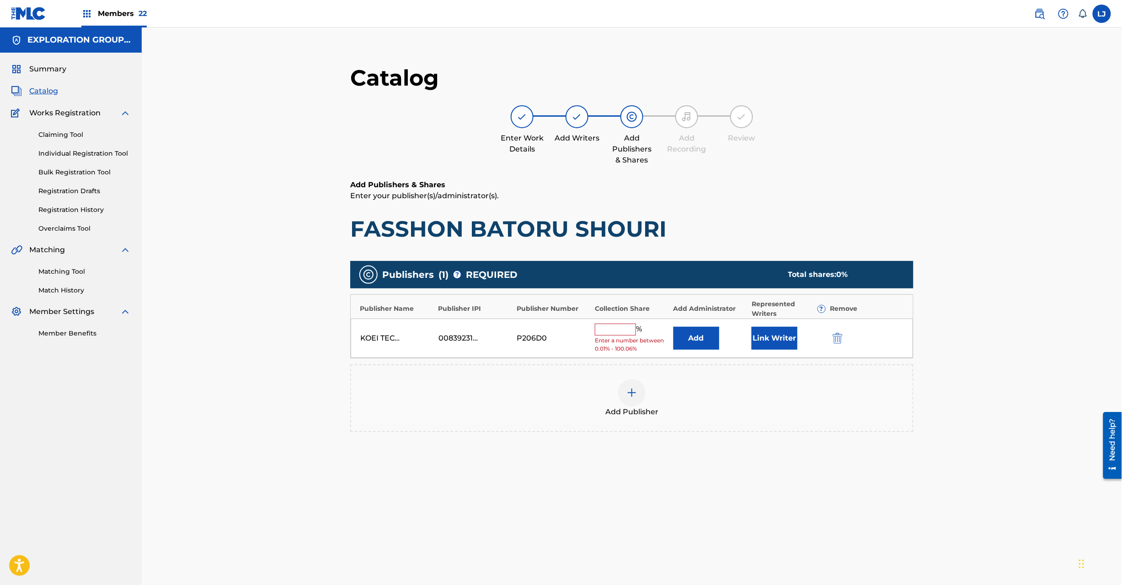
click at [830, 337] on button "submit" at bounding box center [837, 338] width 14 height 11
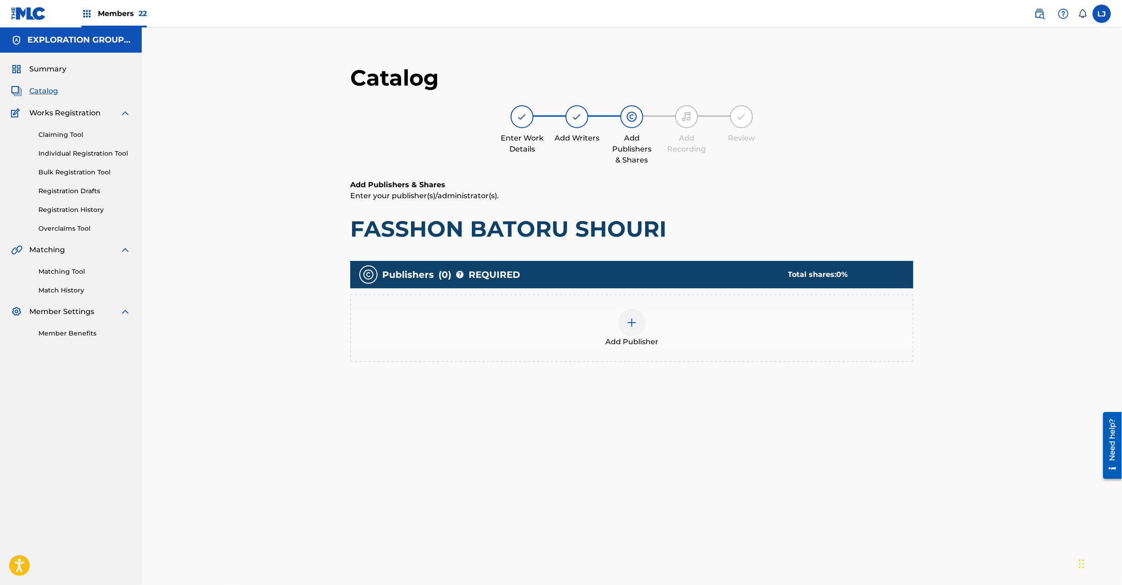
click at [627, 322] on img at bounding box center [632, 322] width 11 height 11
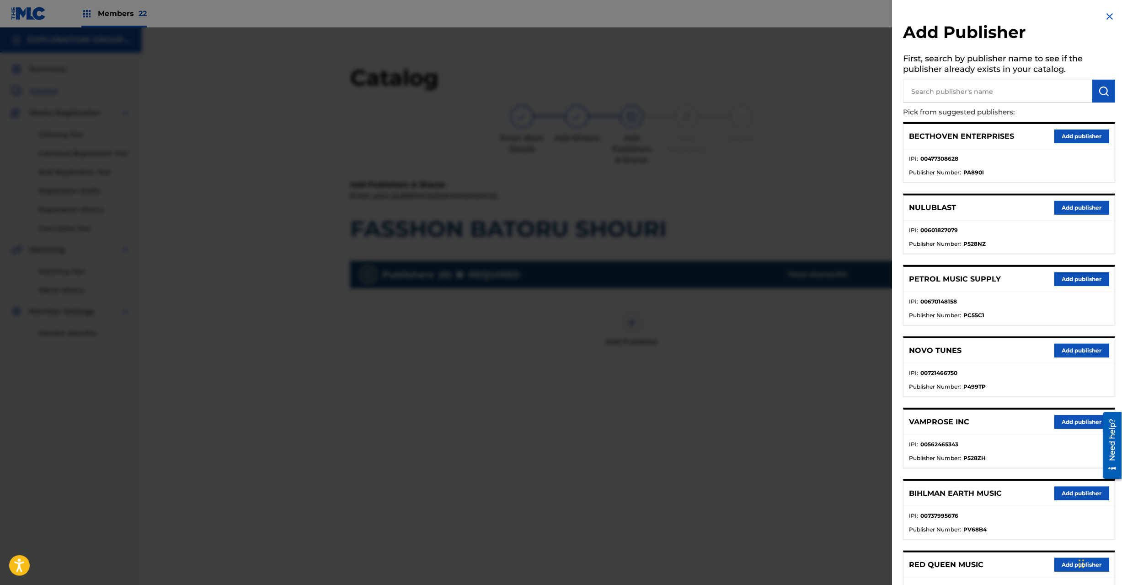
click at [1030, 85] on input "text" at bounding box center [998, 91] width 189 height 23
paste input "Koei Tecmo Music Co Ltd N Business Div"
type input "Koei Tecmo Music Co Ltd N Business Div"
click at [1094, 90] on button "submit" at bounding box center [1104, 91] width 23 height 23
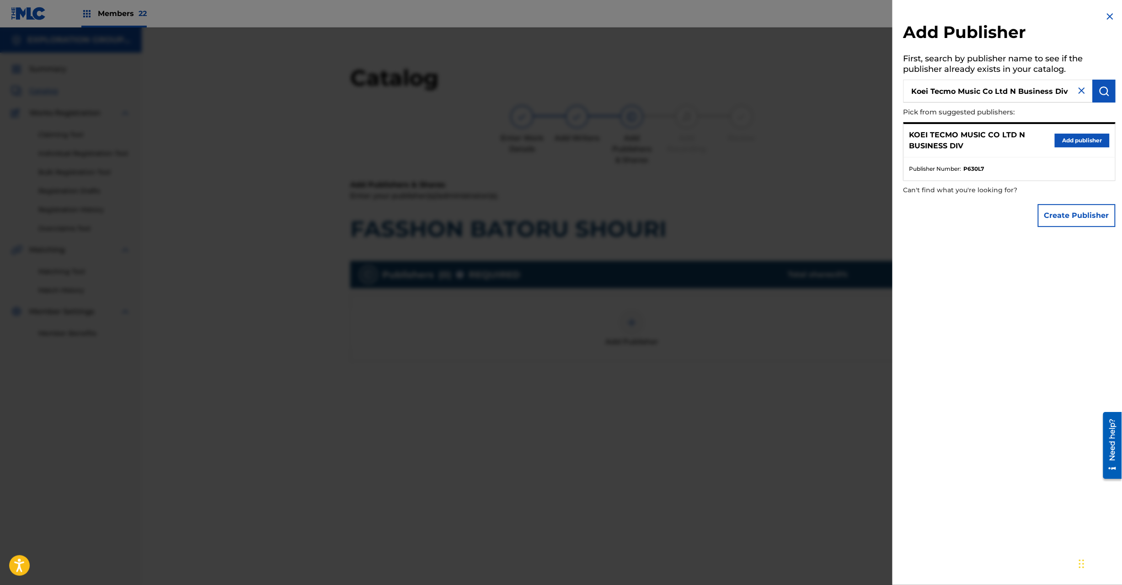
click at [1067, 141] on button "Add publisher" at bounding box center [1082, 141] width 55 height 14
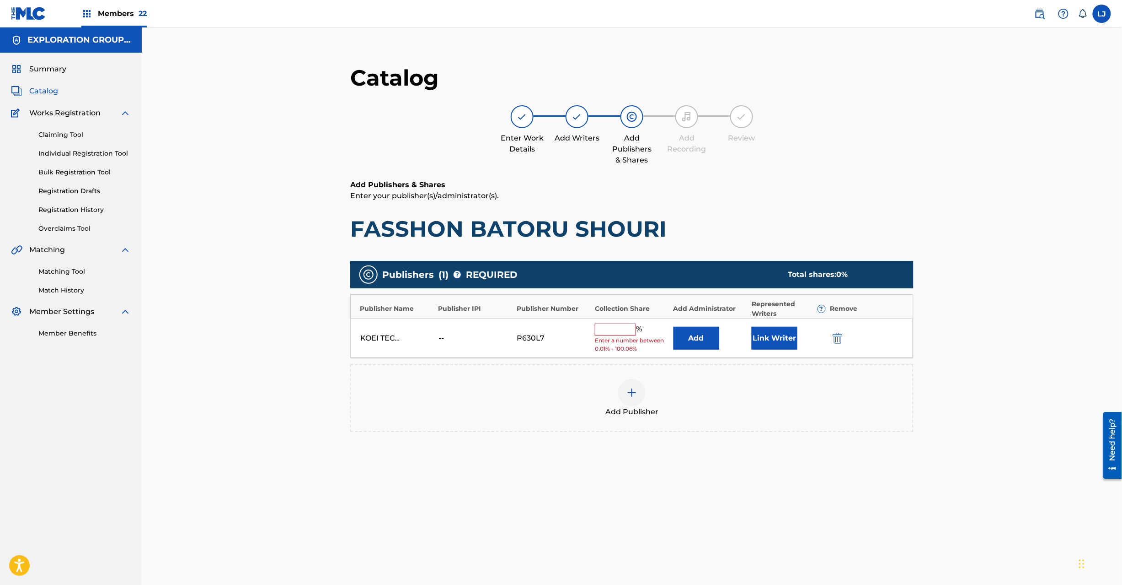
click at [696, 334] on button "Add" at bounding box center [697, 338] width 46 height 23
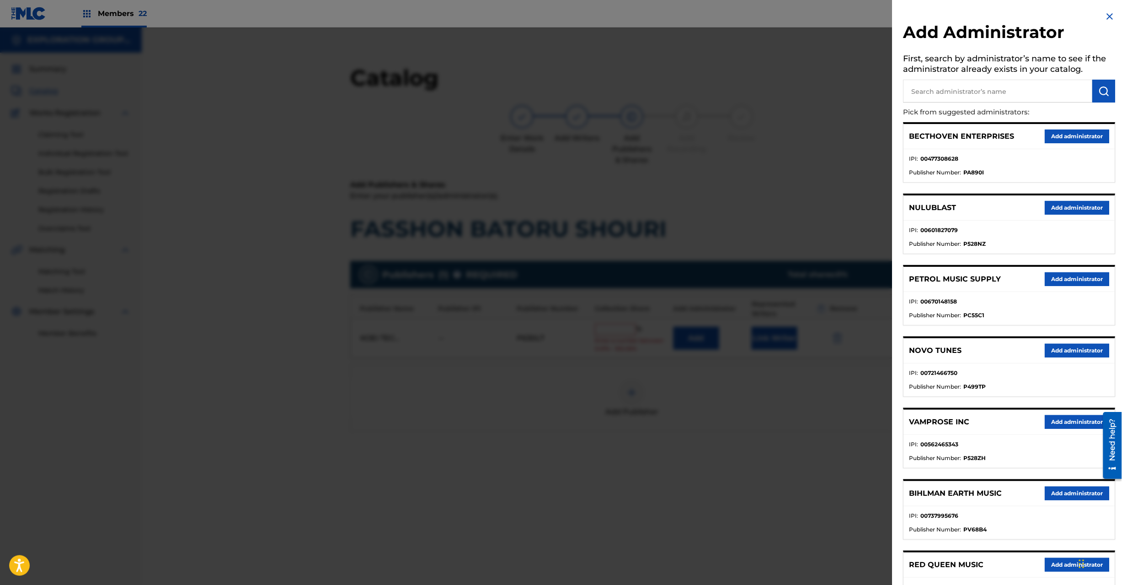
click at [933, 101] on input "text" at bounding box center [998, 91] width 189 height 23
paste input "Exploration Group LLC"
drag, startPoint x: 933, startPoint y: 96, endPoint x: 1016, endPoint y: 102, distance: 83.0
click at [934, 96] on input "text" at bounding box center [998, 91] width 189 height 23
type input "Exploration Group LLC"
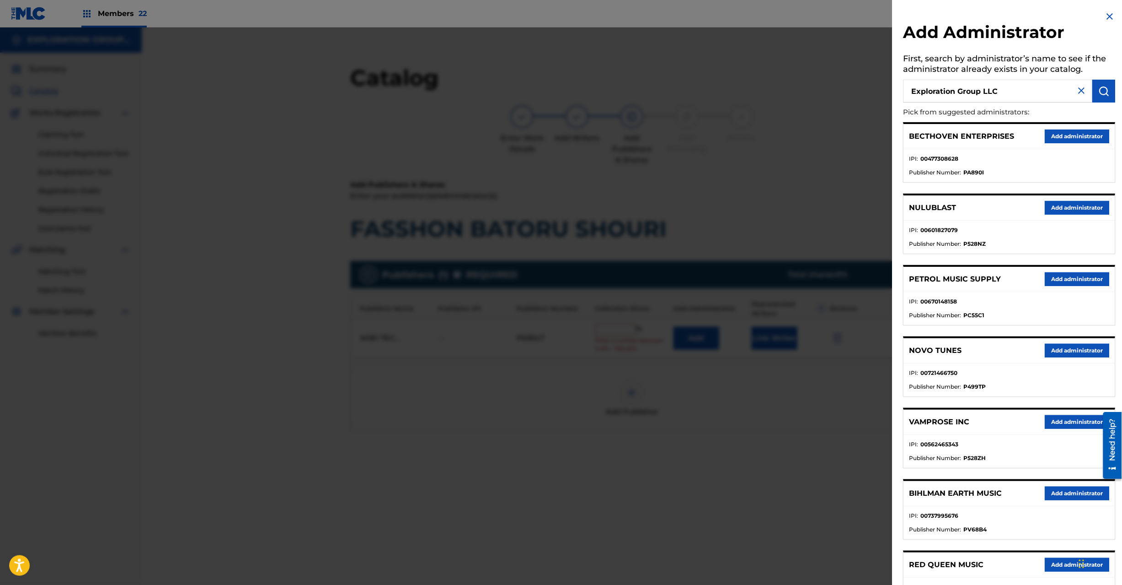
click at [1101, 94] on img "submit" at bounding box center [1104, 91] width 11 height 11
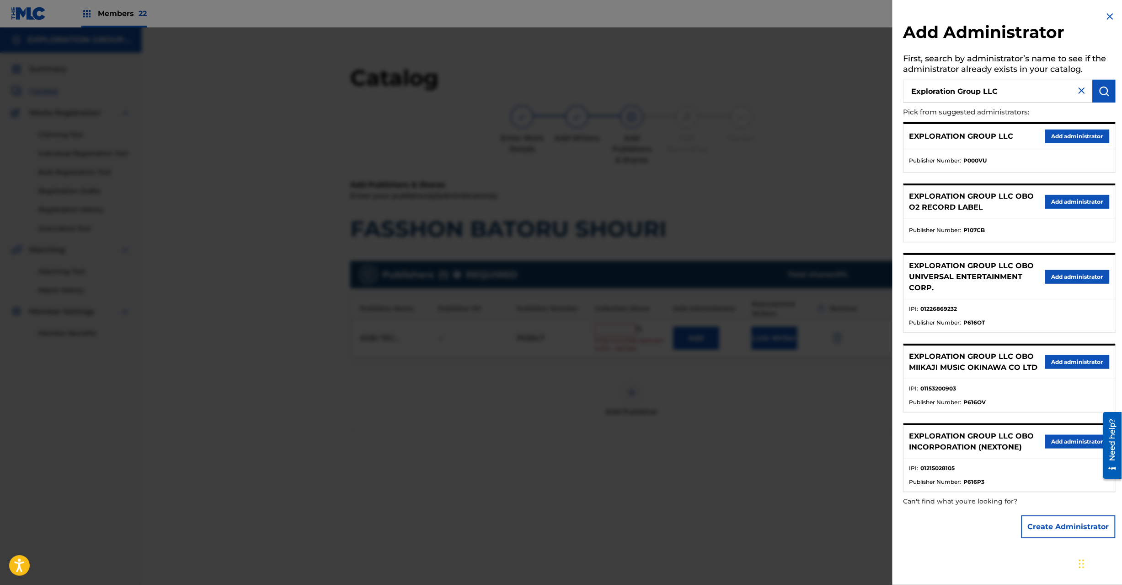
click at [1053, 138] on button "Add administrator" at bounding box center [1078, 136] width 64 height 14
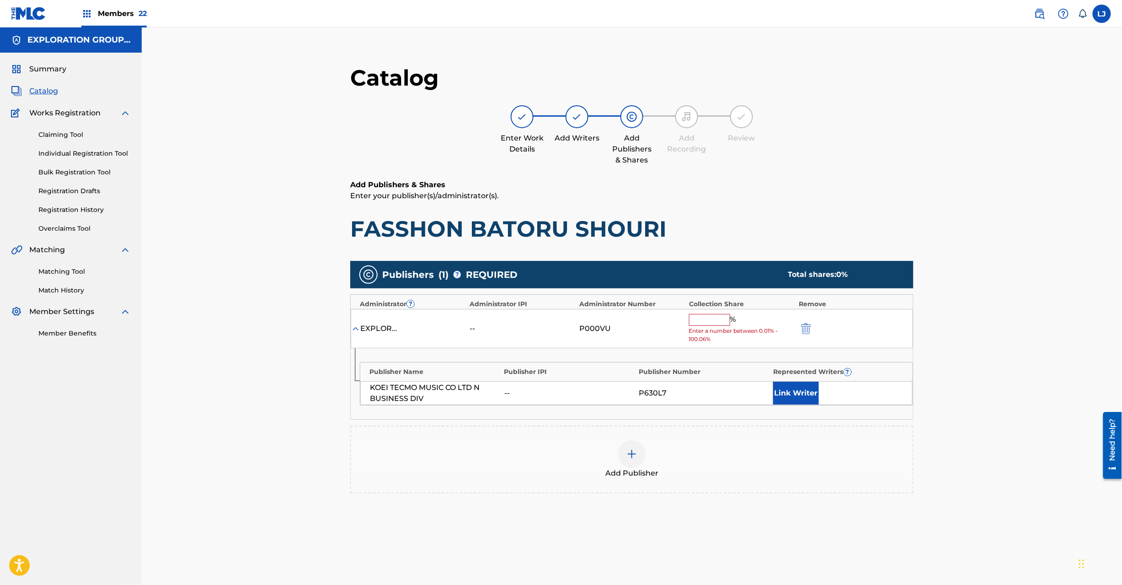
click at [717, 322] on input "text" at bounding box center [709, 320] width 41 height 12
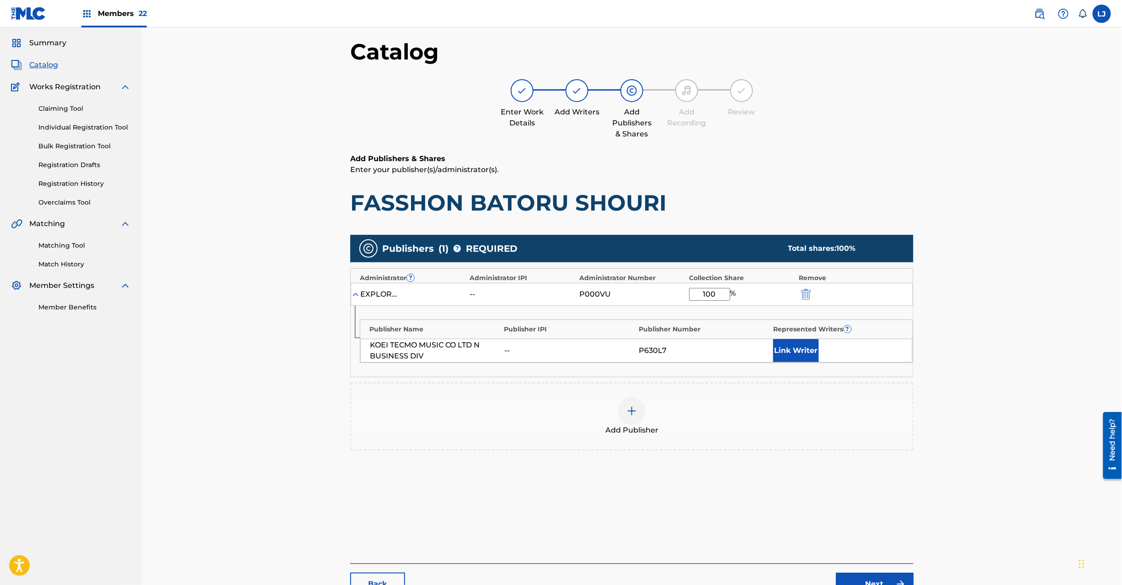
scroll to position [94, 0]
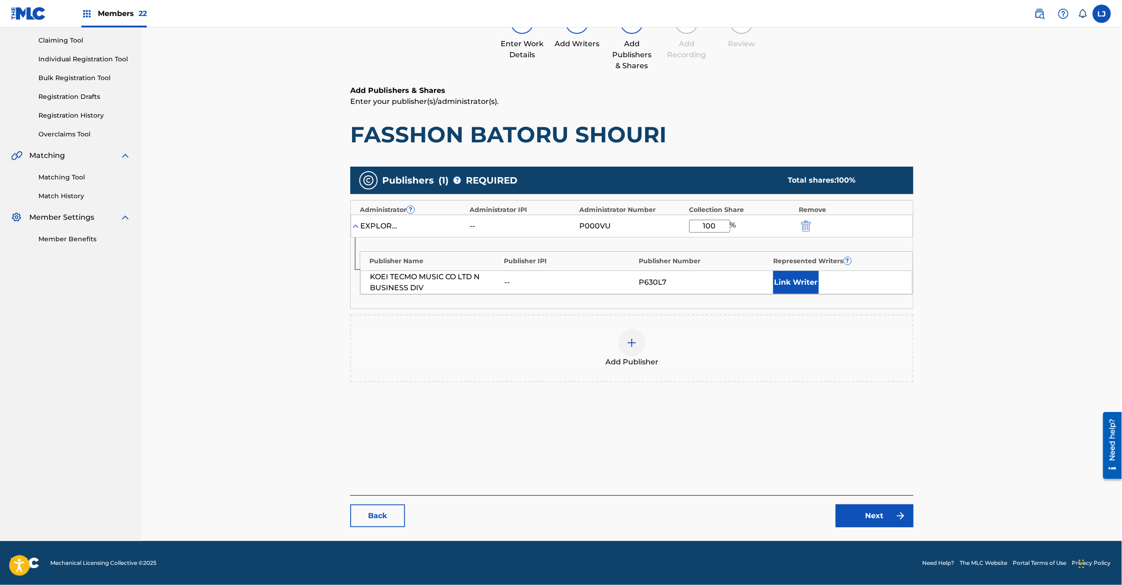
type input "100"
click at [864, 516] on link "Next" at bounding box center [875, 515] width 78 height 23
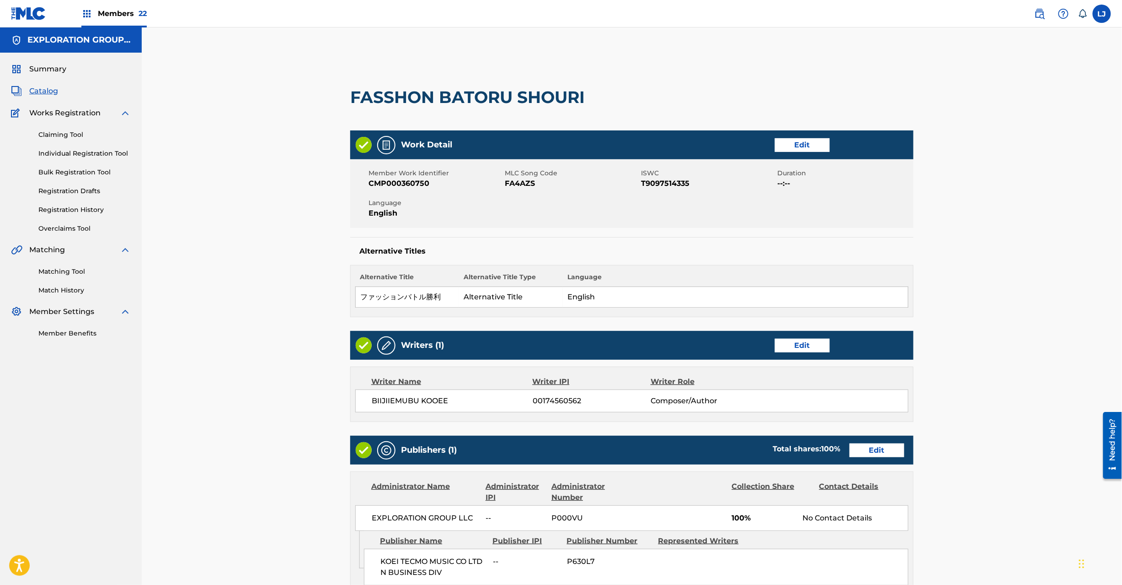
scroll to position [182, 0]
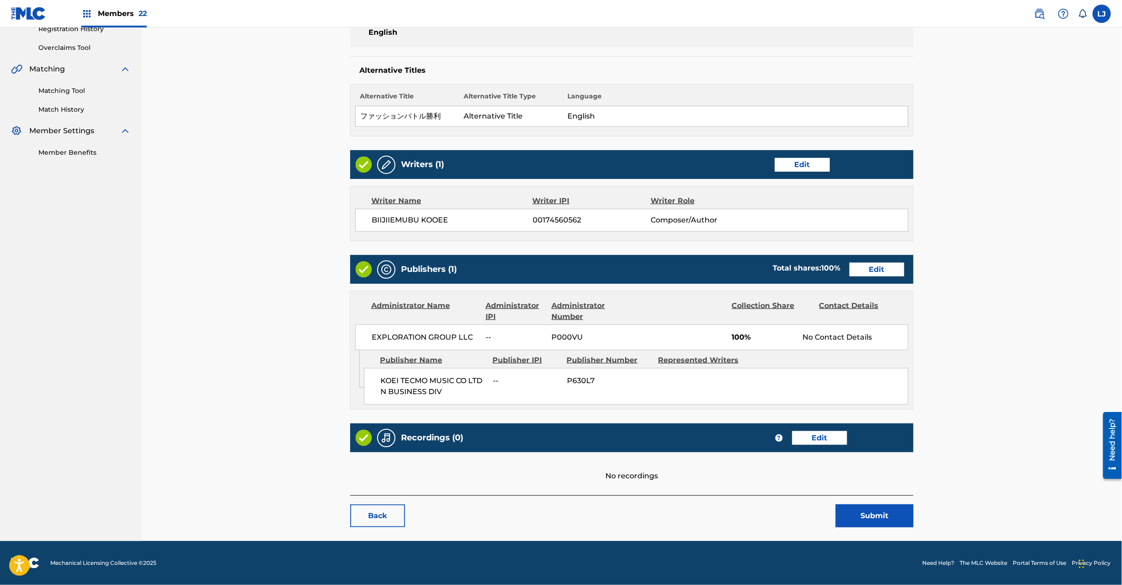
click at [854, 519] on button "Submit" at bounding box center [875, 515] width 78 height 23
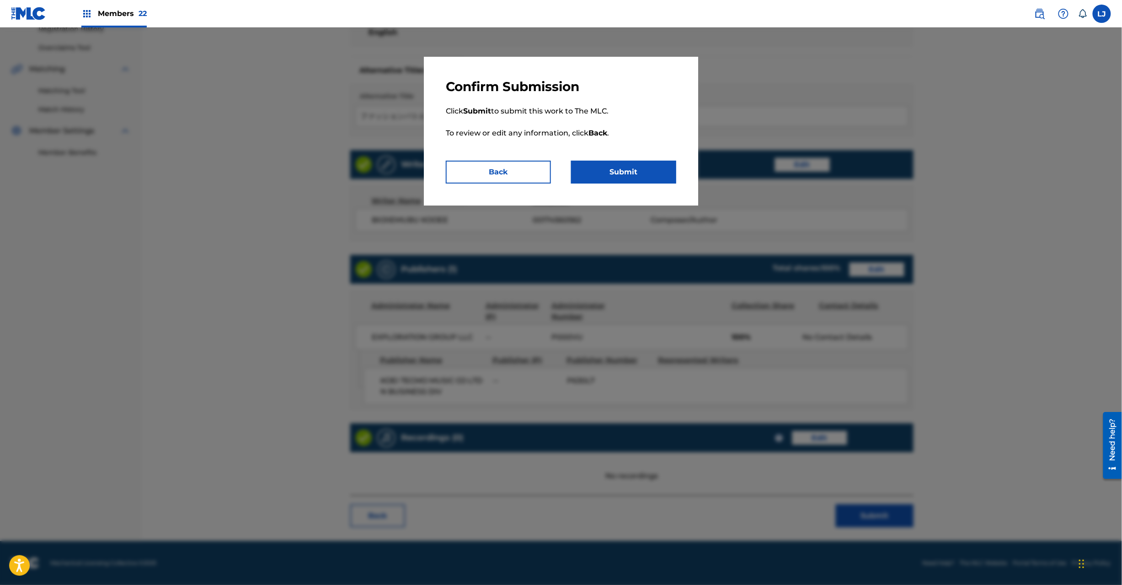
click at [622, 173] on button "Submit" at bounding box center [623, 172] width 105 height 23
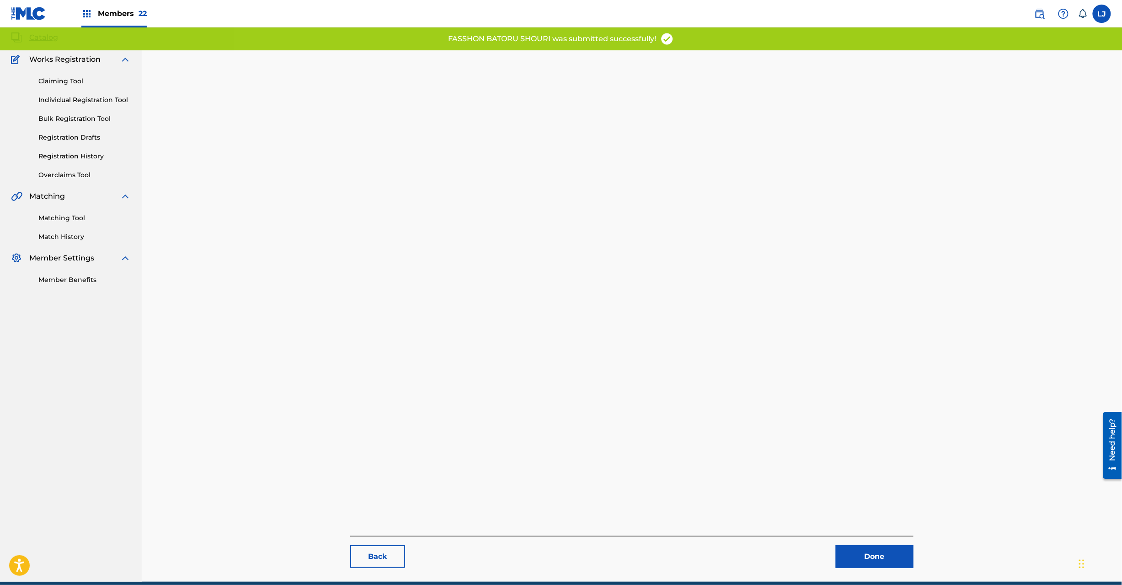
scroll to position [94, 0]
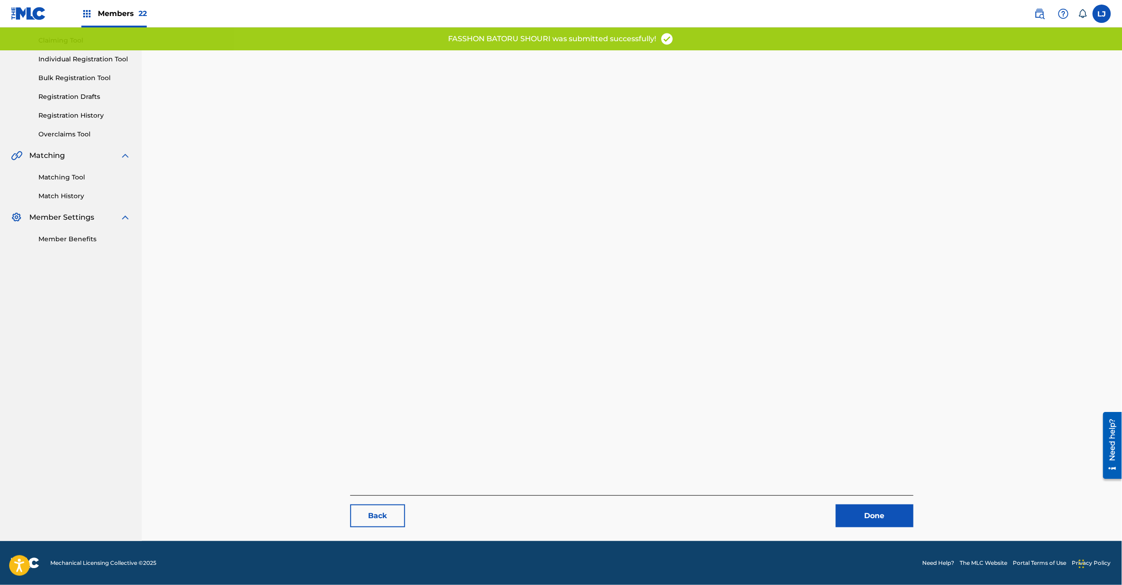
click at [867, 524] on link "Done" at bounding box center [875, 515] width 78 height 23
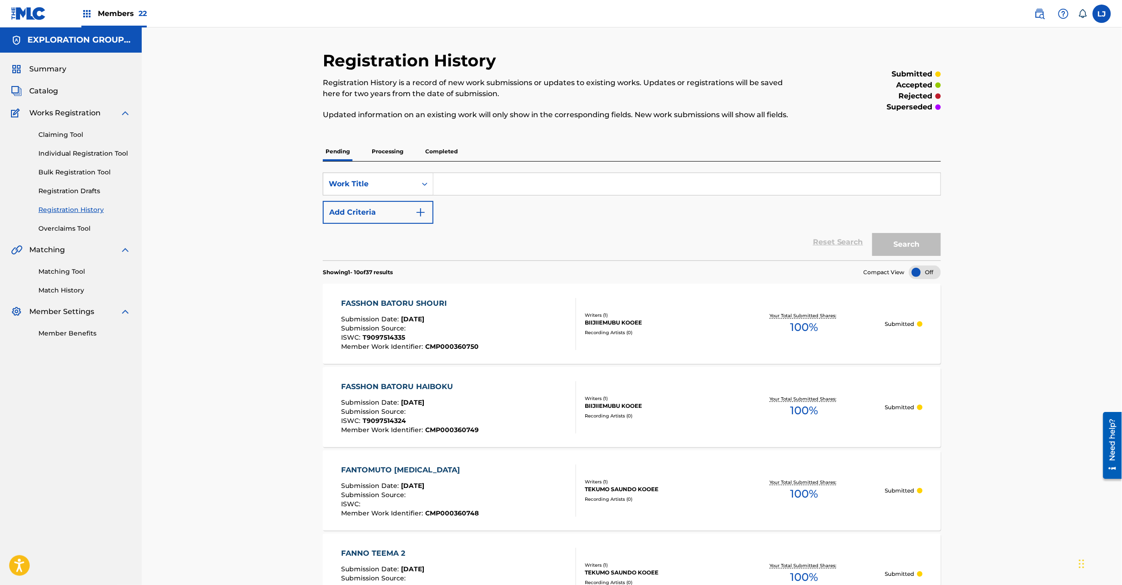
click at [47, 96] on span "Catalog" at bounding box center [43, 91] width 29 height 11
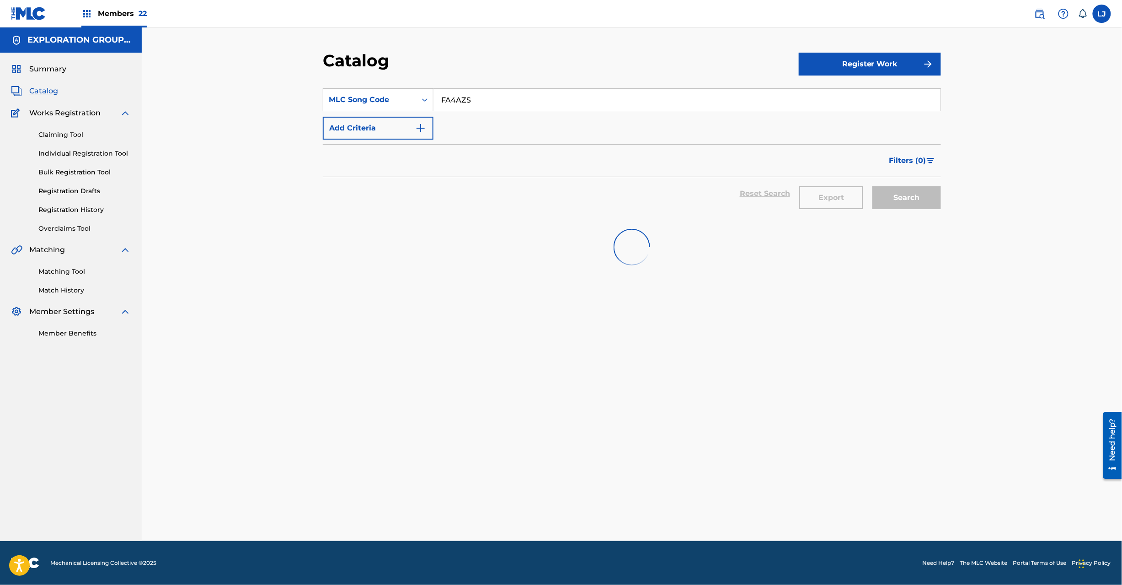
click at [460, 102] on input "FA4AZS" at bounding box center [687, 100] width 507 height 22
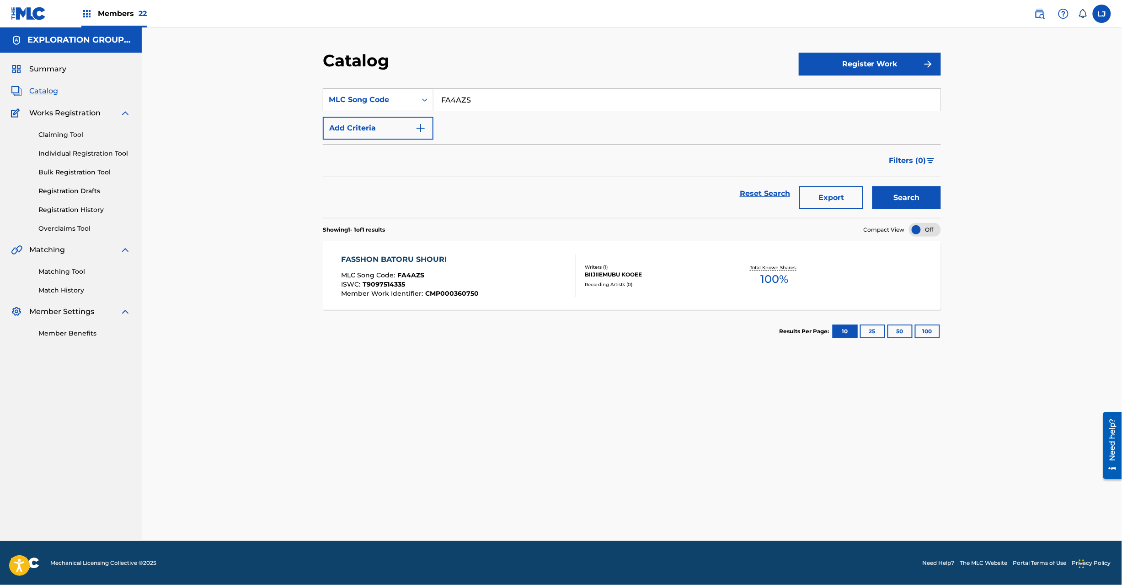
click at [460, 102] on input "FA4AZS" at bounding box center [687, 100] width 507 height 22
paste input "X4"
type input "FA4AX4"
click at [946, 213] on div "Catalog Register Work SearchWithCriteria8bc87135-cd89-4156-a5b7-8a25b667b262 ML…" at bounding box center [632, 295] width 640 height 490
click at [932, 199] on button "Search" at bounding box center [907, 197] width 69 height 23
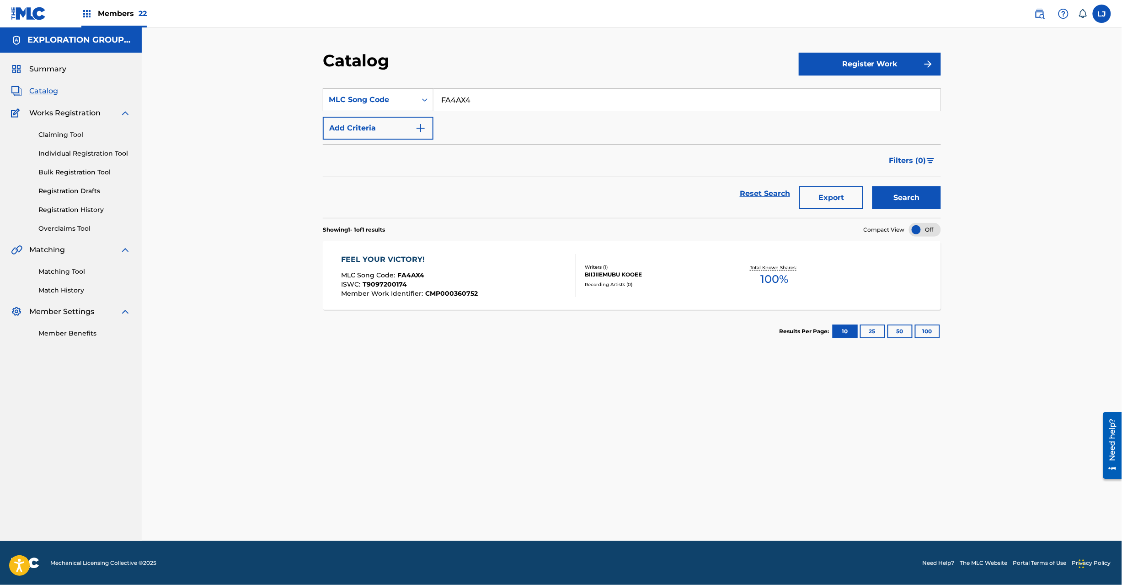
click at [475, 264] on div "FEEL YOUR VICTORY!" at bounding box center [410, 259] width 137 height 11
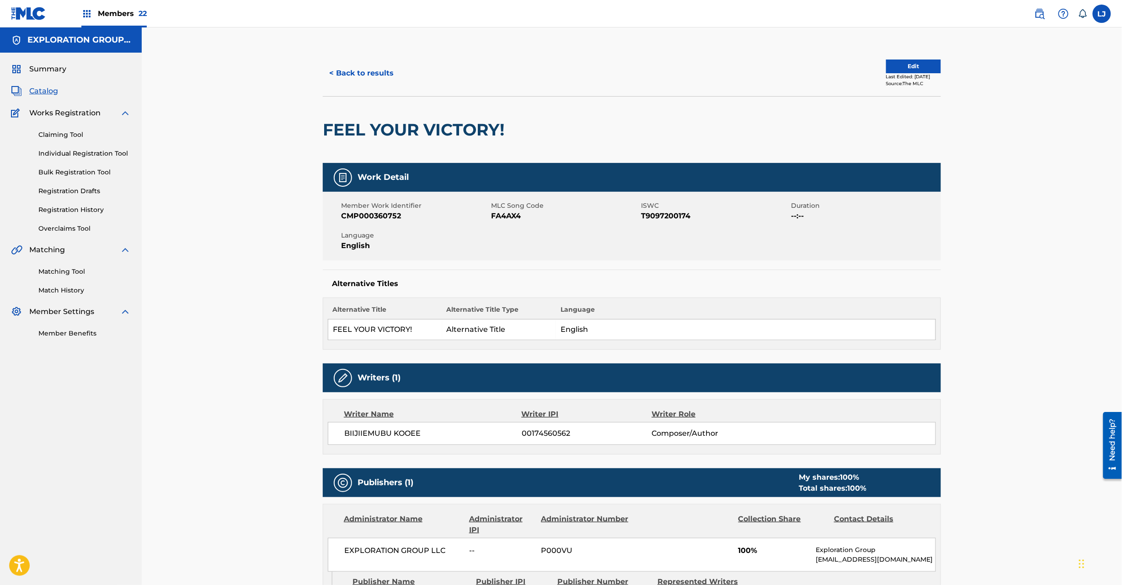
click at [913, 67] on button "Edit" at bounding box center [913, 66] width 55 height 14
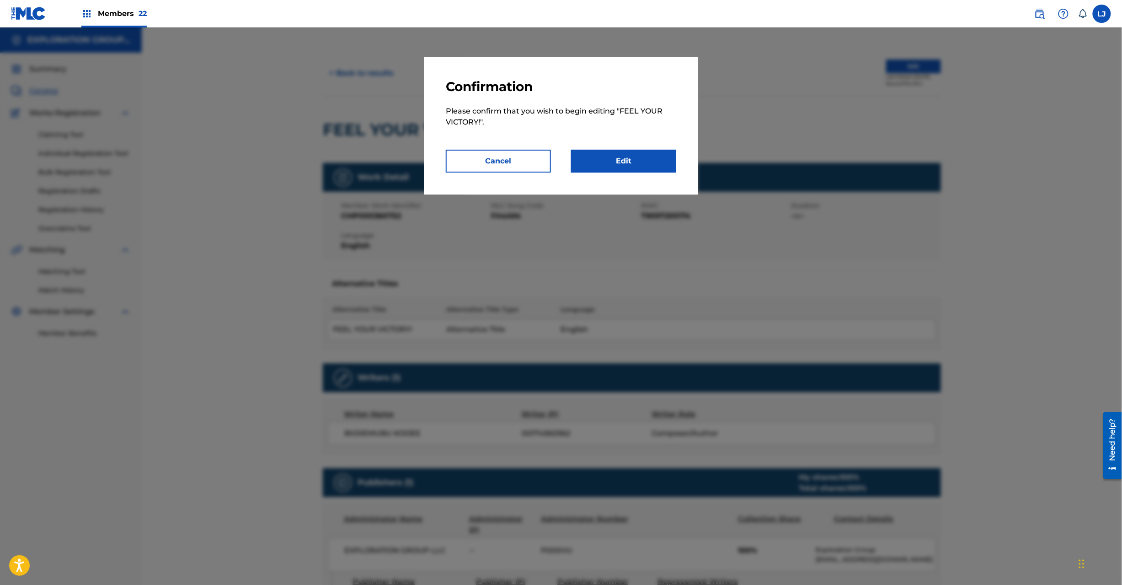
click at [640, 159] on link "Edit" at bounding box center [623, 161] width 105 height 23
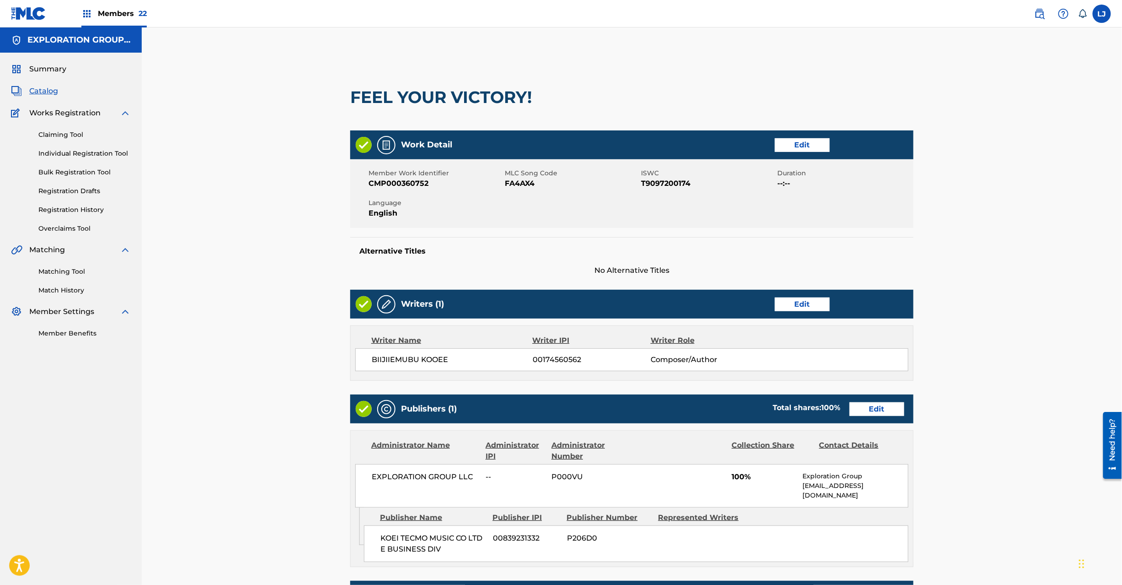
click at [891, 410] on link "Edit" at bounding box center [877, 409] width 55 height 14
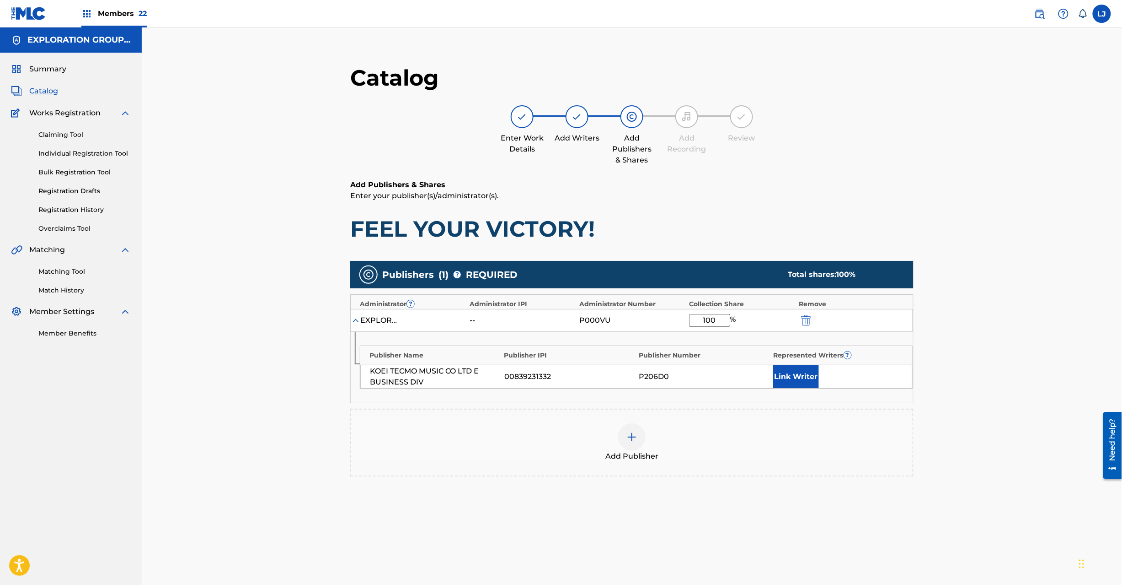
drag, startPoint x: 817, startPoint y: 321, endPoint x: 811, endPoint y: 321, distance: 5.9
click at [815, 321] on div at bounding box center [819, 320] width 41 height 11
click at [811, 321] on img "submit" at bounding box center [806, 320] width 10 height 11
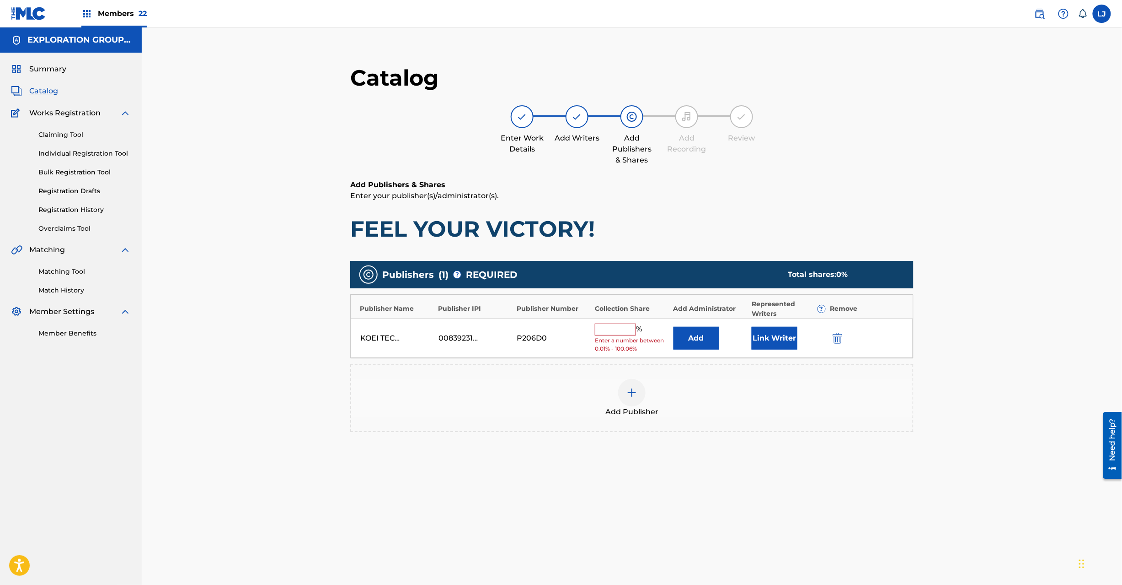
click at [838, 344] on div "KOEI TECMO MUSIC CO LTD E BUSINESS DIV 00839231332 P206D0 % Enter a number betw…" at bounding box center [632, 338] width 563 height 40
click at [838, 335] on img "submit" at bounding box center [838, 338] width 10 height 11
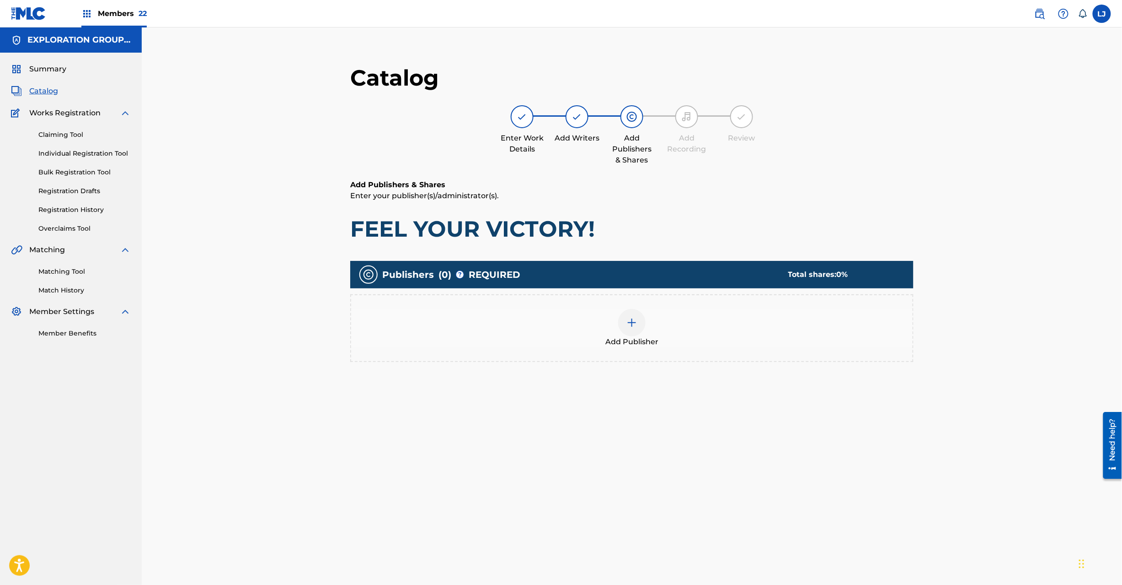
click at [617, 314] on div "Add Publisher" at bounding box center [632, 328] width 562 height 38
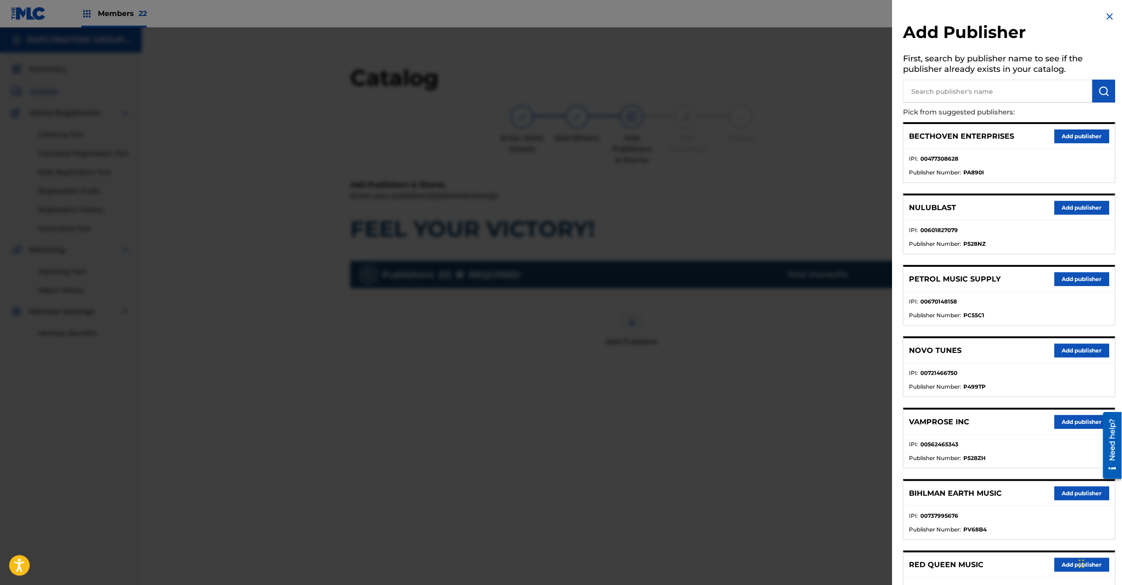
click at [1012, 81] on input "text" at bounding box center [998, 91] width 189 height 23
paste input "Koei Tecmo Music Co Ltd N Business Div"
type input "Koei Tecmo Music Co Ltd N Business Div"
click at [1099, 92] on img "submit" at bounding box center [1104, 91] width 11 height 11
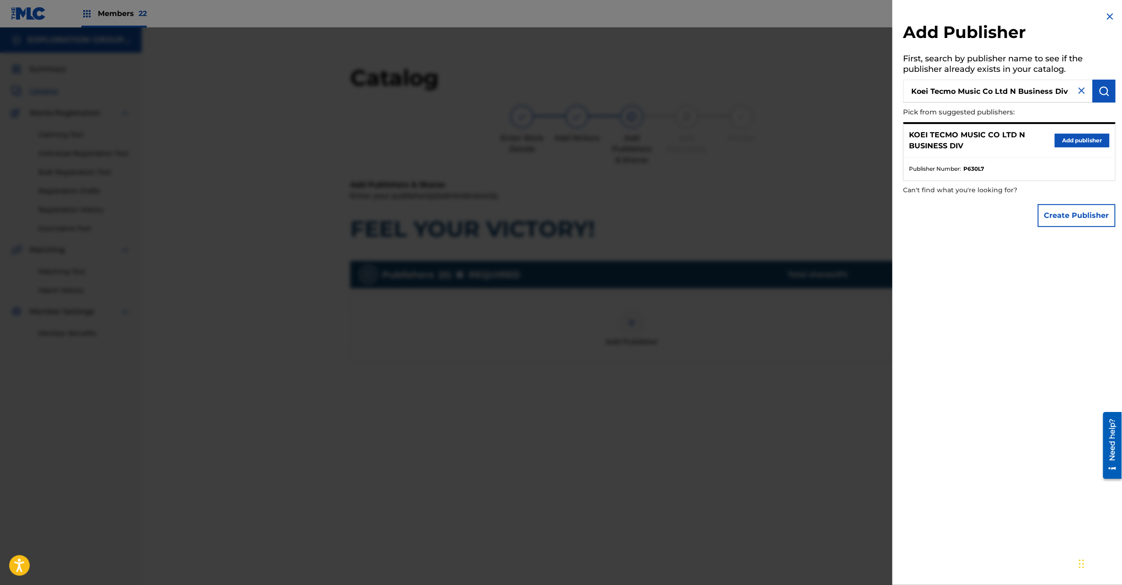
click at [1063, 134] on button "Add publisher" at bounding box center [1082, 141] width 55 height 14
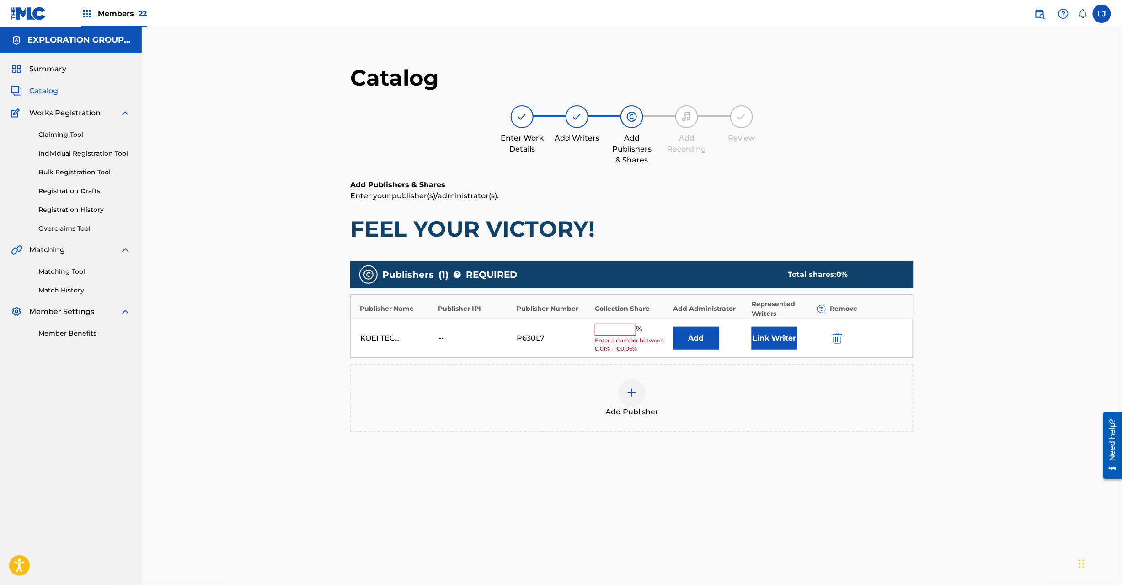
click at [694, 330] on button "Add" at bounding box center [697, 338] width 46 height 23
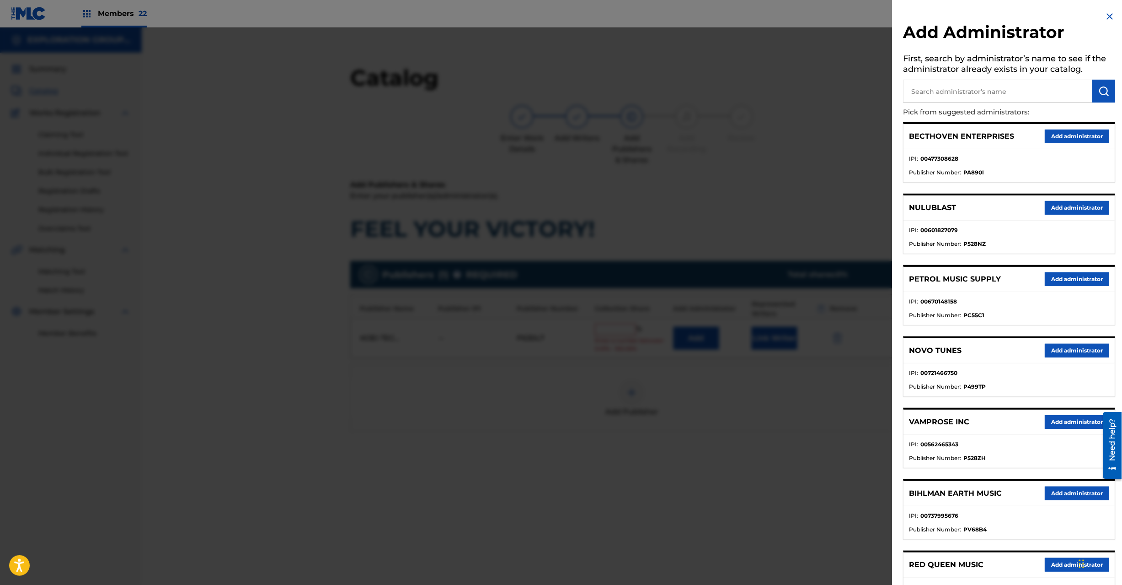
click at [954, 99] on input "text" at bounding box center [998, 91] width 189 height 23
paste
type input "Exploration Group LLC"
click at [1100, 93] on img "submit" at bounding box center [1104, 91] width 11 height 11
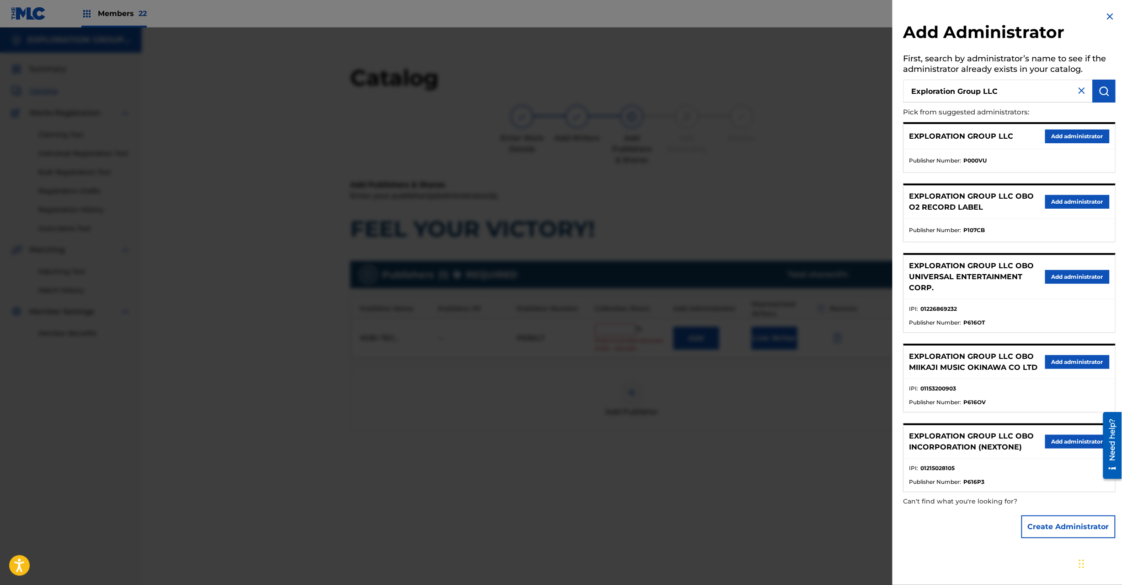
click at [1073, 136] on button "Add administrator" at bounding box center [1078, 136] width 64 height 14
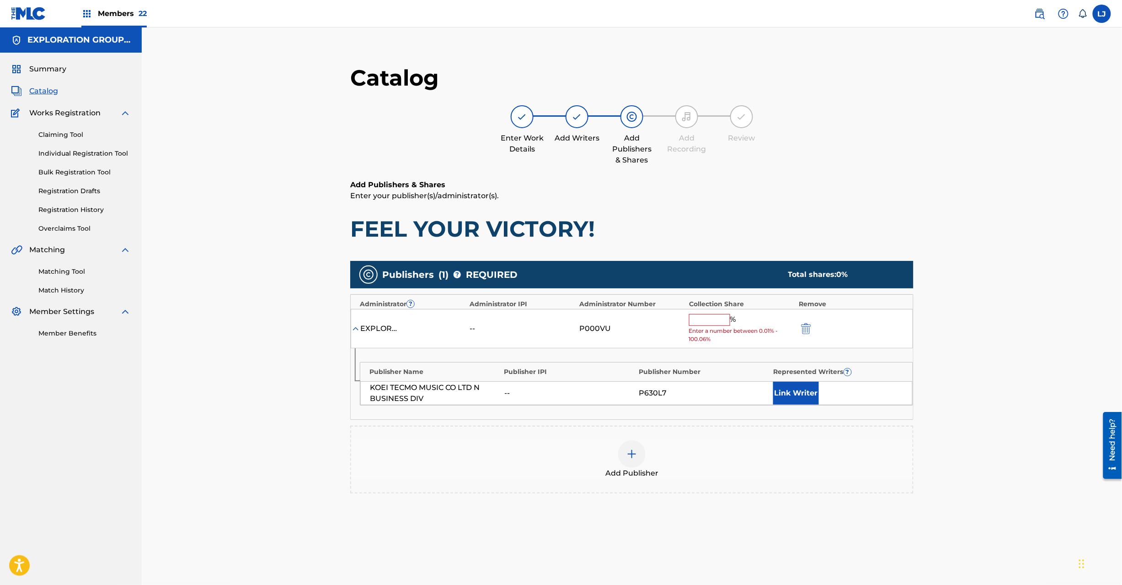
click at [716, 319] on input "text" at bounding box center [709, 320] width 41 height 12
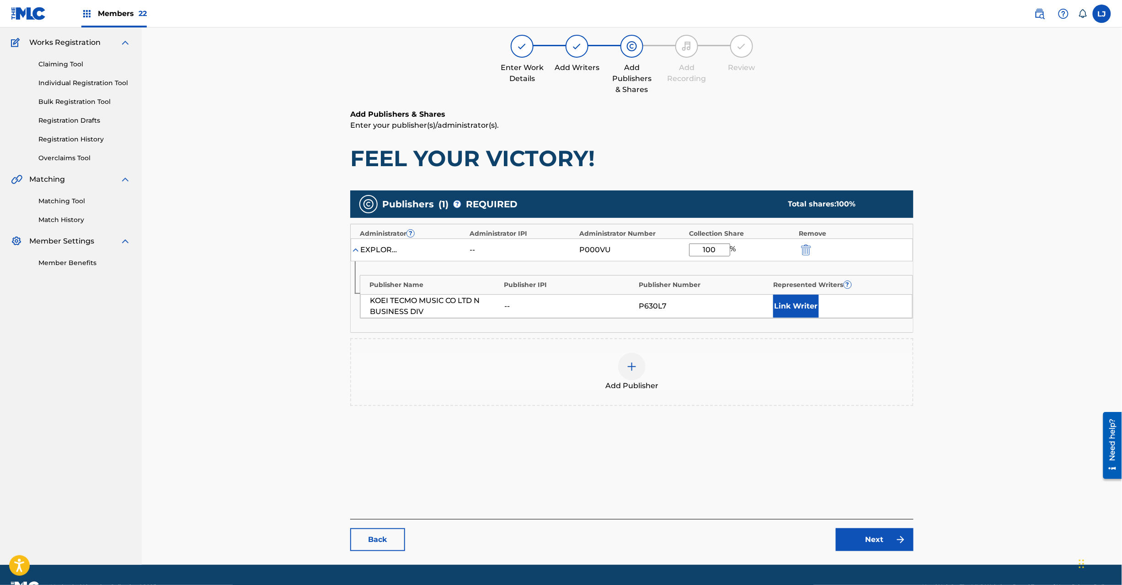
scroll to position [94, 0]
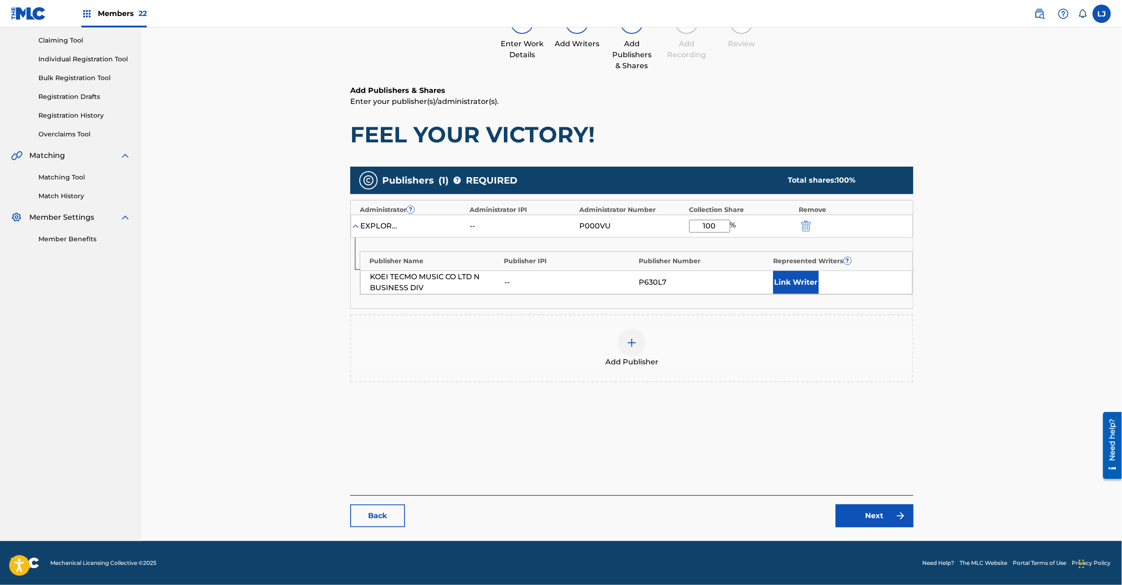
type input "100"
click at [885, 518] on link "Next" at bounding box center [875, 515] width 78 height 23
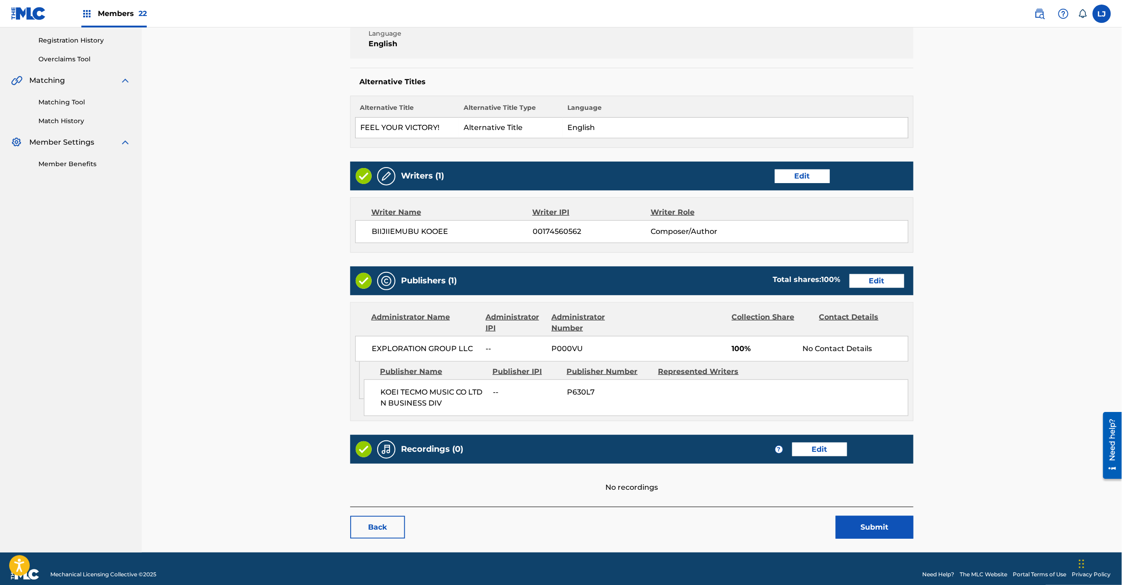
scroll to position [182, 0]
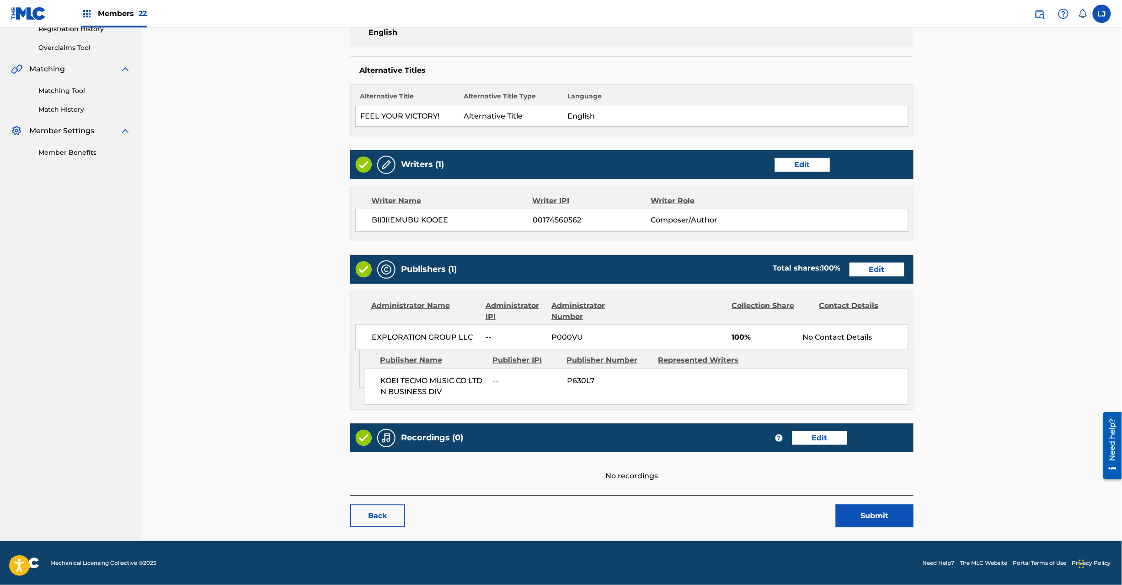
click at [876, 507] on button "Submit" at bounding box center [875, 515] width 78 height 23
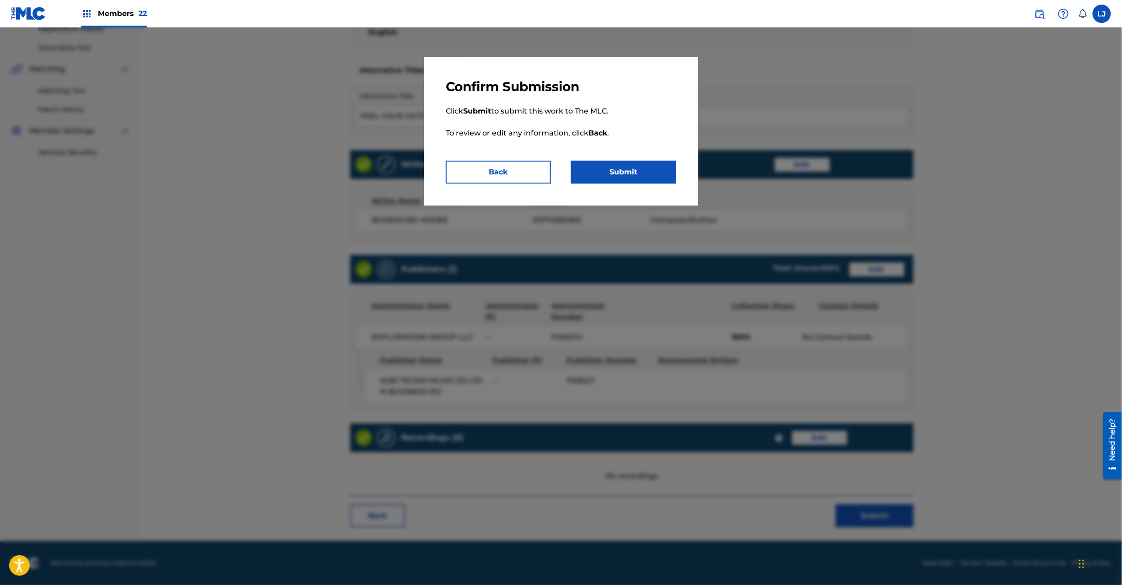
click at [609, 182] on button "Submit" at bounding box center [623, 172] width 105 height 23
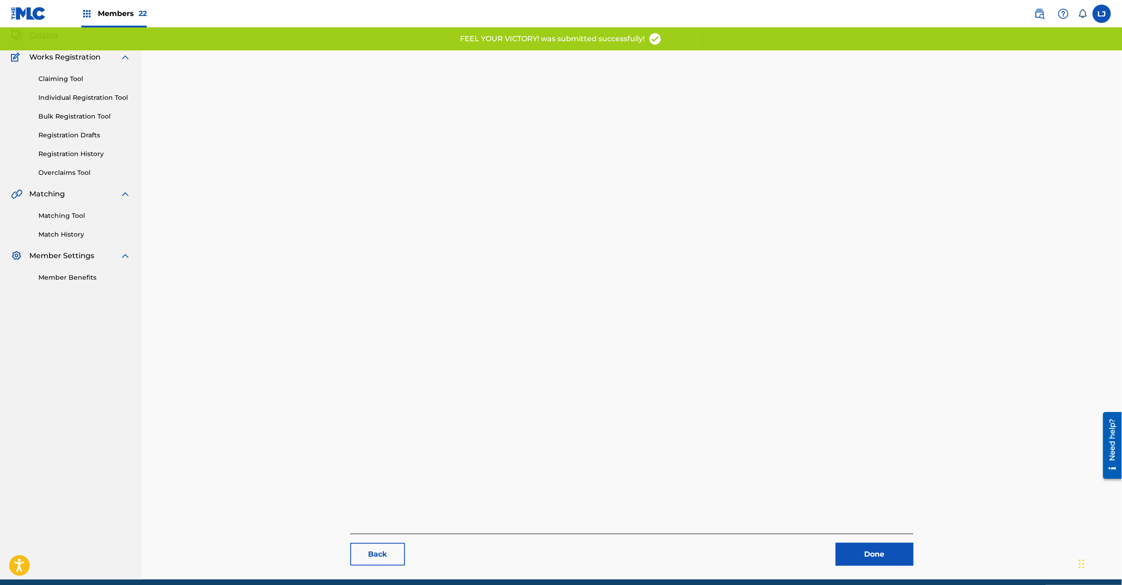
scroll to position [94, 0]
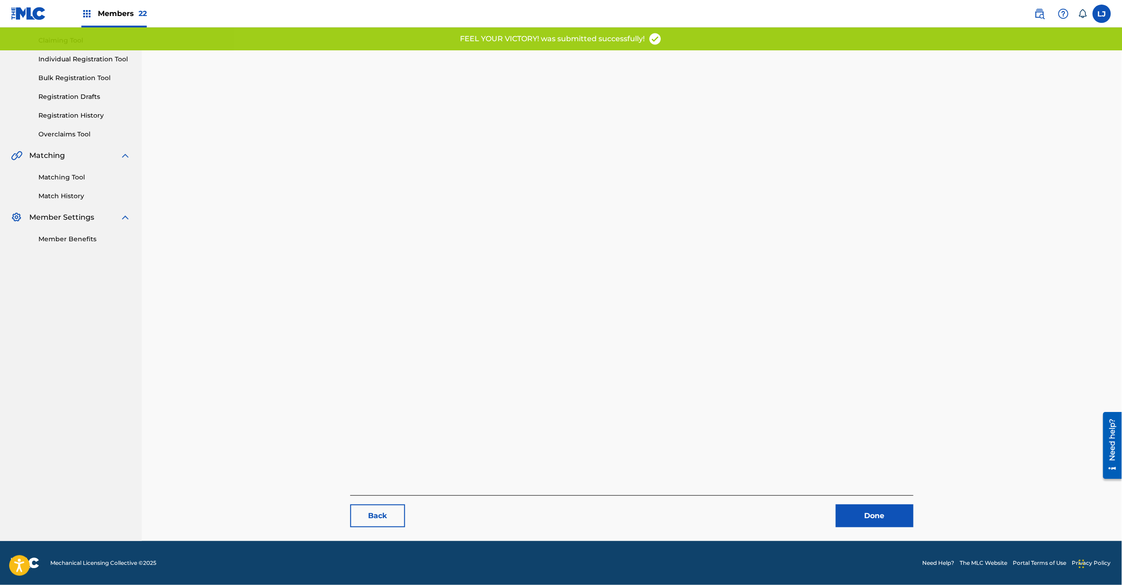
click at [859, 510] on link "Done" at bounding box center [875, 515] width 78 height 23
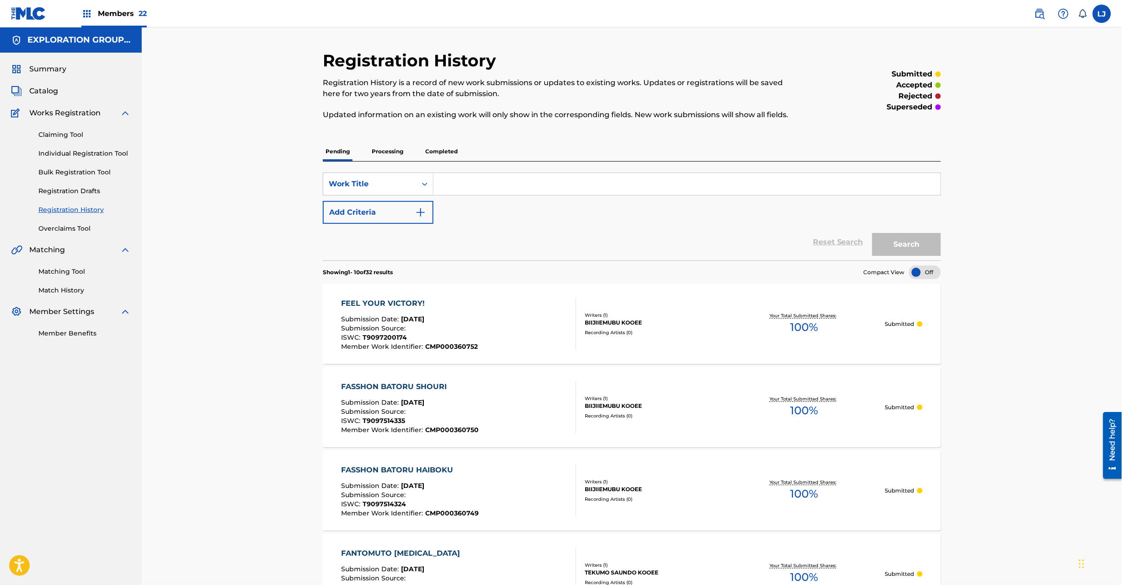
click at [41, 88] on span "Catalog" at bounding box center [43, 91] width 29 height 11
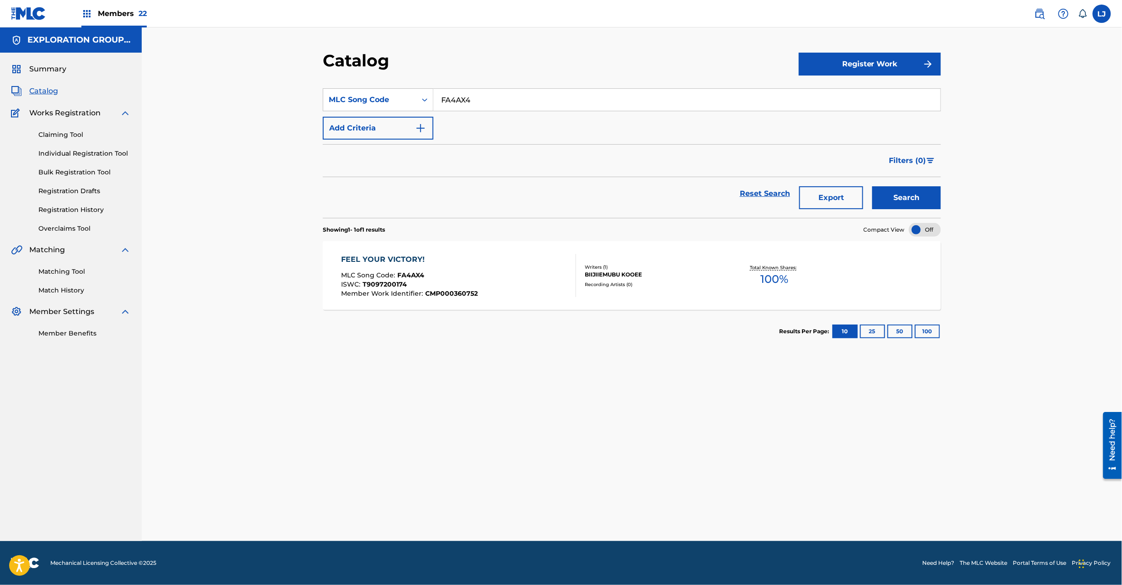
click at [449, 98] on input "FA4AX4" at bounding box center [687, 100] width 507 height 22
type input "FA4AZD"
click at [913, 194] on button "Search" at bounding box center [907, 197] width 69 height 23
click at [515, 282] on div "FEMUTO MLC Song Code : FA4AZD ISWC : Member Work Identifier : CMP000360753" at bounding box center [459, 275] width 235 height 43
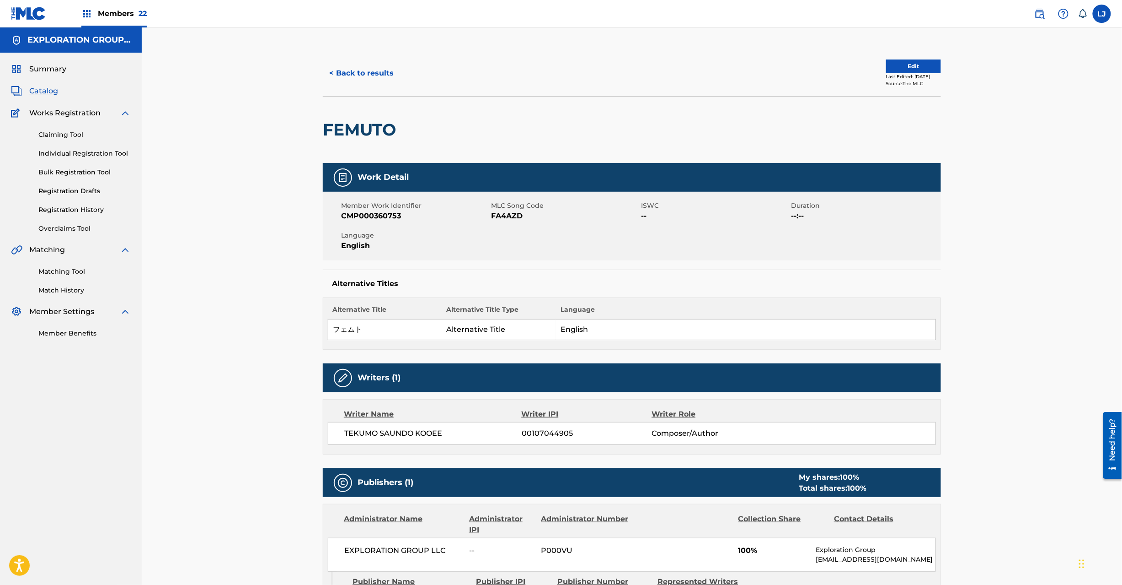
click at [900, 65] on button "Edit" at bounding box center [913, 66] width 55 height 14
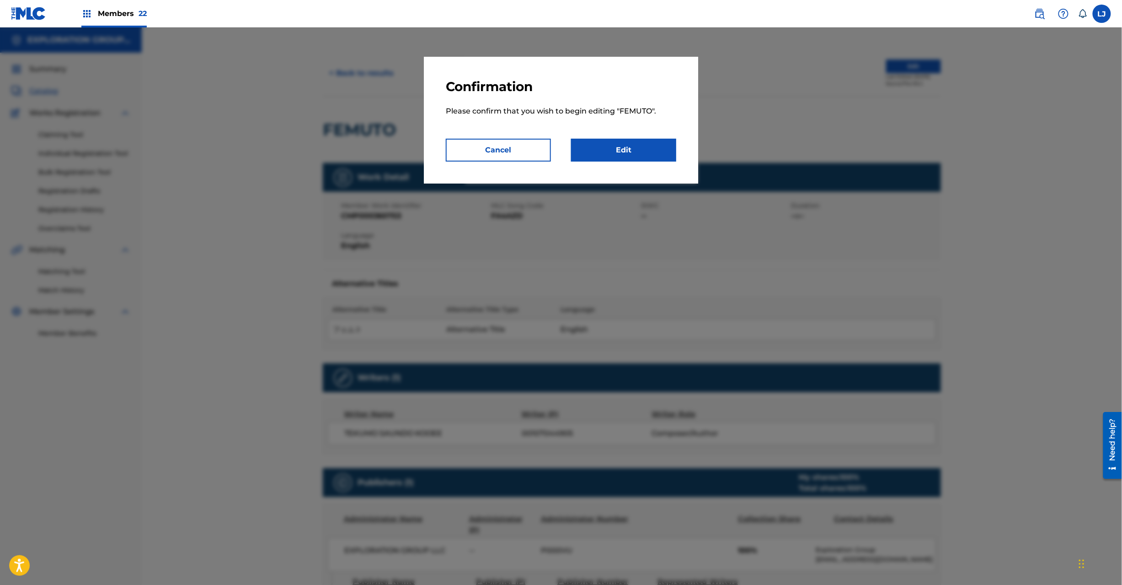
click at [636, 149] on link "Edit" at bounding box center [623, 150] width 105 height 23
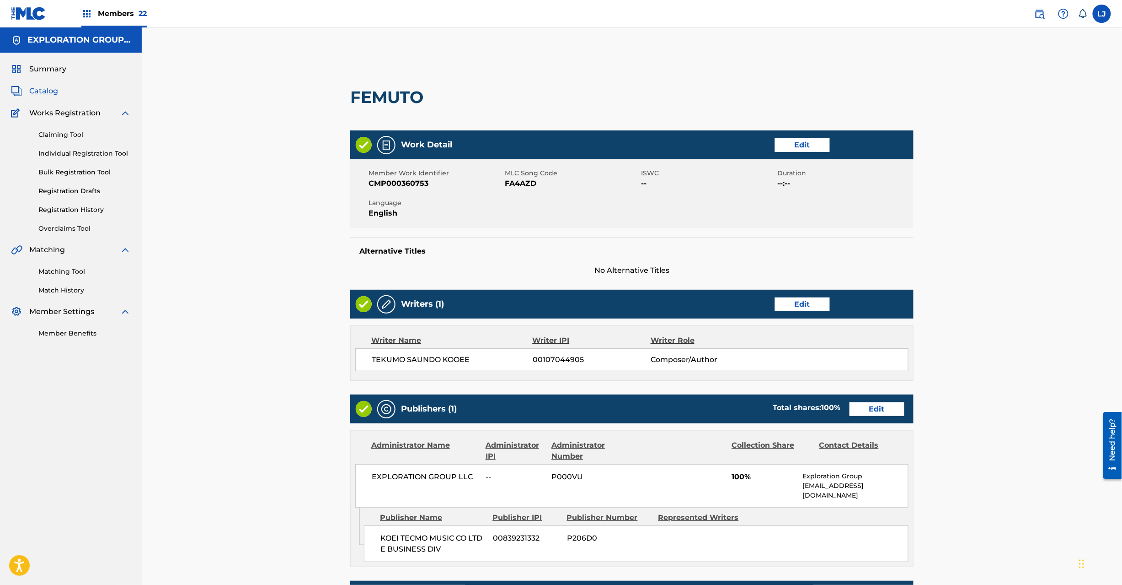
click at [867, 403] on link "Edit" at bounding box center [877, 409] width 55 height 14
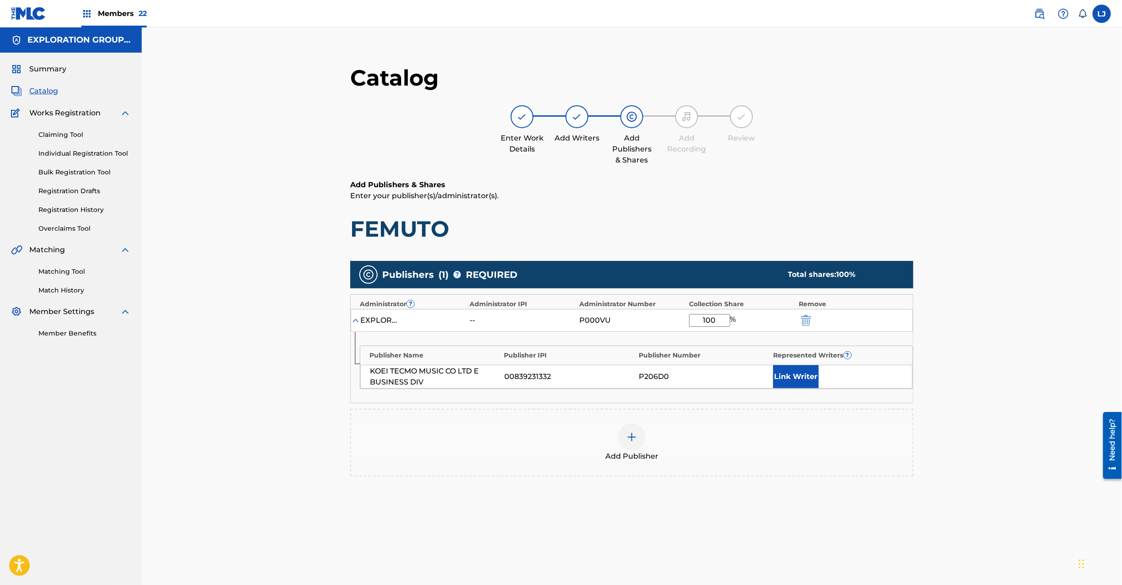
click at [805, 320] on img "submit" at bounding box center [806, 320] width 10 height 11
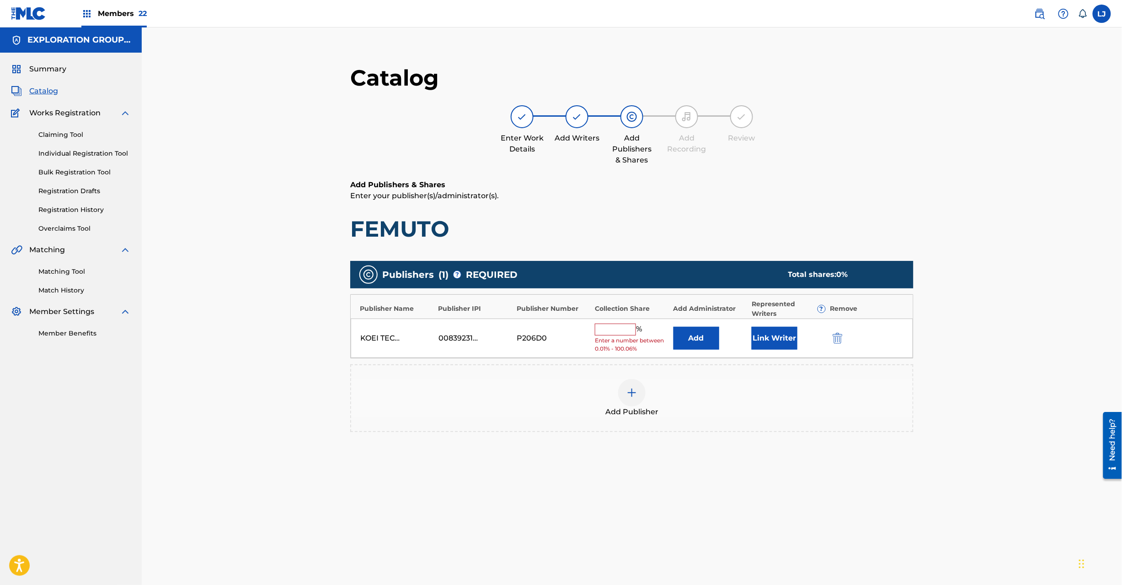
click at [843, 342] on button "submit" at bounding box center [837, 338] width 14 height 11
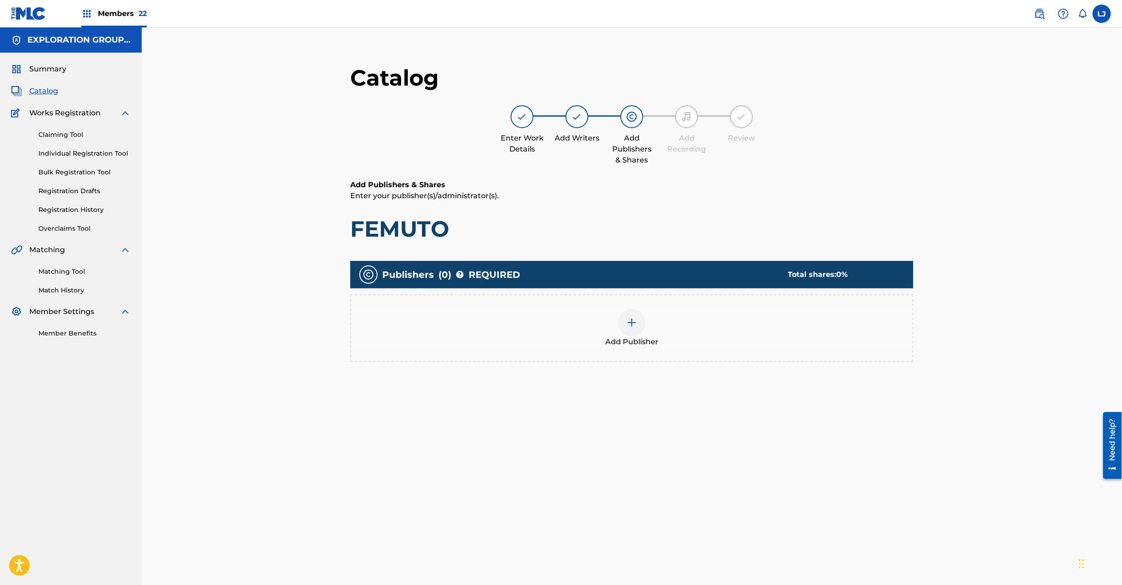
click at [626, 328] on div at bounding box center [631, 322] width 27 height 27
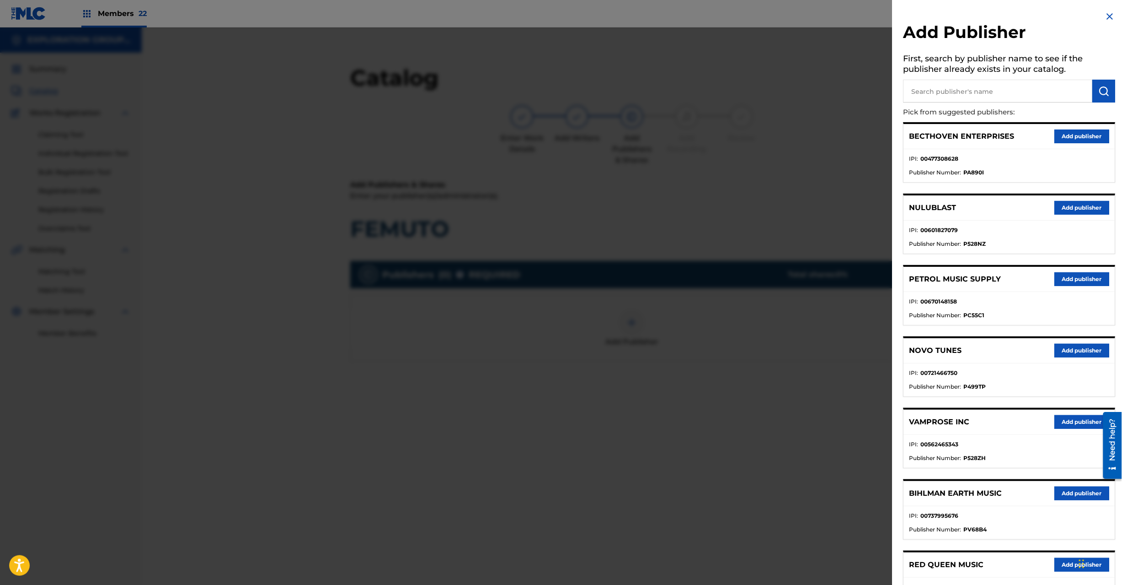
click at [930, 99] on input "text" at bounding box center [998, 91] width 189 height 23
type input "Koei Tecmo Music Co Ltd N Business Div"
click at [1104, 85] on button "submit" at bounding box center [1104, 91] width 23 height 23
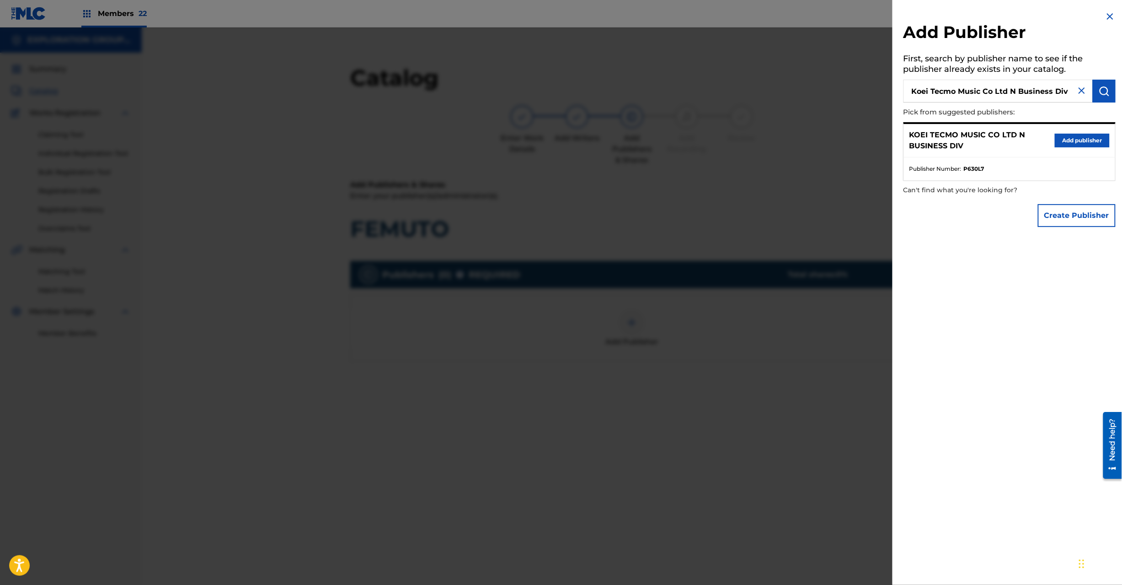
click at [1070, 137] on button "Add publisher" at bounding box center [1082, 141] width 55 height 14
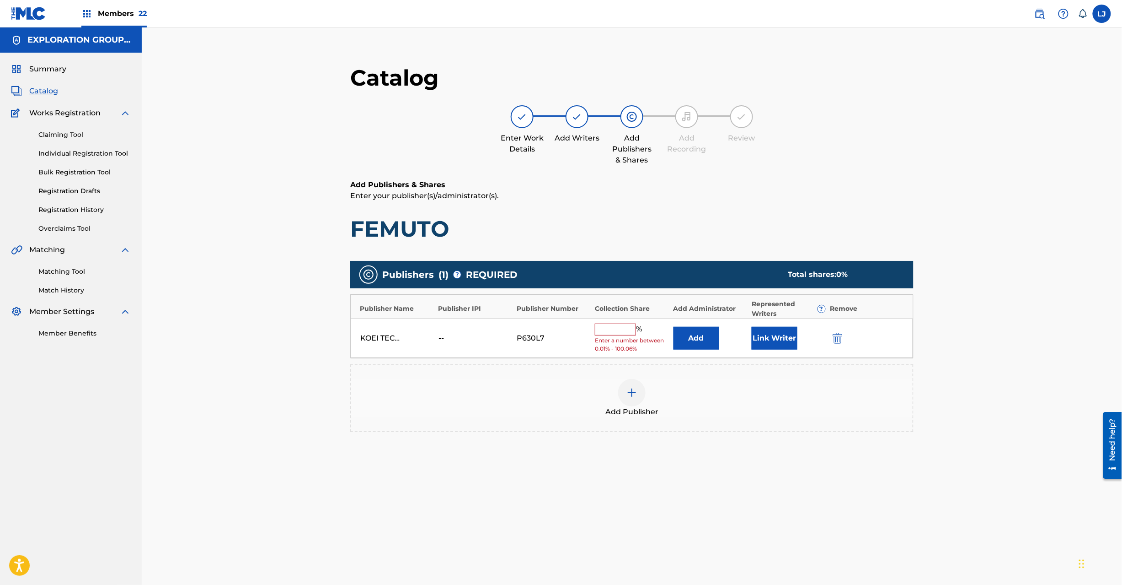
click at [707, 346] on button "Add" at bounding box center [697, 338] width 46 height 23
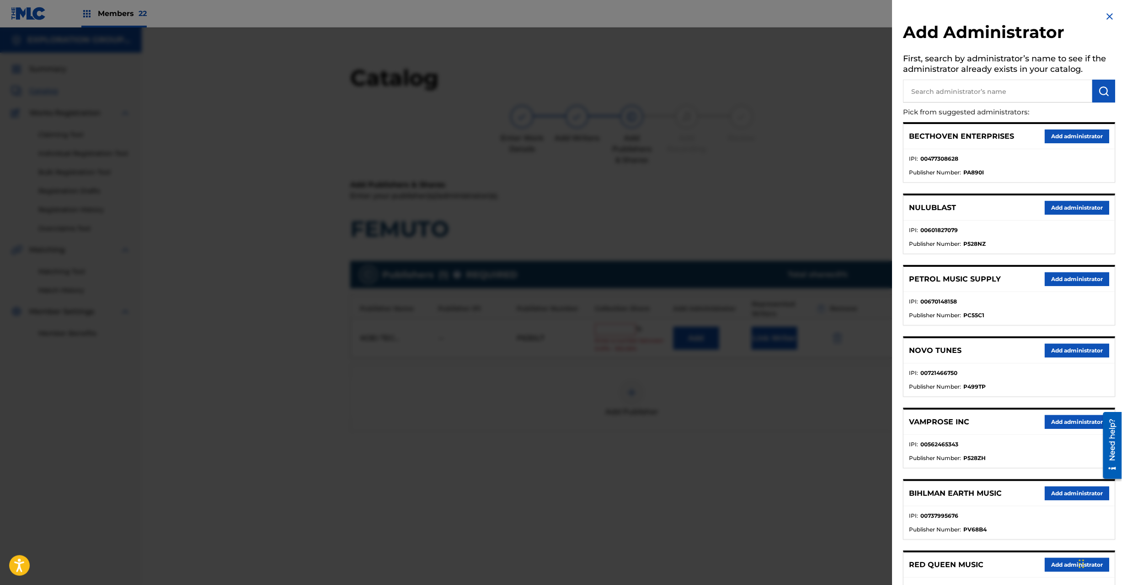
click at [1000, 93] on input "text" at bounding box center [998, 91] width 189 height 23
type input "Exploration Group LLC"
click at [1099, 86] on img "submit" at bounding box center [1104, 91] width 11 height 11
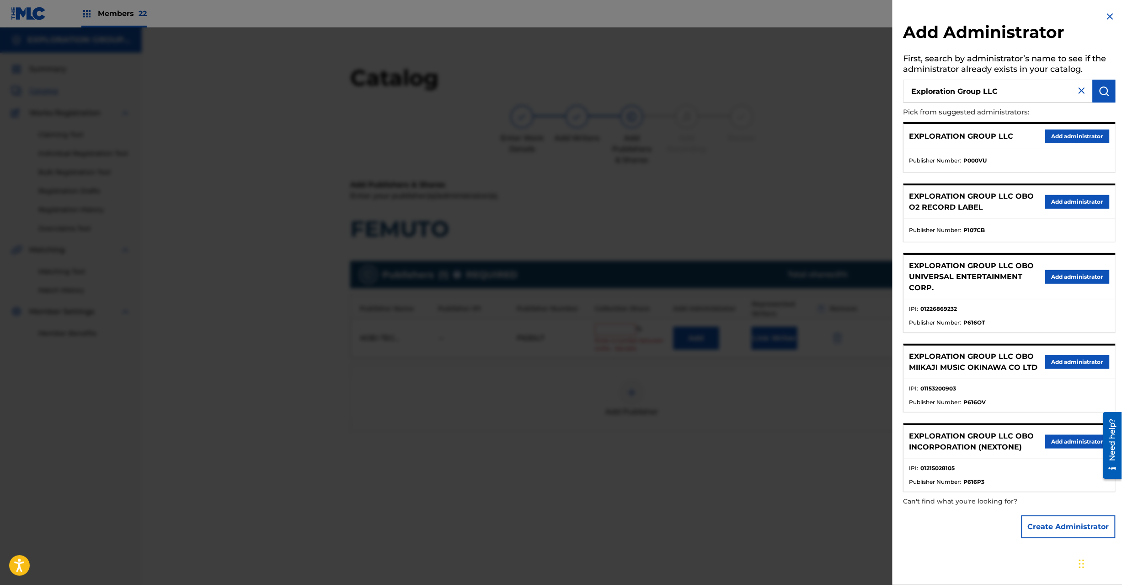
click at [1075, 139] on button "Add administrator" at bounding box center [1078, 136] width 64 height 14
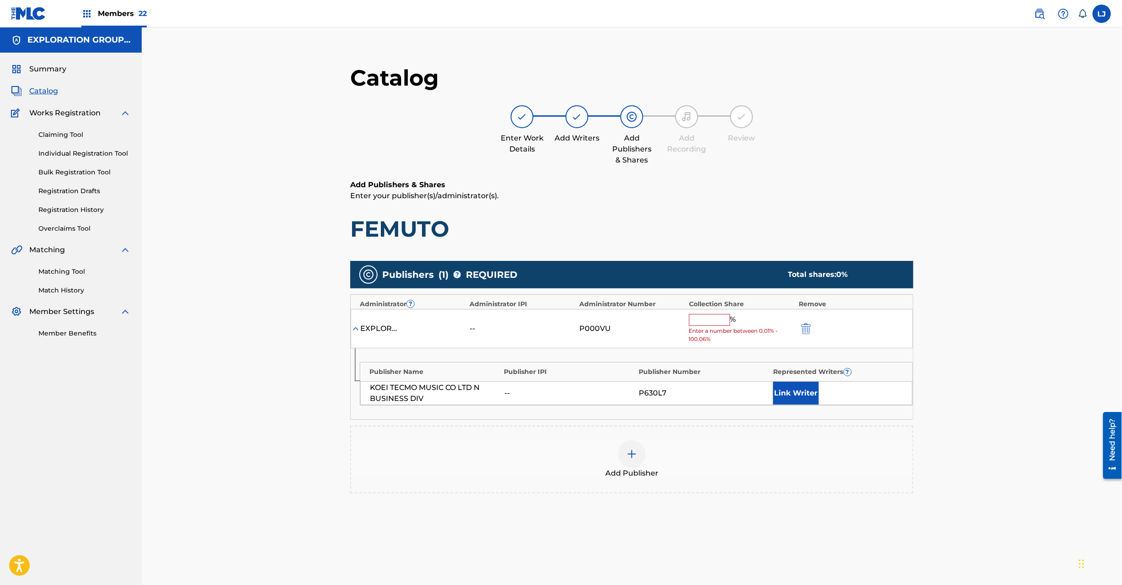
click at [709, 317] on input "text" at bounding box center [709, 320] width 41 height 12
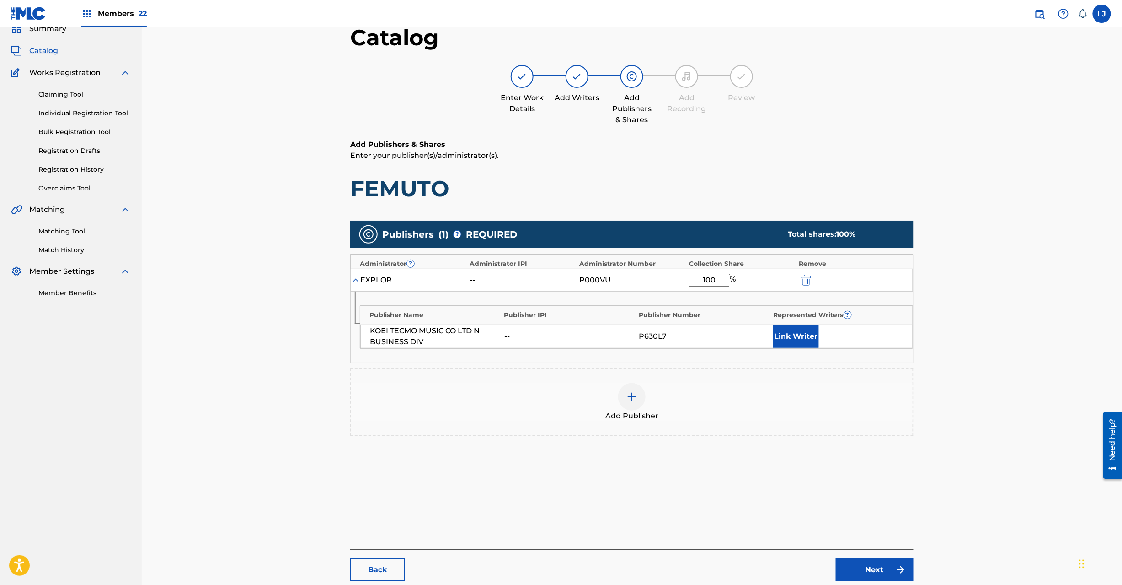
scroll to position [94, 0]
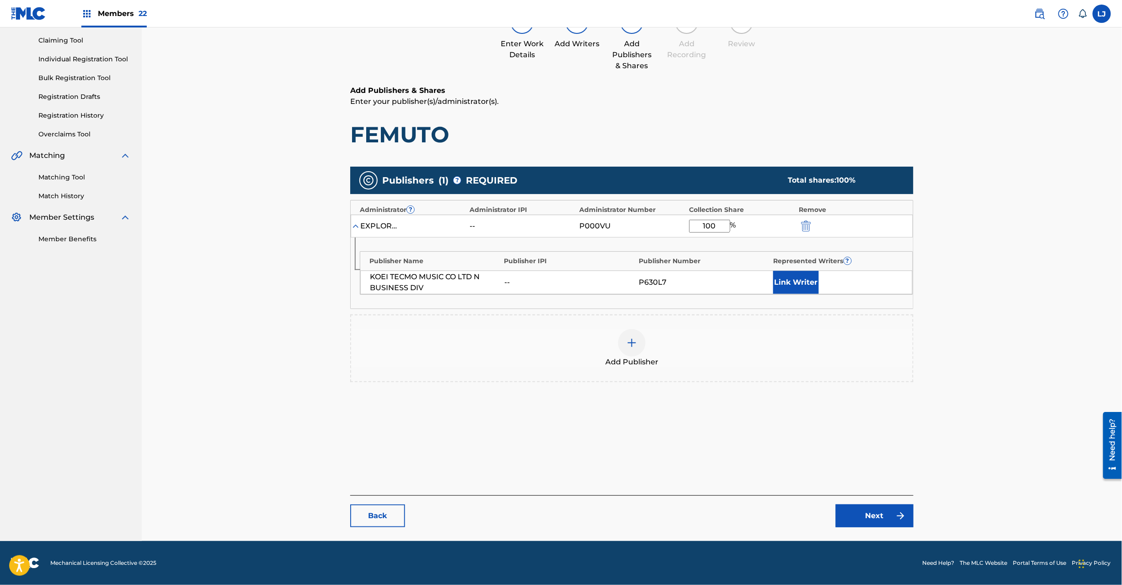
type input "100"
click at [855, 517] on link "Next" at bounding box center [875, 515] width 78 height 23
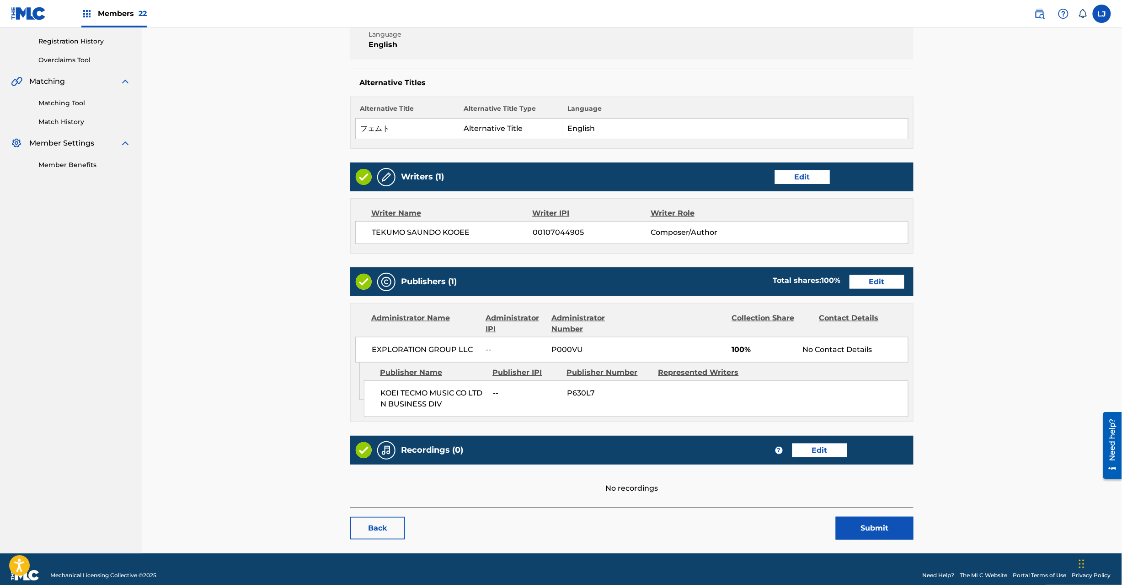
scroll to position [182, 0]
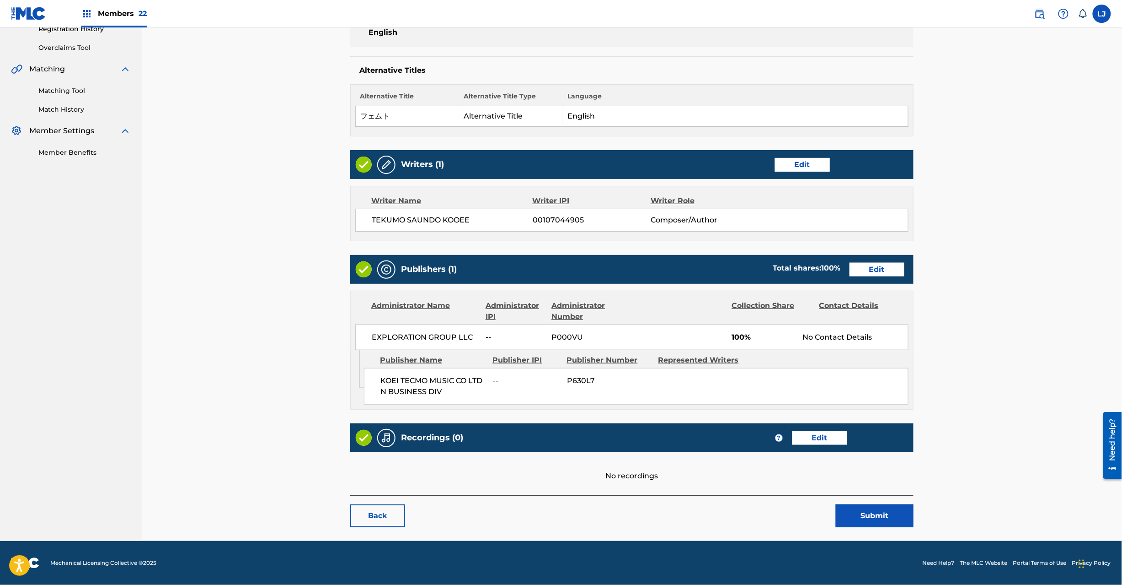
click at [878, 515] on button "Submit" at bounding box center [875, 515] width 78 height 23
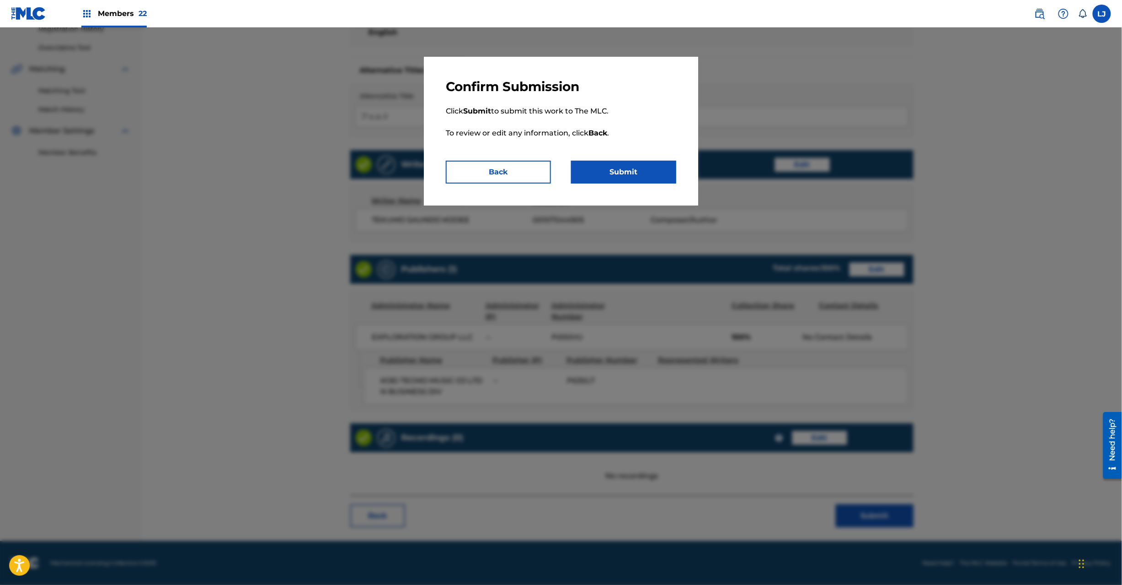
click at [639, 178] on button "Submit" at bounding box center [623, 172] width 105 height 23
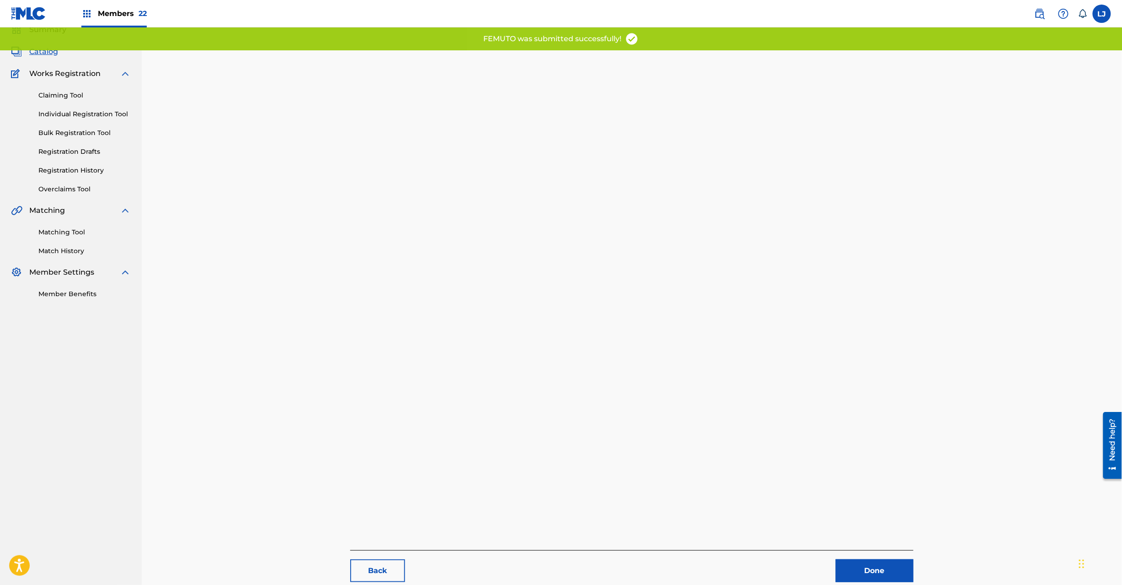
scroll to position [94, 0]
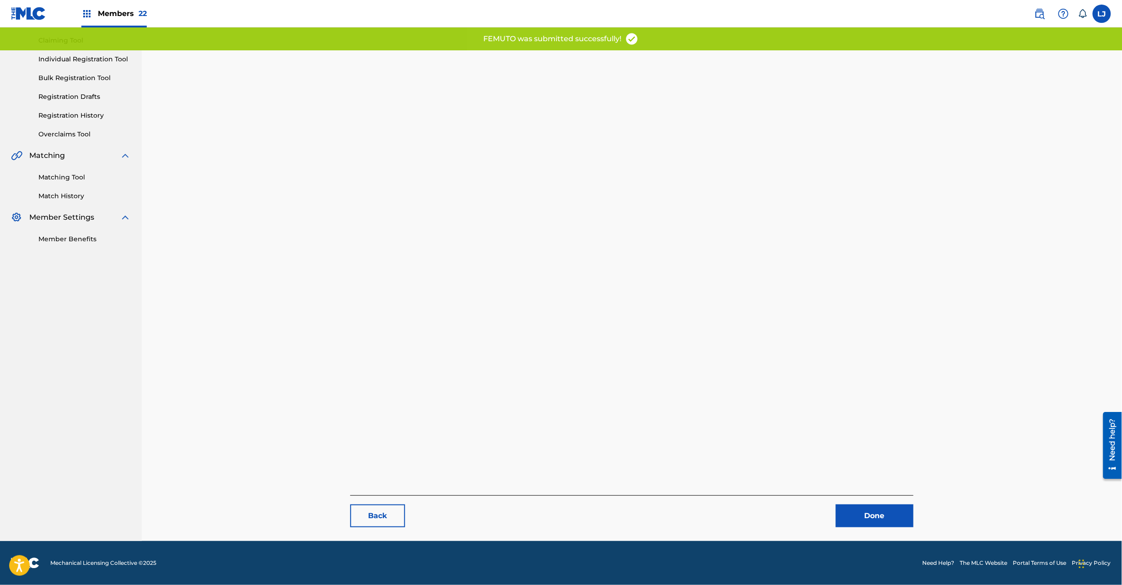
click at [868, 507] on link "Done" at bounding box center [875, 515] width 78 height 23
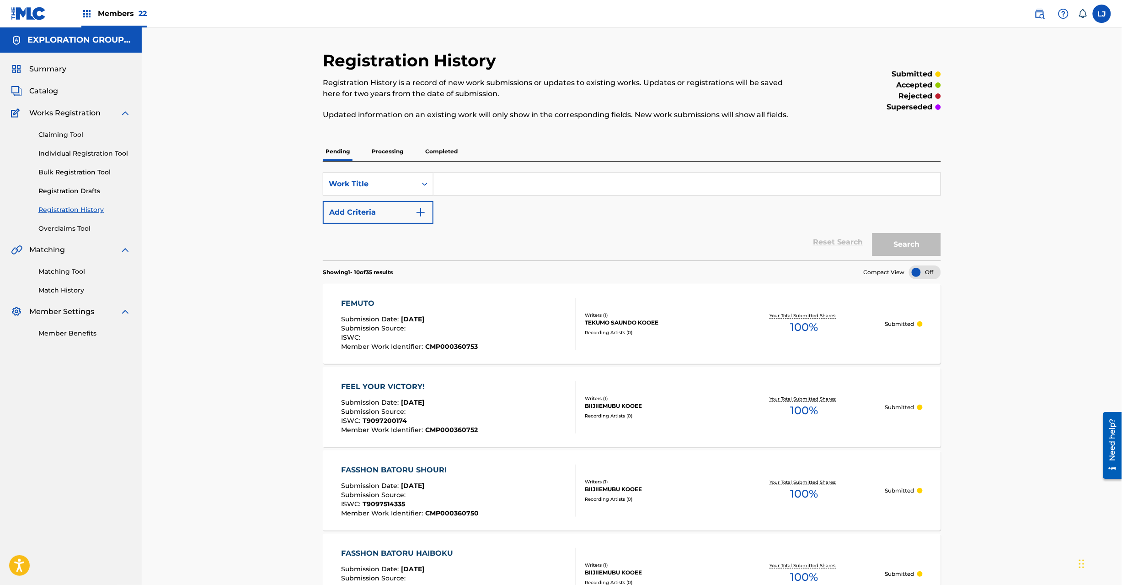
click at [33, 84] on div "Summary Catalog Works Registration Claiming Tool Individual Registration Tool B…" at bounding box center [71, 201] width 142 height 296
drag, startPoint x: 44, startPoint y: 88, endPoint x: 156, endPoint y: 89, distance: 112.5
click at [44, 88] on span "Catalog" at bounding box center [43, 91] width 29 height 11
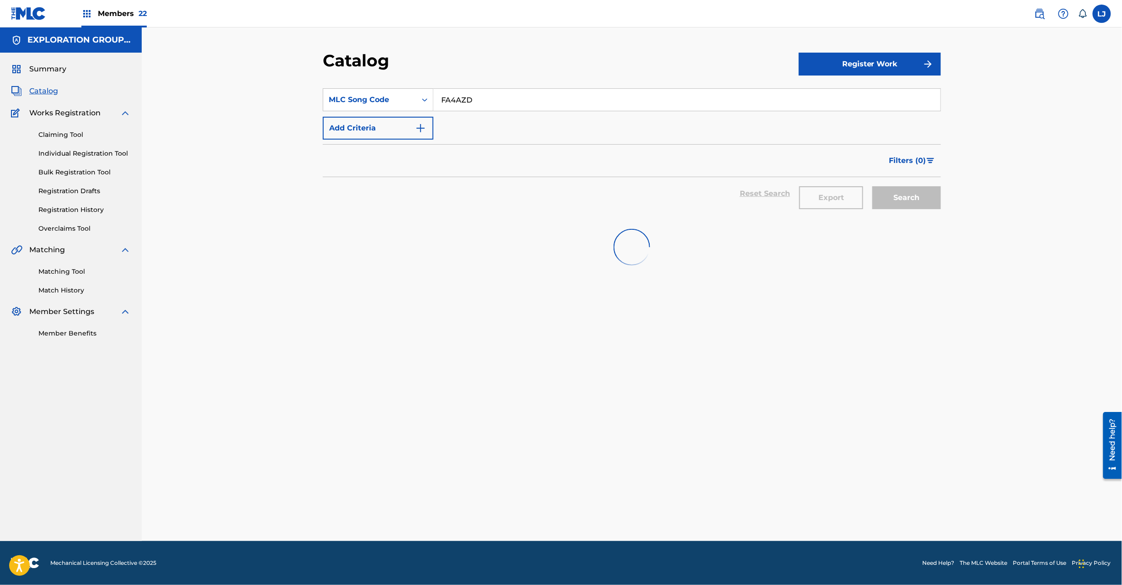
click at [480, 98] on input "FA4AZD" at bounding box center [687, 100] width 507 height 22
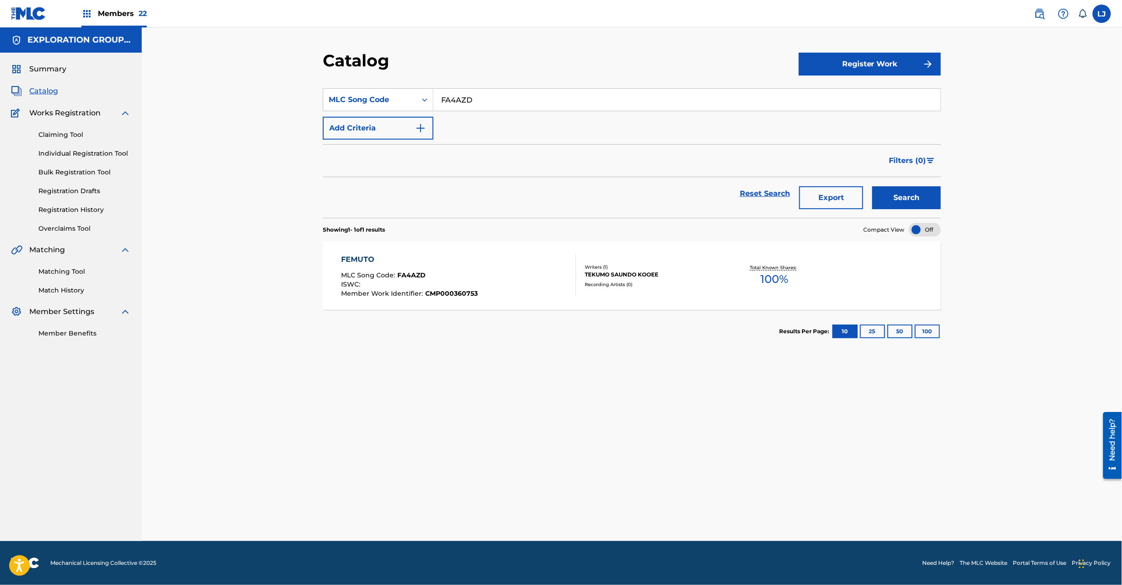
click at [480, 98] on input "FA4AZD" at bounding box center [687, 100] width 507 height 22
type input "FA4AXV"
click at [888, 202] on button "Search" at bounding box center [907, 197] width 69 height 23
click at [505, 271] on div "FIGHTING SOUL-STARS MIX- MLC Song Code : FA4AXV ISWC : Member Work Identifier :…" at bounding box center [459, 275] width 235 height 43
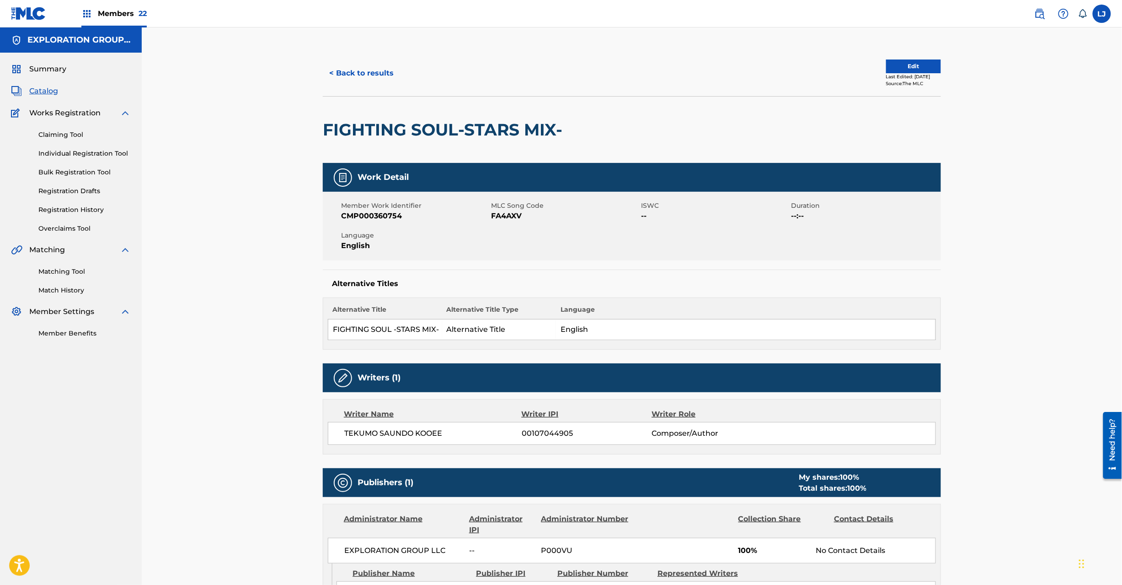
click at [906, 64] on button "Edit" at bounding box center [913, 66] width 55 height 14
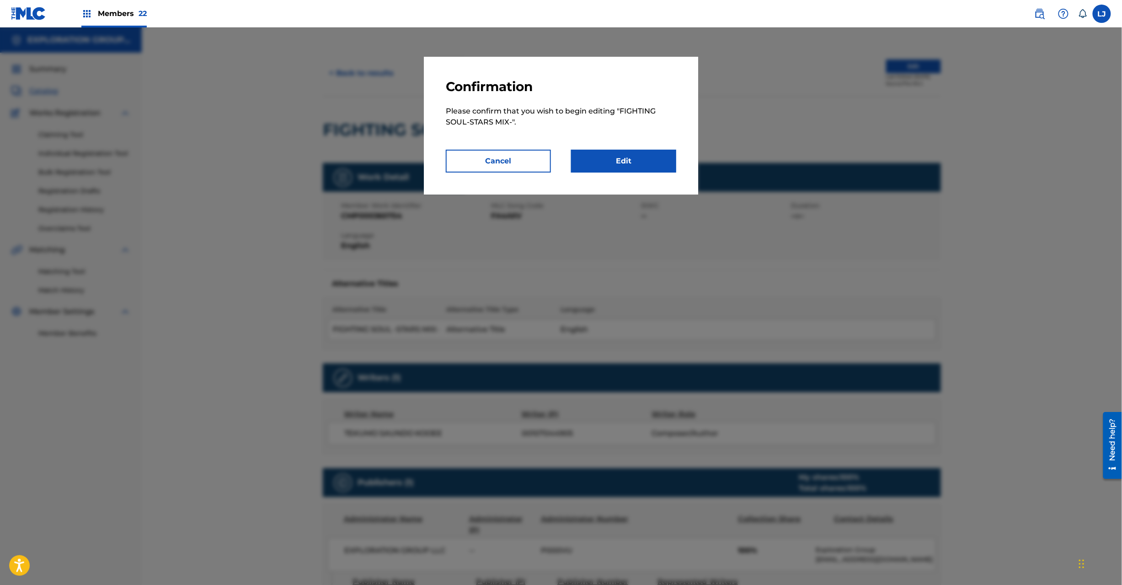
click at [628, 166] on link "Edit" at bounding box center [623, 161] width 105 height 23
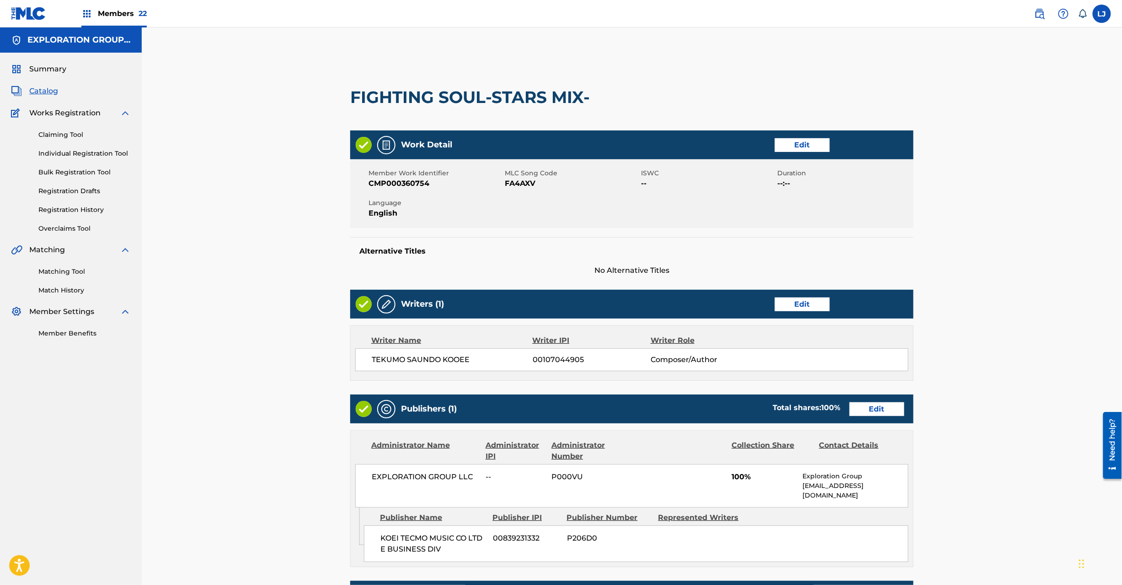
click at [879, 402] on link "Edit" at bounding box center [877, 409] width 55 height 14
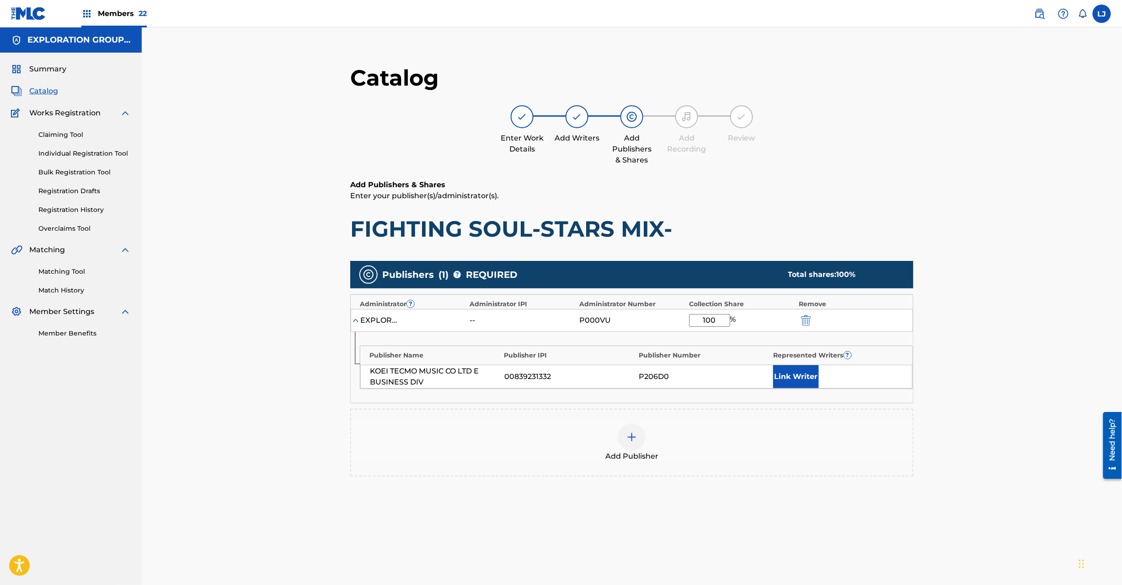
click at [809, 315] on img "submit" at bounding box center [806, 320] width 10 height 11
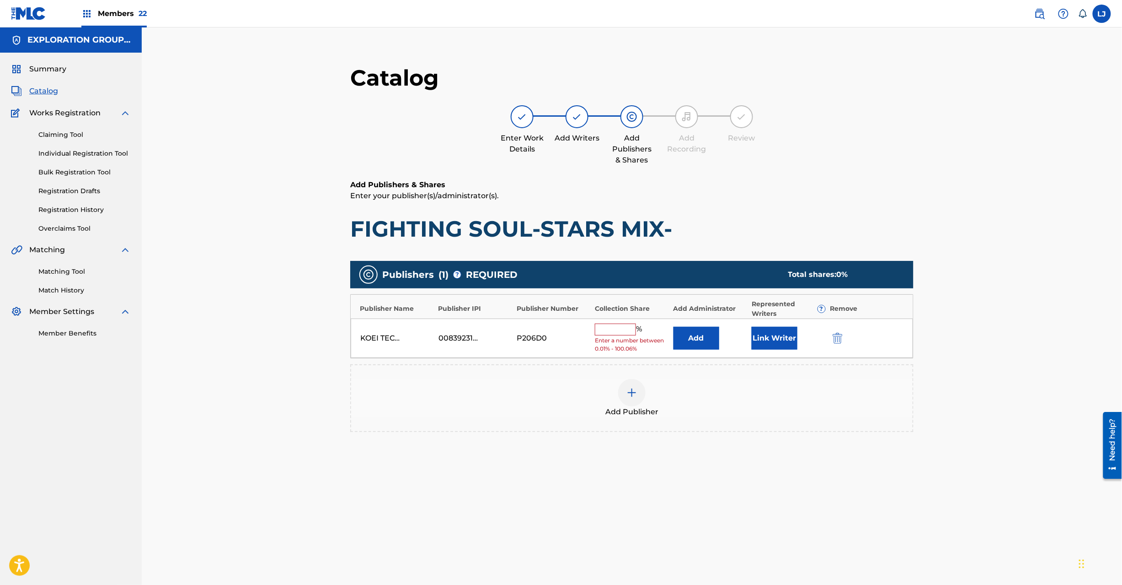
click at [841, 342] on img "submit" at bounding box center [838, 338] width 10 height 11
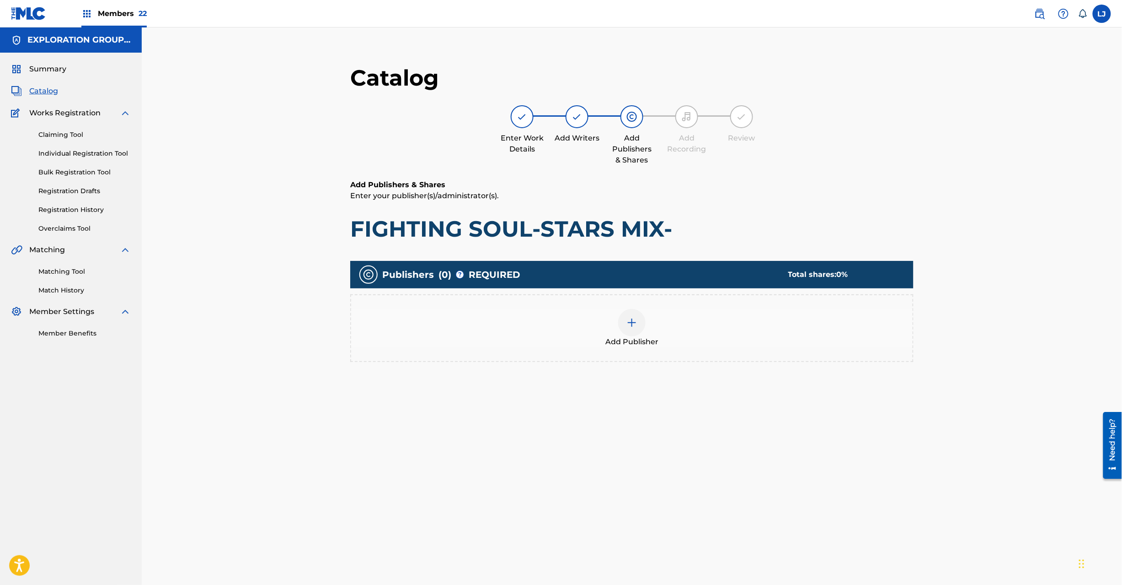
click at [614, 316] on div "Add Publisher" at bounding box center [632, 328] width 562 height 38
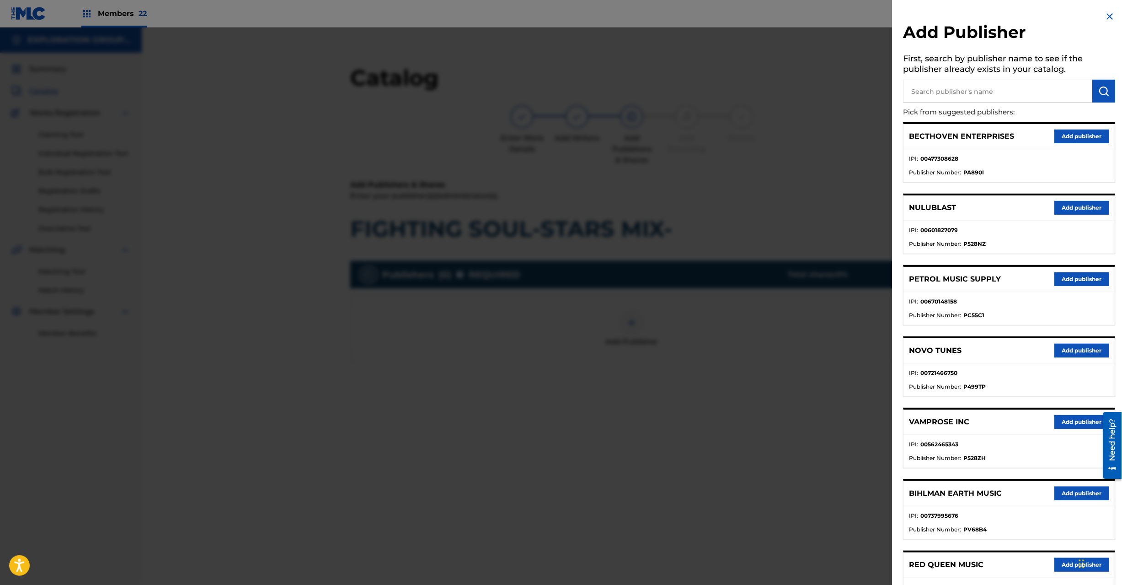
click at [990, 101] on input "text" at bounding box center [998, 91] width 189 height 23
type input "Koei Tecmo Music Co Ltd N Business Div"
click at [1094, 98] on button "submit" at bounding box center [1104, 91] width 23 height 23
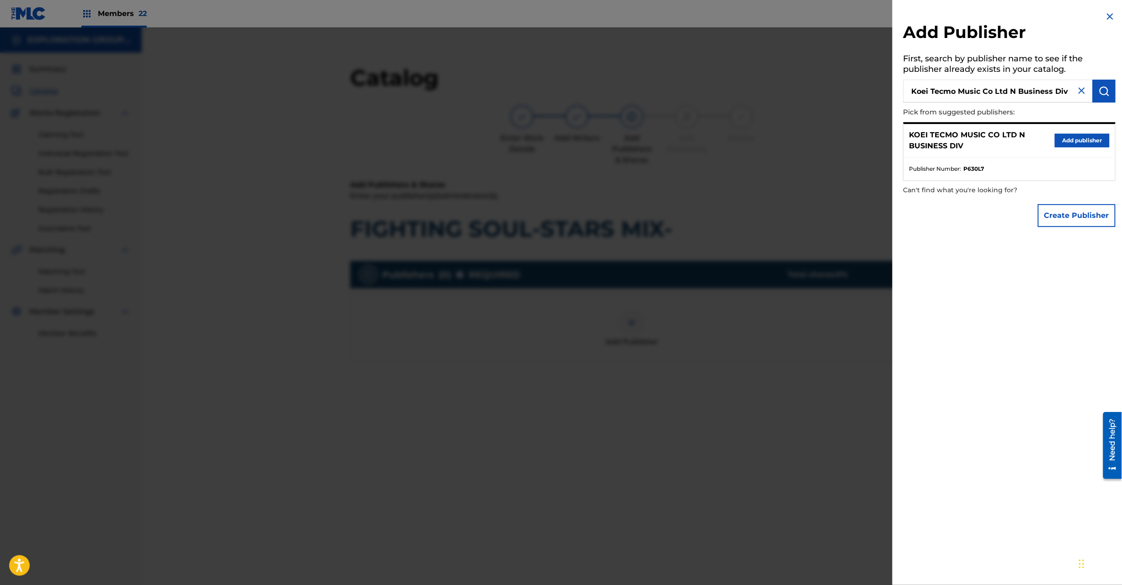
click at [1066, 129] on div "KOEI TECMO MUSIC CO LTD N BUSINESS DIV Add publisher" at bounding box center [1009, 140] width 211 height 33
click at [1067, 136] on button "Add publisher" at bounding box center [1082, 141] width 55 height 14
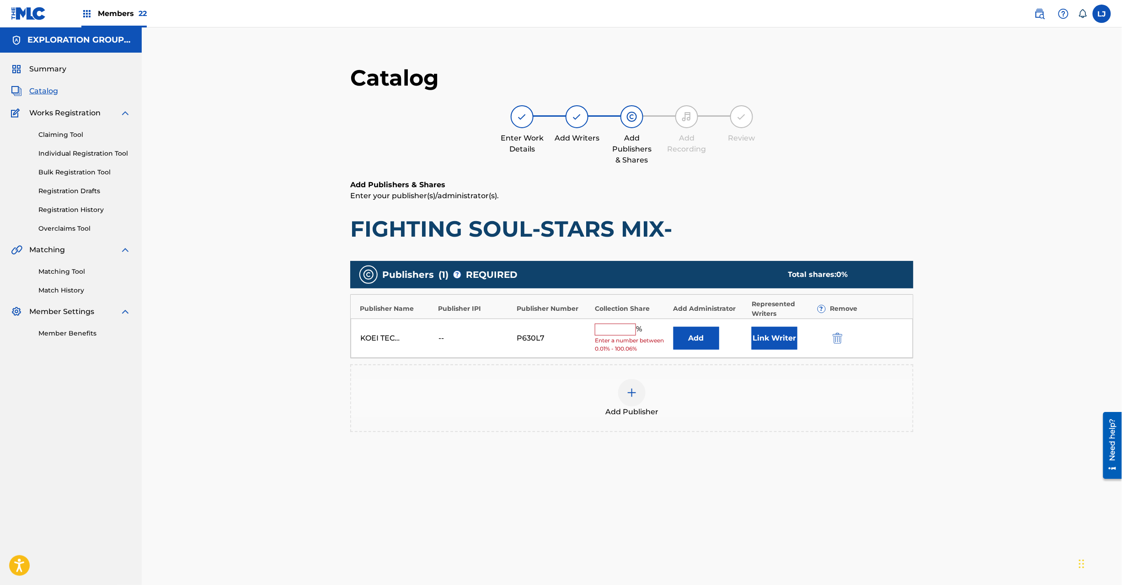
click at [674, 333] on button "Add" at bounding box center [697, 338] width 46 height 23
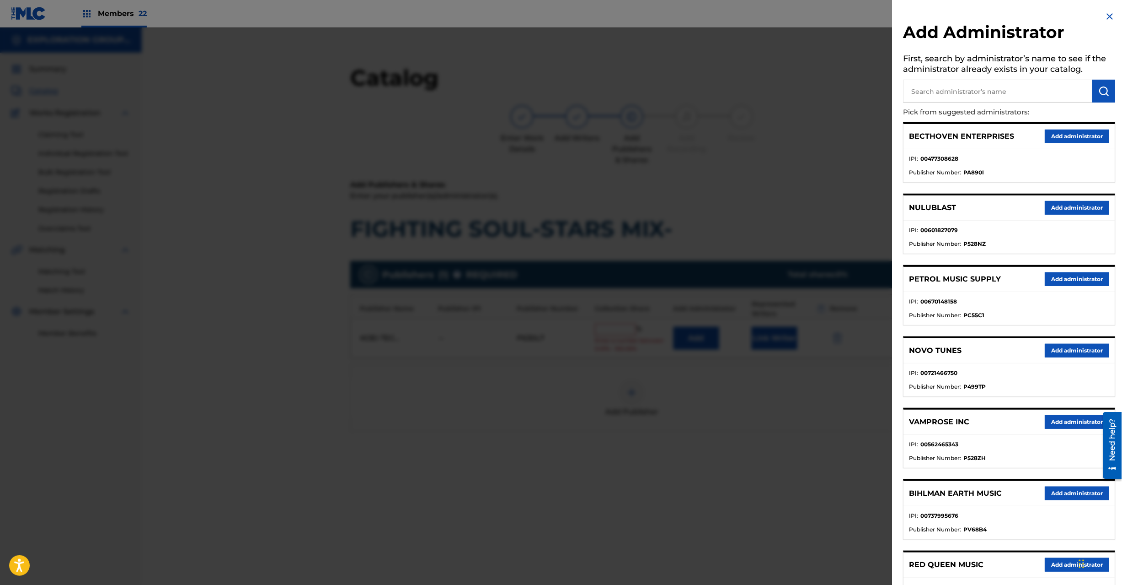
click at [968, 96] on input "text" at bounding box center [998, 91] width 189 height 23
type input "Exploration Group LLC"
click at [1099, 92] on img "submit" at bounding box center [1104, 91] width 11 height 11
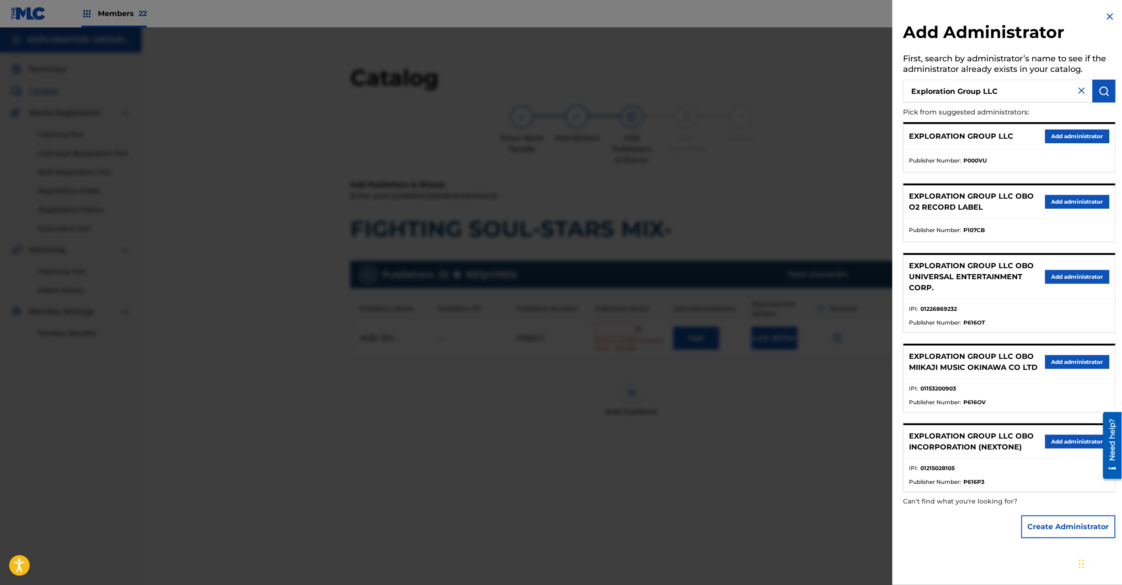
click at [1078, 137] on button "Add administrator" at bounding box center [1078, 136] width 64 height 14
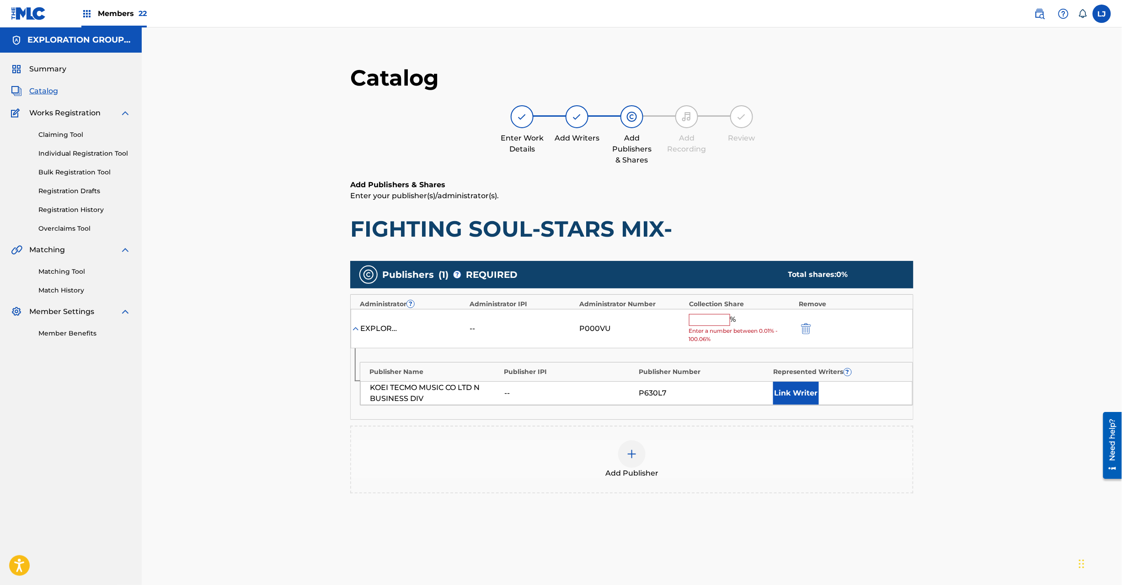
click at [703, 319] on input "text" at bounding box center [709, 320] width 41 height 12
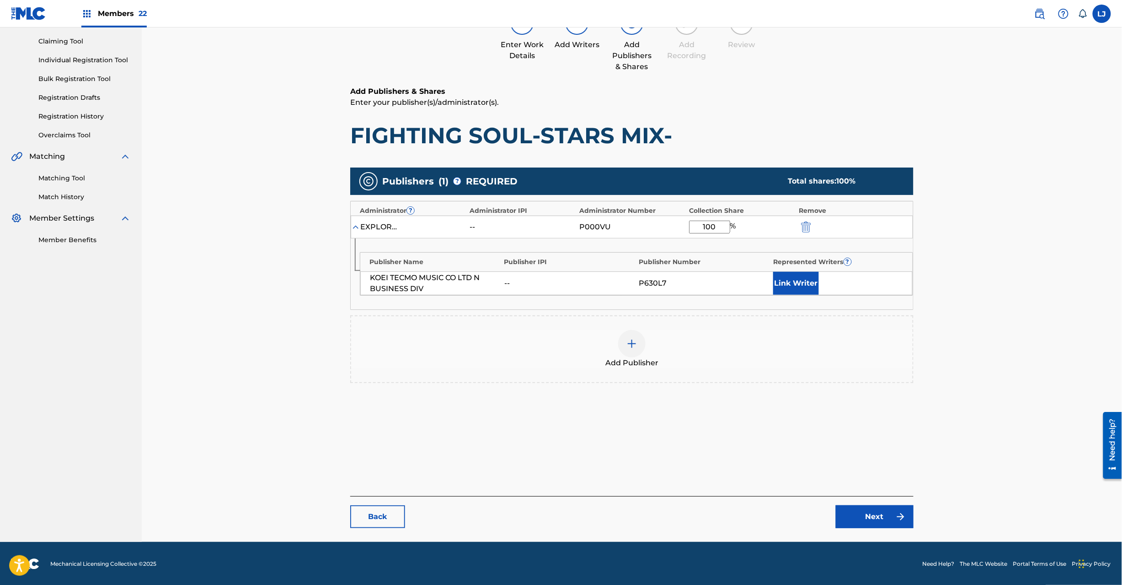
scroll to position [94, 0]
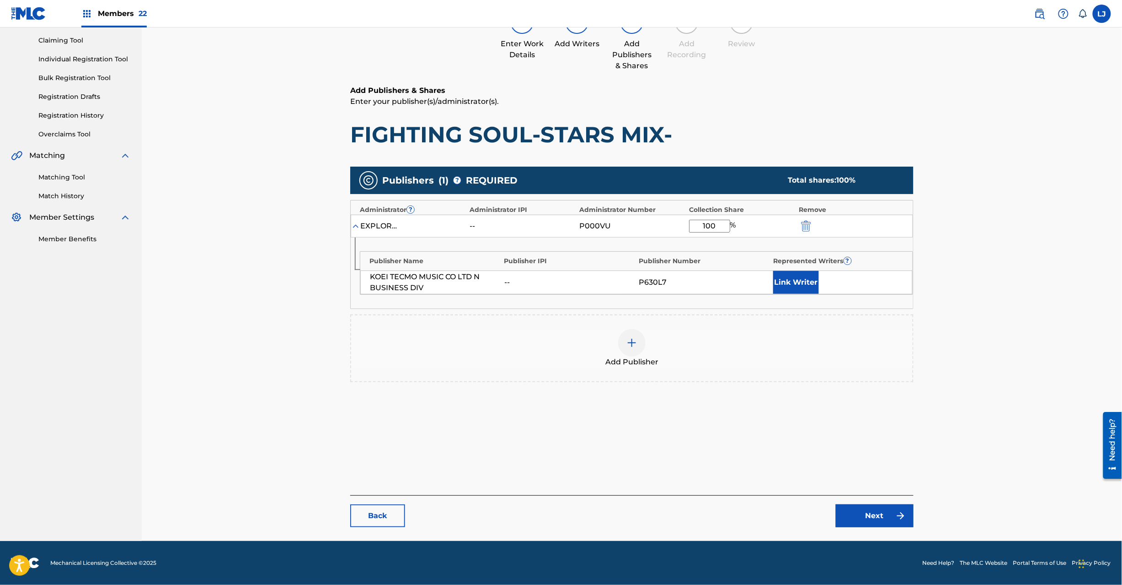
type input "100"
click at [860, 513] on link "Next" at bounding box center [875, 515] width 78 height 23
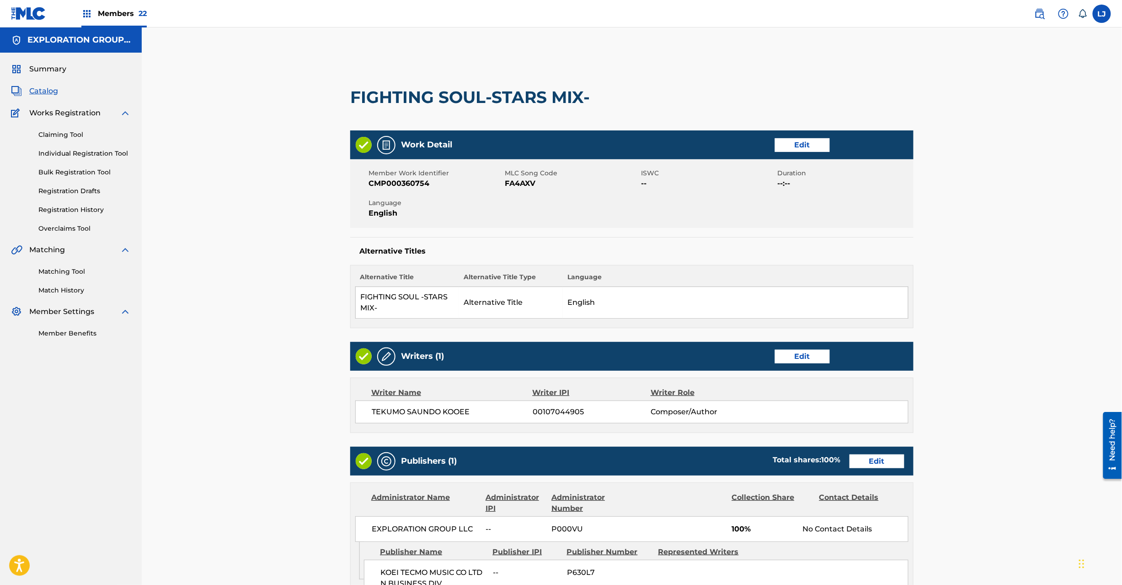
scroll to position [193, 0]
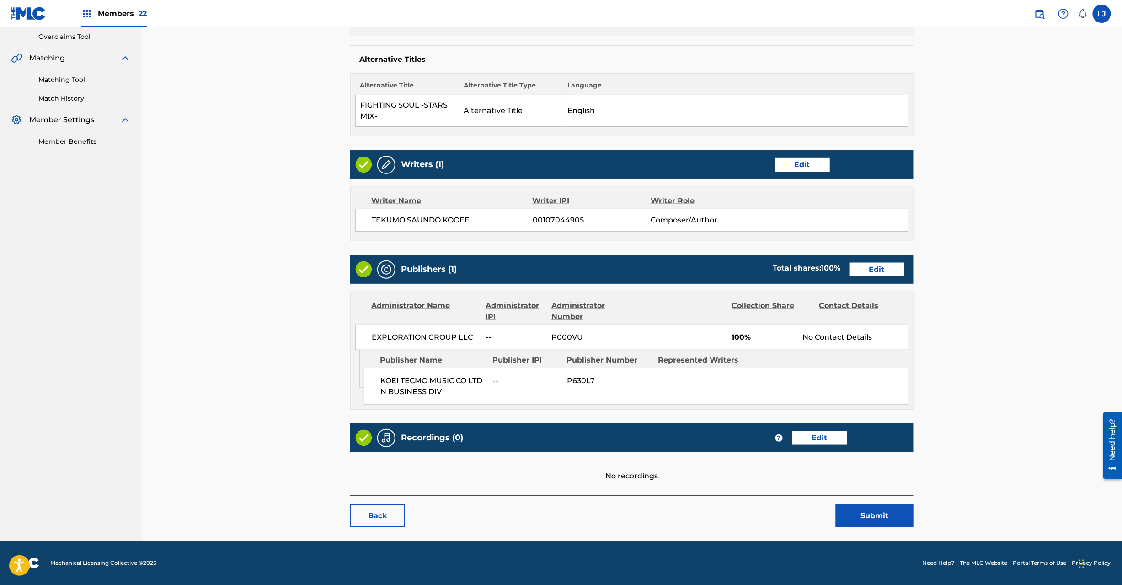
click at [868, 515] on button "Submit" at bounding box center [875, 515] width 78 height 23
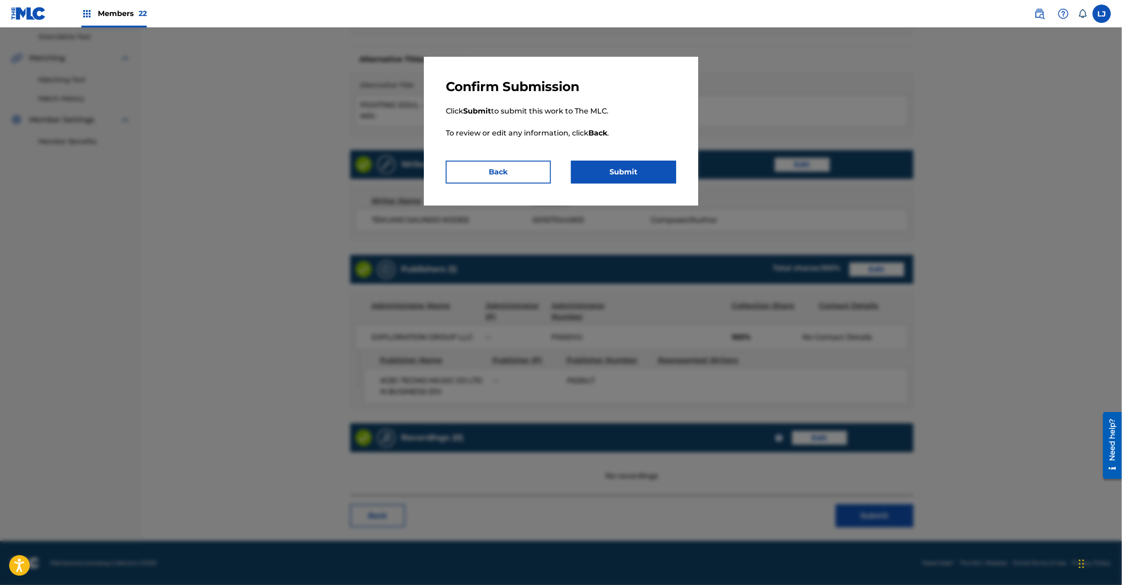
click at [643, 179] on button "Submit" at bounding box center [623, 172] width 105 height 23
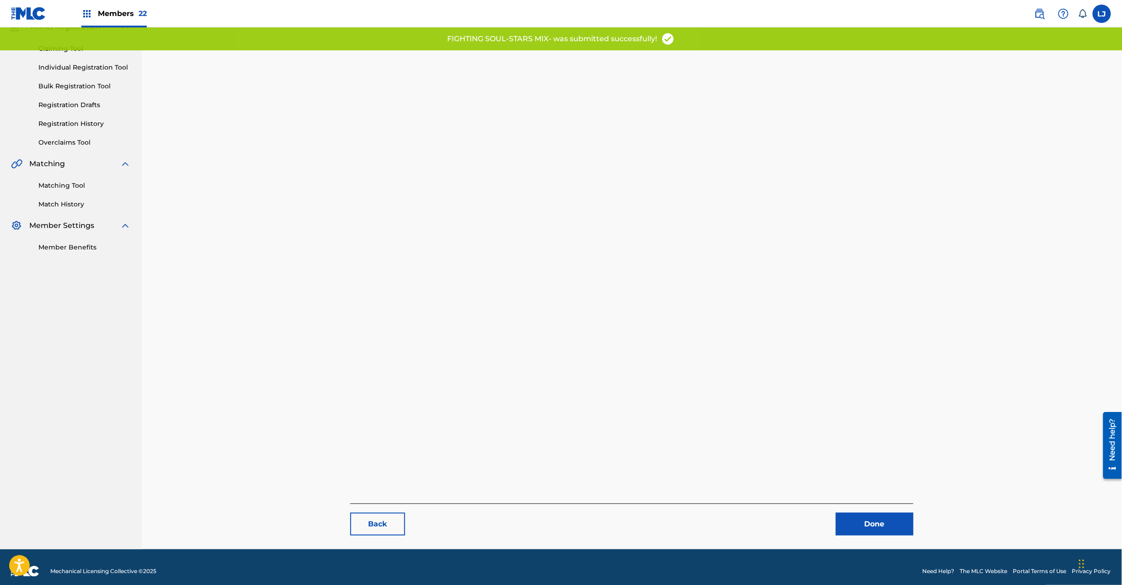
scroll to position [94, 0]
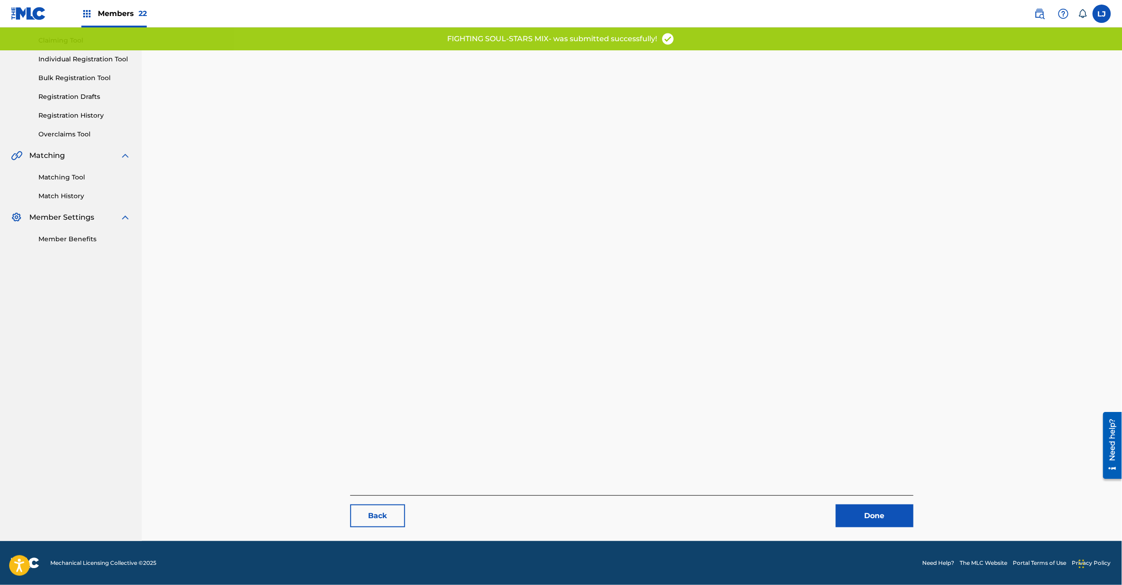
click at [881, 517] on link "Done" at bounding box center [875, 515] width 78 height 23
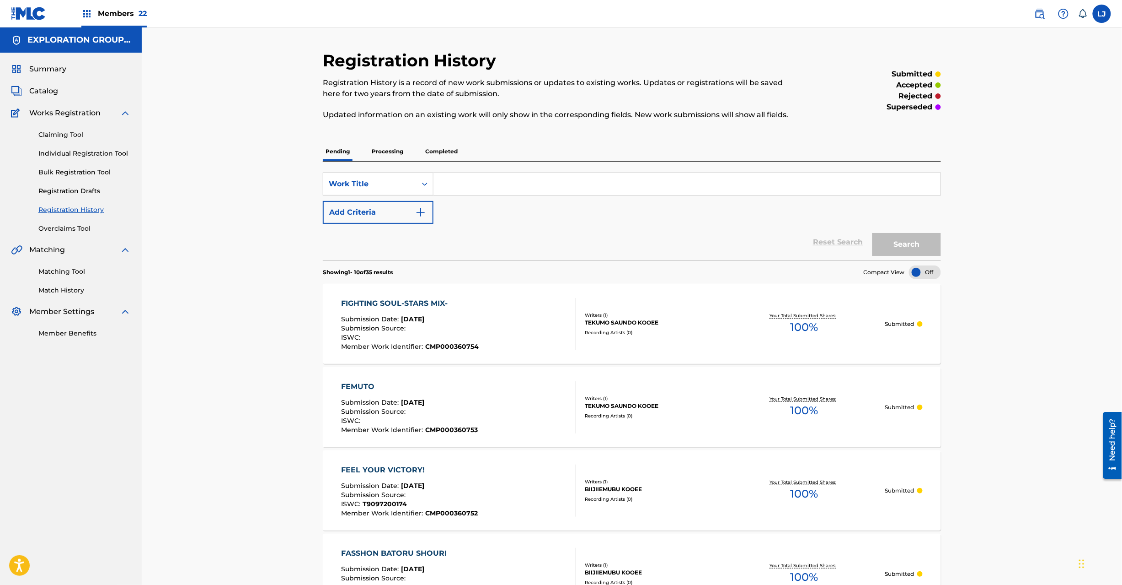
click at [43, 94] on span "Catalog" at bounding box center [43, 91] width 29 height 11
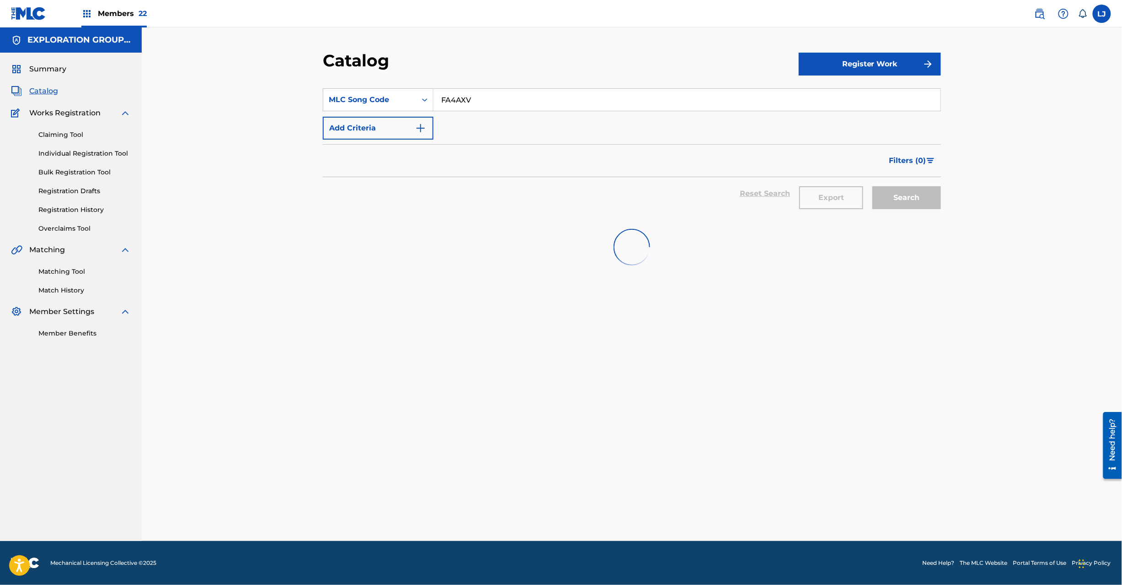
click at [472, 99] on input "FA4AXV" at bounding box center [687, 100] width 507 height 22
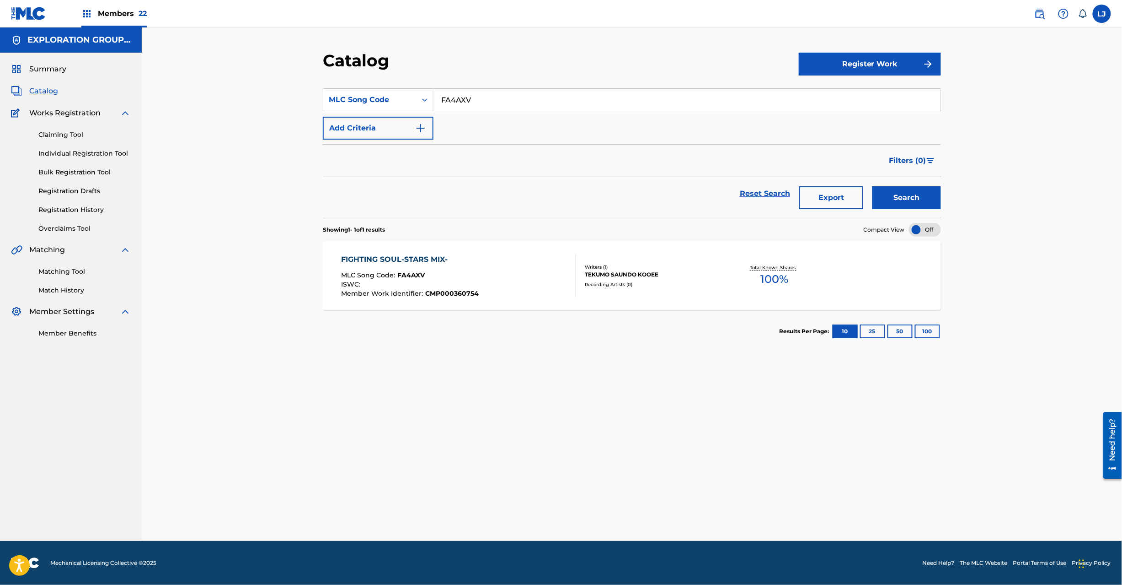
click at [472, 99] on input "FA4AXV" at bounding box center [687, 100] width 507 height 22
type input "FA4AY0"
click at [906, 200] on button "Search" at bounding box center [907, 197] width 69 height 23
click at [487, 262] on div "FIIBAAA WIIBAA MLC Song Code : FA4AY0 ISWC : T9303381900 Member Work Identifier…" at bounding box center [459, 275] width 235 height 43
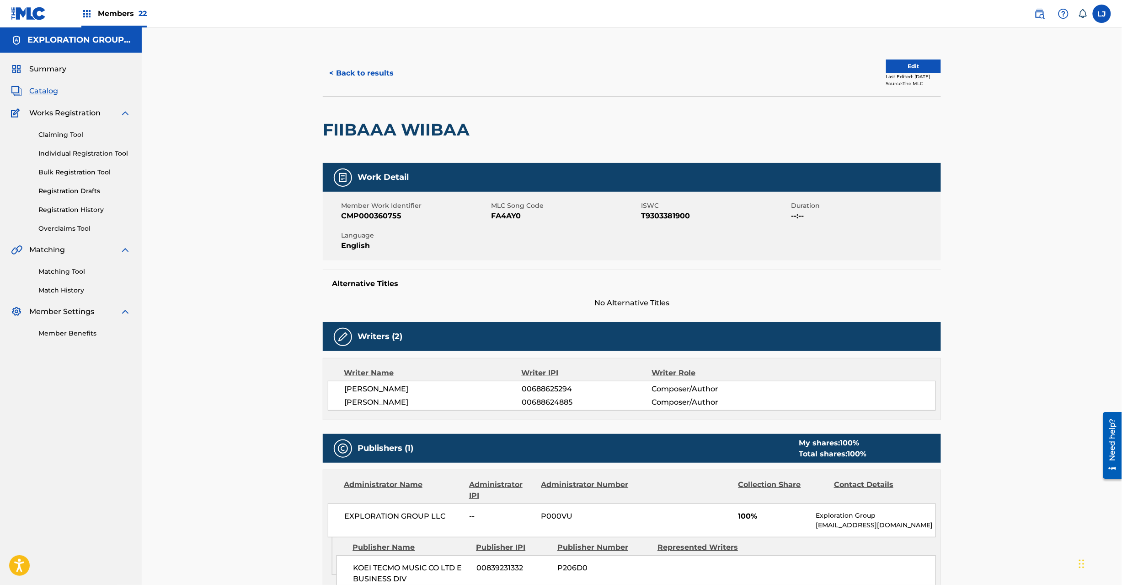
click at [897, 59] on button "Edit" at bounding box center [913, 66] width 55 height 14
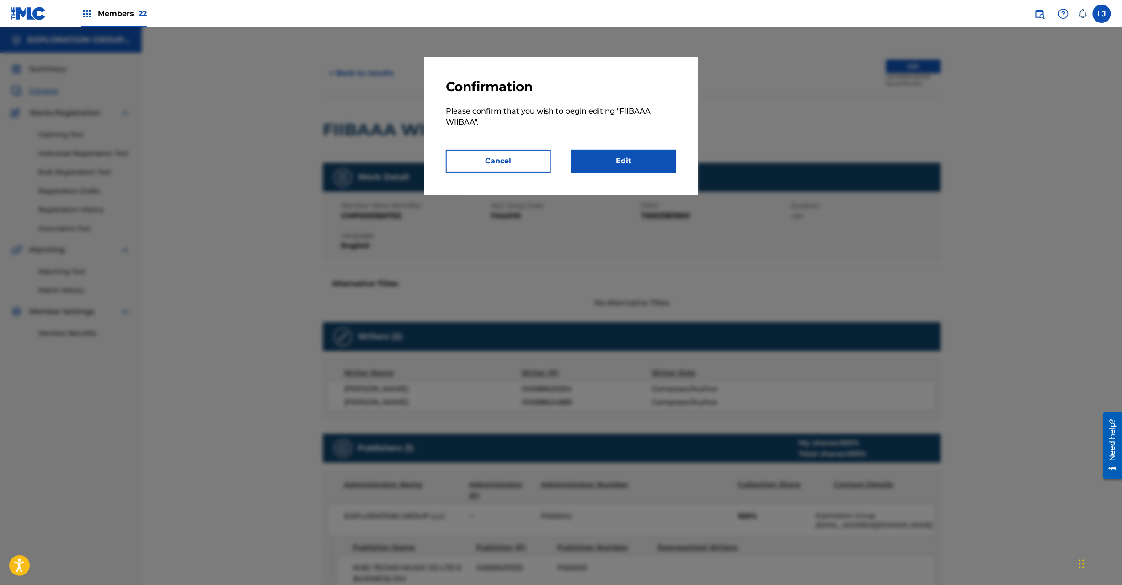
click at [654, 163] on link "Edit" at bounding box center [623, 161] width 105 height 23
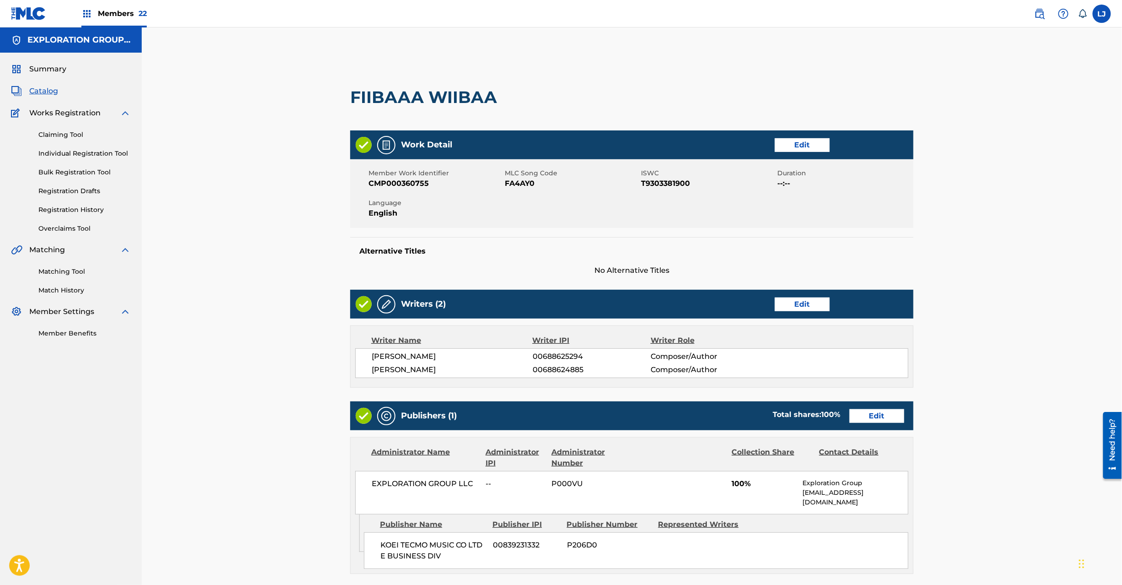
click at [891, 410] on link "Edit" at bounding box center [877, 416] width 55 height 14
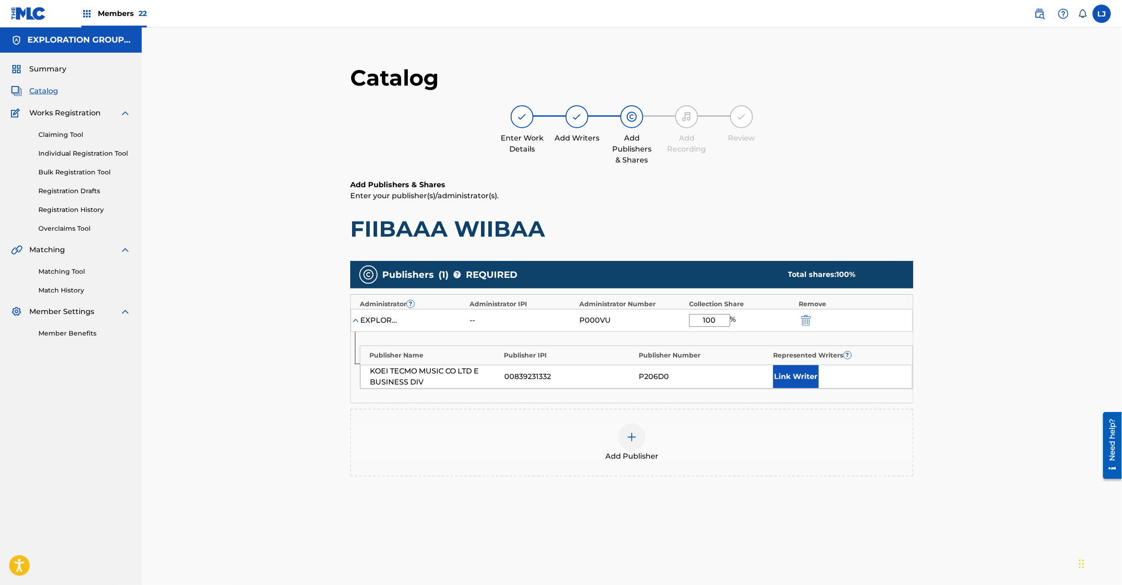
click at [812, 317] on button "submit" at bounding box center [806, 320] width 14 height 11
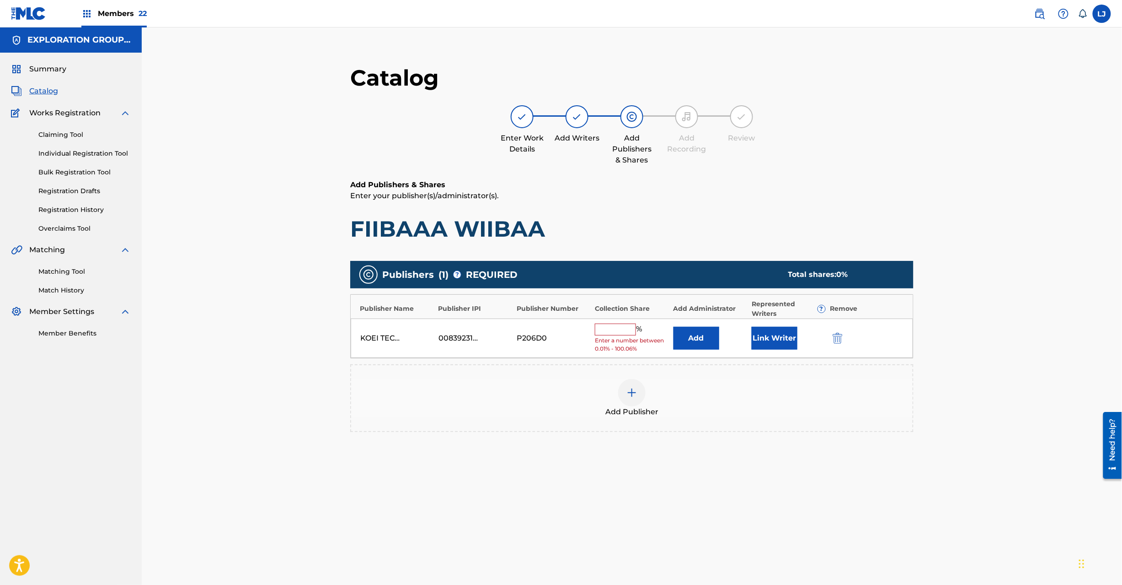
click at [842, 336] on img "submit" at bounding box center [838, 338] width 10 height 11
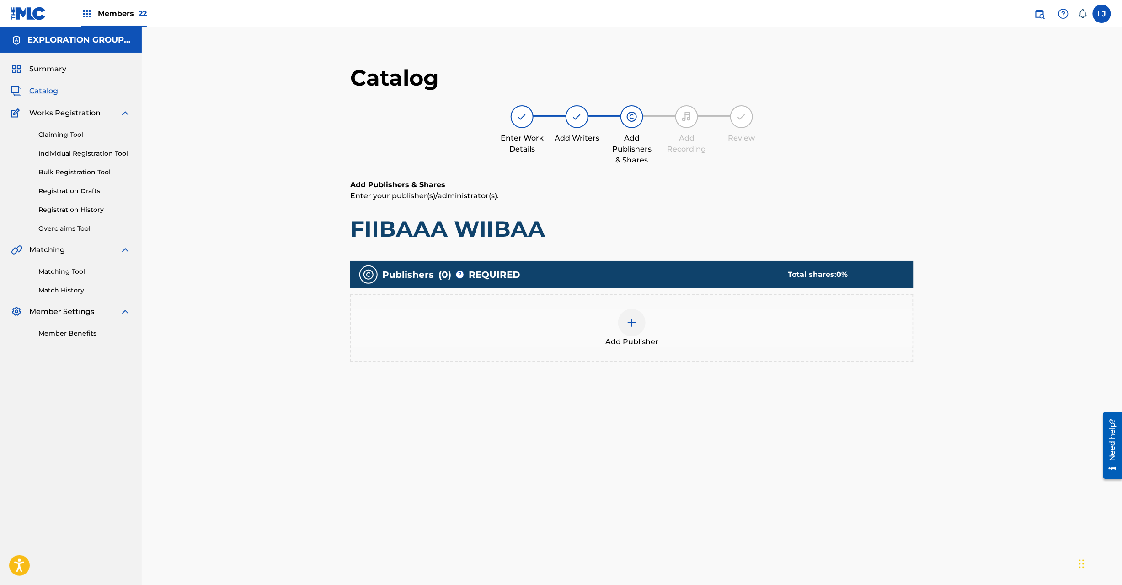
click at [639, 324] on div at bounding box center [631, 322] width 27 height 27
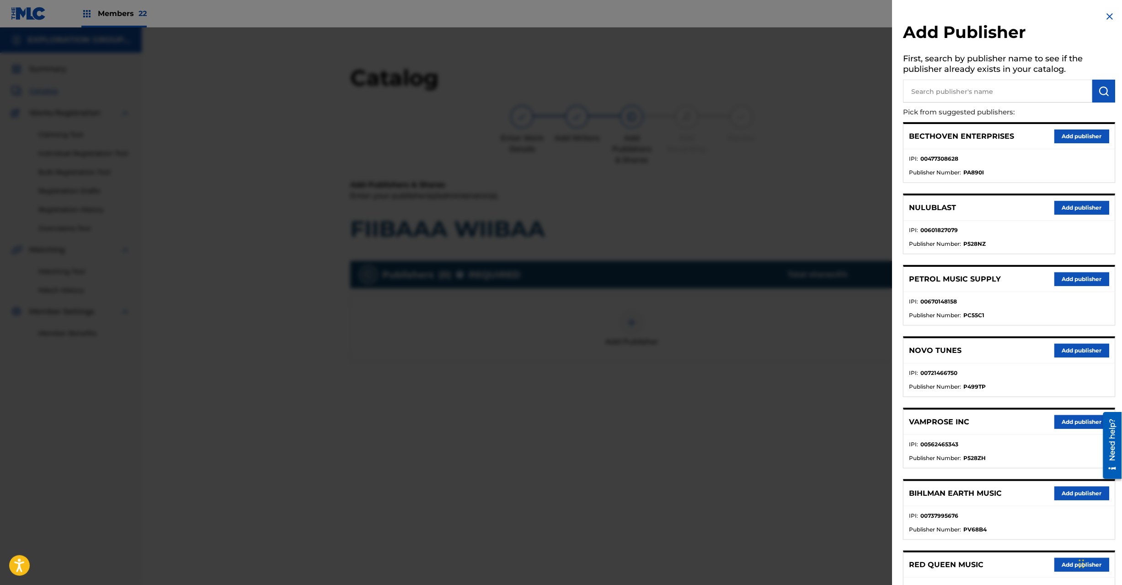
click at [1000, 89] on input "text" at bounding box center [998, 91] width 189 height 23
type input "Koei Tecmo Music Co Ltd N Business Div"
click at [1100, 88] on img "submit" at bounding box center [1104, 91] width 11 height 11
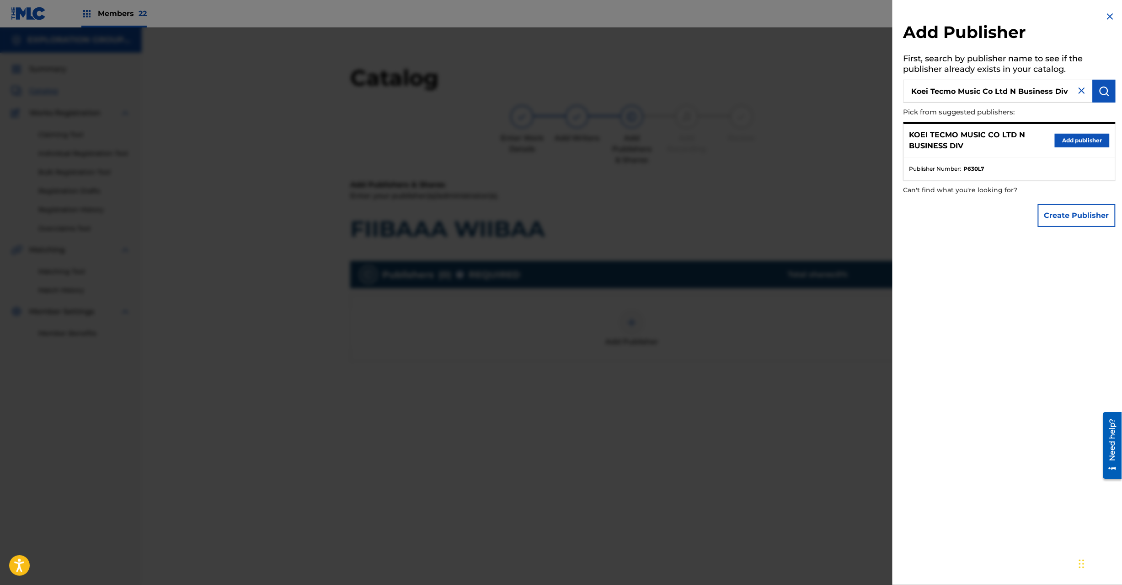
click at [1051, 140] on p "KOEI TECMO MUSIC CO LTD N BUSINESS DIV" at bounding box center [982, 140] width 145 height 22
click at [1072, 138] on button "Add publisher" at bounding box center [1082, 141] width 55 height 14
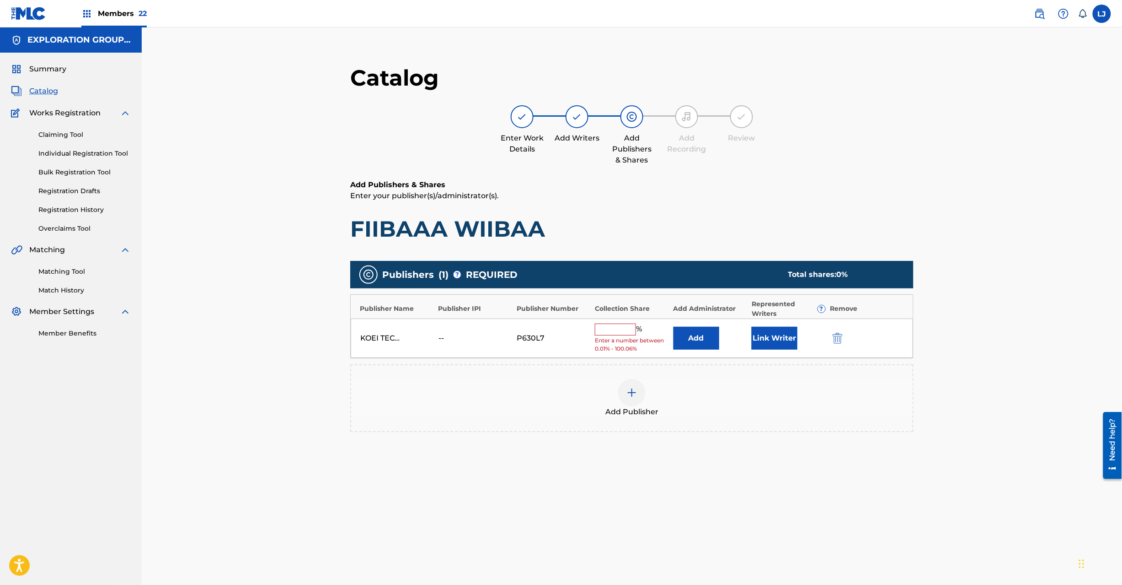
click at [691, 329] on button "Add" at bounding box center [697, 338] width 46 height 23
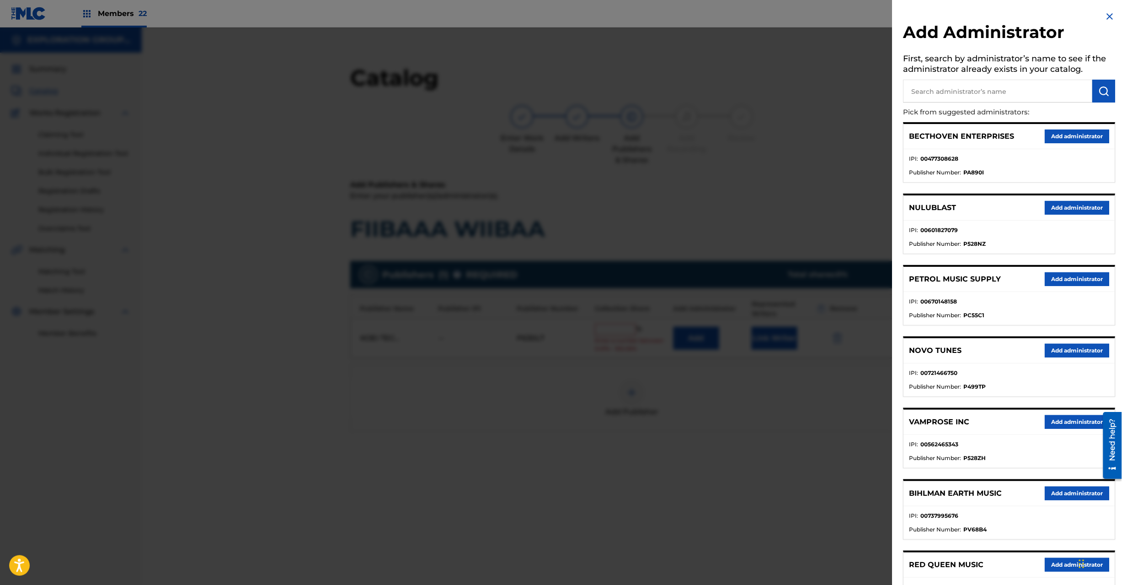
click at [983, 92] on input "text" at bounding box center [998, 91] width 189 height 23
type input "Exploration Group LLC"
click at [1099, 86] on img "submit" at bounding box center [1104, 91] width 11 height 11
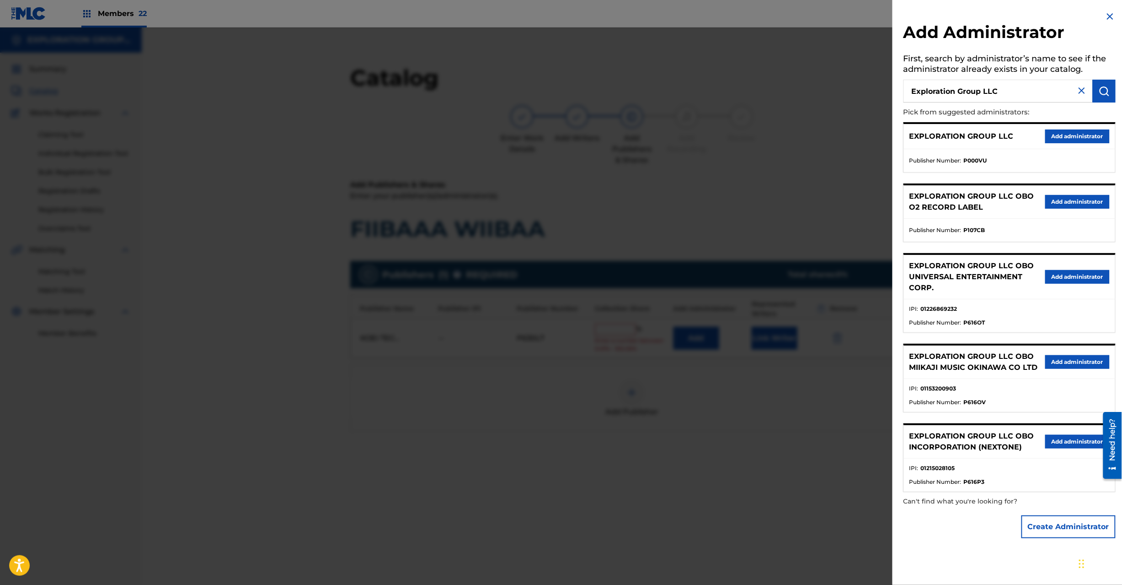
click at [1071, 130] on button "Add administrator" at bounding box center [1078, 136] width 64 height 14
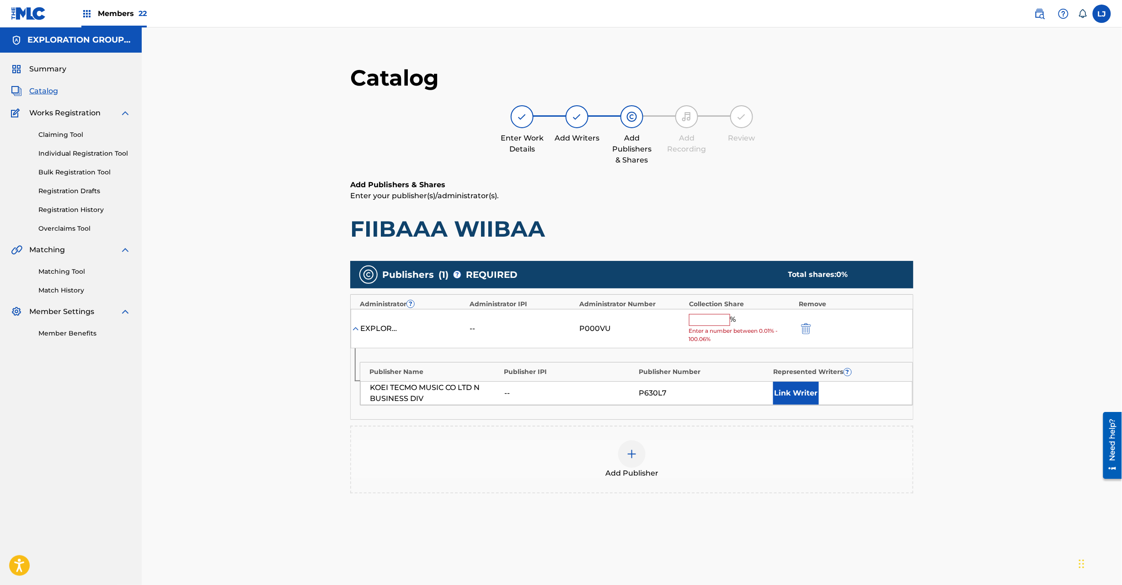
click at [712, 326] on input "text" at bounding box center [709, 320] width 41 height 12
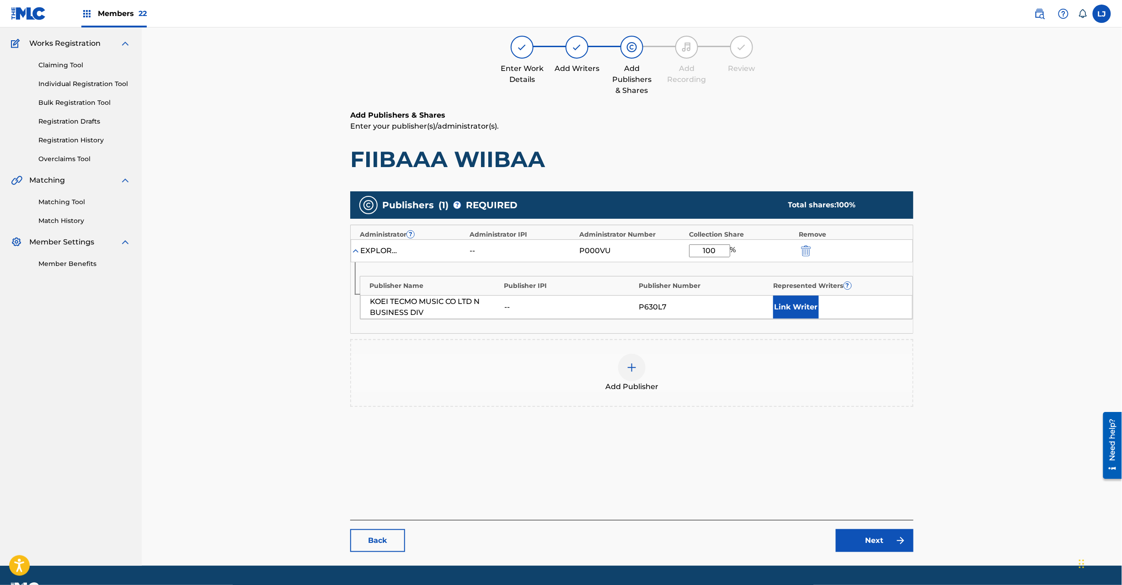
scroll to position [94, 0]
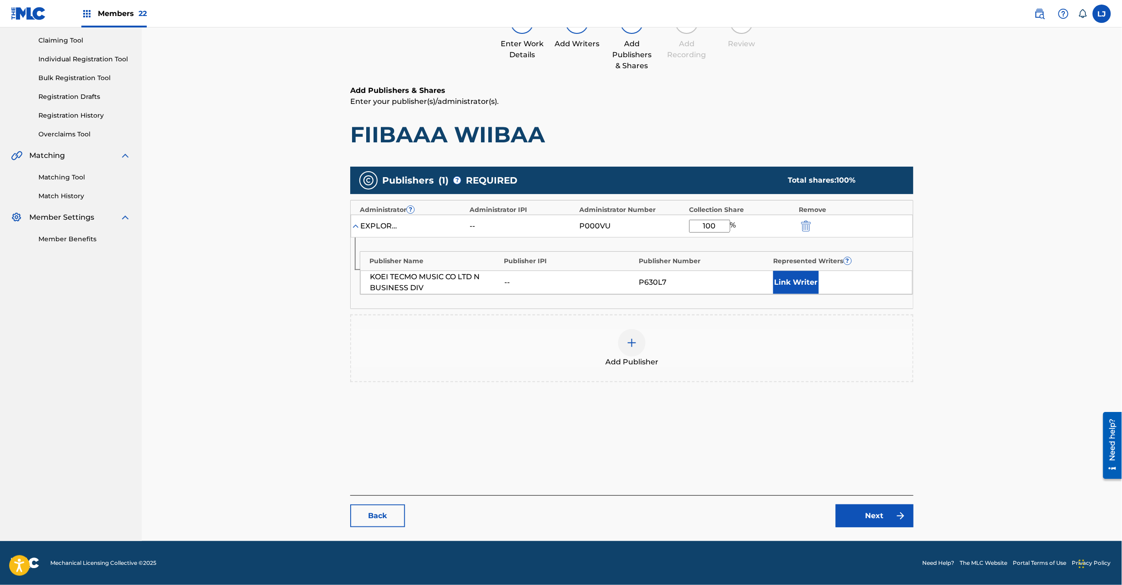
type input "100"
click at [855, 506] on link "Next" at bounding box center [875, 515] width 78 height 23
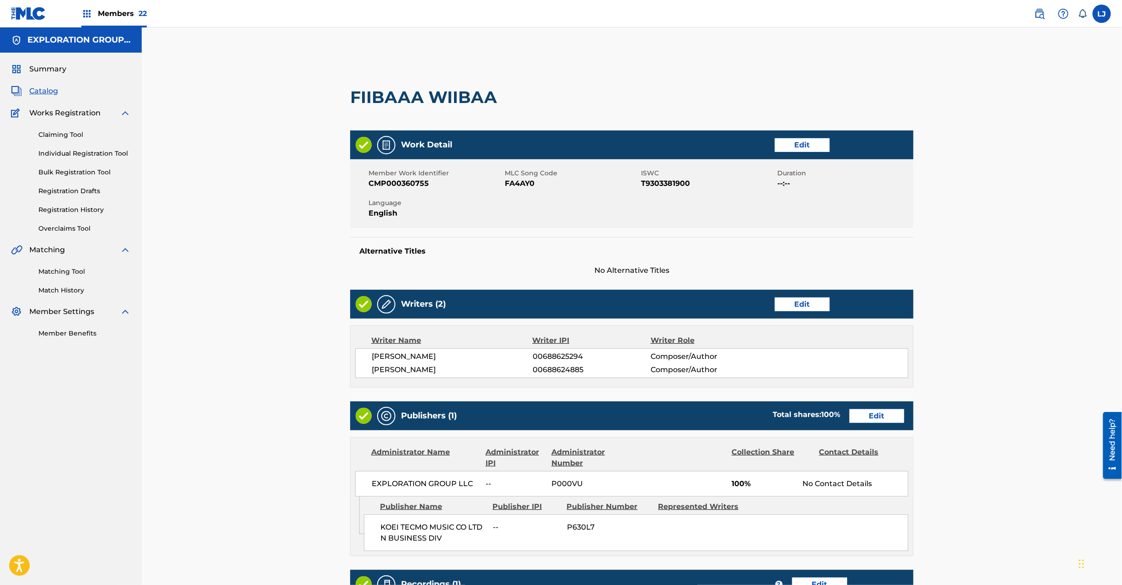
scroll to position [178, 0]
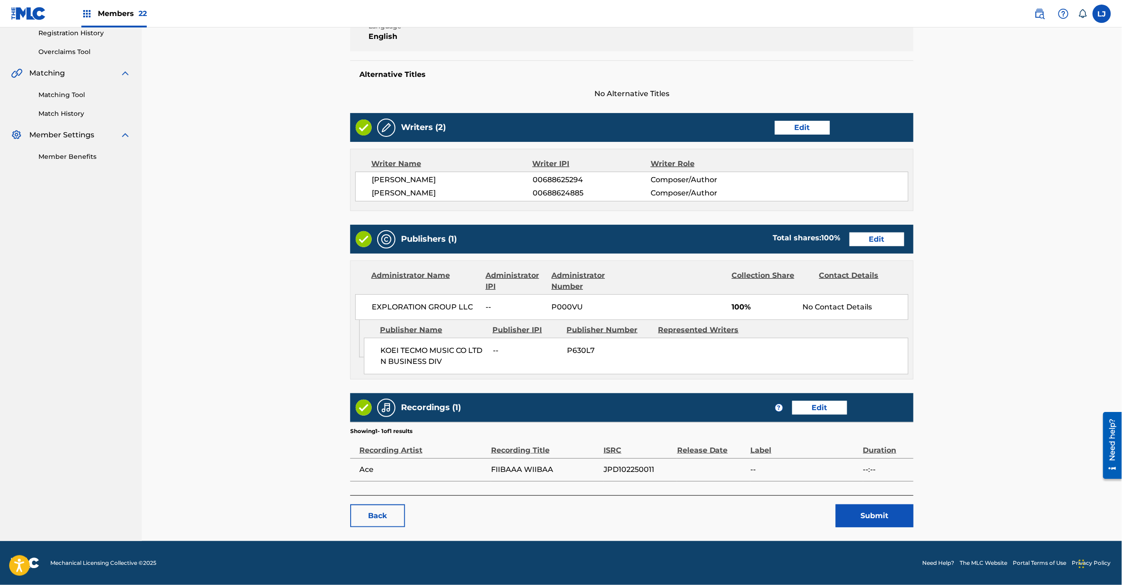
click at [862, 518] on button "Submit" at bounding box center [875, 515] width 78 height 23
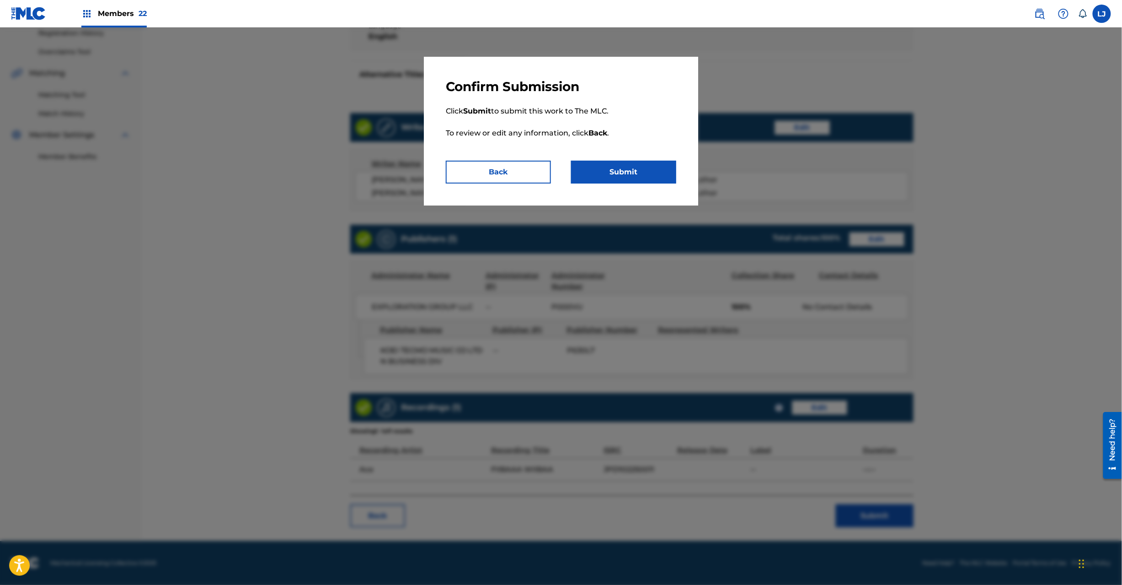
click at [638, 164] on button "Submit" at bounding box center [623, 172] width 105 height 23
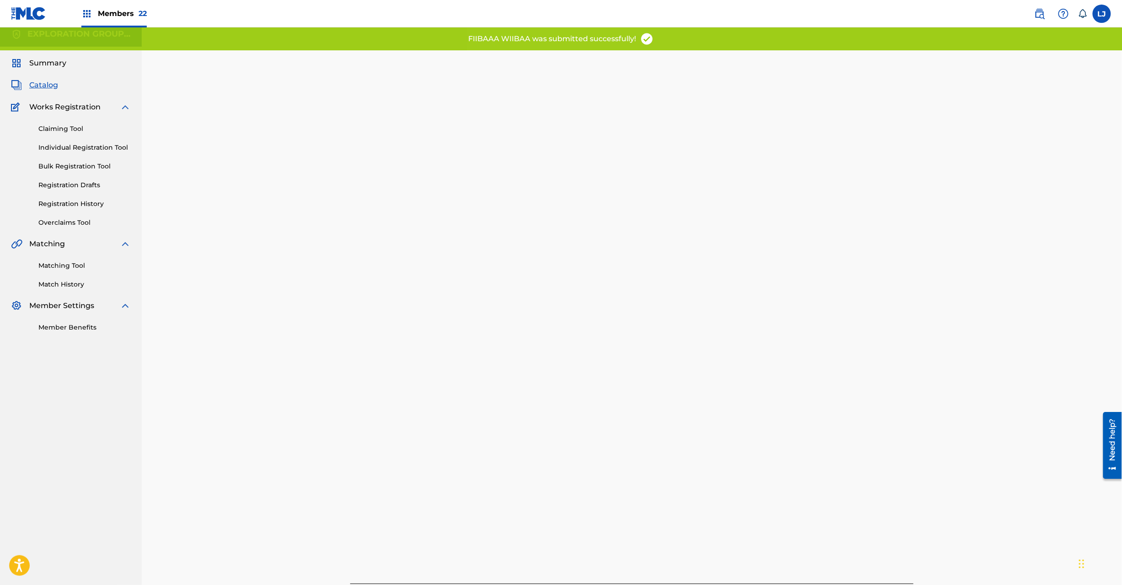
scroll to position [94, 0]
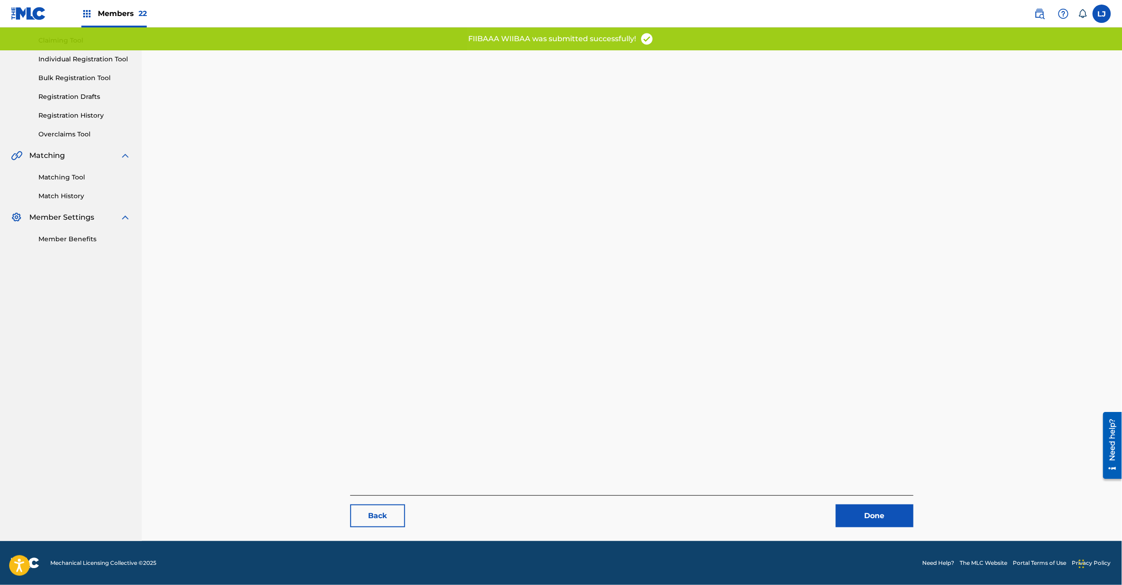
click at [874, 509] on link "Done" at bounding box center [875, 515] width 78 height 23
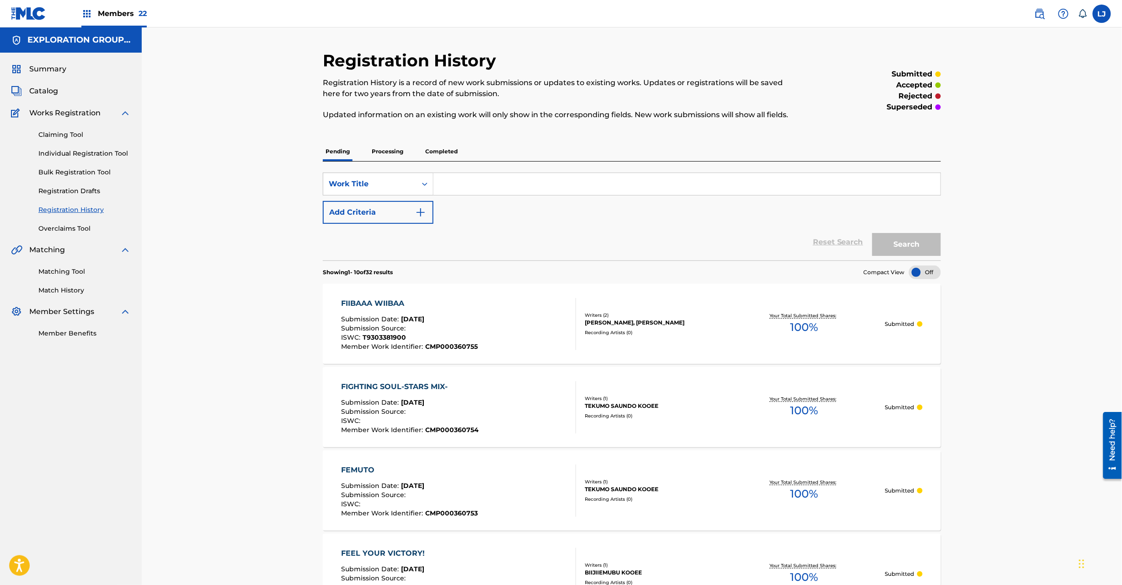
click at [54, 90] on span "Catalog" at bounding box center [43, 91] width 29 height 11
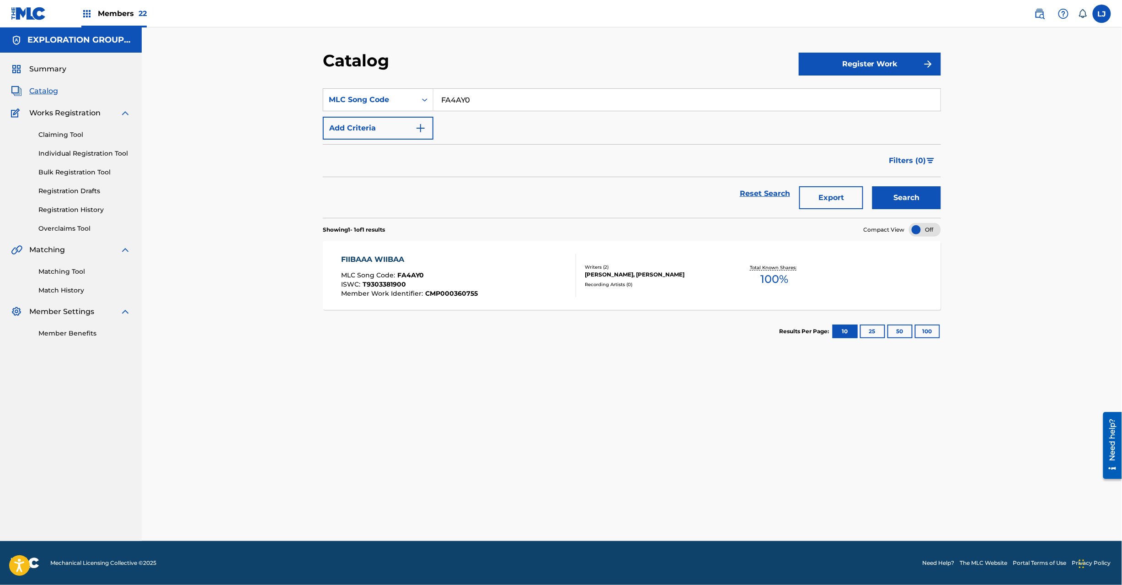
drag, startPoint x: 434, startPoint y: 93, endPoint x: 453, endPoint y: 94, distance: 18.3
click at [436, 94] on input "FA4AY0" at bounding box center [687, 100] width 507 height 22
click at [453, 94] on input "FA4AY0" at bounding box center [687, 100] width 507 height 22
type input "FA4AXO"
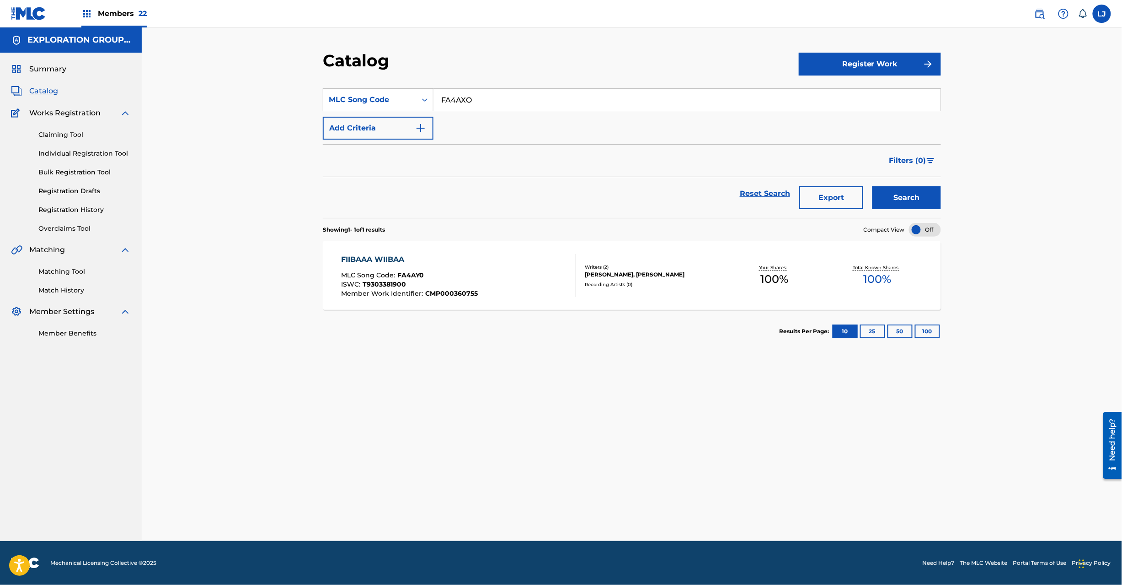
click at [901, 194] on button "Search" at bounding box center [907, 197] width 69 height 23
click at [538, 271] on div "FIIRUDO AKI MLC Song Code : FA4AXO ISWC : Member Work Identifier : CMP000360756" at bounding box center [459, 275] width 235 height 43
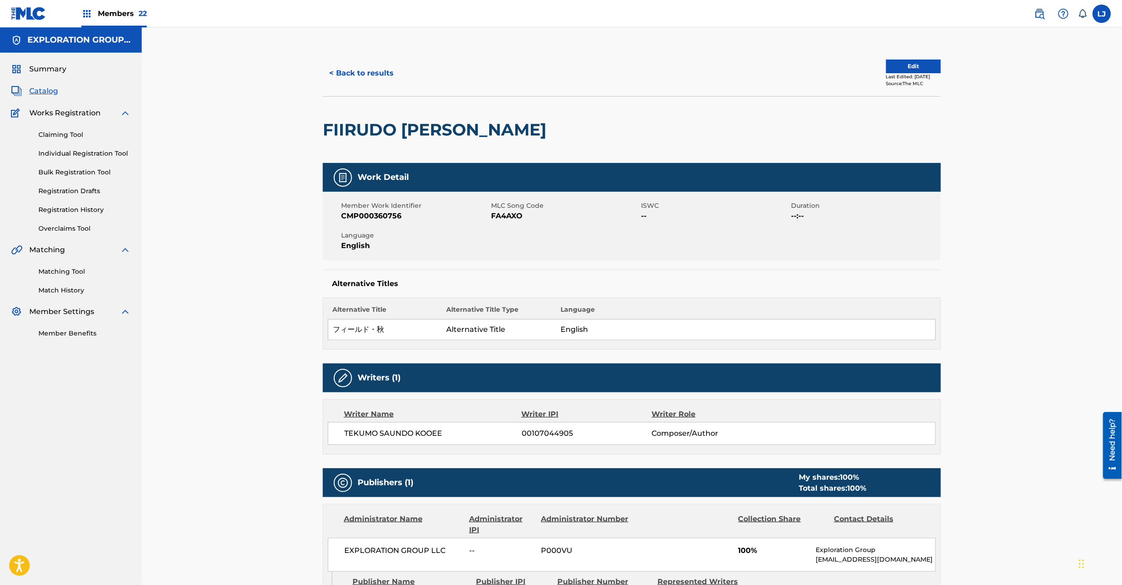
click at [888, 64] on button "Edit" at bounding box center [913, 66] width 55 height 14
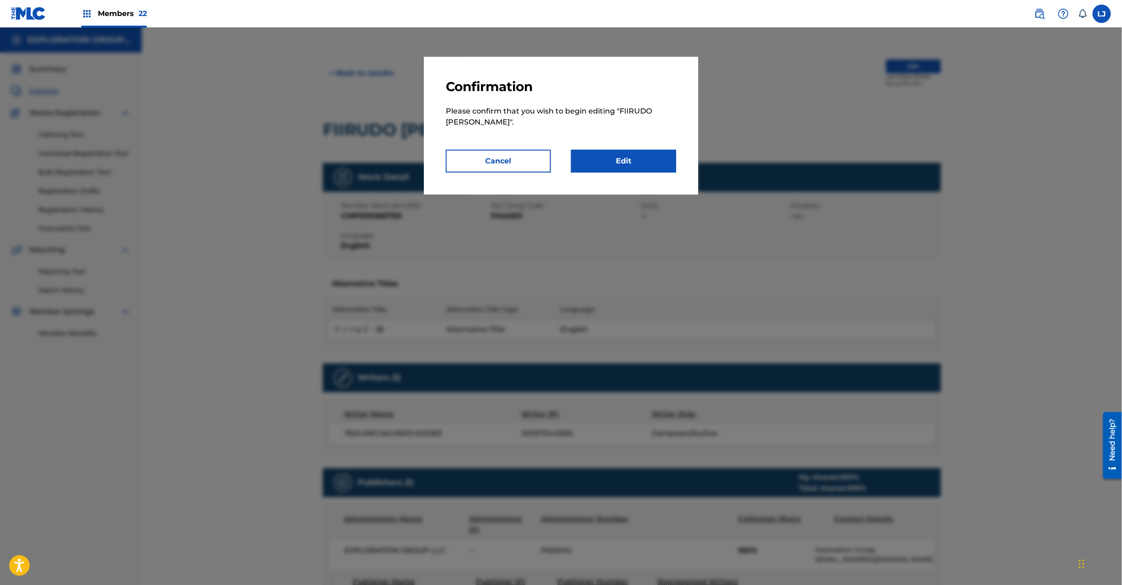
click at [670, 150] on link "Edit" at bounding box center [623, 161] width 105 height 23
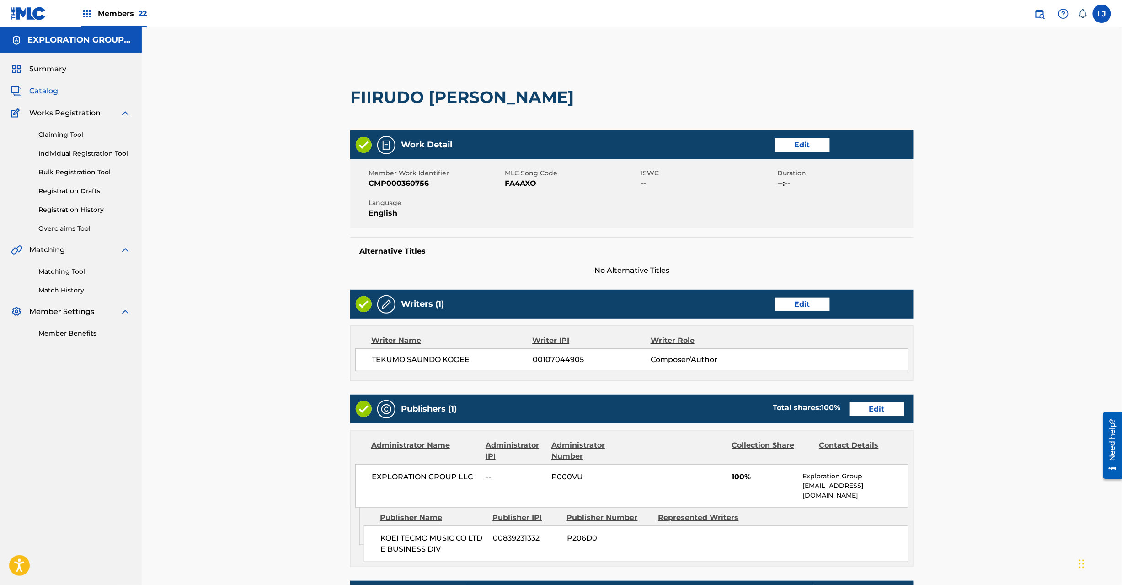
scroll to position [149, 0]
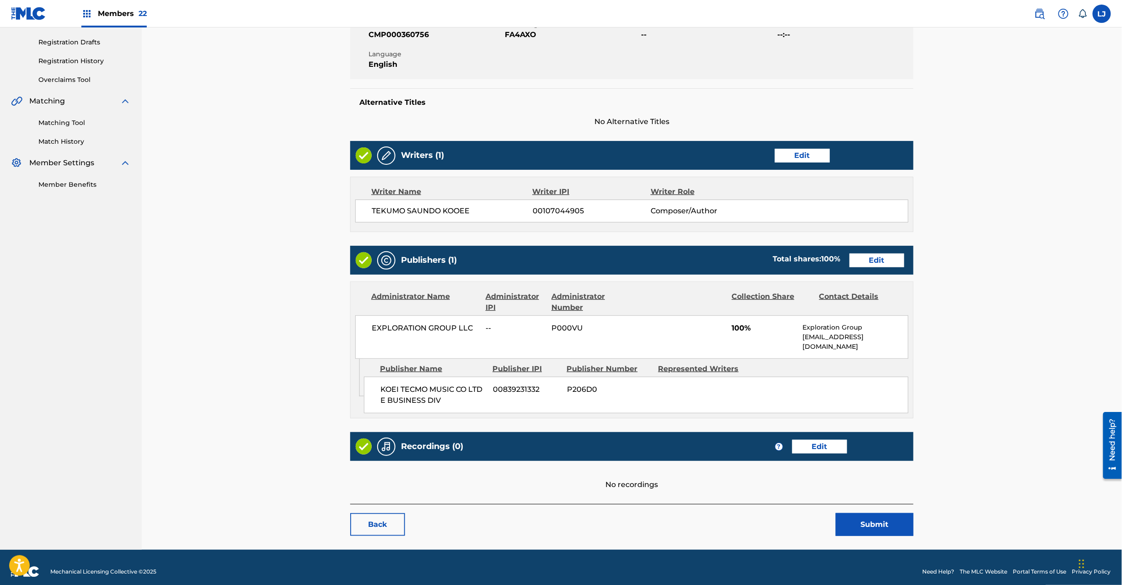
click at [874, 257] on link "Edit" at bounding box center [877, 260] width 55 height 14
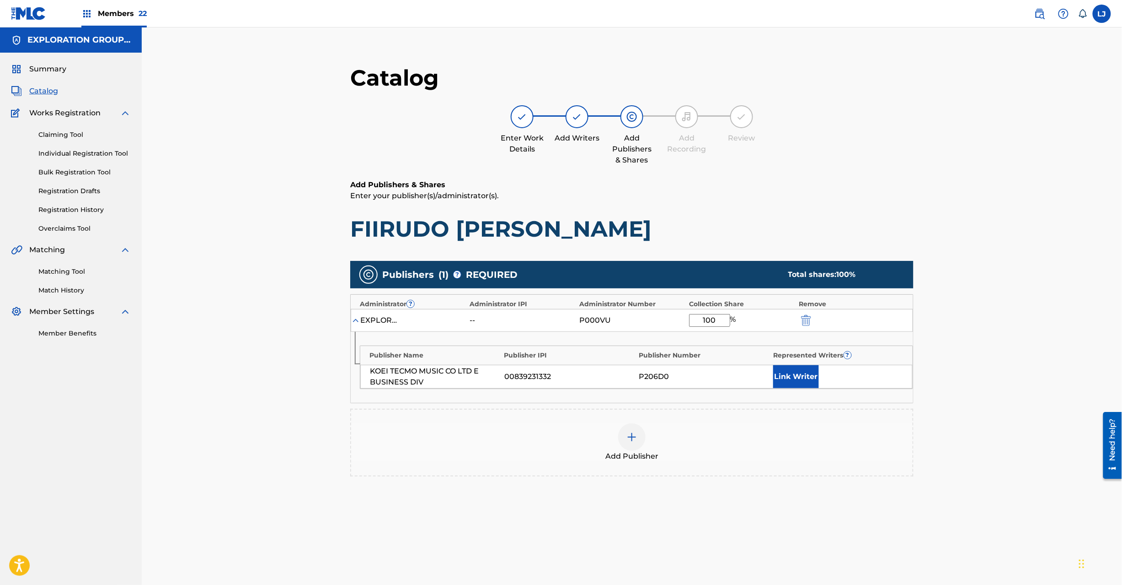
click at [809, 322] on img "submit" at bounding box center [806, 320] width 10 height 11
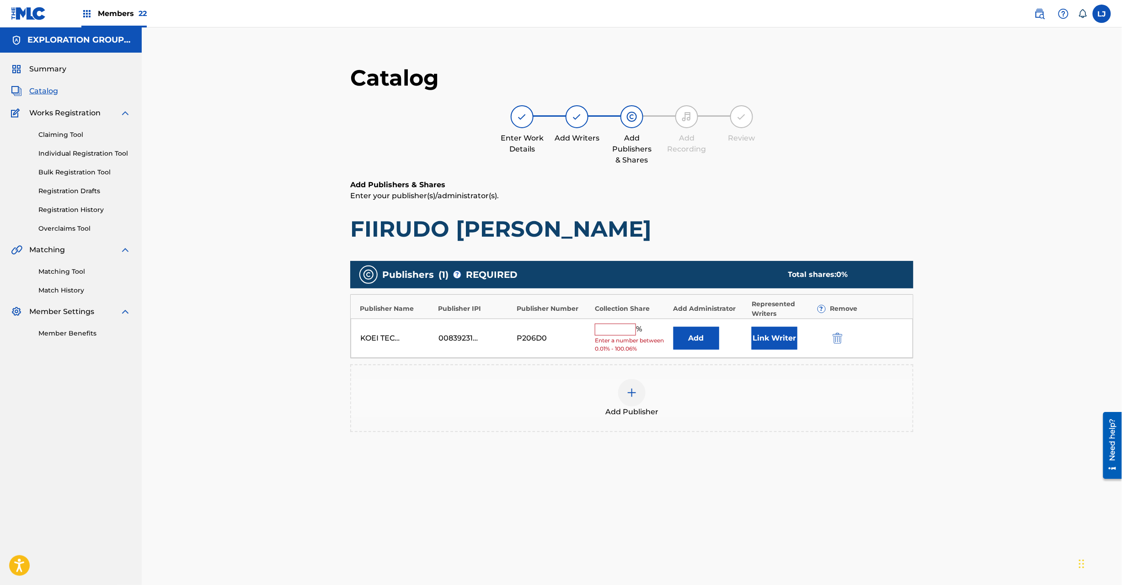
click at [842, 350] on div "KOEI TECMO MUSIC CO LTD E BUSINESS DIV 00839231332 P206D0 % Enter a number betw…" at bounding box center [632, 338] width 563 height 40
click at [832, 338] on button "submit" at bounding box center [837, 338] width 14 height 11
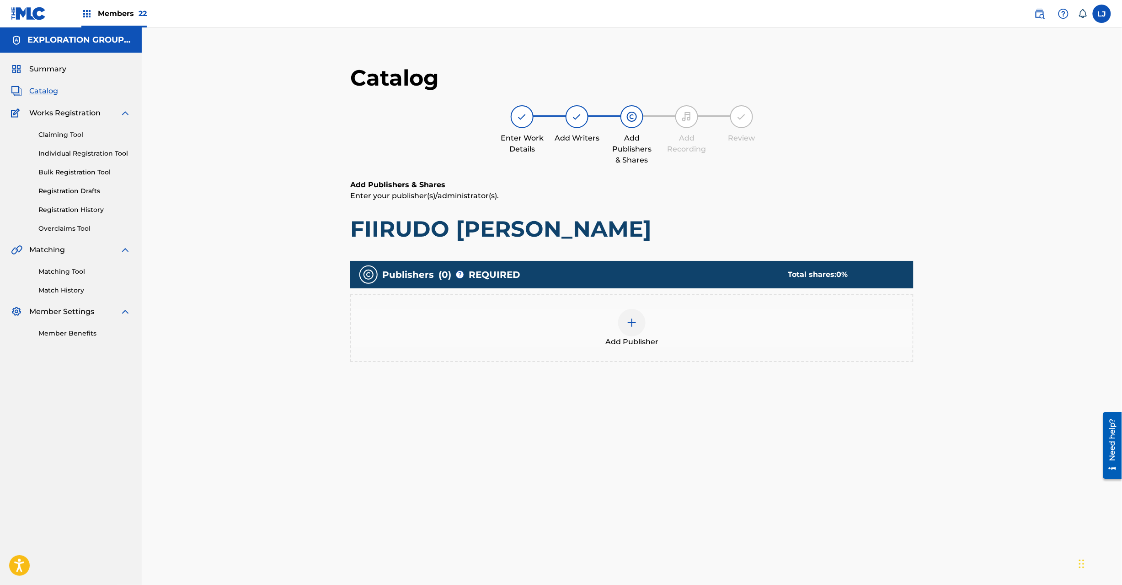
click at [632, 319] on img at bounding box center [632, 322] width 11 height 11
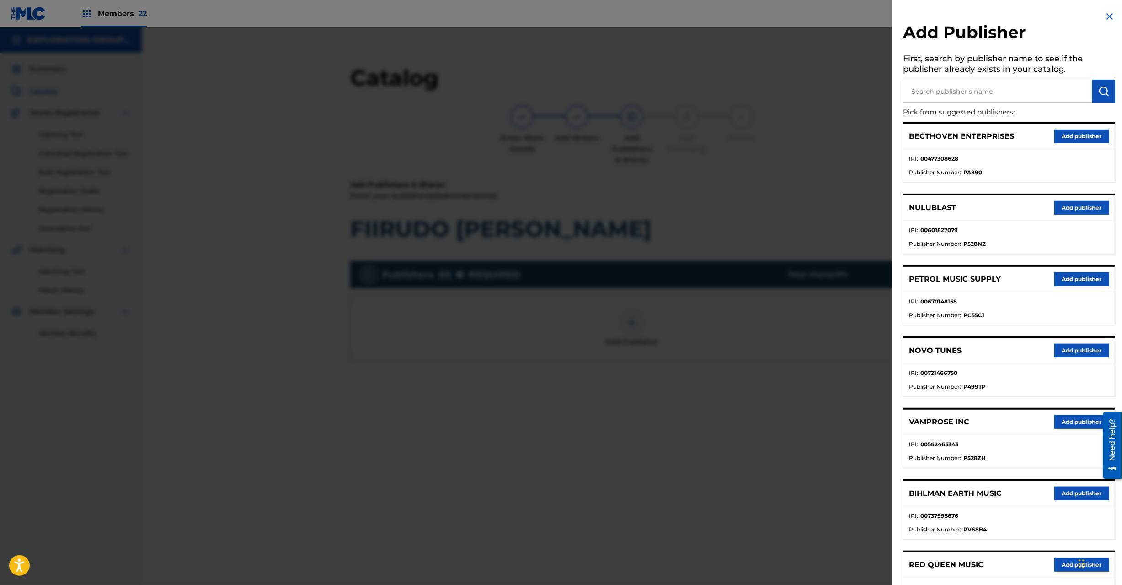
click at [996, 90] on input "text" at bounding box center [998, 91] width 189 height 23
type input "Koei Tecmo Music Co Ltd N Business Div"
click at [1093, 90] on button "submit" at bounding box center [1104, 91] width 23 height 23
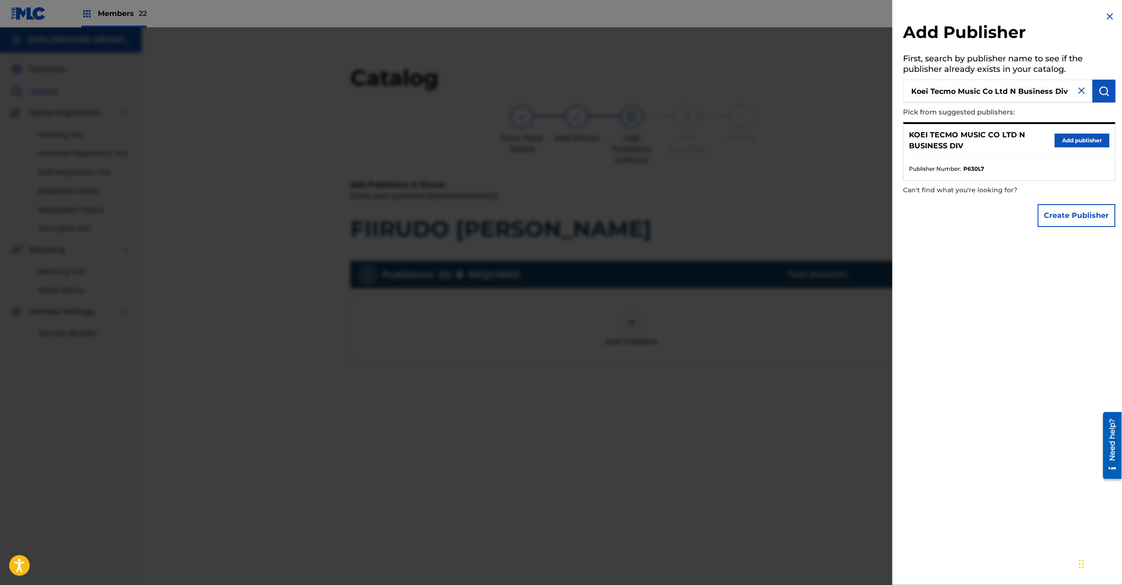
click at [1080, 134] on button "Add publisher" at bounding box center [1082, 141] width 55 height 14
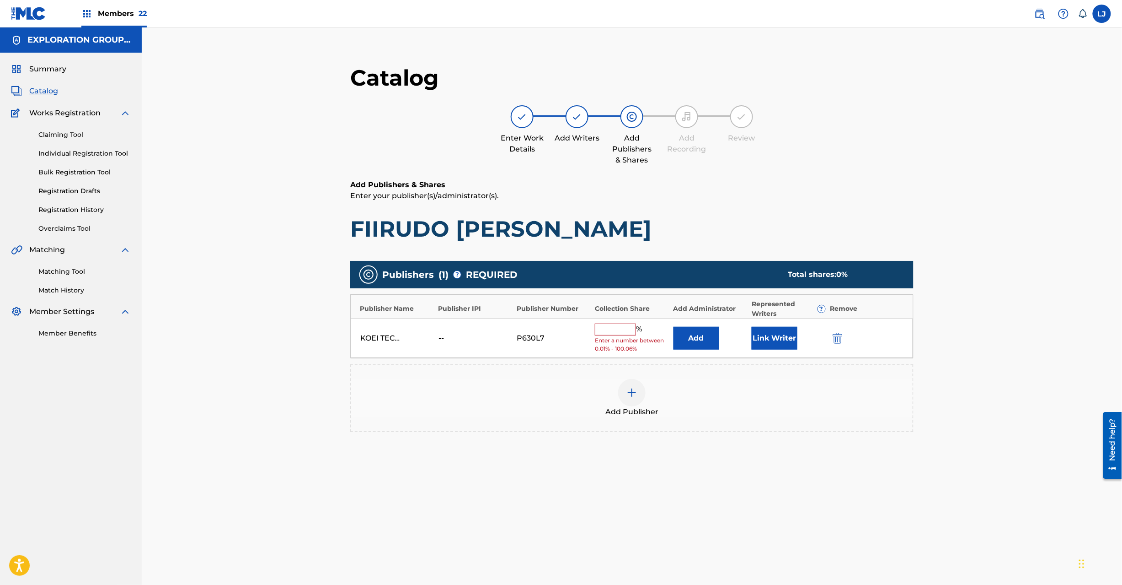
click at [714, 340] on button "Add" at bounding box center [697, 338] width 46 height 23
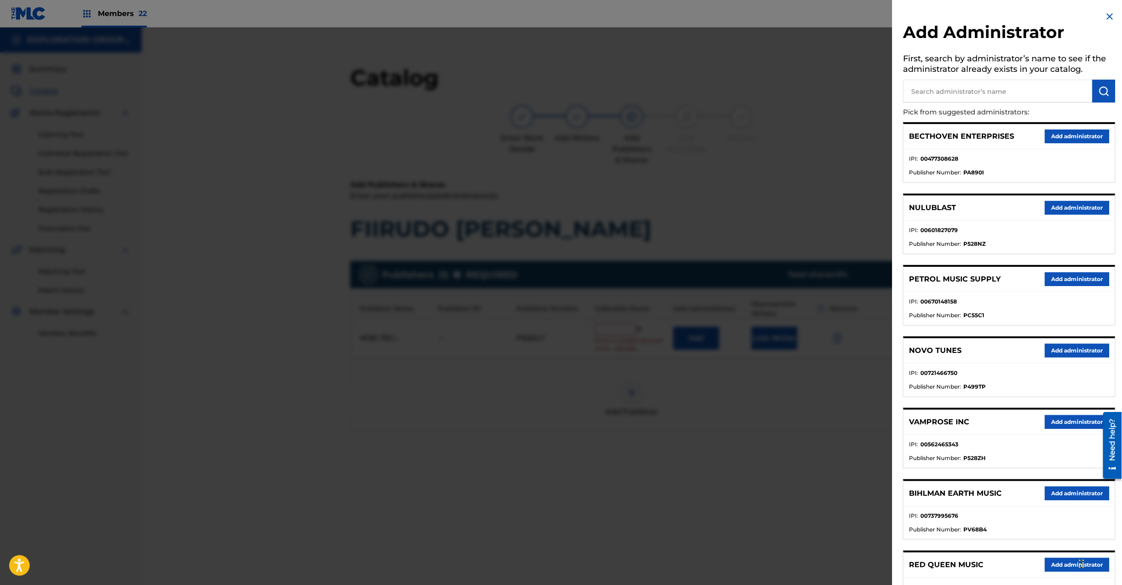
click at [1024, 85] on input "text" at bounding box center [998, 91] width 189 height 23
type input "Exploration Group LLC"
click at [1107, 92] on img "submit" at bounding box center [1104, 91] width 11 height 11
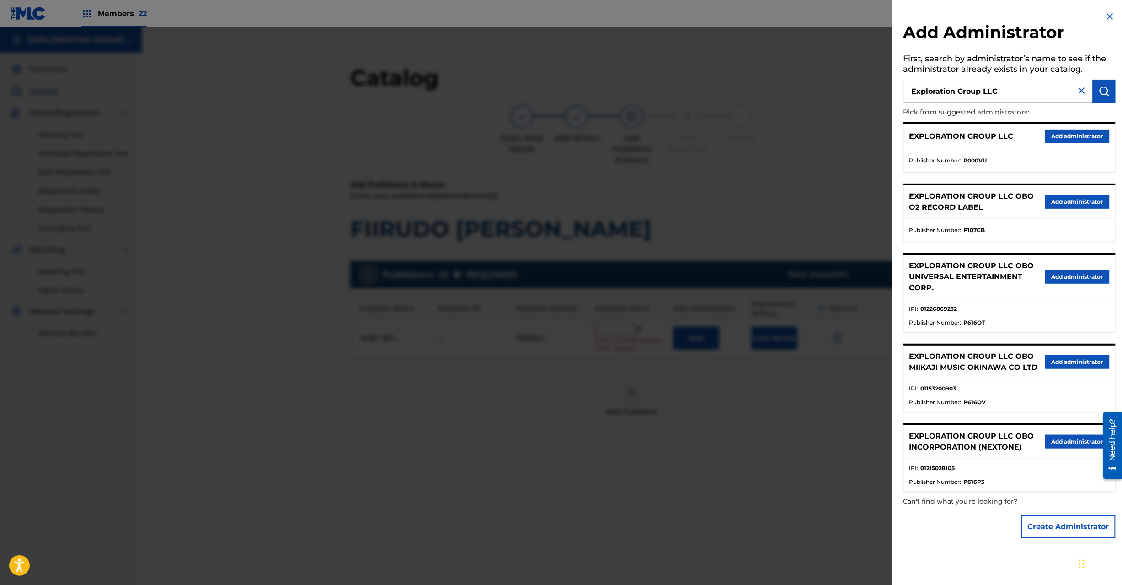
click at [1080, 134] on button "Add administrator" at bounding box center [1078, 136] width 64 height 14
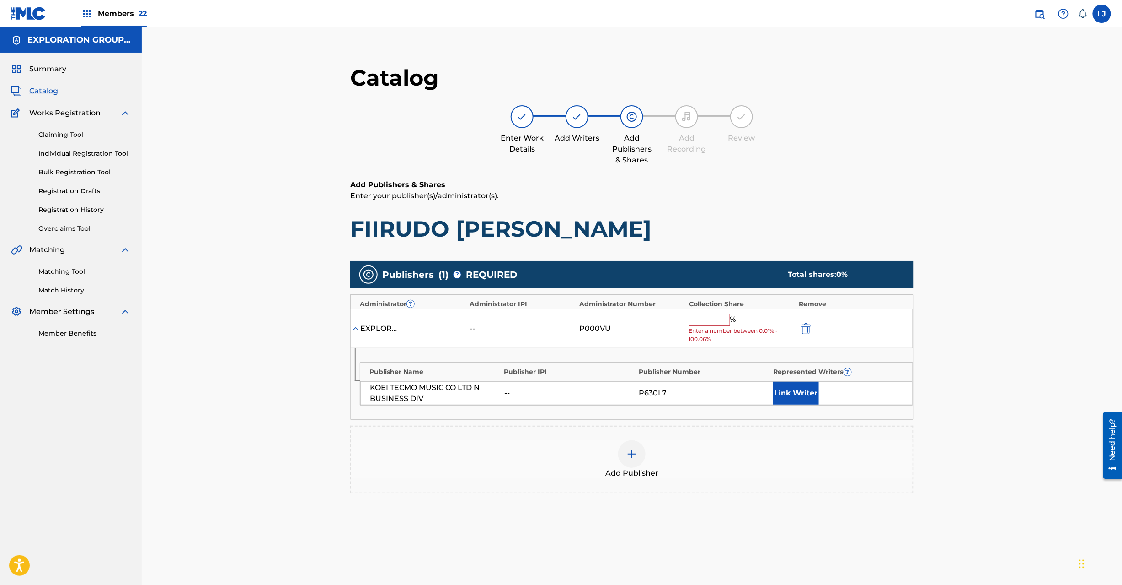
click at [713, 326] on div "% Enter a number between 0.01% - 100.06%" at bounding box center [741, 329] width 105 height 30
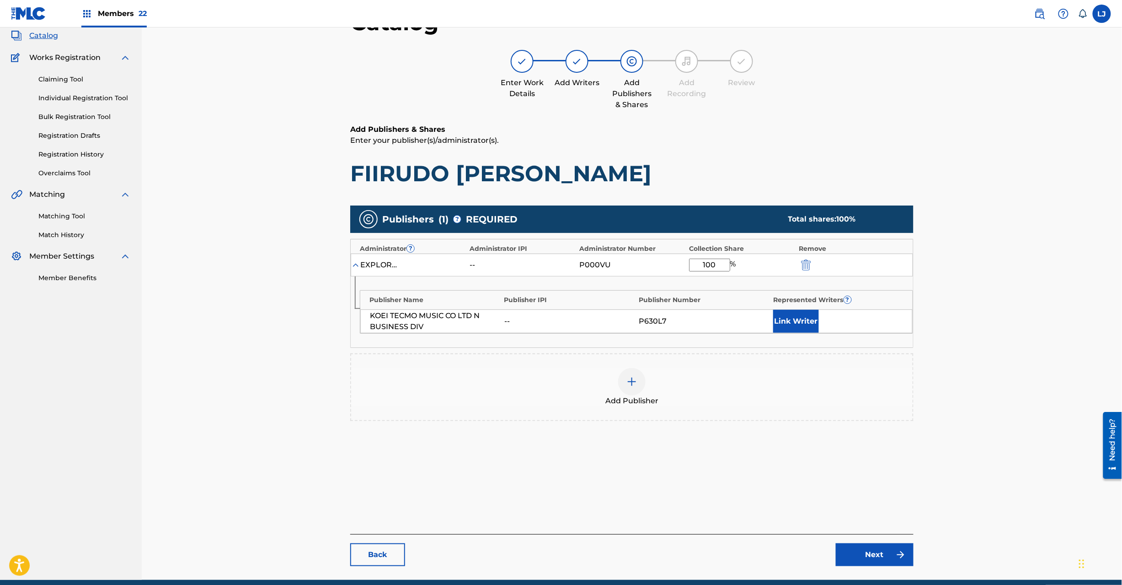
scroll to position [94, 0]
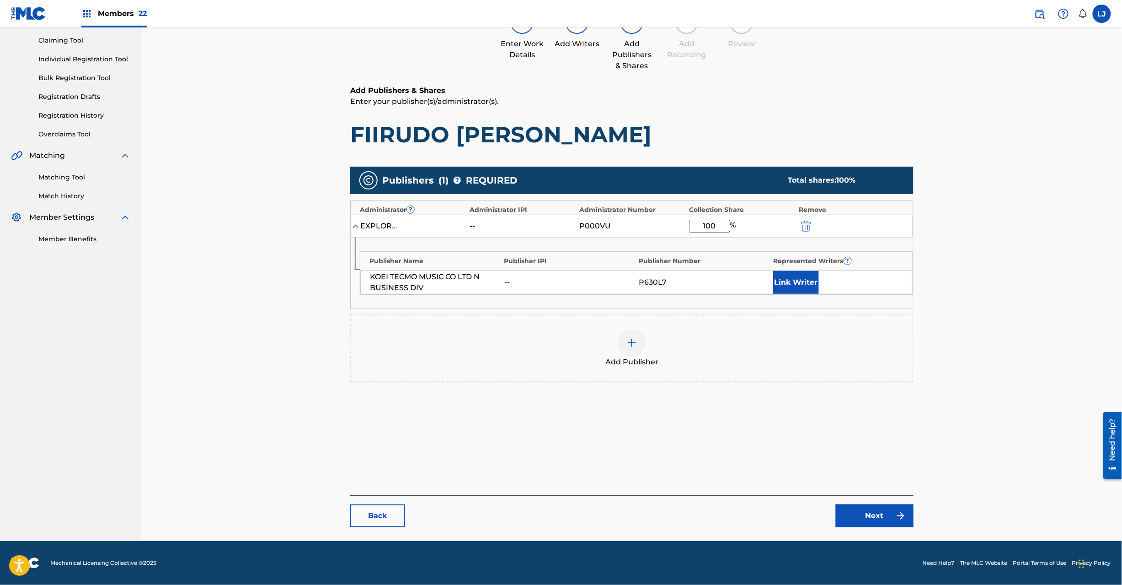
type input "100"
click at [884, 515] on link "Next" at bounding box center [875, 515] width 78 height 23
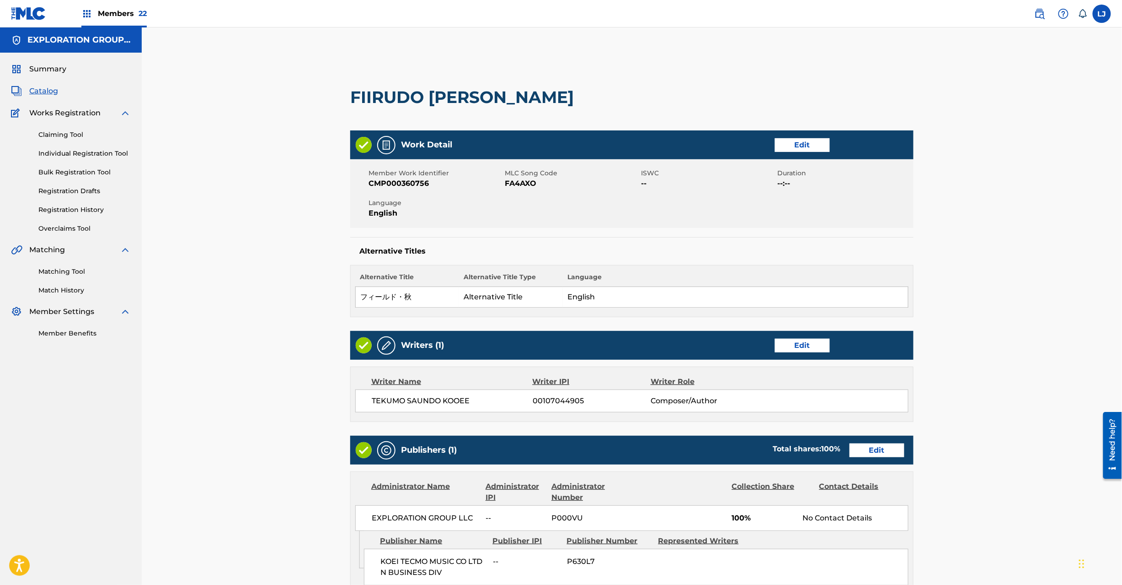
scroll to position [182, 0]
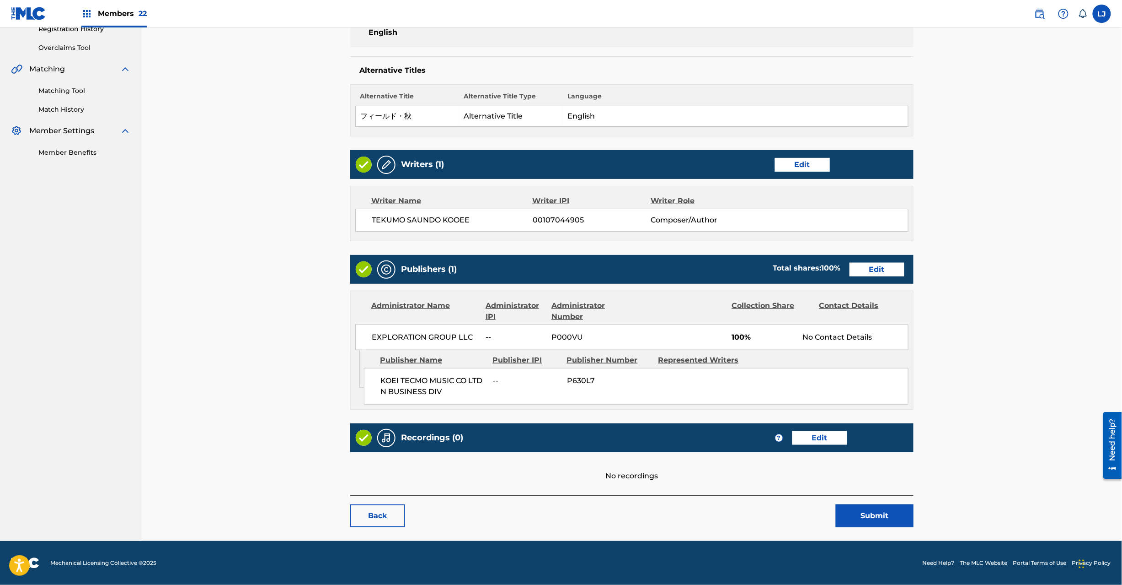
click at [849, 517] on button "Submit" at bounding box center [875, 515] width 78 height 23
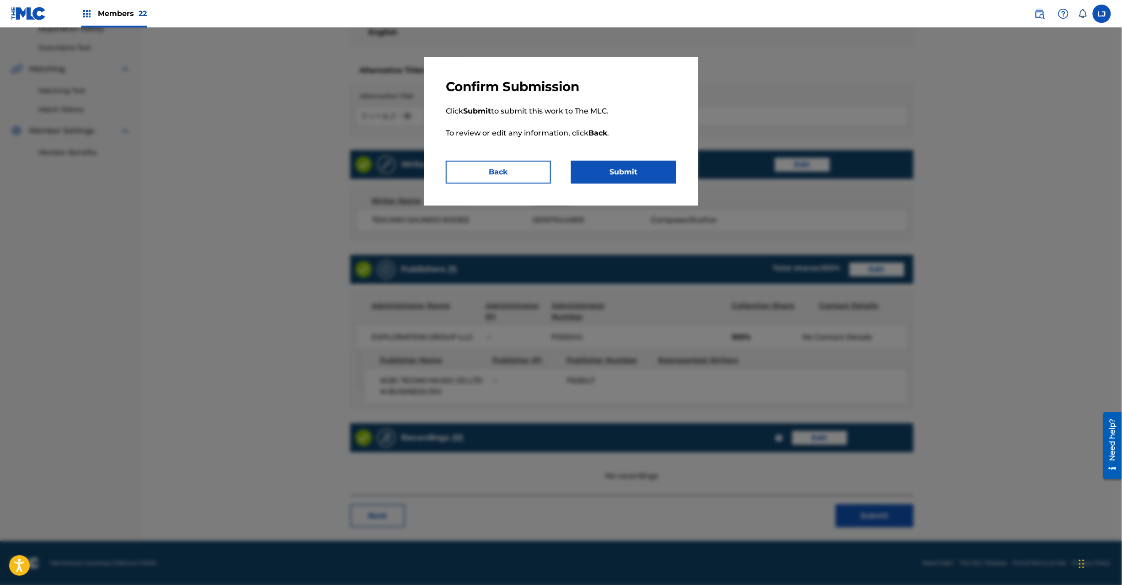
click at [642, 166] on button "Submit" at bounding box center [623, 172] width 105 height 23
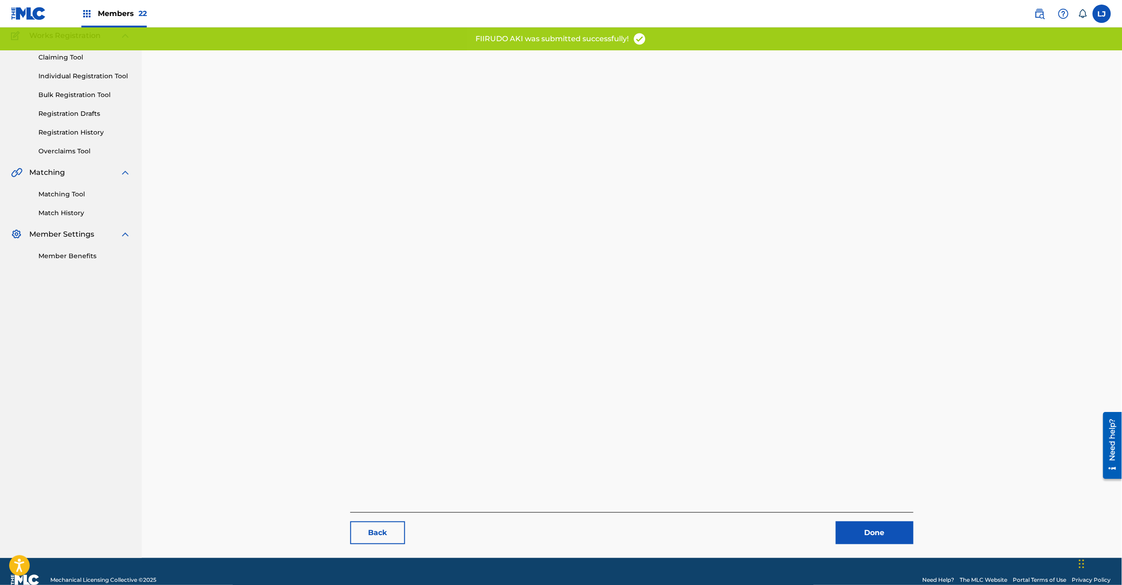
scroll to position [94, 0]
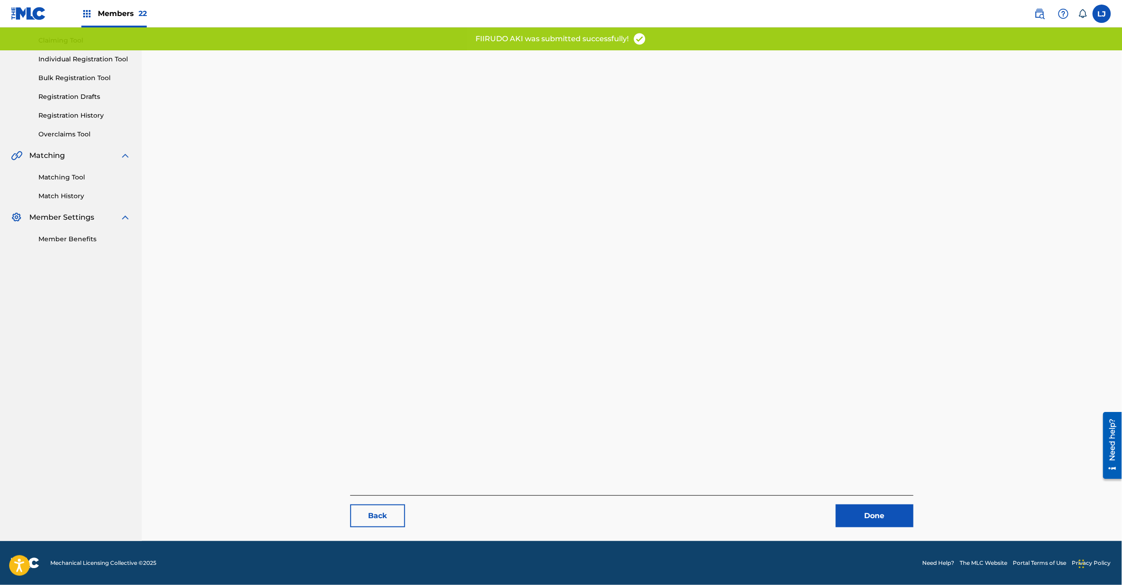
click at [868, 509] on link "Done" at bounding box center [875, 515] width 78 height 23
